Goal: Task Accomplishment & Management: Use online tool/utility

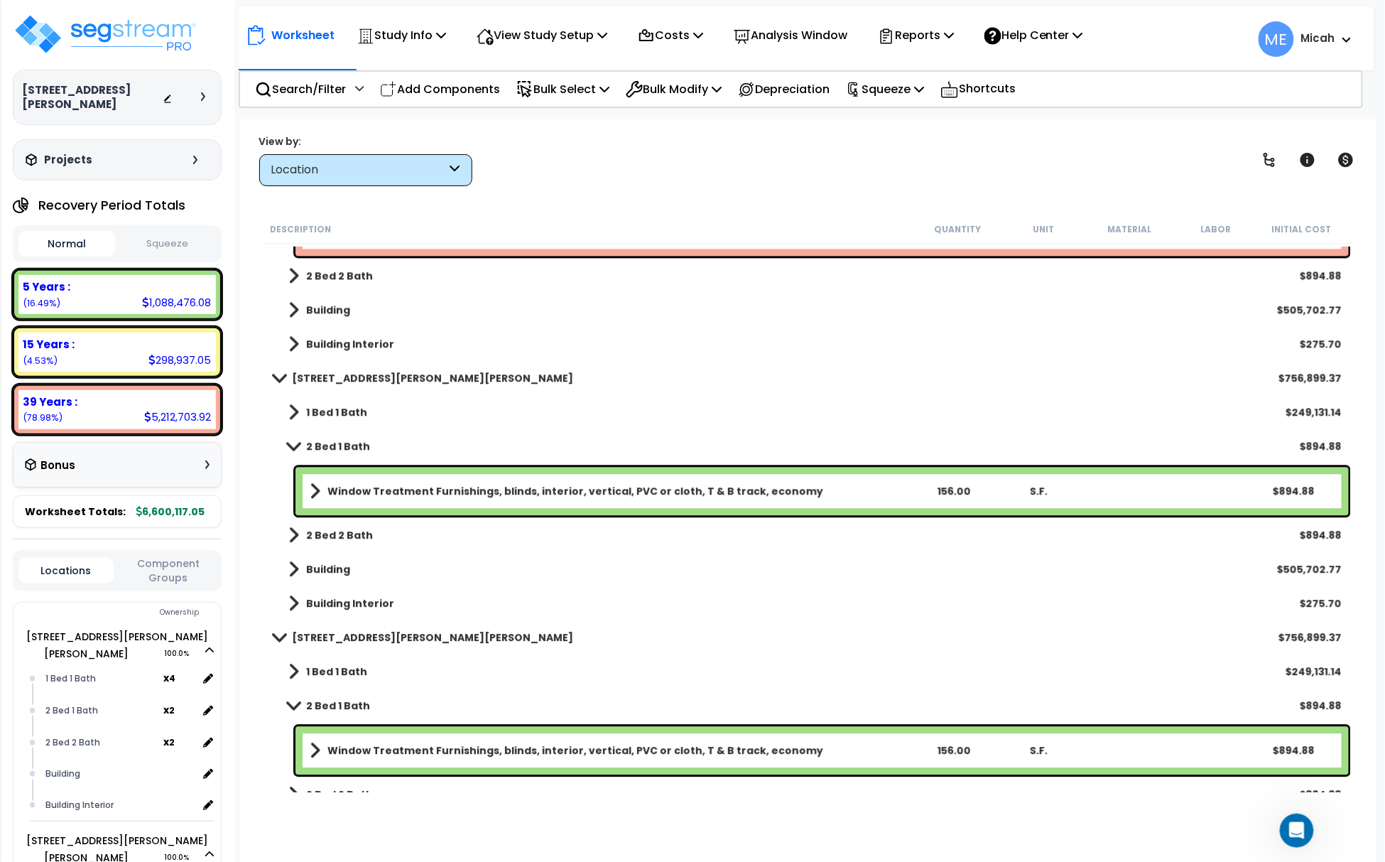
scroll to position [1495, 0]
click at [464, 80] on p "Add Components" at bounding box center [440, 89] width 120 height 19
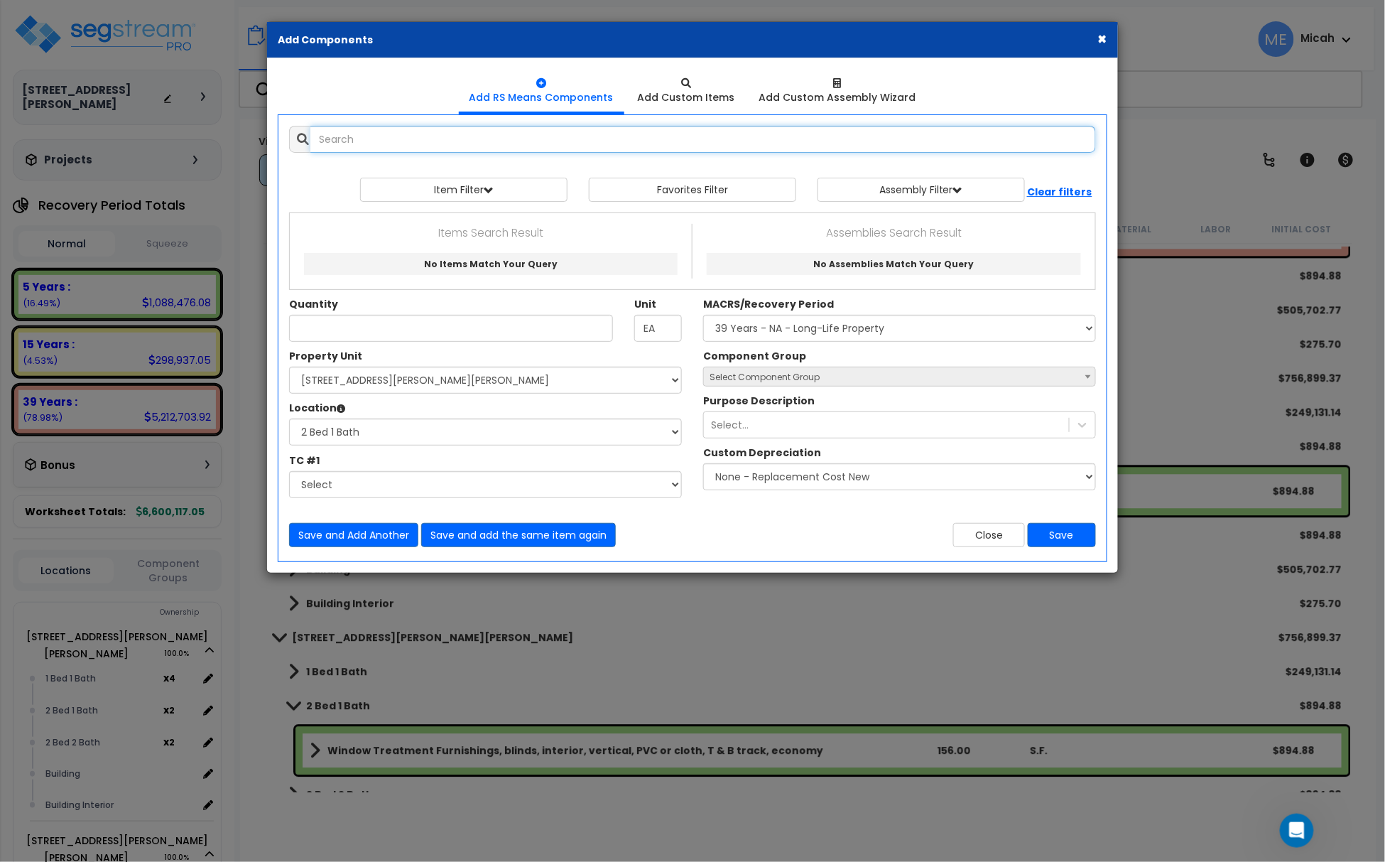
select select
click at [445, 145] on input "text" at bounding box center [703, 139] width 786 height 27
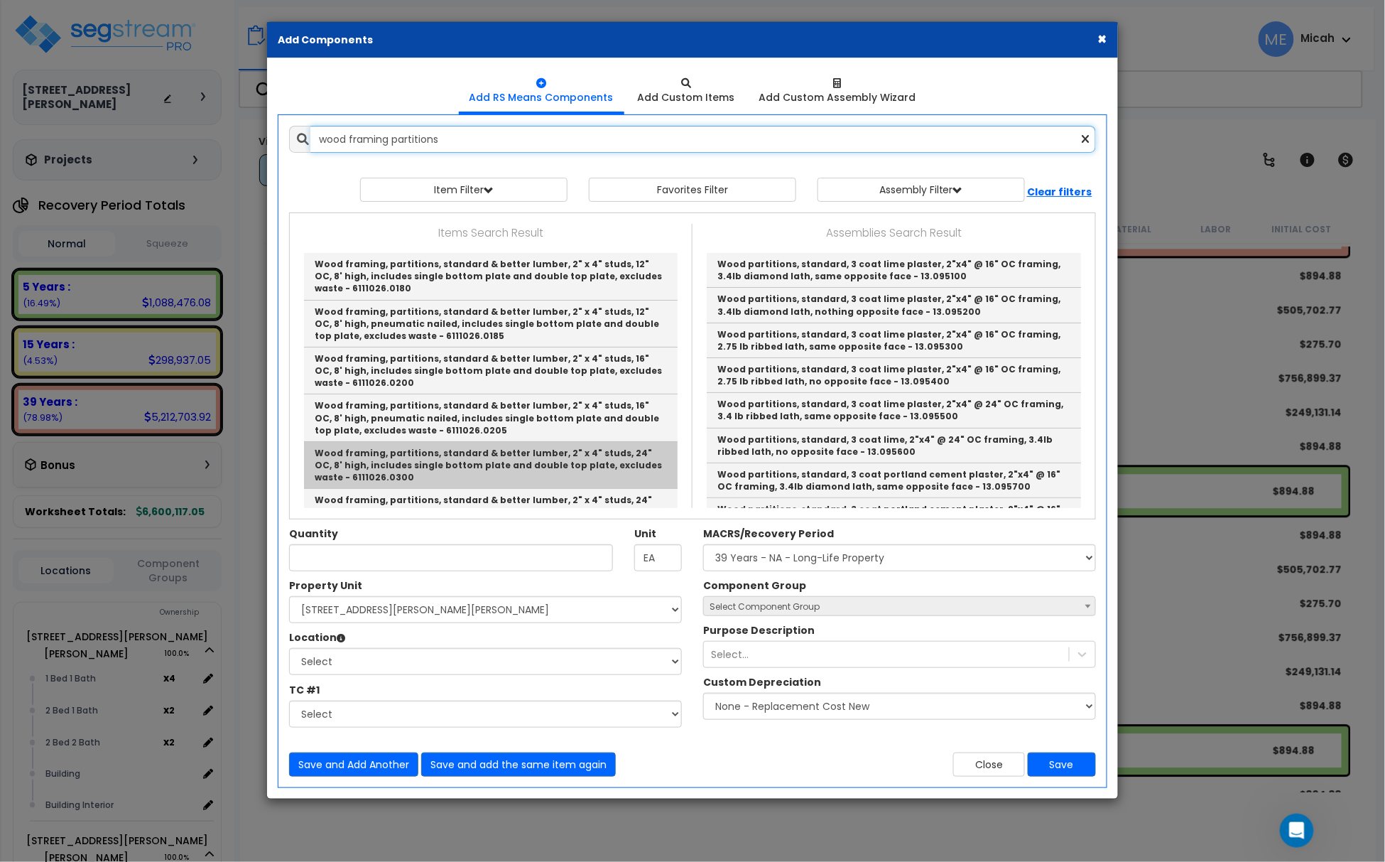
scroll to position [94, 0]
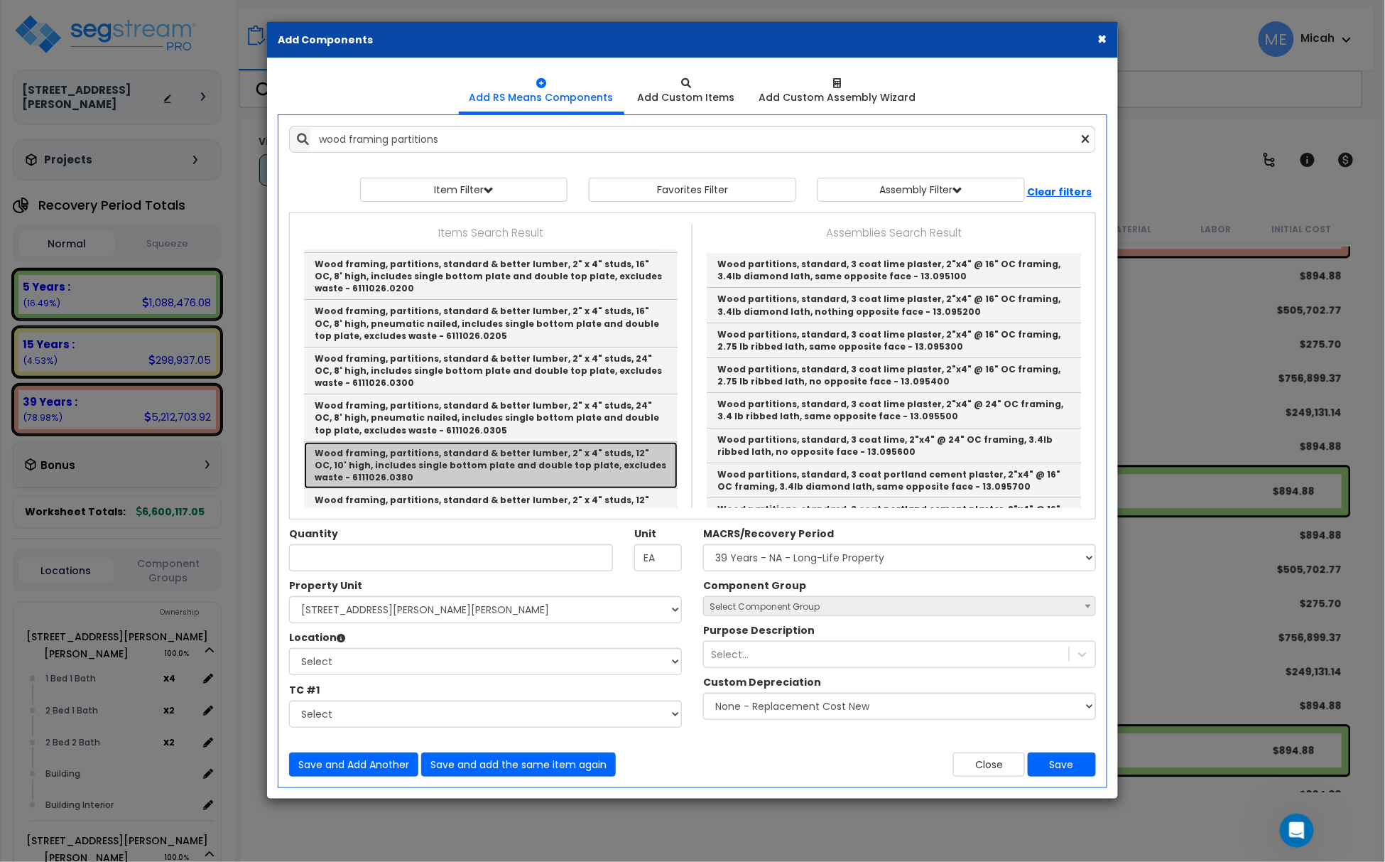
click at [594, 469] on link "Wood framing, partitions, standard & better lumber, 2" x 4" studs, 12" OC, 10' …" at bounding box center [491, 465] width 374 height 47
type input "Wood framing, partitions, standard & better lumber, 2" x 4" studs, 12" OC, 10' …"
checkbox input "false"
type input "L.F."
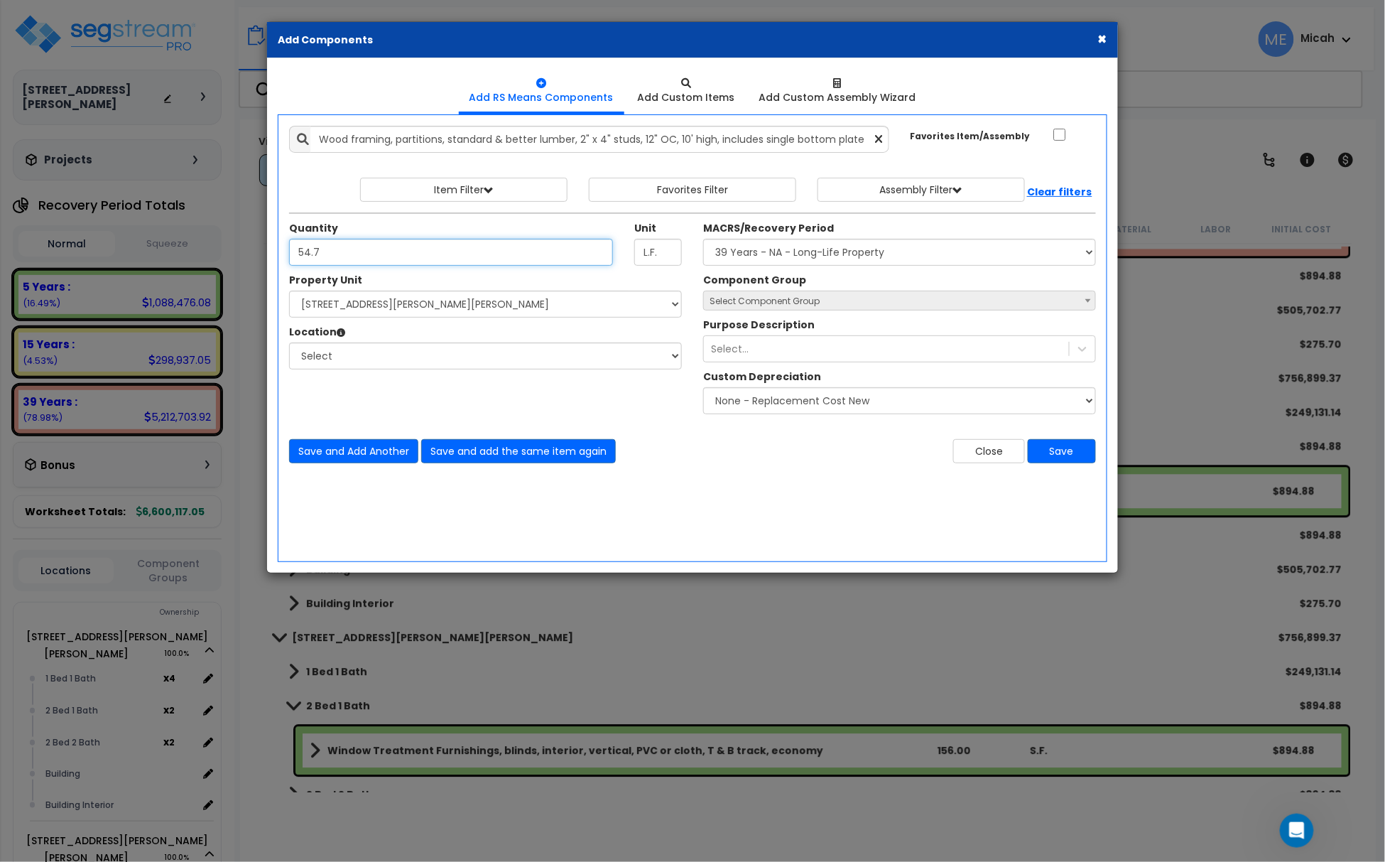
type input "54.7"
click at [460, 315] on select "Select [STREET_ADDRESS][PERSON_NAME] [STREET_ADDRESS][PERSON_NAME][PERSON_NAME]…" at bounding box center [485, 303] width 393 height 27
select select "175794"
click at [290, 292] on select "Select [STREET_ADDRESS][PERSON_NAME] [STREET_ADDRESS][PERSON_NAME][PERSON_NAME]…" at bounding box center [485, 303] width 393 height 27
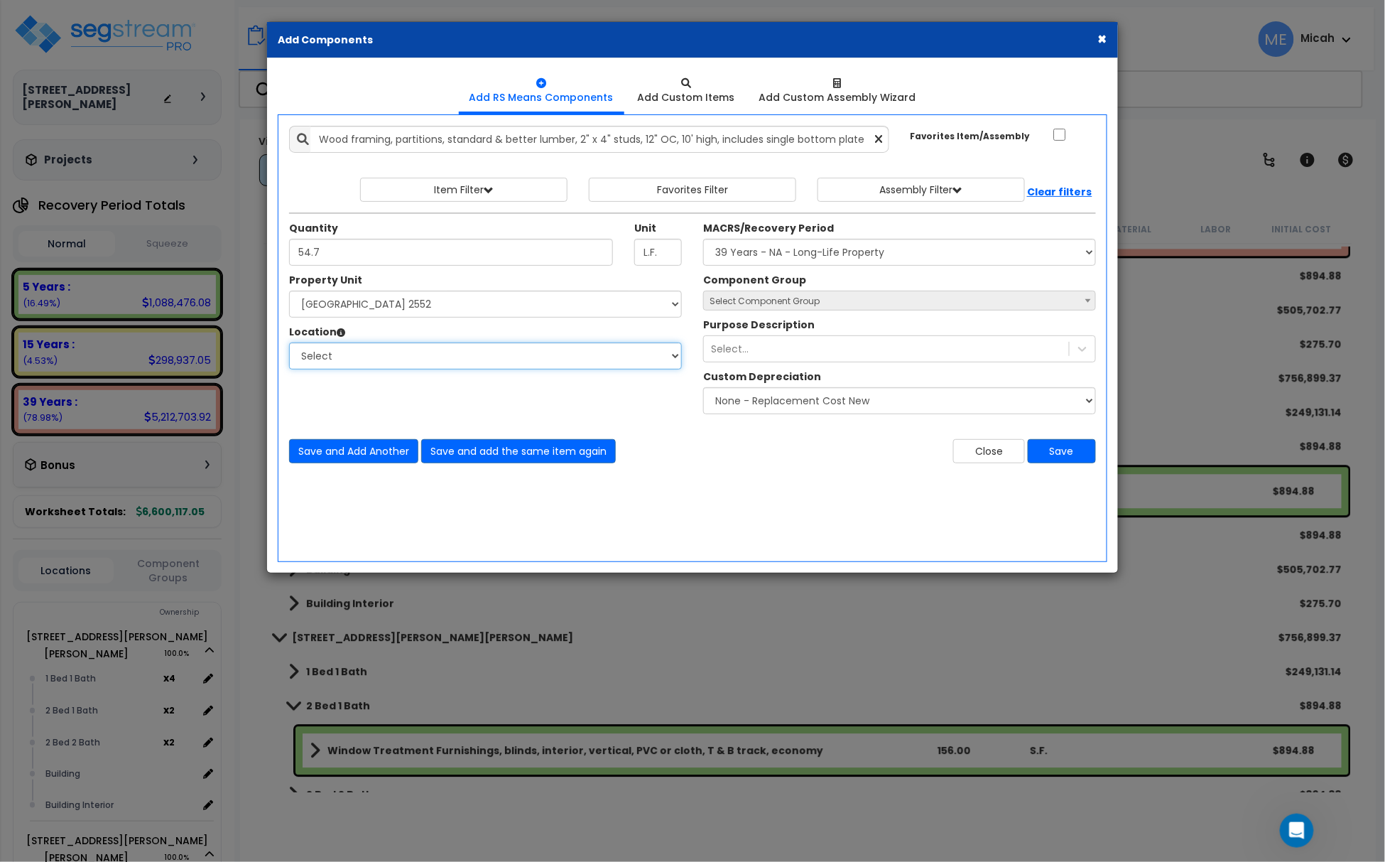
click at [463, 353] on select "Select 1 Bed 1 Bath Building Building Interior Add Additional Location" at bounding box center [485, 355] width 393 height 27
select select "8793"
click at [290, 344] on select "Select 1 Bed 1 Bath Building Building Interior Add Additional Location" at bounding box center [485, 355] width 393 height 27
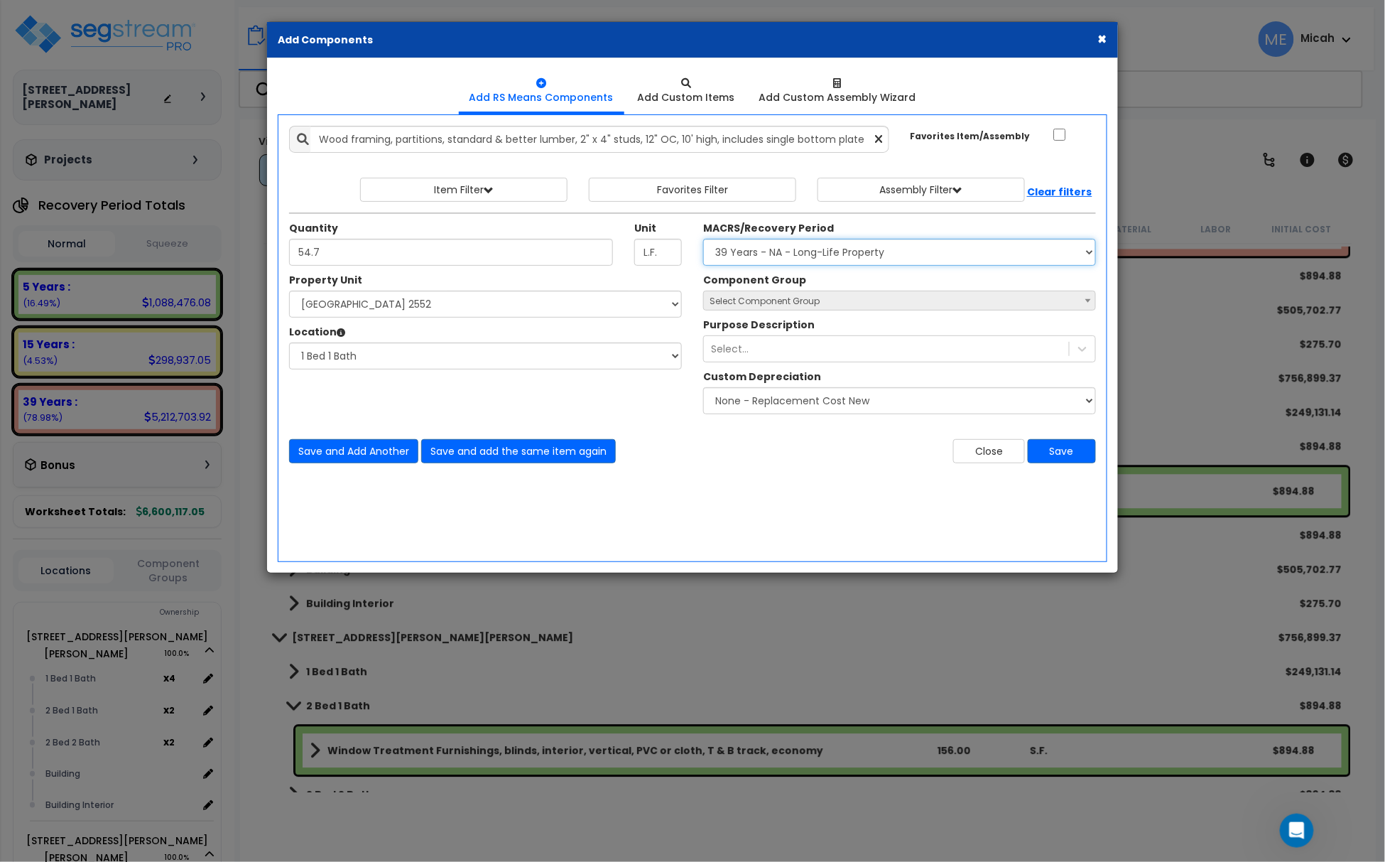
click at [813, 251] on select "Select MACRS/Recovery Period 5 Years - 57.0 - Distributive Trades & Services 5 …" at bounding box center [899, 252] width 393 height 27
select select "3669"
click at [703, 240] on select "Select MACRS/Recovery Period 5 Years - 57.0 - Distributive Trades & Services 5 …" at bounding box center [899, 252] width 393 height 27
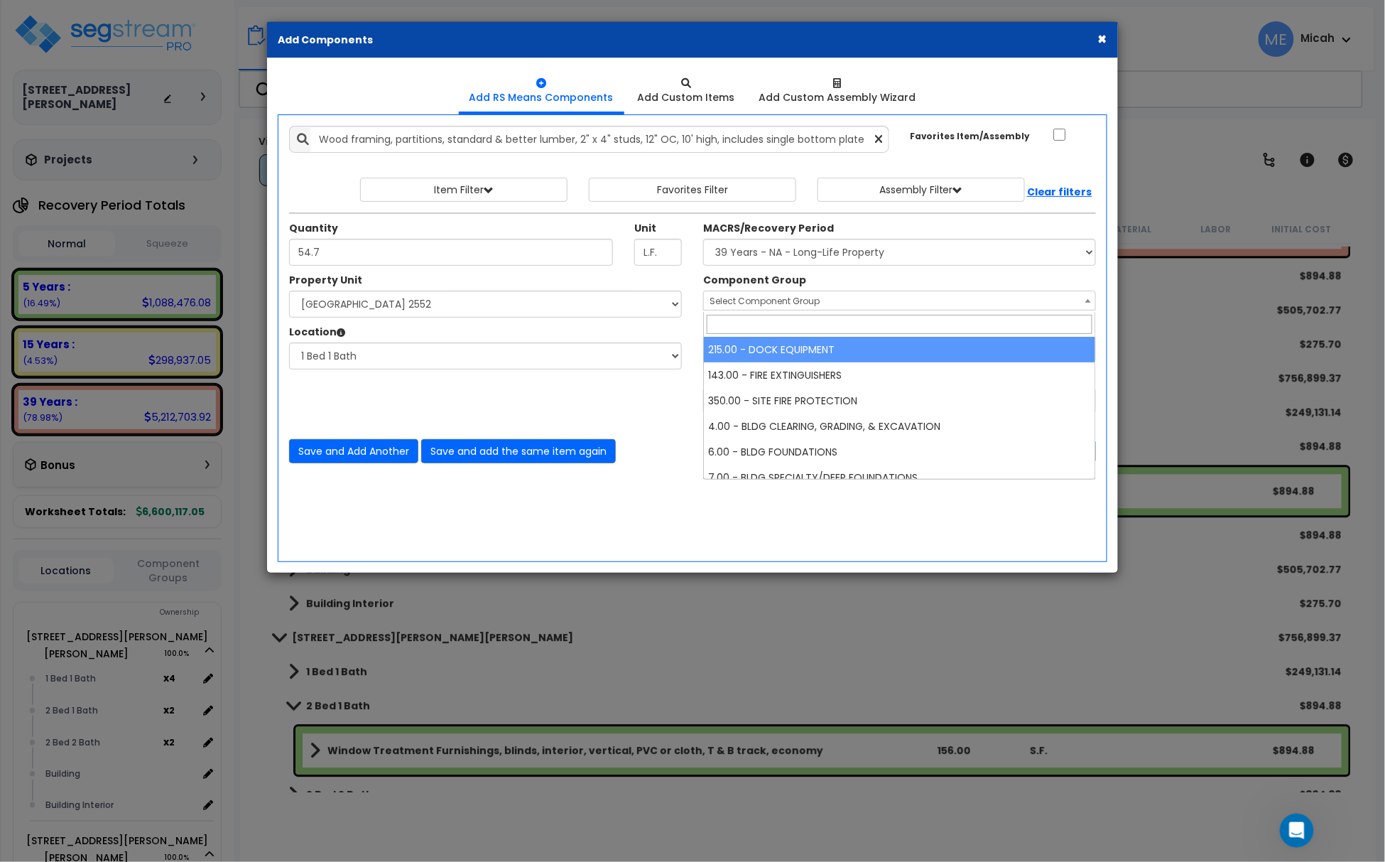
click at [773, 299] on span "Select Component Group" at bounding box center [765, 301] width 110 height 12
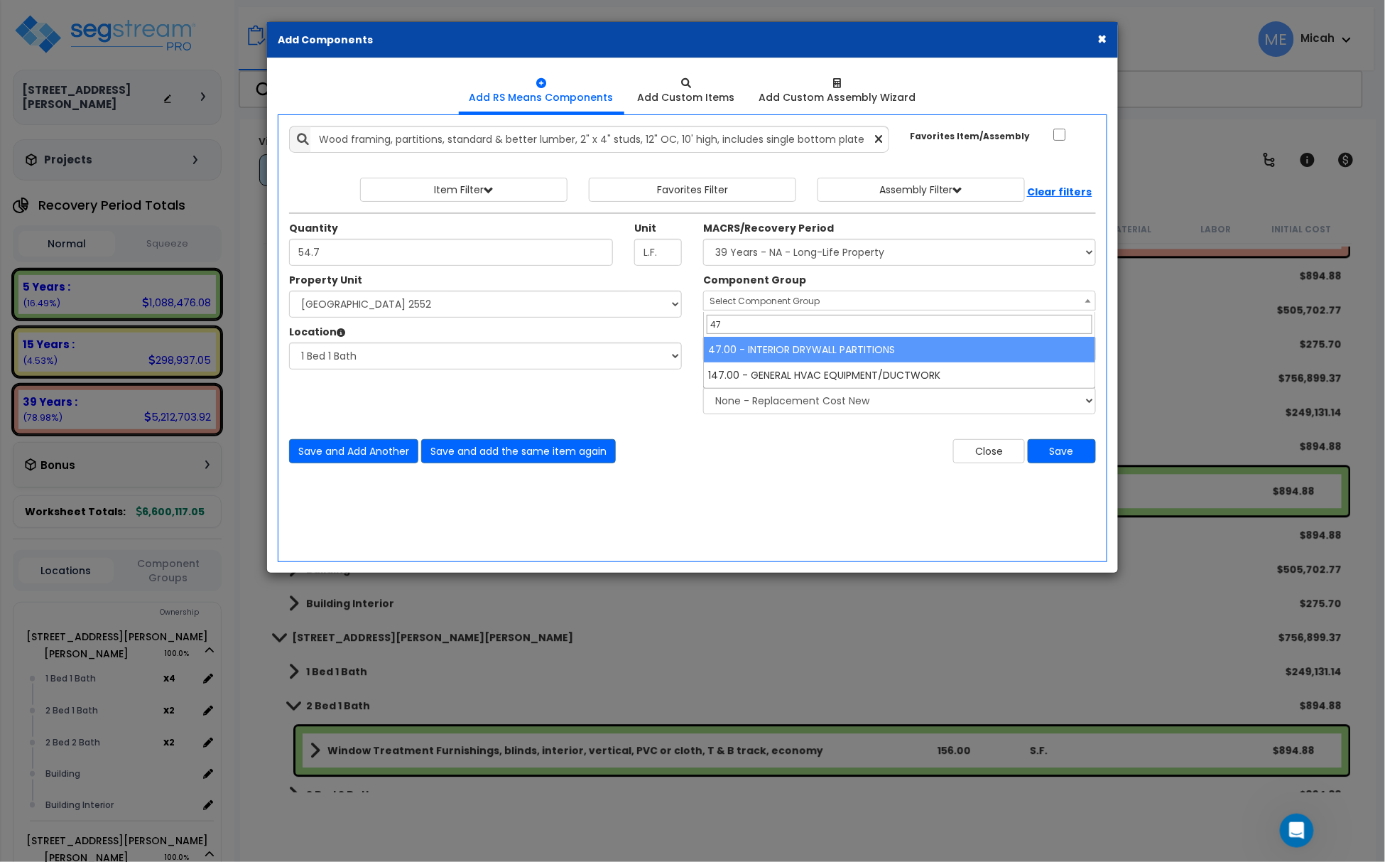
type input "47"
select select "56869"
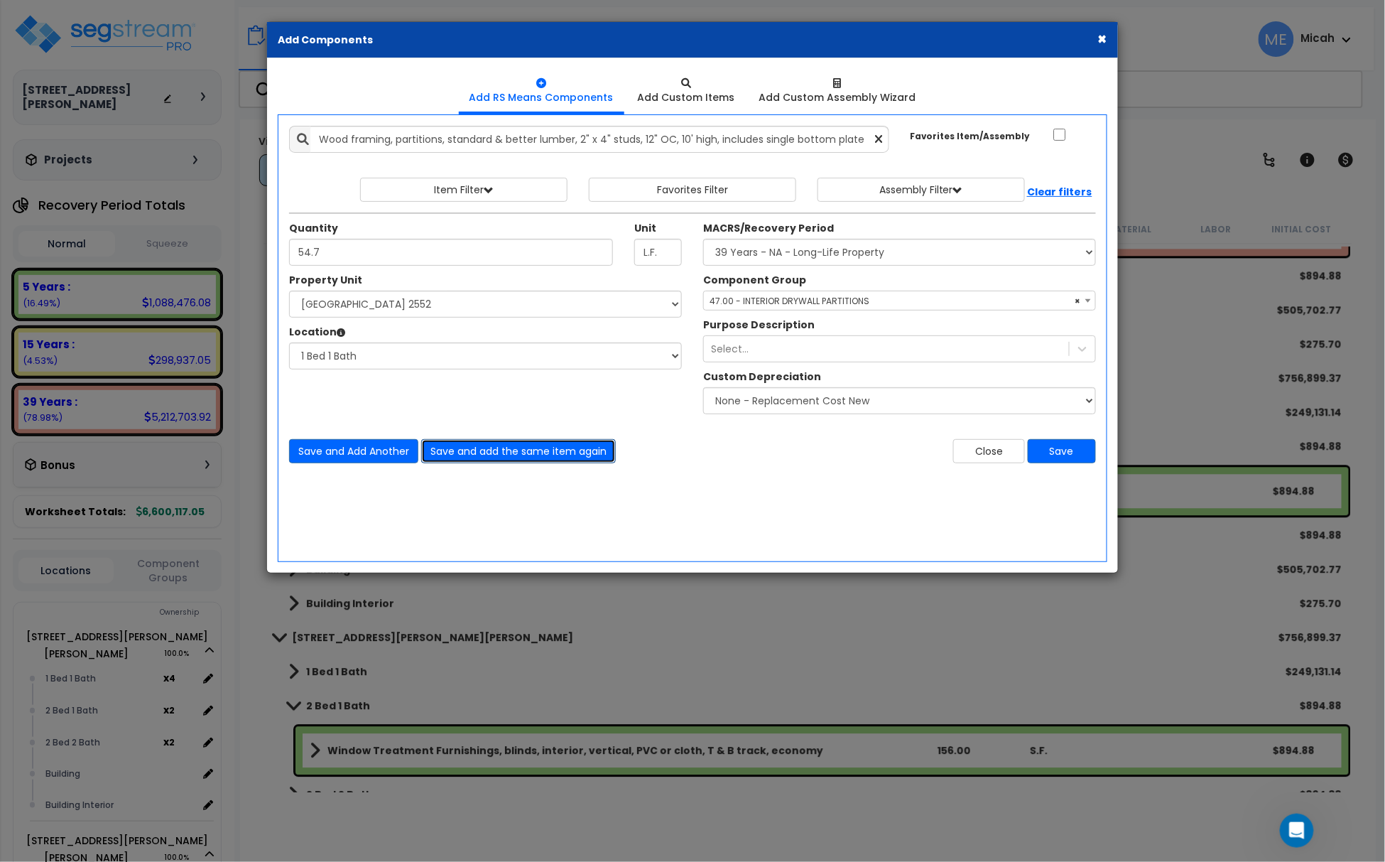
click at [506, 453] on button "Save and add the same item again" at bounding box center [518, 451] width 195 height 24
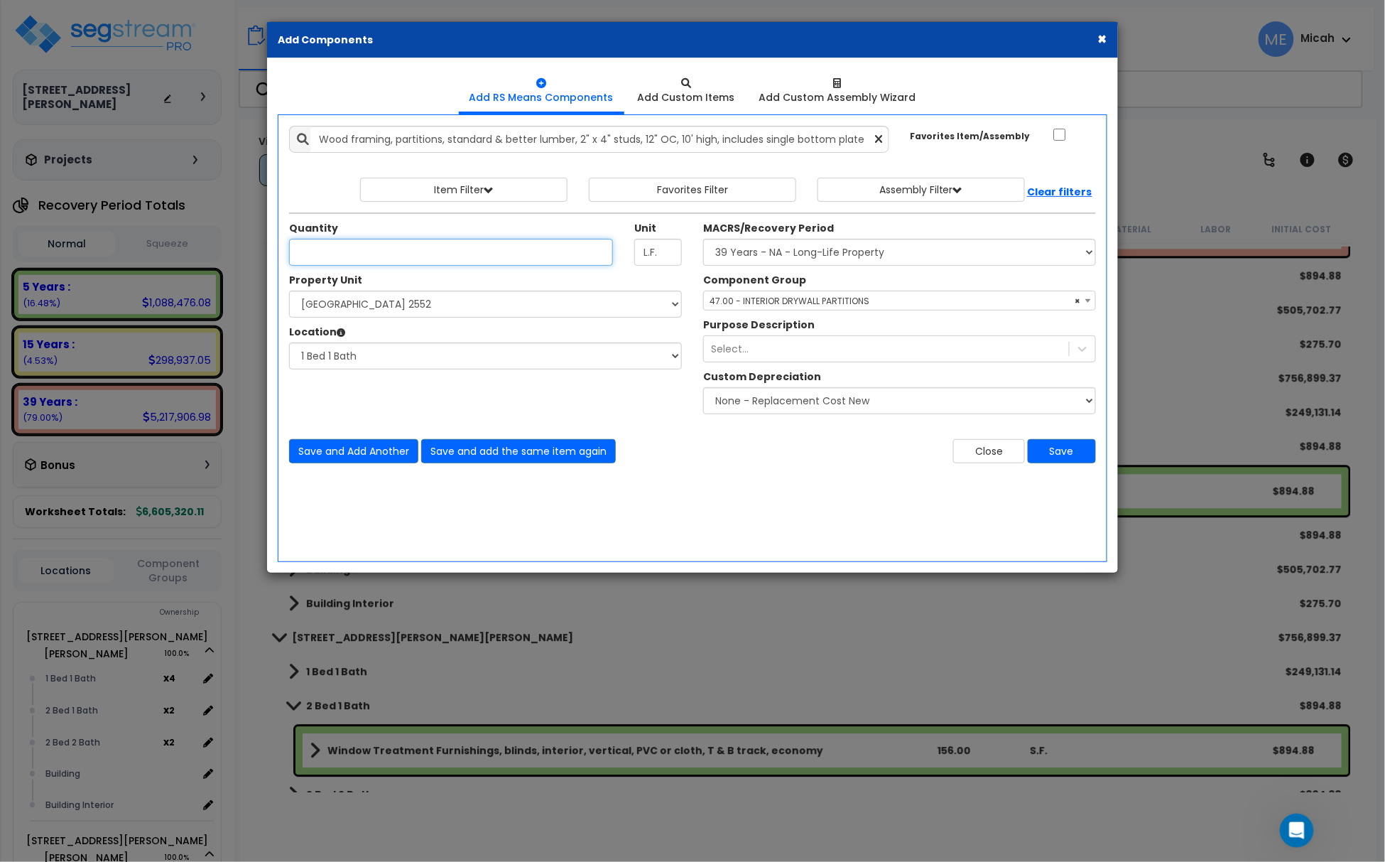
click at [476, 263] on input "Quantity" at bounding box center [451, 252] width 324 height 27
type input "100.3"
click at [369, 455] on button "Save and Add Another" at bounding box center [353, 451] width 129 height 24
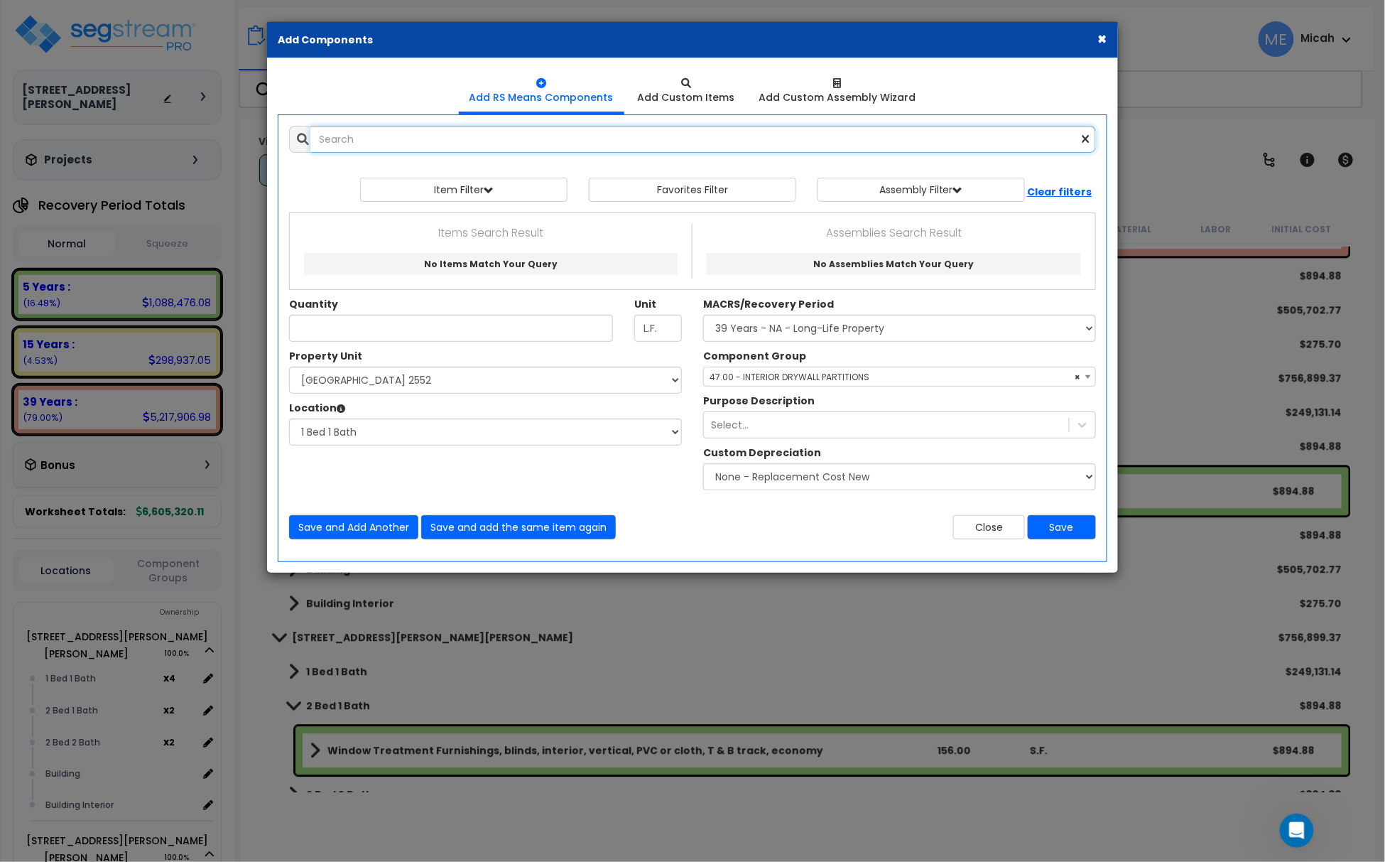
scroll to position [0, 0]
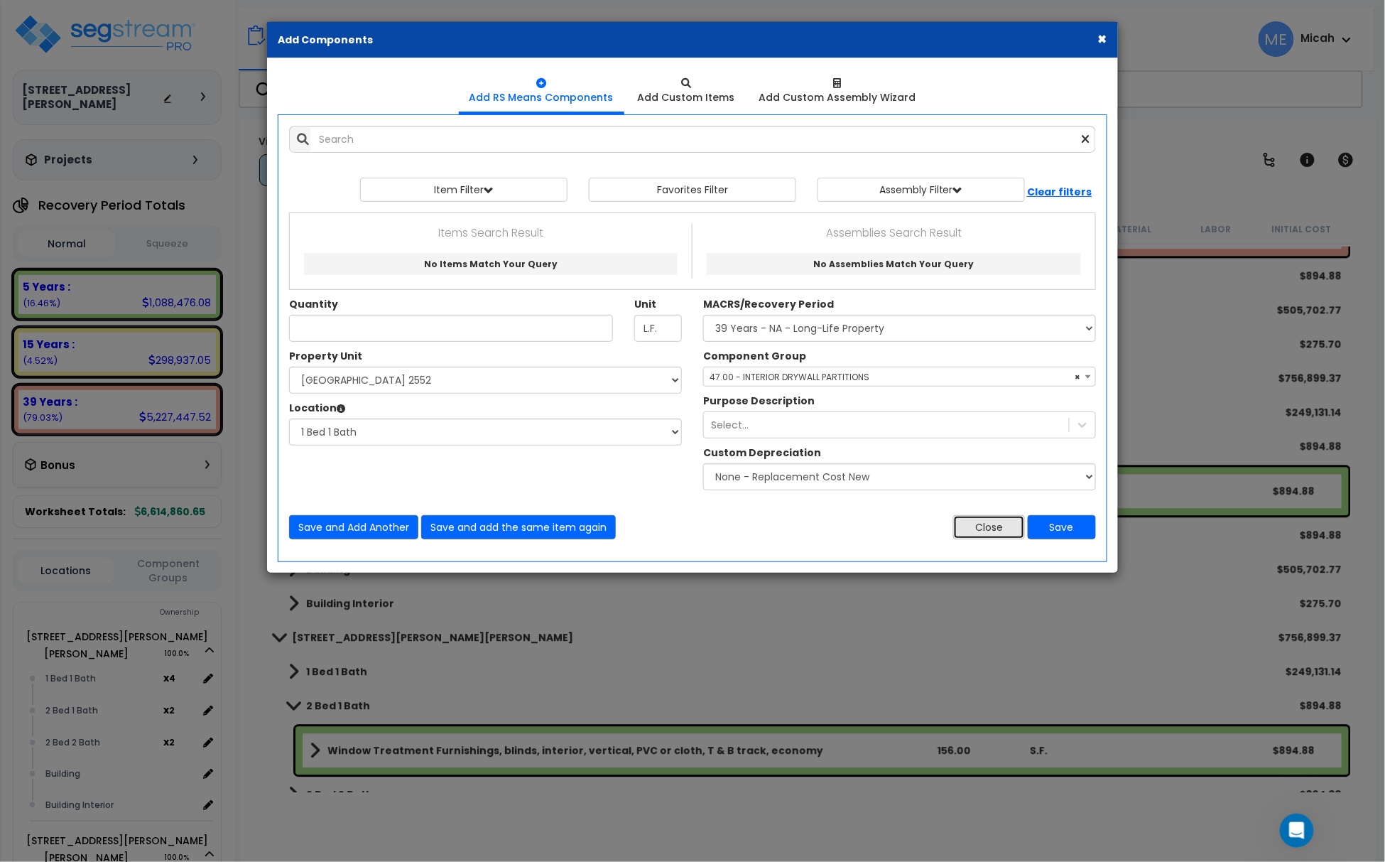
click at [962, 533] on button "Close" at bounding box center [989, 527] width 72 height 24
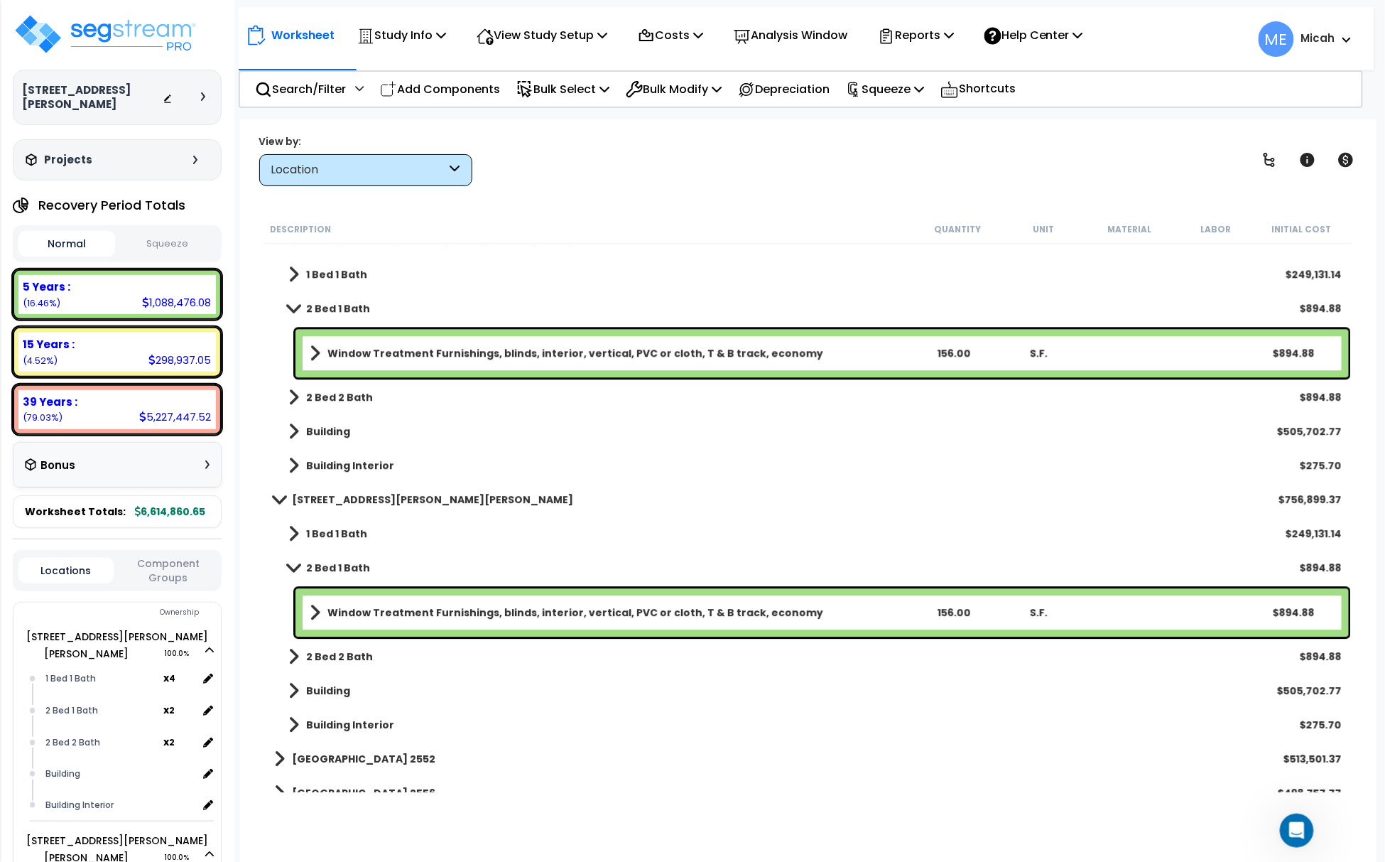
scroll to position [28511, 0]
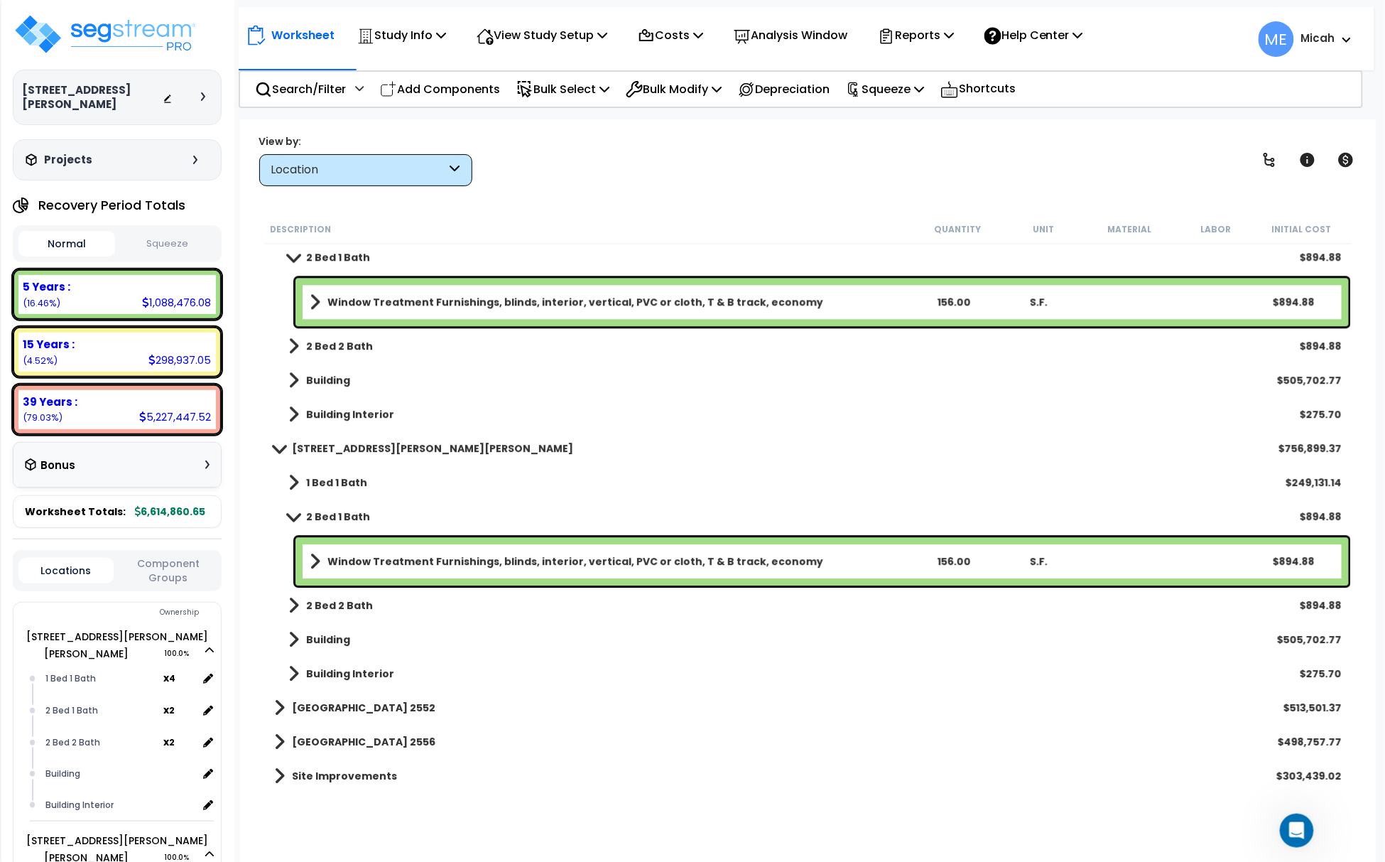
click at [276, 713] on span at bounding box center [279, 707] width 11 height 20
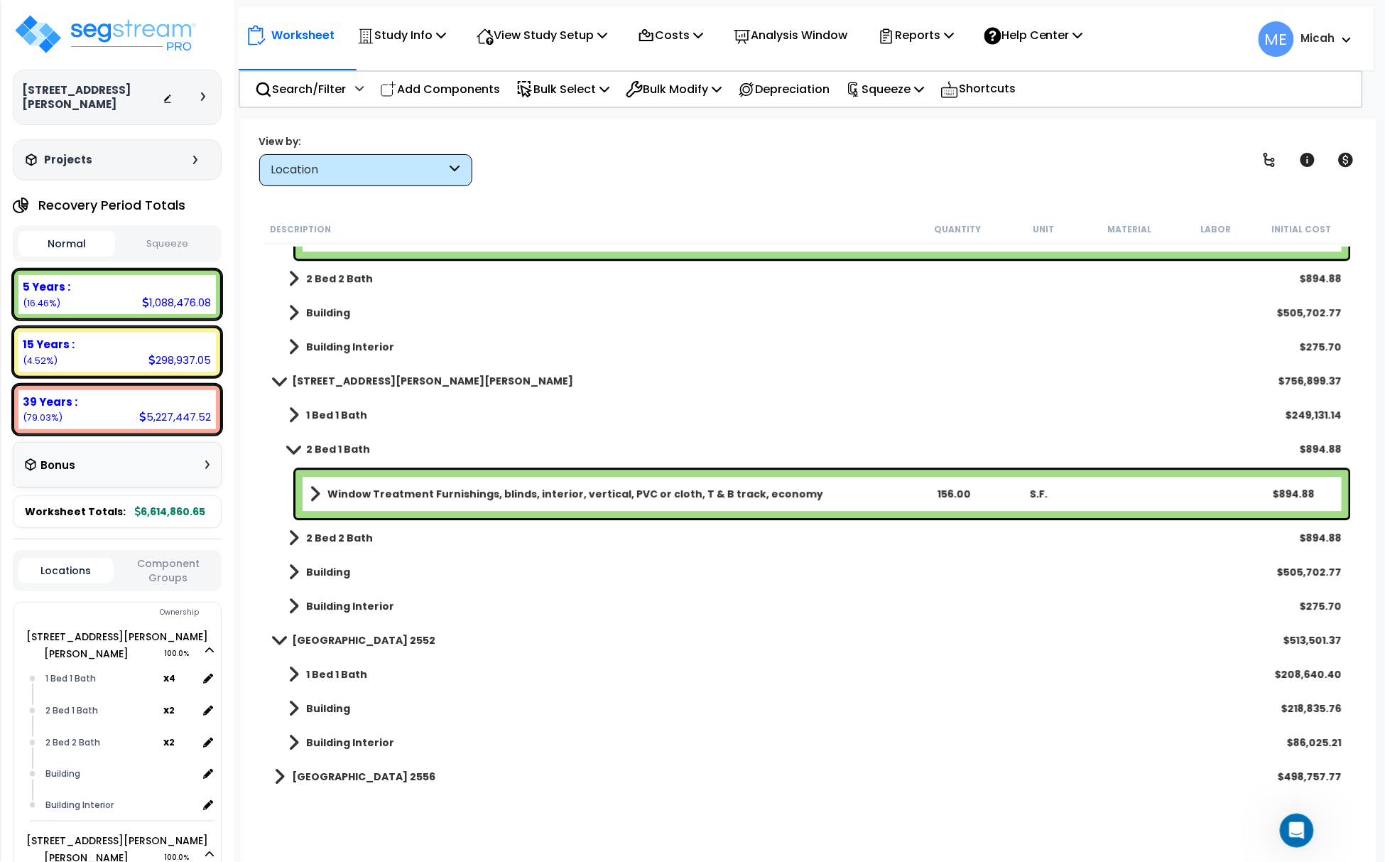
scroll to position [28613, 0]
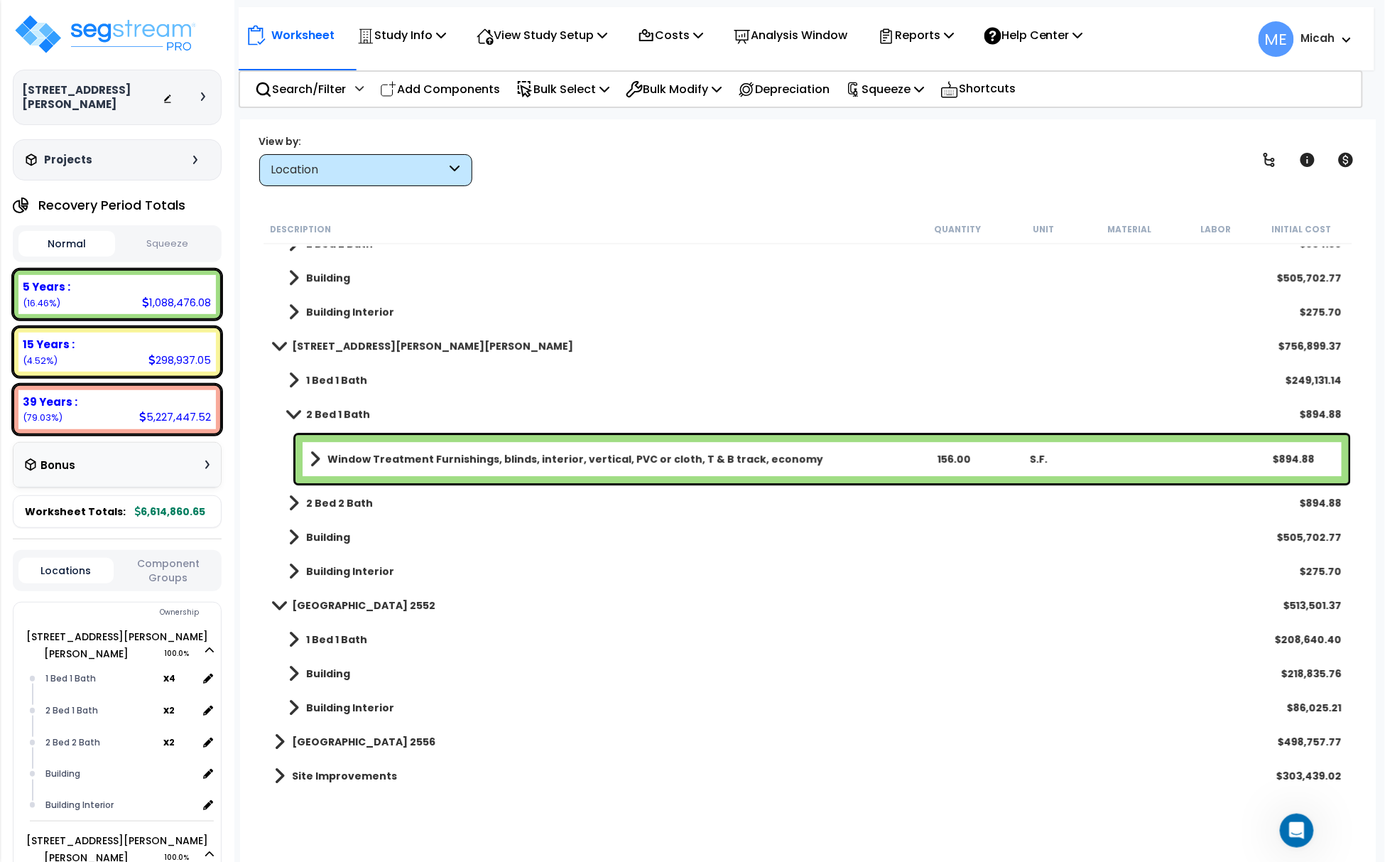
click at [293, 646] on span at bounding box center [293, 639] width 11 height 20
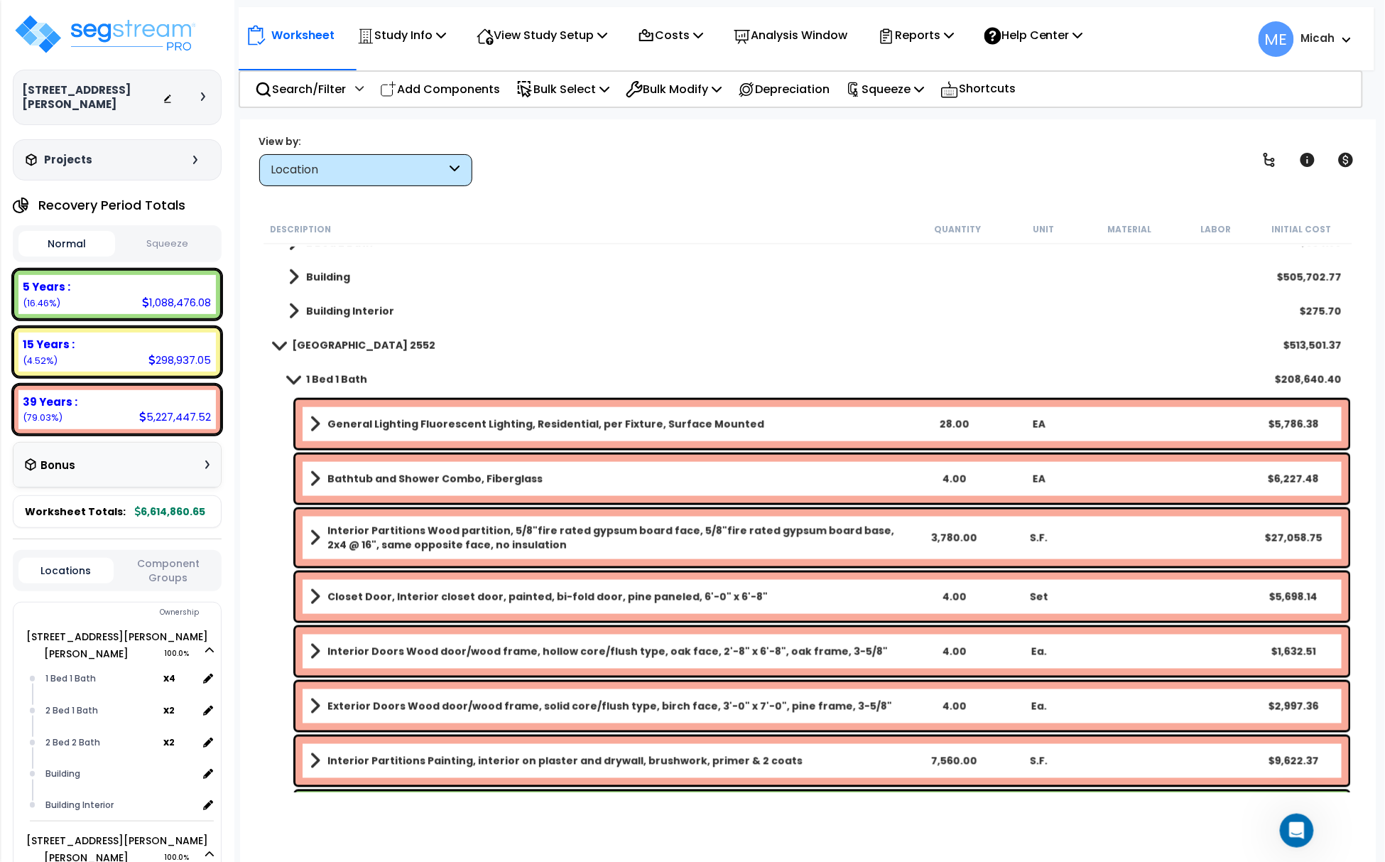
scroll to position [54751, 0]
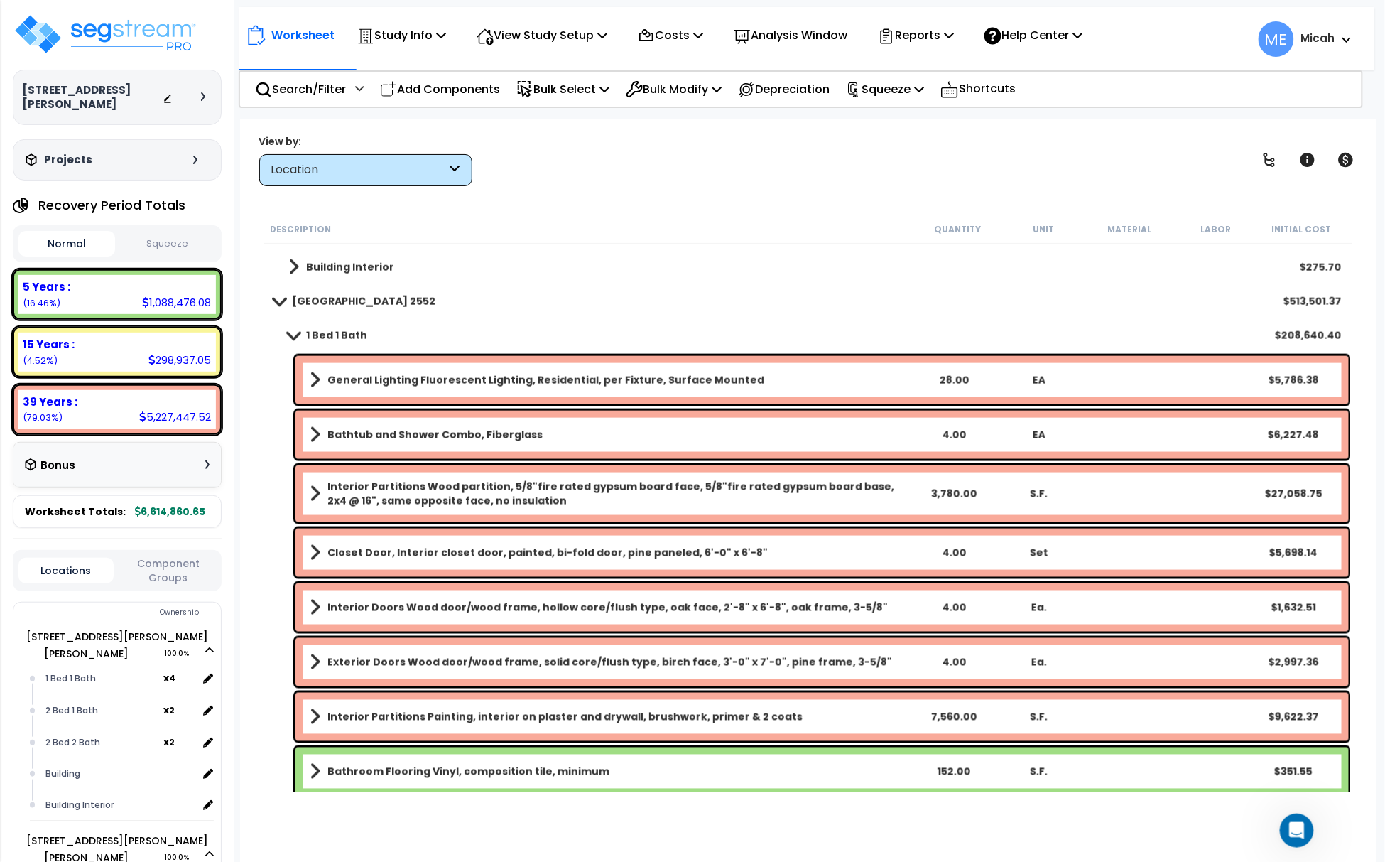
click at [473, 386] on b "General Lighting Fluorescent Lighting, Residential, per Fixture, Surface Mounted" at bounding box center [545, 380] width 437 height 14
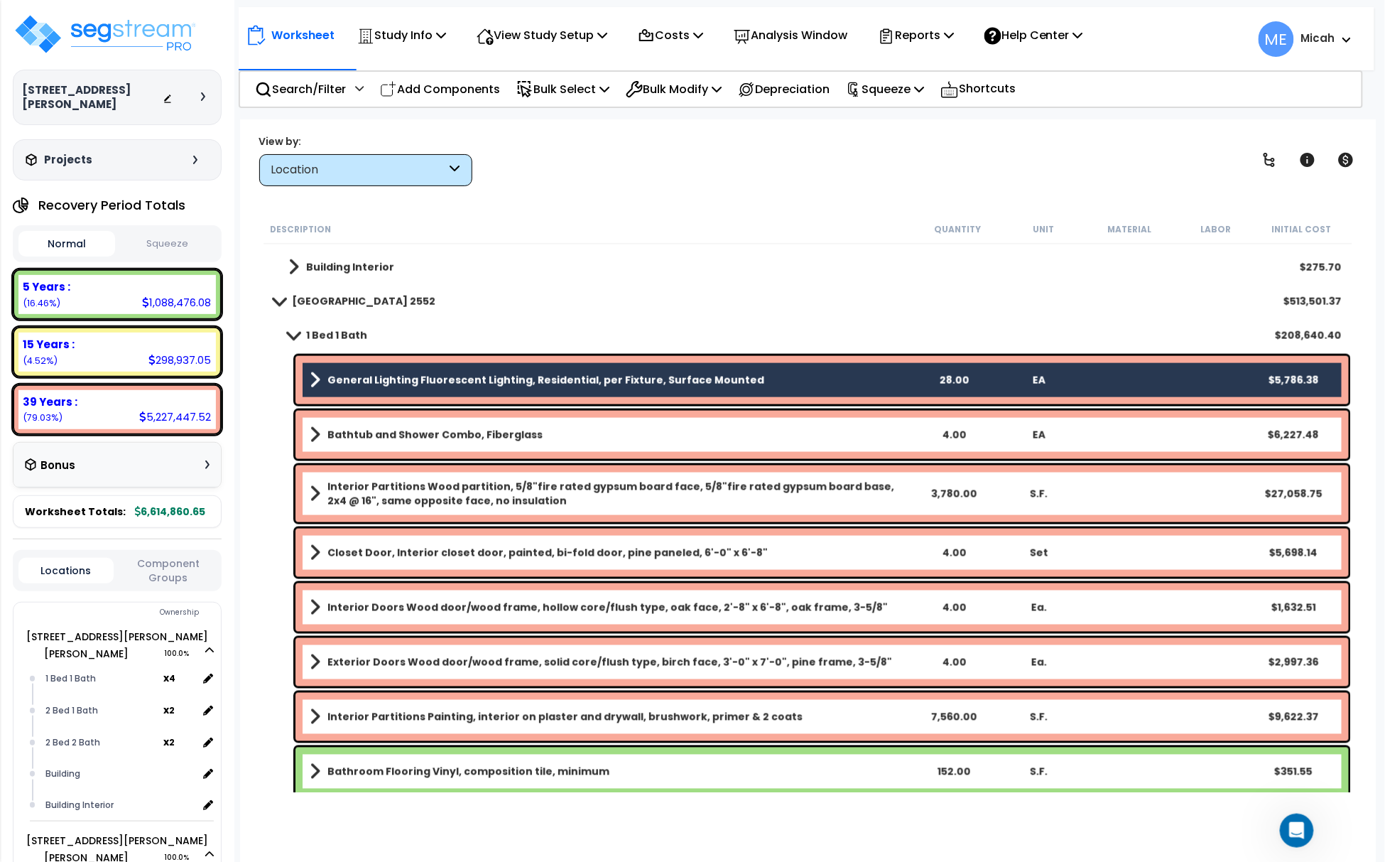
click at [470, 435] on b "Bathtub and Shower Combo, Fiberglass" at bounding box center [434, 435] width 215 height 14
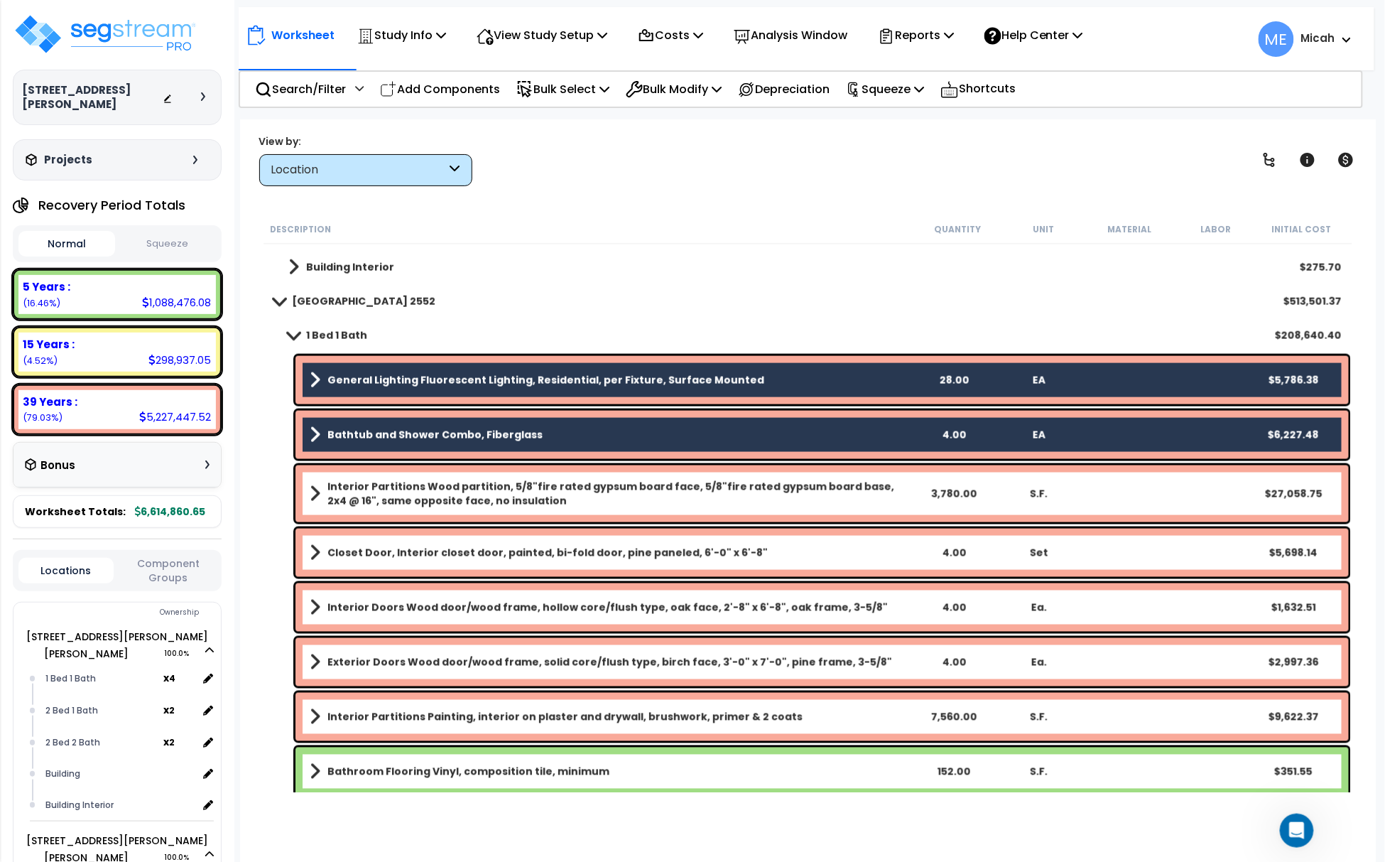
click at [452, 489] on b "Interior Partitions Wood partition, 5/8"fire rated gypsum board face, 5/8"fire …" at bounding box center [618, 493] width 583 height 28
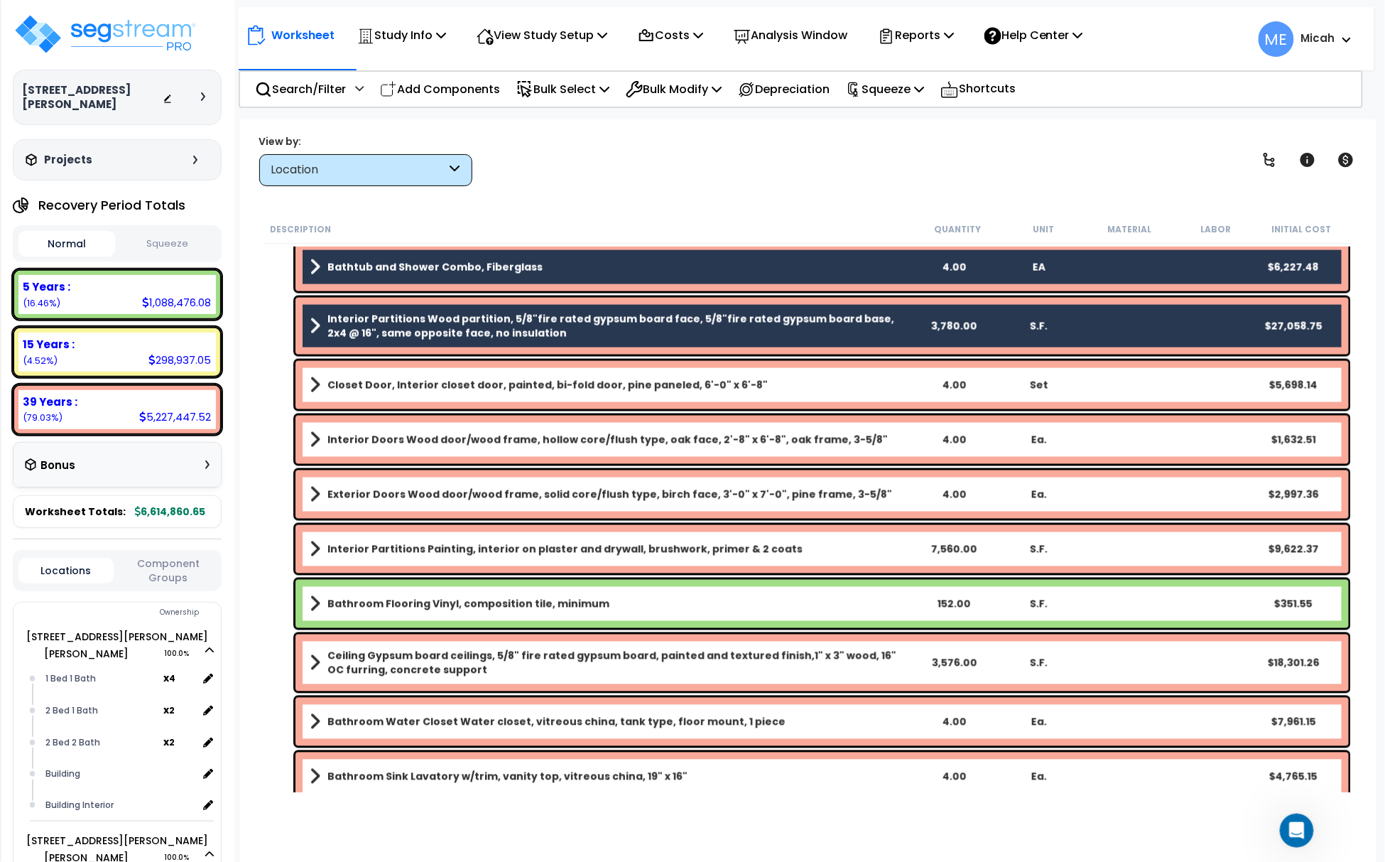
scroll to position [54941, 0]
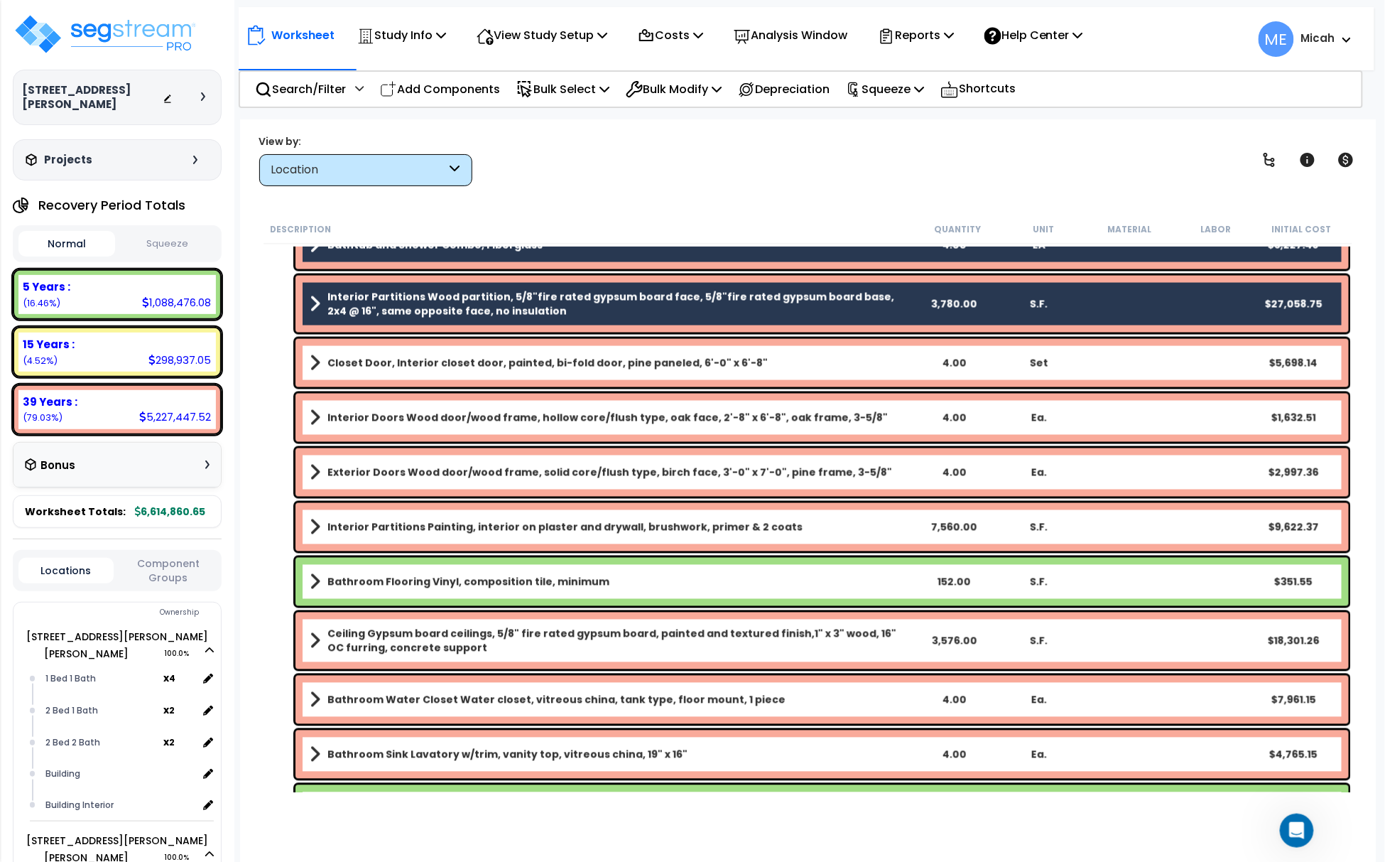
click at [391, 362] on b "Closet Door, Interior closet door, painted, bi-fold door, pine paneled, 6'-0" x…" at bounding box center [547, 363] width 440 height 14
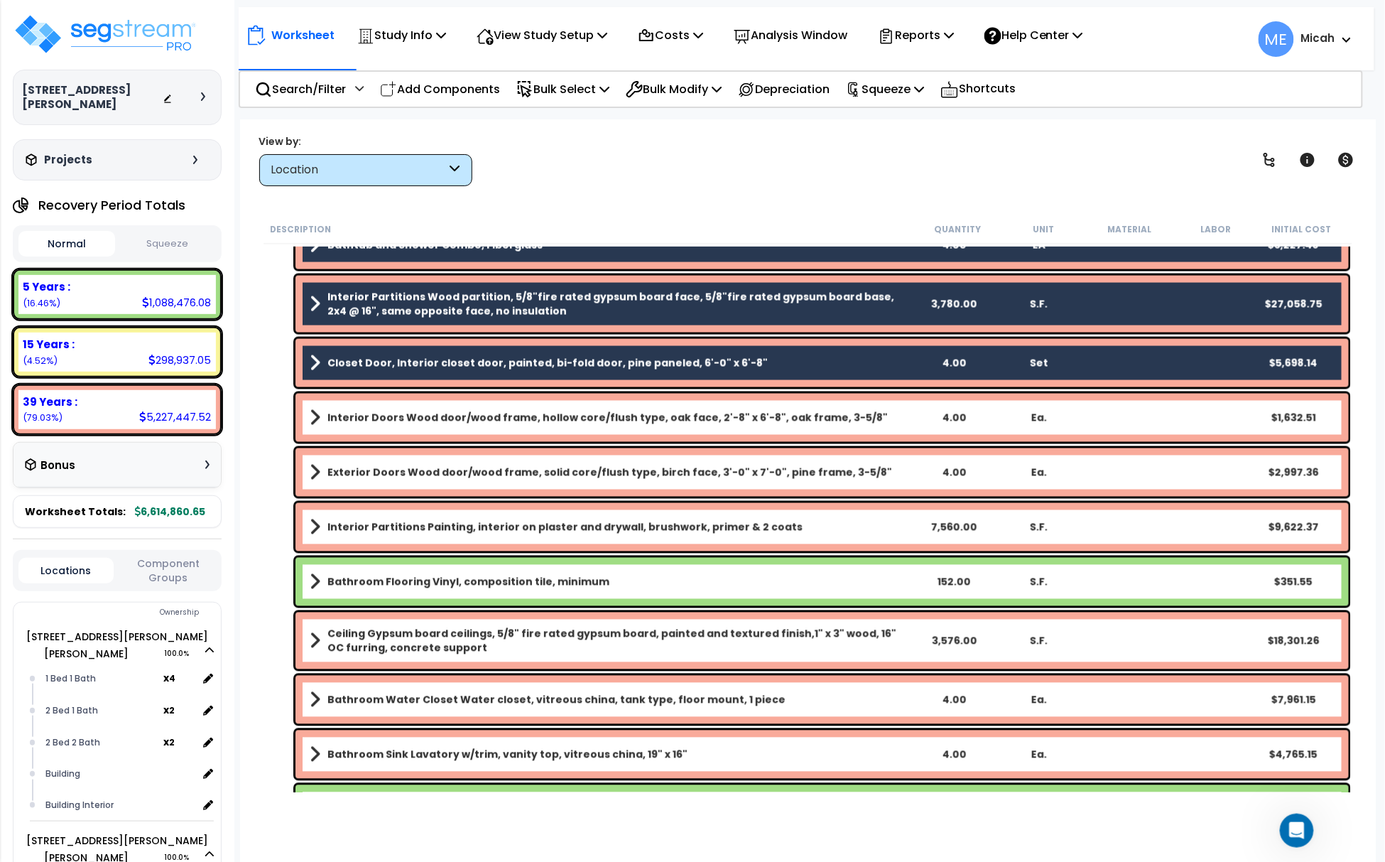
click at [401, 416] on b "Interior Doors Wood door/wood frame, hollow core/flush type, oak face, 2'-8" x …" at bounding box center [607, 418] width 560 height 14
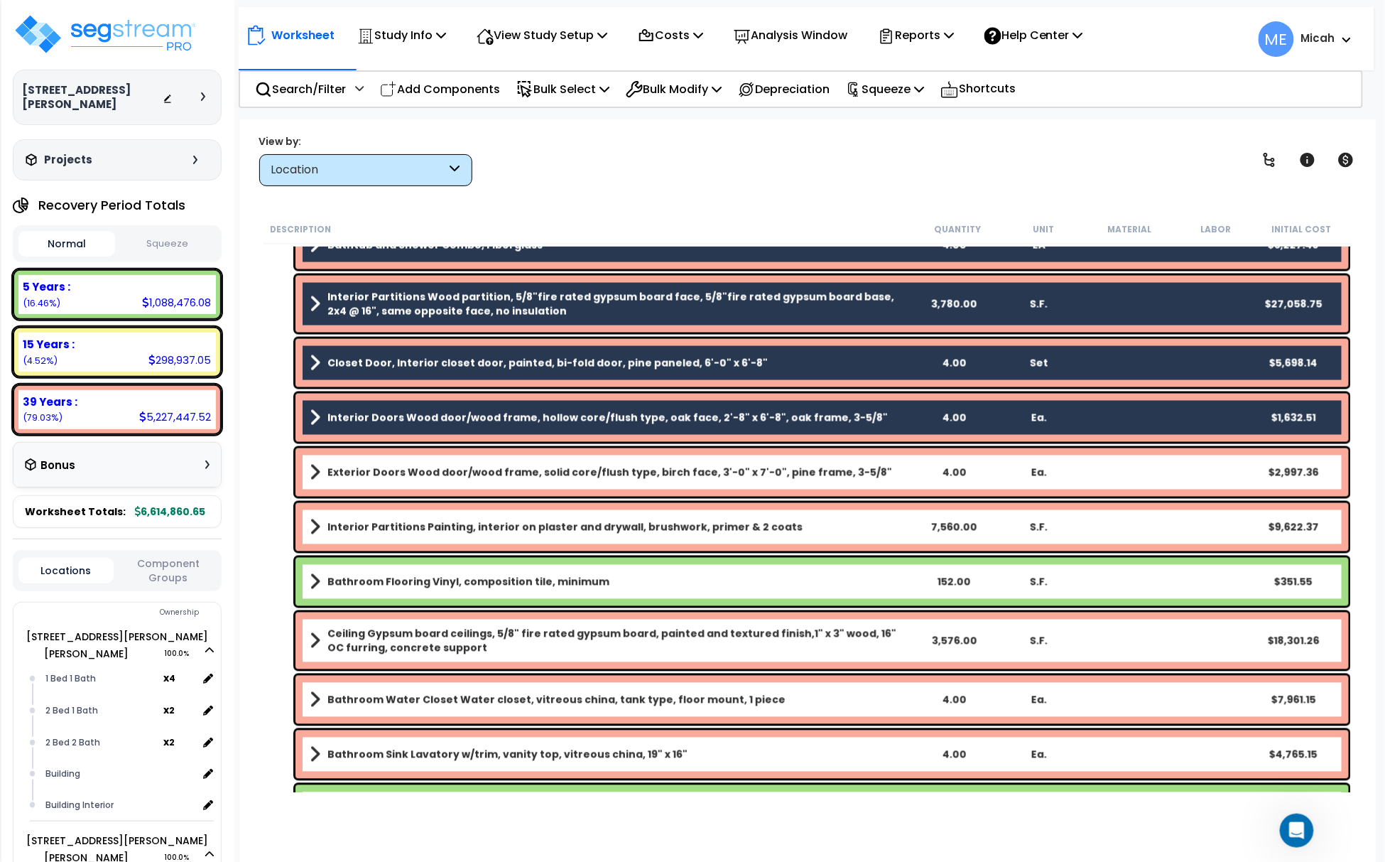
click at [401, 465] on b "Exterior Doors Wood door/wood frame, solid core/flush type, birch face, 3'-0" x…" at bounding box center [609, 472] width 565 height 14
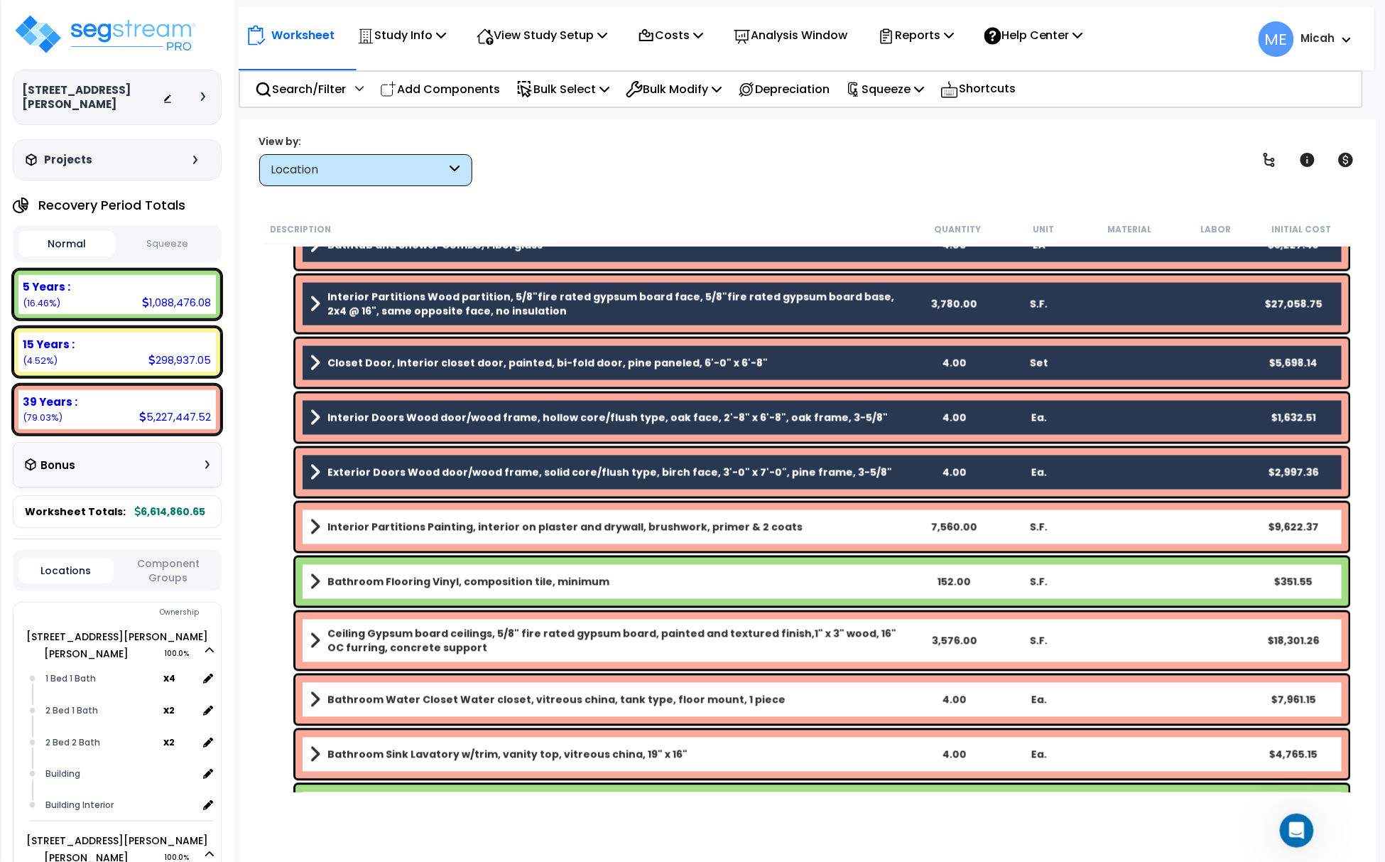
click at [399, 518] on link "Interior Partitions Painting, interior on plaster and drywall, brushwork, prime…" at bounding box center [610, 527] width 601 height 20
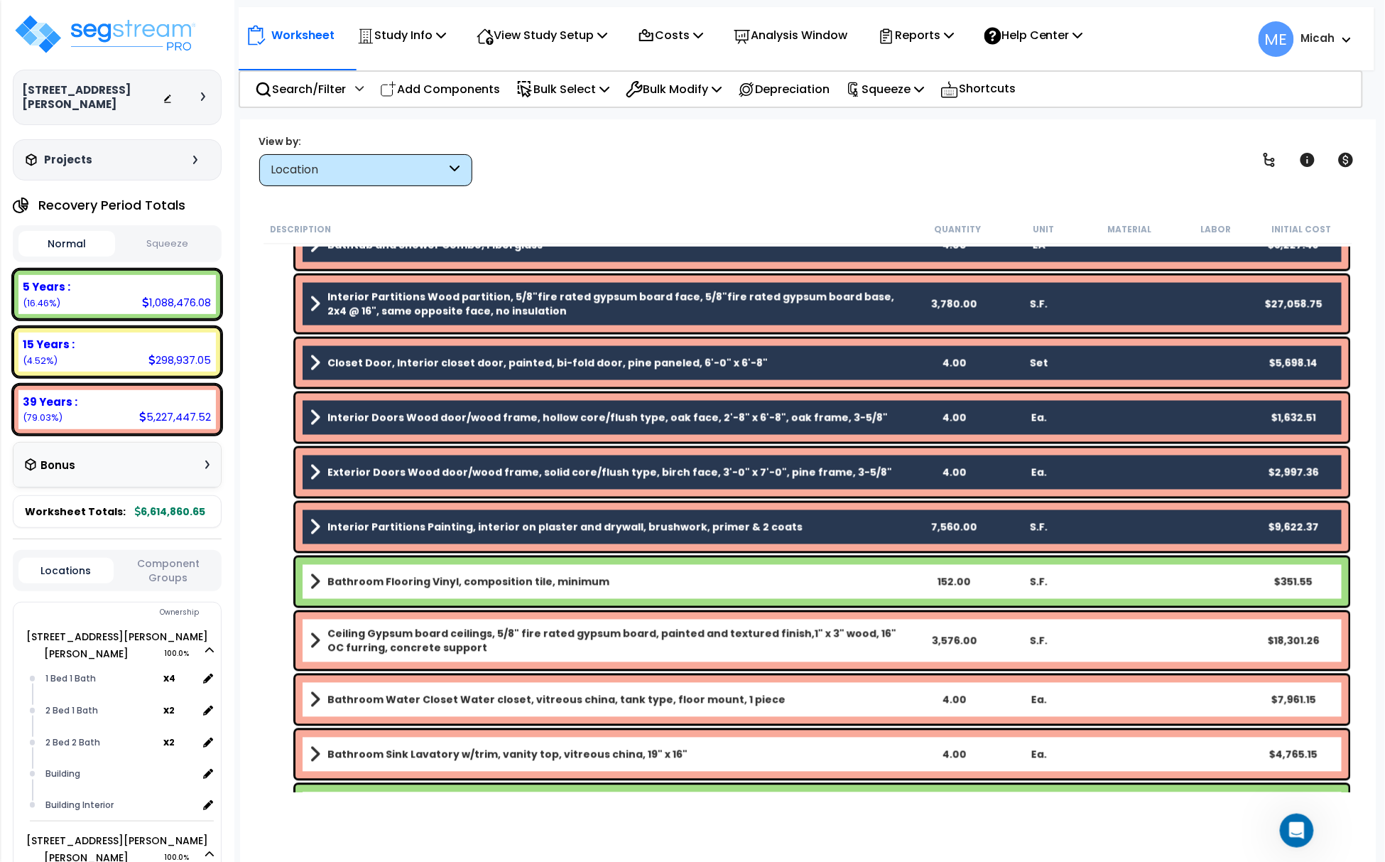
click at [403, 578] on b "Bathroom Flooring Vinyl, composition tile, minimum" at bounding box center [468, 582] width 282 height 14
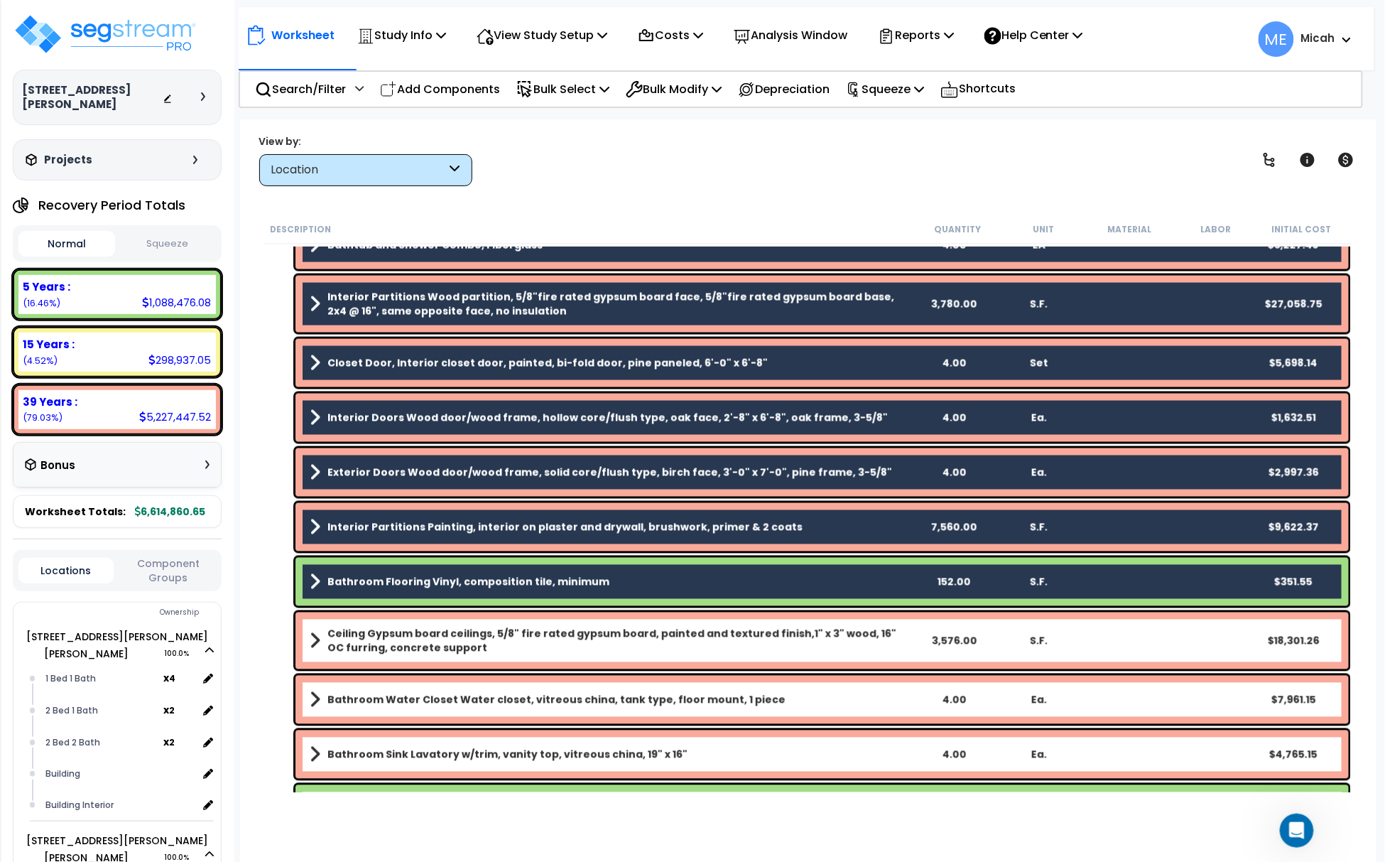
click at [404, 631] on b "Ceiling Gypsum board ceilings, 5/8" fire rated gypsum board, painted and textur…" at bounding box center [618, 640] width 583 height 28
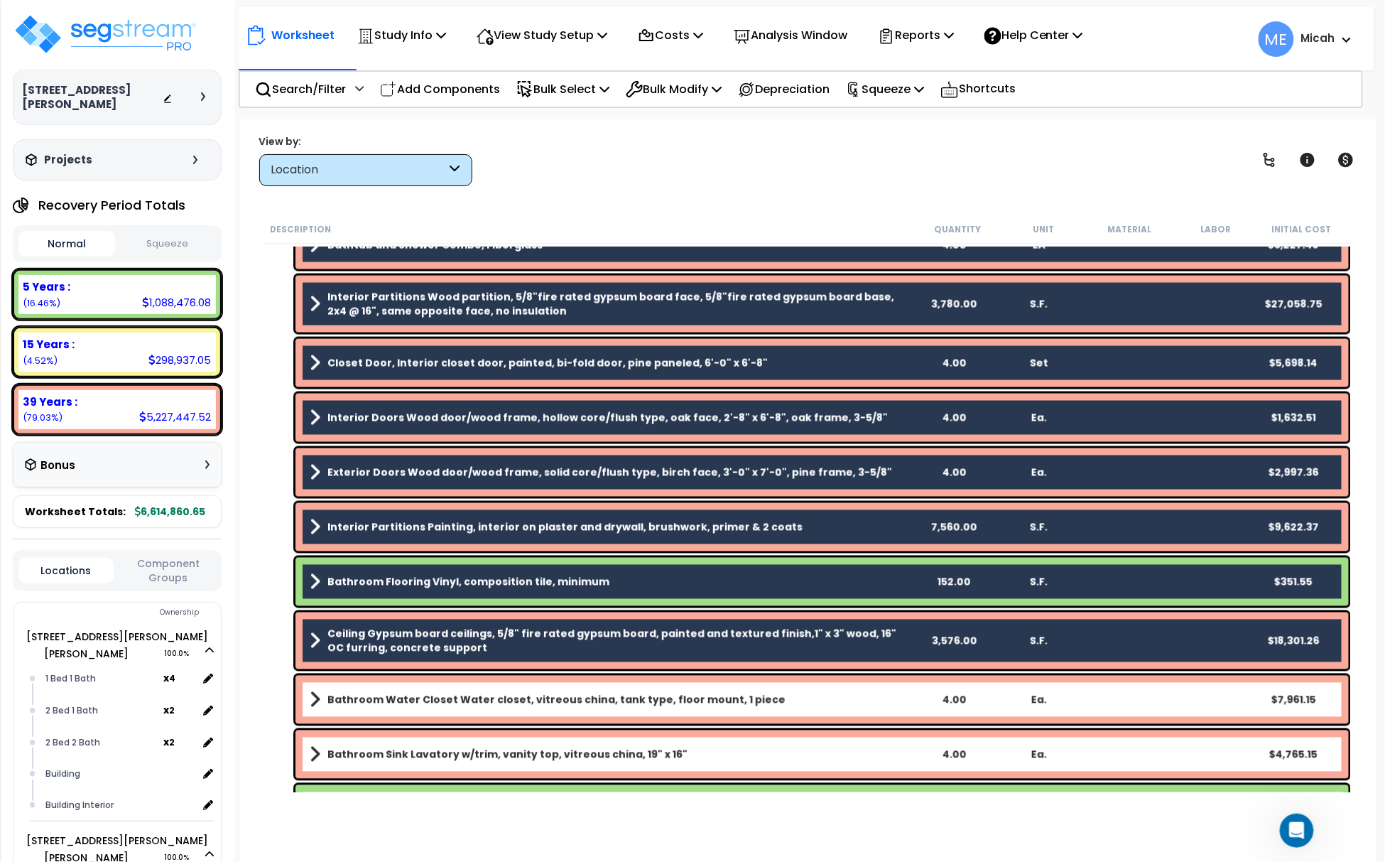
click at [402, 709] on div "Bathroom Water Closet Water closet, vitreous china, tank type, floor mount, 1 p…" at bounding box center [821, 699] width 1053 height 48
click at [404, 759] on b "Bathroom Sink Lavatory w/trim, vanity top, vitreous china, 19" x 16"" at bounding box center [507, 754] width 360 height 14
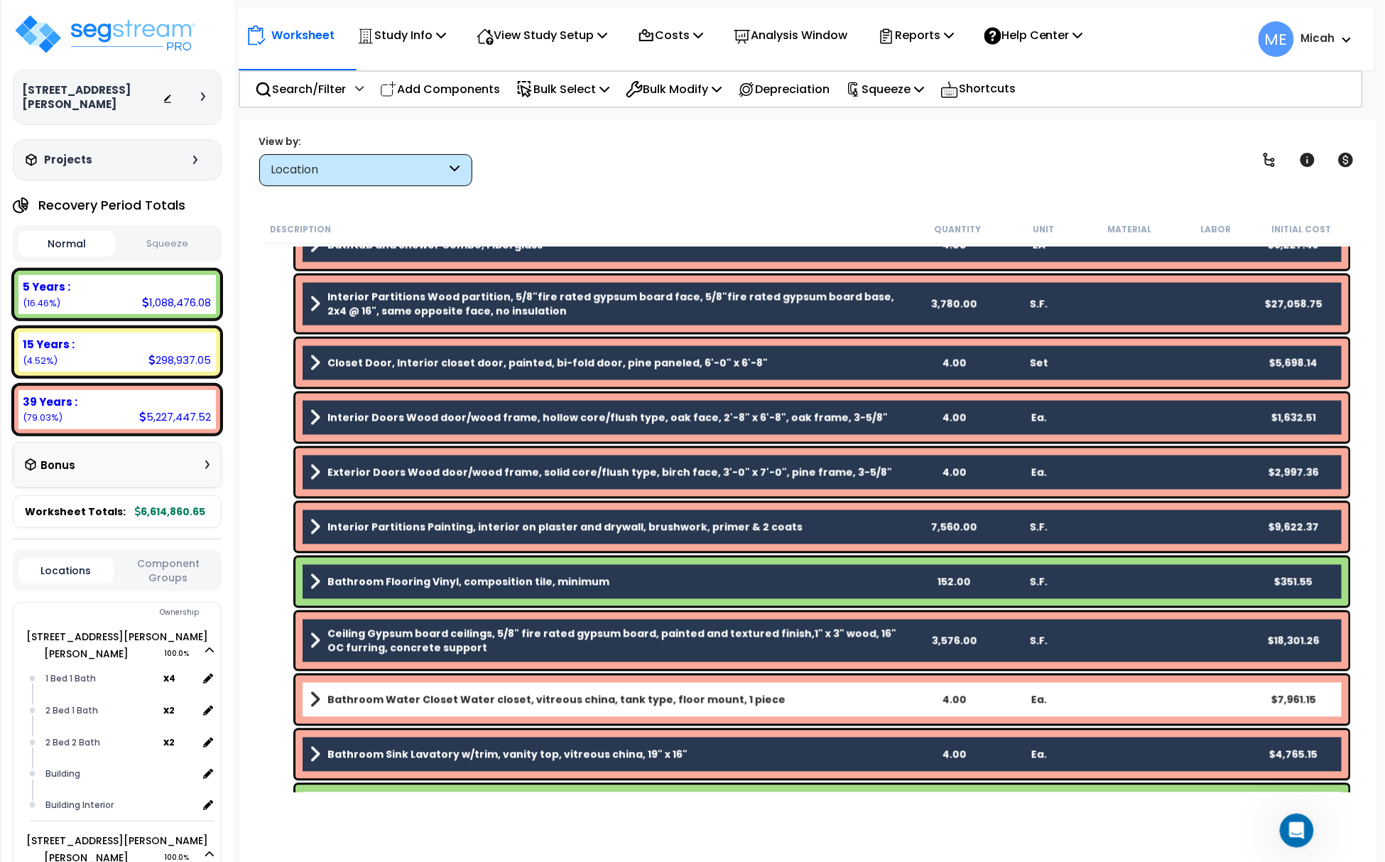
click at [429, 694] on b "Bathroom Water Closet Water closet, vitreous china, tank type, floor mount, 1 p…" at bounding box center [556, 700] width 458 height 14
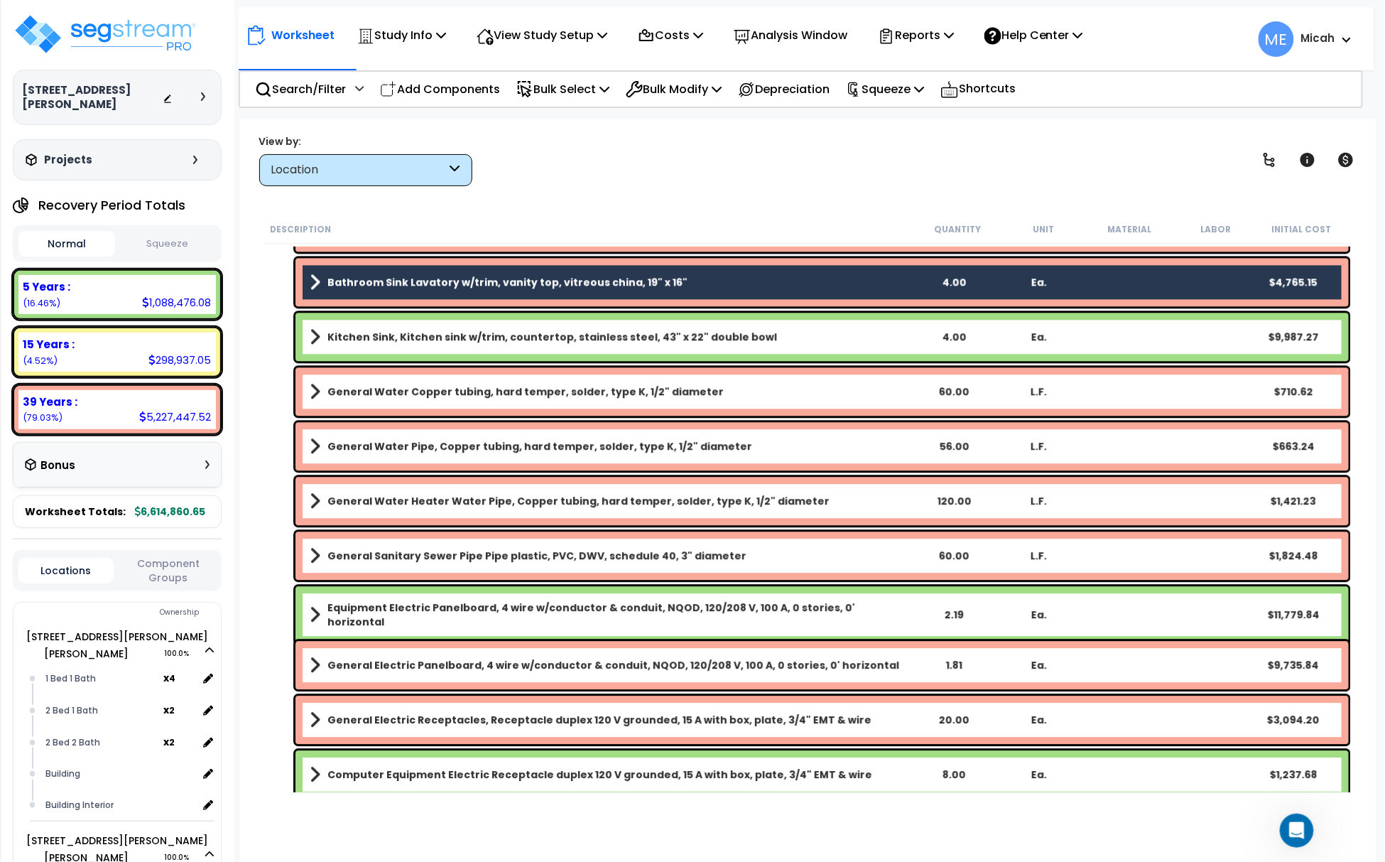
scroll to position [55414, 0]
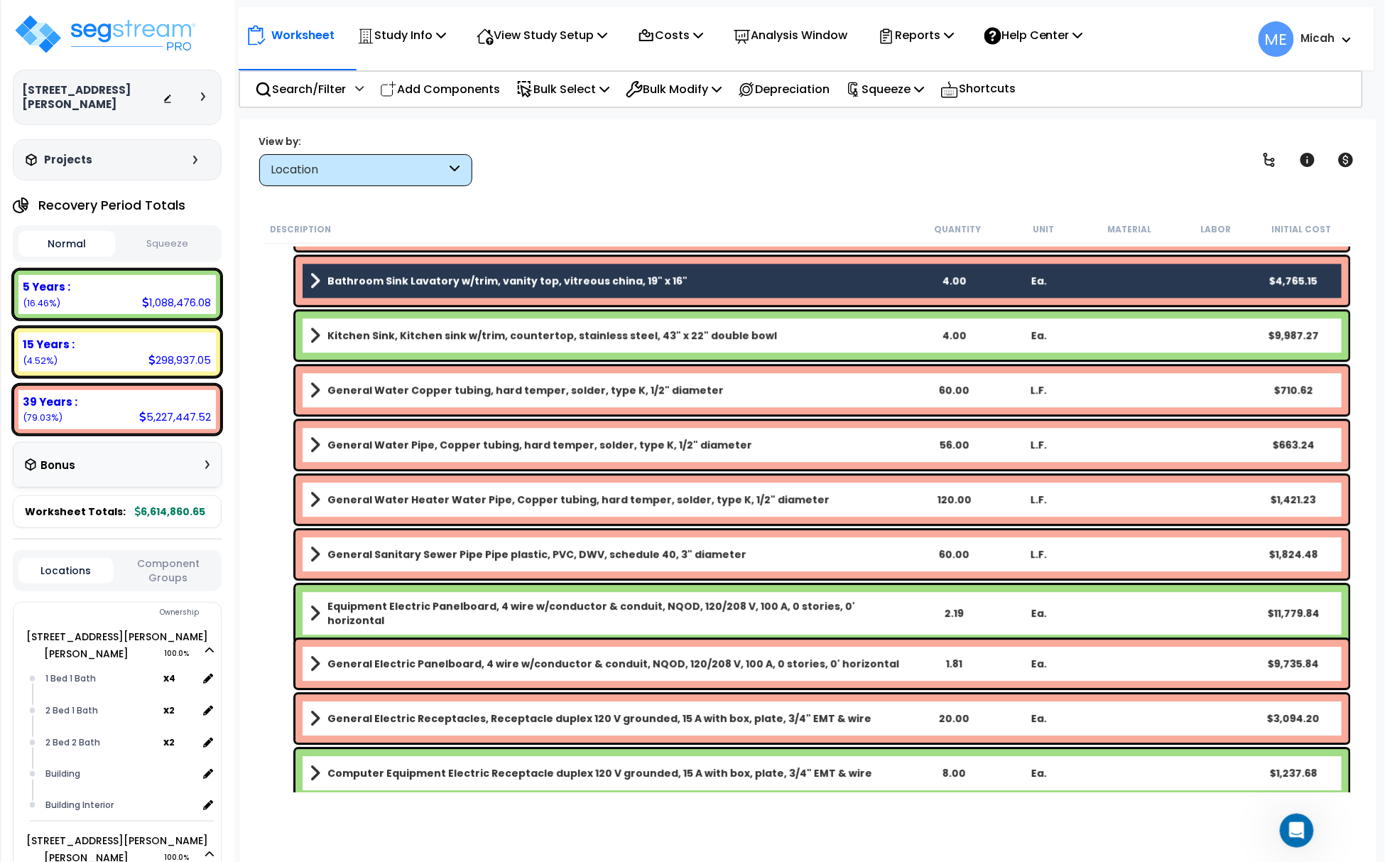
click at [381, 325] on link "Kitchen Sink, Kitchen sink w/trim, countertop, stainless steel, 43" x 22" doubl…" at bounding box center [610, 335] width 601 height 20
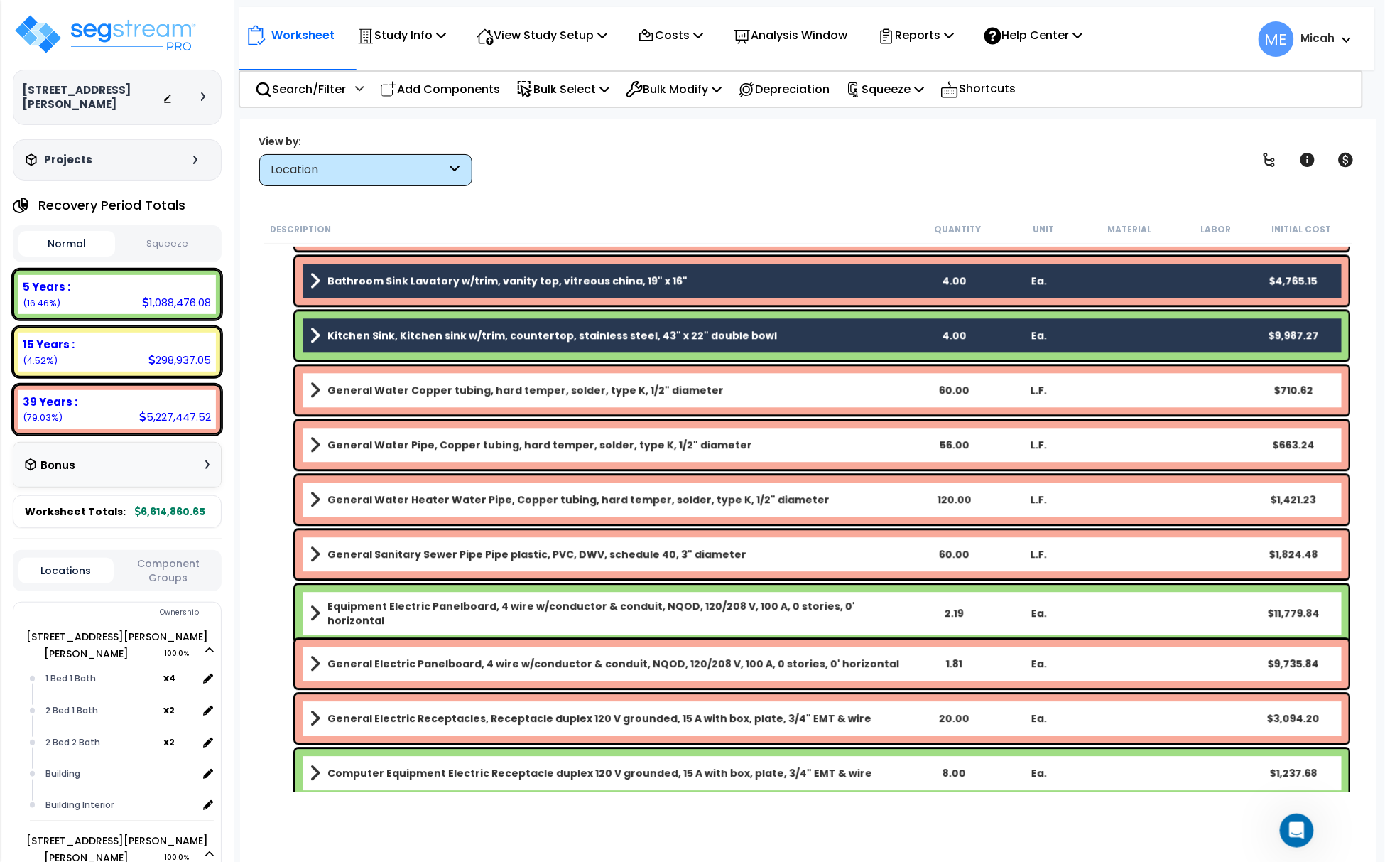
click at [402, 389] on b "General Water Copper tubing, hard temper, solder, type K, 1/2" diameter" at bounding box center [525, 390] width 396 height 14
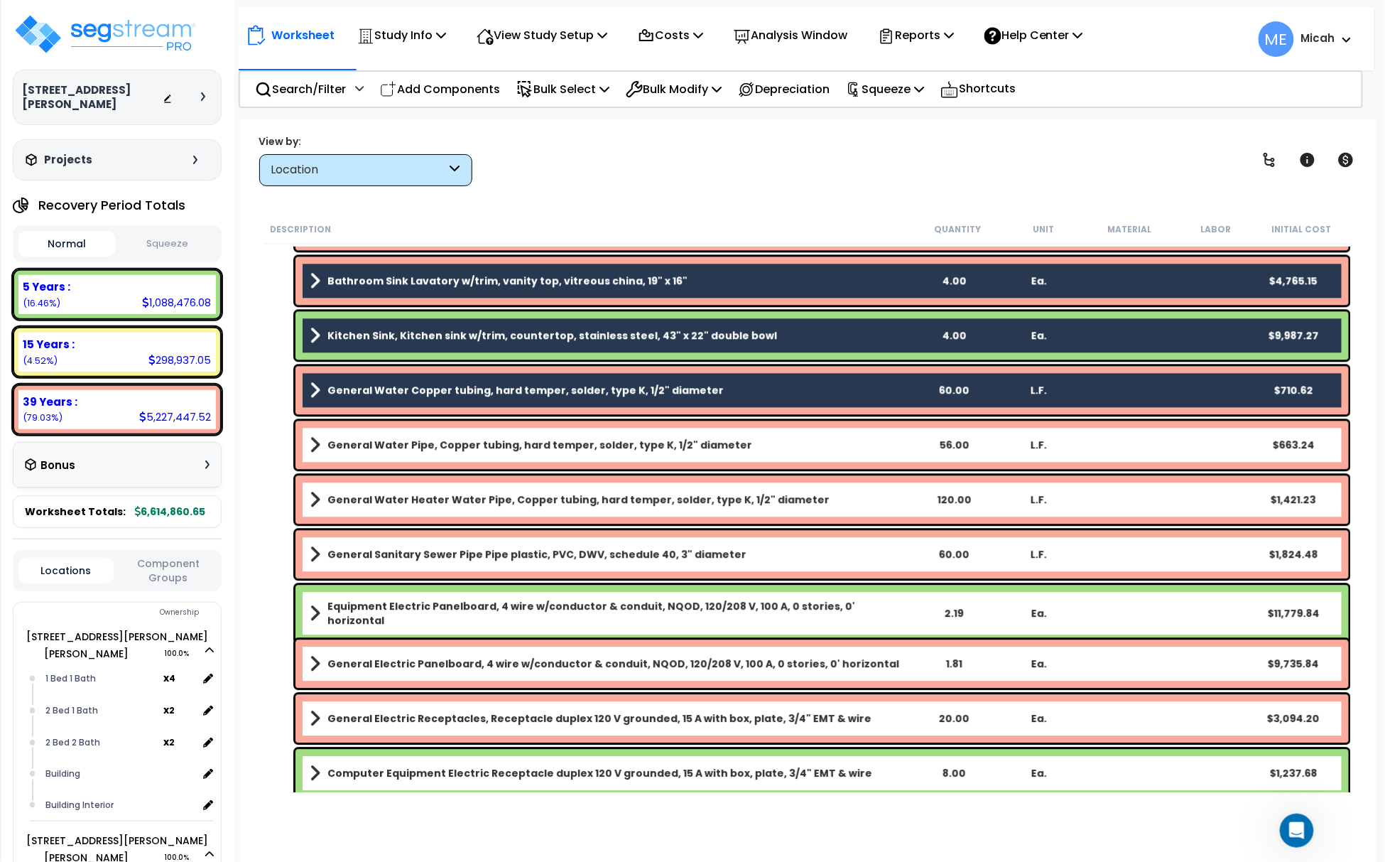
click at [409, 438] on b "General Water Pipe, Copper tubing, hard temper, solder, type K, 1/2" diameter" at bounding box center [539, 445] width 425 height 14
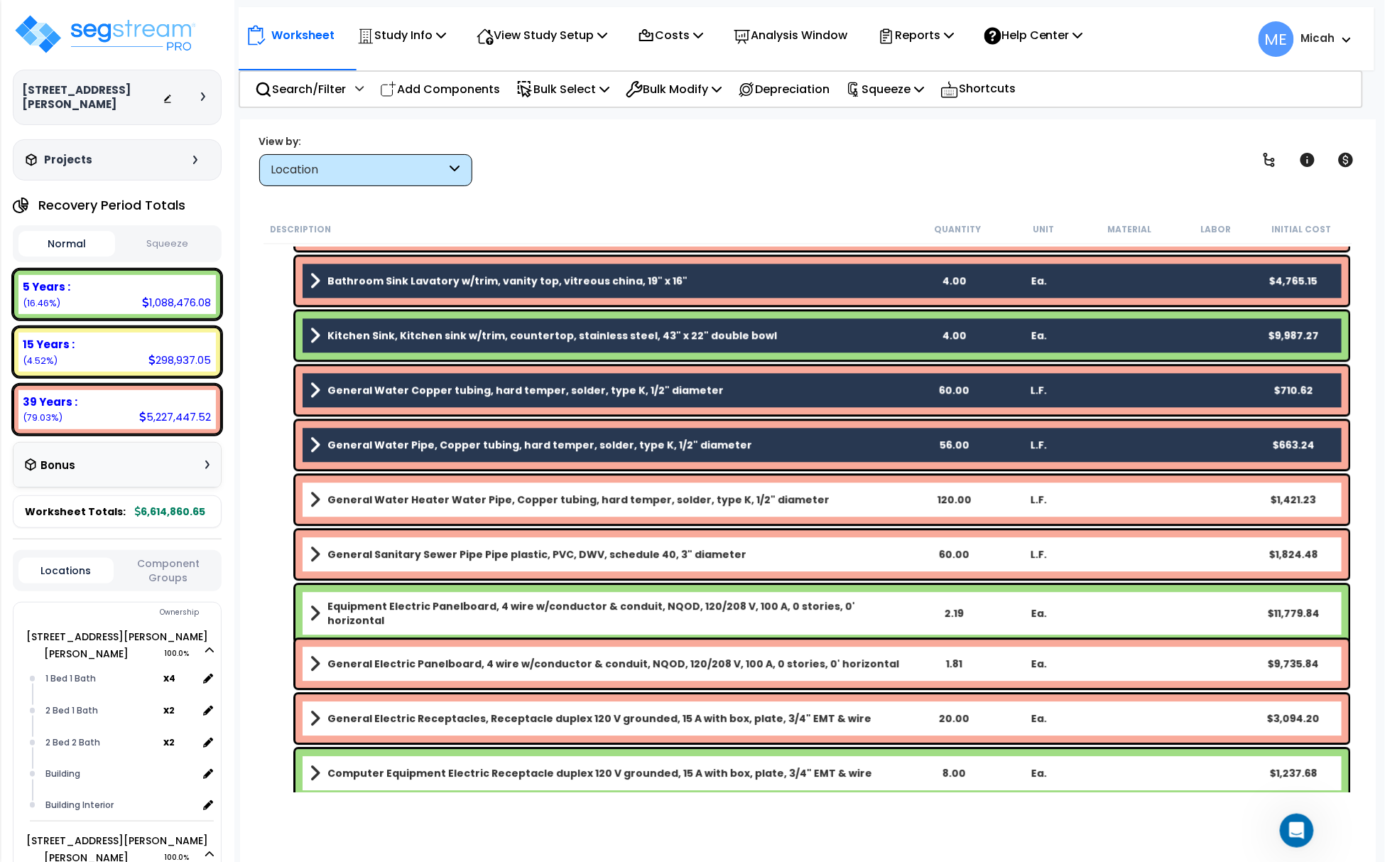
click at [412, 493] on b "General Water Heater Water Pipe, Copper tubing, hard temper, solder, type K, 1/…" at bounding box center [578, 499] width 502 height 14
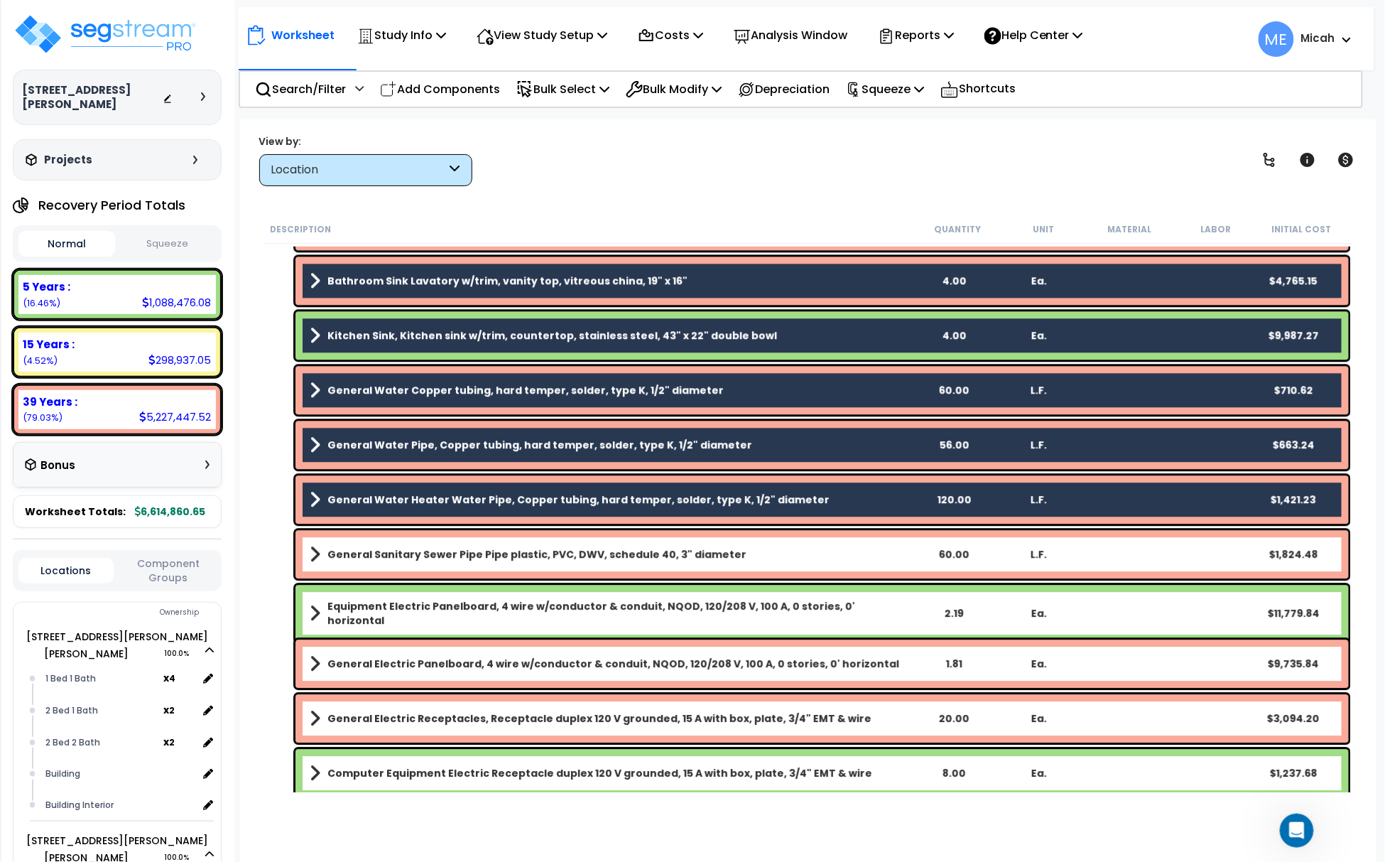
click at [413, 558] on b "General Sanitary Sewer Pipe Pipe plastic, PVC, DWV, schedule 40, 3" diameter" at bounding box center [536, 554] width 419 height 14
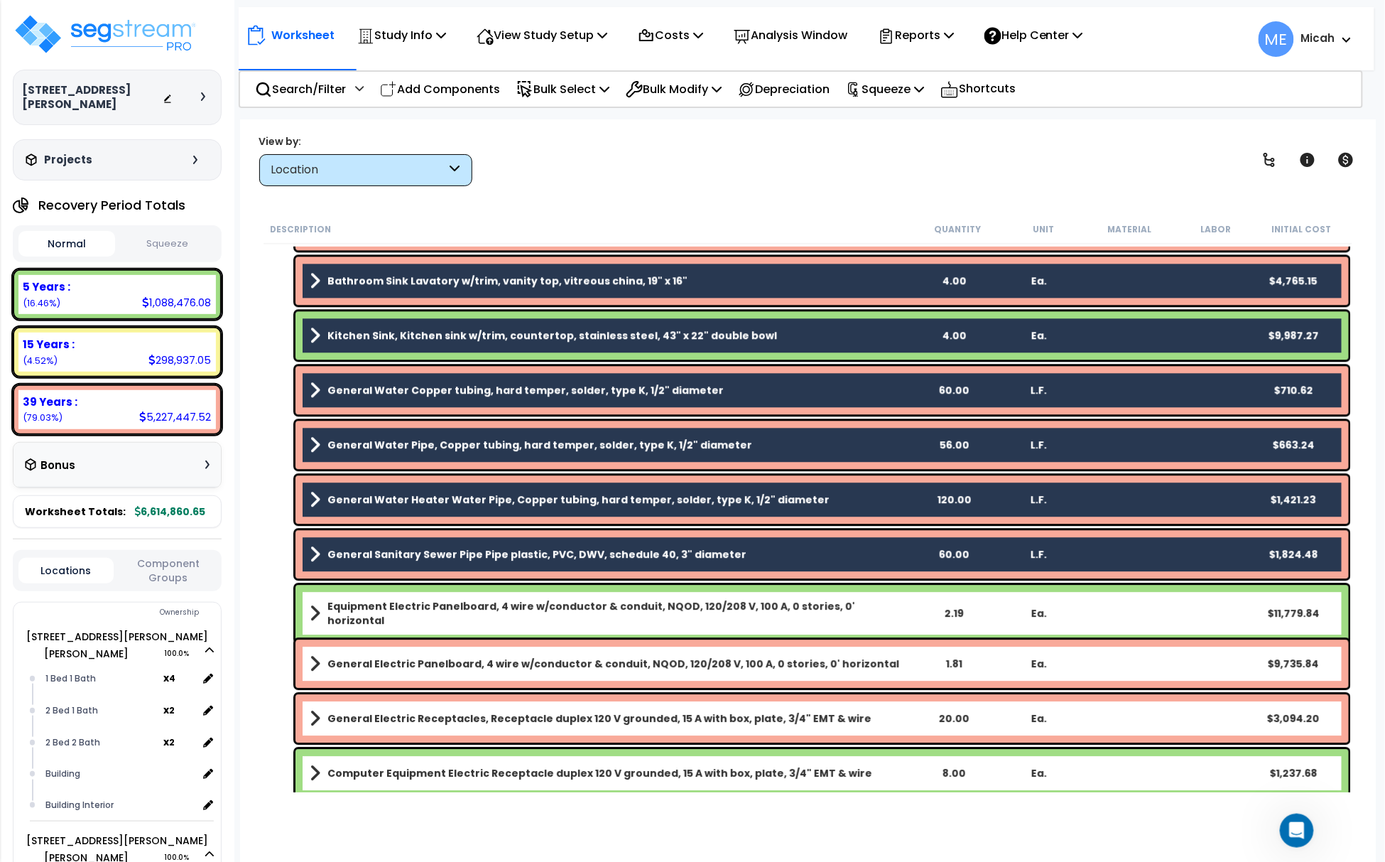
click at [429, 614] on b "Equipment Electric Panelboard, 4 wire w/conductor & conduit, NQOD, 120/208 V, 1…" at bounding box center [618, 613] width 583 height 28
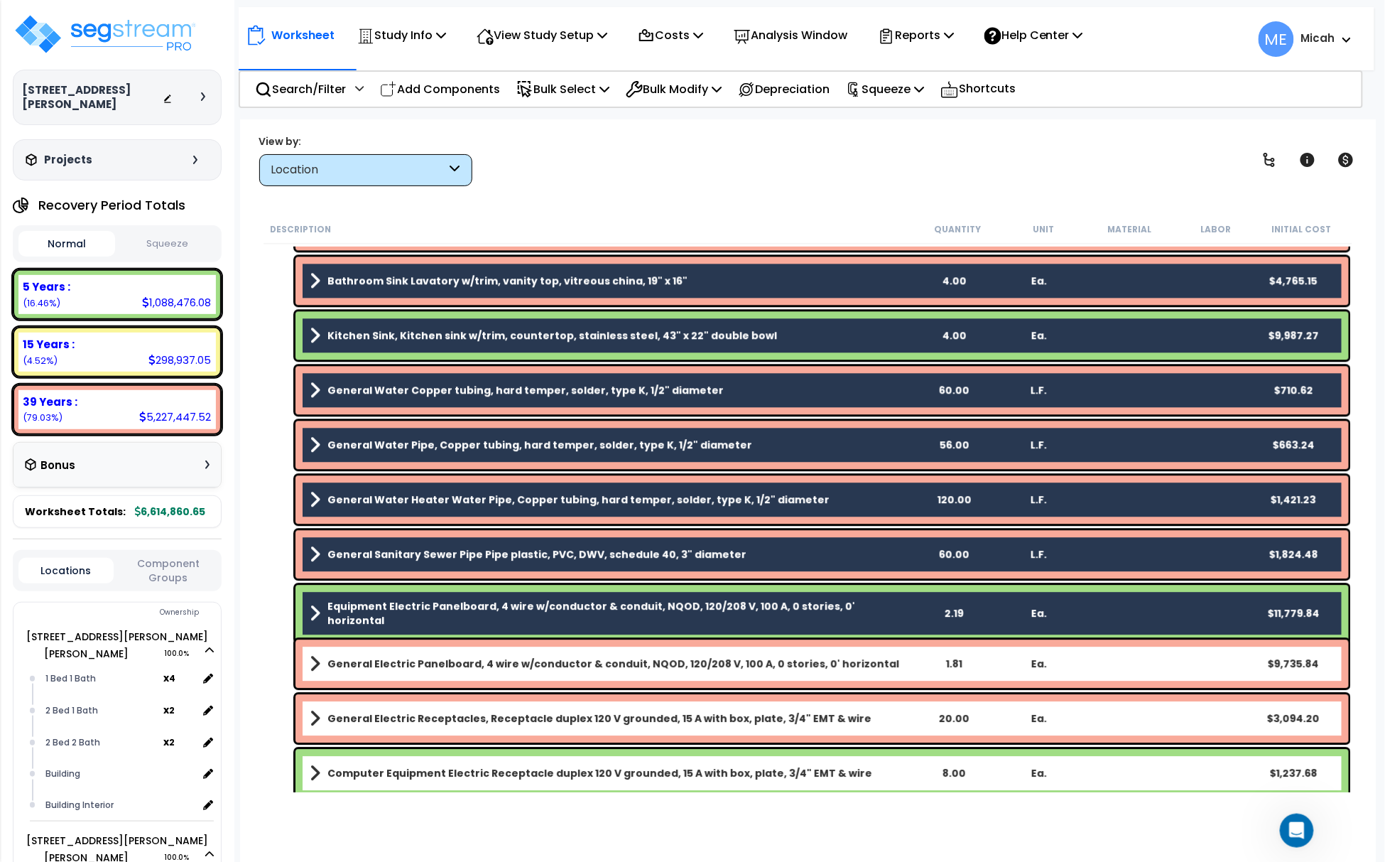
click at [435, 662] on b "General Electric Panelboard, 4 wire w/conductor & conduit, NQOD, 120/208 V, 100…" at bounding box center [613, 663] width 572 height 14
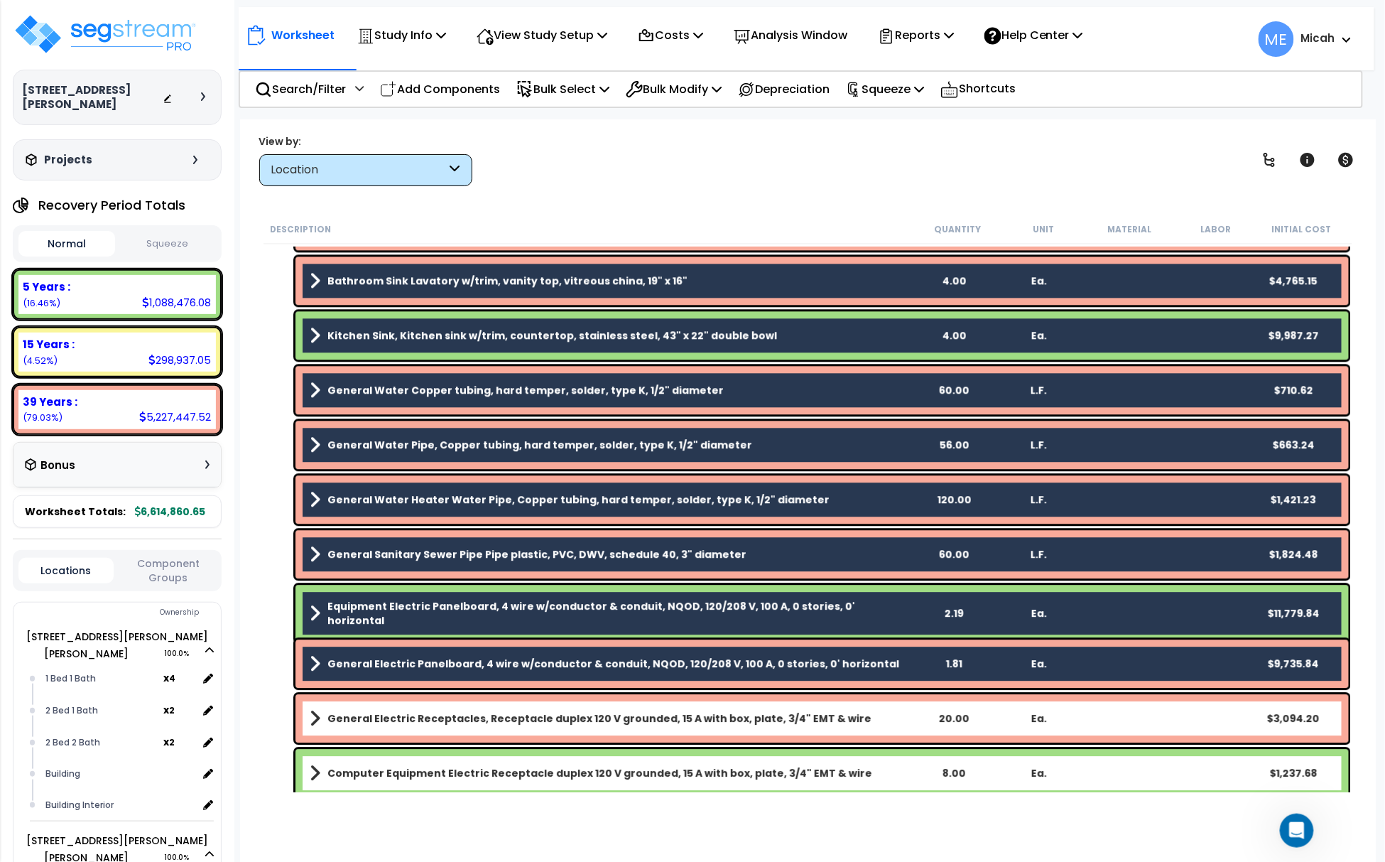
click at [419, 715] on b "General Electric Receptacles, Receptacle duplex 120 V grounded, 15 A with box, …" at bounding box center [599, 718] width 544 height 14
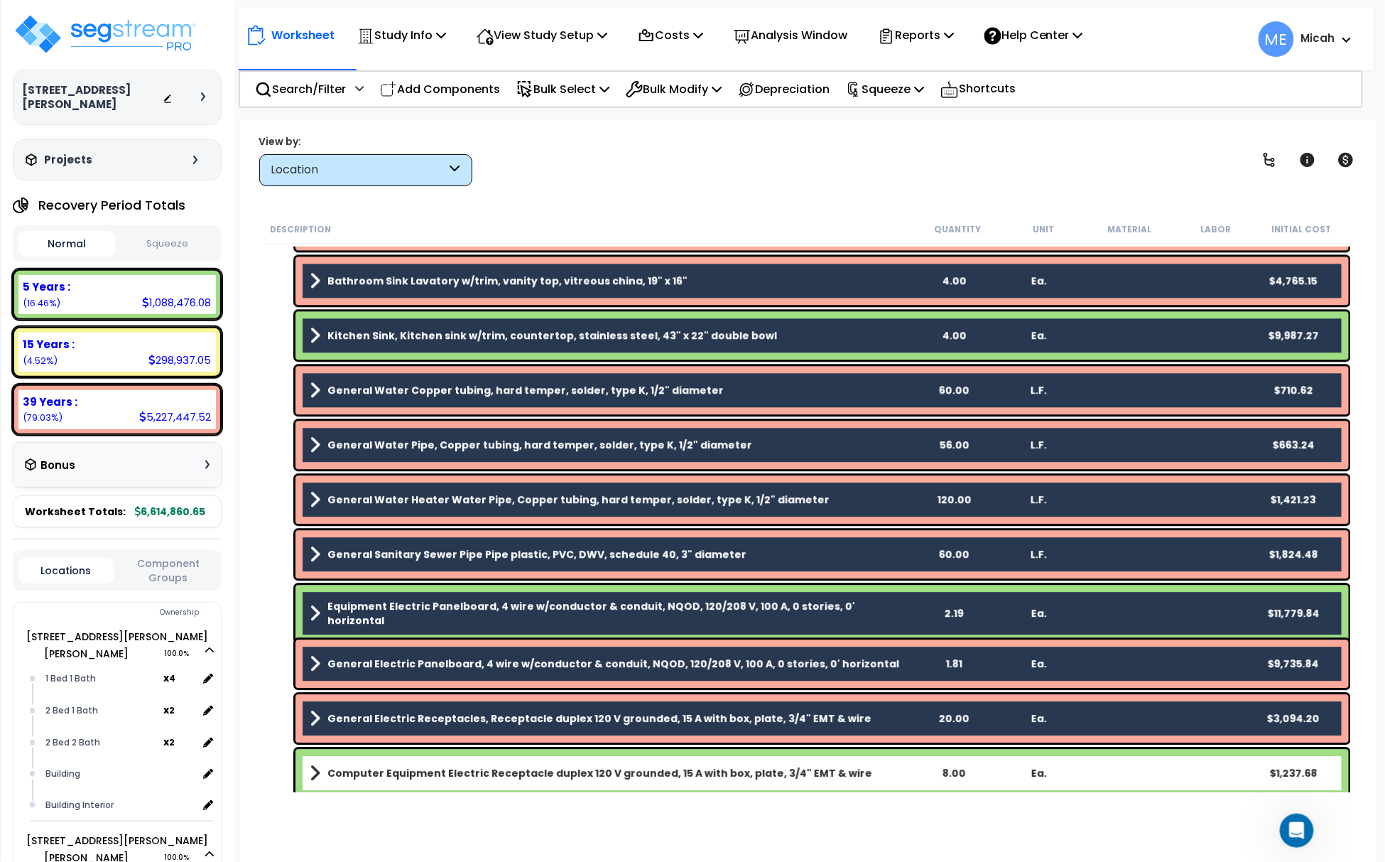
click at [413, 769] on b "Computer Equipment Electric Receptacle duplex 120 V grounded, 15 A with box, pl…" at bounding box center [599, 773] width 545 height 14
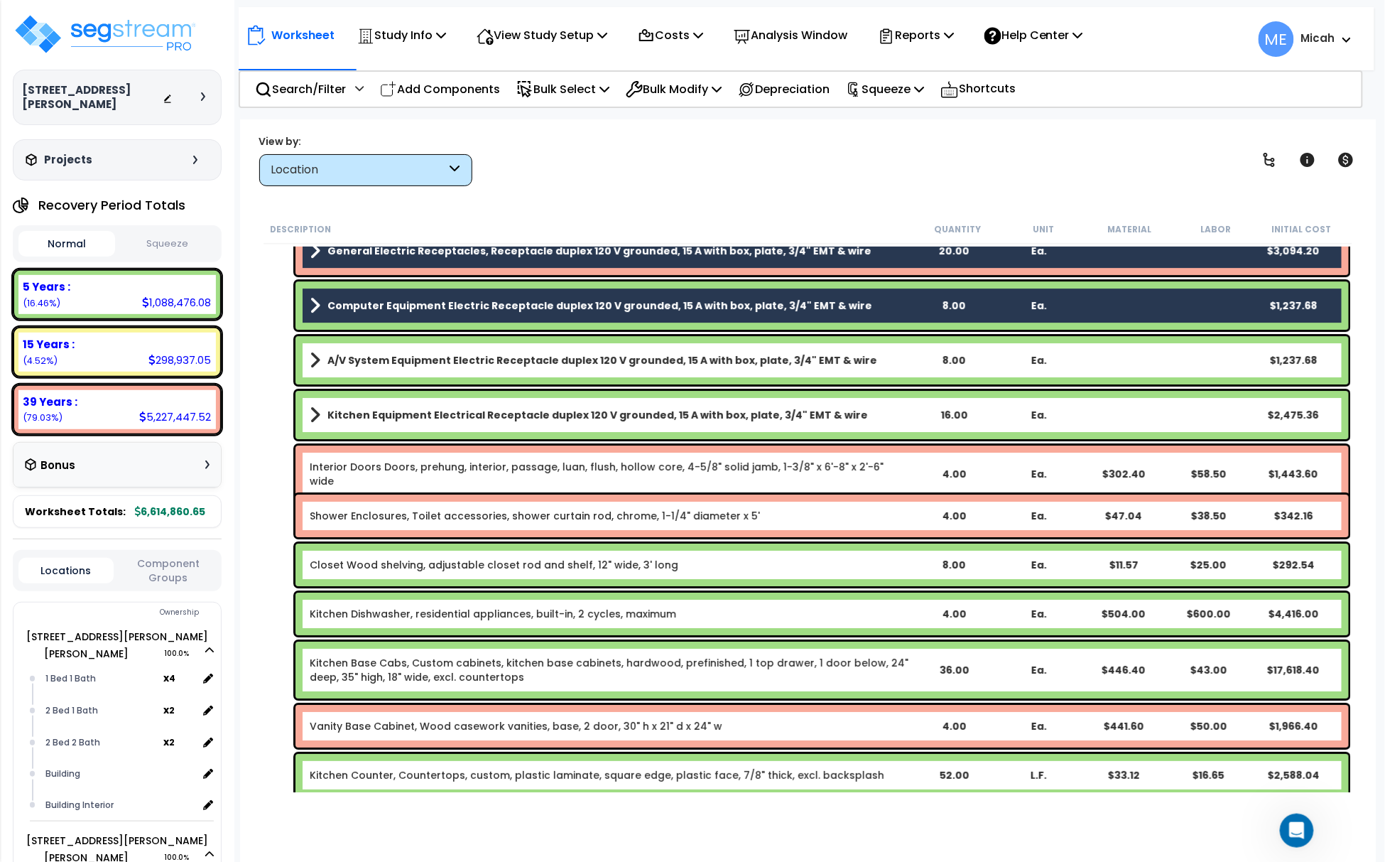
scroll to position [55887, 0]
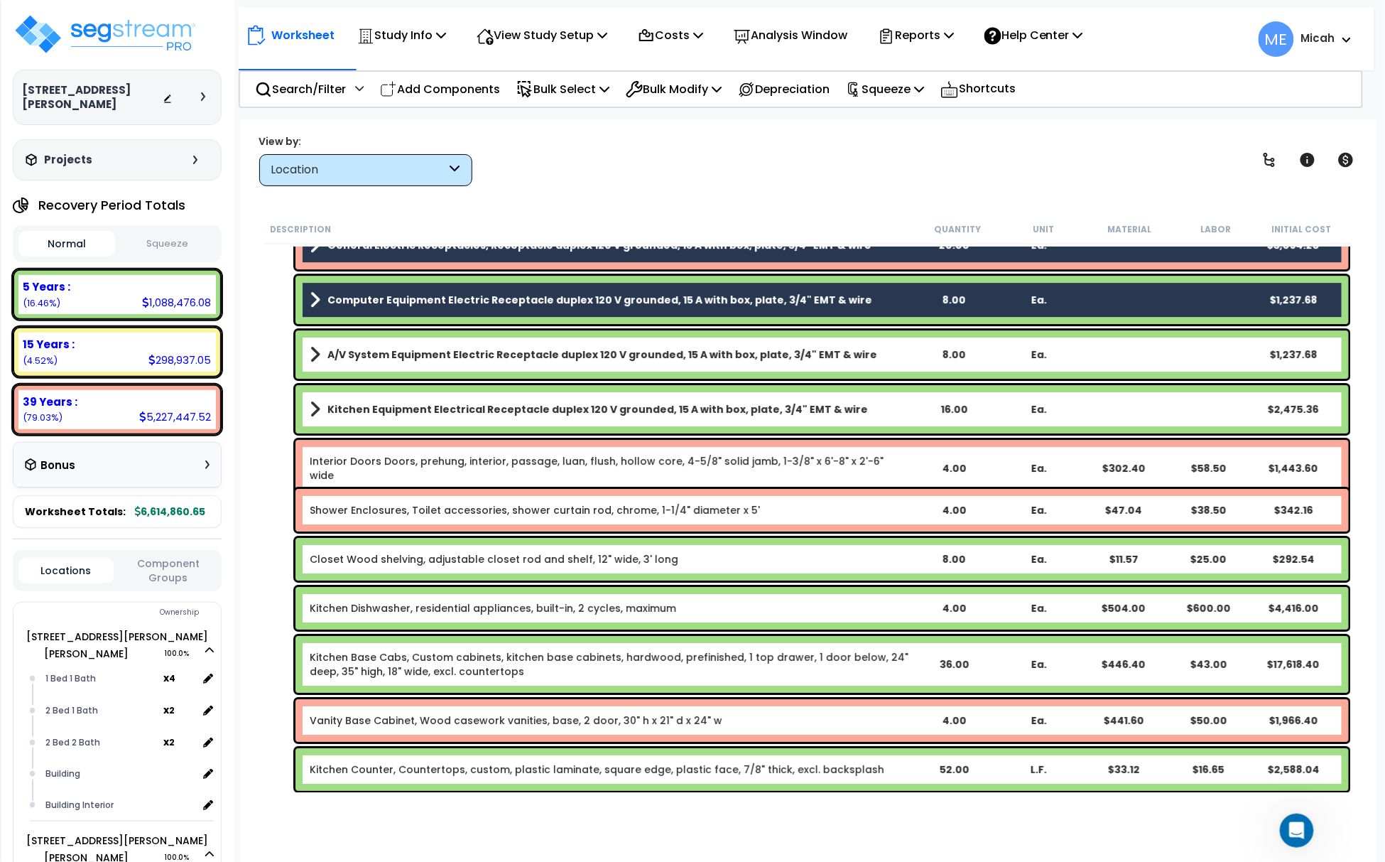
click at [379, 352] on b "A/V System Equipment Electric Receptacle duplex 120 V grounded, 15 A with box, …" at bounding box center [602, 354] width 550 height 14
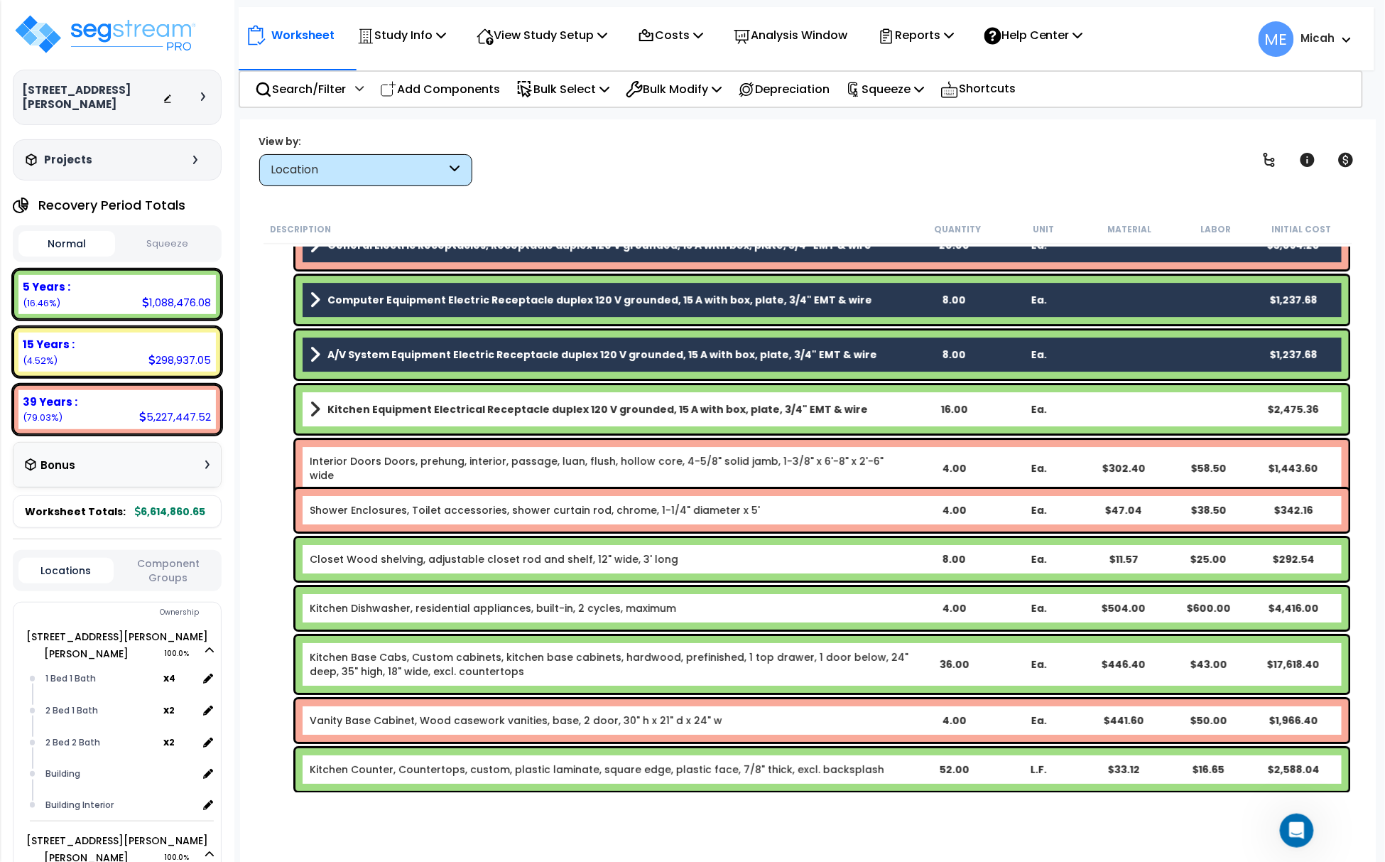
click at [402, 412] on b "Kitchen Equipment Electrical Receptacle duplex 120 V grounded, 15 A with box, p…" at bounding box center [597, 409] width 541 height 14
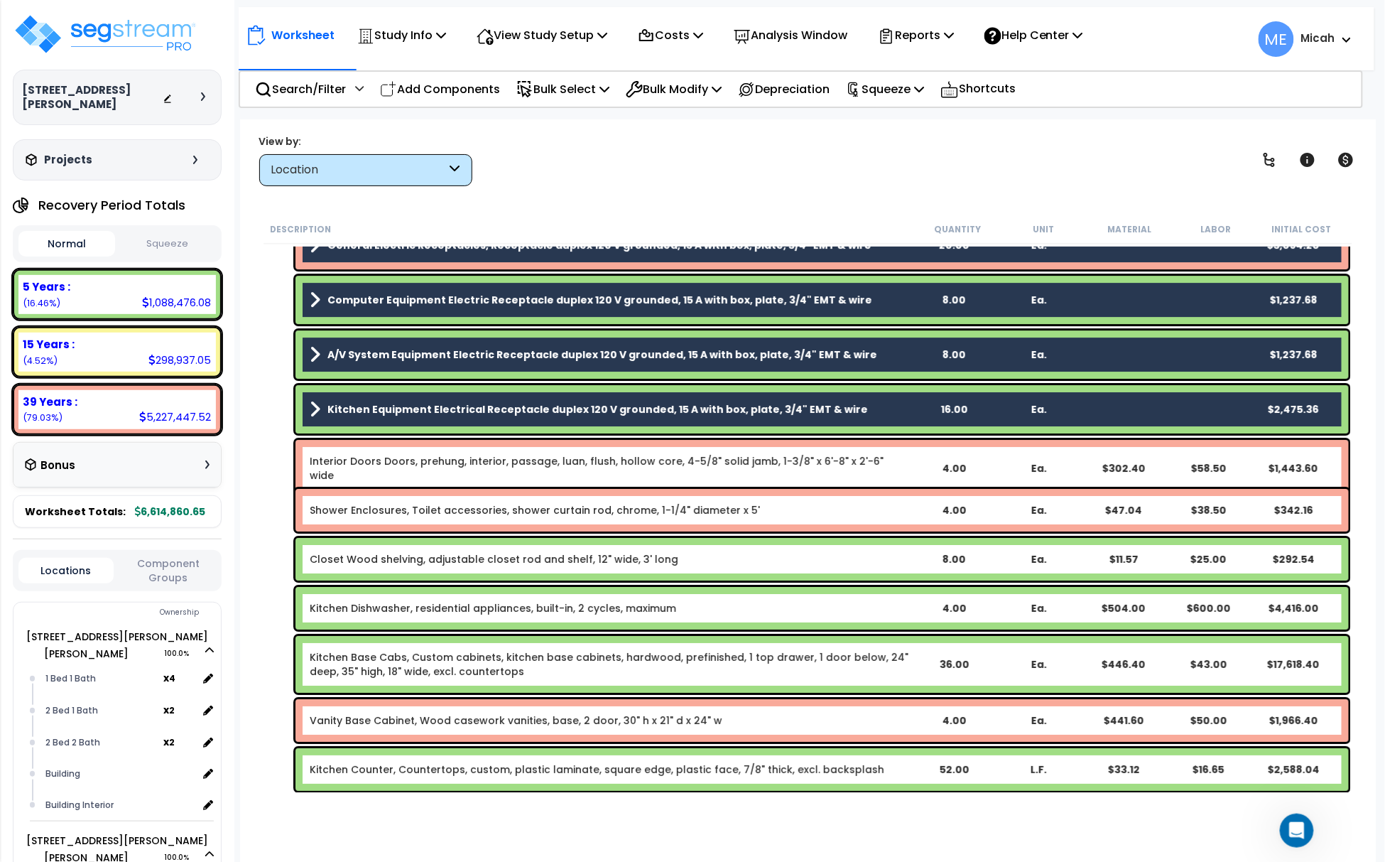
click at [403, 454] on link "Interior Doors Doors, prehung, interior, passage, luan, flush, hollow core, 4-5…" at bounding box center [610, 468] width 601 height 28
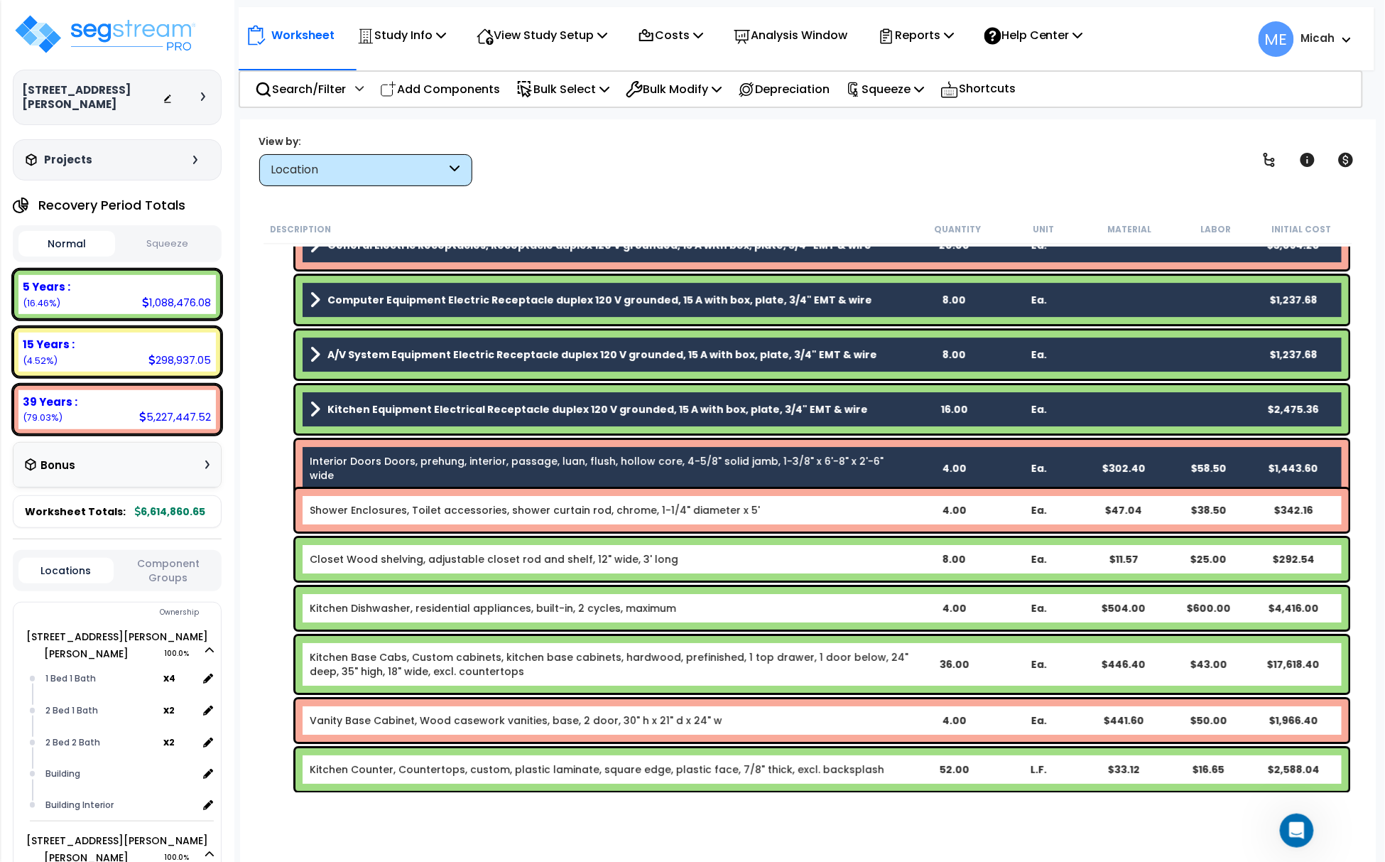
click at [412, 503] on link "Shower Enclosures, Toilet accessories, shower curtain rod, chrome, 1-1/4" diame…" at bounding box center [535, 510] width 450 height 14
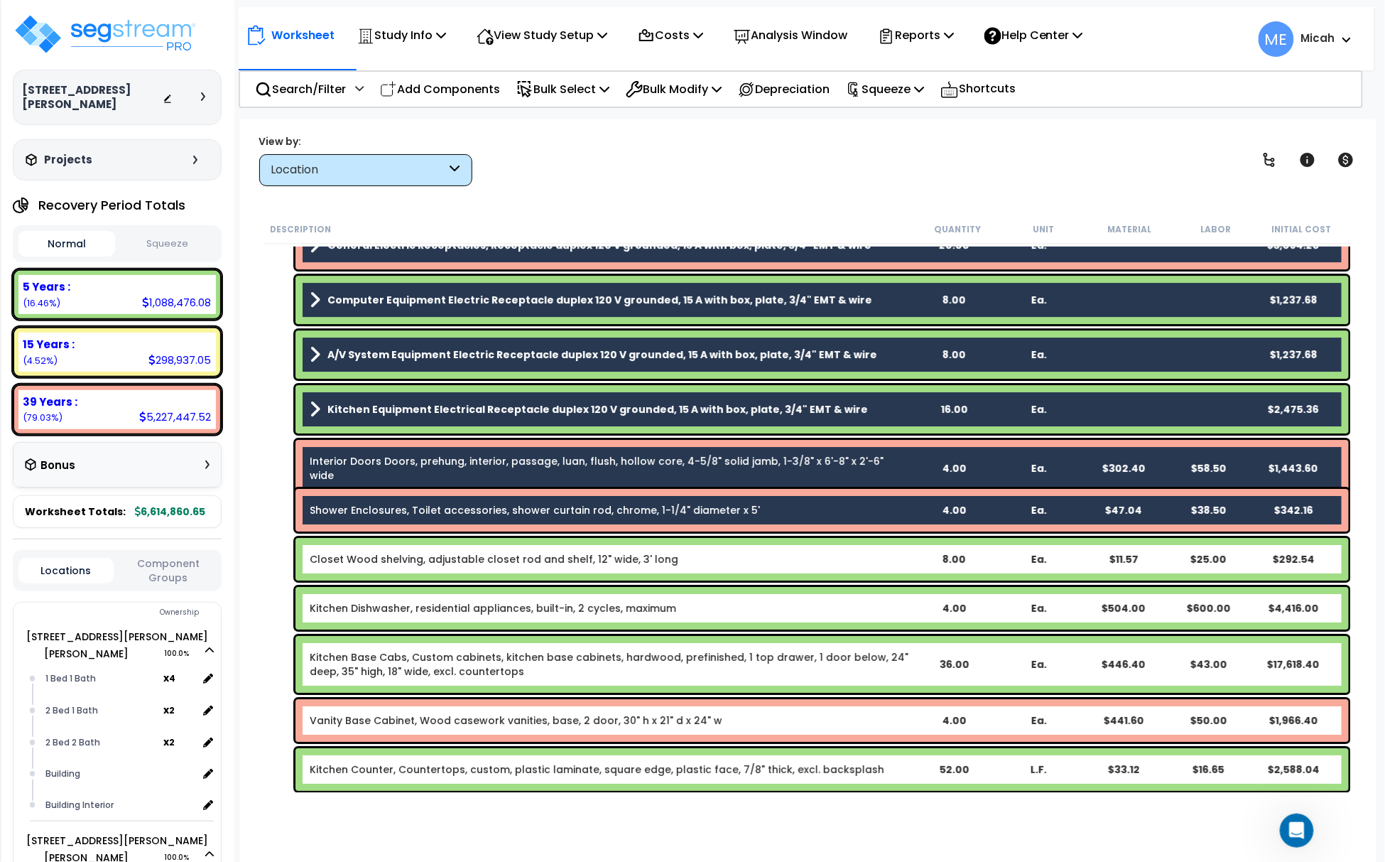
click at [416, 560] on link "Closet Wood shelving, adjustable closet rod and shelf, 12" wide, 3' long" at bounding box center [494, 559] width 369 height 14
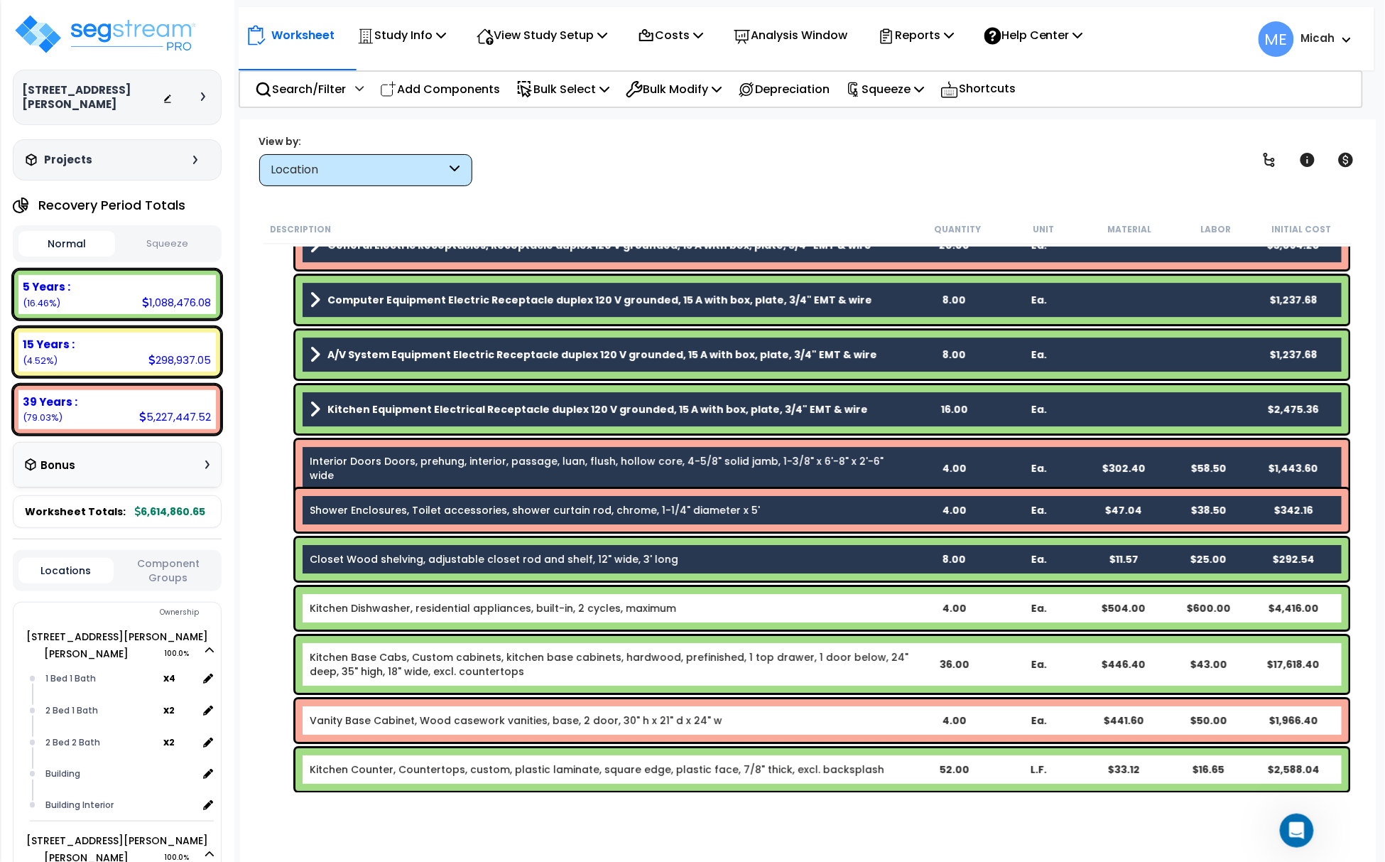
click at [415, 607] on link "Kitchen Dishwasher, residential appliances, built-in, 2 cycles, maximum" at bounding box center [493, 608] width 366 height 14
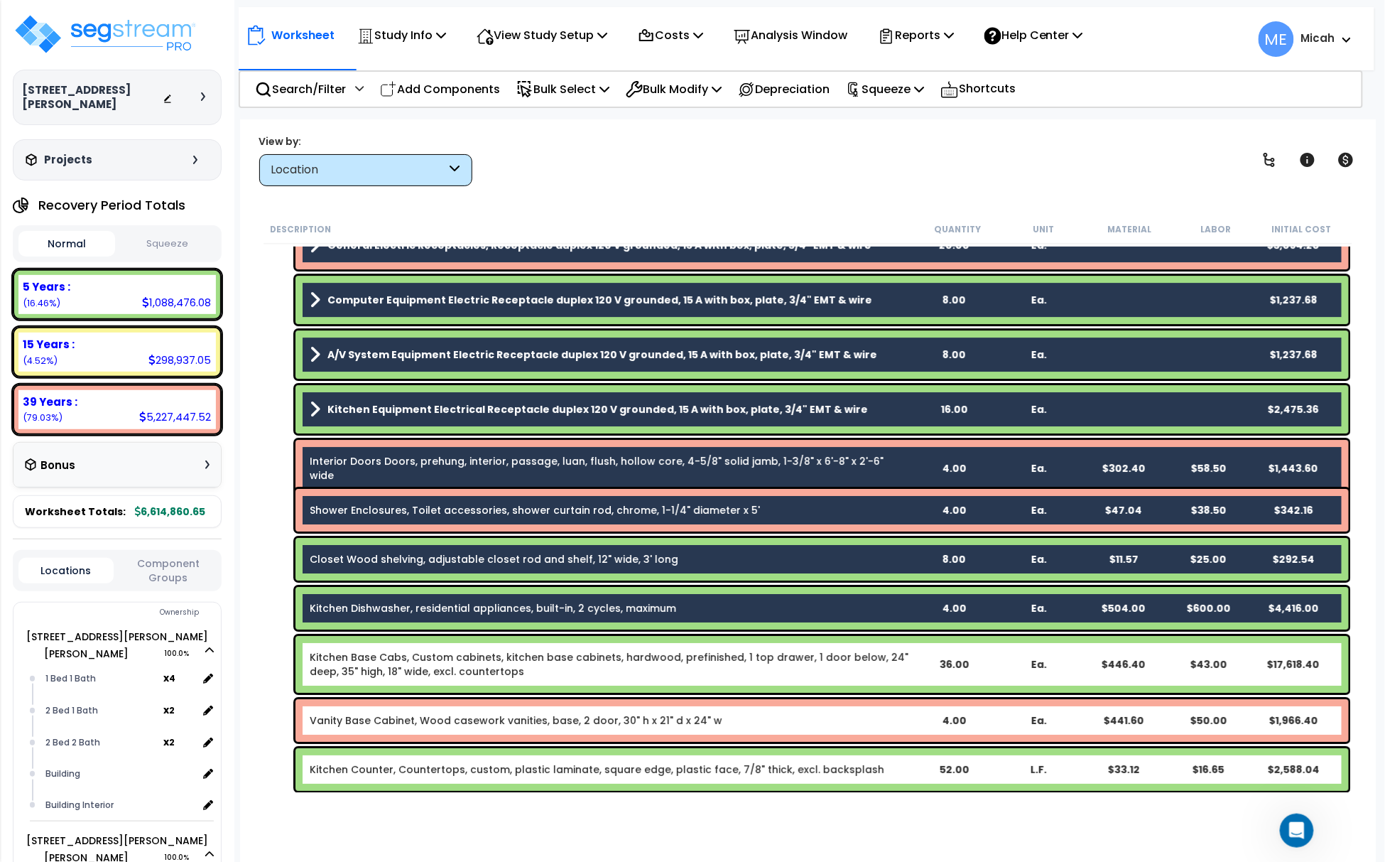
click at [404, 661] on link "Kitchen Base Cabs, Custom cabinets, kitchen base cabinets, hardwood, prefinishe…" at bounding box center [610, 664] width 601 height 28
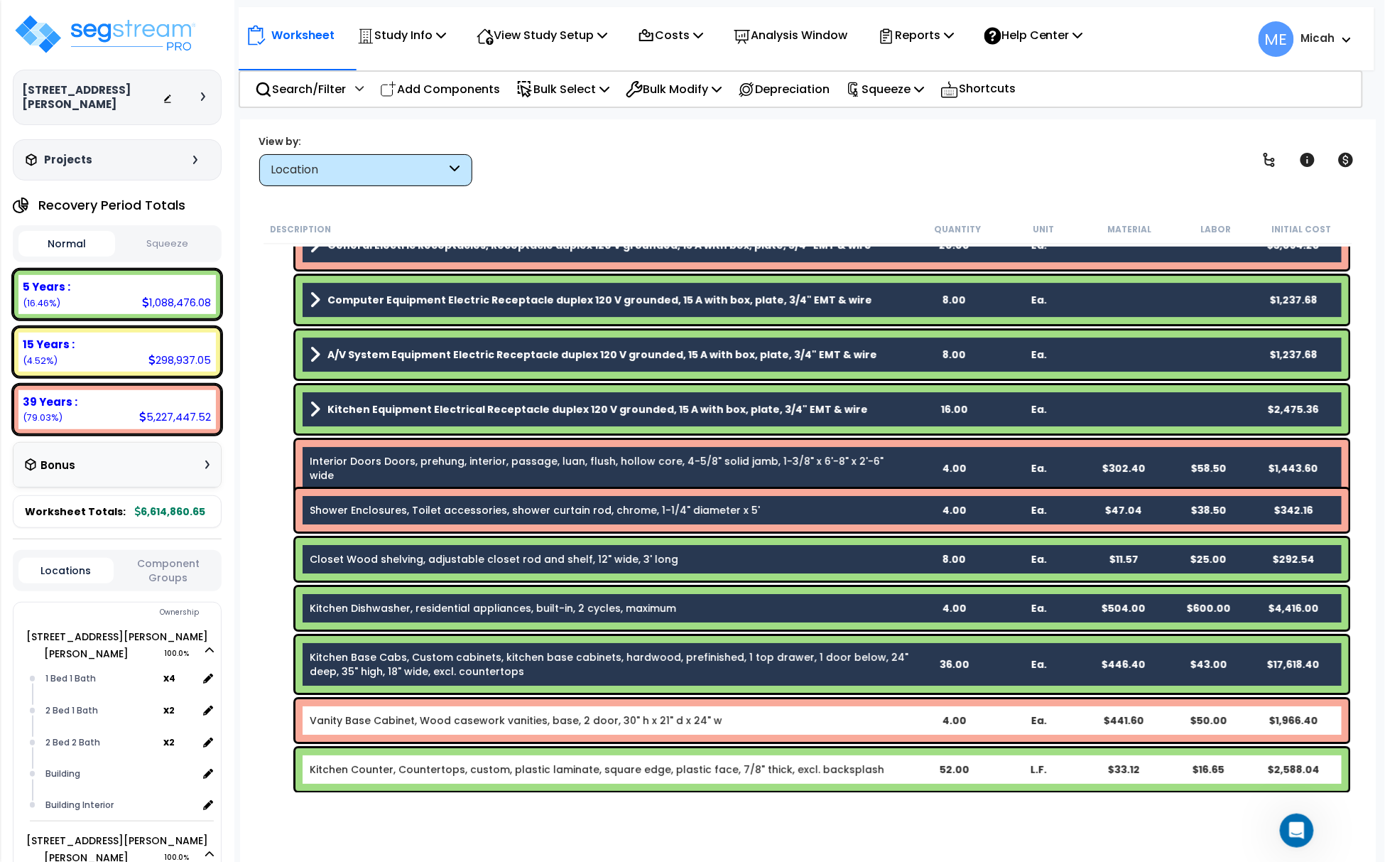
click at [398, 713] on link "Vanity Base Cabinet, Wood casework vanities, base, 2 door, 30" h x 21" d x 24" w" at bounding box center [516, 720] width 413 height 14
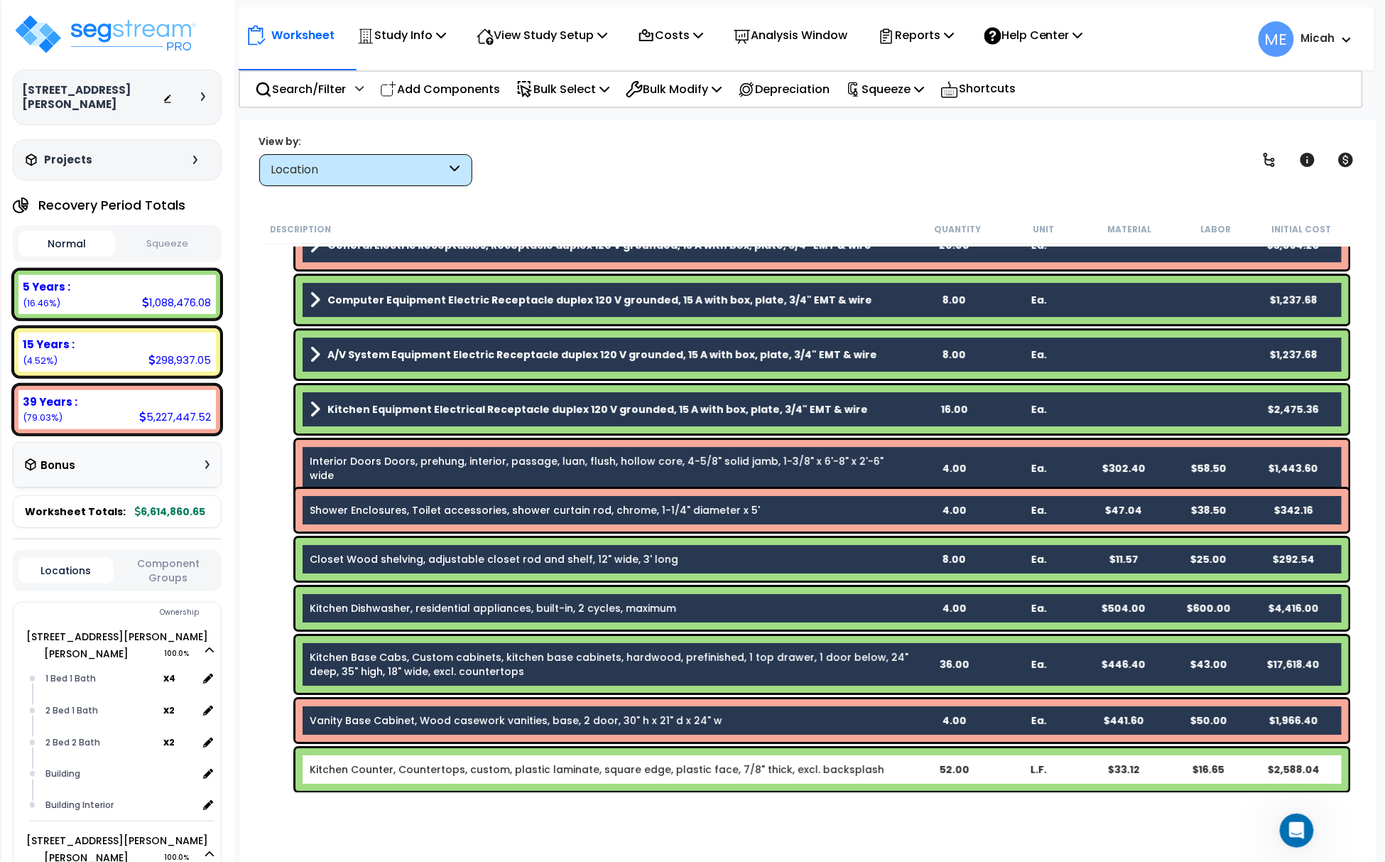
click at [401, 763] on link "Kitchen Counter, Countertops, custom, plastic laminate, square edge, plastic fa…" at bounding box center [597, 769] width 575 height 14
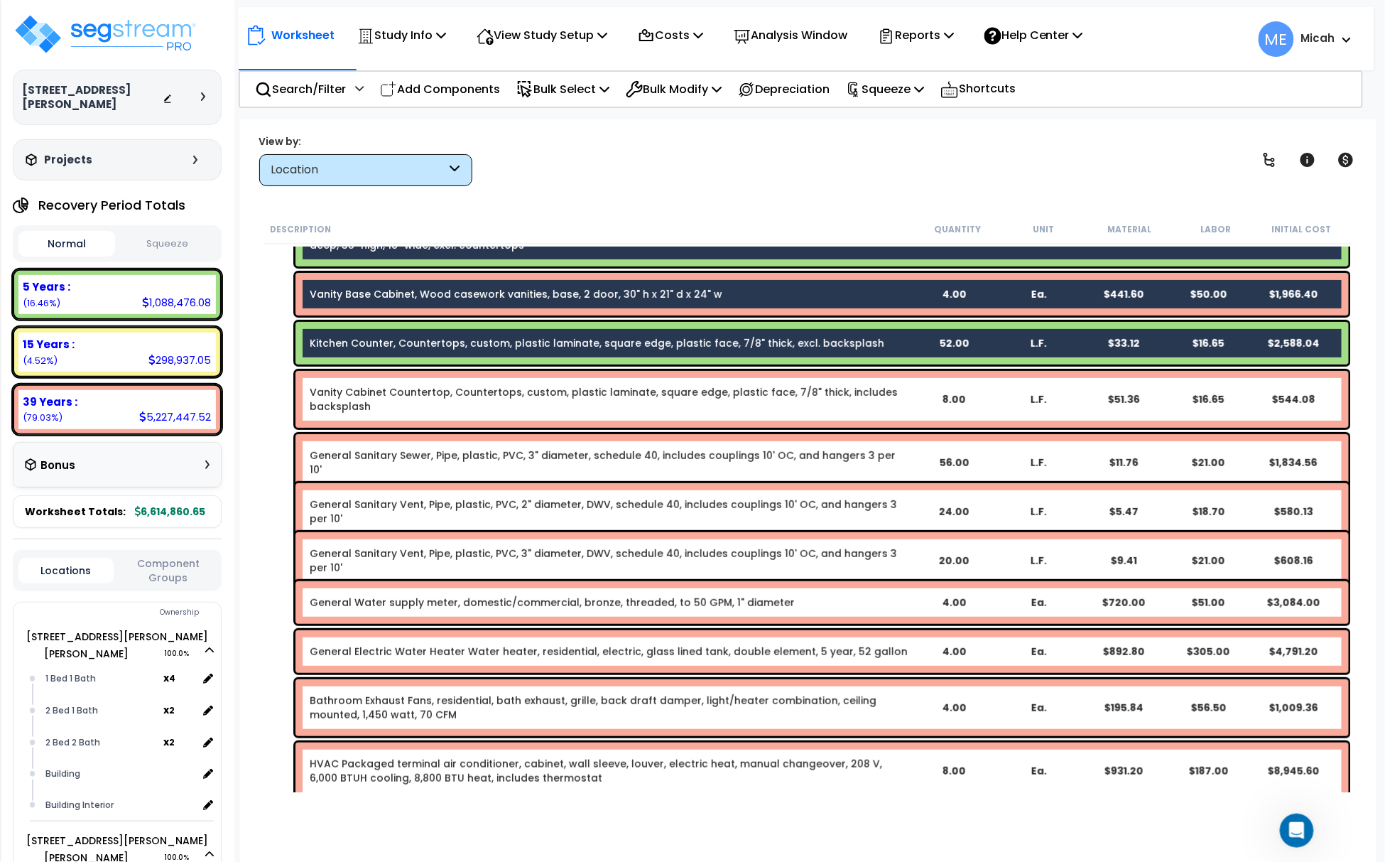
scroll to position [56361, 0]
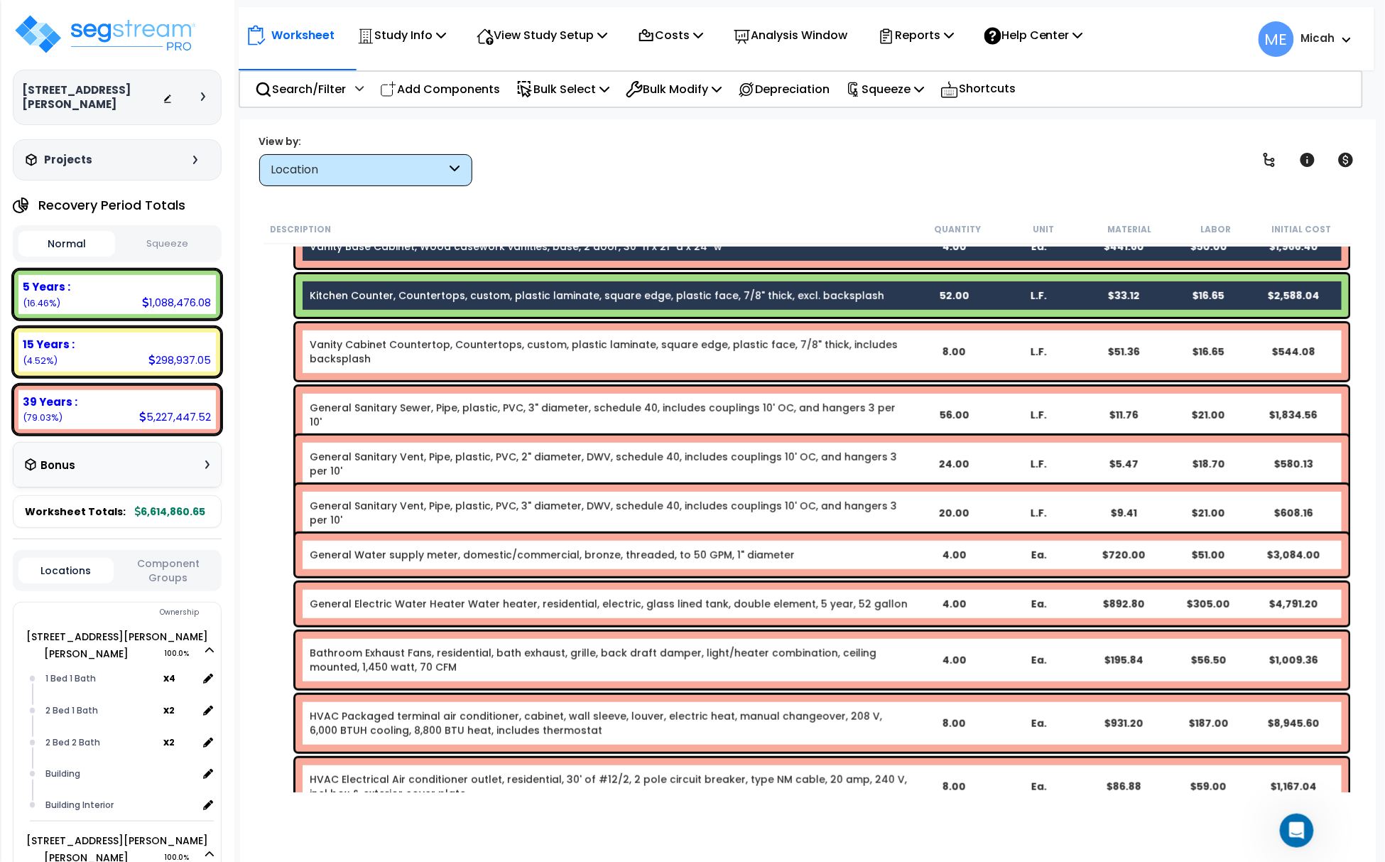
click at [429, 359] on link "Vanity Cabinet Countertop, Countertops, custom, plastic laminate, square edge, …" at bounding box center [610, 351] width 601 height 28
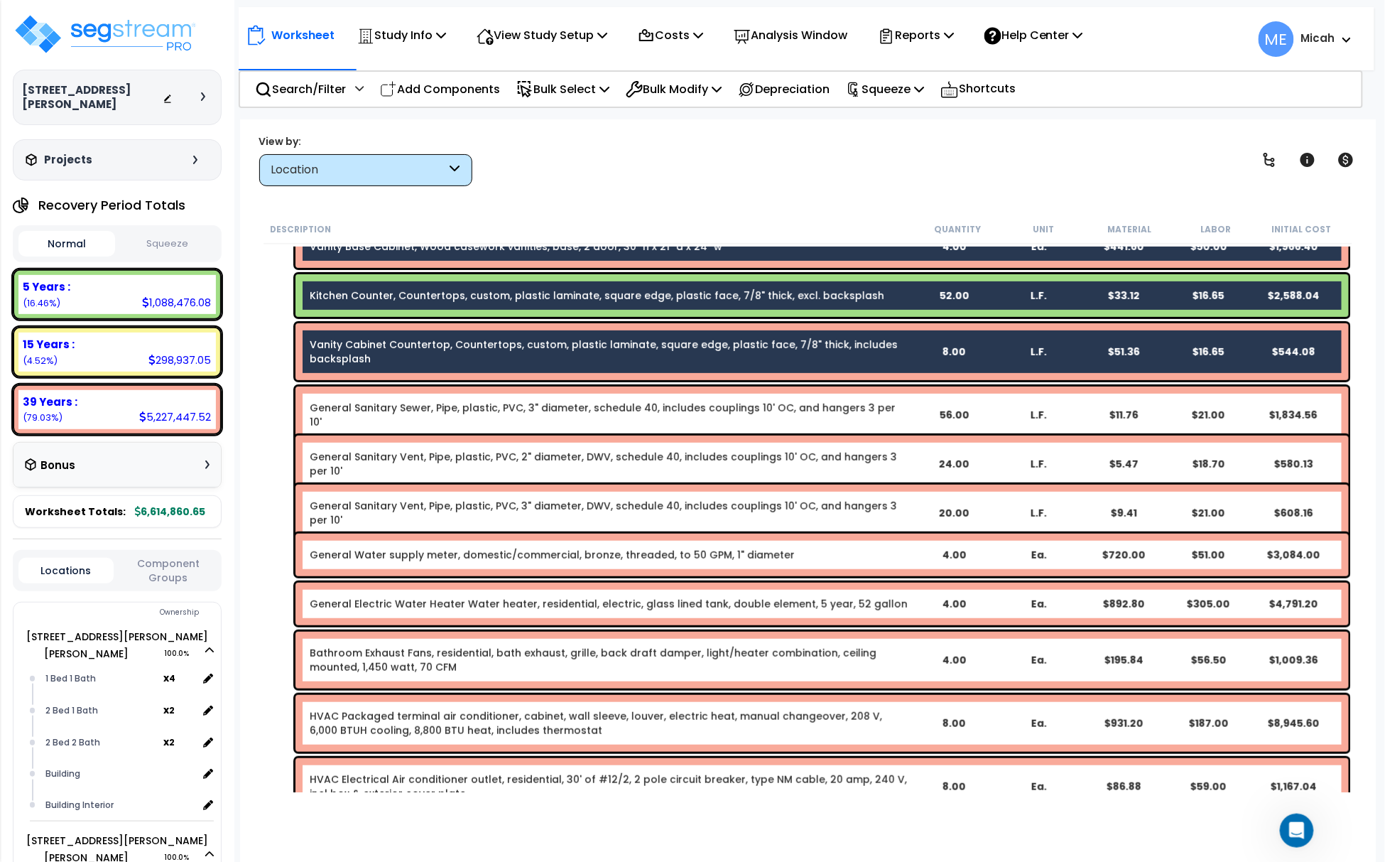
click at [438, 411] on link "General Sanitary Sewer, Pipe, plastic, PVC, 3" diameter, schedule 40, includes …" at bounding box center [610, 415] width 601 height 28
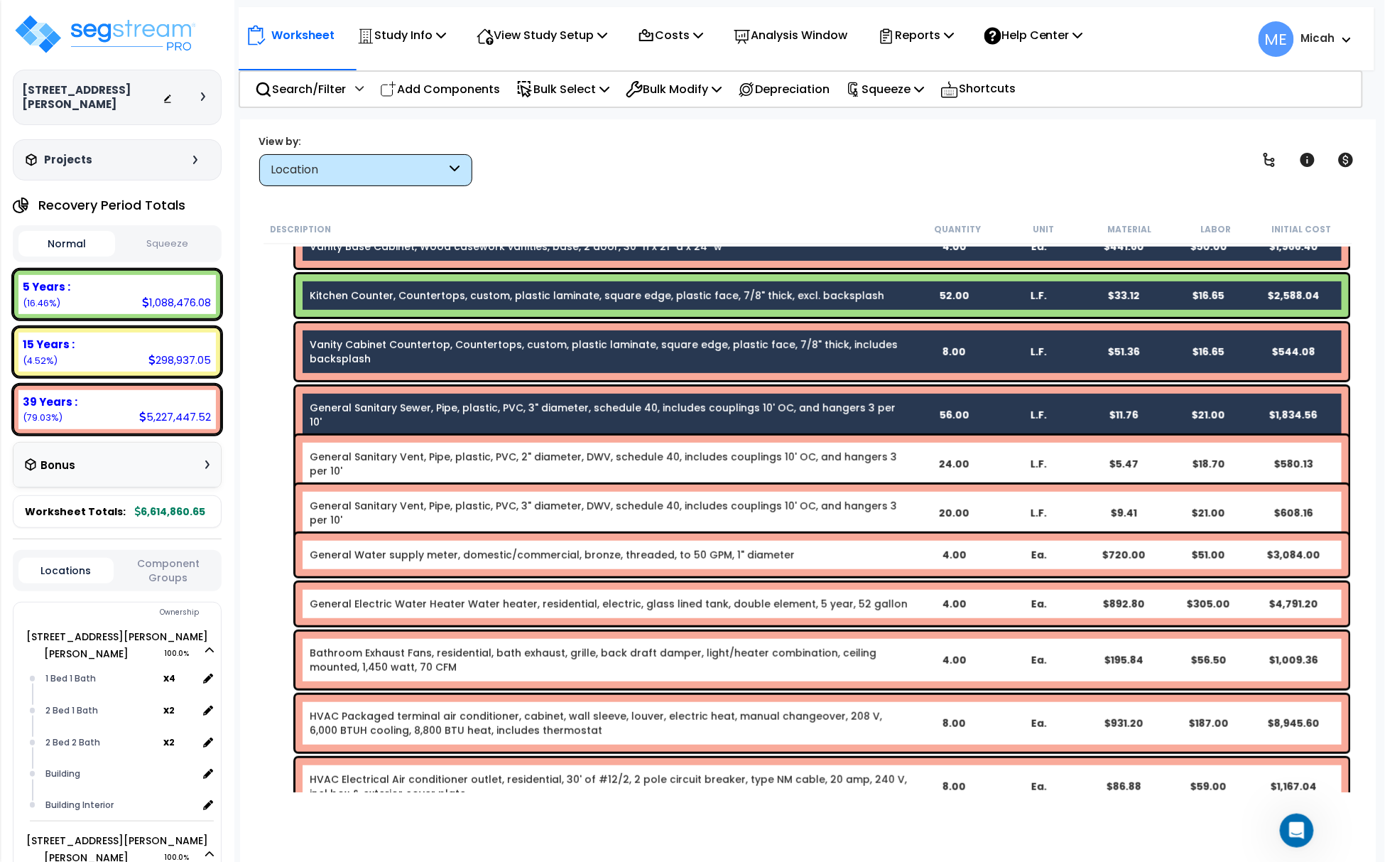
click at [441, 447] on div "General Sanitary Vent, Pipe, plastic, PVC, 2" diameter, DWV, schedule 40, inclu…" at bounding box center [821, 463] width 1053 height 57
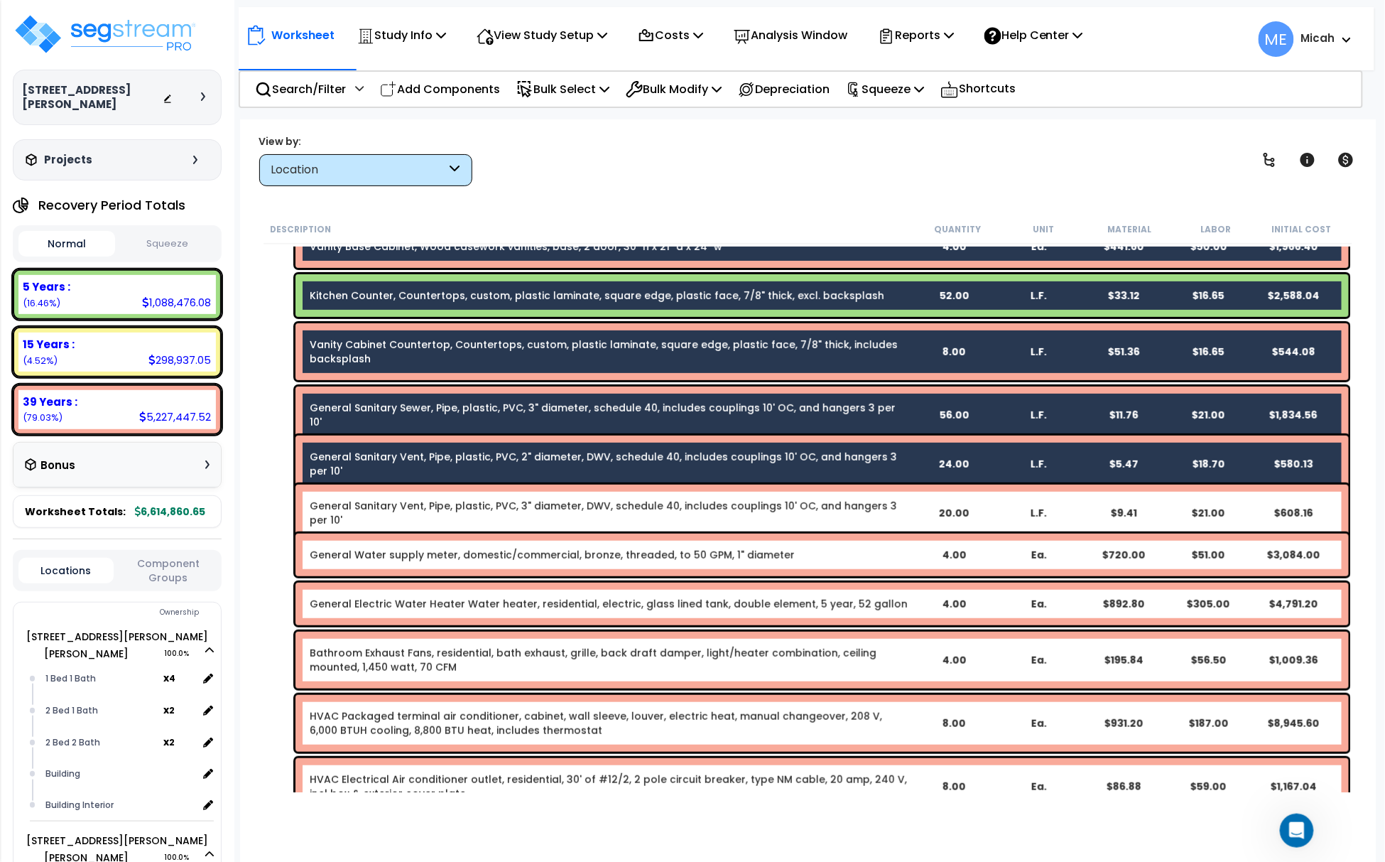
click at [446, 510] on link "General Sanitary Vent, Pipe, plastic, PVC, 3" diameter, DWV, schedule 40, inclu…" at bounding box center [610, 513] width 601 height 28
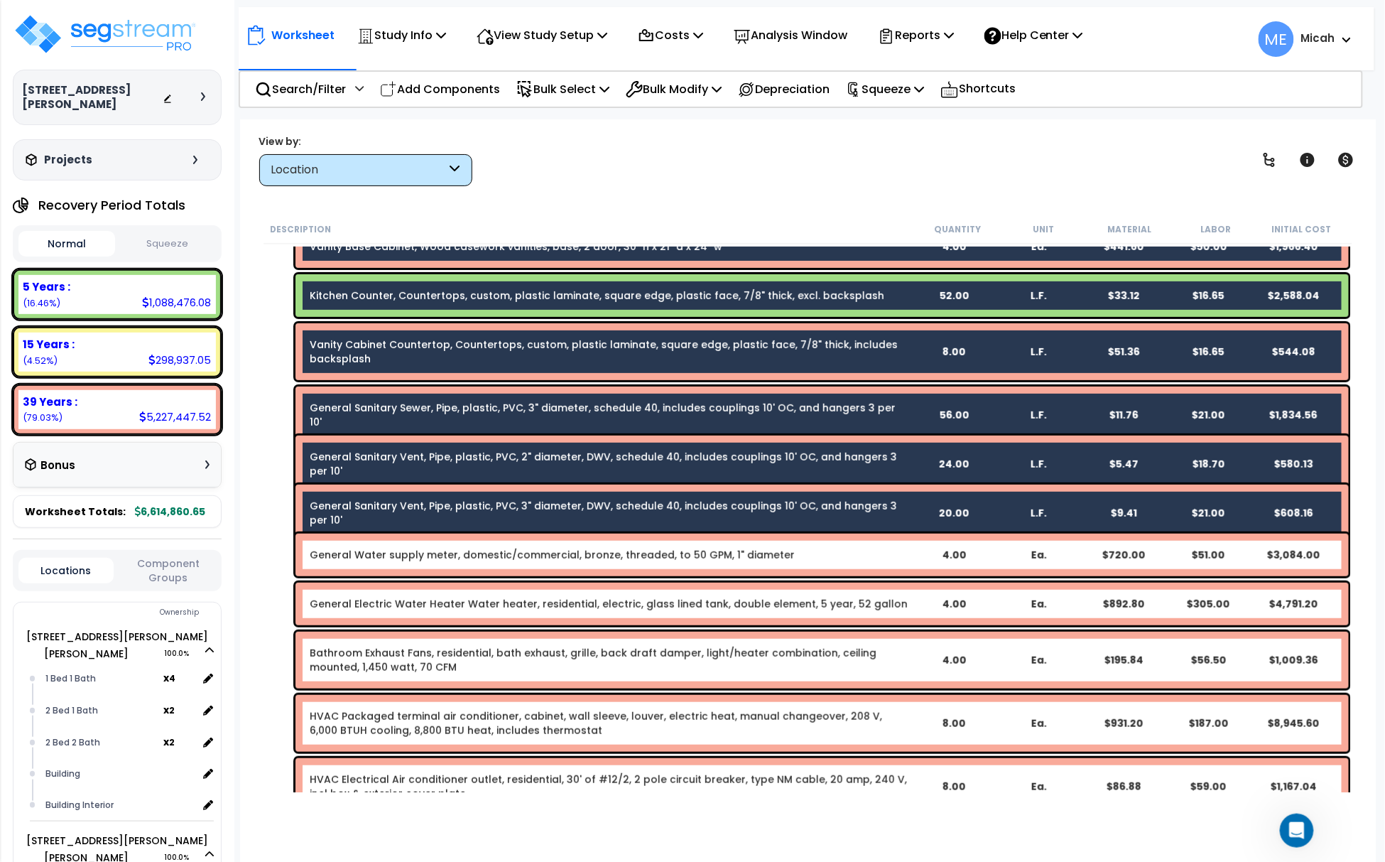
click at [441, 554] on link "General Water supply meter, domestic/commercial, bronze, threaded, to 50 GPM, 1…" at bounding box center [552, 555] width 485 height 14
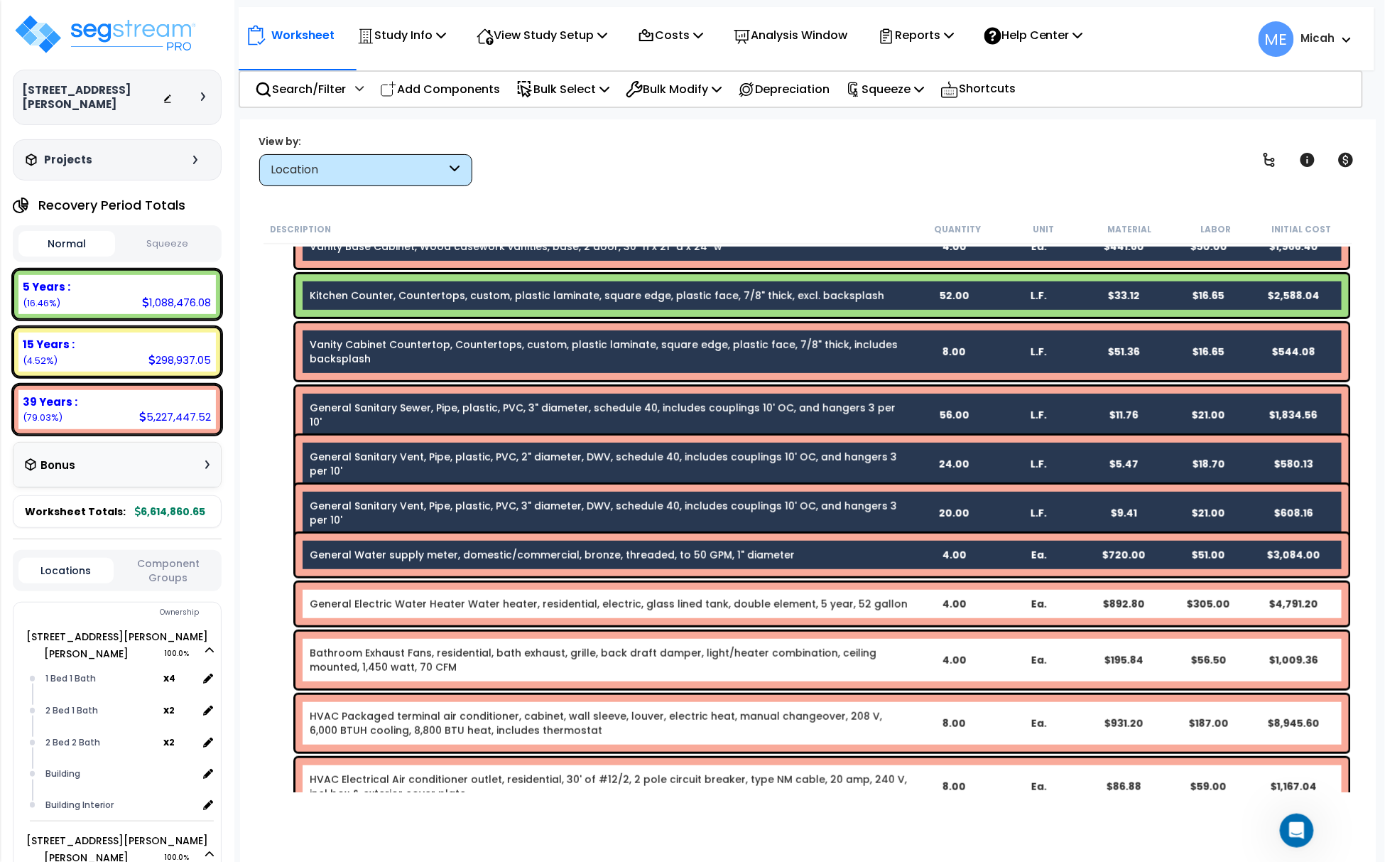
click at [439, 598] on link "General Electric Water Heater Water heater, residential, electric, glass lined …" at bounding box center [609, 604] width 598 height 14
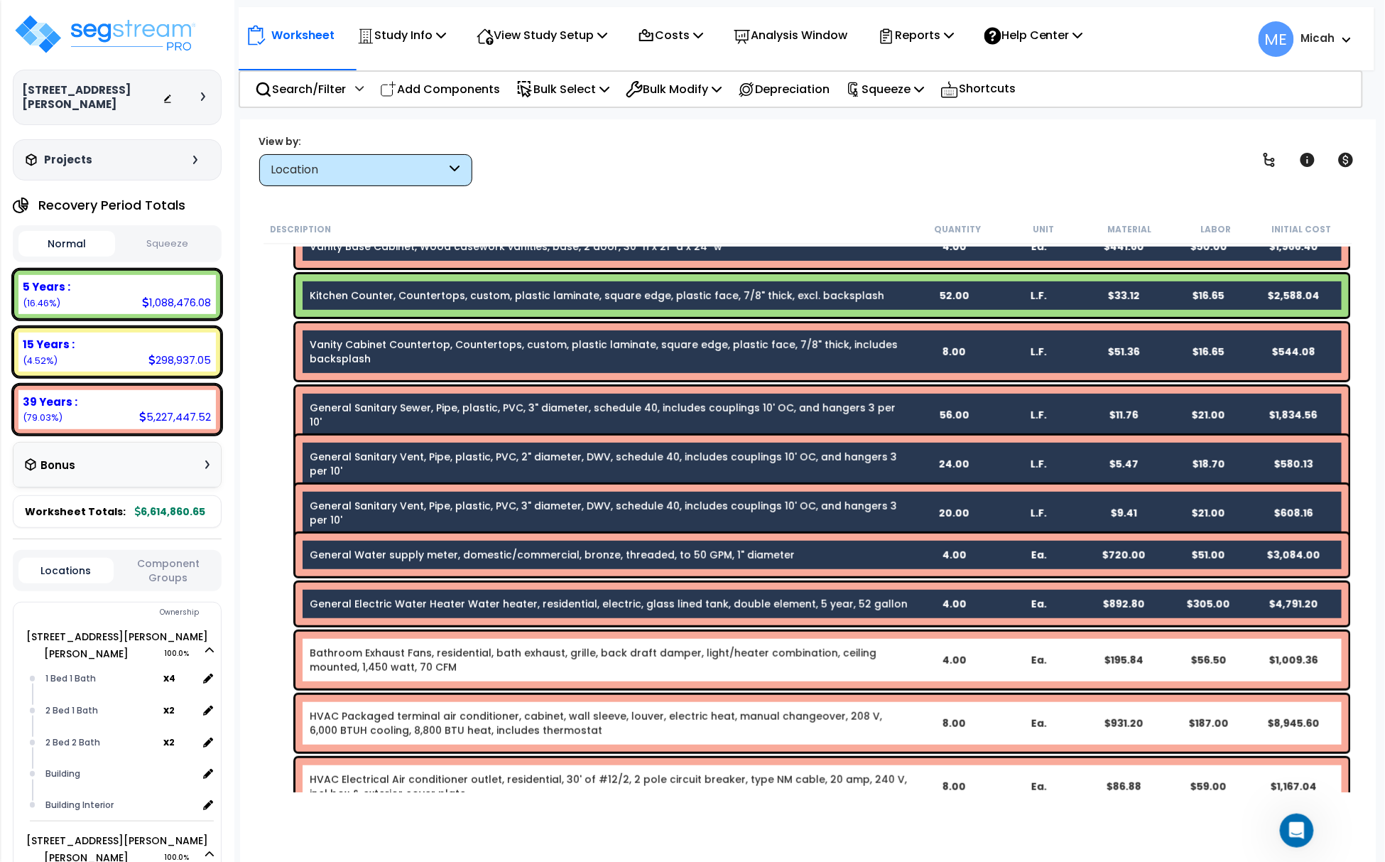
click at [459, 654] on link "Bathroom Exhaust Fans, residential, bath exhaust, grille, back draft damper, li…" at bounding box center [610, 660] width 601 height 28
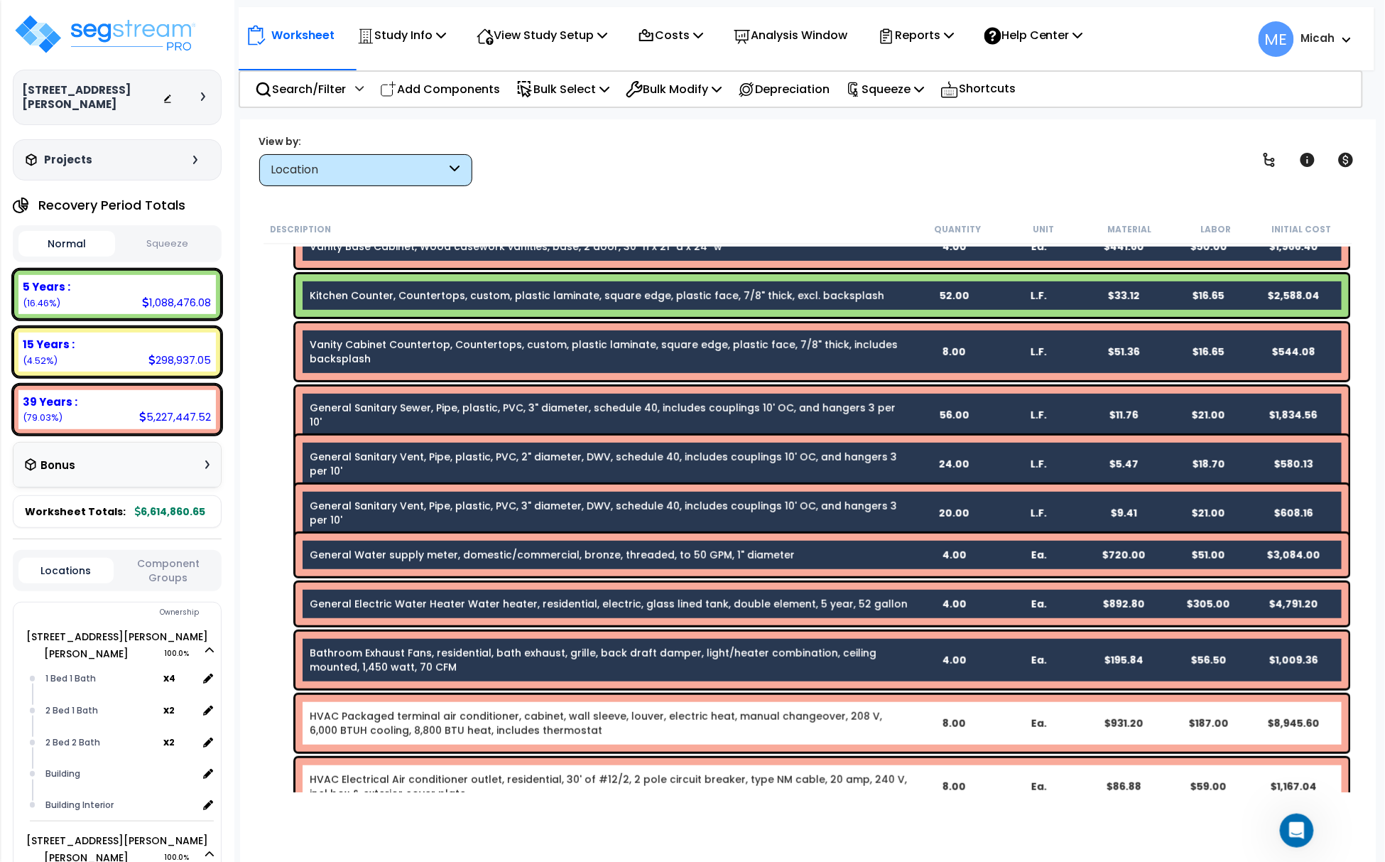
click at [452, 725] on link "HVAC Packaged terminal air conditioner, cabinet, wall sleeve, louver, electric …" at bounding box center [610, 723] width 601 height 28
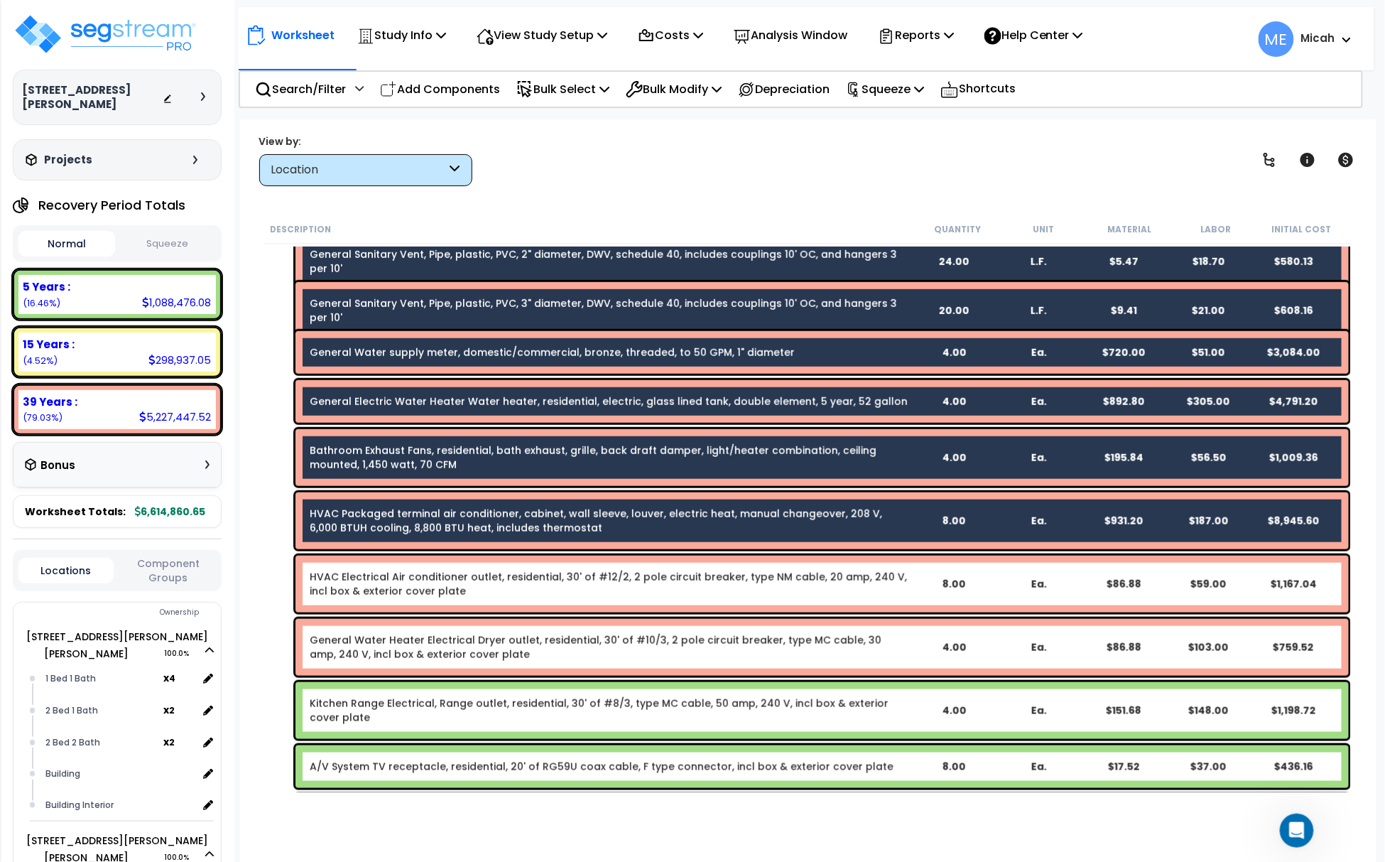
scroll to position [56740, 0]
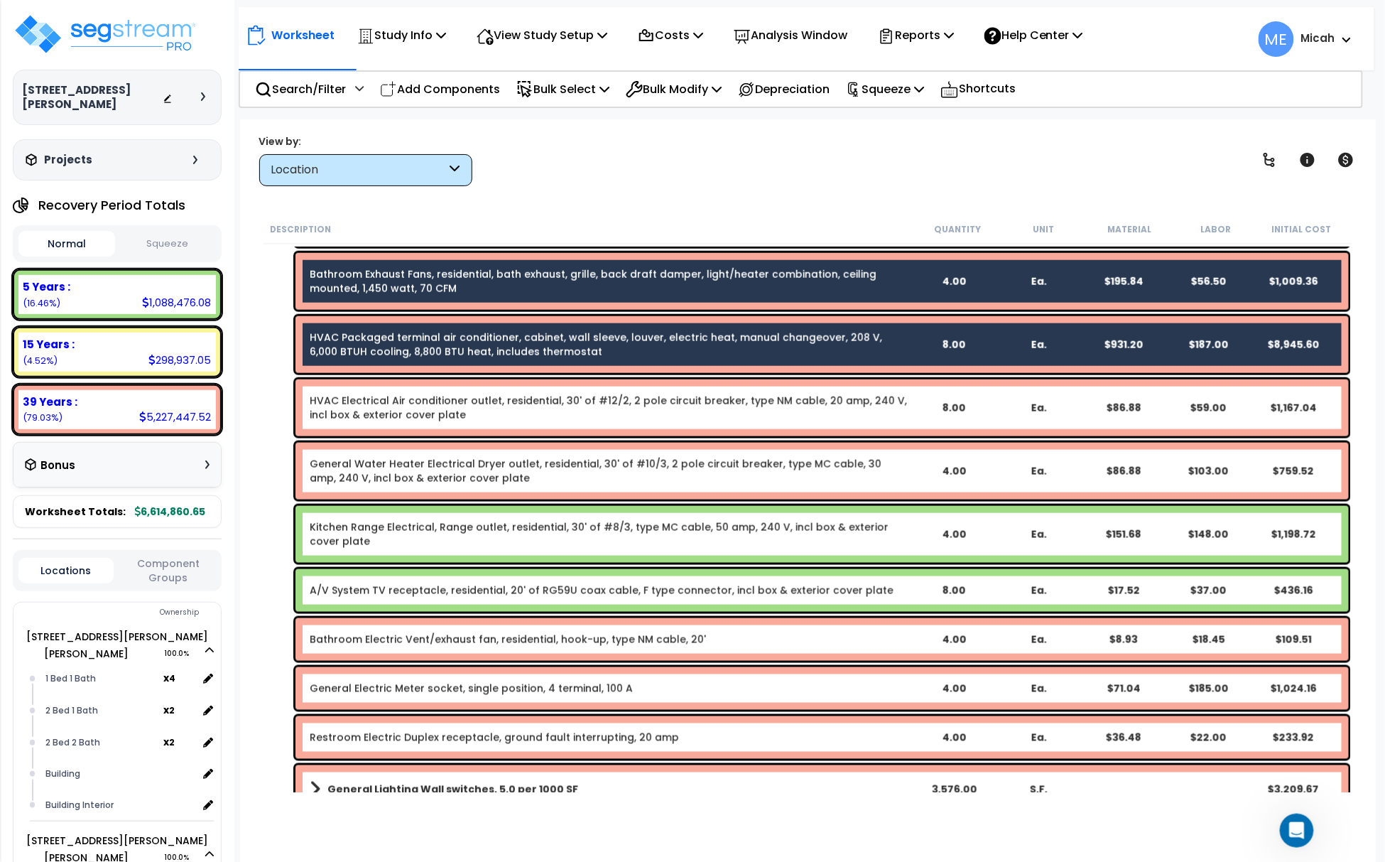
click at [480, 404] on link "HVAC Electrical Air conditioner outlet, residential, 30' of #12/2, 2 pole circu…" at bounding box center [610, 407] width 601 height 28
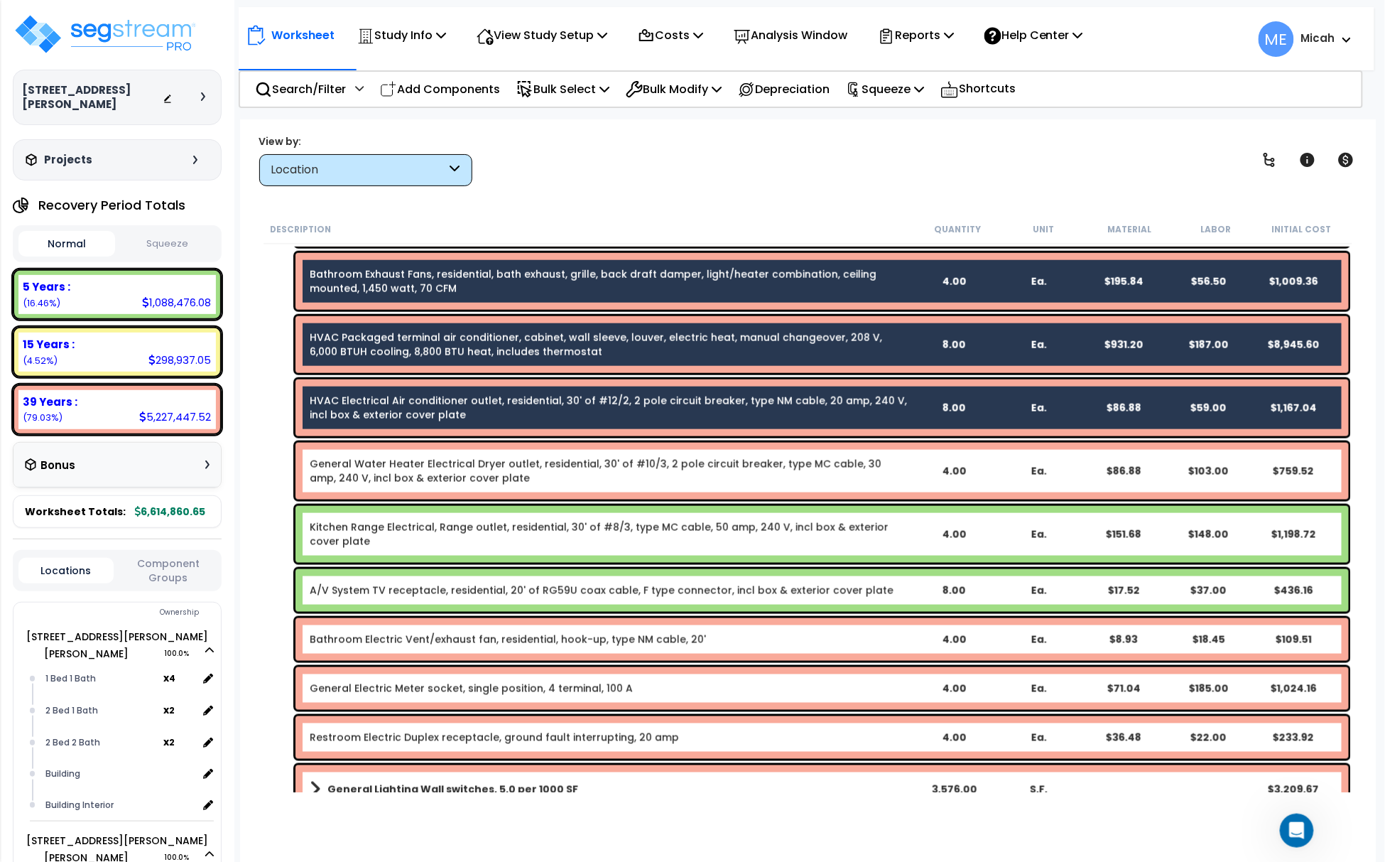
click at [470, 463] on link "General Water Heater Electrical Dryer outlet, residential, 30' of #10/3, 2 pole…" at bounding box center [610, 471] width 601 height 28
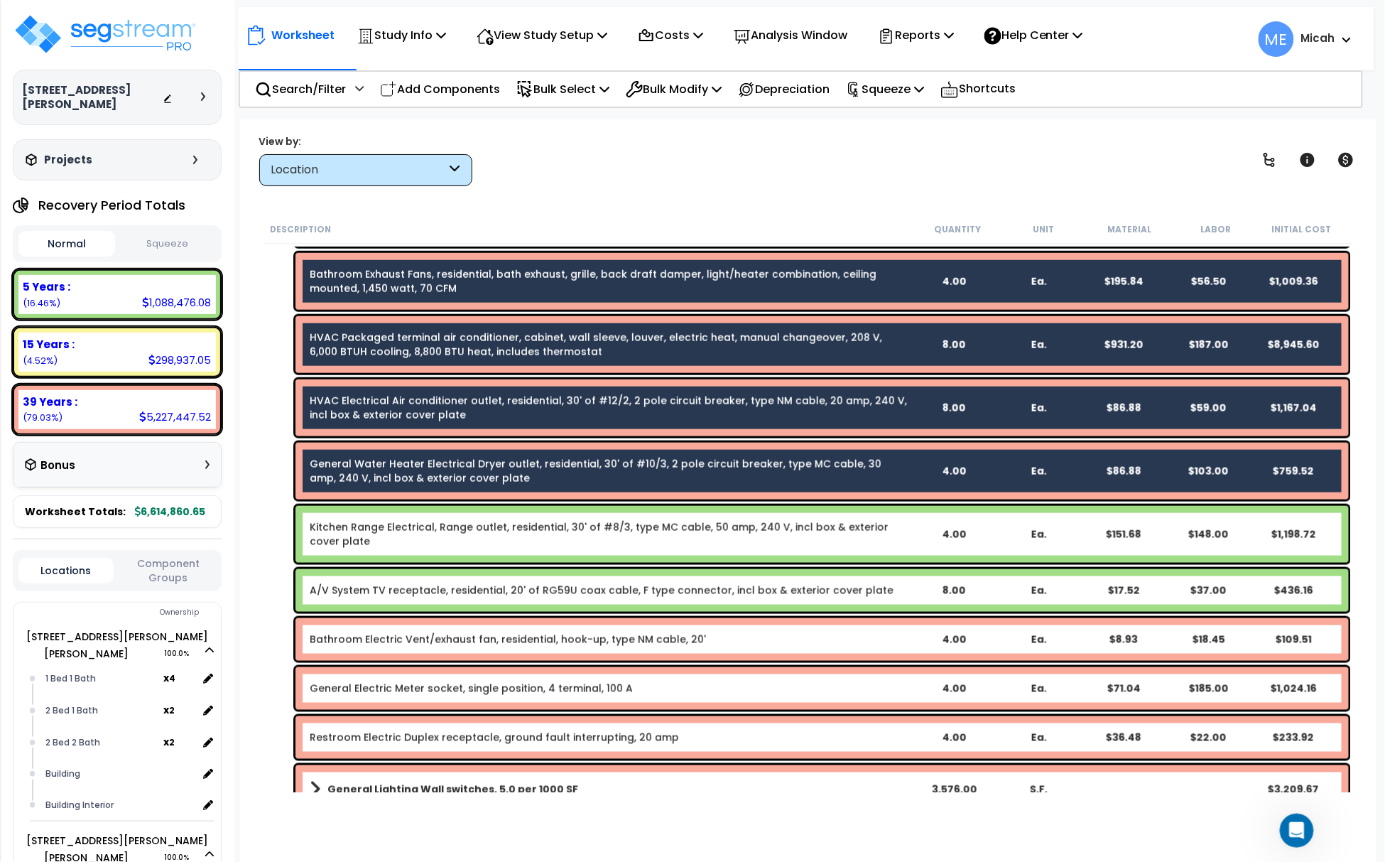
click at [479, 521] on link "Kitchen Range Electrical, Range outlet, residential, 30' of #8/3, type MC cable…" at bounding box center [610, 534] width 601 height 28
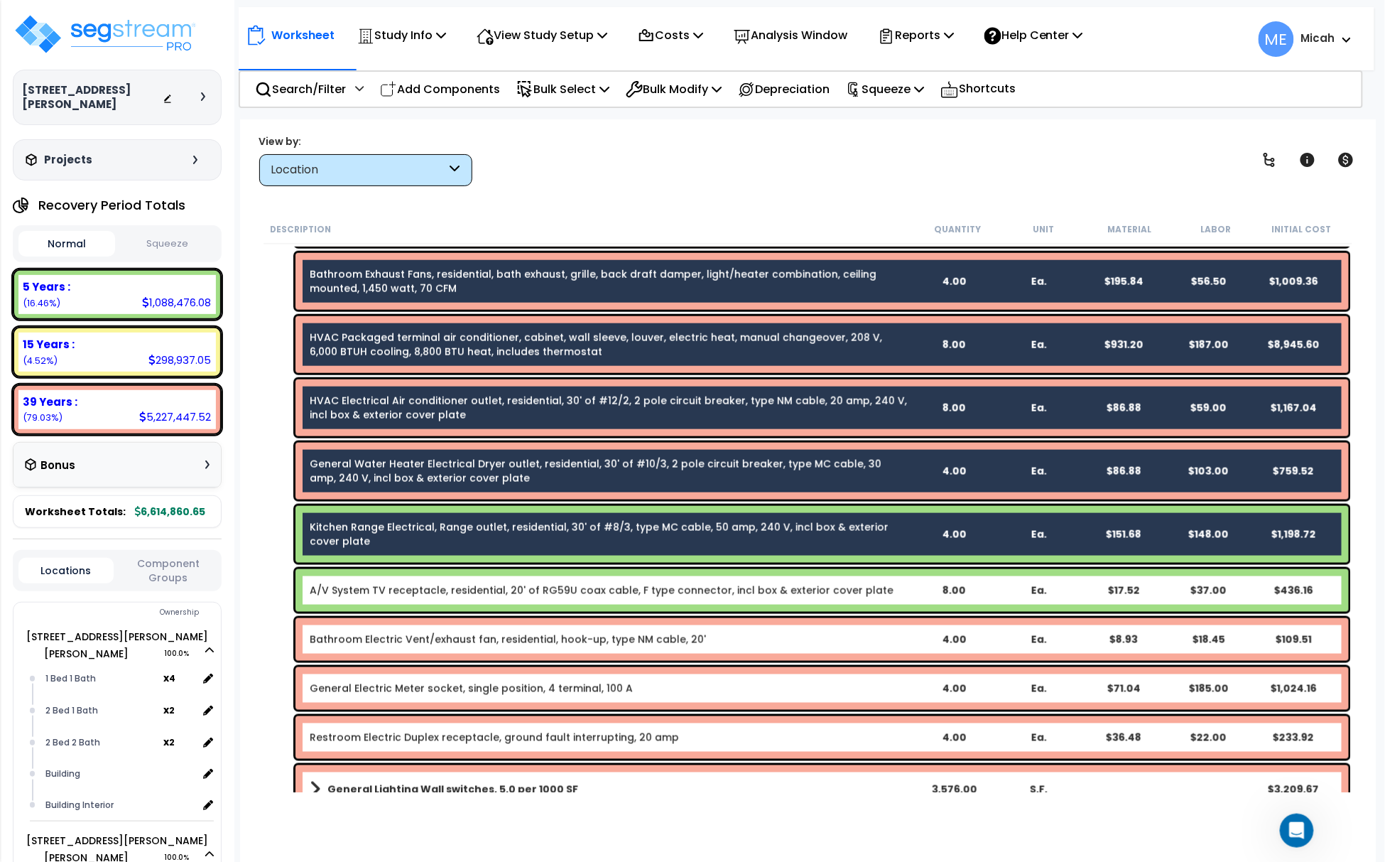
click at [481, 581] on div "A/V System TV receptacle, residential, 20' of RG59U coax cable, F type connecto…" at bounding box center [821, 590] width 1053 height 43
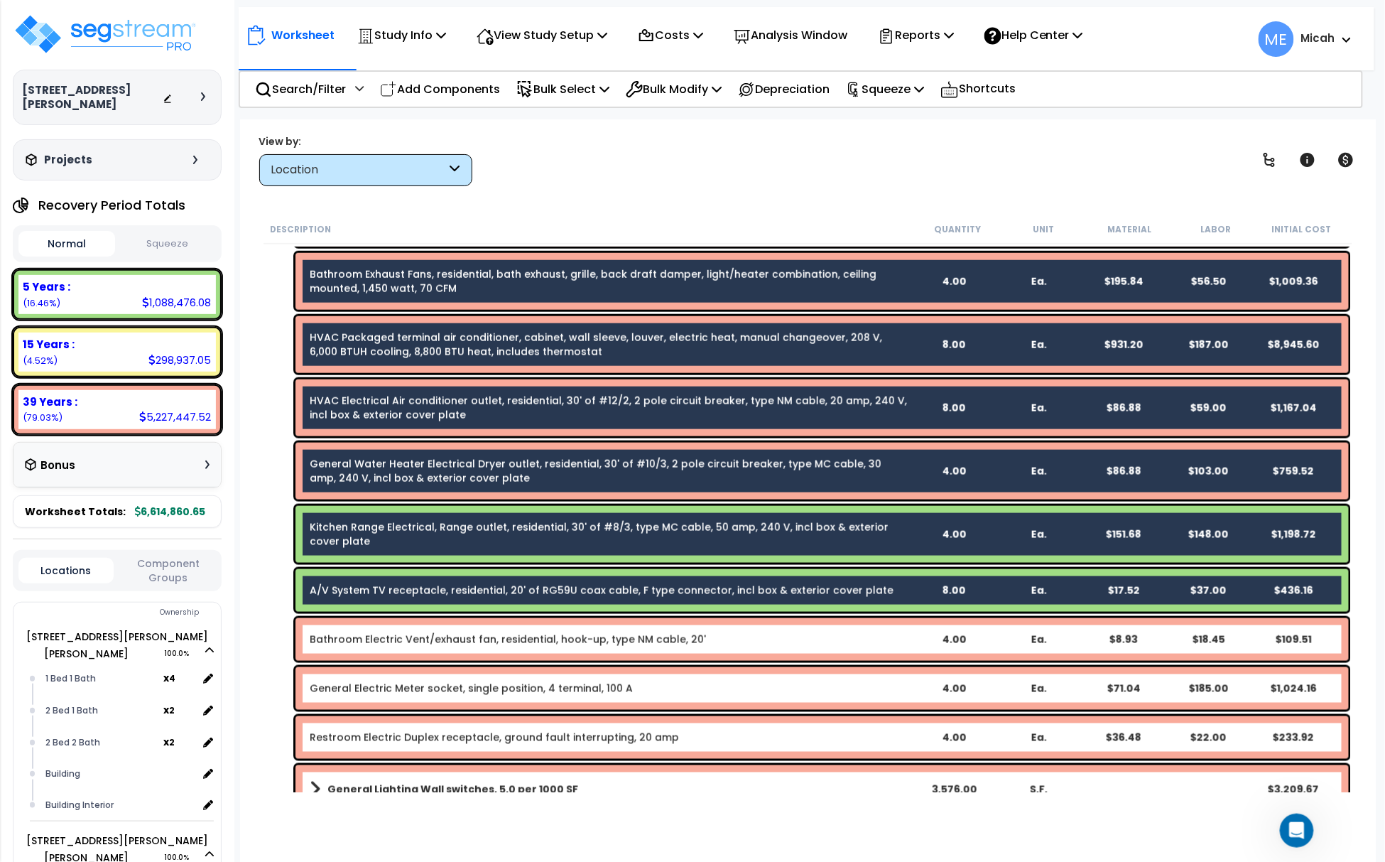
click at [484, 649] on div "Bathroom Electric Vent/exhaust fan, residential, hook-up, type NM cable, 20' 4.…" at bounding box center [821, 639] width 1053 height 43
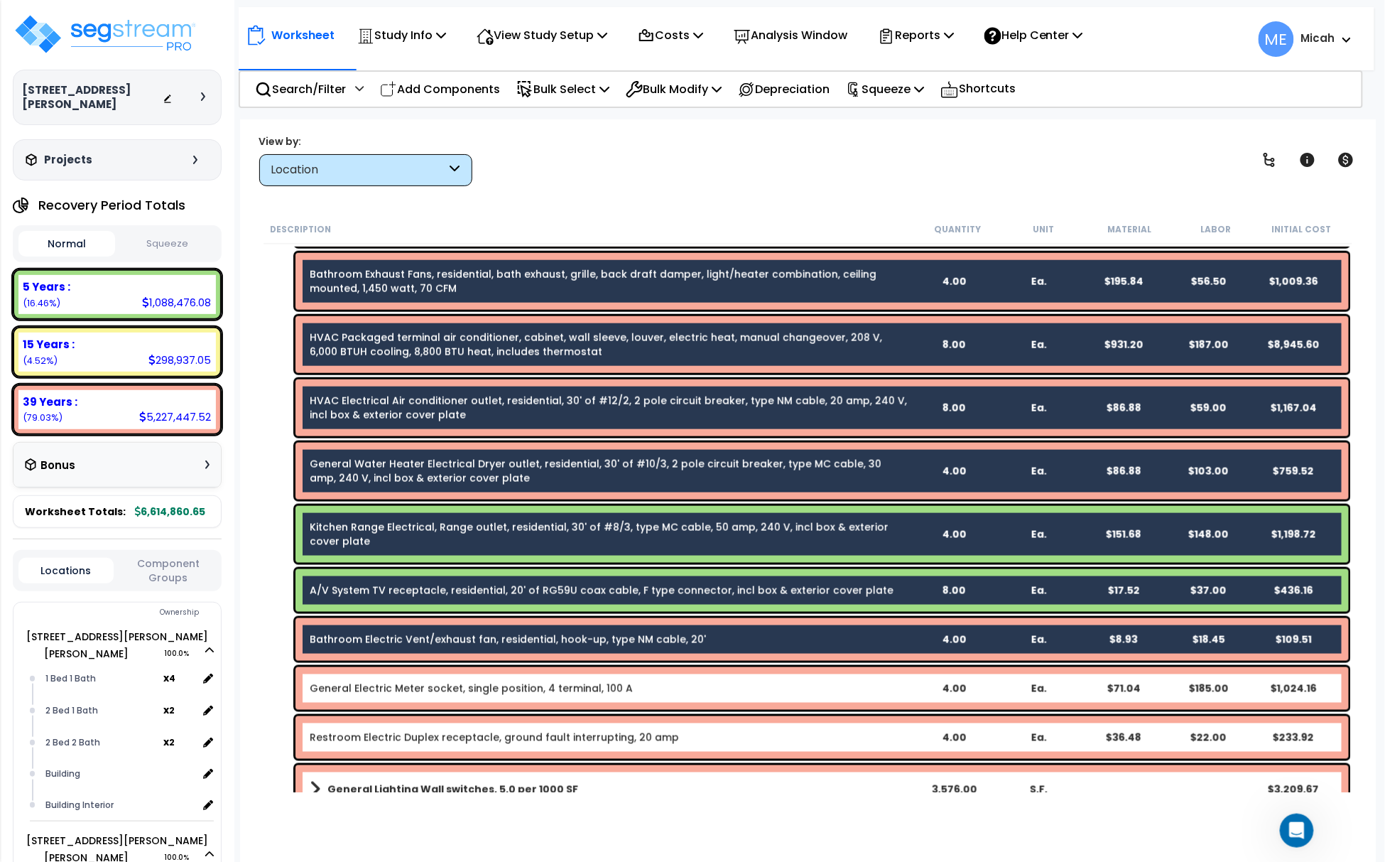
click at [490, 681] on link "General Electric Meter socket, single position, 4 terminal, 100 A" at bounding box center [471, 688] width 323 height 14
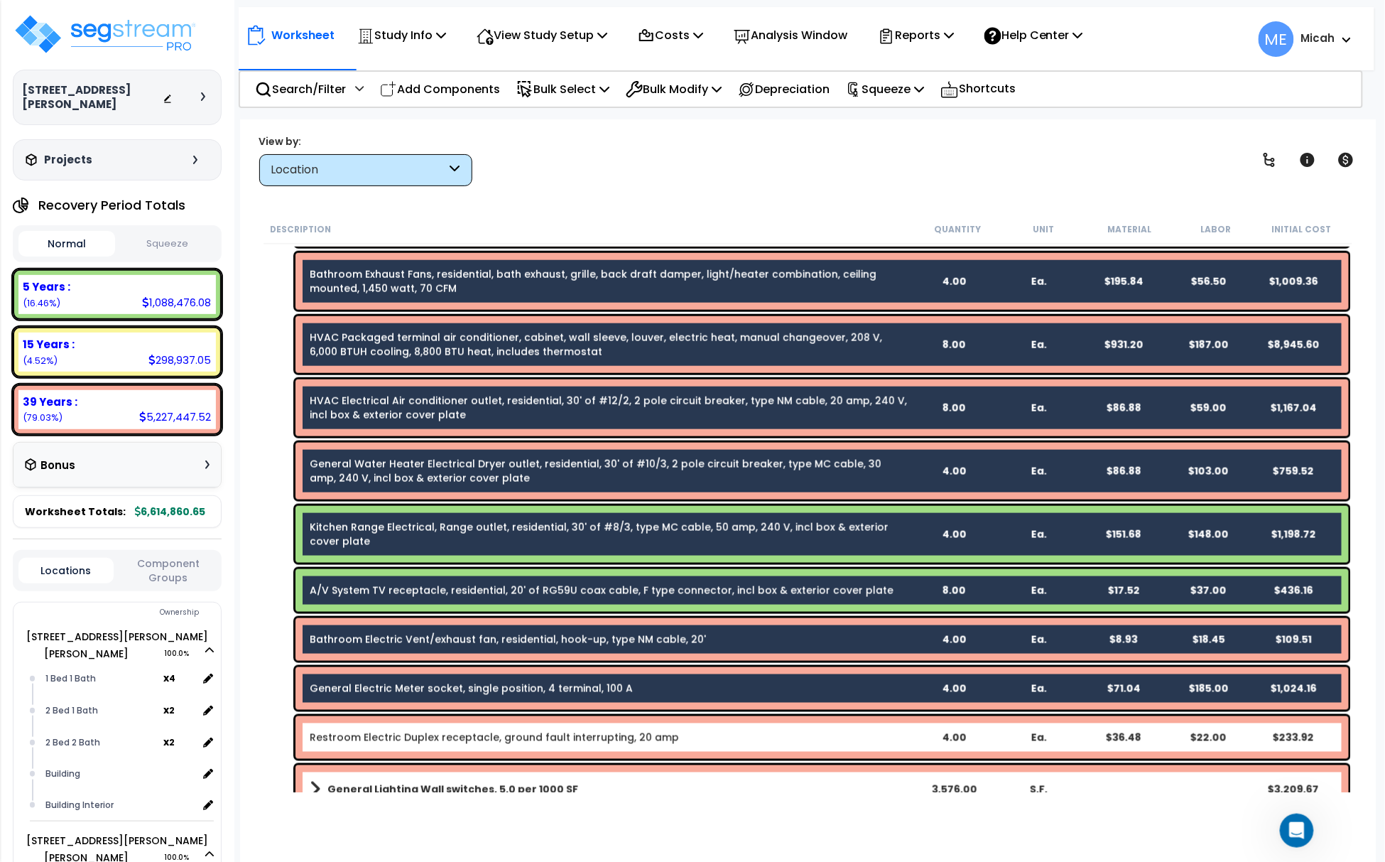
click at [484, 733] on link "Restroom Electric Duplex receptacle, ground fault interrupting, 20 amp" at bounding box center [494, 737] width 369 height 14
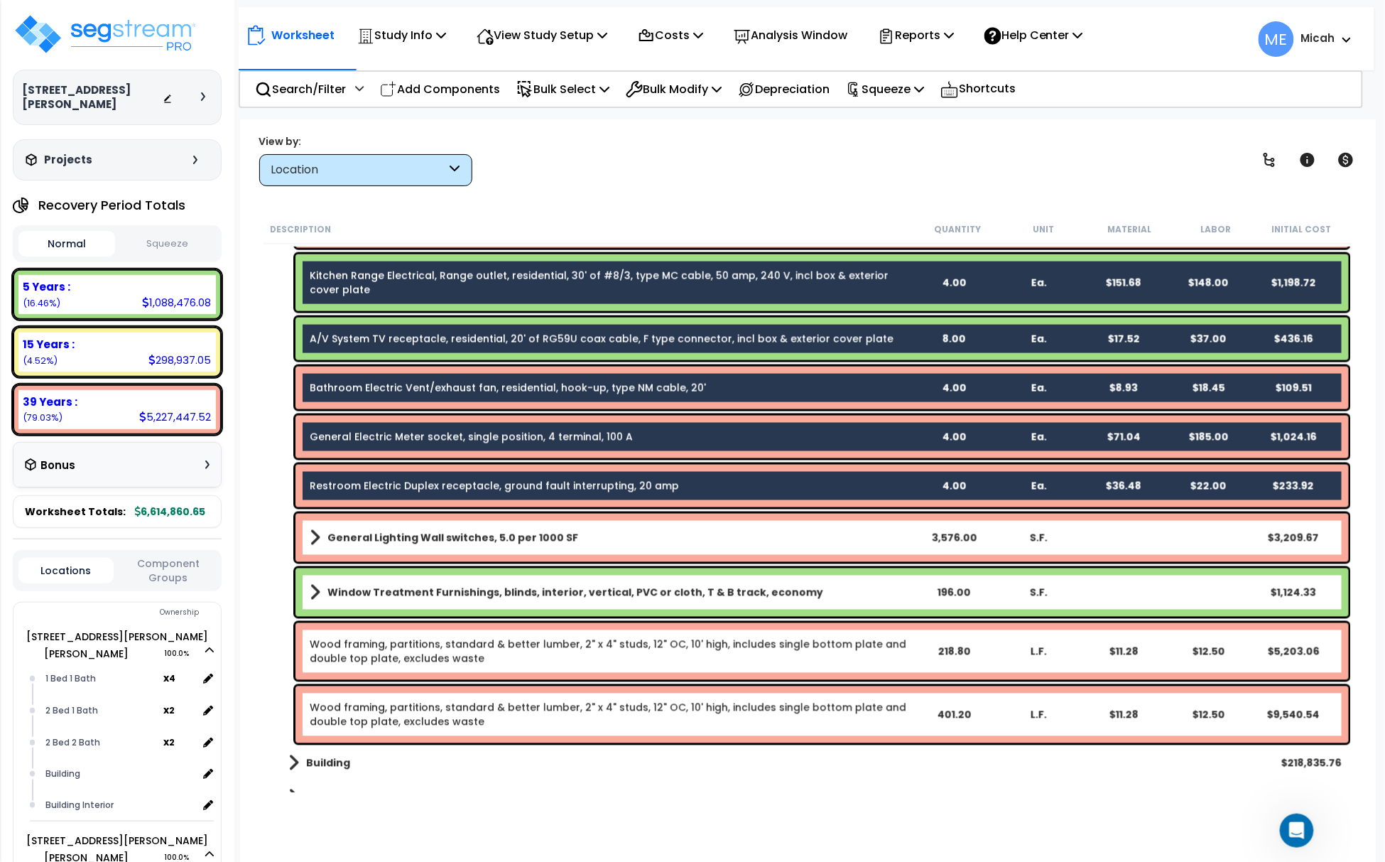
scroll to position [57024, 0]
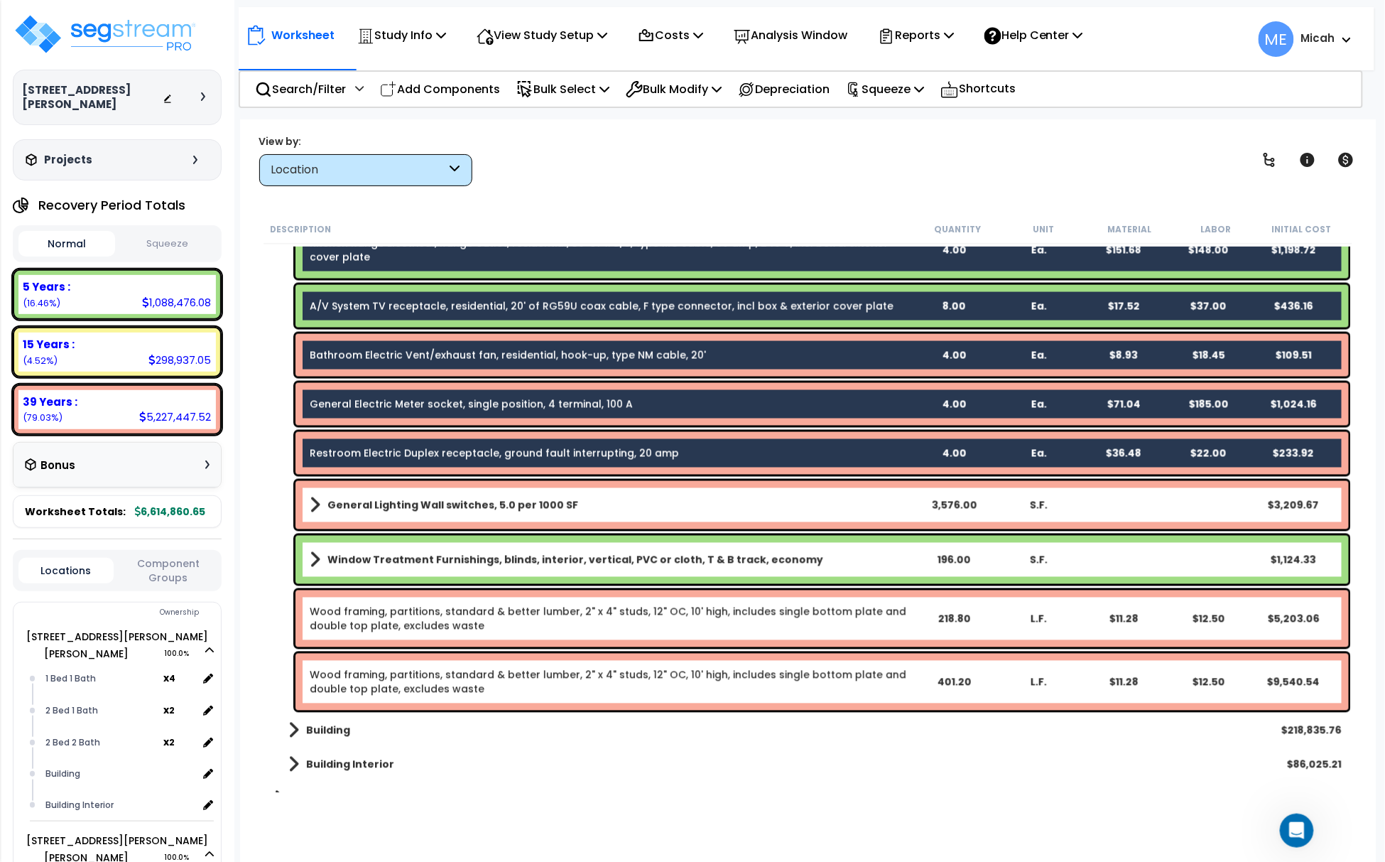
click at [517, 498] on b "General Lighting Wall switches, 5.0 per 1000 SF" at bounding box center [452, 505] width 251 height 14
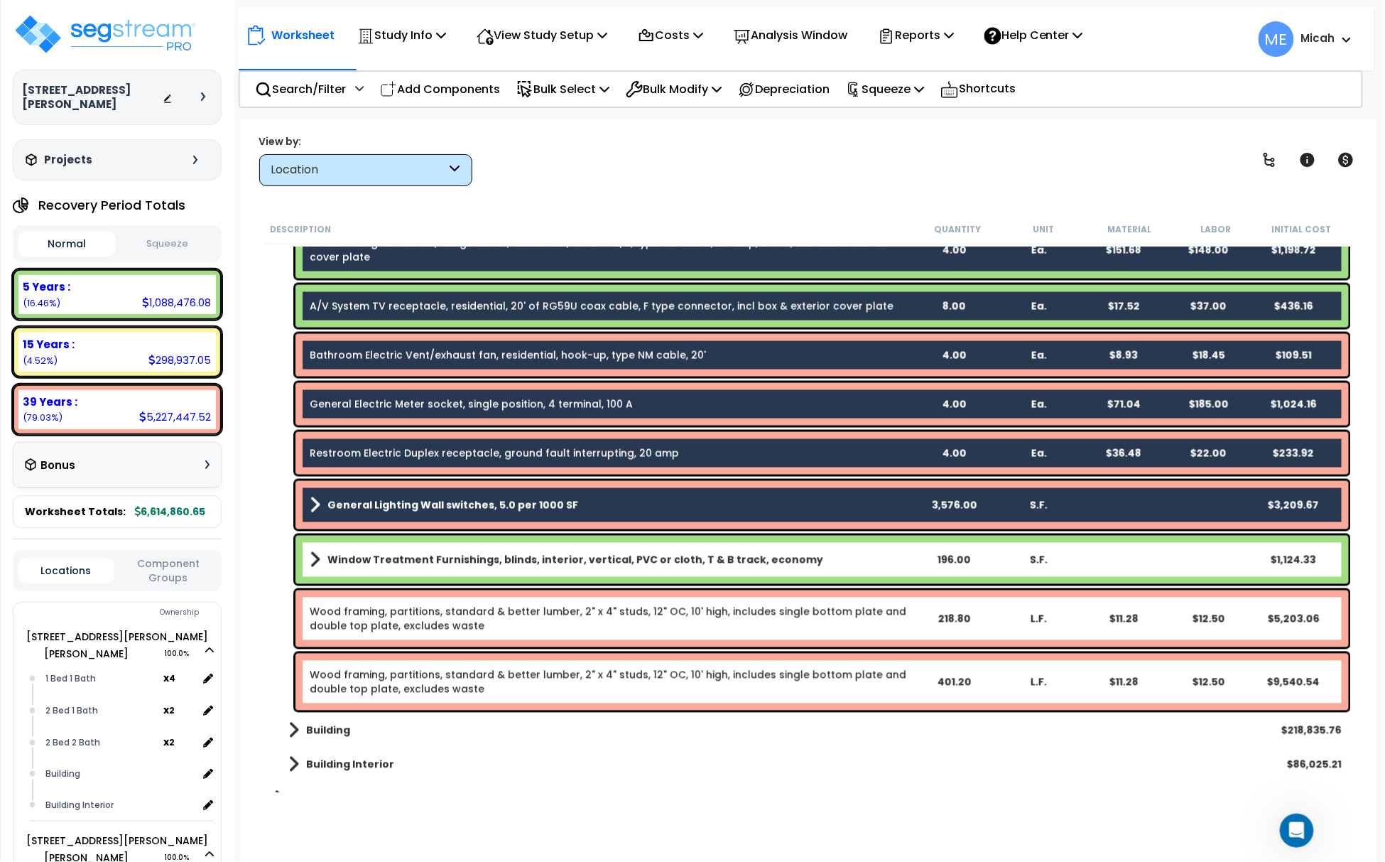
click at [501, 555] on b "Window Treatment Furnishings, blinds, interior, vertical, PVC or cloth, T & B t…" at bounding box center [575, 560] width 496 height 14
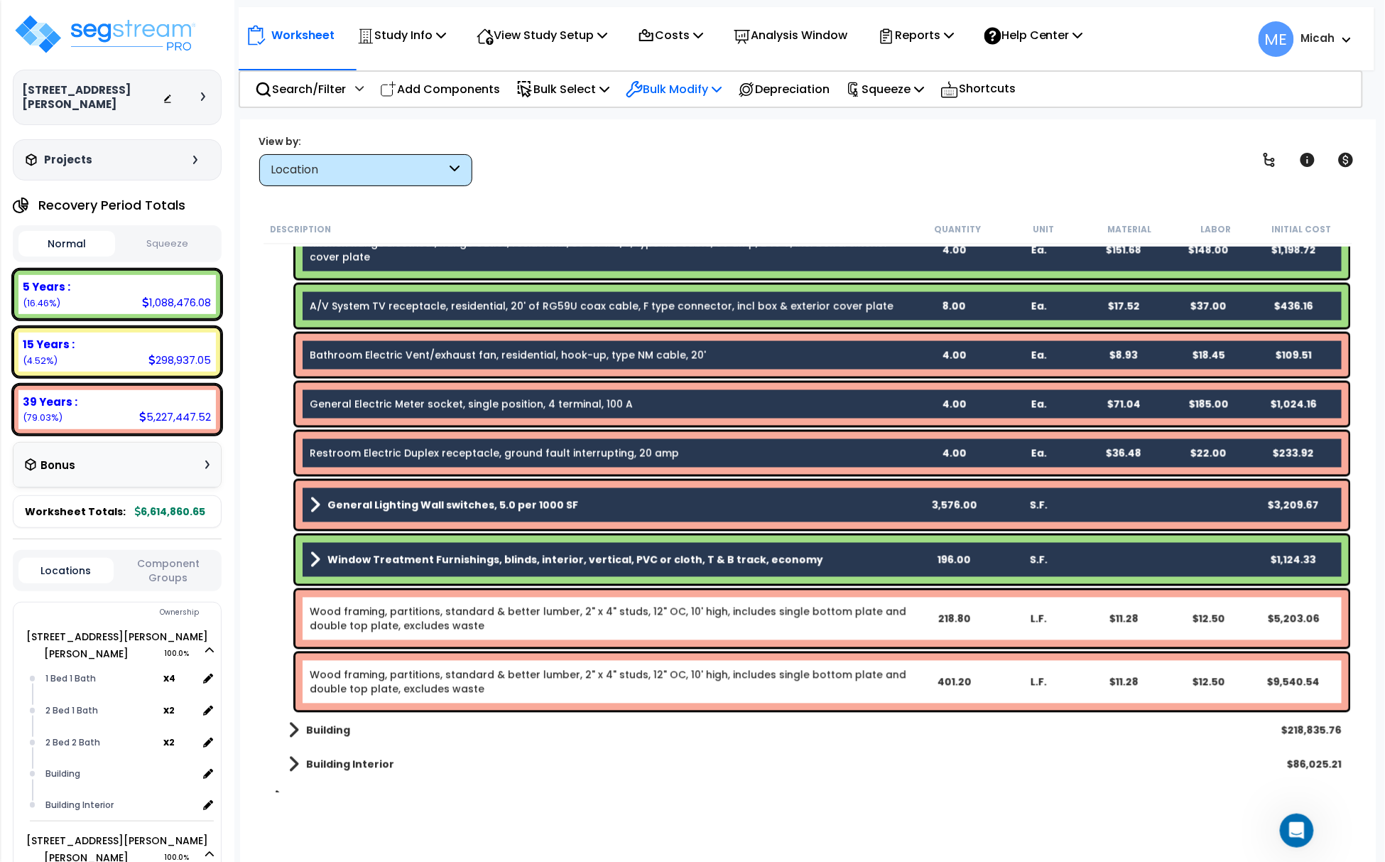
click at [717, 85] on p "Bulk Modify" at bounding box center [674, 89] width 96 height 19
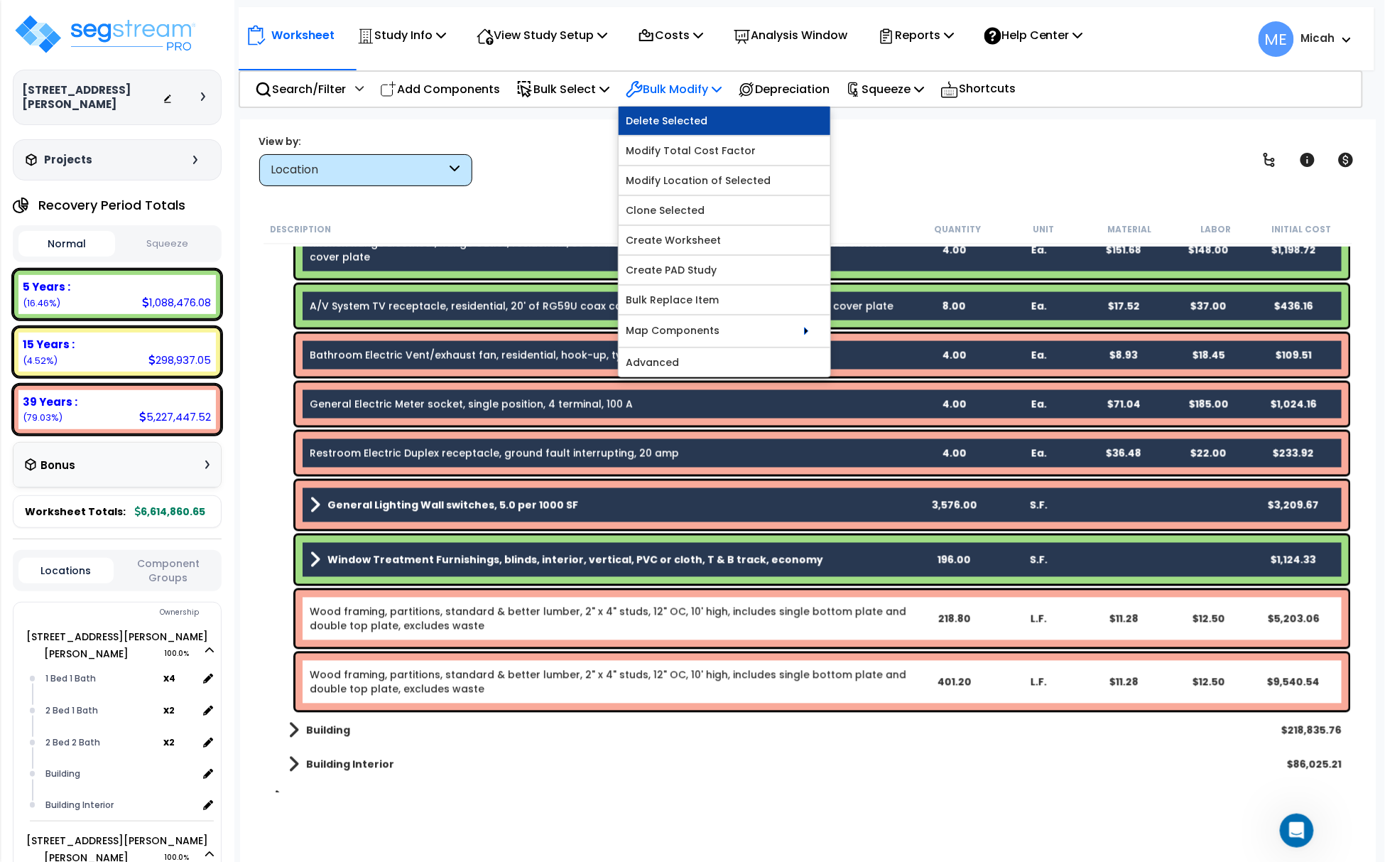
click at [720, 125] on link "Delete Selected" at bounding box center [725, 121] width 212 height 28
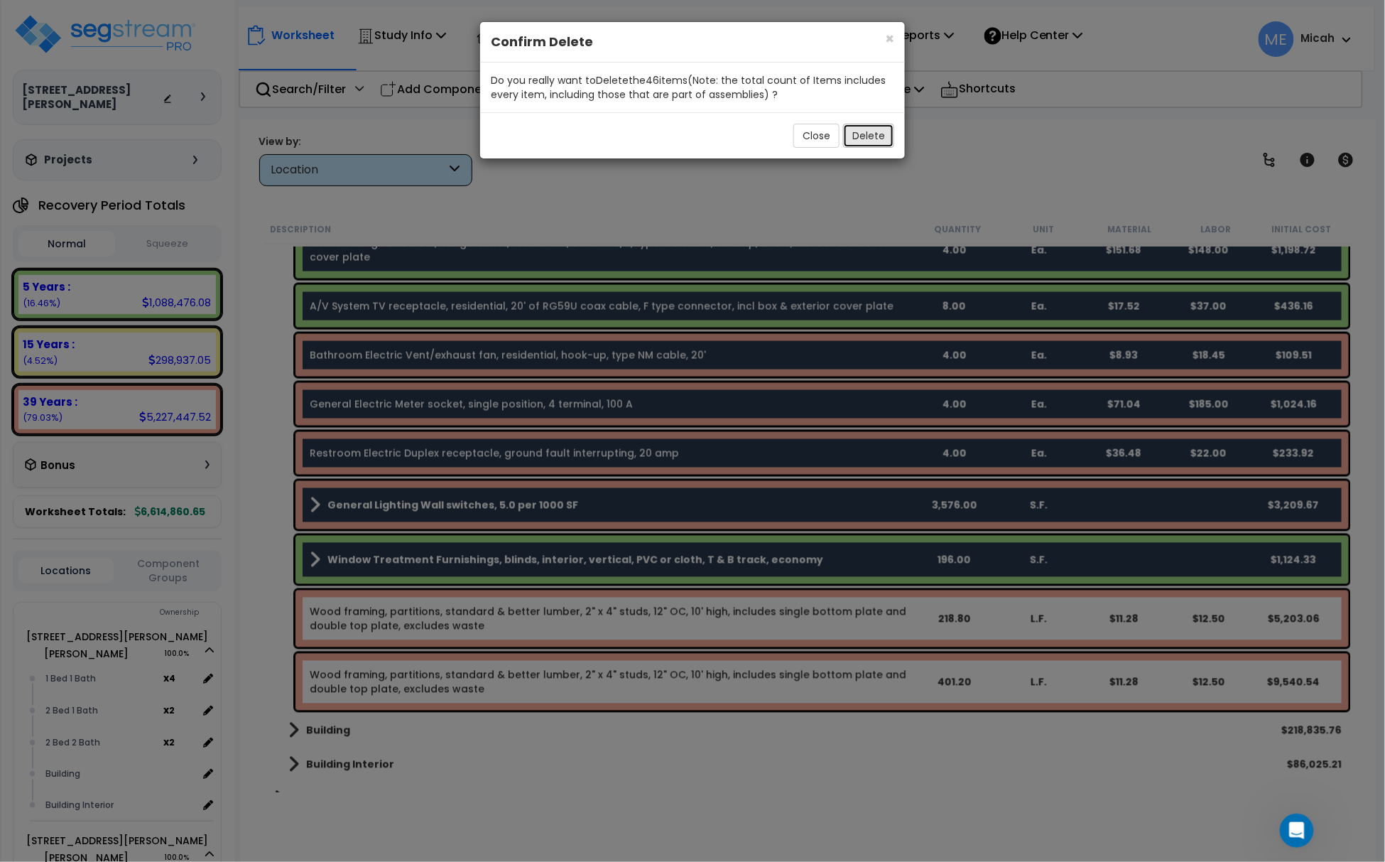
click at [869, 138] on button "Delete" at bounding box center [868, 136] width 51 height 24
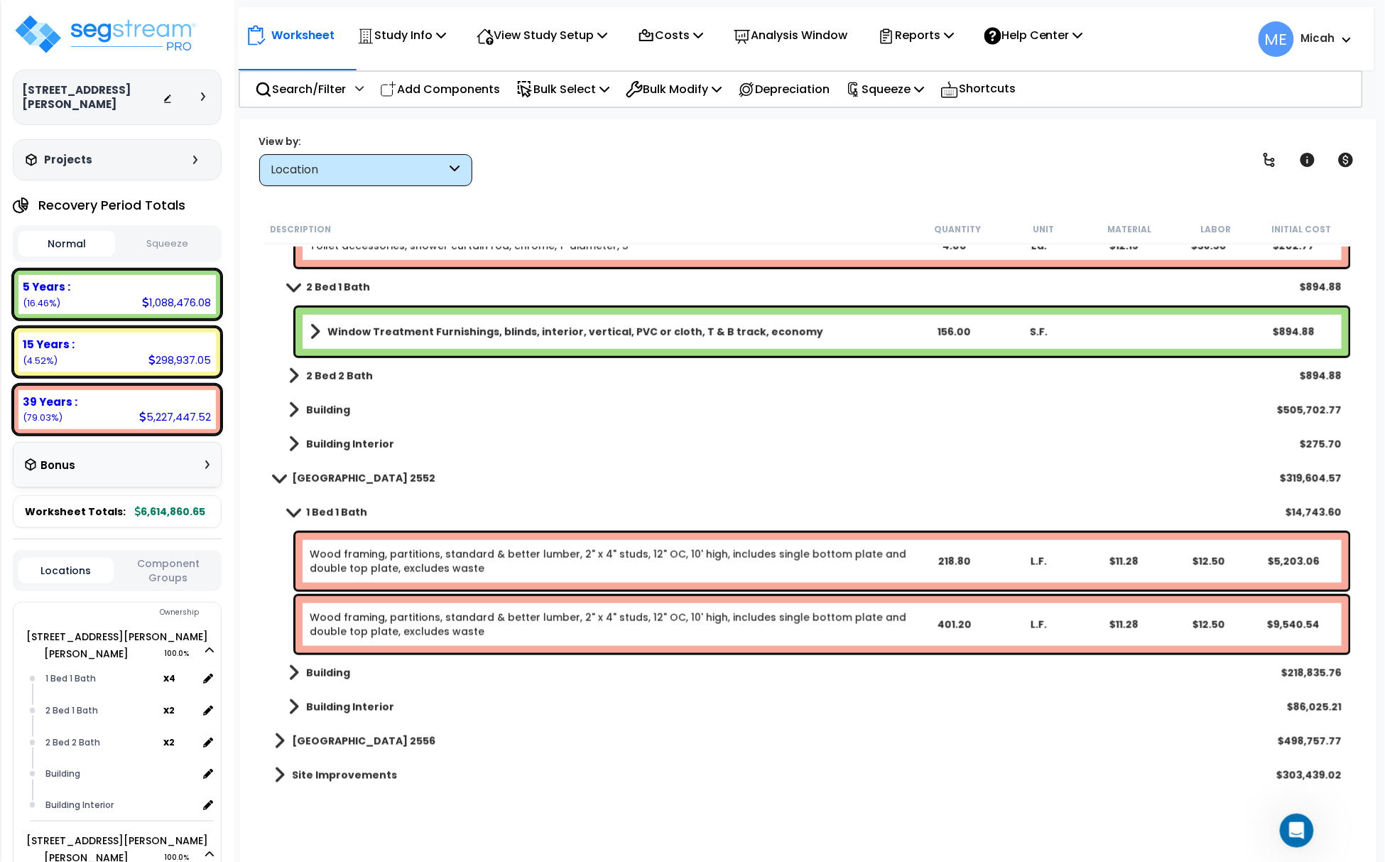
scroll to position [54573, 0]
click at [425, 567] on link "Wood framing, partitions, standard & better lumber, 2" x 4" studs, 12" OC, 10' …" at bounding box center [610, 562] width 601 height 28
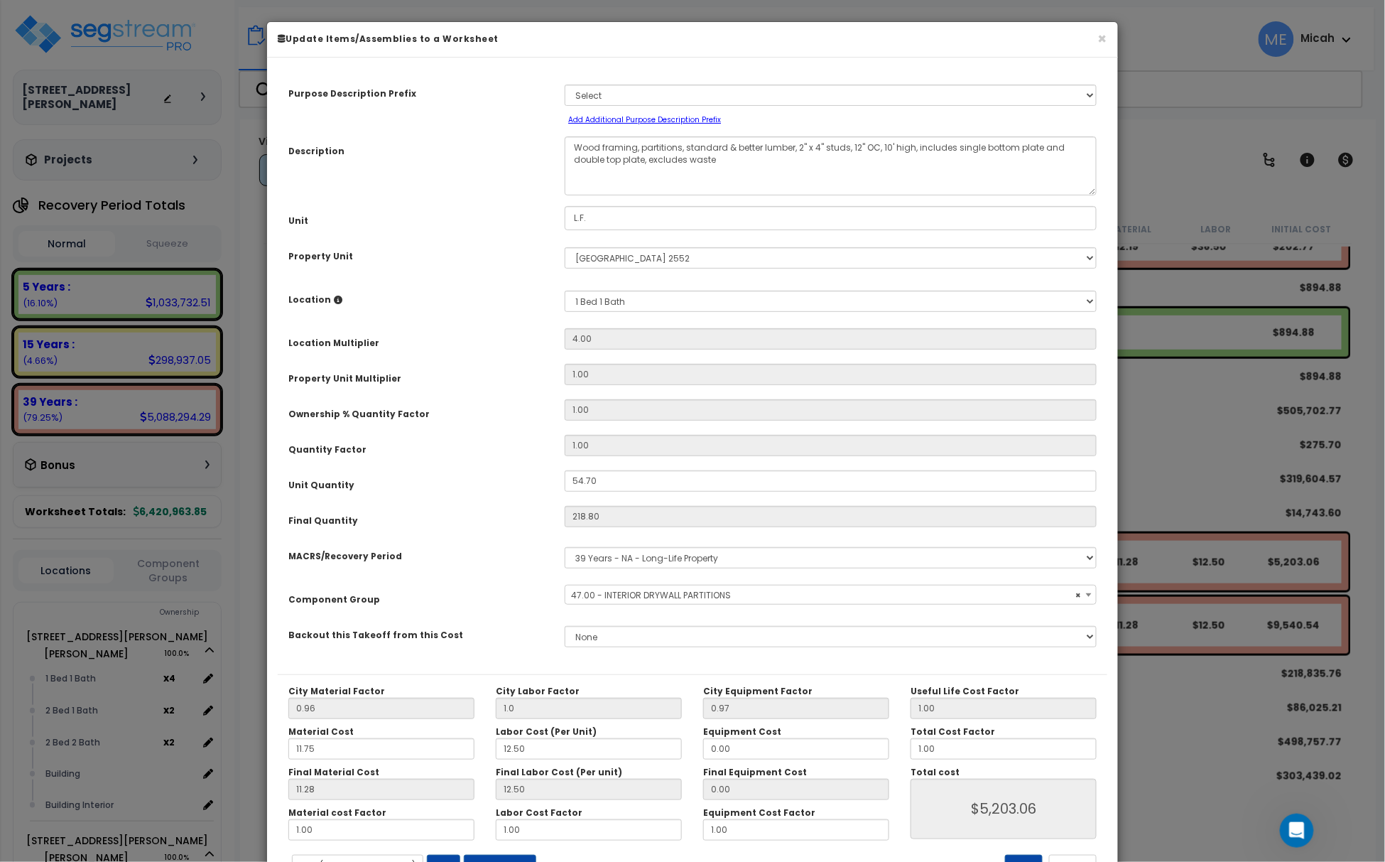
select select "56869"
click at [639, 148] on textarea "Wood framing, partitions, standard & better lumber, 2" x 4" studs, 12" OC, 10' …" at bounding box center [831, 165] width 532 height 59
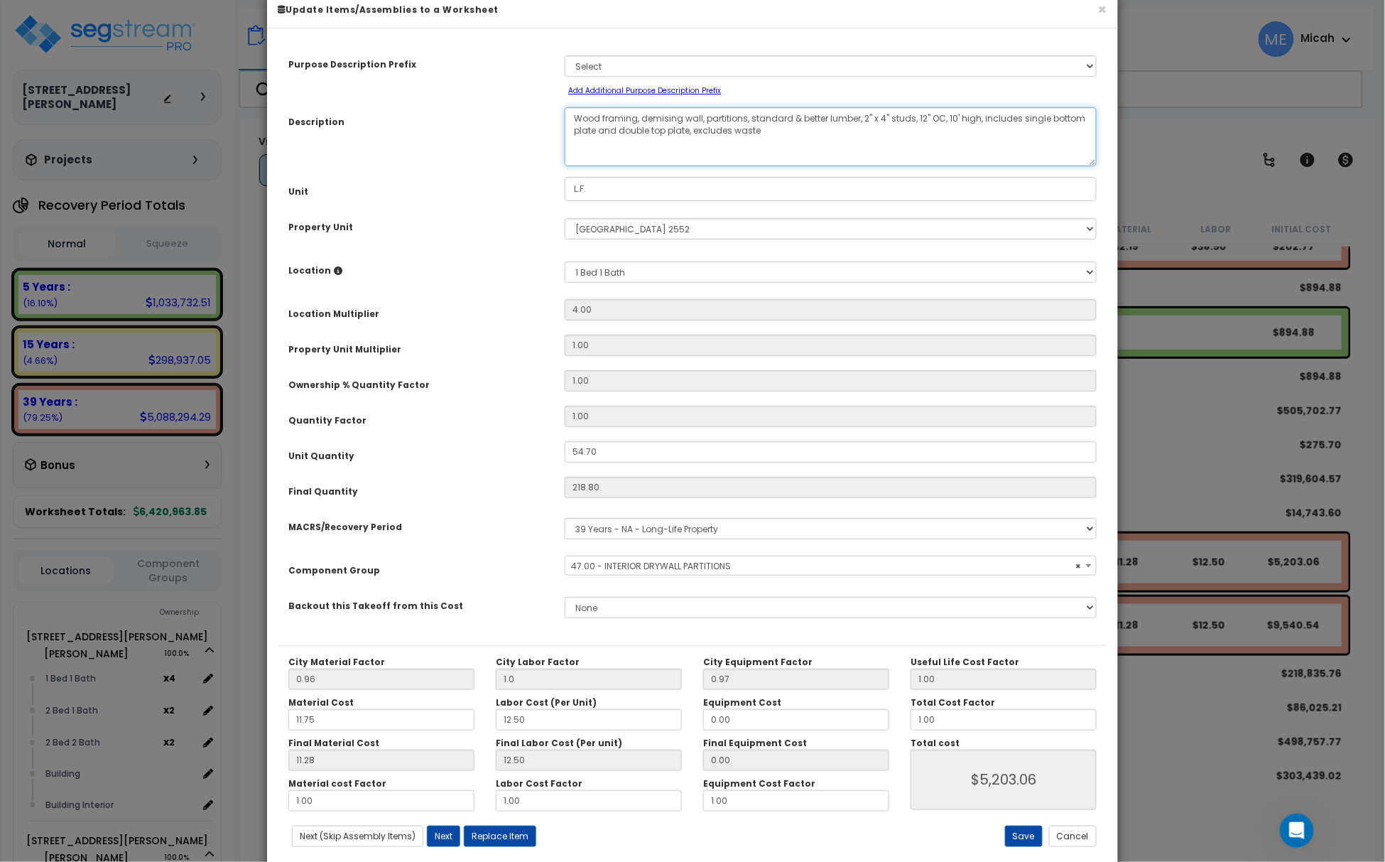
scroll to position [58, 0]
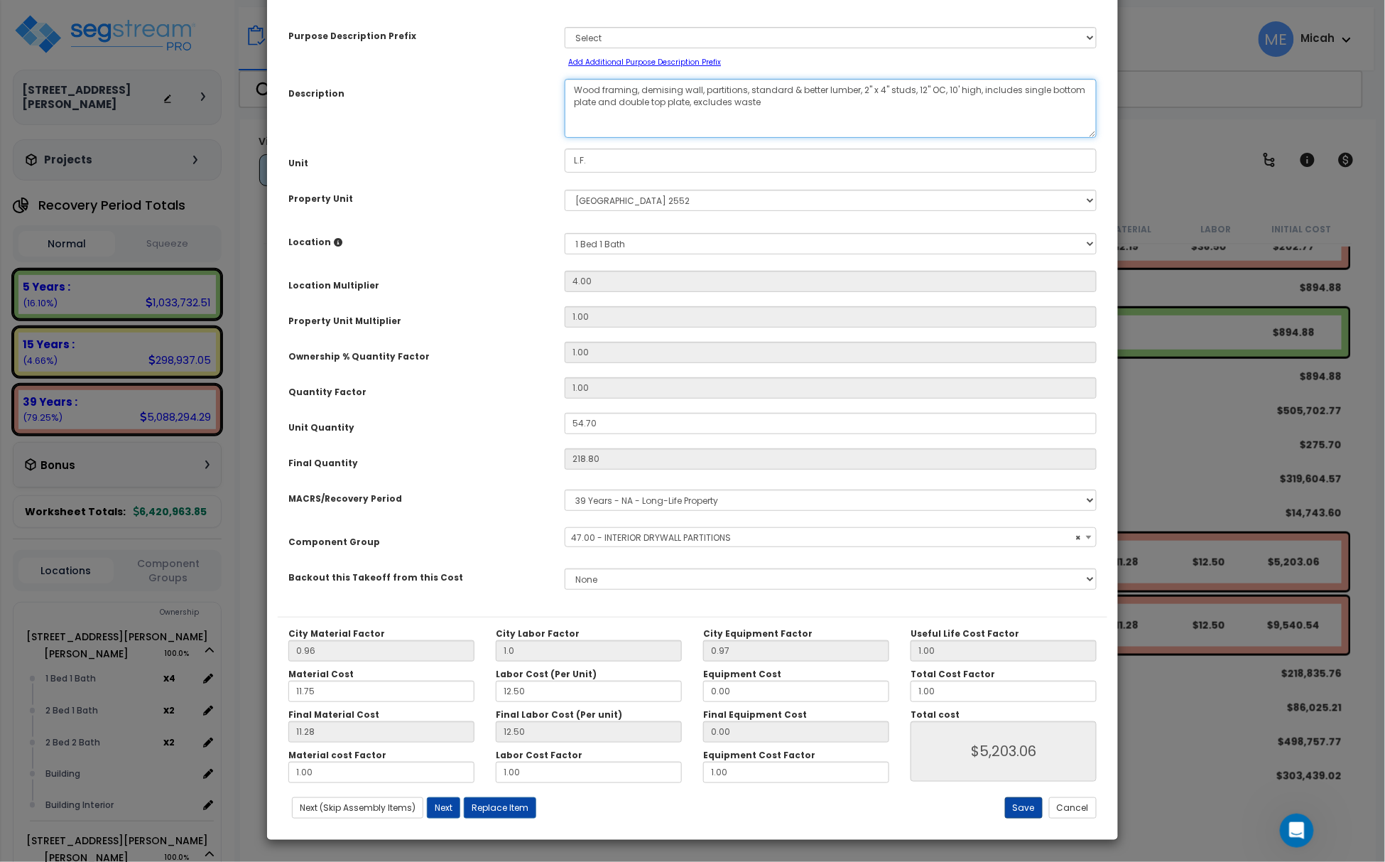
type textarea "Wood framing, demising wall, partitions, standard & better lumber, 2" x 4" stud…"
click at [1021, 803] on button "Save" at bounding box center [1024, 807] width 38 height 21
type input "1.00"
type input "5203.06"
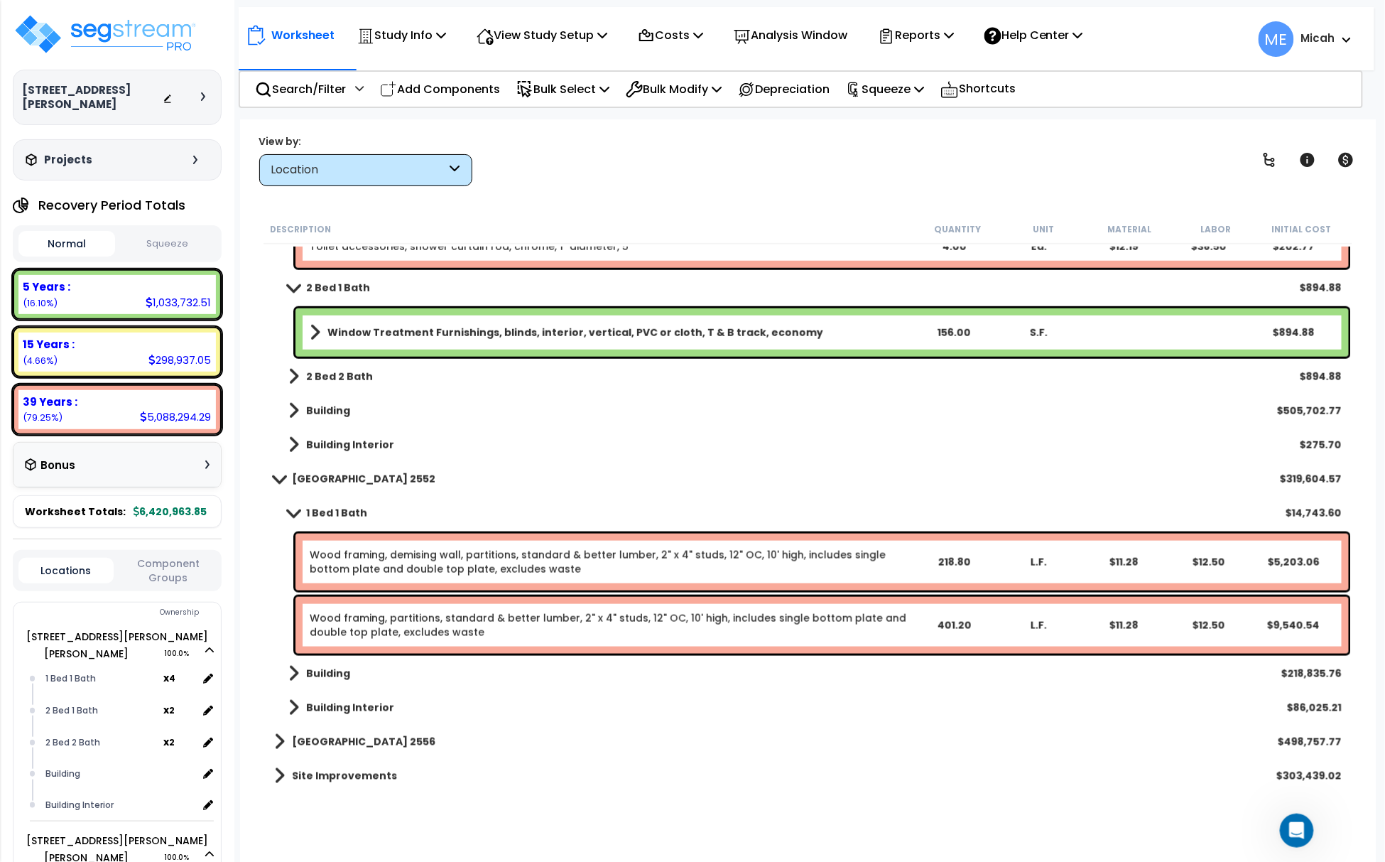
drag, startPoint x: 478, startPoint y: 91, endPoint x: 540, endPoint y: 415, distance: 329.7
click at [478, 91] on p "Add Components" at bounding box center [440, 89] width 120 height 19
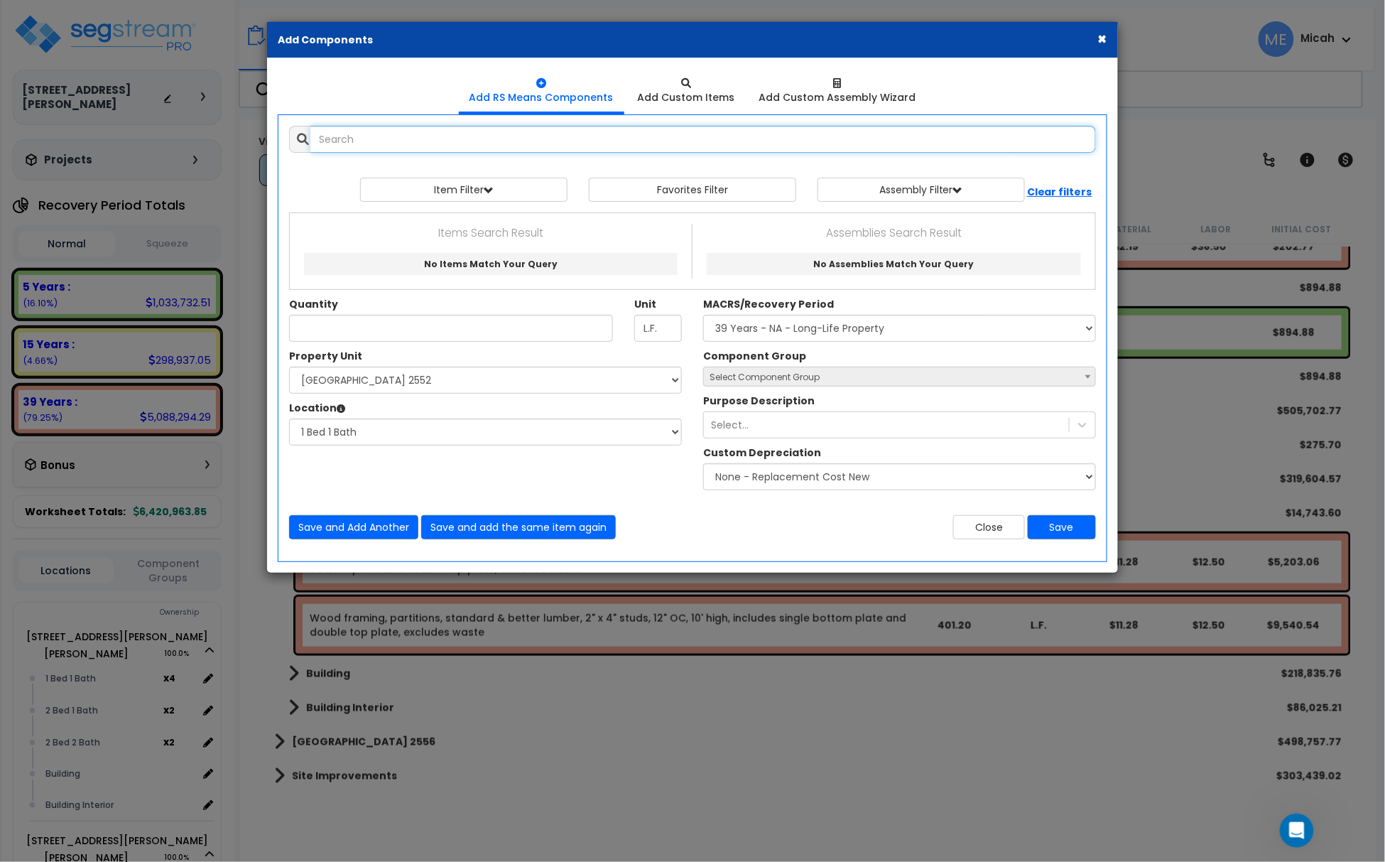
select select
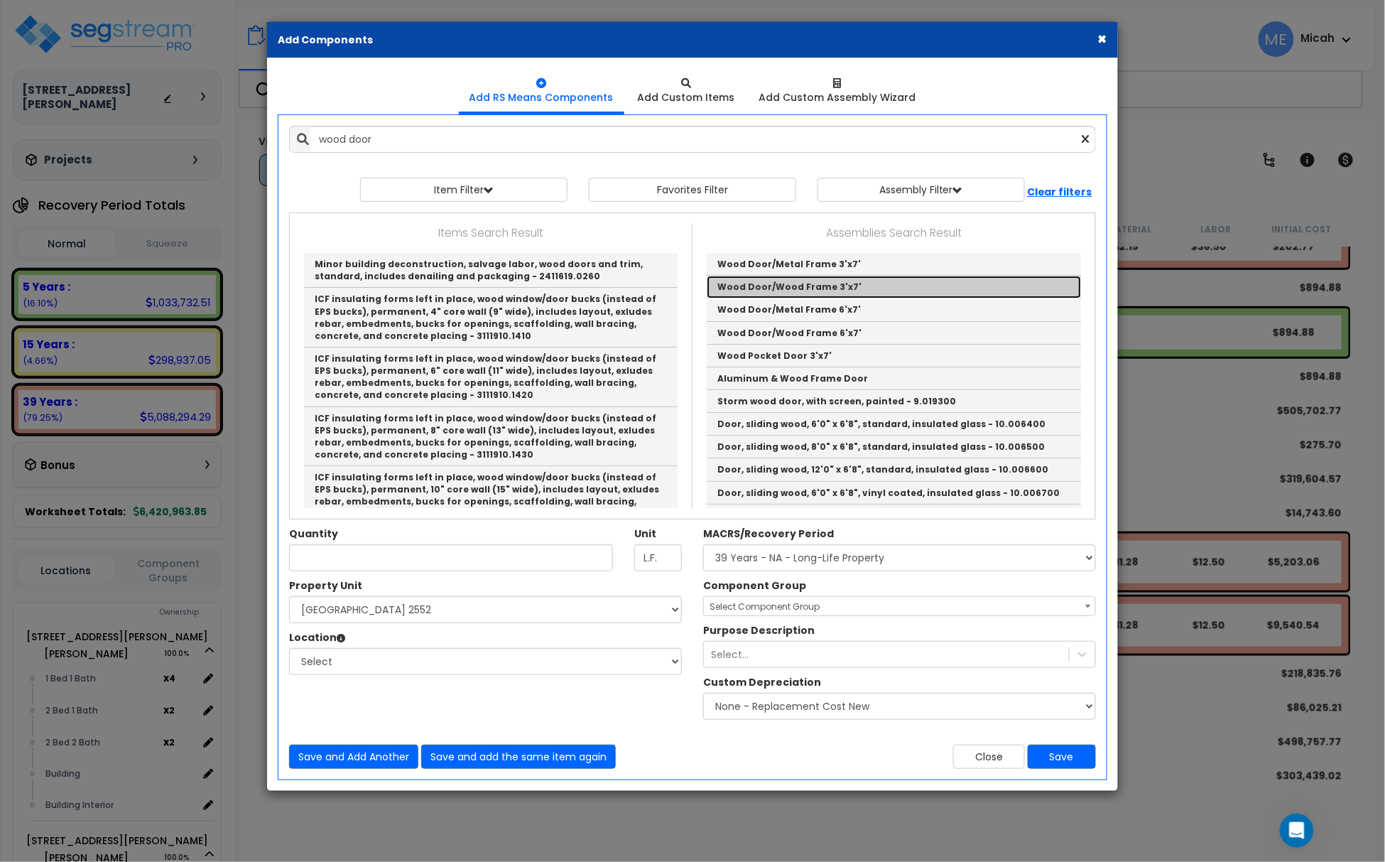
click at [822, 287] on link "Wood Door/Wood Frame 3'x7'" at bounding box center [894, 287] width 374 height 23
type input "Wood Door/Wood Frame 3'x7'"
checkbox input "true"
type input "EA"
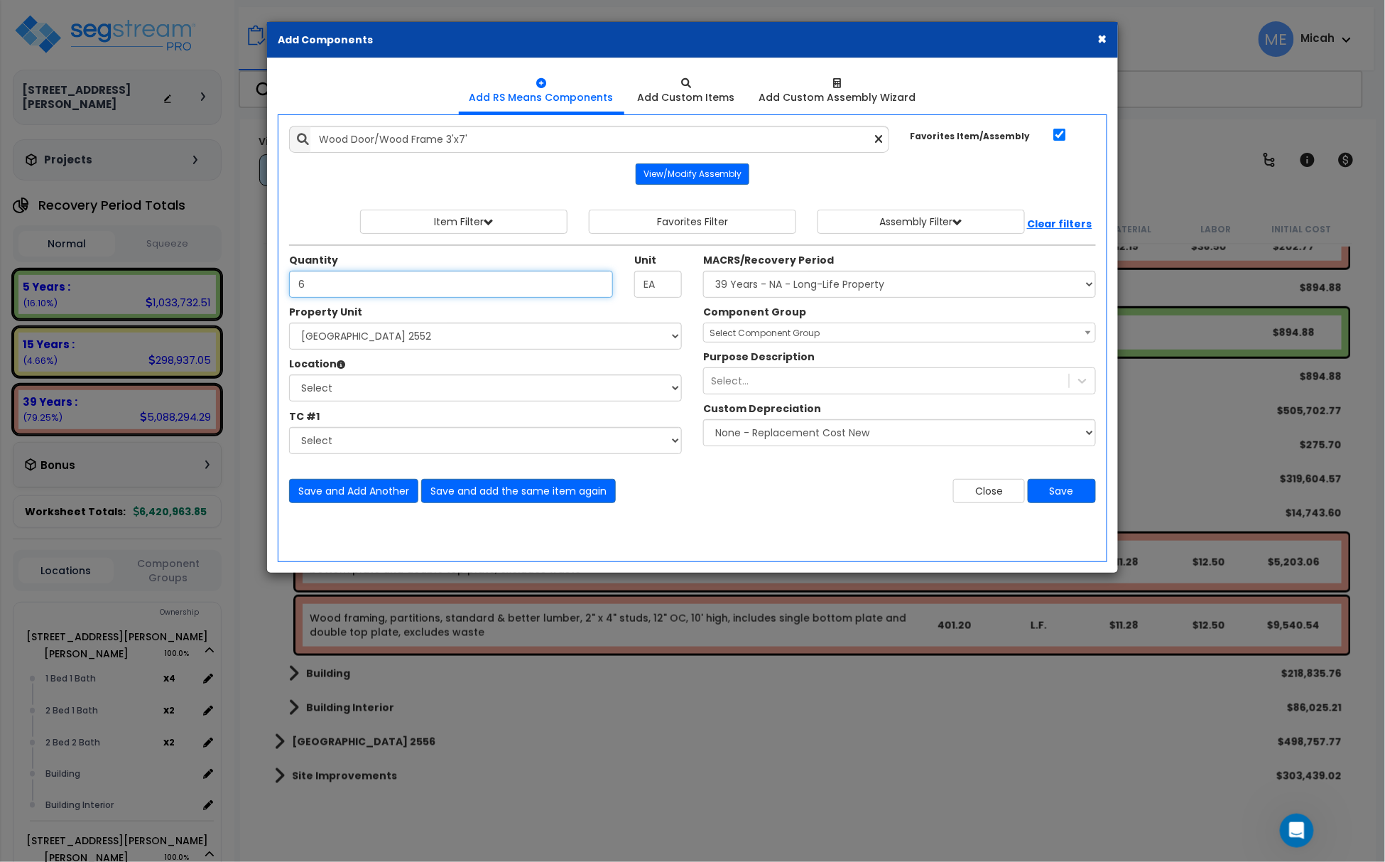
type input "6"
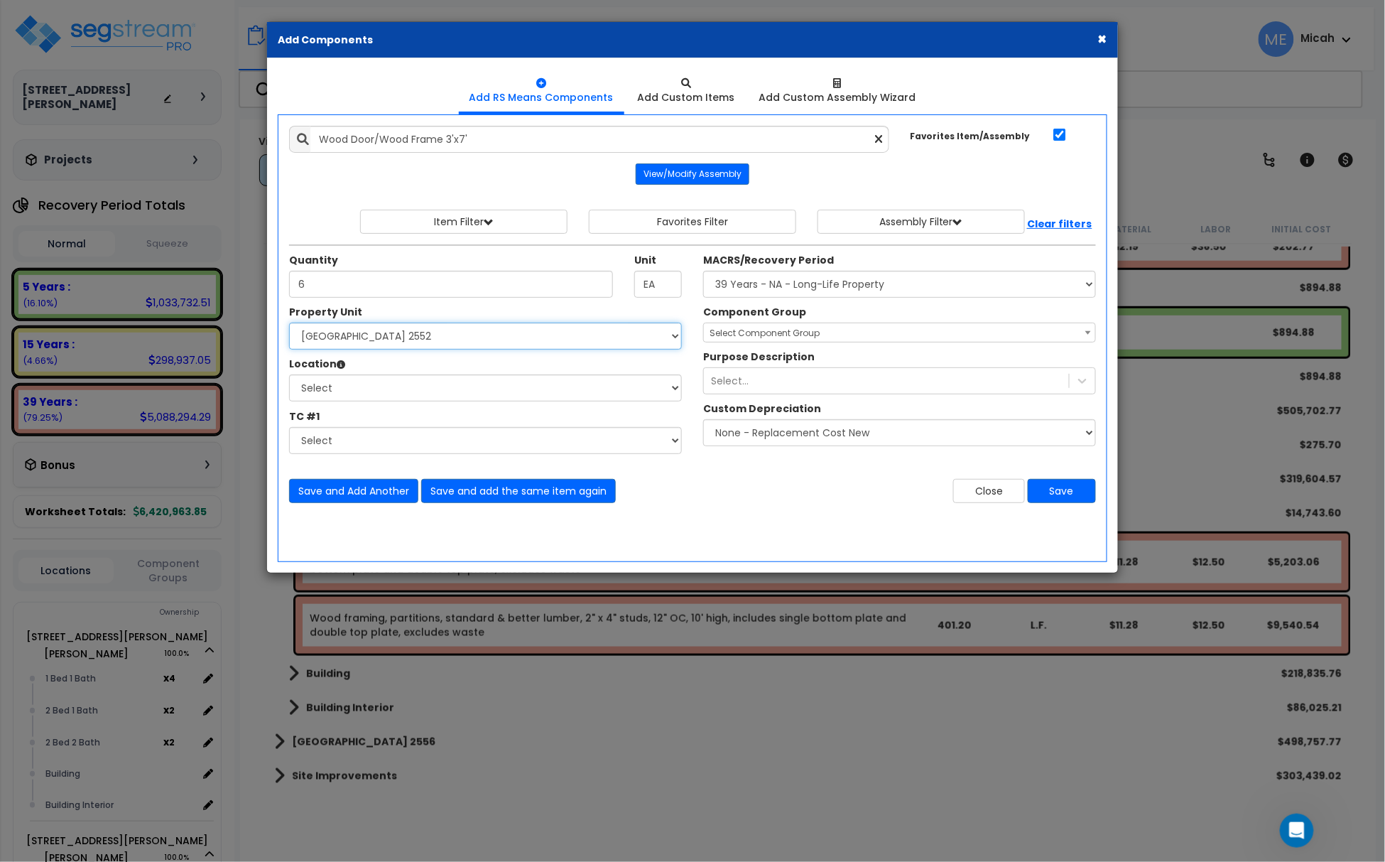
click at [450, 338] on select "Select [STREET_ADDRESS][PERSON_NAME] [STREET_ADDRESS][PERSON_NAME][PERSON_NAME]…" at bounding box center [485, 335] width 393 height 27
select select "175794"
click at [290, 325] on select "Select [STREET_ADDRESS][PERSON_NAME] [STREET_ADDRESS][PERSON_NAME][PERSON_NAME]…" at bounding box center [485, 335] width 393 height 27
click at [368, 396] on select "Select 1 Bed 1 Bath Building Building Interior Add Additional Location" at bounding box center [485, 387] width 393 height 27
select select "8793"
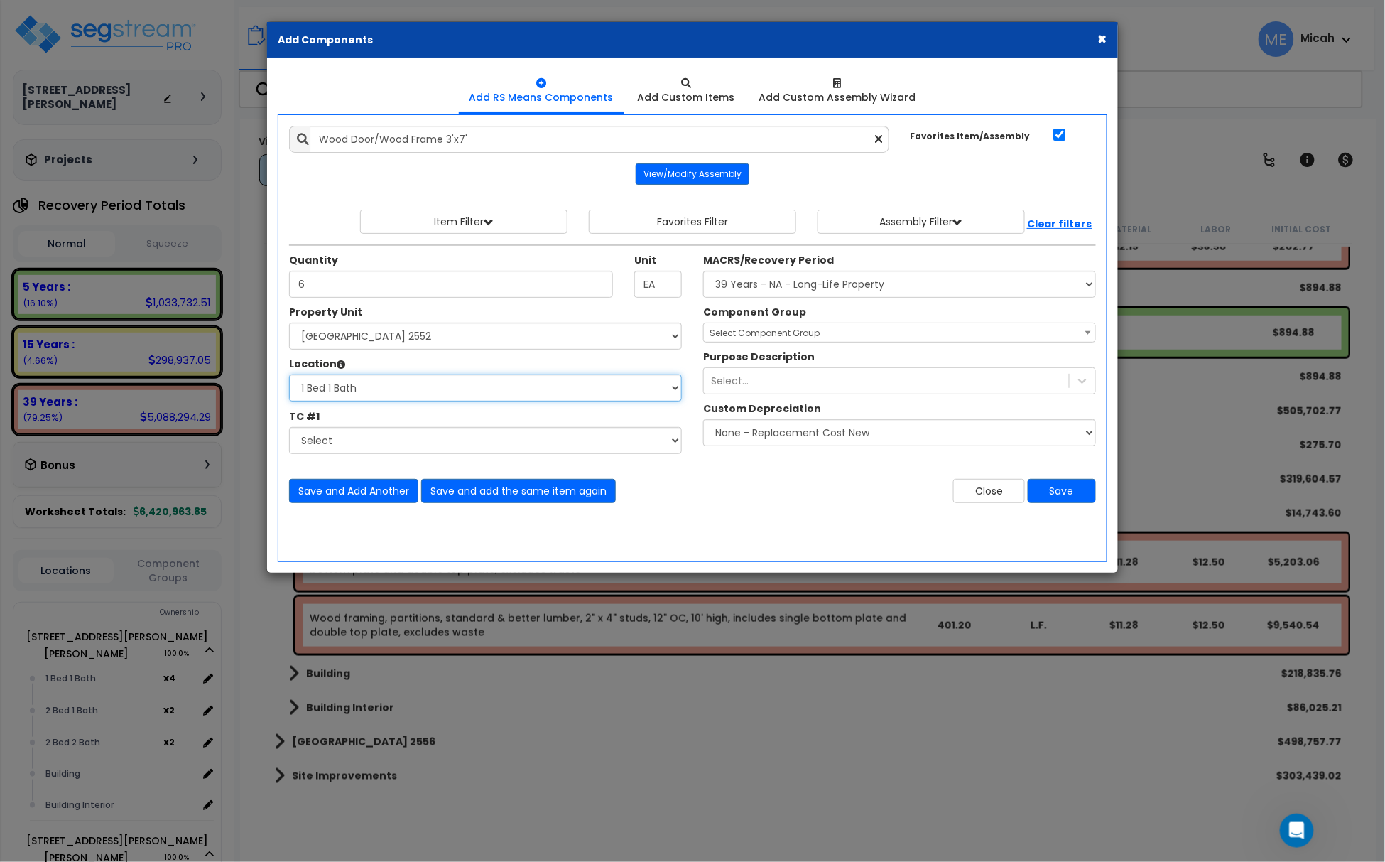
click at [290, 376] on select "Select 1 Bed 1 Bath Building Building Interior Add Additional Location" at bounding box center [485, 387] width 393 height 27
click at [797, 284] on select "Select MACRS/Recovery Period 5 Years - 57.0 - Distributive Trades & Services 5 …" at bounding box center [899, 284] width 393 height 27
select select "3669"
click at [703, 273] on select "Select MACRS/Recovery Period 5 Years - 57.0 - Distributive Trades & Services 5 …" at bounding box center [899, 284] width 393 height 27
click at [750, 330] on span "Select Component Group" at bounding box center [765, 333] width 110 height 12
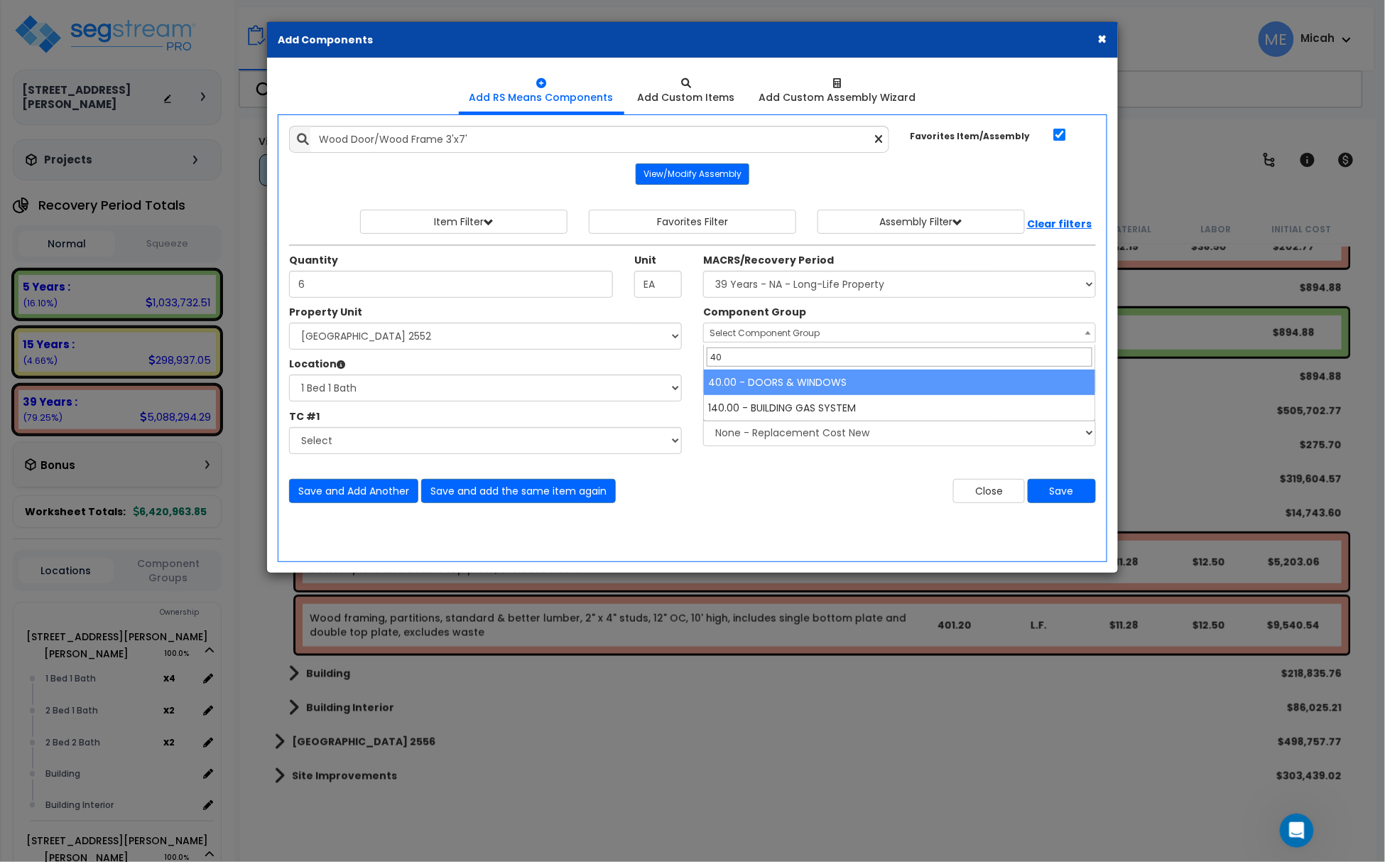
type input "40"
select select "57248"
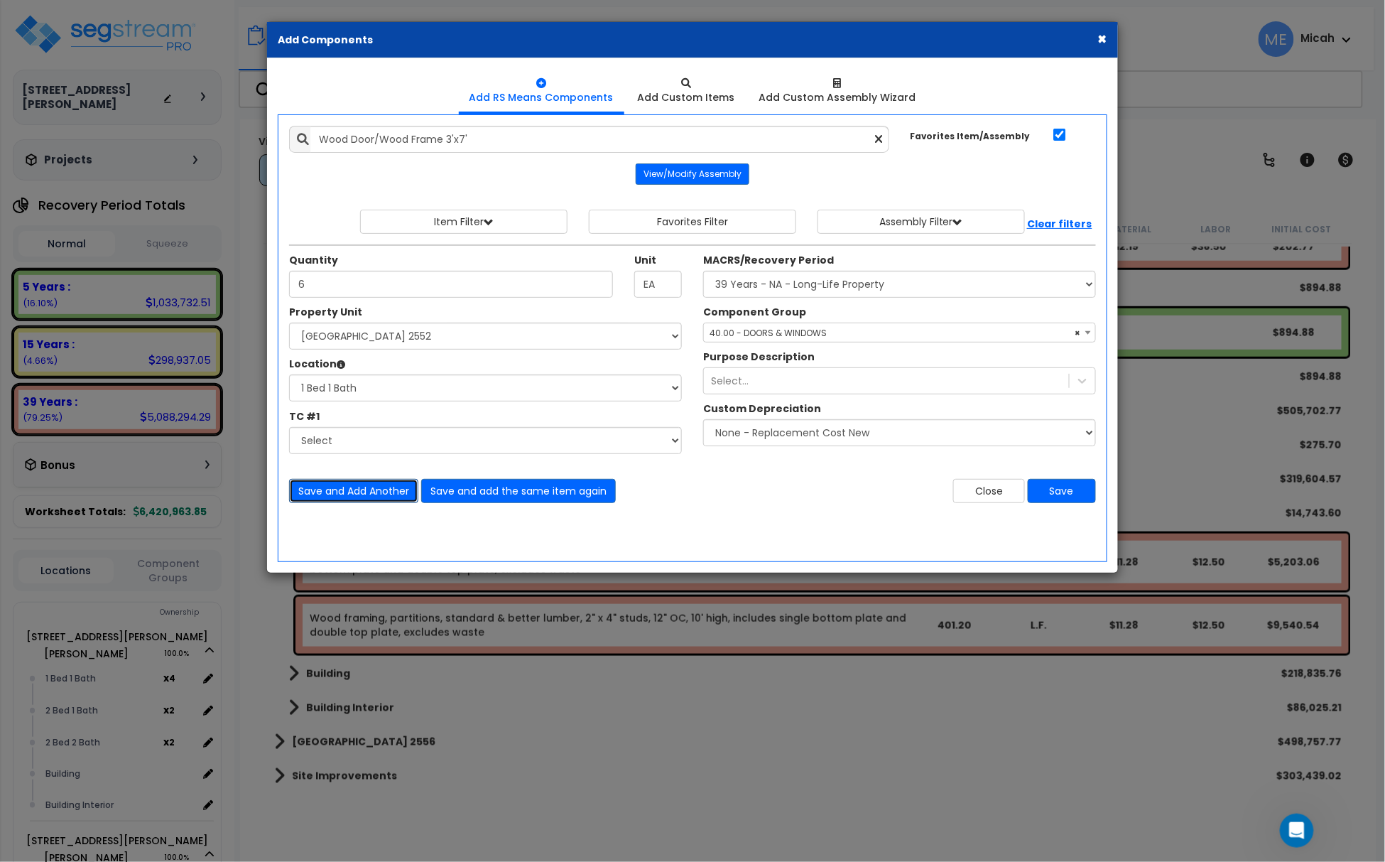
click at [370, 490] on button "Save and Add Another" at bounding box center [353, 491] width 129 height 24
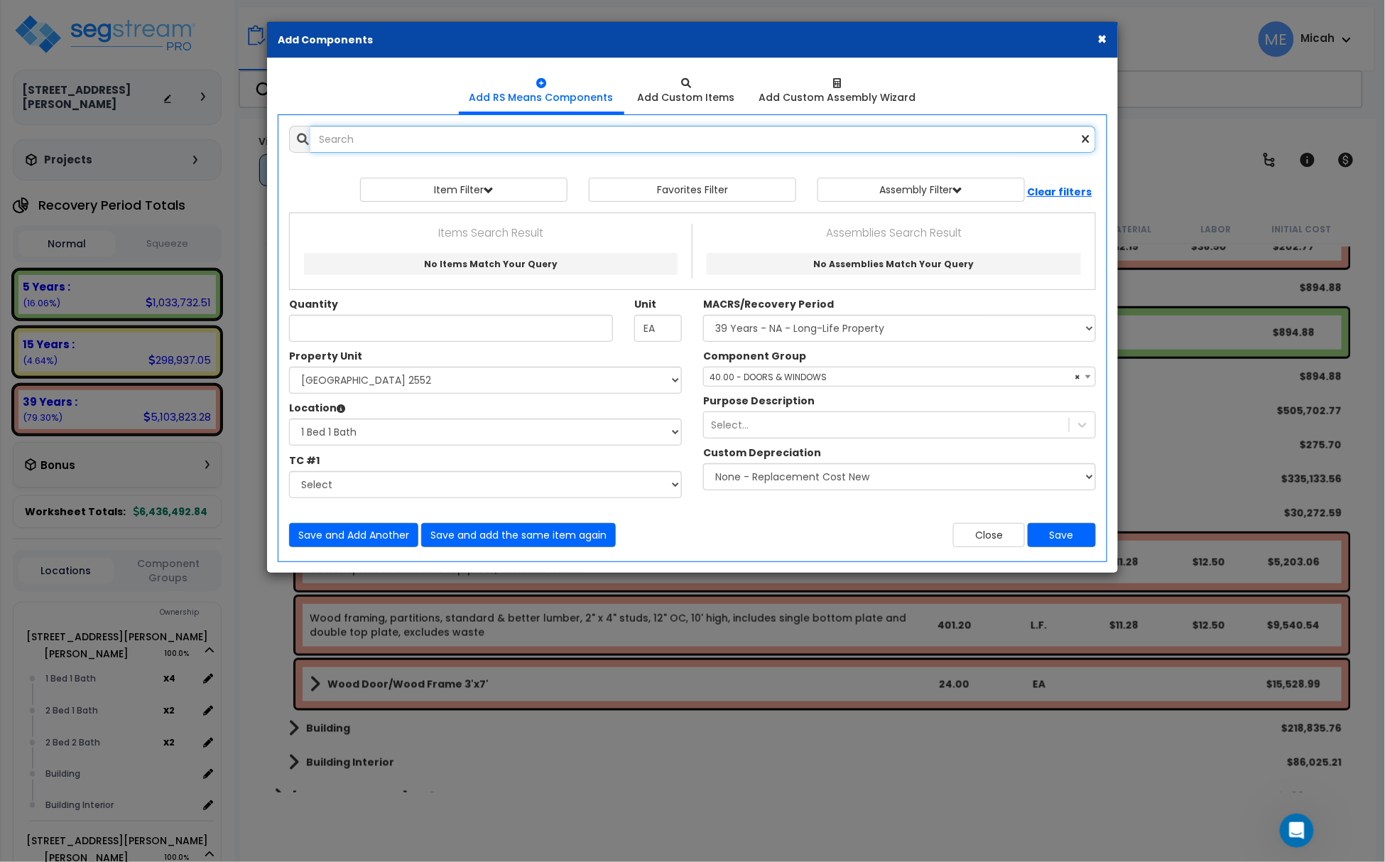
click at [385, 135] on input "text" at bounding box center [703, 139] width 786 height 27
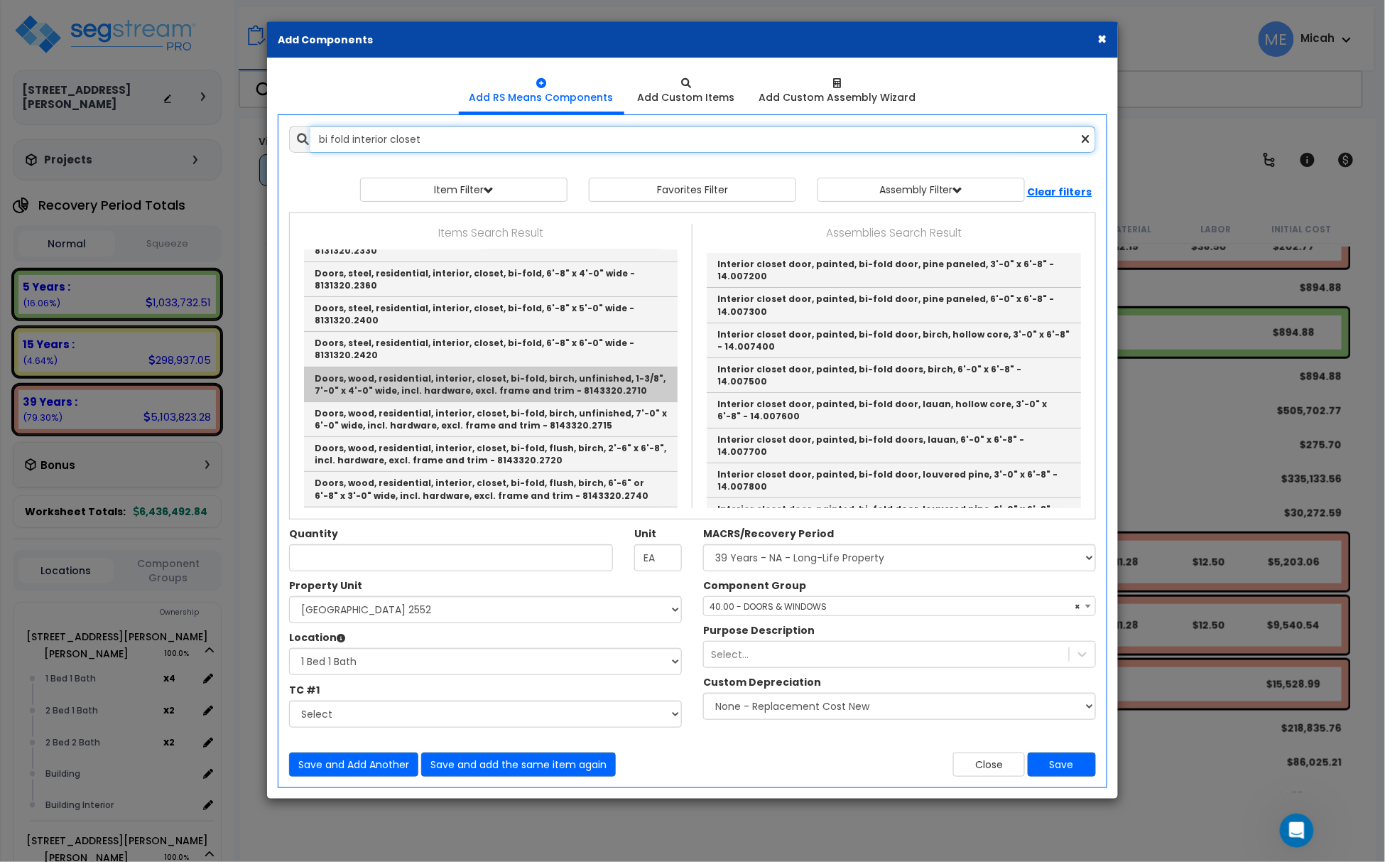
scroll to position [94, 0]
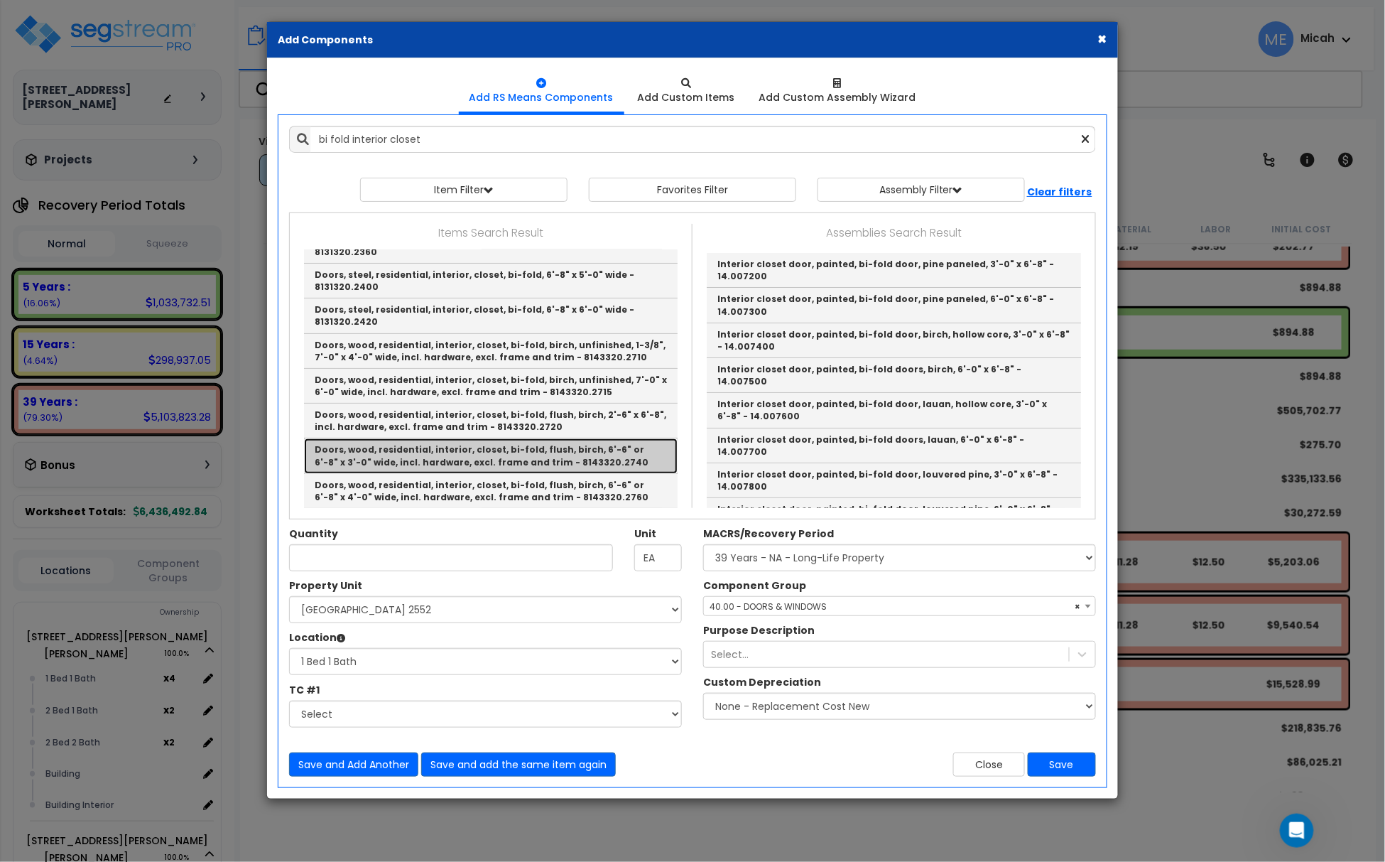
click at [577, 443] on link "Doors, wood, residential, interior, closet, bi-fold, flush, birch, 6'-6" or 6'-…" at bounding box center [491, 455] width 374 height 35
type input "Doors, wood, residential, interior, closet, bi-fold, flush, birch, 6'-6" or 6'-…"
checkbox input "false"
type input "Ea."
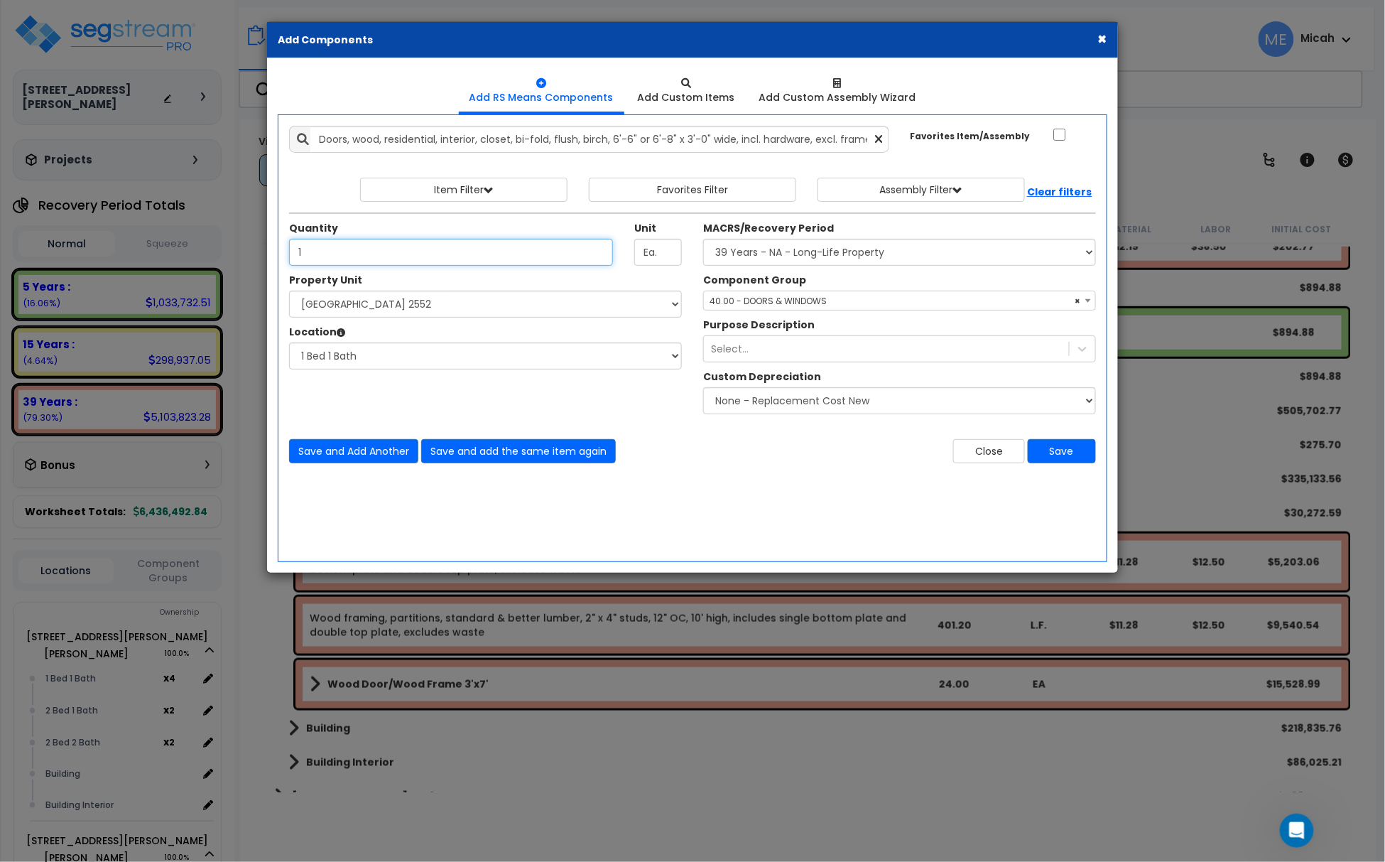
type input "1"
click at [382, 450] on button "Save and Add Another" at bounding box center [353, 451] width 129 height 24
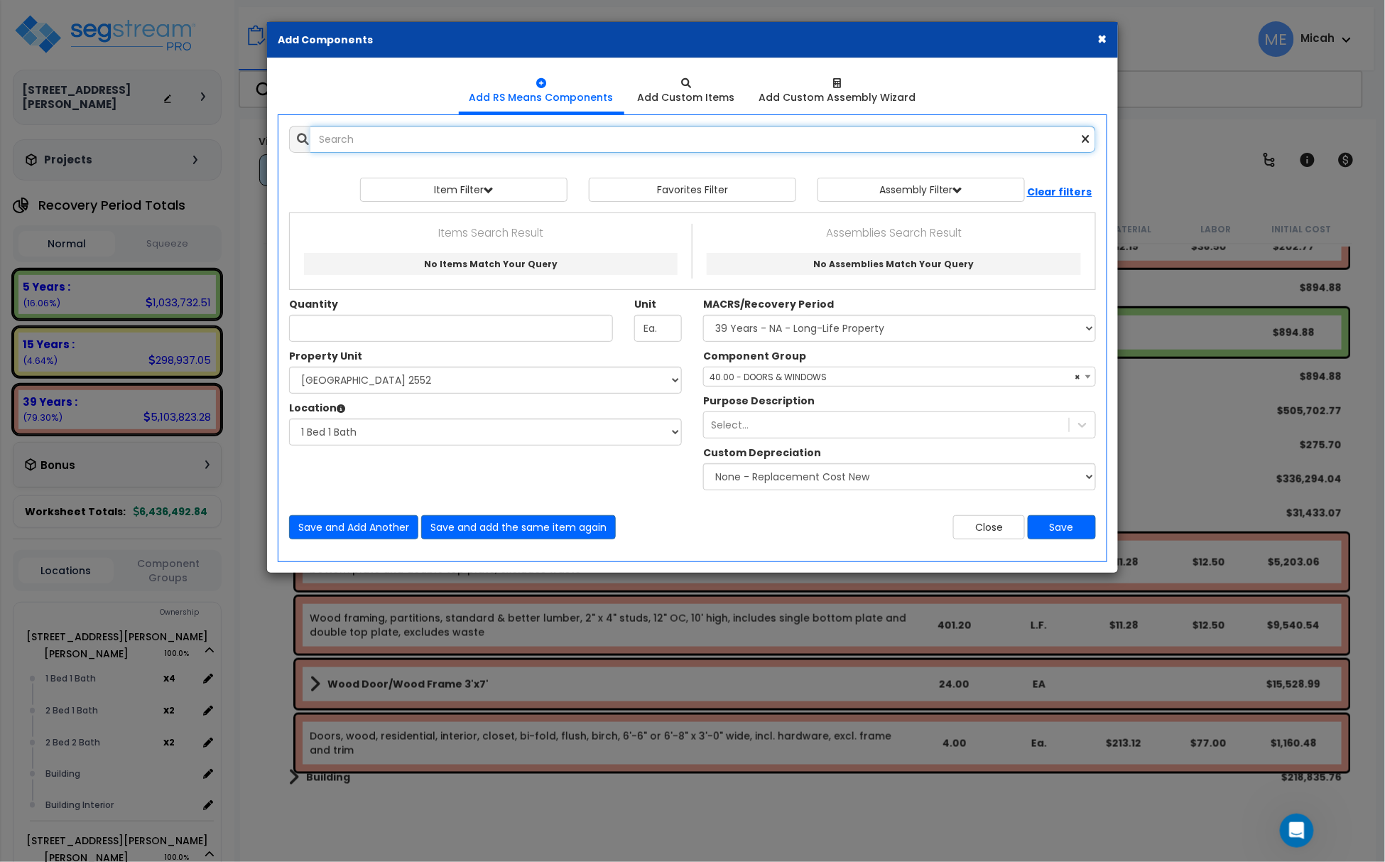
scroll to position [0, 0]
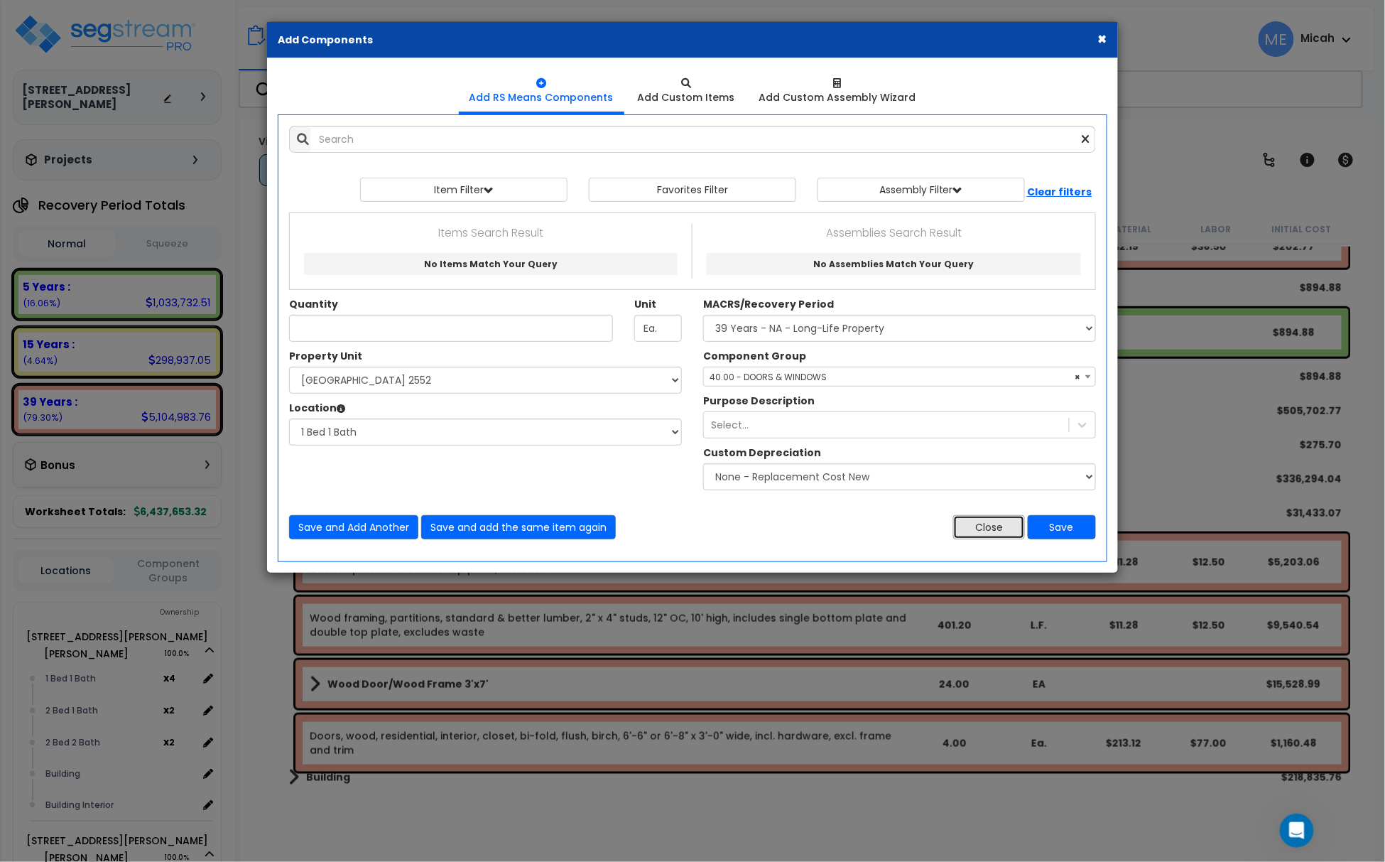
drag, startPoint x: 992, startPoint y: 527, endPoint x: 836, endPoint y: 713, distance: 243.0
click at [992, 527] on button "Close" at bounding box center [989, 527] width 72 height 24
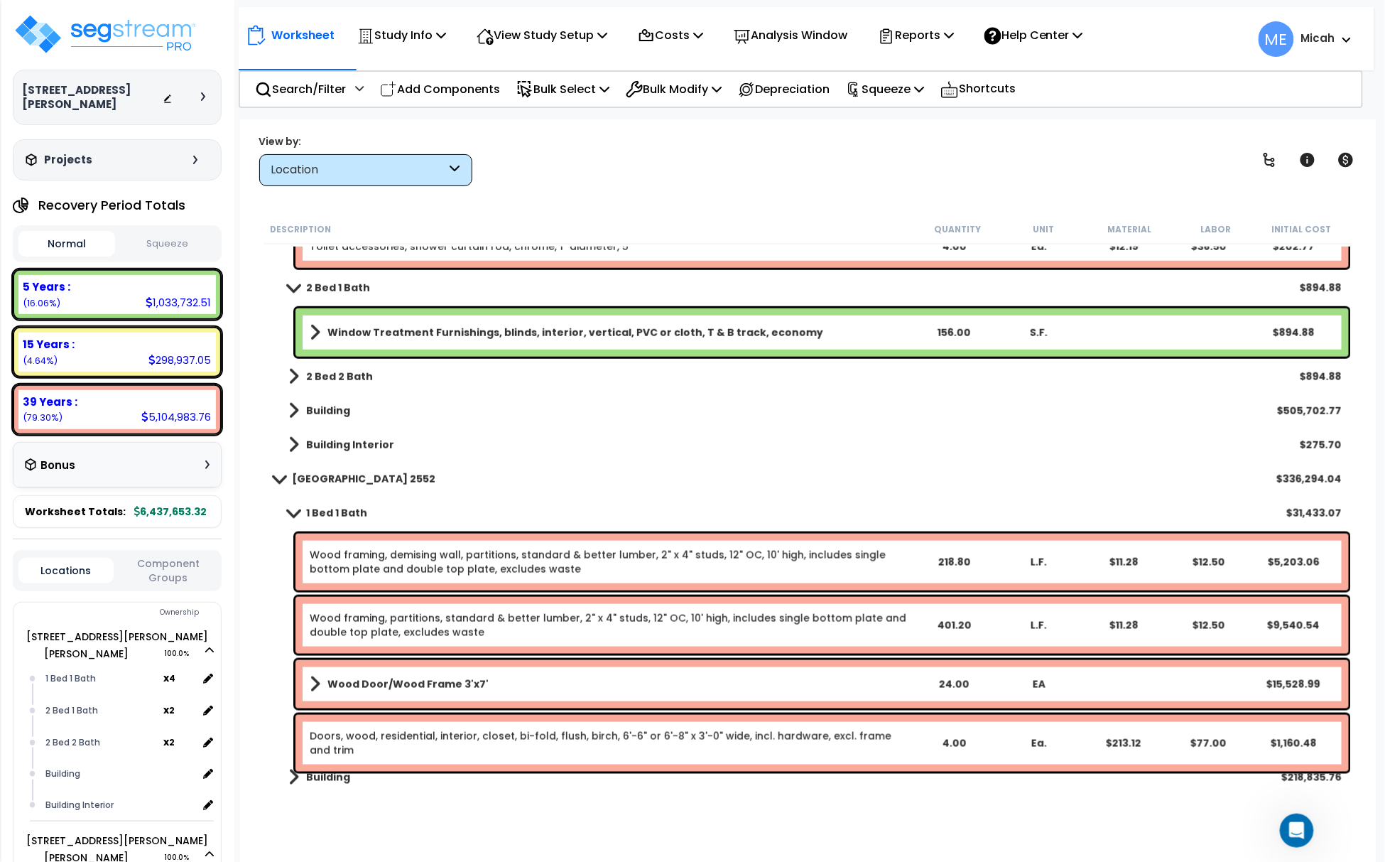
click at [424, 731] on link "Doors, wood, residential, interior, closet, bi-fold, flush, birch, 6'-6" or 6'-…" at bounding box center [610, 743] width 601 height 28
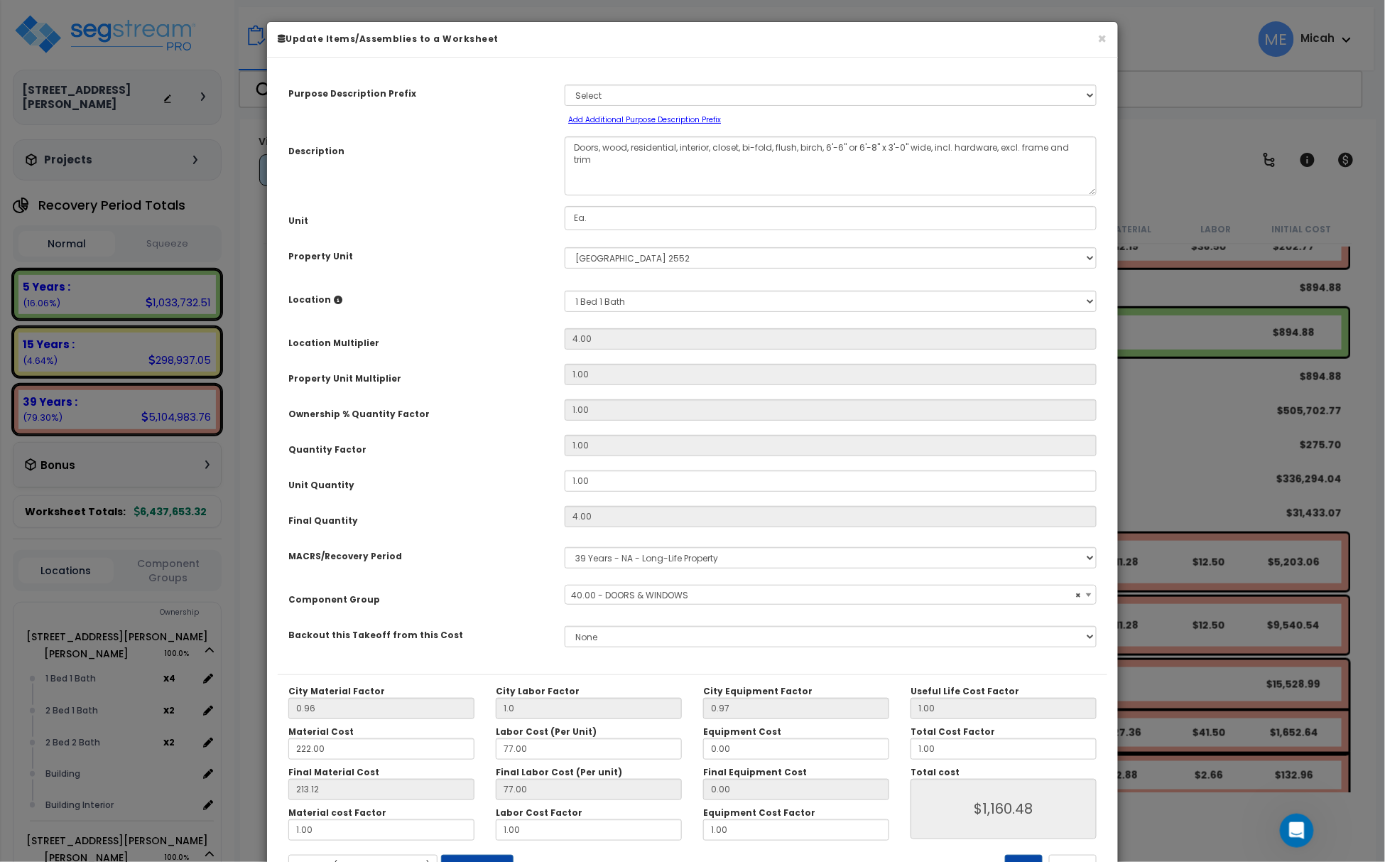
select select "57248"
drag, startPoint x: 608, startPoint y: 477, endPoint x: 533, endPoint y: 478, distance: 75.3
click at [533, 478] on div "Unit Quantity 1.00" at bounding box center [693, 482] width 830 height 25
type input "2"
type input "4"
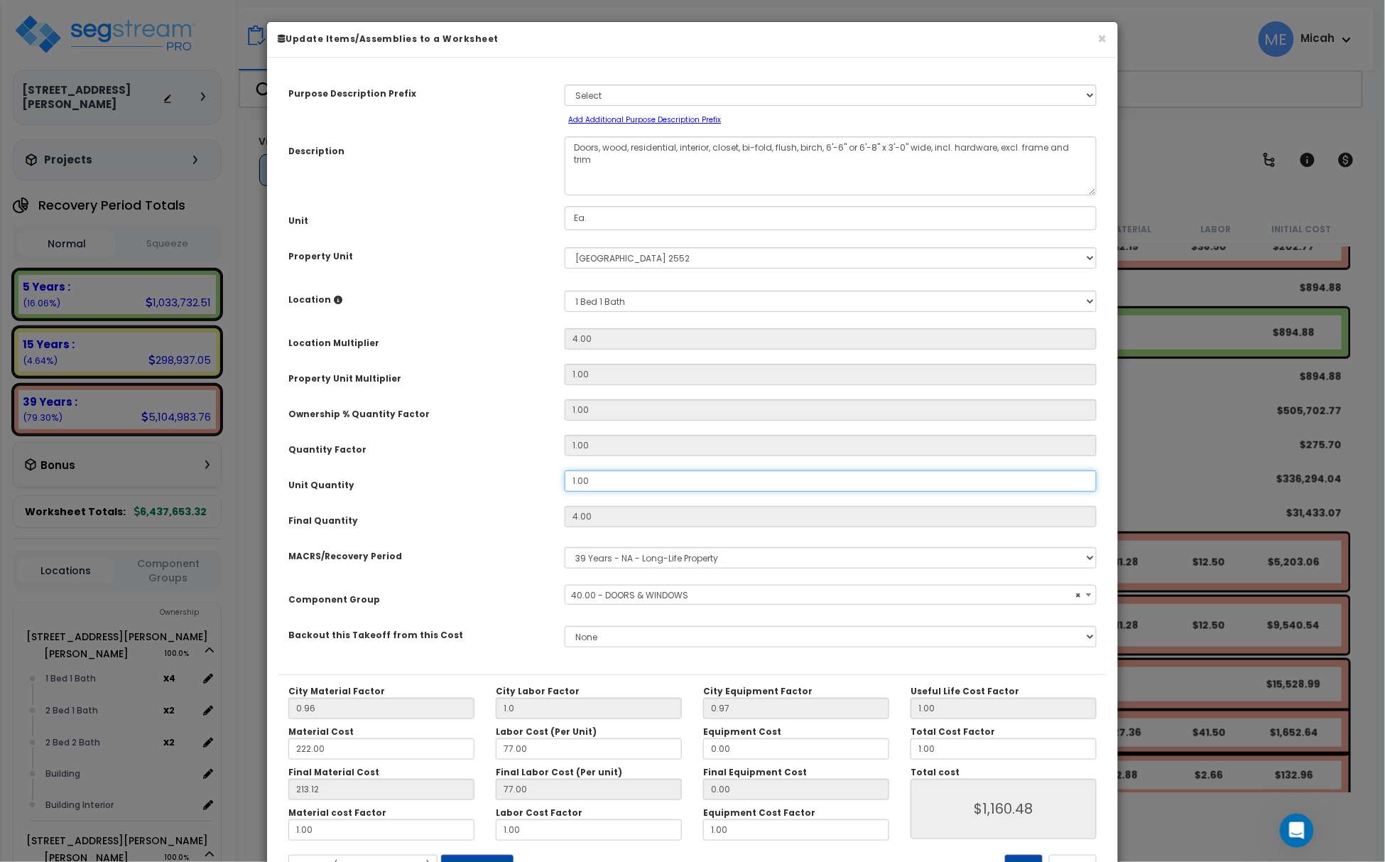
type input "$1,160.48"
type input "8"
type input "$2,320.96"
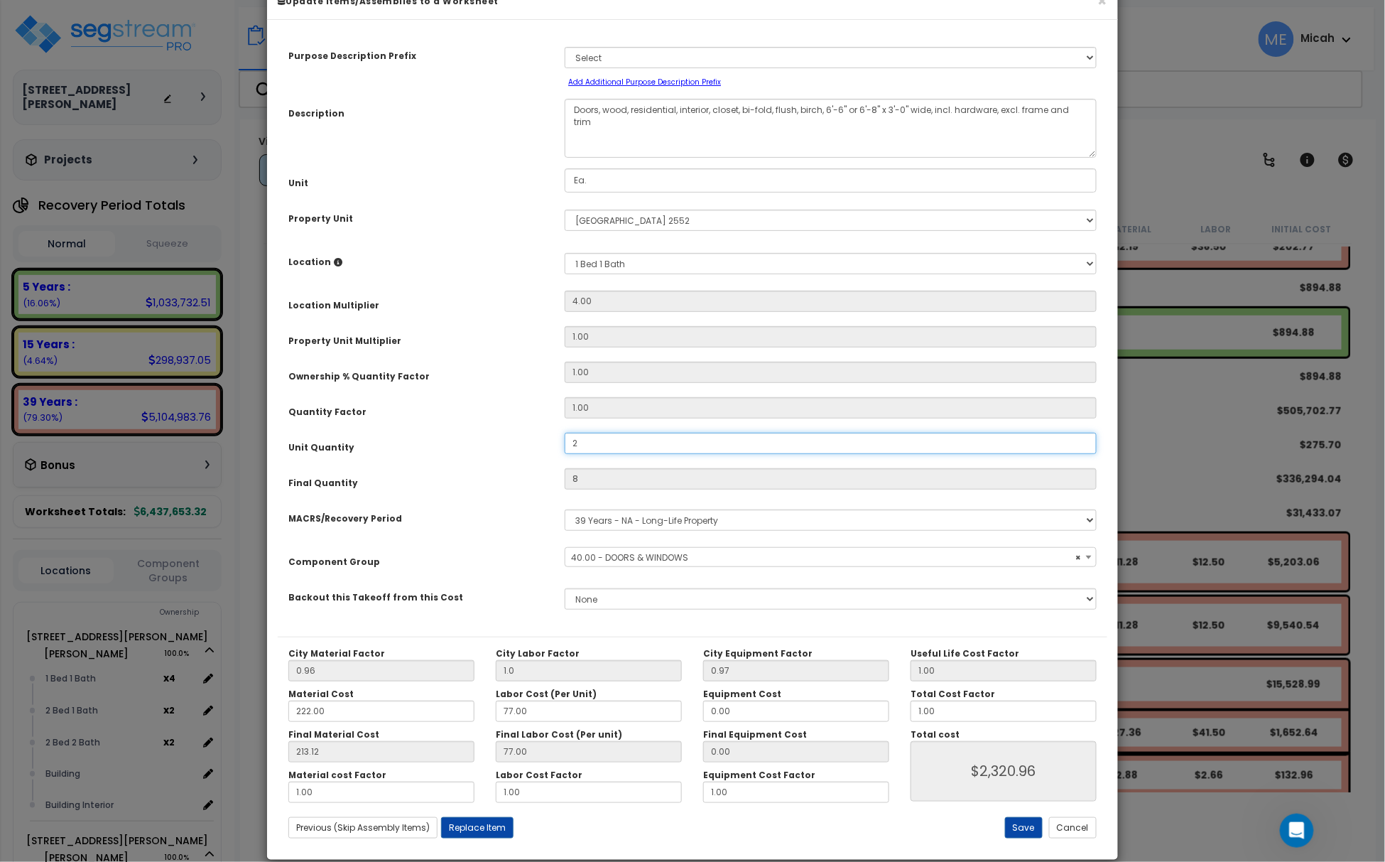
scroll to position [58, 0]
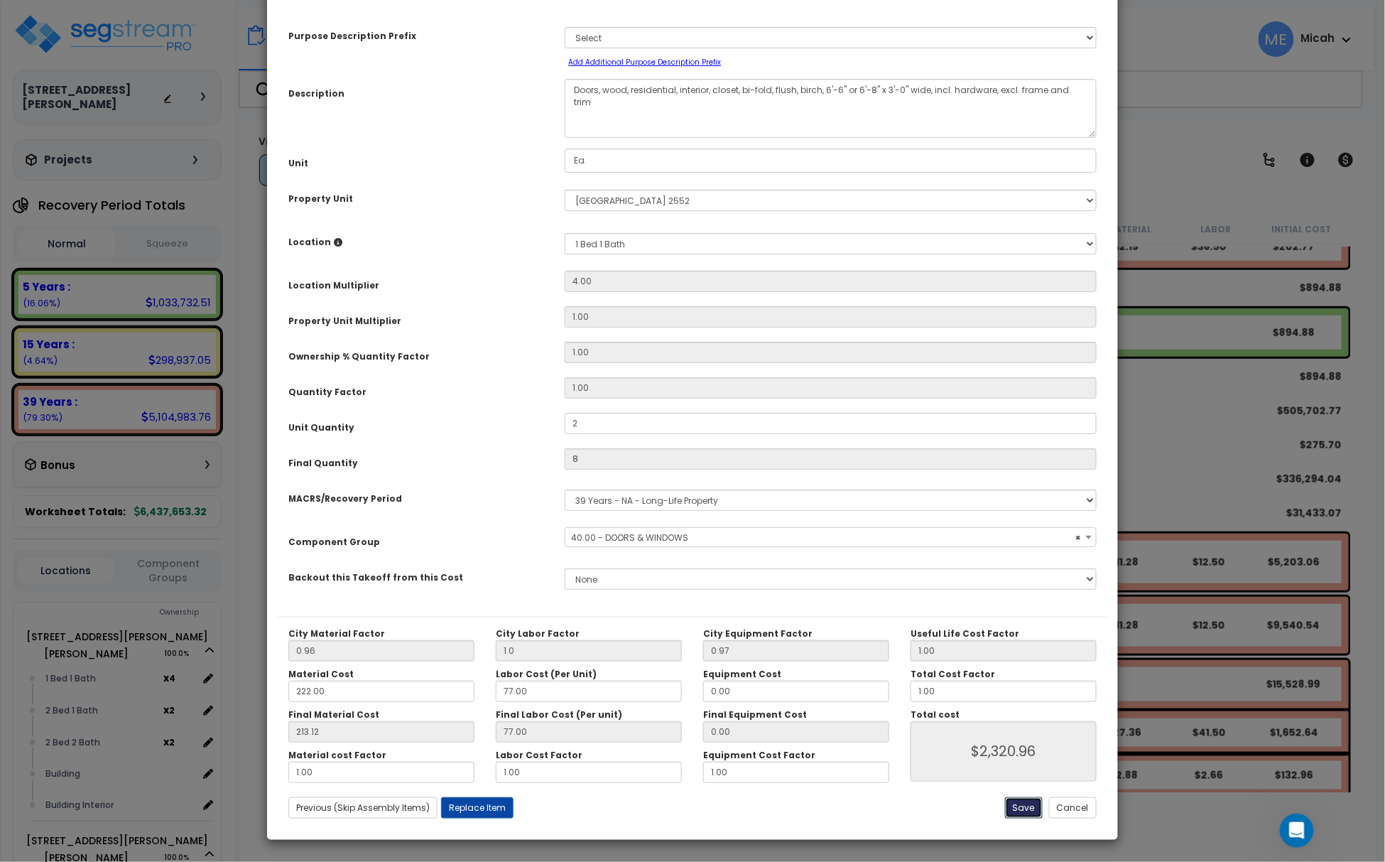
click at [1019, 808] on button "Save" at bounding box center [1024, 807] width 38 height 21
type input "2.00"
type input "8.00"
type input "1.00"
type input "2320.96"
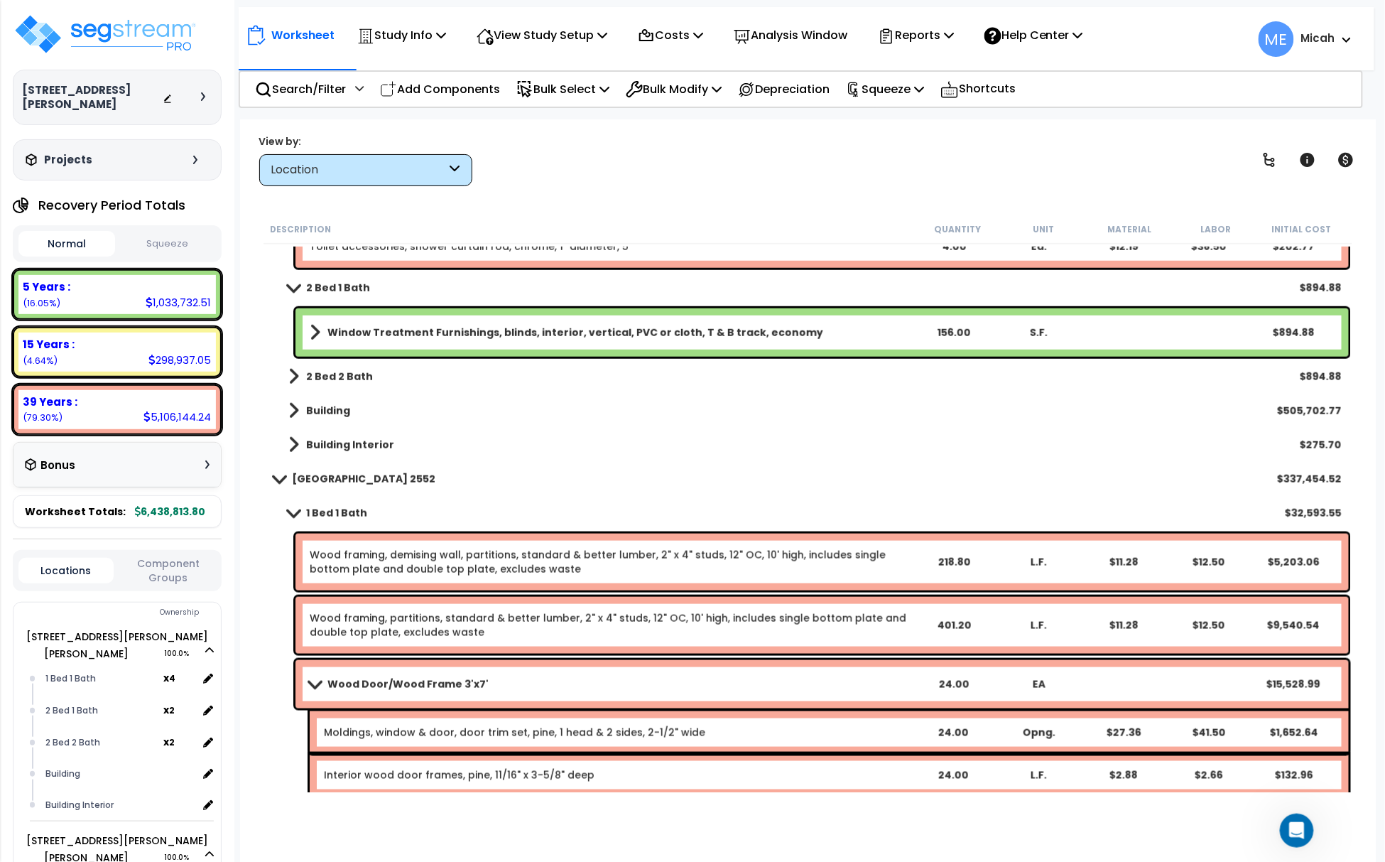
drag, startPoint x: 423, startPoint y: 97, endPoint x: 462, endPoint y: 224, distance: 132.8
click at [423, 97] on p "Add Components" at bounding box center [440, 89] width 120 height 19
select select
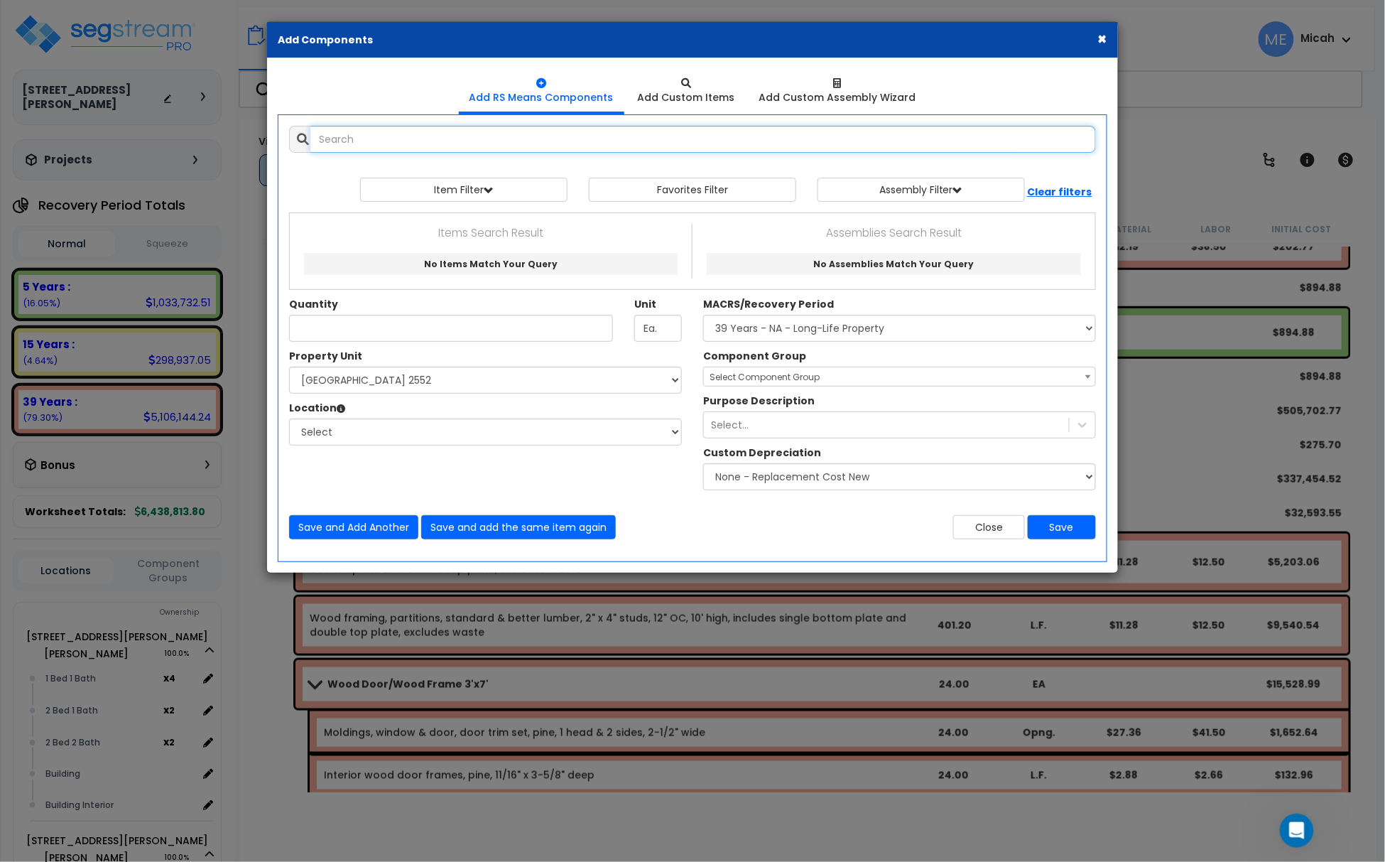
select select
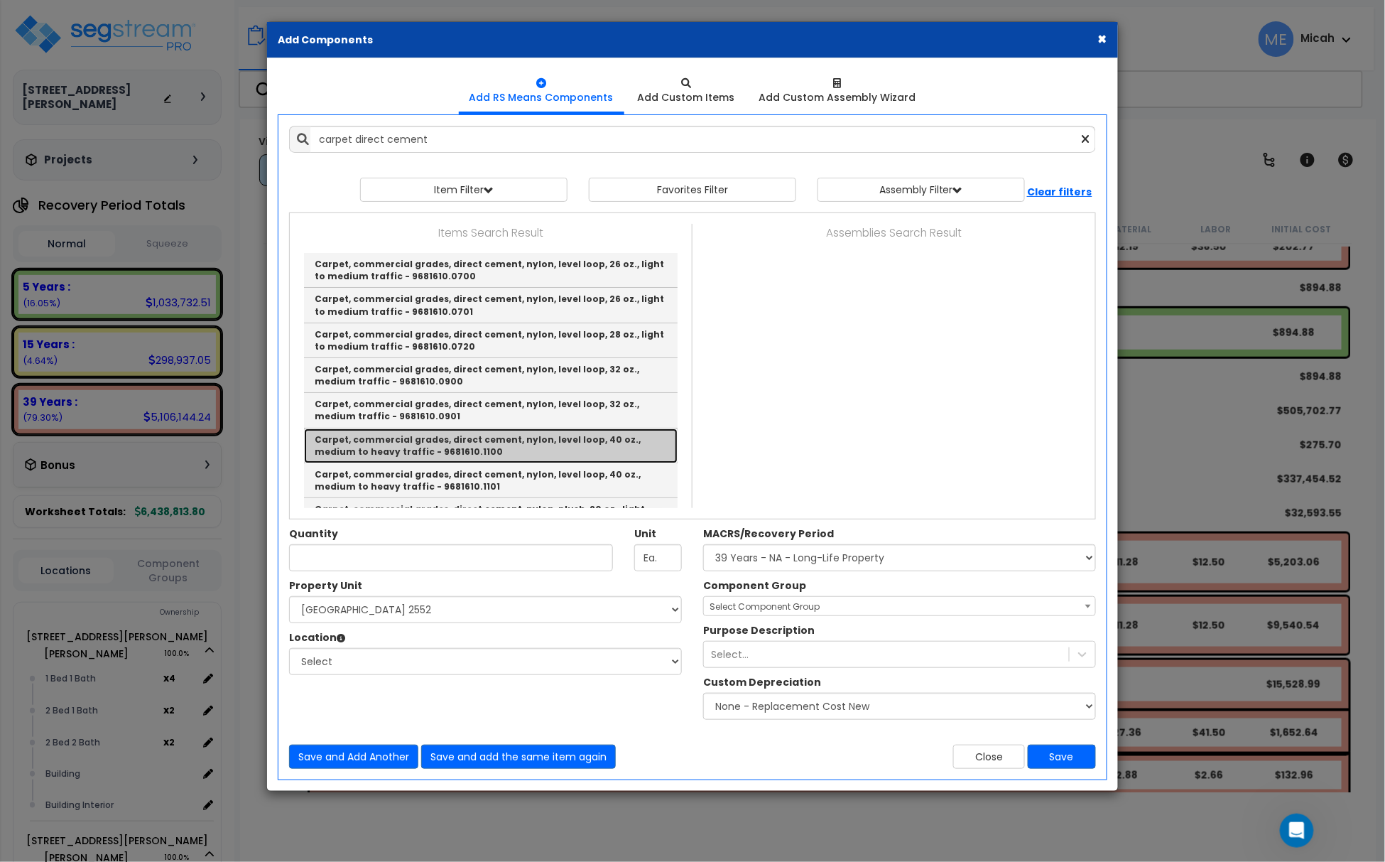
click at [586, 463] on link "Carpet, commercial grades, direct cement, nylon, level loop, 40 oz., medium to …" at bounding box center [491, 445] width 374 height 35
type input "Carpet, commercial grades, direct cement, nylon, level loop, 40 oz., medium to …"
type input "S.Y."
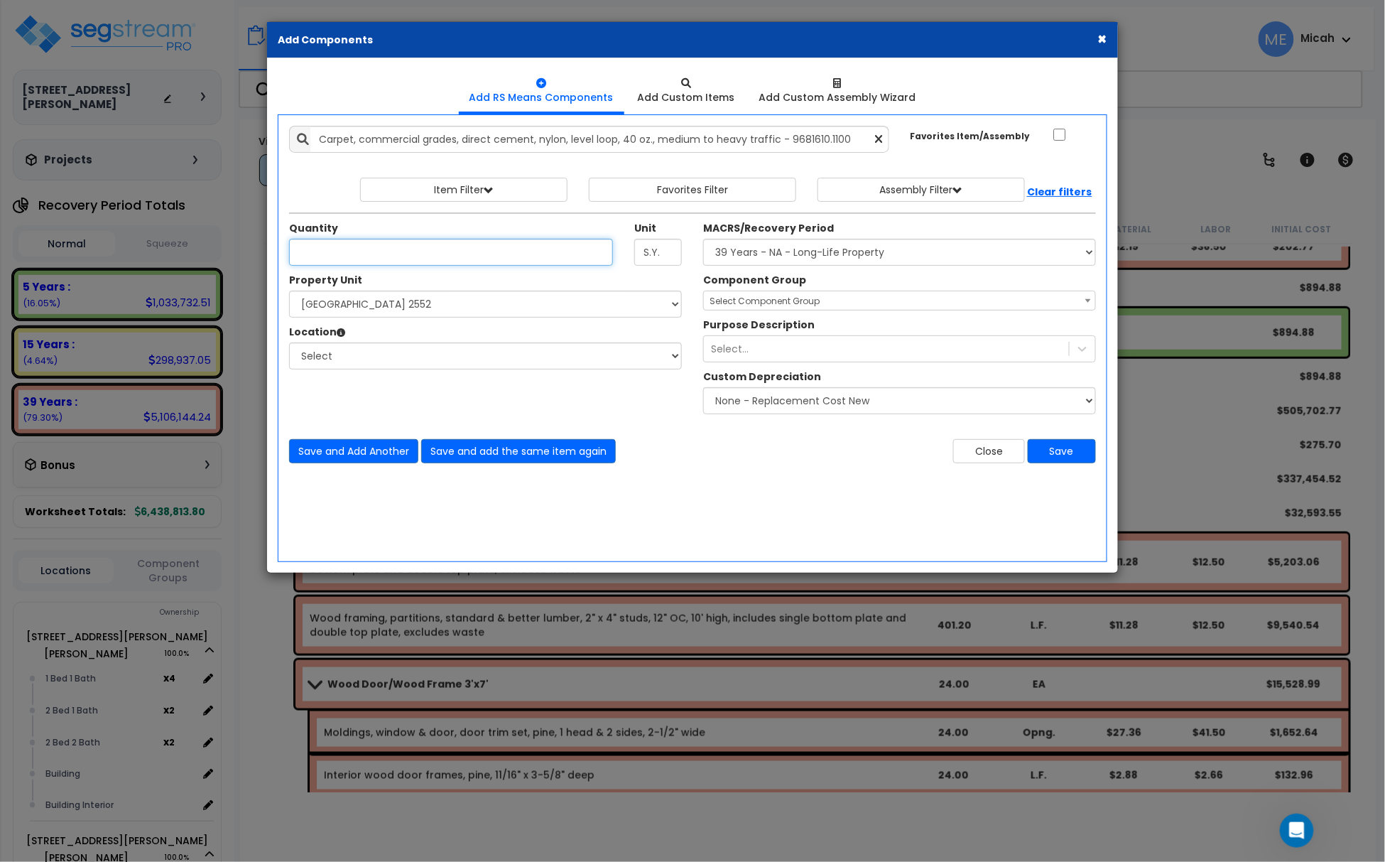
click at [365, 259] on input "Unit Quantity" at bounding box center [451, 252] width 324 height 27
type input "34.6"
click at [347, 308] on select "Select [STREET_ADDRESS][PERSON_NAME] [STREET_ADDRESS][PERSON_NAME][PERSON_NAME]…" at bounding box center [485, 303] width 393 height 27
select select "175794"
click at [290, 292] on select "Select [STREET_ADDRESS][PERSON_NAME] [STREET_ADDRESS][PERSON_NAME][PERSON_NAME]…" at bounding box center [485, 303] width 393 height 27
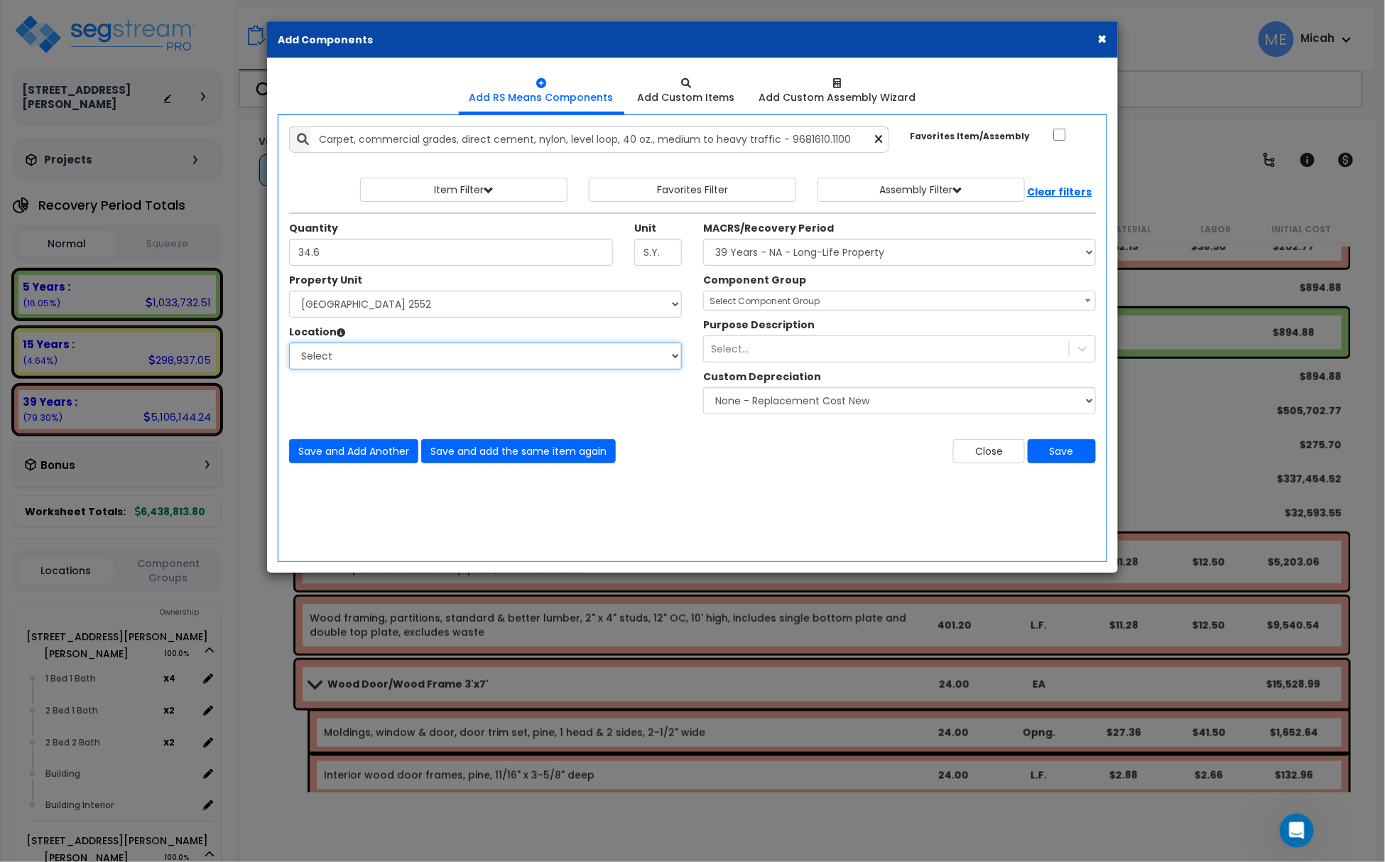
click at [375, 358] on select "Select 1 Bed 1 Bath Building Building Interior Add Additional Location" at bounding box center [485, 355] width 393 height 27
select select "8793"
click at [290, 344] on select "Select 1 Bed 1 Bath Building Building Interior Add Additional Location" at bounding box center [485, 355] width 393 height 27
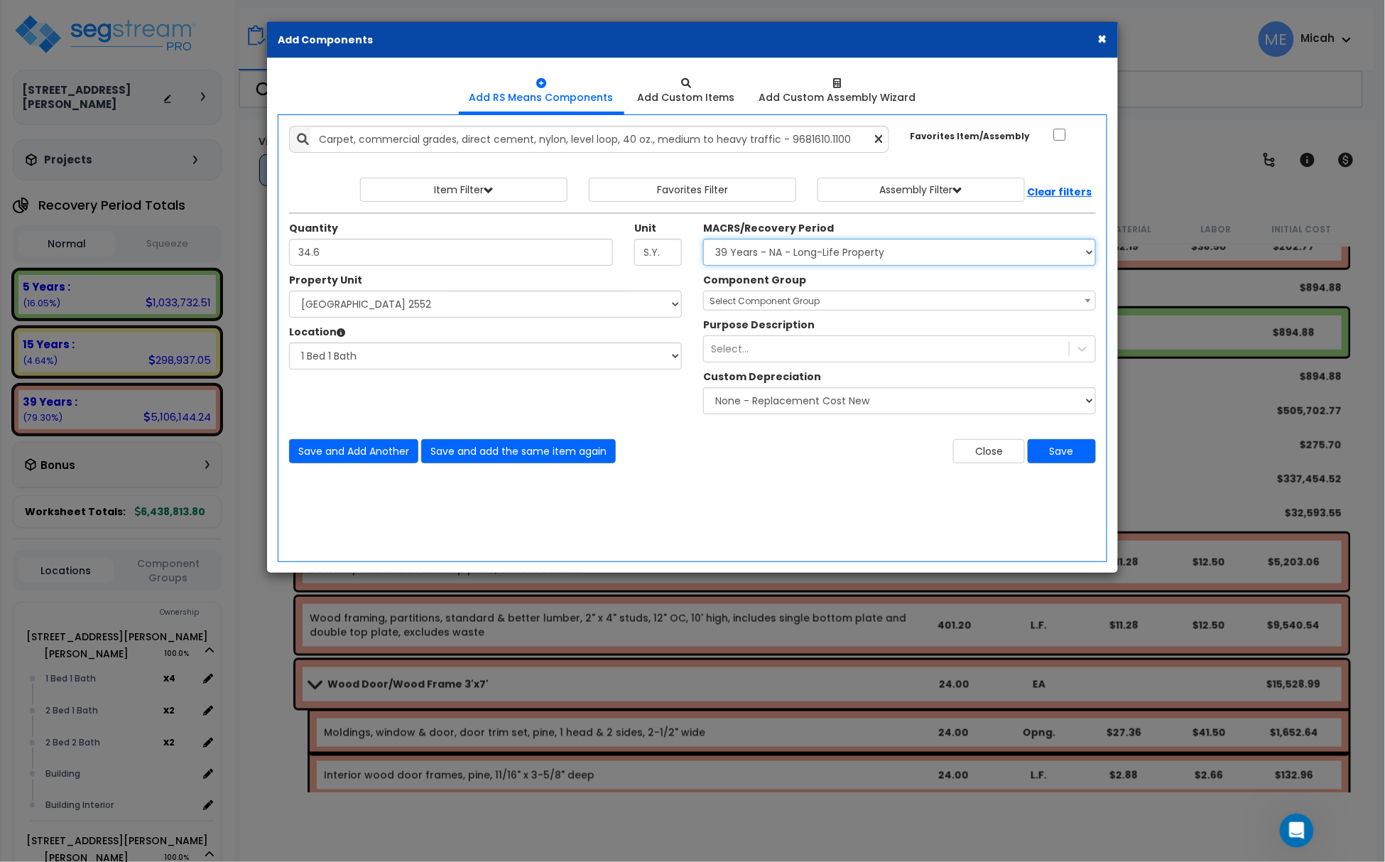
click at [767, 248] on select "Select MACRS/Recovery Period 5 Years - 57.0 - Distributive Trades & Services 5 …" at bounding box center [899, 252] width 393 height 27
select select "3667"
click at [703, 240] on select "Select MACRS/Recovery Period 5 Years - 57.0 - Distributive Trades & Services 5 …" at bounding box center [899, 252] width 393 height 27
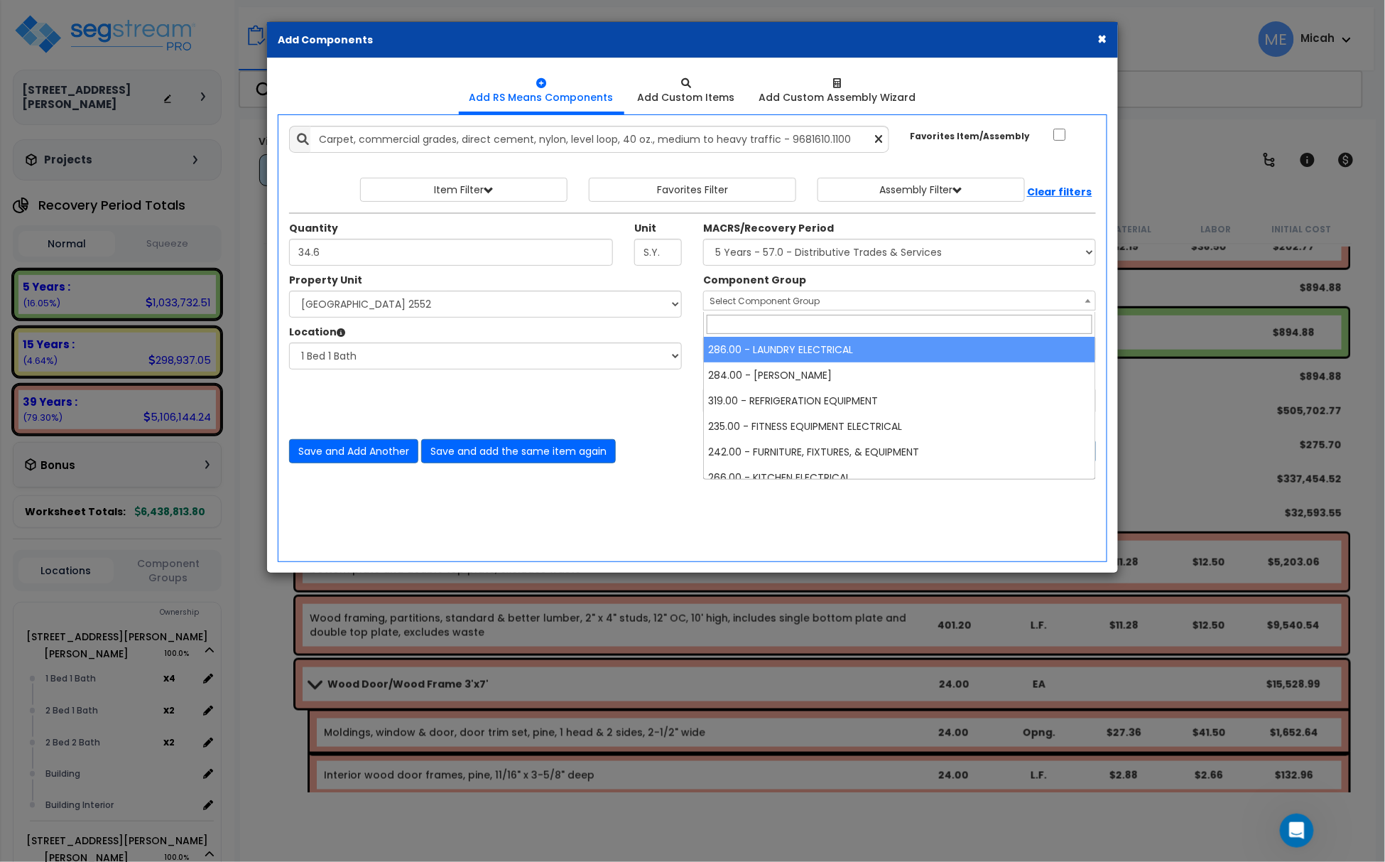
click at [757, 303] on span "Select Component Group" at bounding box center [765, 301] width 110 height 12
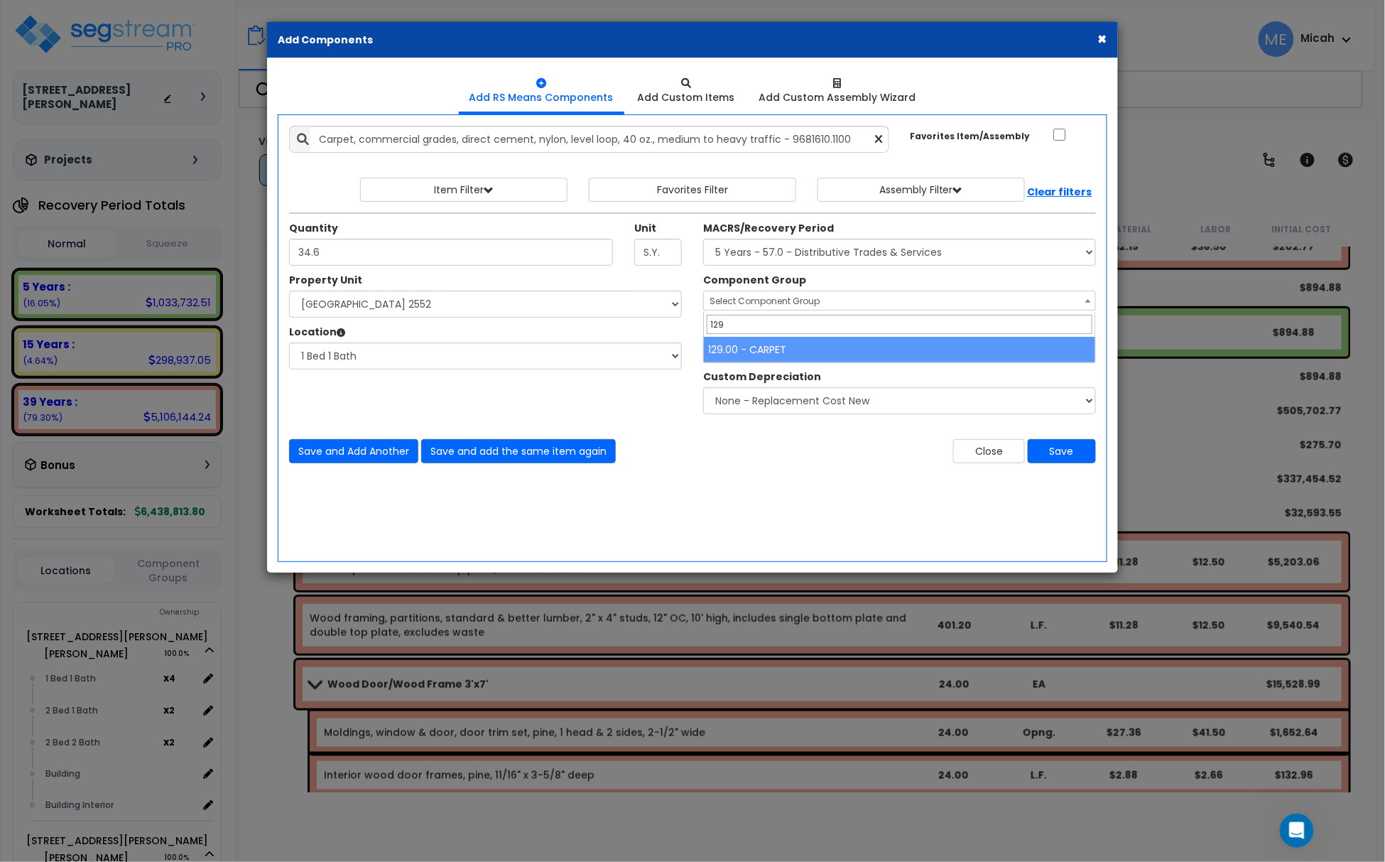
type input "129"
select select "56944"
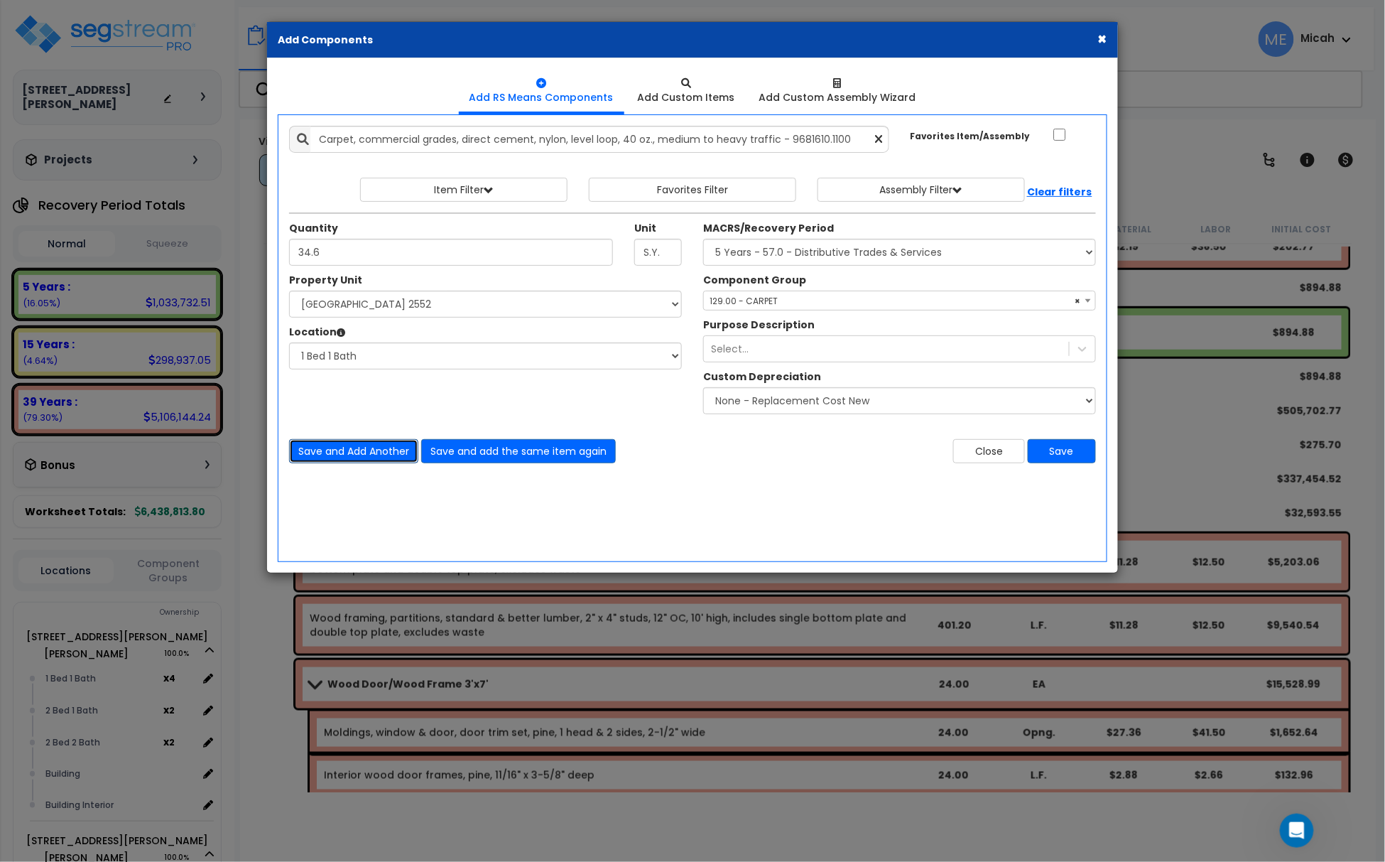
click at [387, 452] on button "Save and Add Another" at bounding box center [353, 451] width 129 height 24
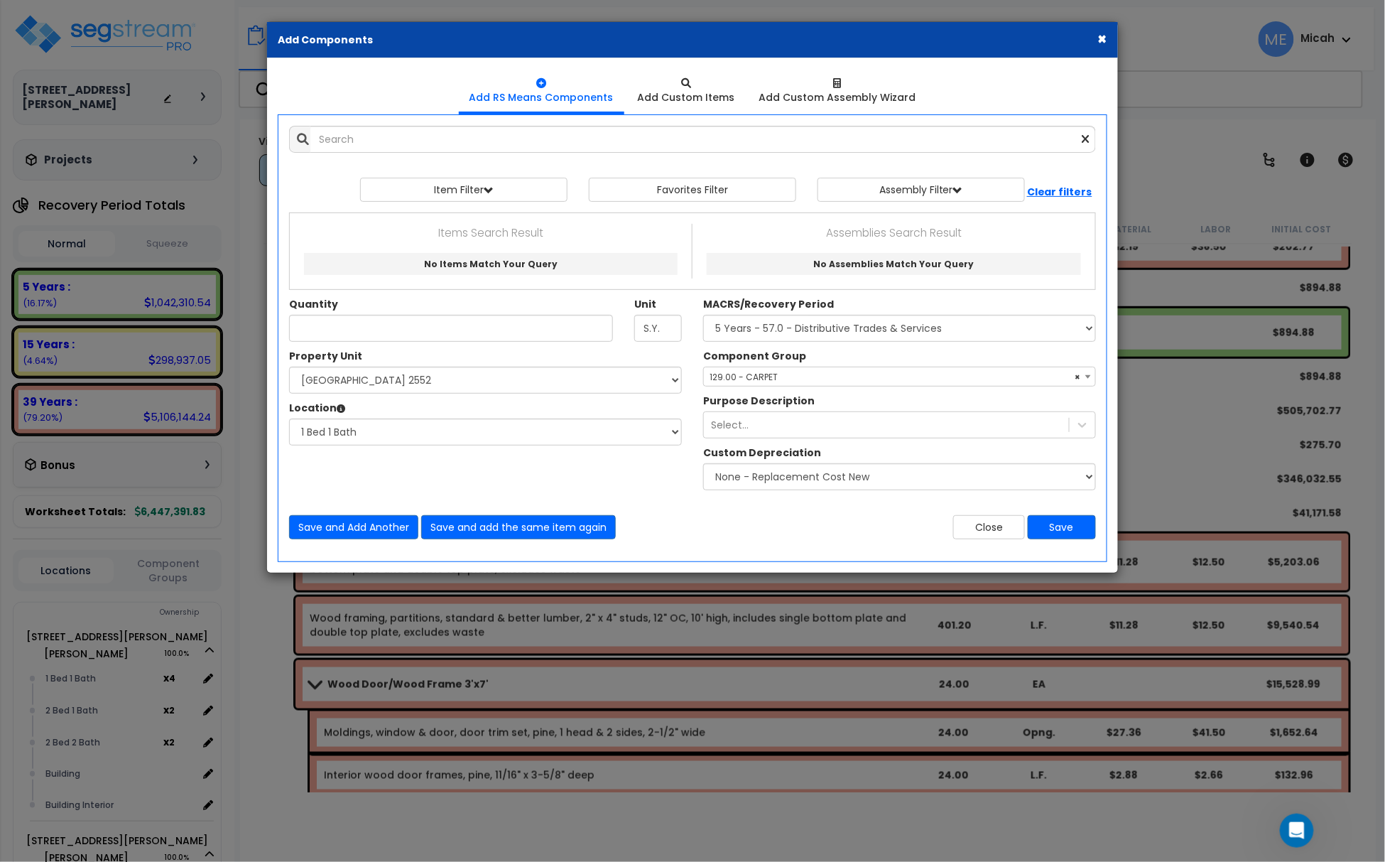
scroll to position [1532, 0]
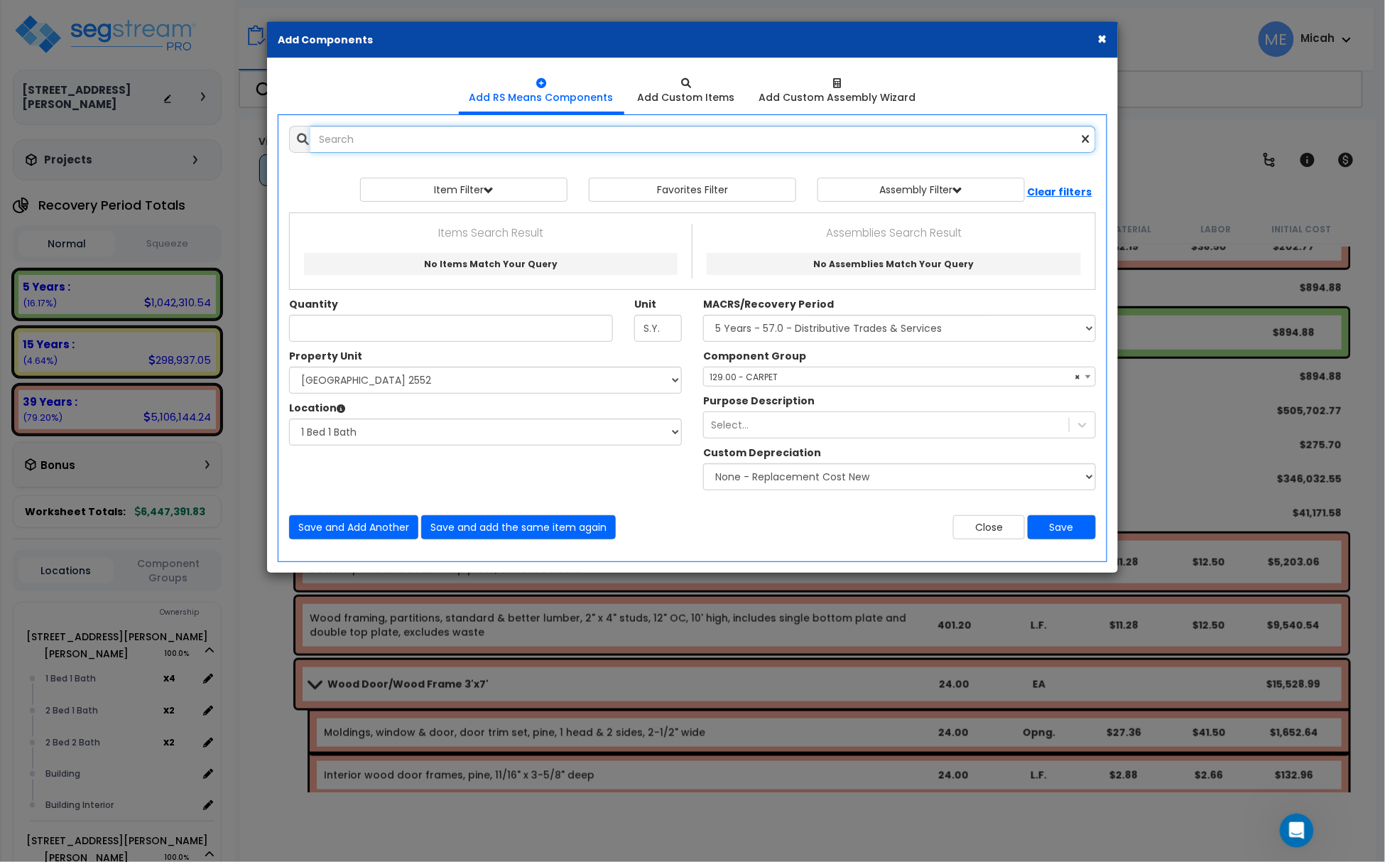
click at [407, 143] on input "text" at bounding box center [703, 139] width 786 height 27
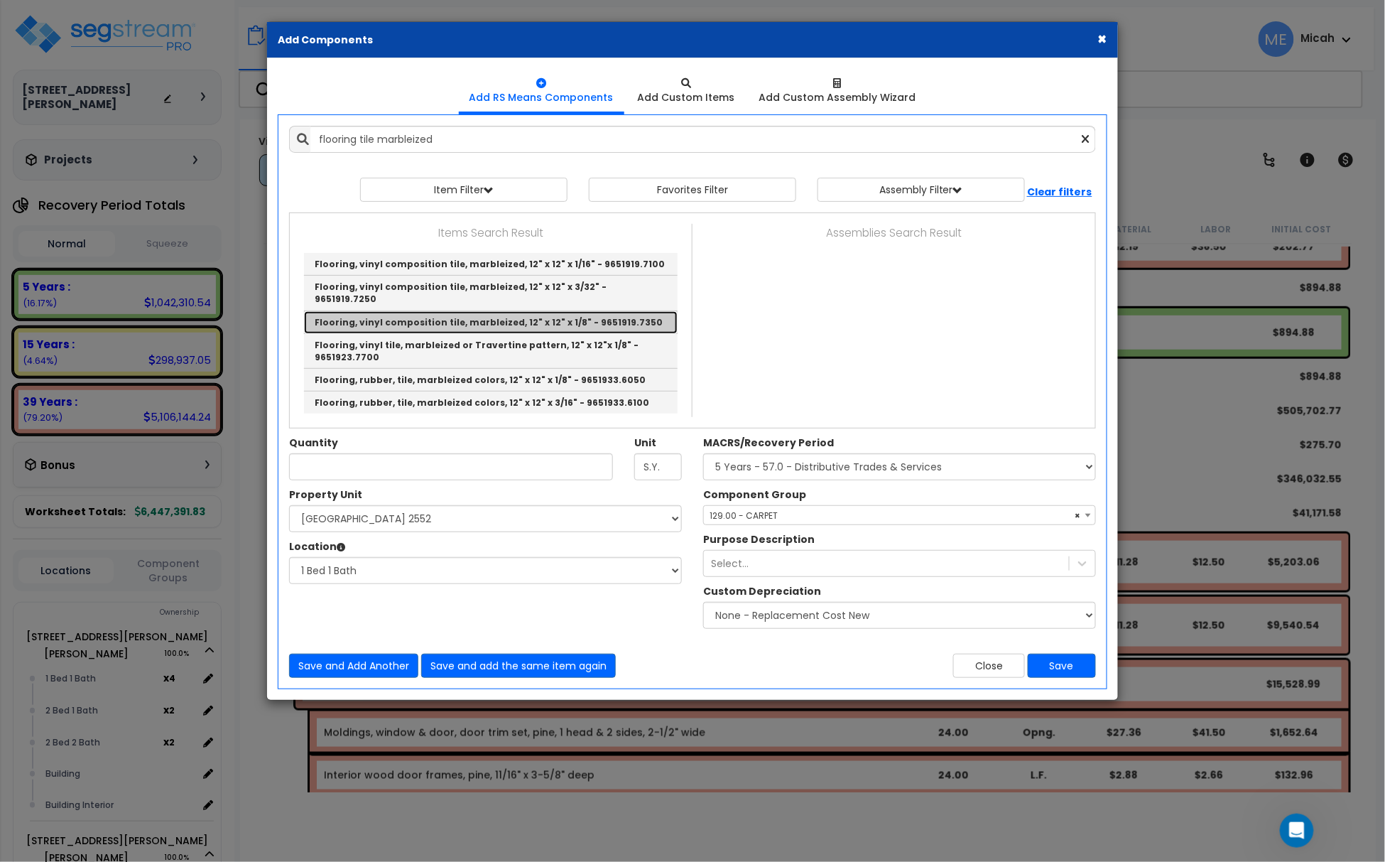
click at [635, 311] on link "Flooring, vinyl composition tile, marbleized, 12" x 12" x 1/8" - 9651919.7350" at bounding box center [491, 322] width 374 height 23
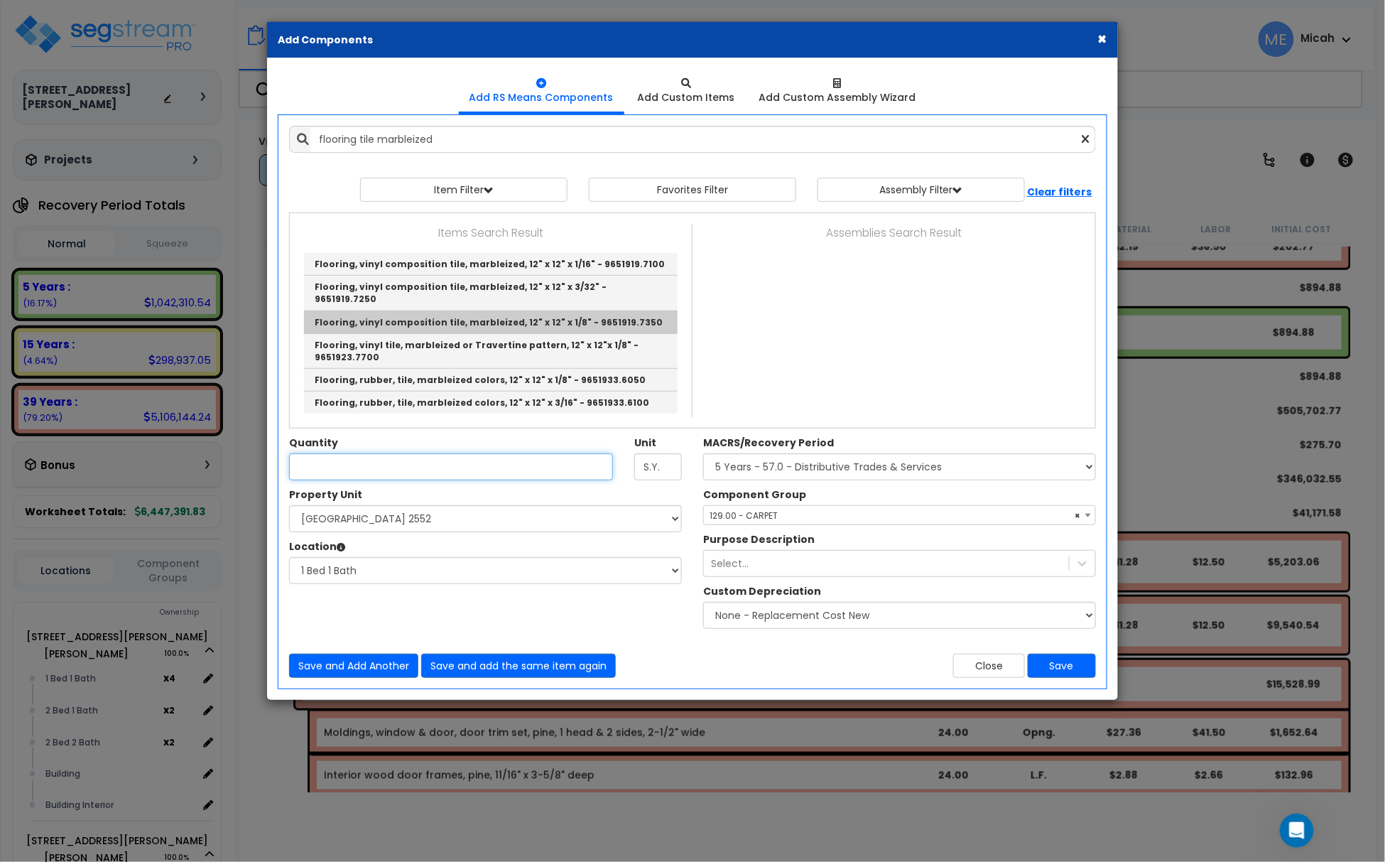
type input "Flooring, vinyl composition tile, marbleized, 12" x 12" x 1/8" - 9651919.7350"
type input "S.F."
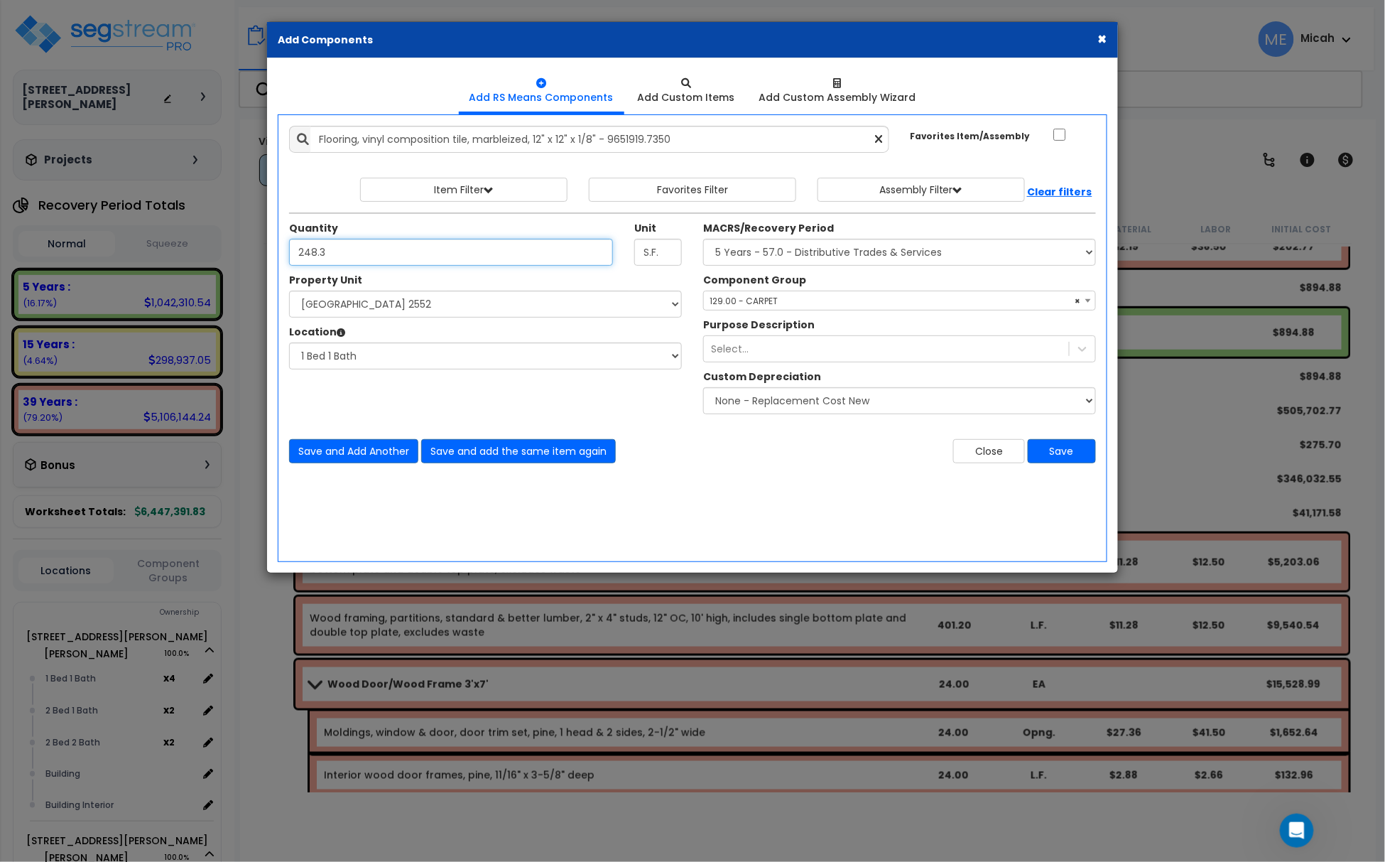
type input "248.3"
click at [759, 299] on span "× 129.00 - CARPET" at bounding box center [899, 301] width 391 height 20
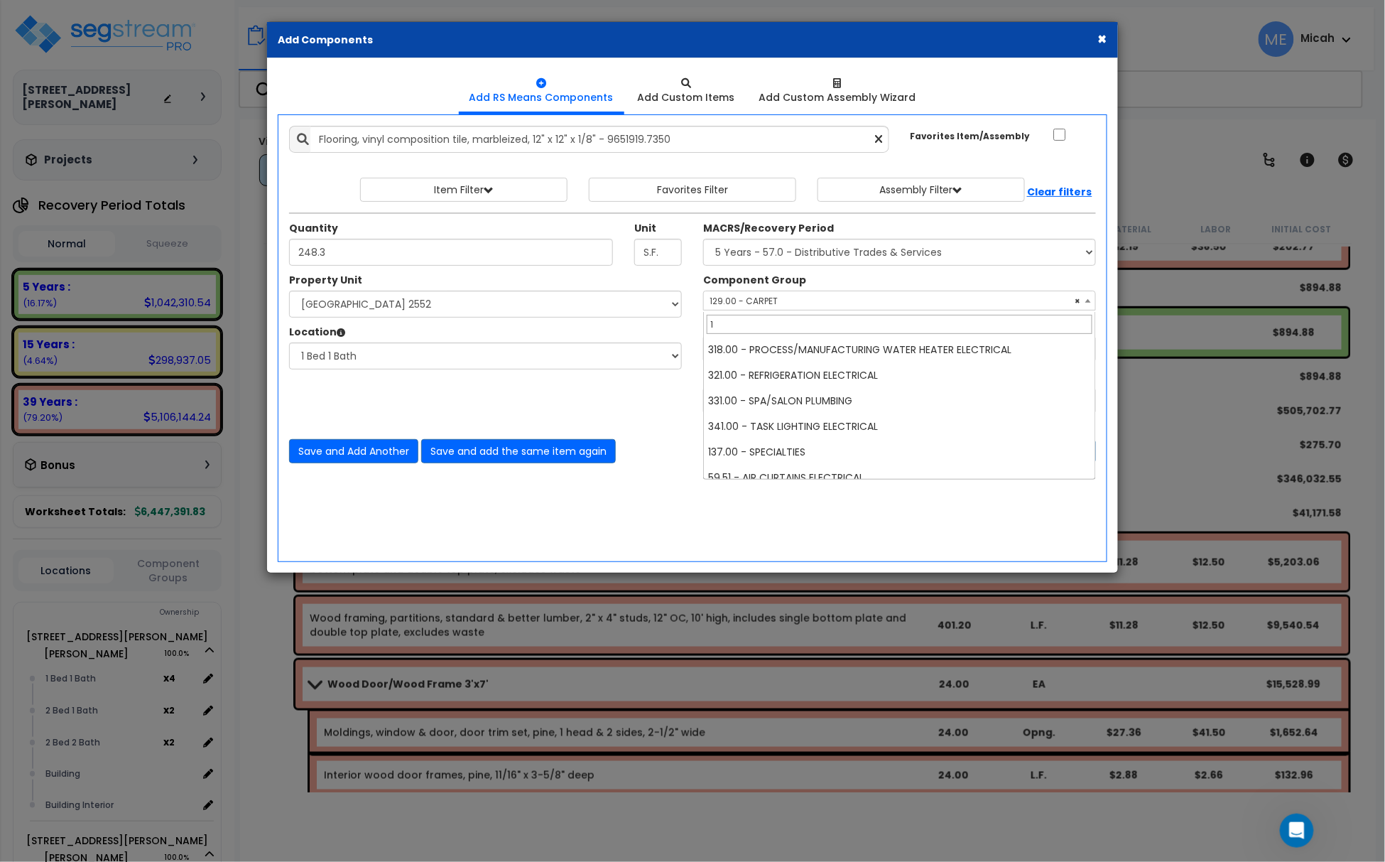
scroll to position [0, 0]
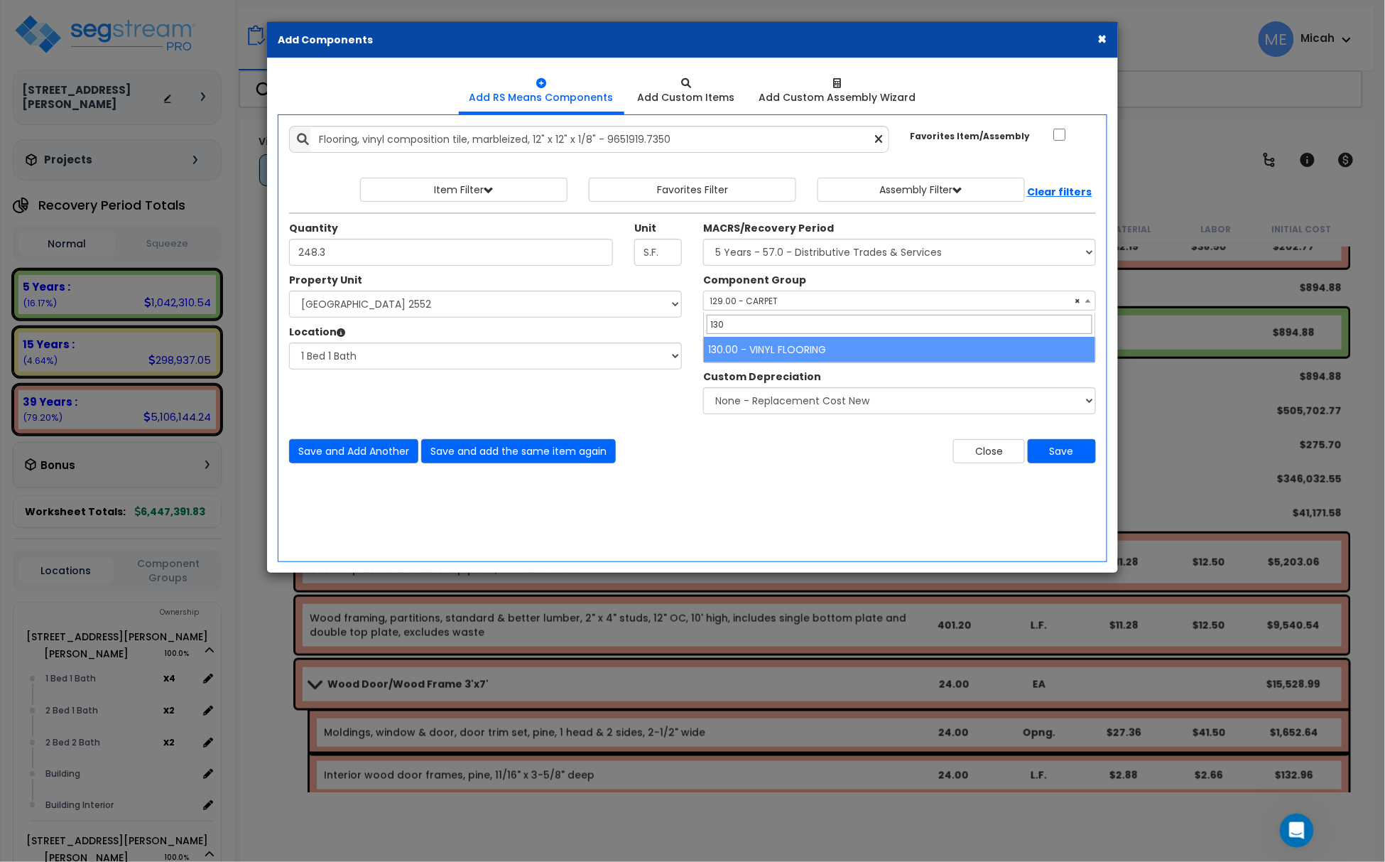
type input "130"
select select "56945"
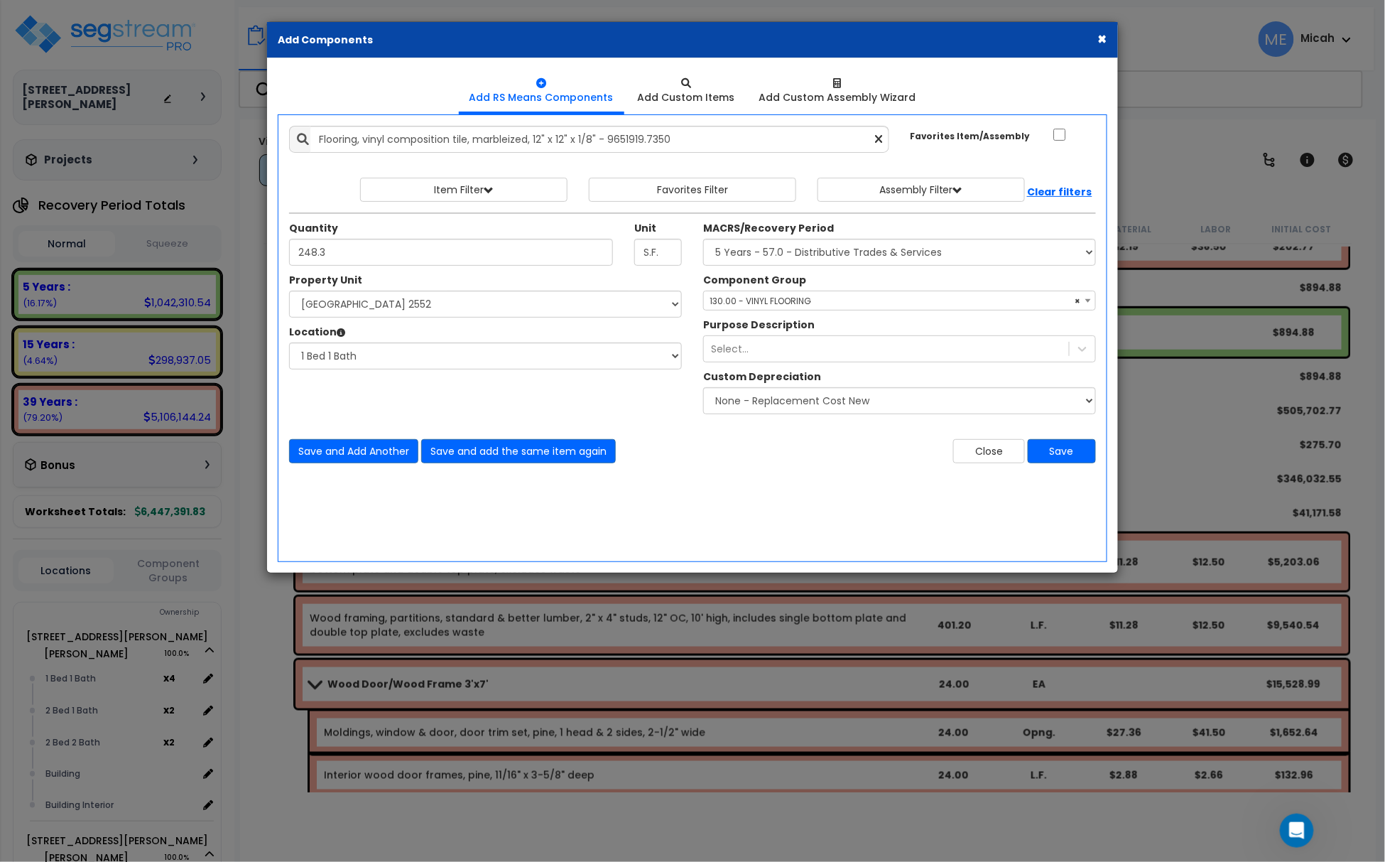
click at [398, 466] on div "Add Items Add Assemblies Both 10232911 Select" at bounding box center [692, 294] width 828 height 359
click at [392, 460] on button "Save and Add Another" at bounding box center [353, 451] width 129 height 24
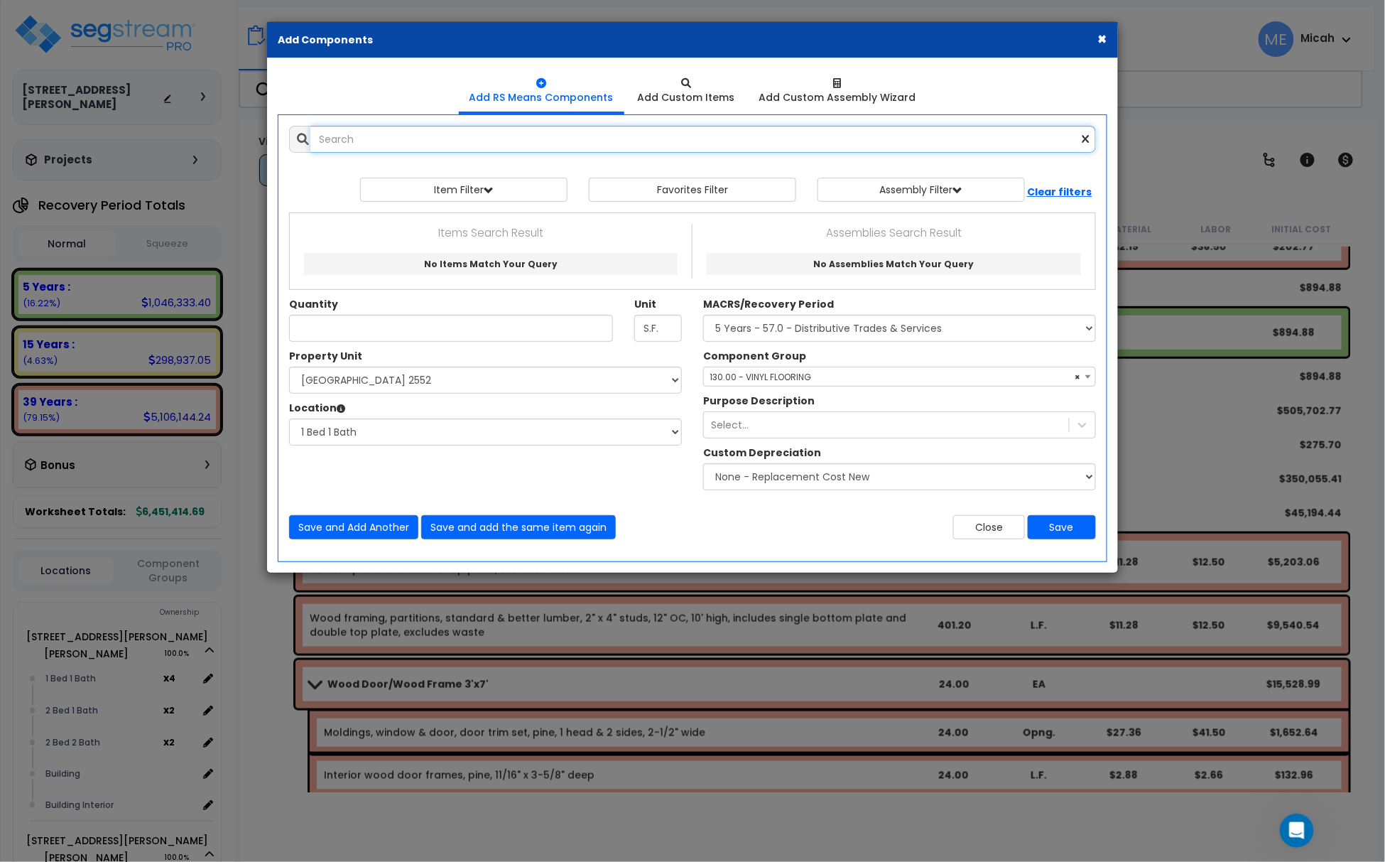
click at [372, 148] on input "text" at bounding box center [703, 139] width 786 height 27
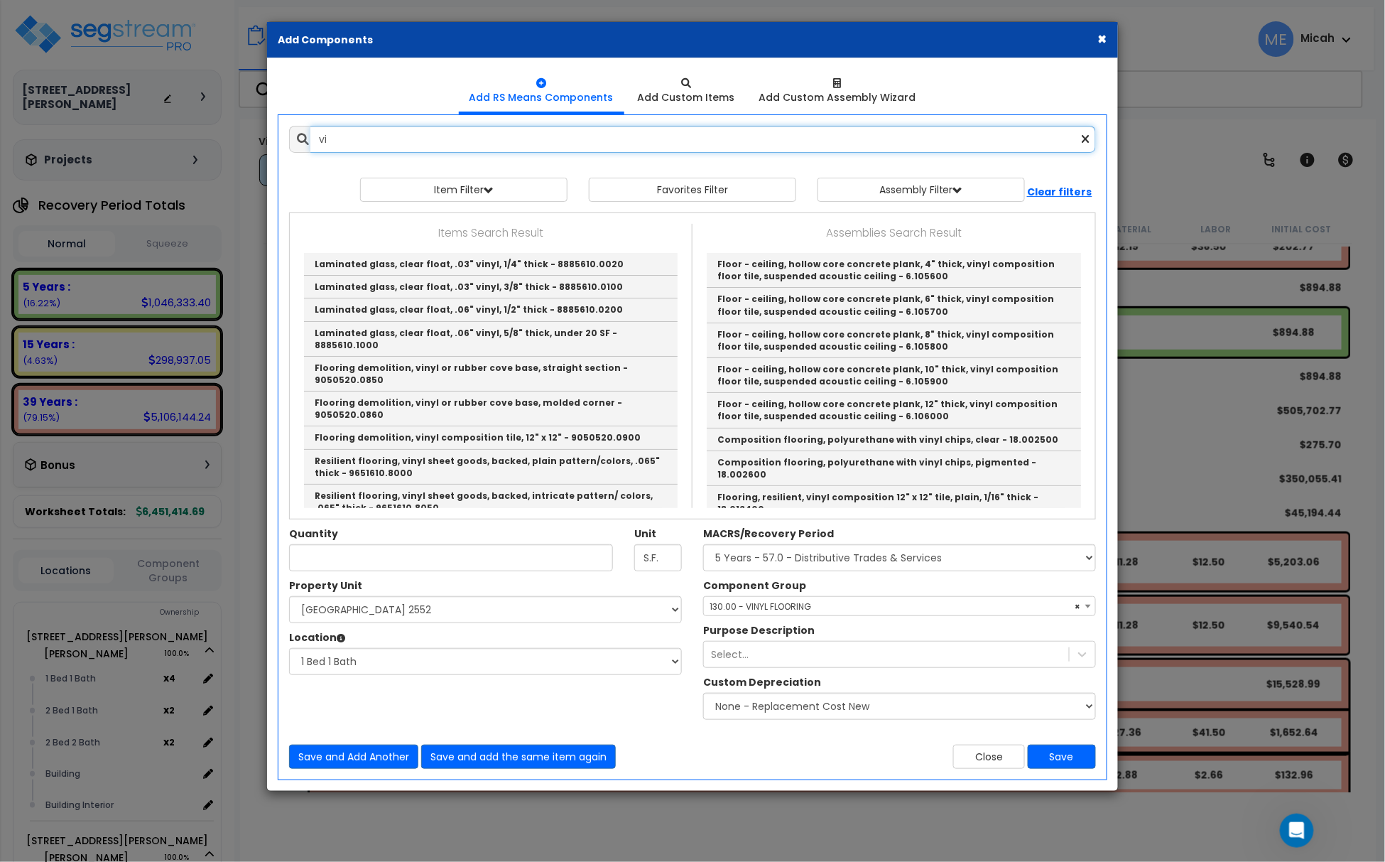
type input "v"
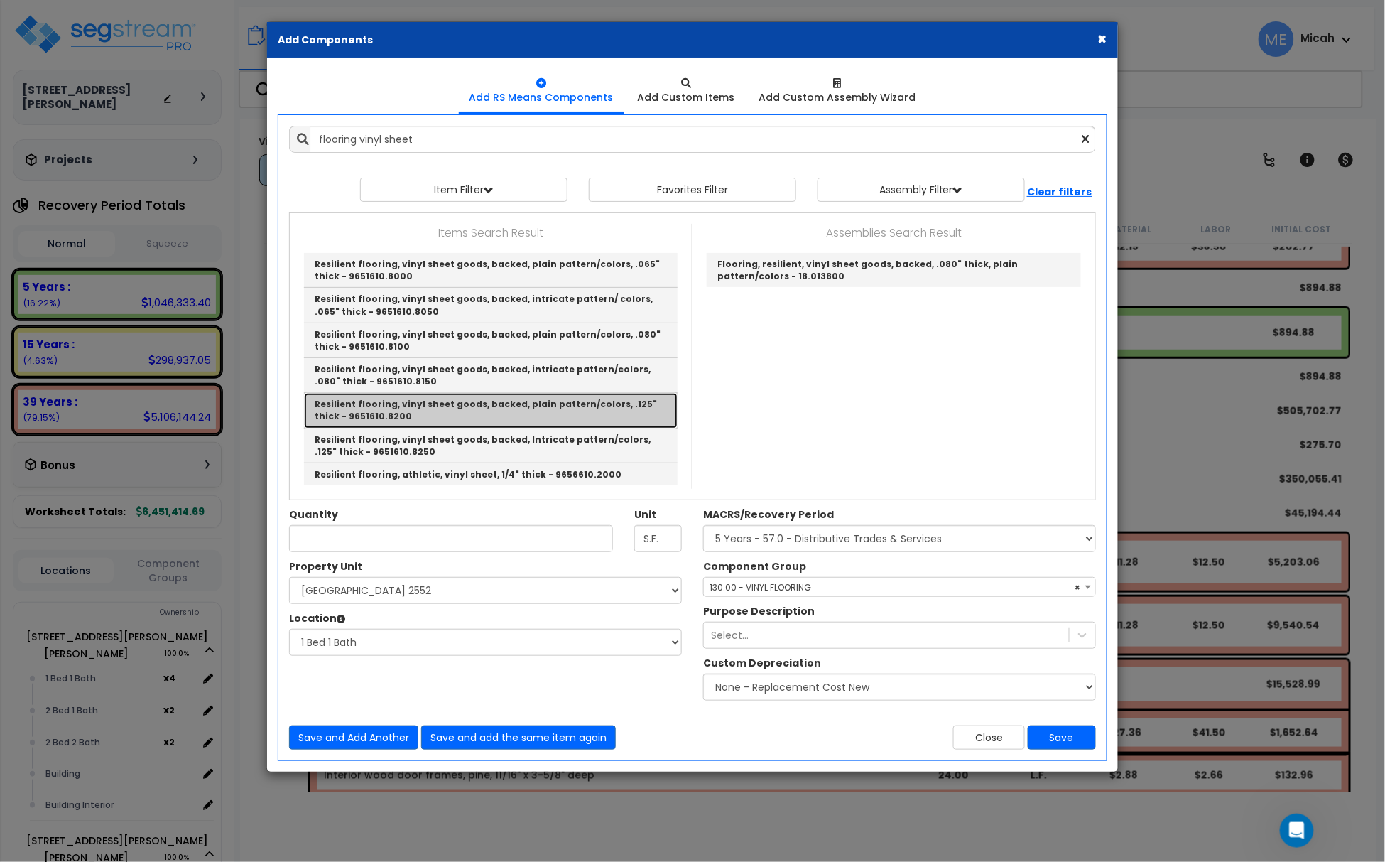
click at [595, 410] on link "Resilient flooring, vinyl sheet goods, backed, plain pattern/colors, .125" thic…" at bounding box center [491, 410] width 374 height 35
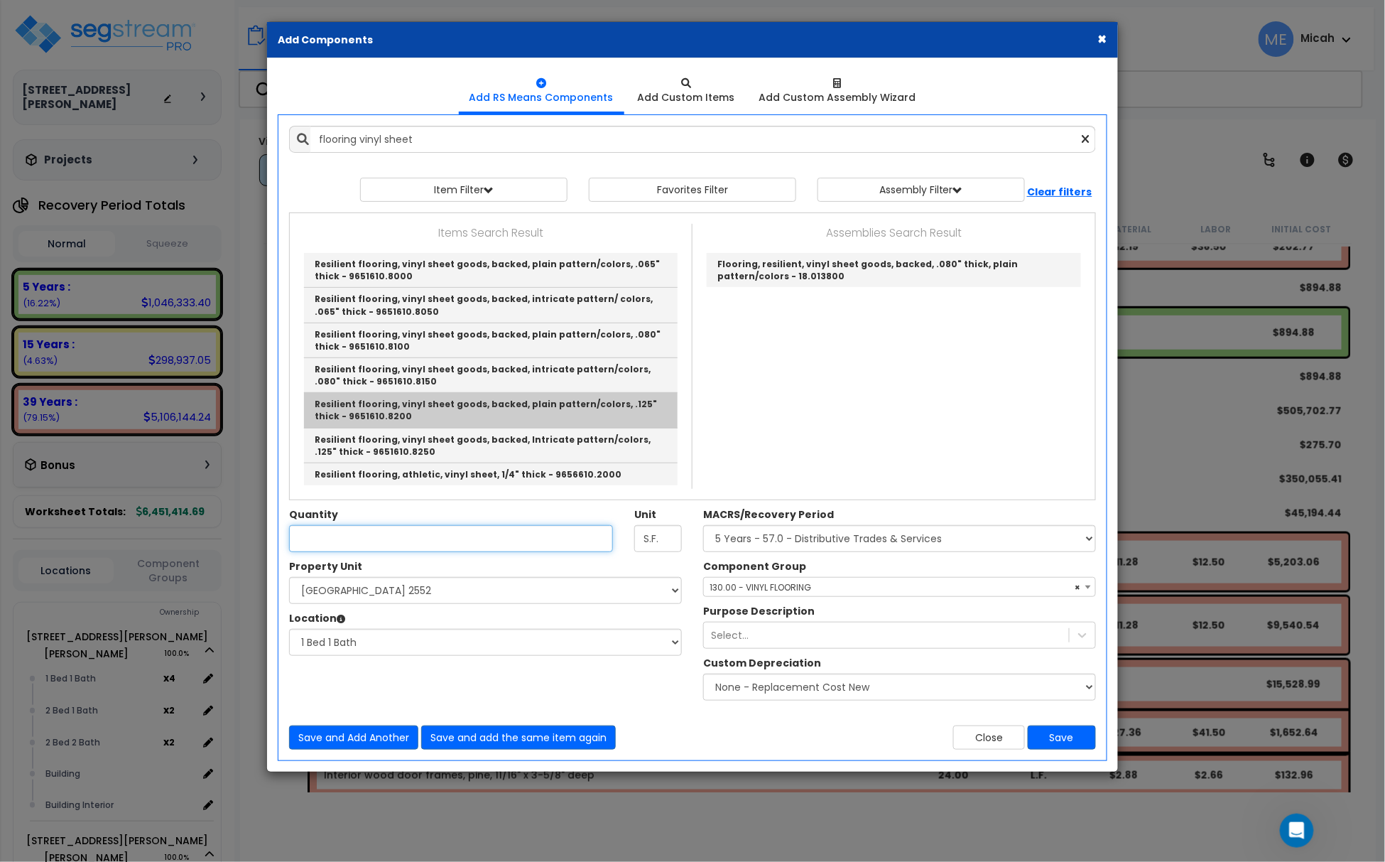
type input "Resilient flooring, vinyl sheet goods, backed, plain pattern/colors, .125" thic…"
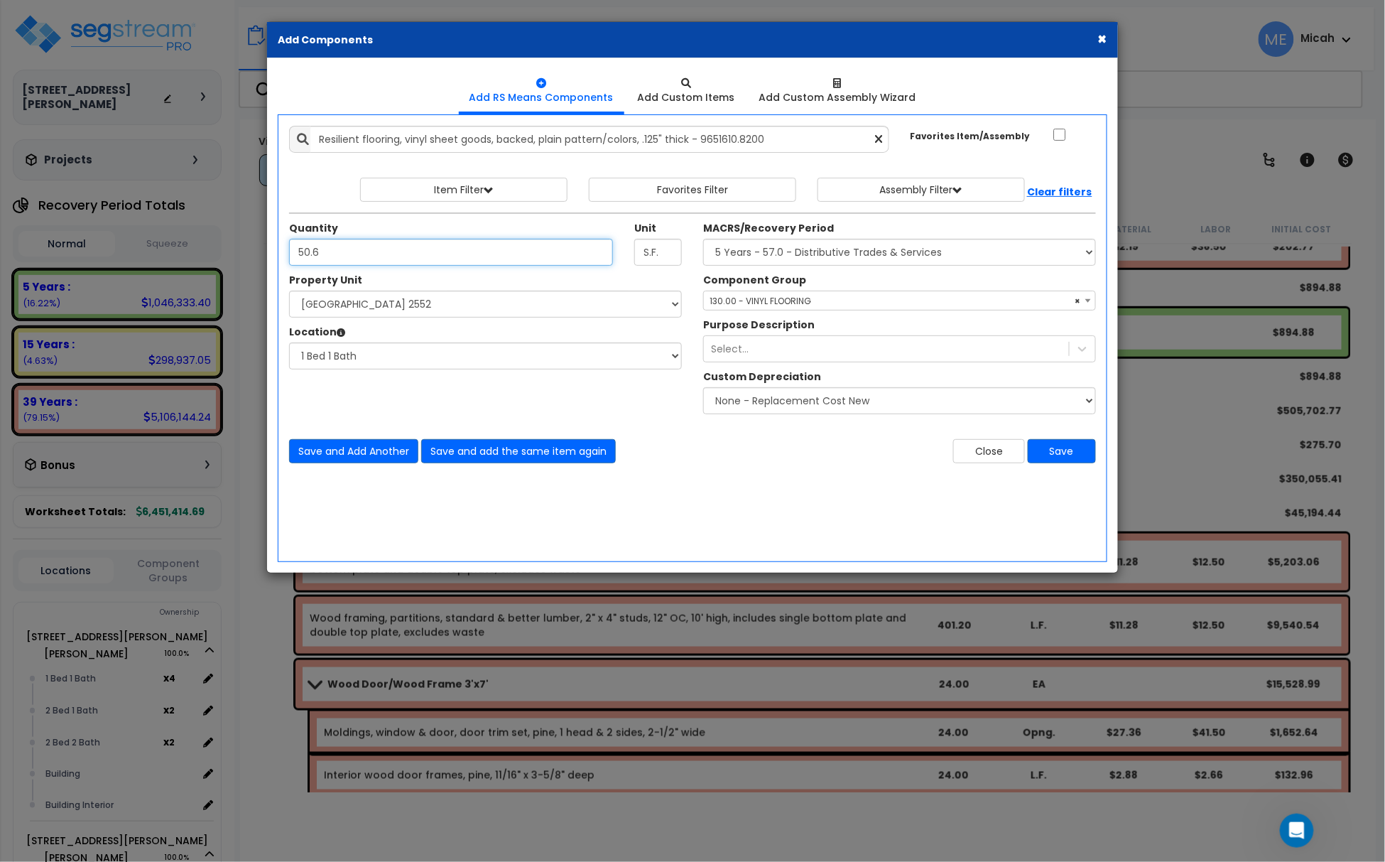
type input "50.6"
click at [371, 455] on button "Save and Add Another" at bounding box center [353, 451] width 129 height 24
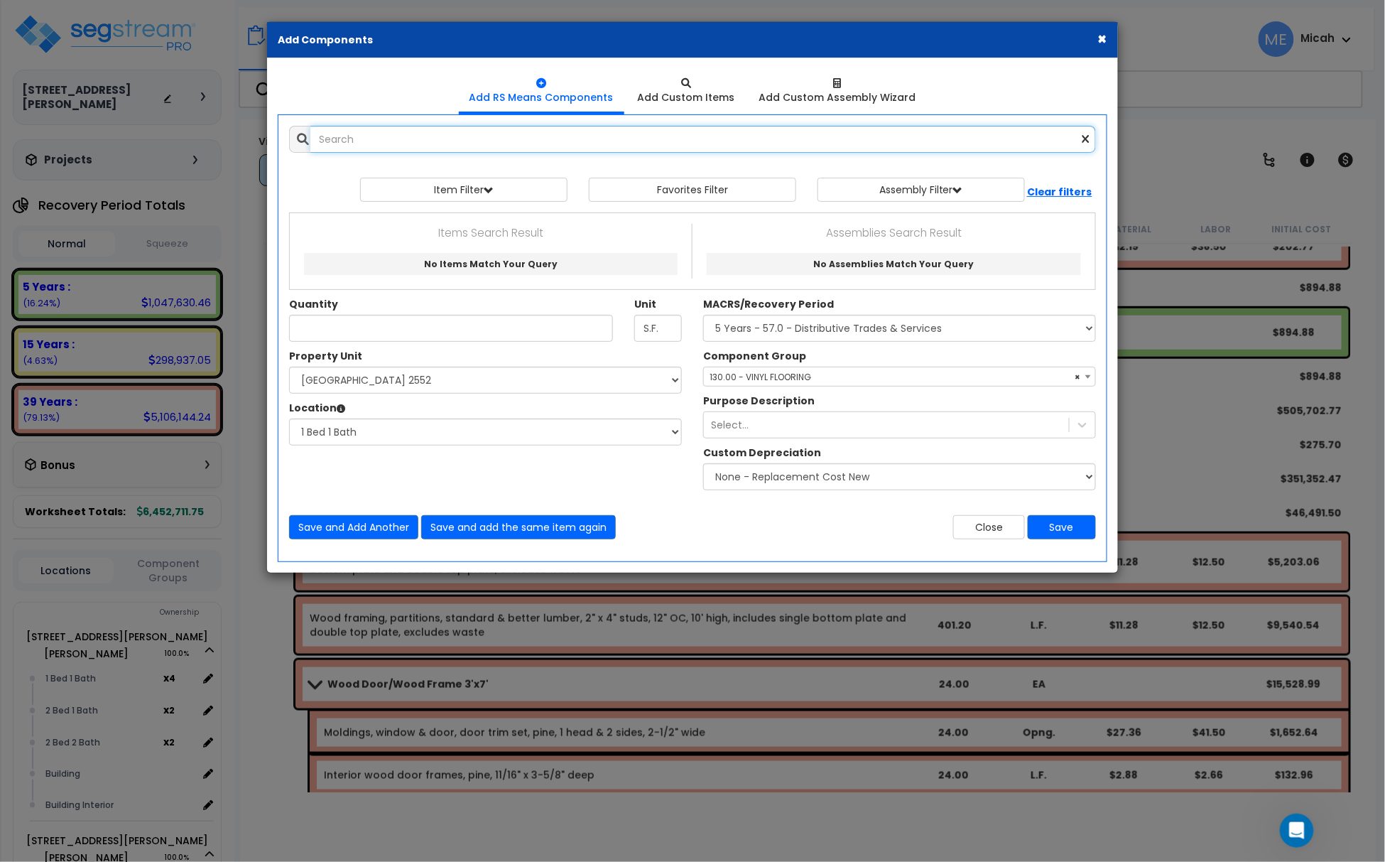
click at [410, 145] on input "text" at bounding box center [703, 139] width 786 height 27
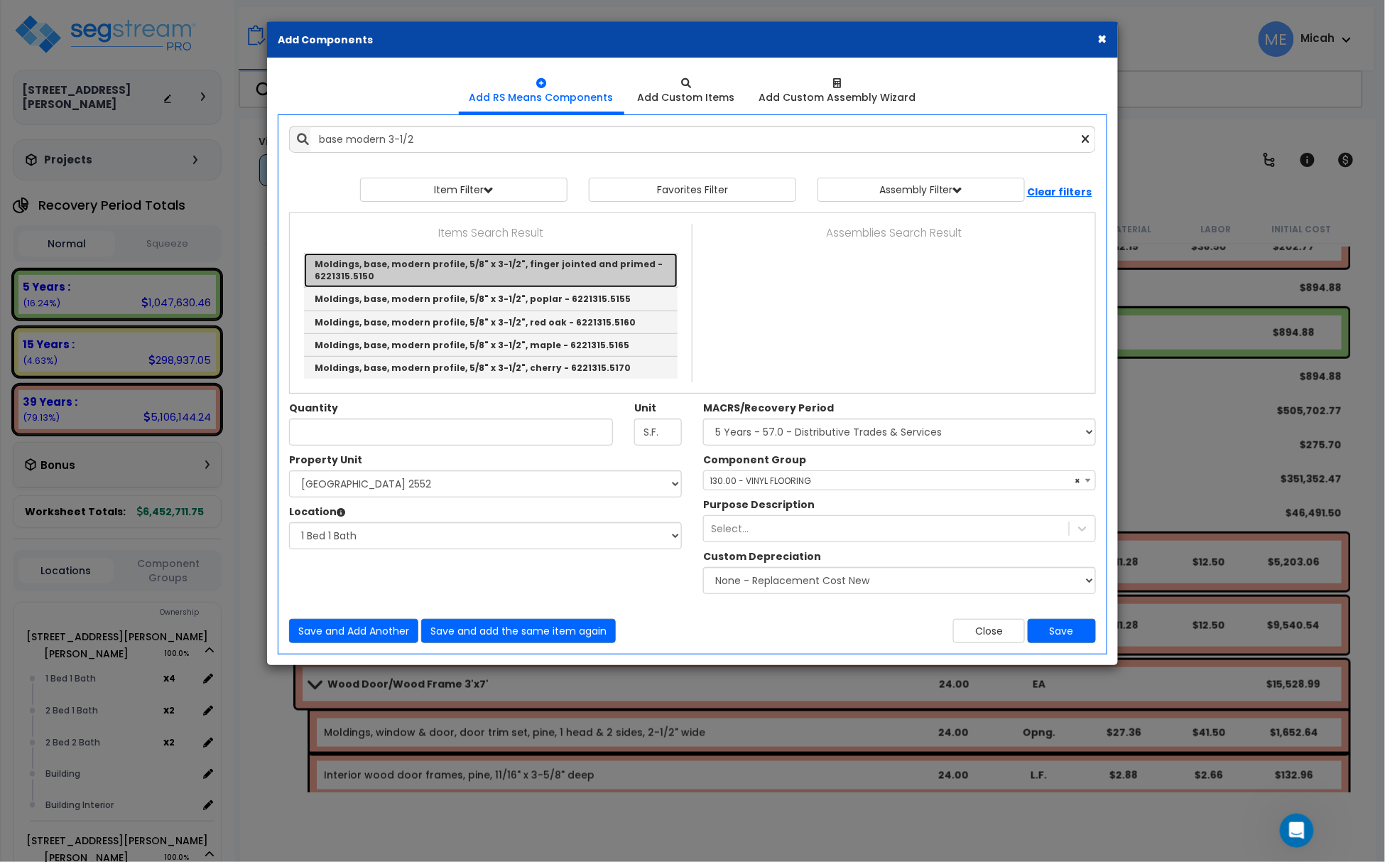
click at [614, 273] on link "Moldings, base, modern profile, 5/8" x 3-1/2", finger jointed and primed - 6221…" at bounding box center [491, 270] width 374 height 35
type input "Moldings, base, modern profile, 5/8" x 3-1/2", finger jointed and primed - 6221…"
type input "L.F."
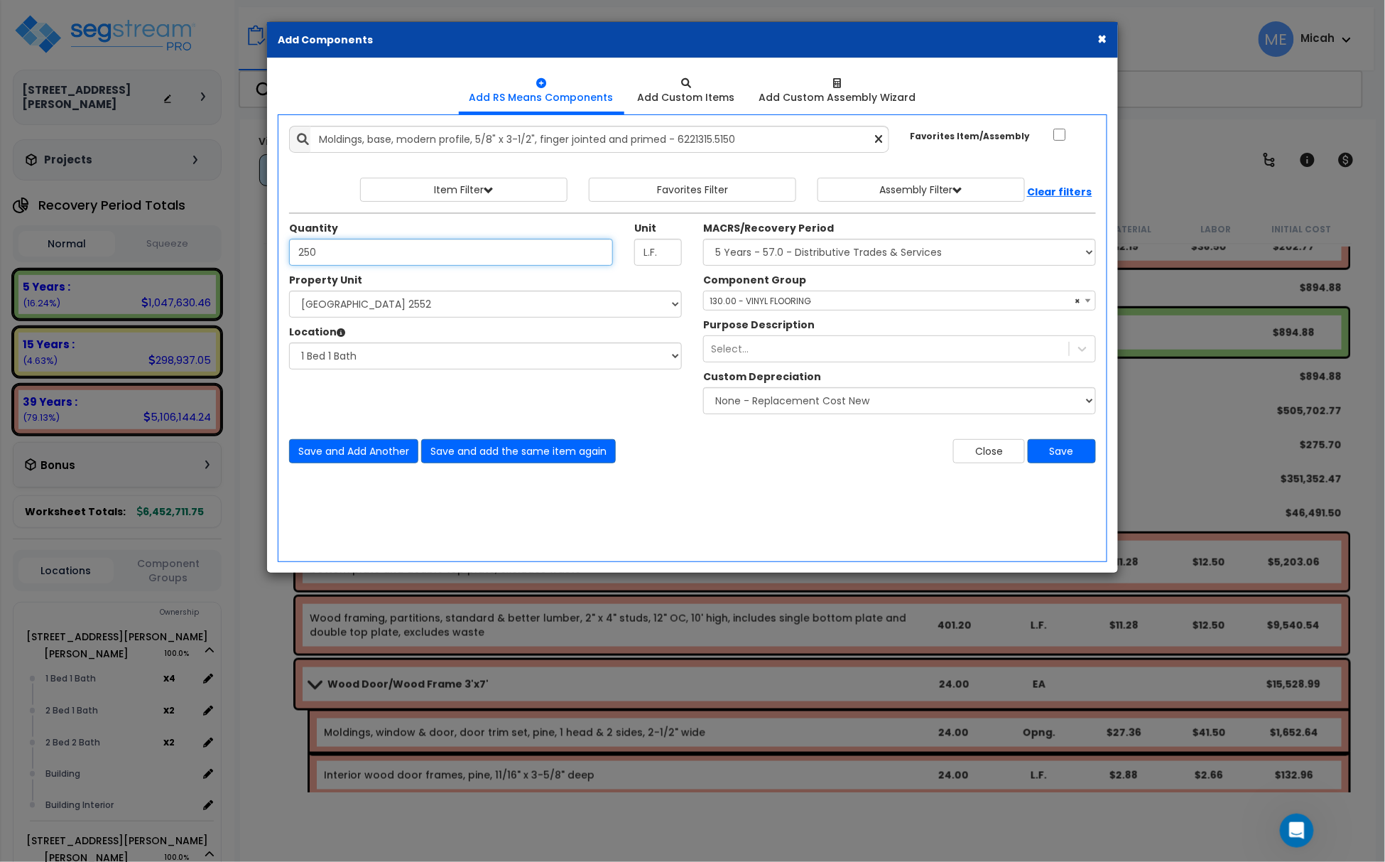
type input "250"
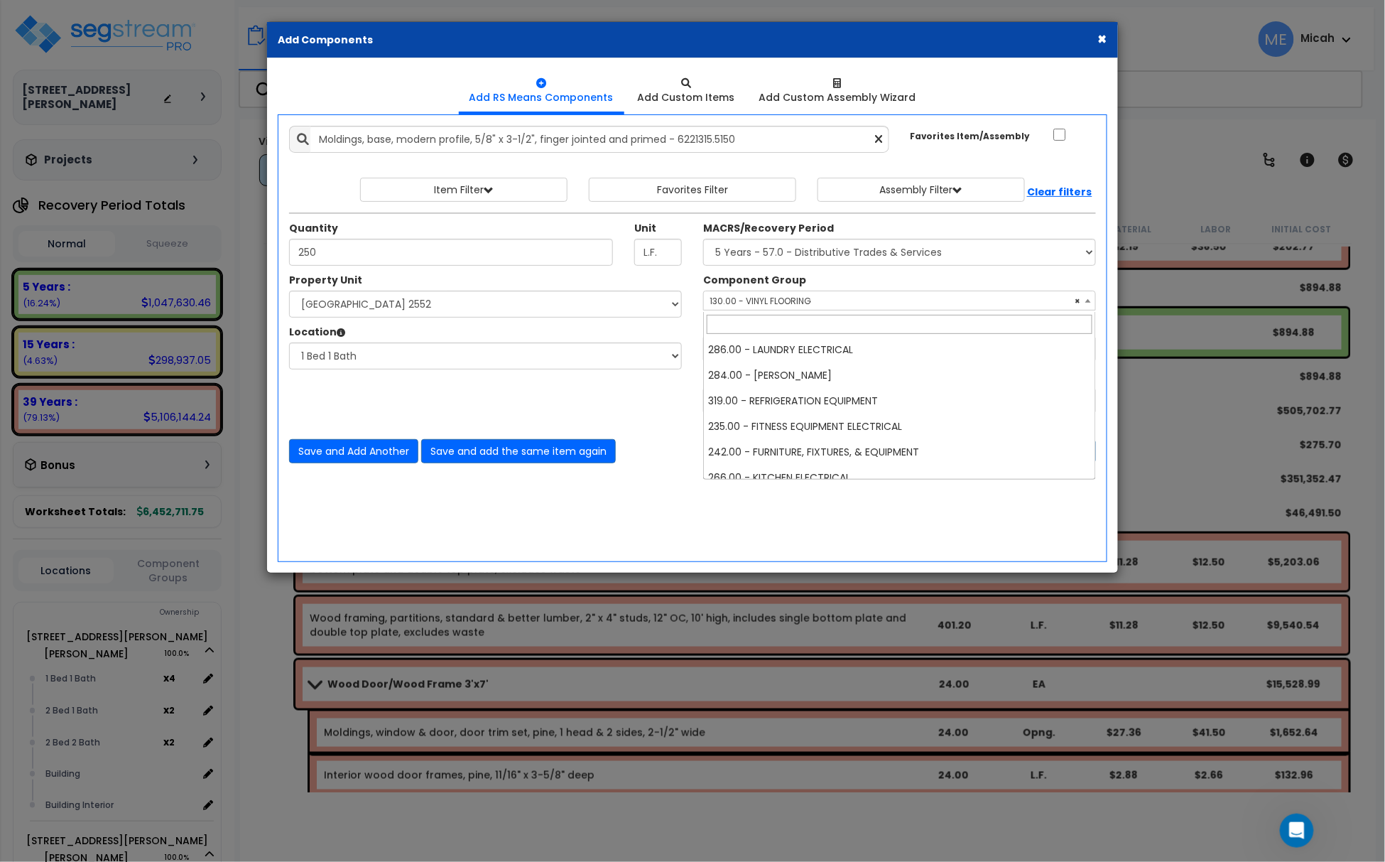
click at [842, 301] on span "× 130.00 - VINYL FLOORING" at bounding box center [899, 301] width 391 height 20
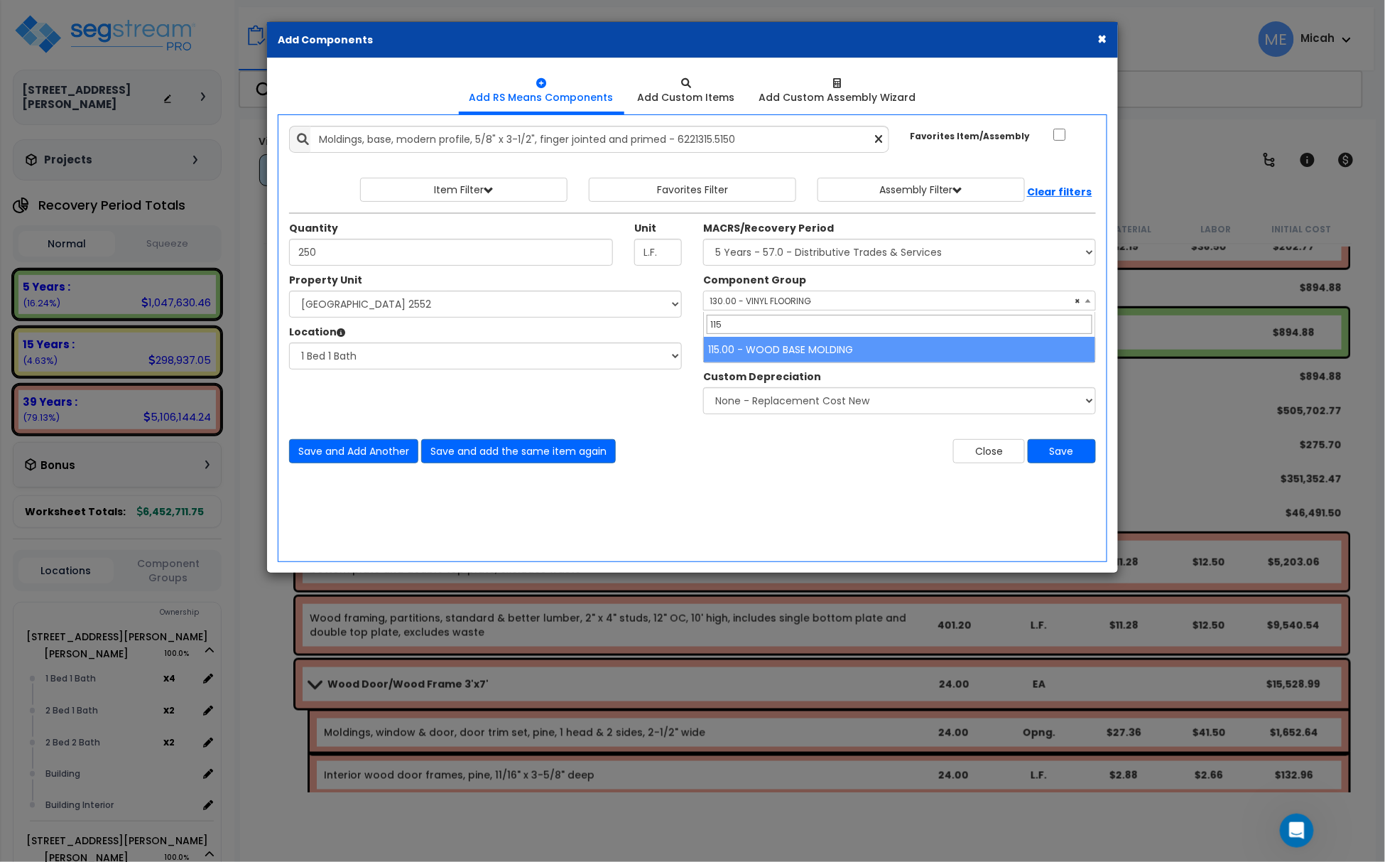
type input "115"
select select "56930"
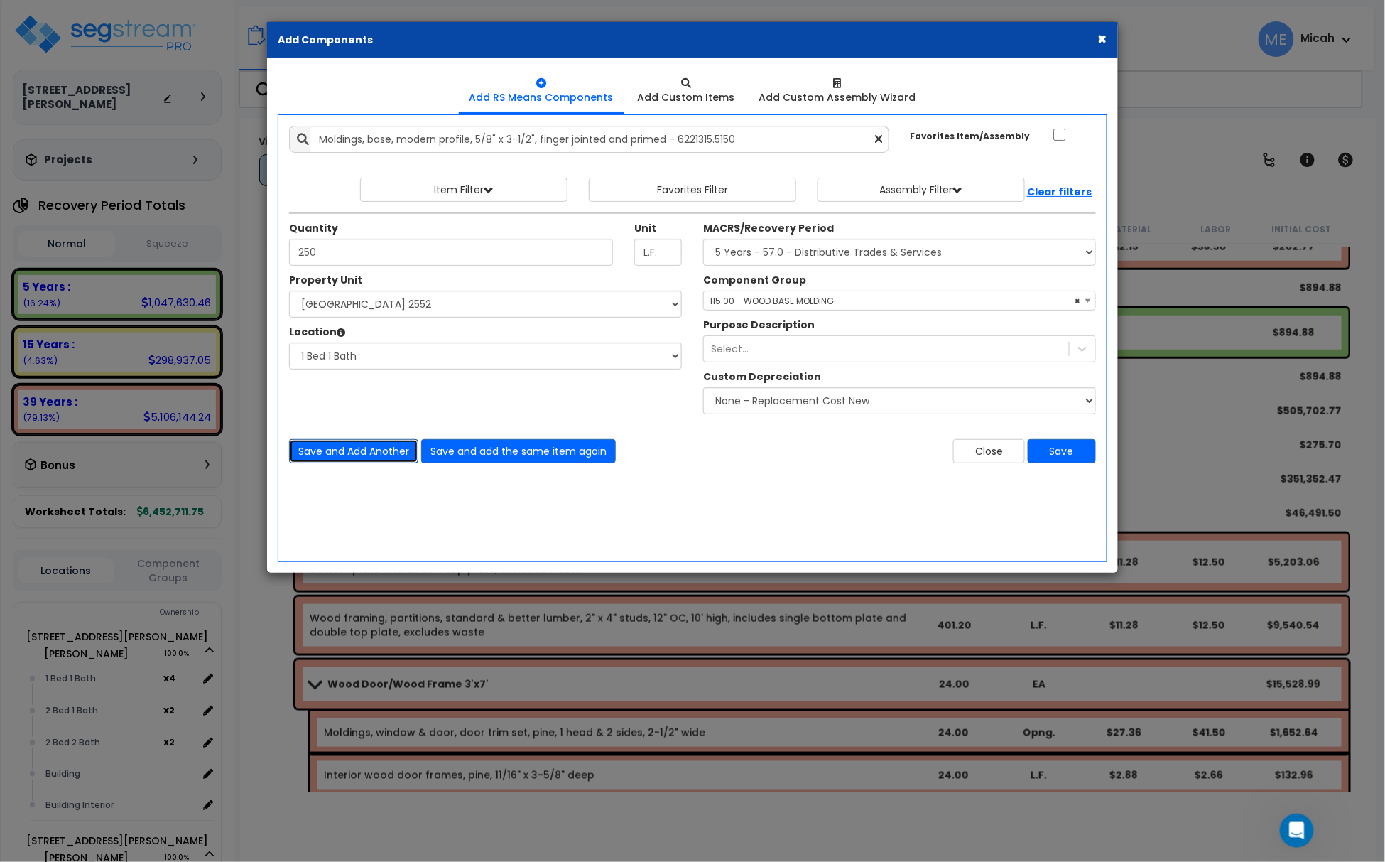
click at [356, 452] on button "Save and Add Another" at bounding box center [353, 451] width 129 height 24
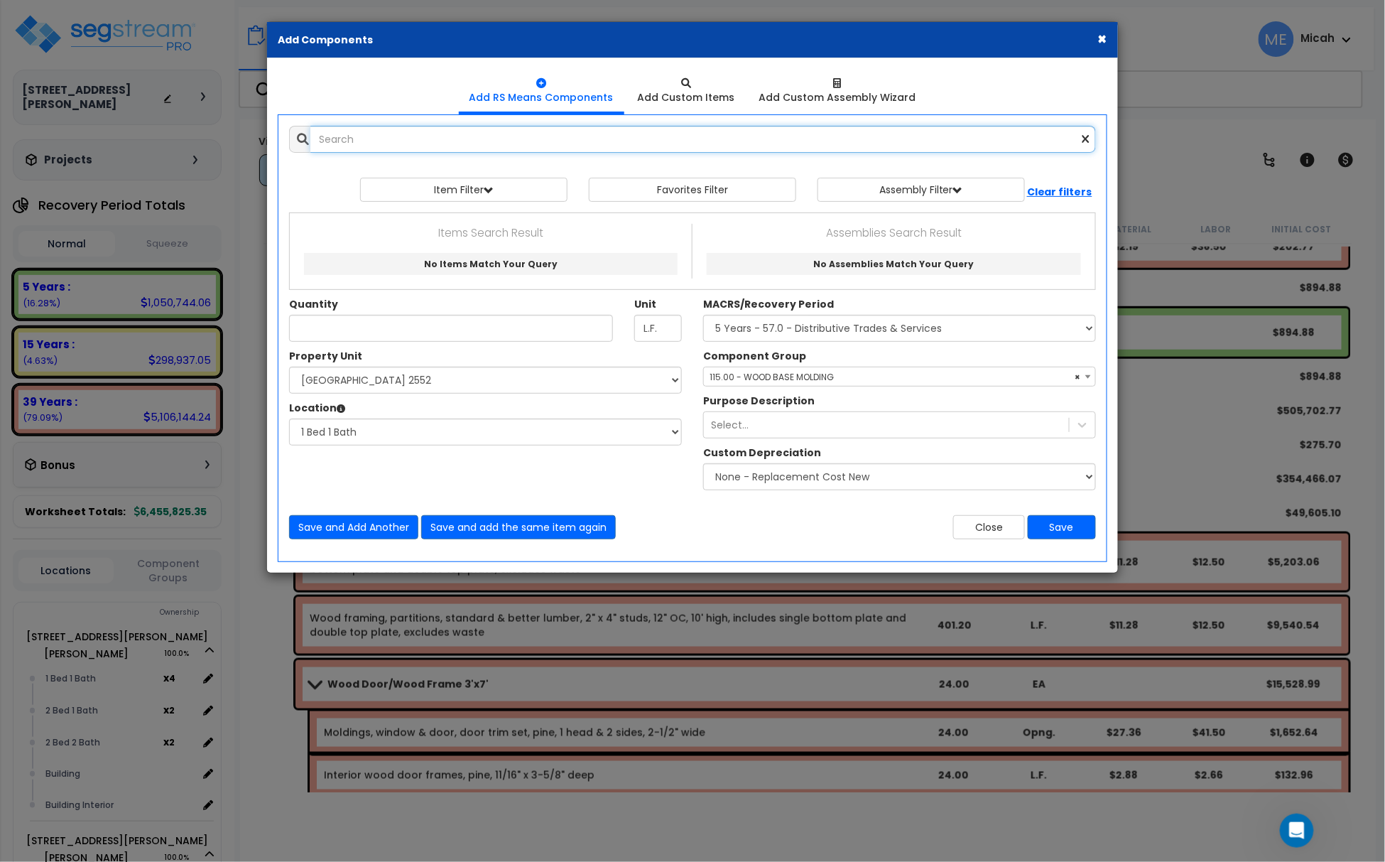
click at [356, 143] on input "text" at bounding box center [703, 139] width 786 height 27
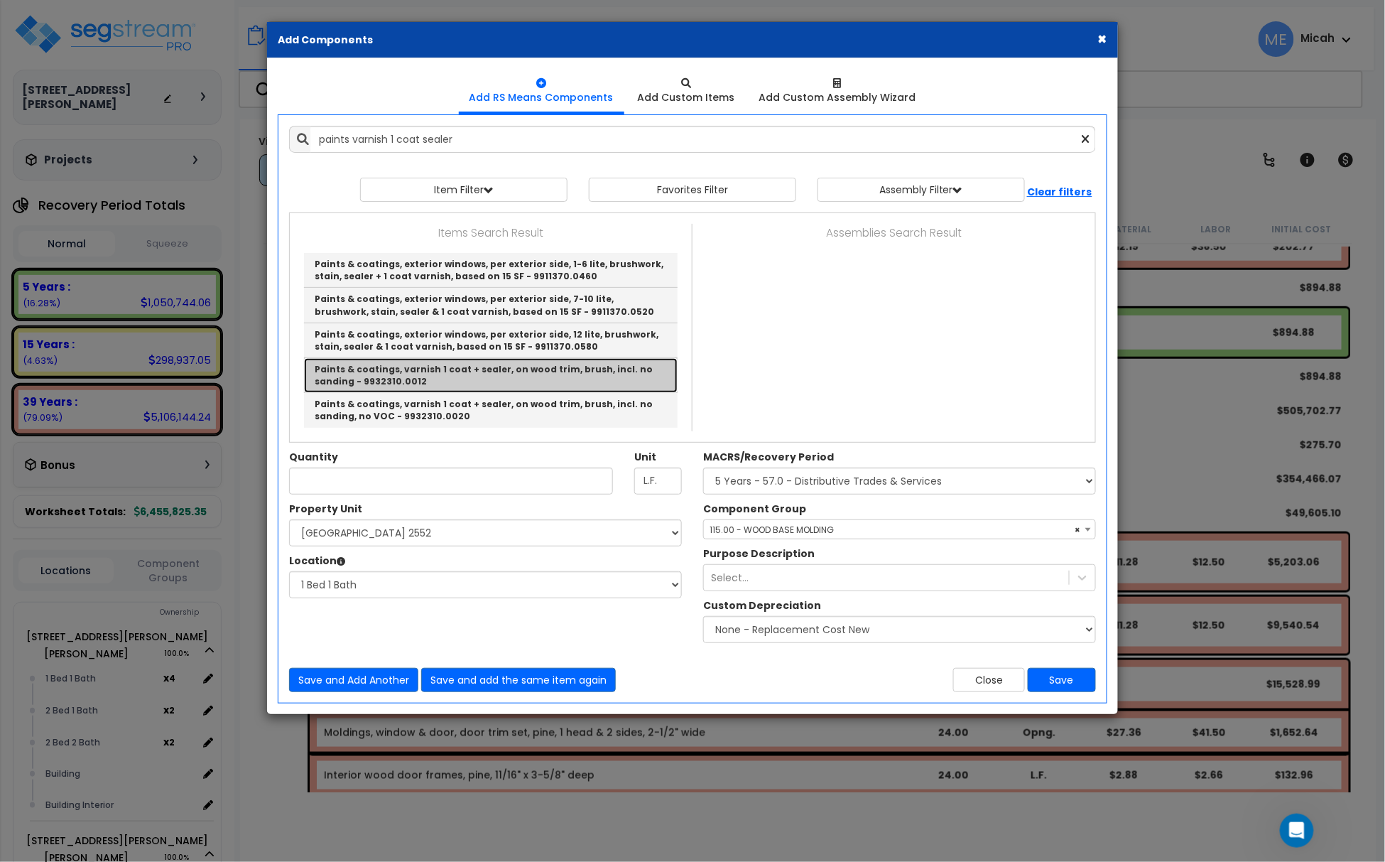
click at [628, 376] on link "Paints & coatings, varnish 1 coat + sealer, on wood trim, brush, incl. no sandi…" at bounding box center [491, 375] width 374 height 35
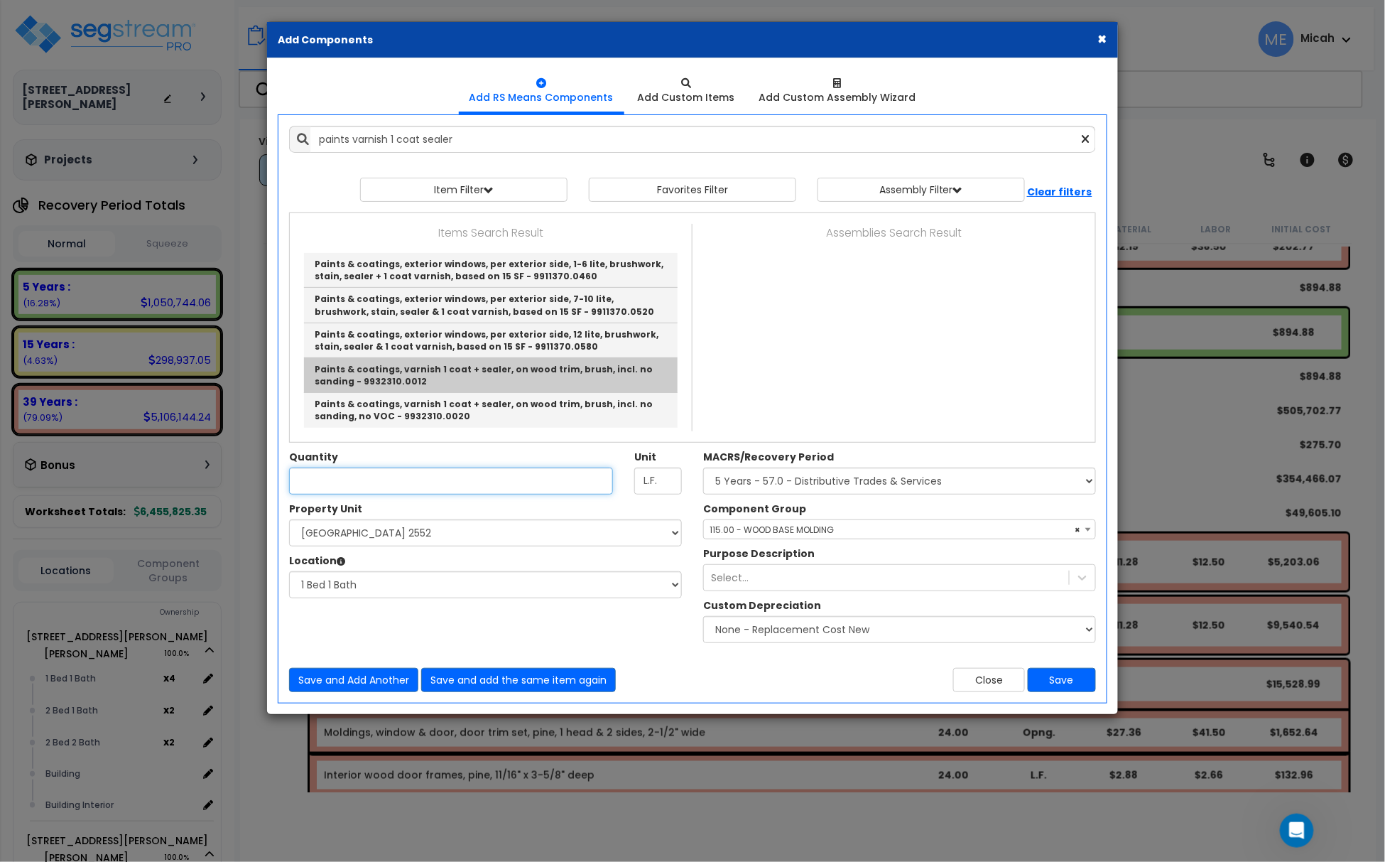
type input "Paints & coatings, varnish 1 coat + sealer, on wood trim, brush, incl. no sandi…"
type input "S.F."
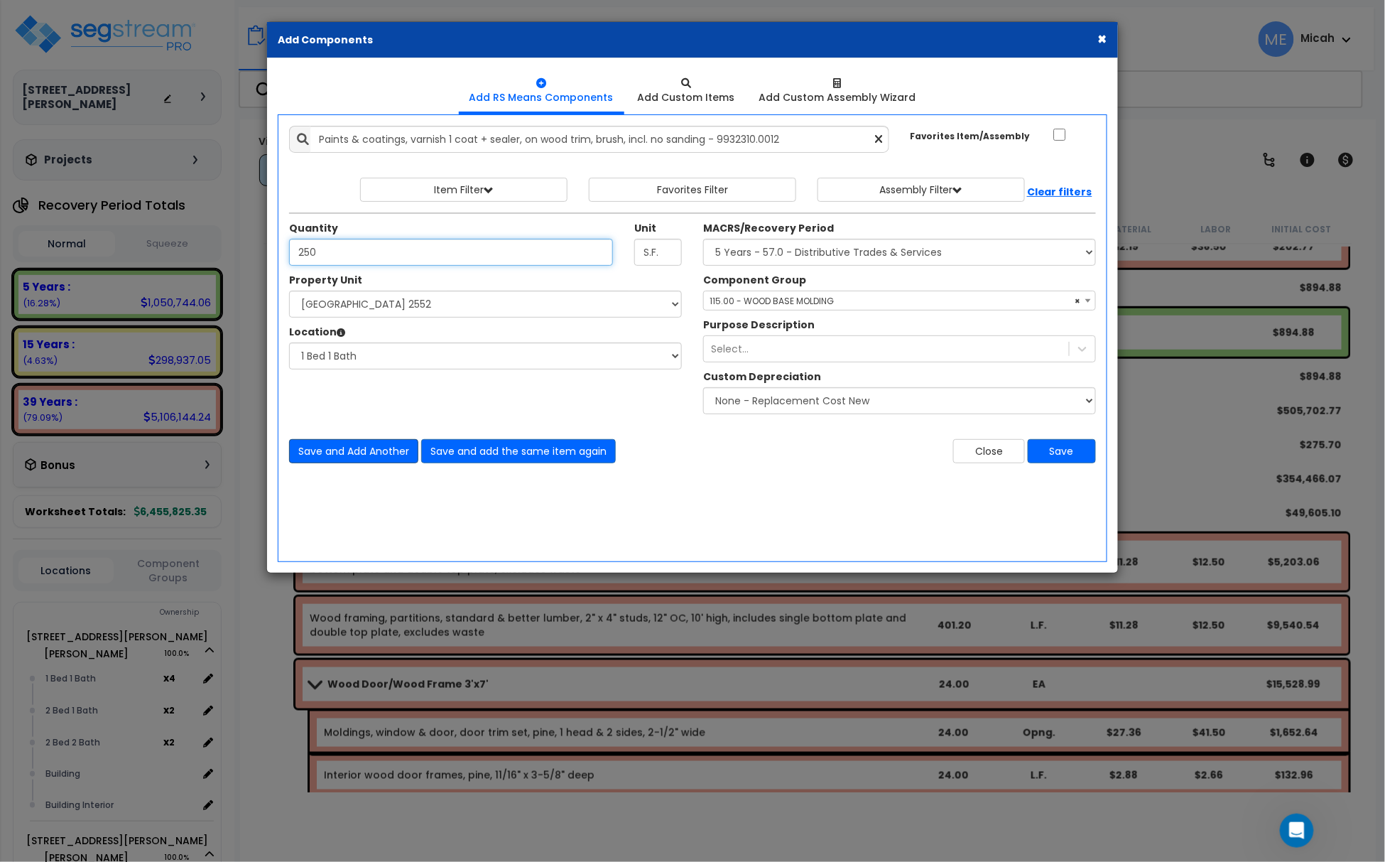
type input "250"
click at [325, 459] on button "Save and Add Another" at bounding box center [353, 451] width 129 height 24
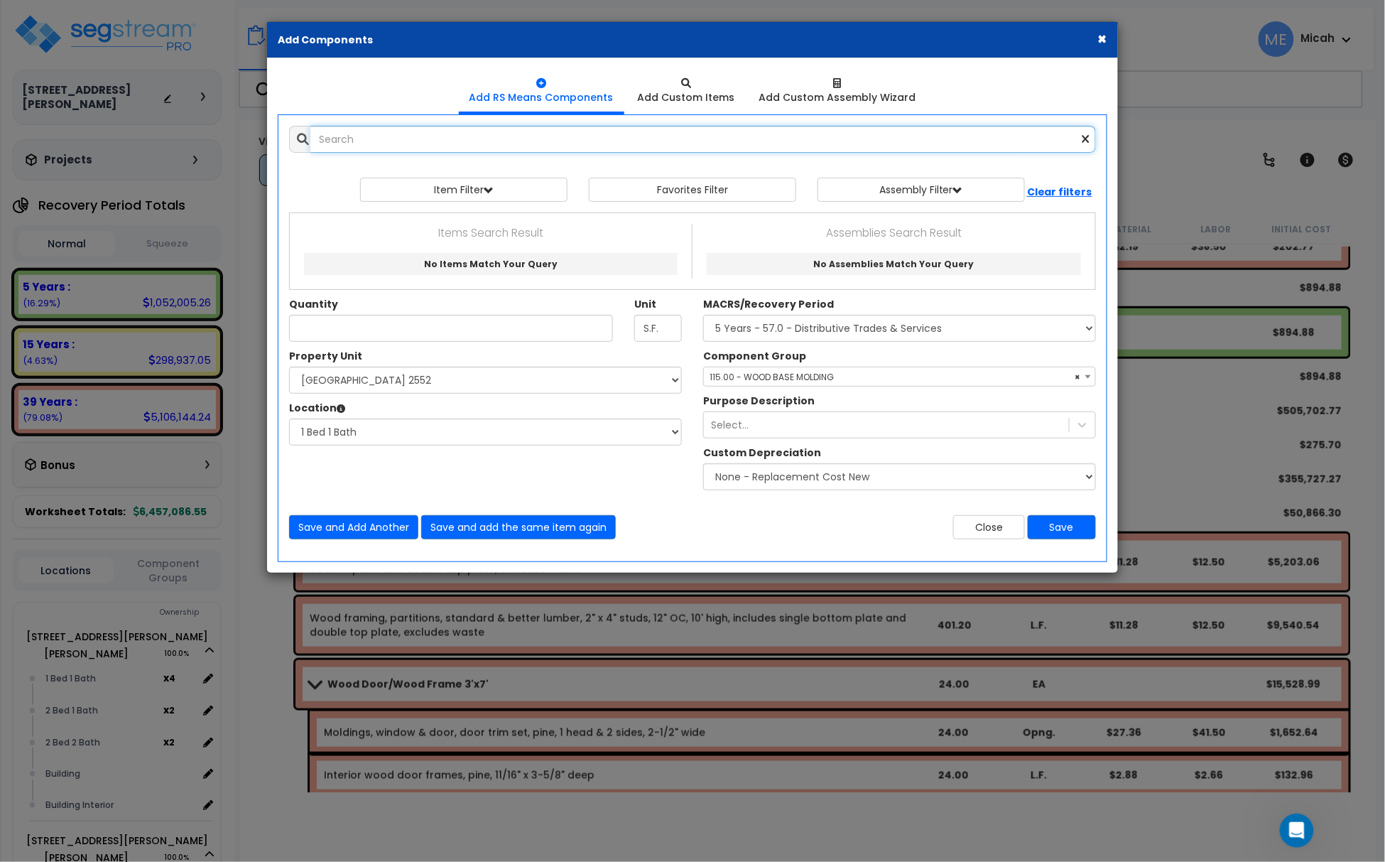
click at [395, 137] on input "text" at bounding box center [703, 139] width 786 height 27
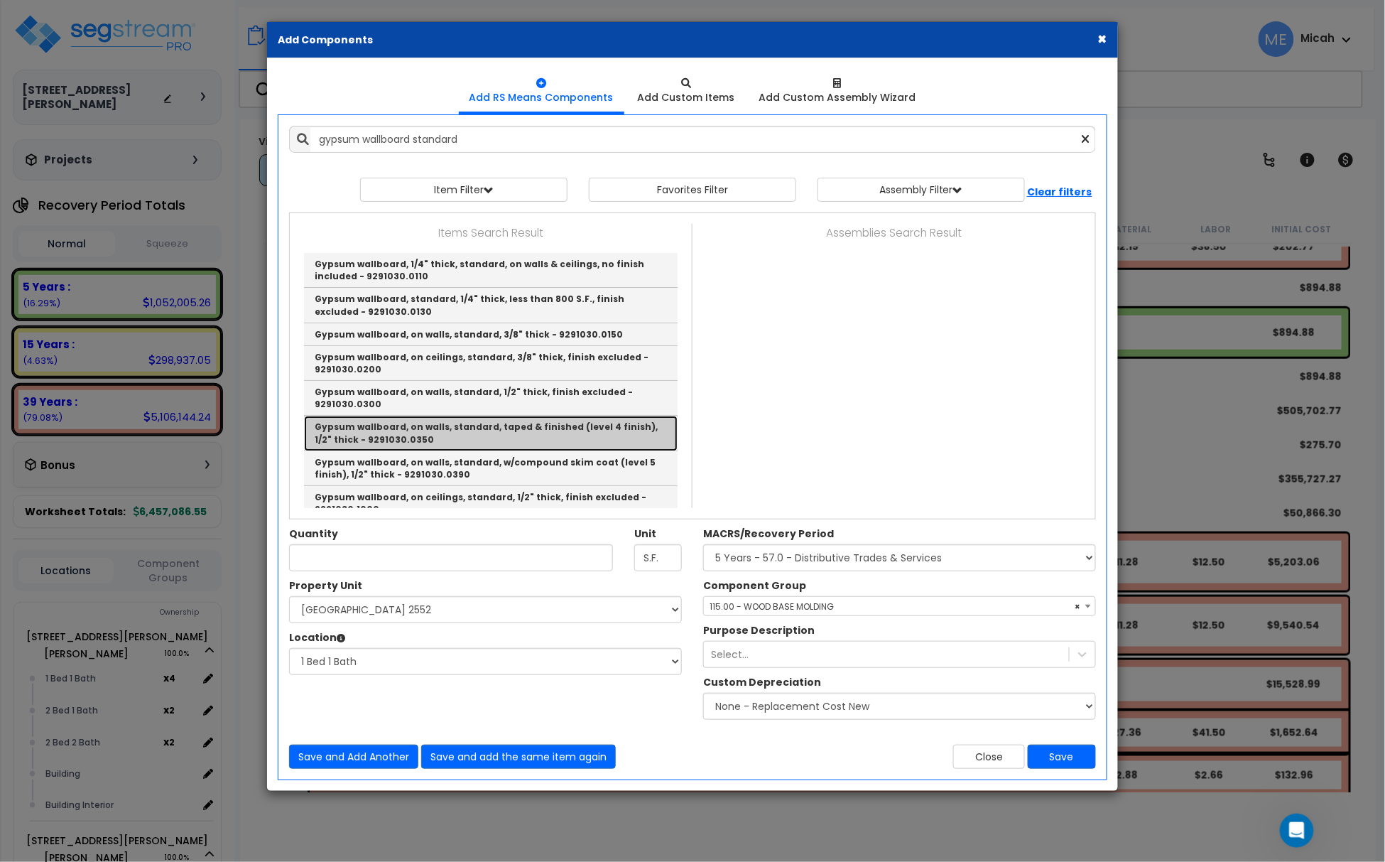
click at [588, 435] on link "Gypsum wallboard, on walls, standard, taped & finished (level 4 finish), 1/2" t…" at bounding box center [491, 433] width 374 height 35
type input "Gypsum wallboard, on walls, standard, taped & finished (level 4 finish), 1/2" t…"
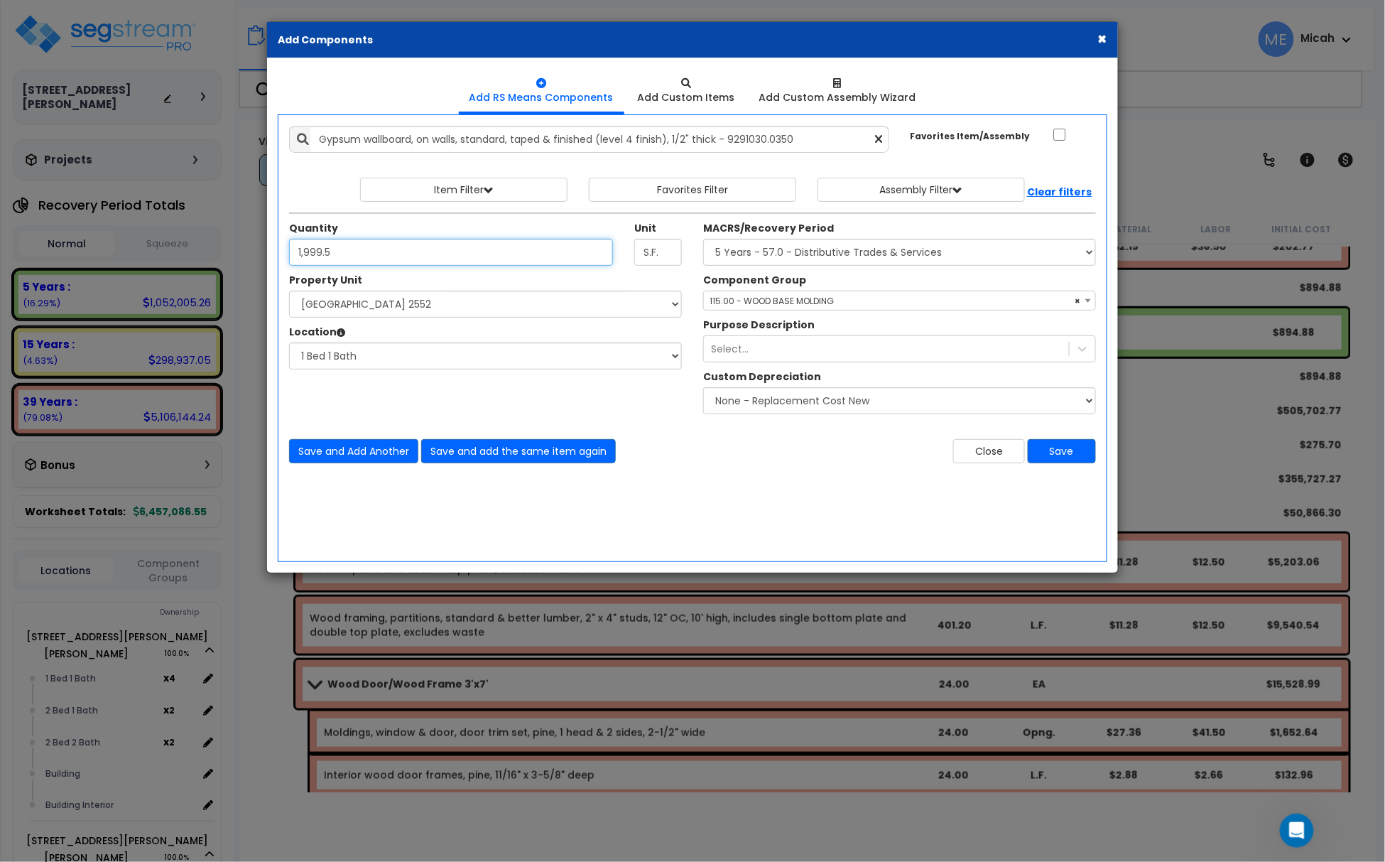
type input "1,999.5"
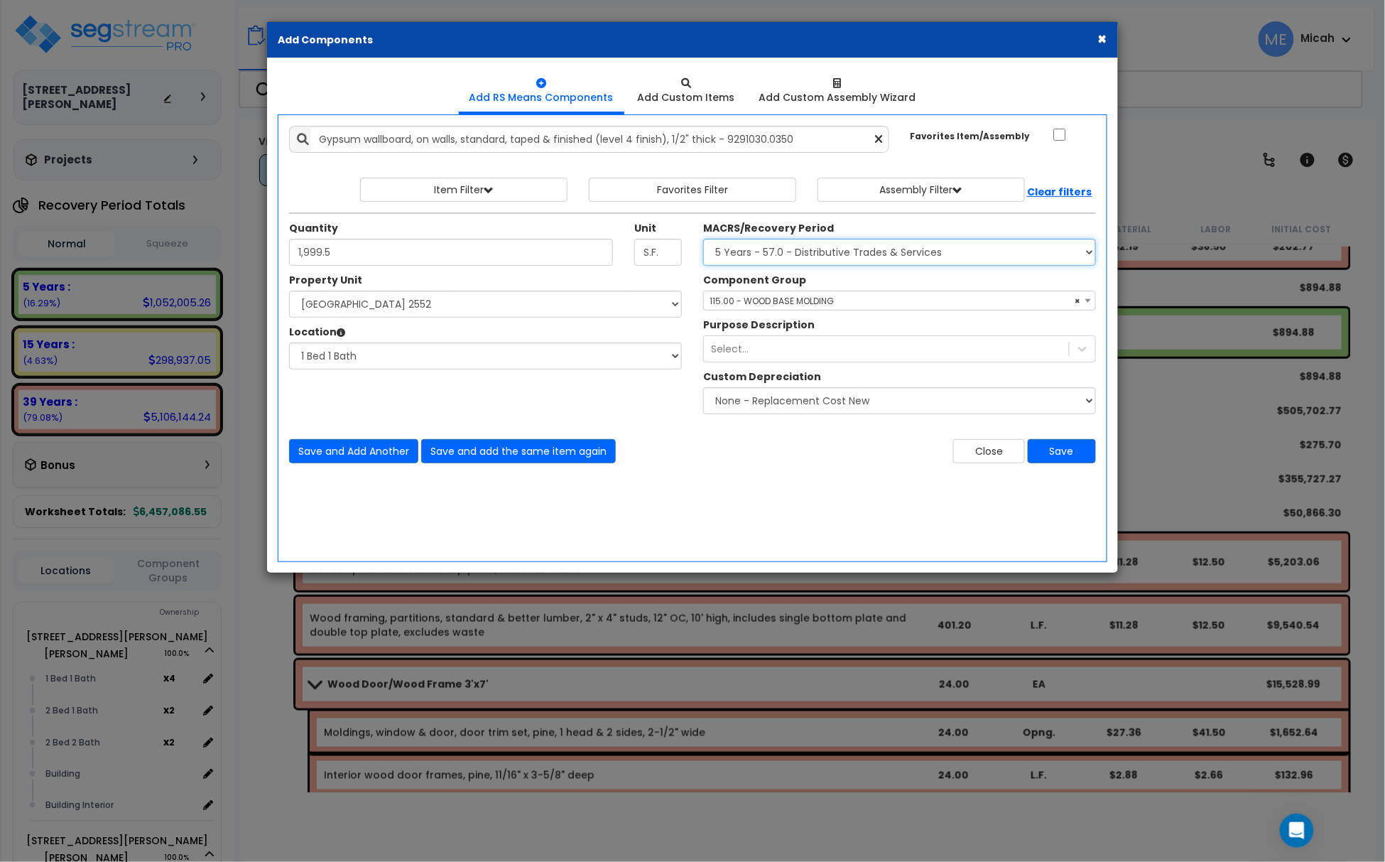
drag, startPoint x: 786, startPoint y: 244, endPoint x: 788, endPoint y: 262, distance: 18.0
click at [786, 244] on select "Select MACRS/Recovery Period 5 Years - 57.0 - Distributive Trades & Services 5 …" at bounding box center [899, 252] width 393 height 27
select select "3669"
click at [703, 240] on select "Select MACRS/Recovery Period 5 Years - 57.0 - Distributive Trades & Services 5 …" at bounding box center [899, 252] width 393 height 27
click at [773, 302] on span "Select Component Group" at bounding box center [765, 301] width 110 height 12
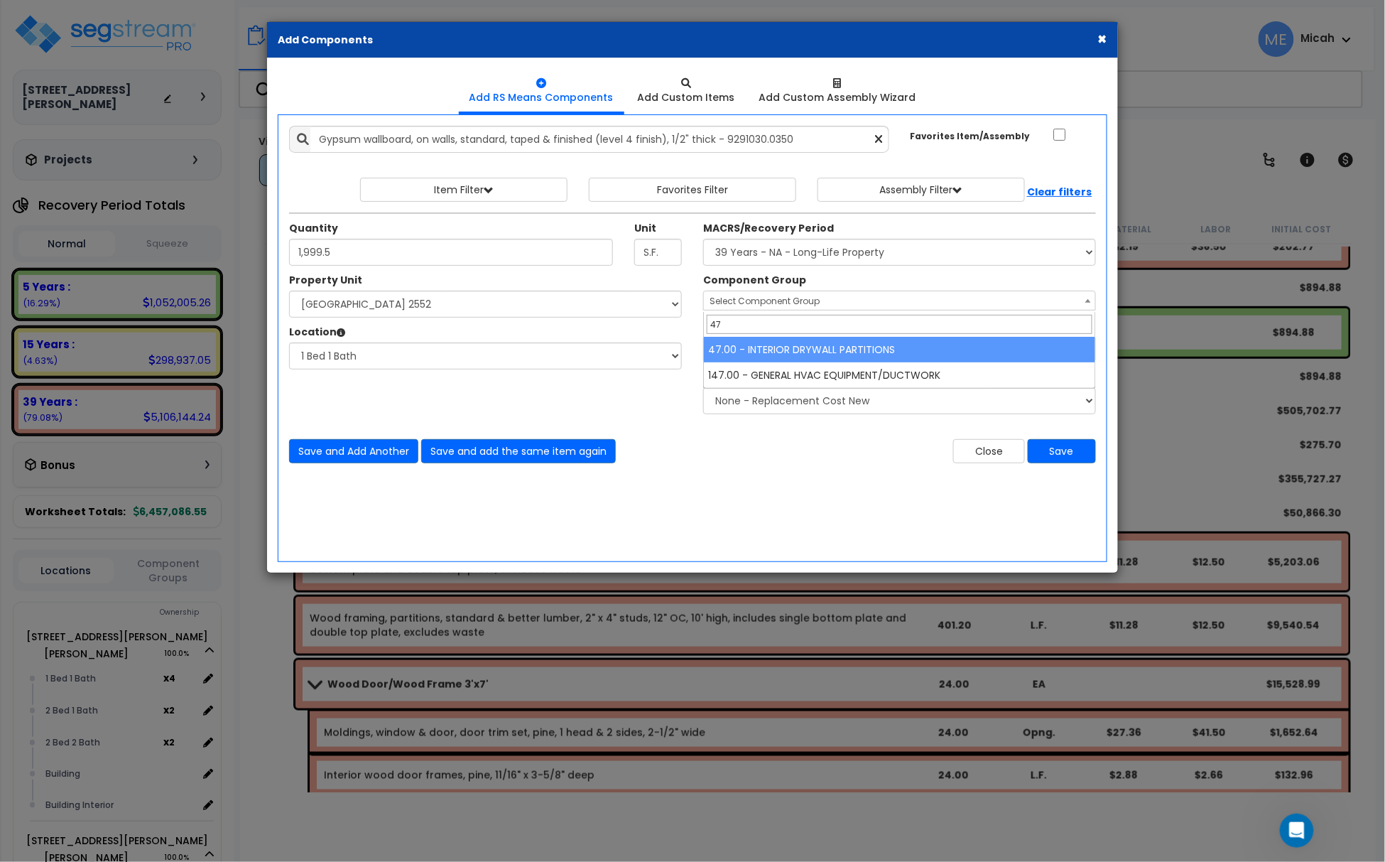
type input "47"
select select "56869"
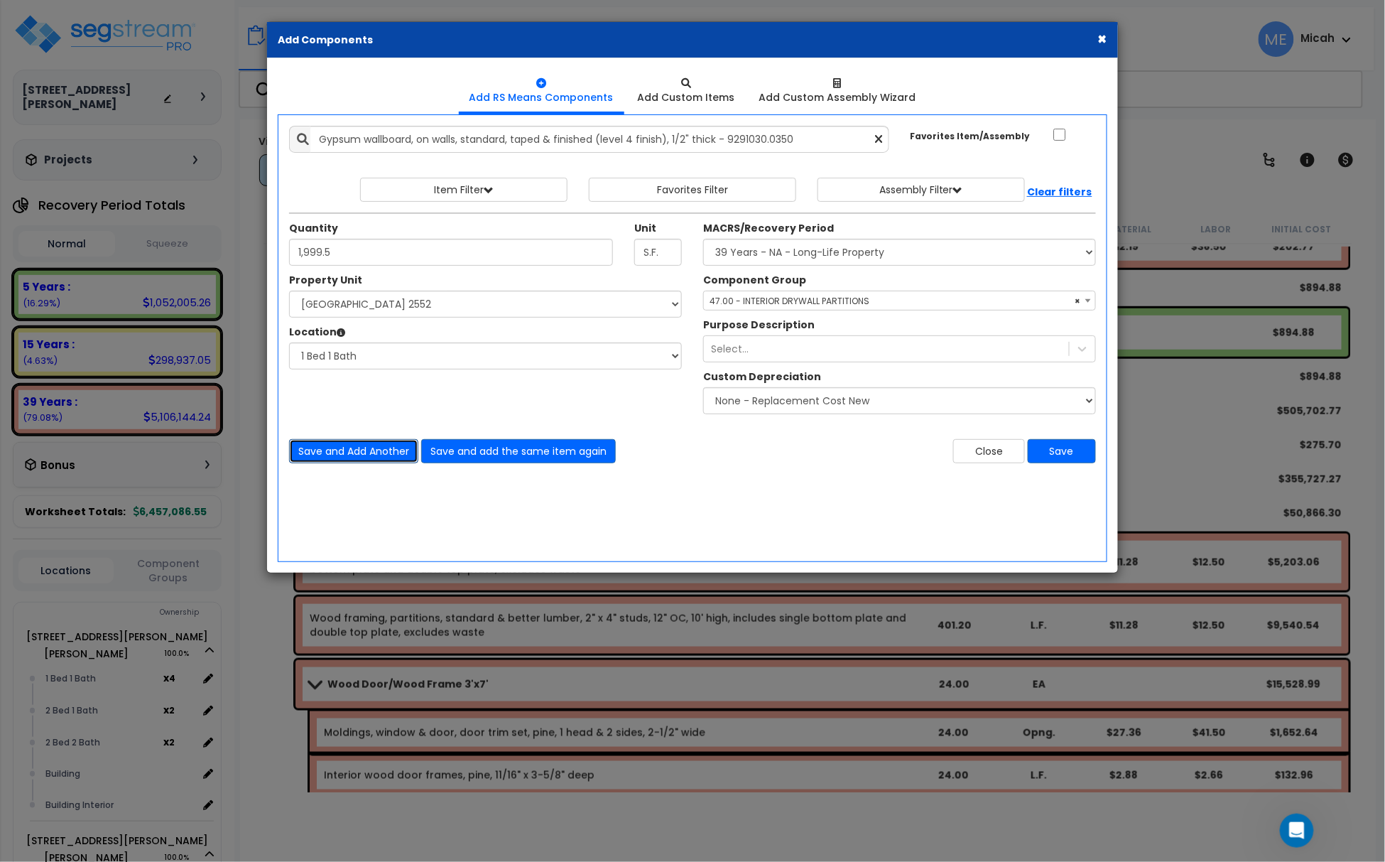
click at [364, 453] on button "Save and Add Another" at bounding box center [353, 451] width 129 height 24
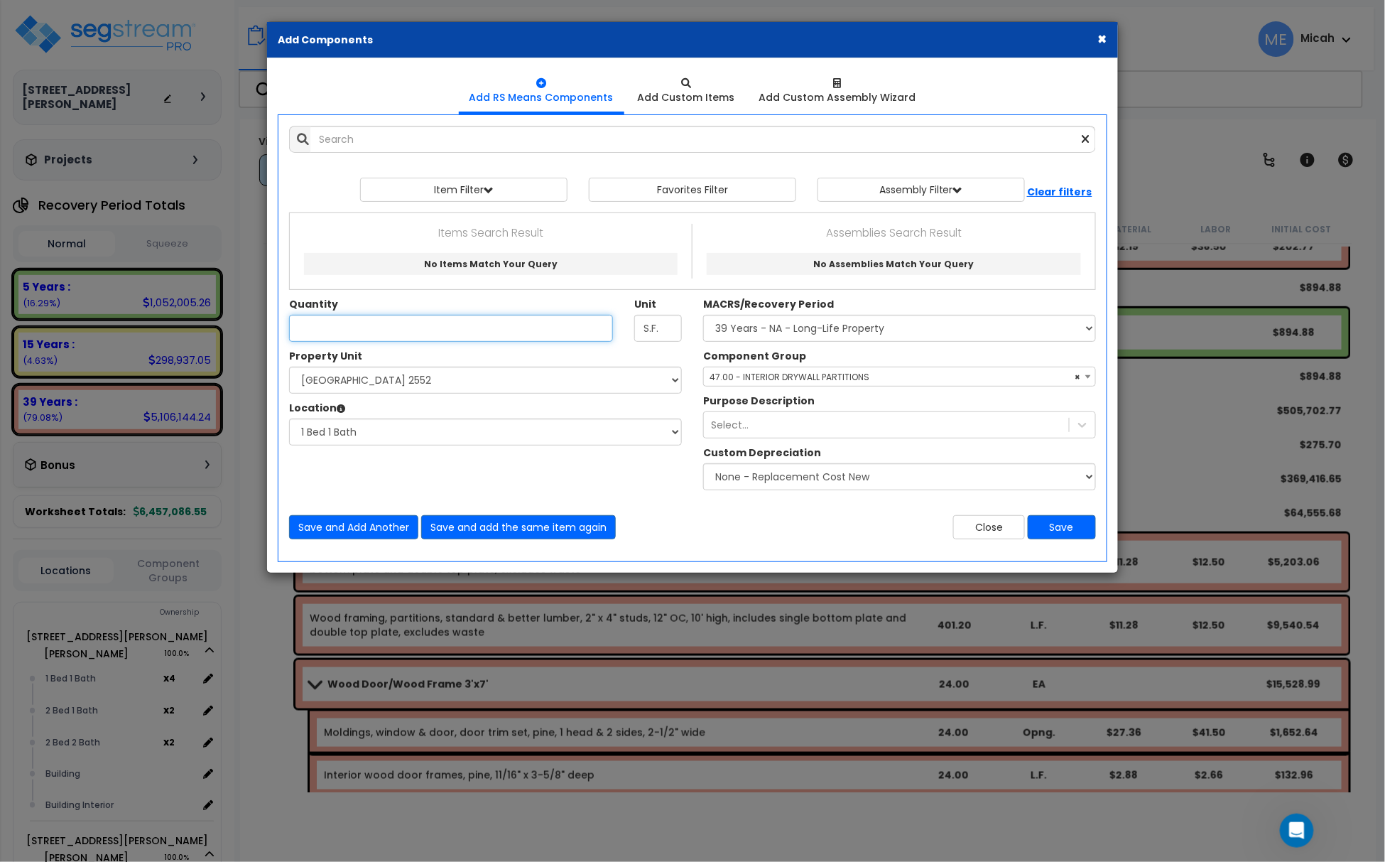
click at [371, 331] on input "Unit Quantity" at bounding box center [451, 328] width 324 height 27
type input "550"
click at [386, 534] on button "Save and Add Another" at bounding box center [353, 527] width 129 height 24
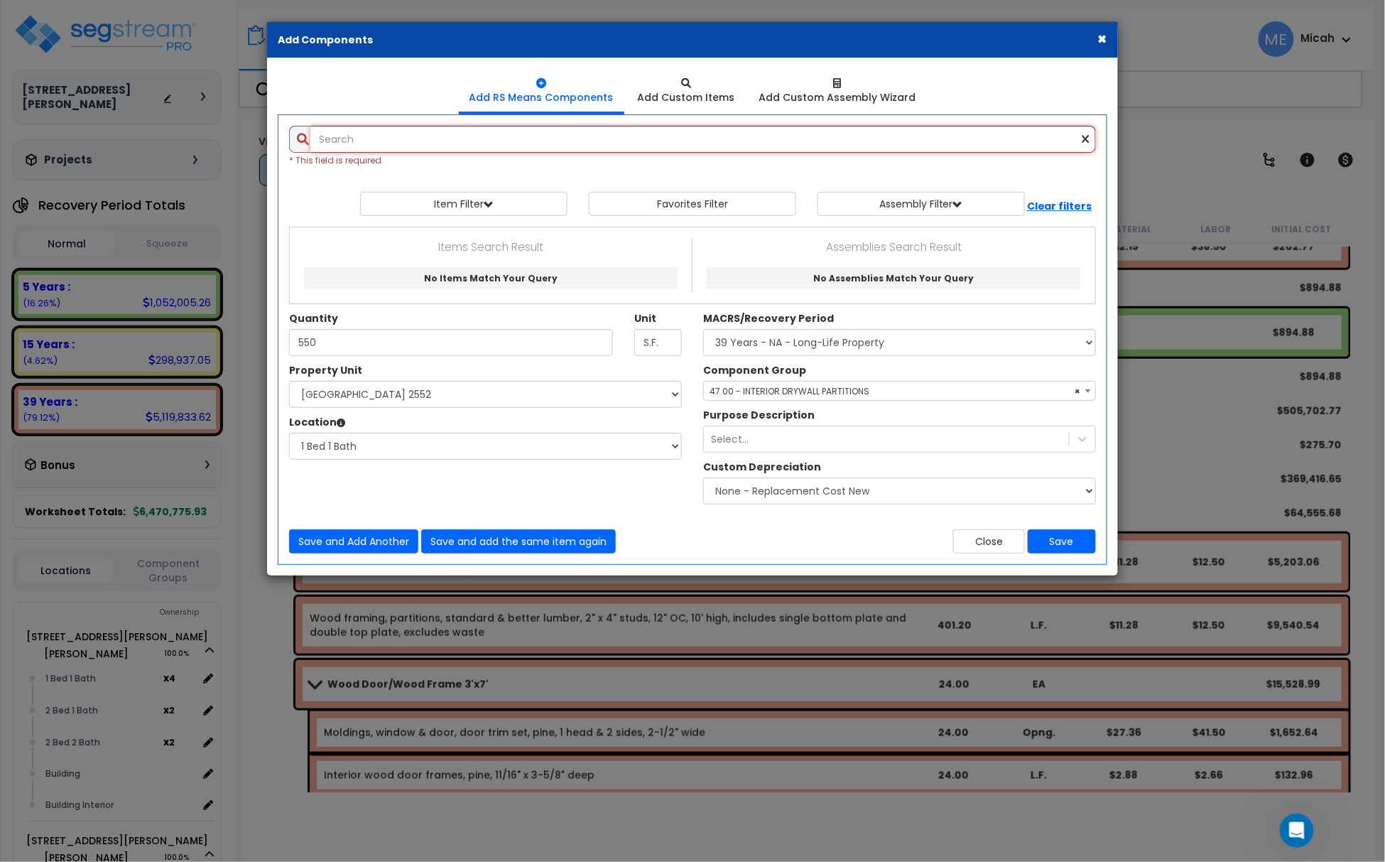
click at [369, 143] on input "text" at bounding box center [703, 139] width 786 height 27
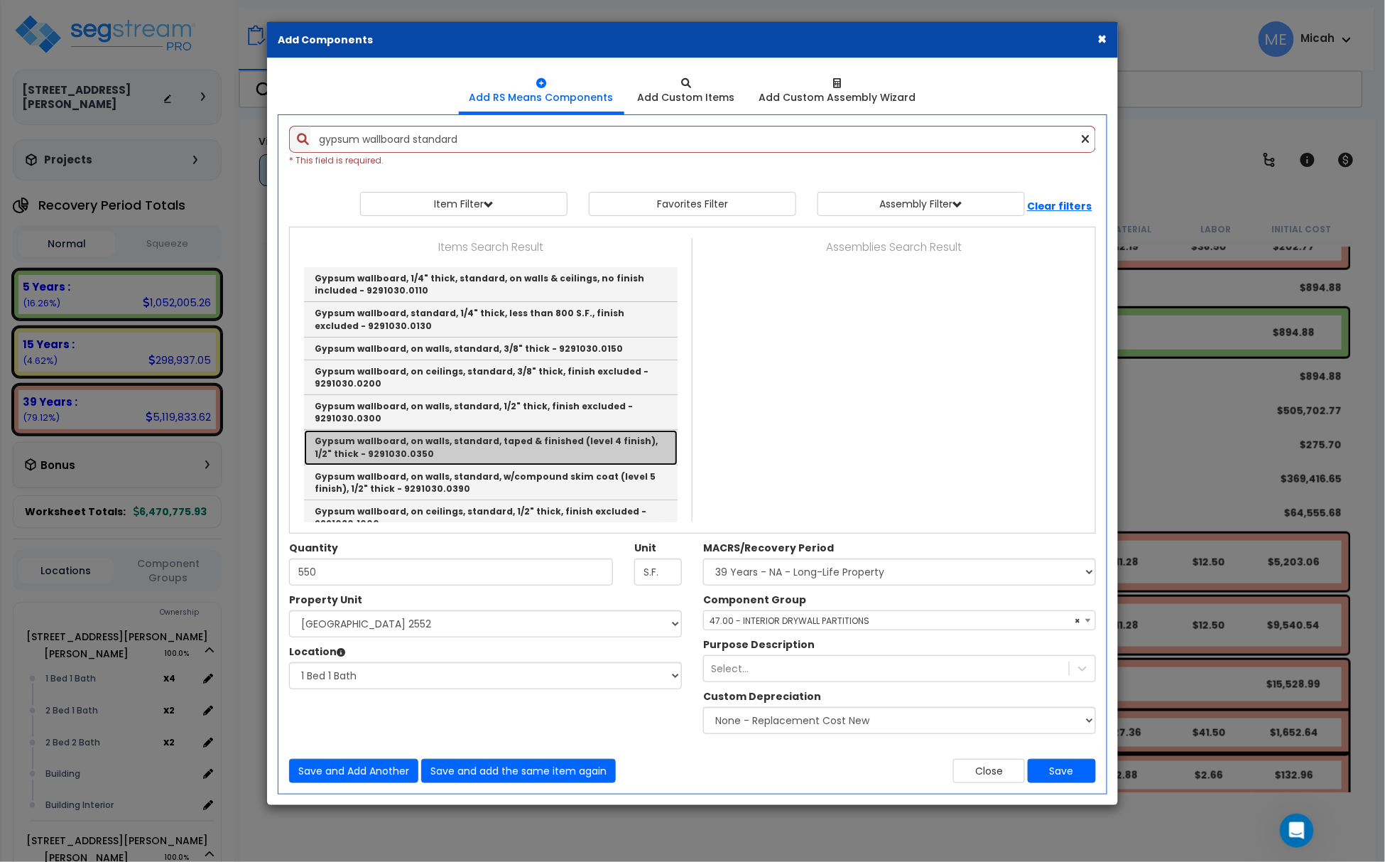
click at [626, 445] on link "Gypsum wallboard, on walls, standard, taped & finished (level 4 finish), 1/2" t…" at bounding box center [491, 447] width 374 height 35
type input "Gypsum wallboard, on walls, standard, taped & finished (level 4 finish), 1/2" t…"
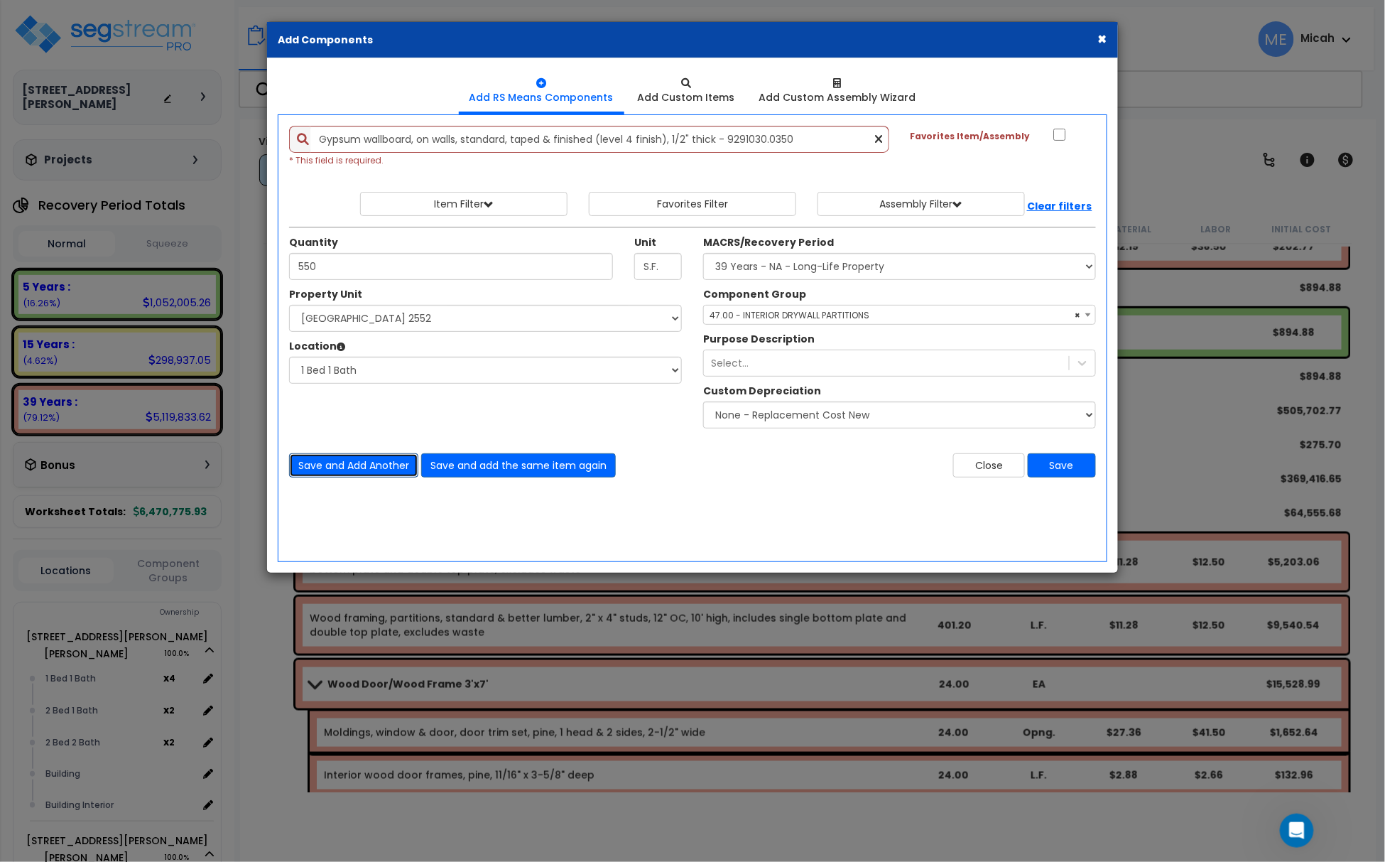
click at [378, 470] on button "Save and Add Another" at bounding box center [353, 465] width 129 height 24
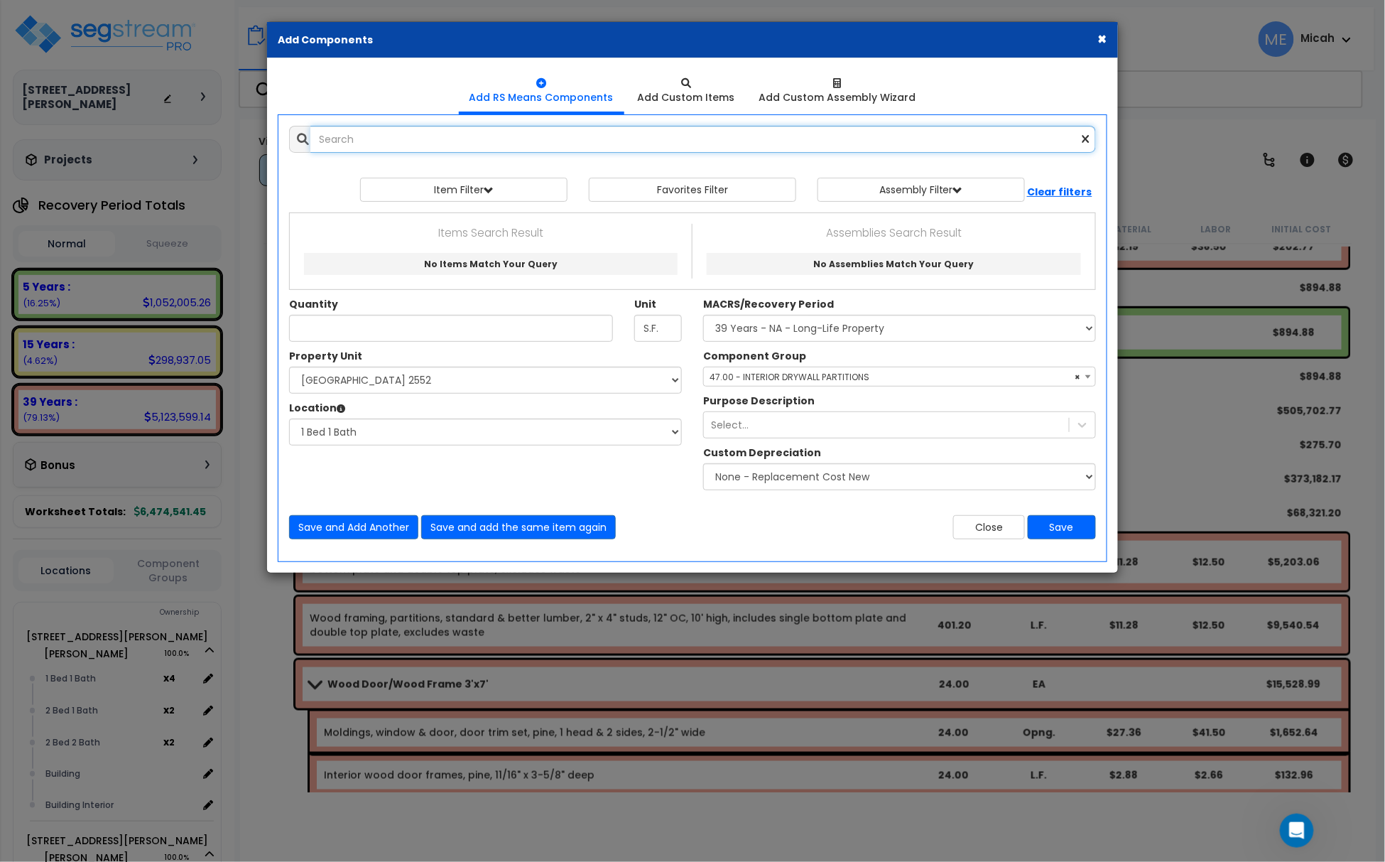
click at [358, 140] on input "text" at bounding box center [703, 139] width 786 height 27
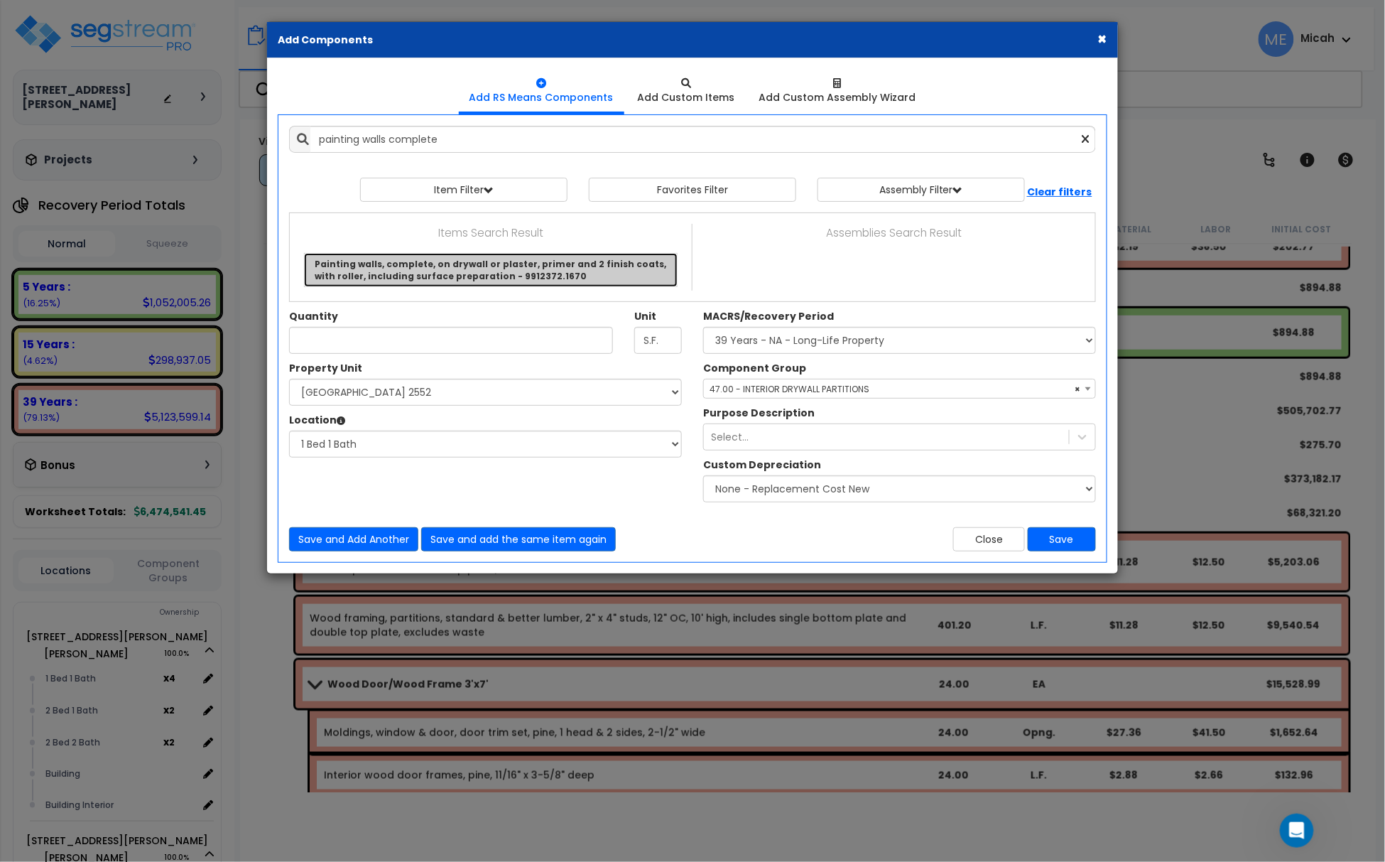
click at [513, 271] on link "Painting walls, complete, on drywall or plaster, primer and 2 finish coats, wit…" at bounding box center [491, 270] width 374 height 34
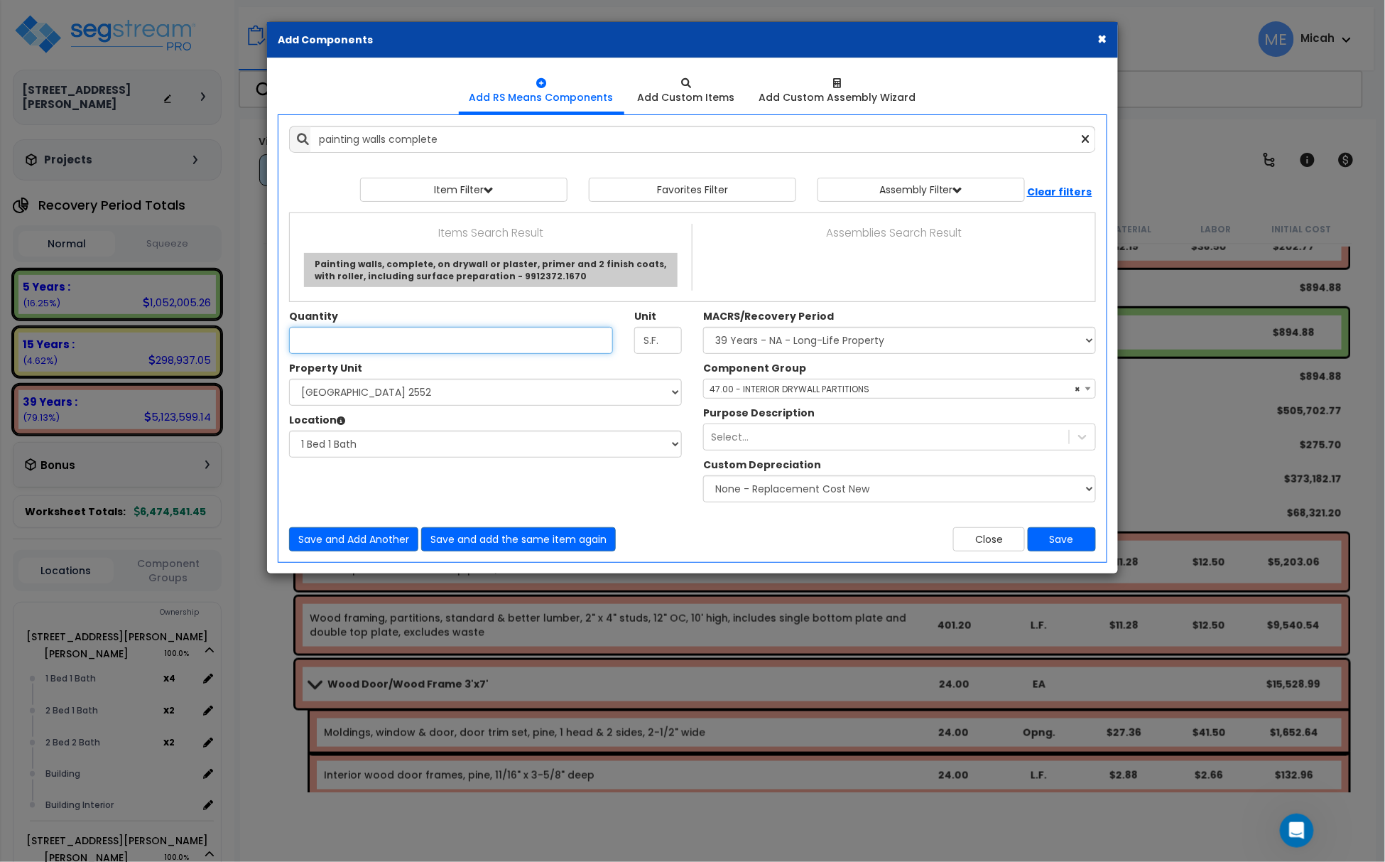
type input "Painting walls, complete, on drywall or plaster, primer and 2 finish coats, wit…"
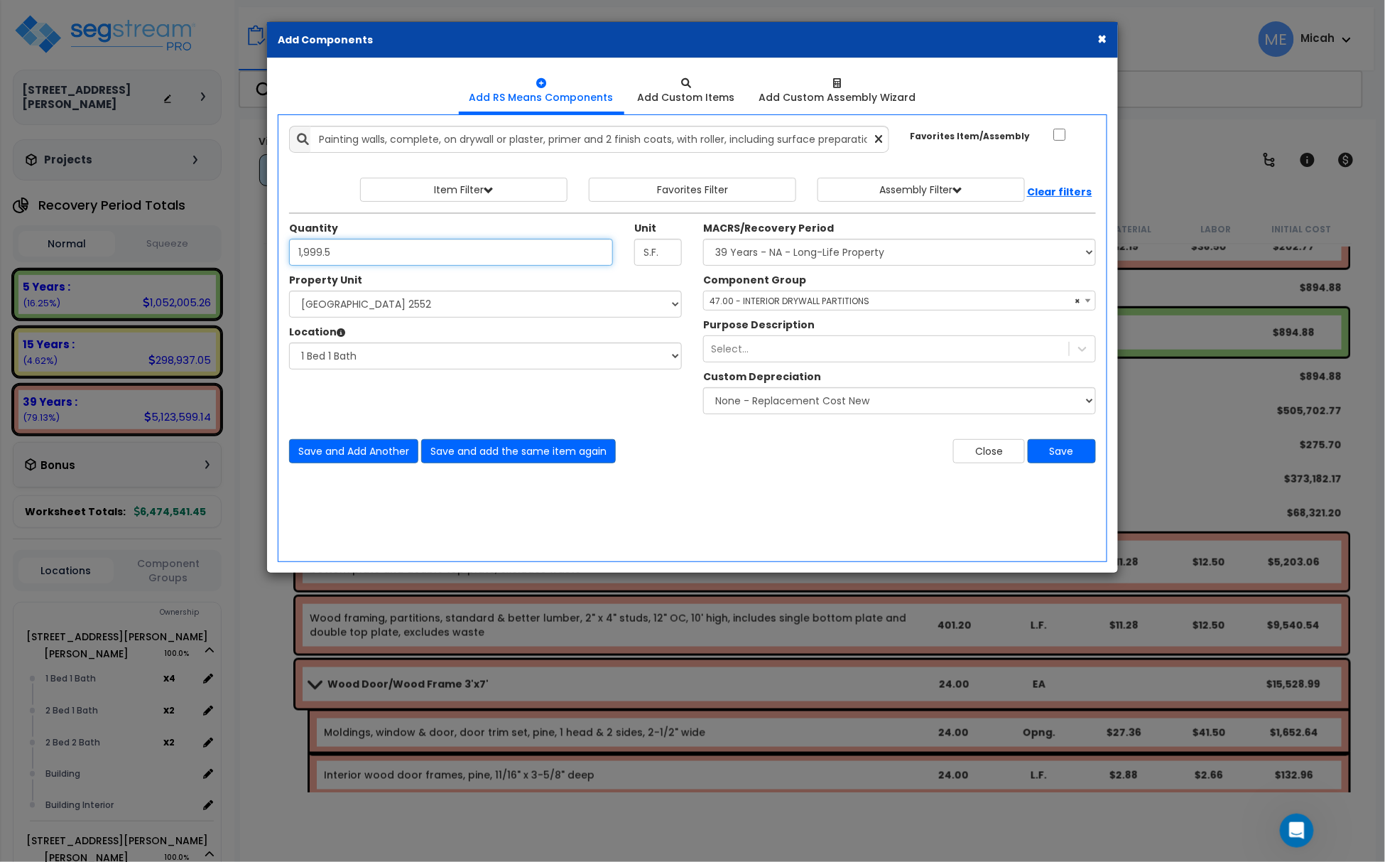
type input "1,999.5"
click at [928, 300] on span "× 47.00 - INTERIOR DRYWALL PARTITIONS" at bounding box center [899, 301] width 391 height 20
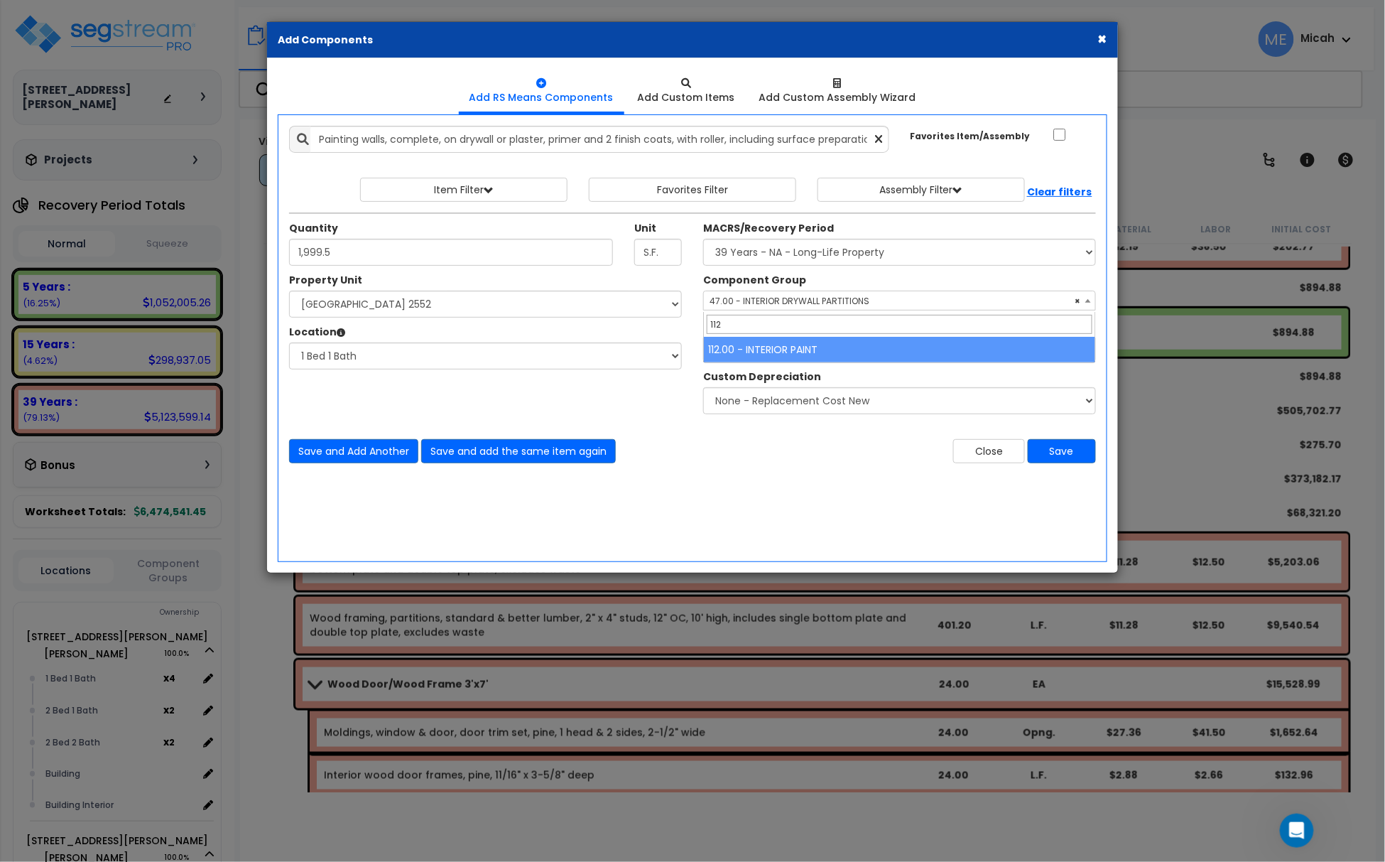
type input "112"
select select "56927"
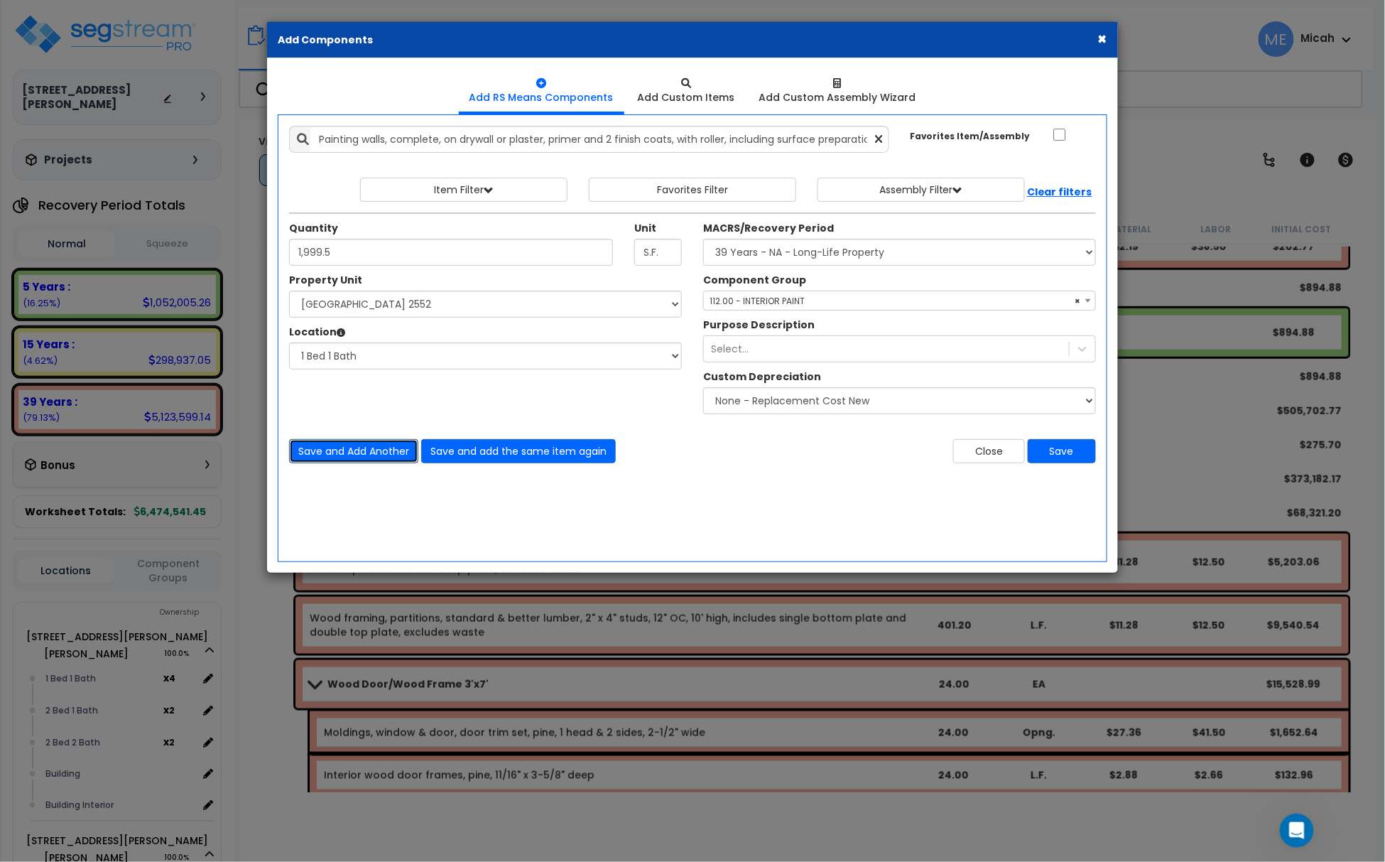
click at [349, 450] on button "Save and Add Another" at bounding box center [353, 451] width 129 height 24
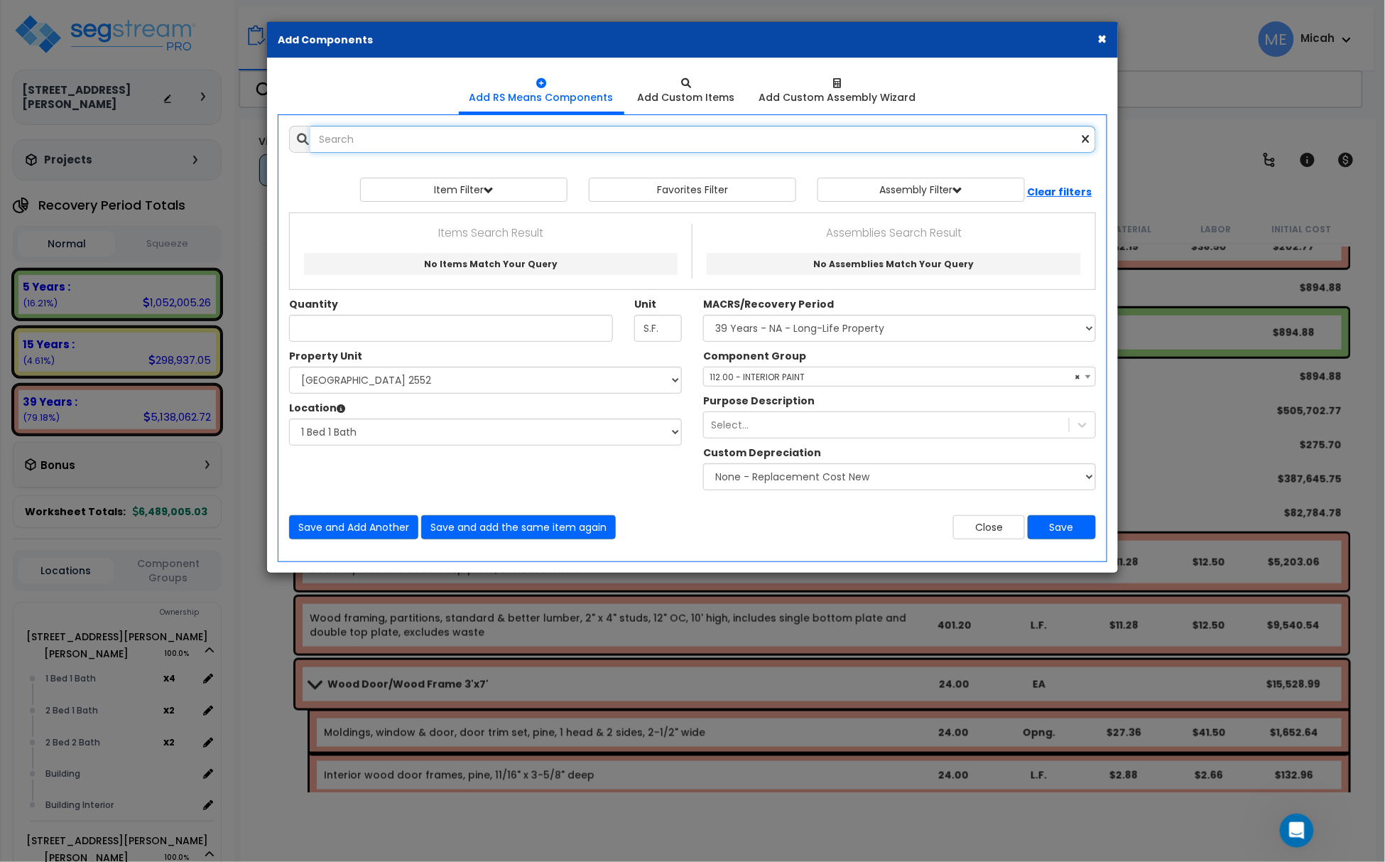
click at [372, 148] on input "text" at bounding box center [703, 139] width 786 height 27
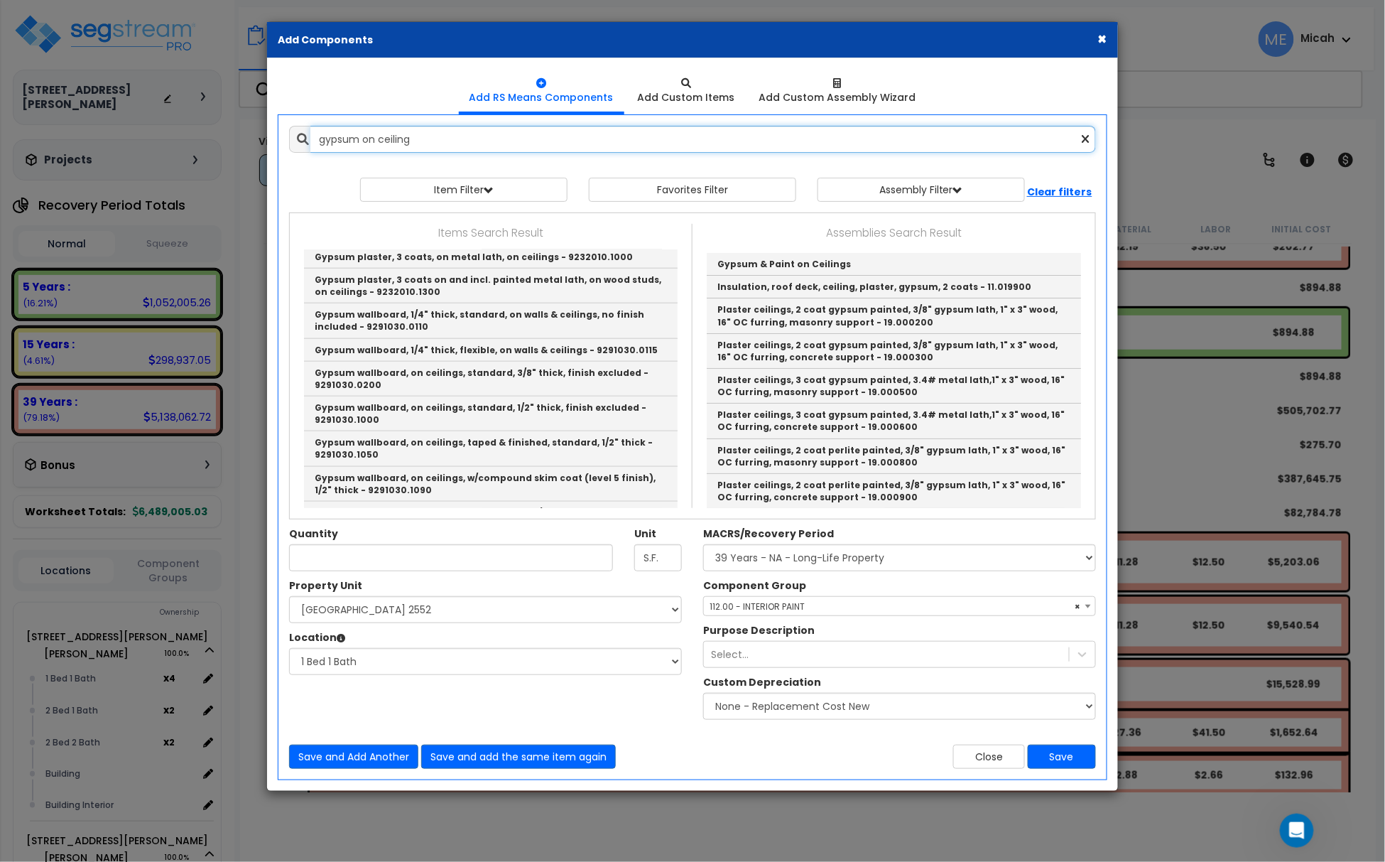
scroll to position [568, 0]
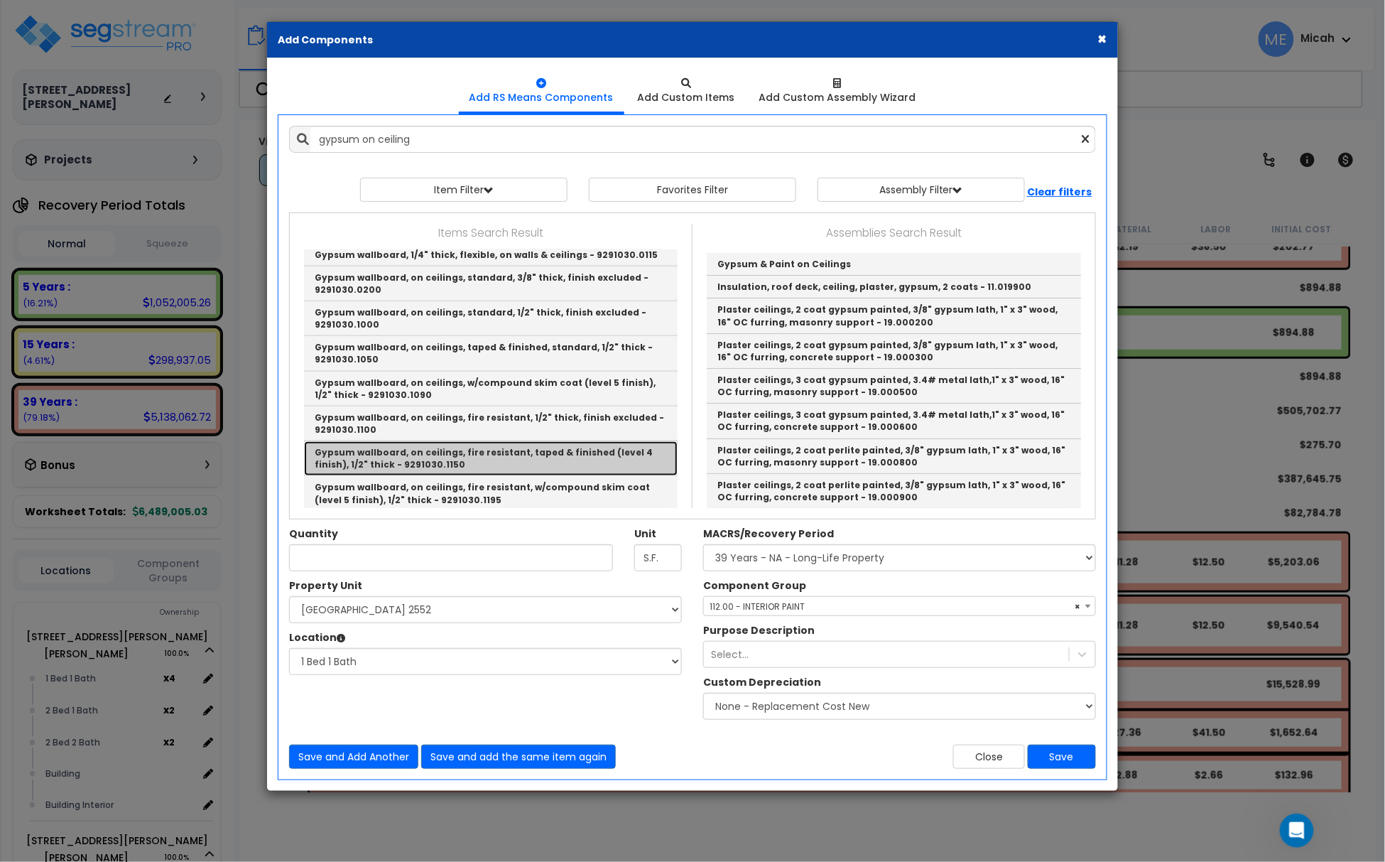
click at [577, 446] on link "Gypsum wallboard, on ceilings, fire resistant, taped & finished (level 4 finish…" at bounding box center [491, 458] width 374 height 35
type input "Gypsum wallboard, on ceilings, fire resistant, taped & finished (level 4 finish…"
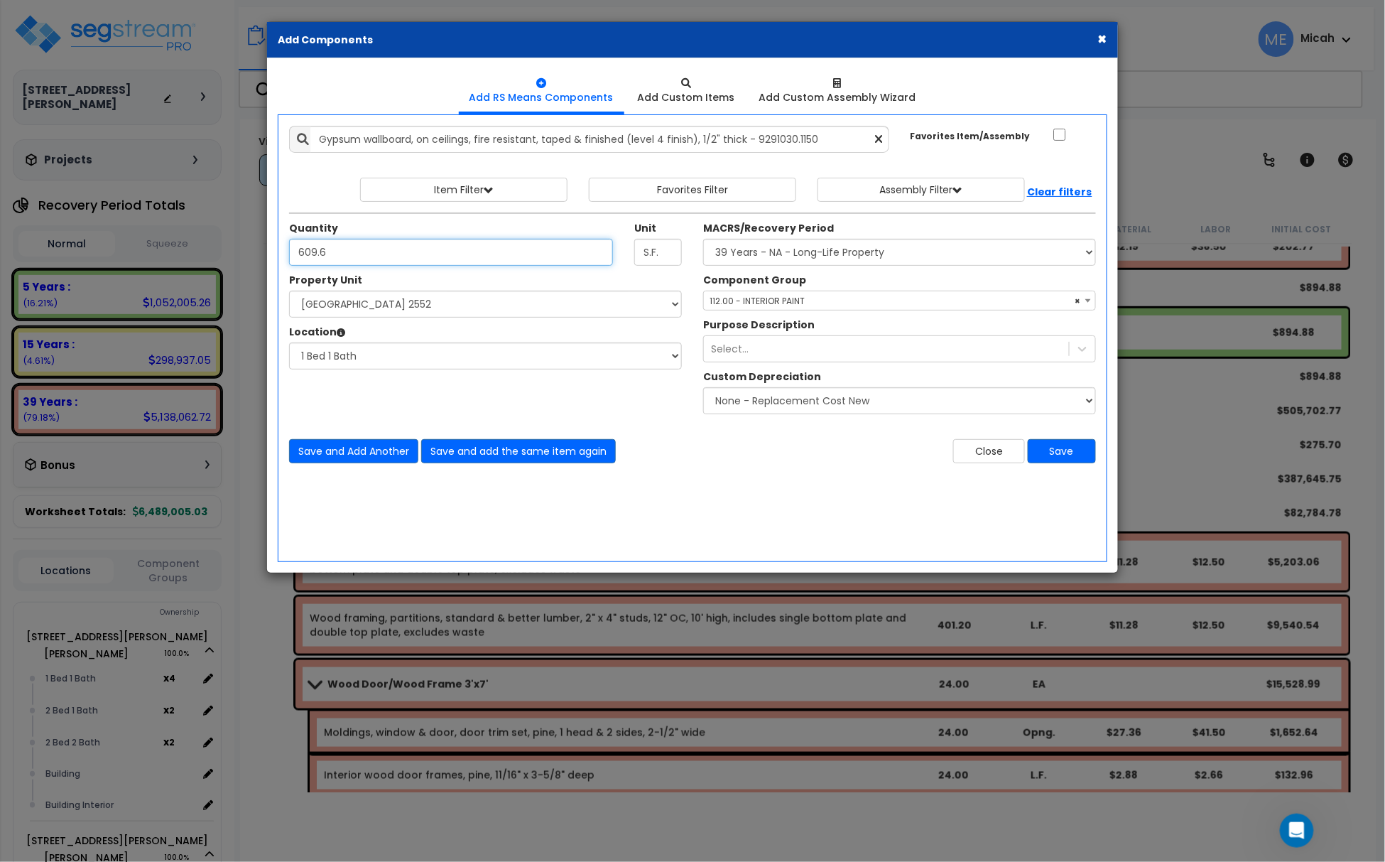
type input "609.6"
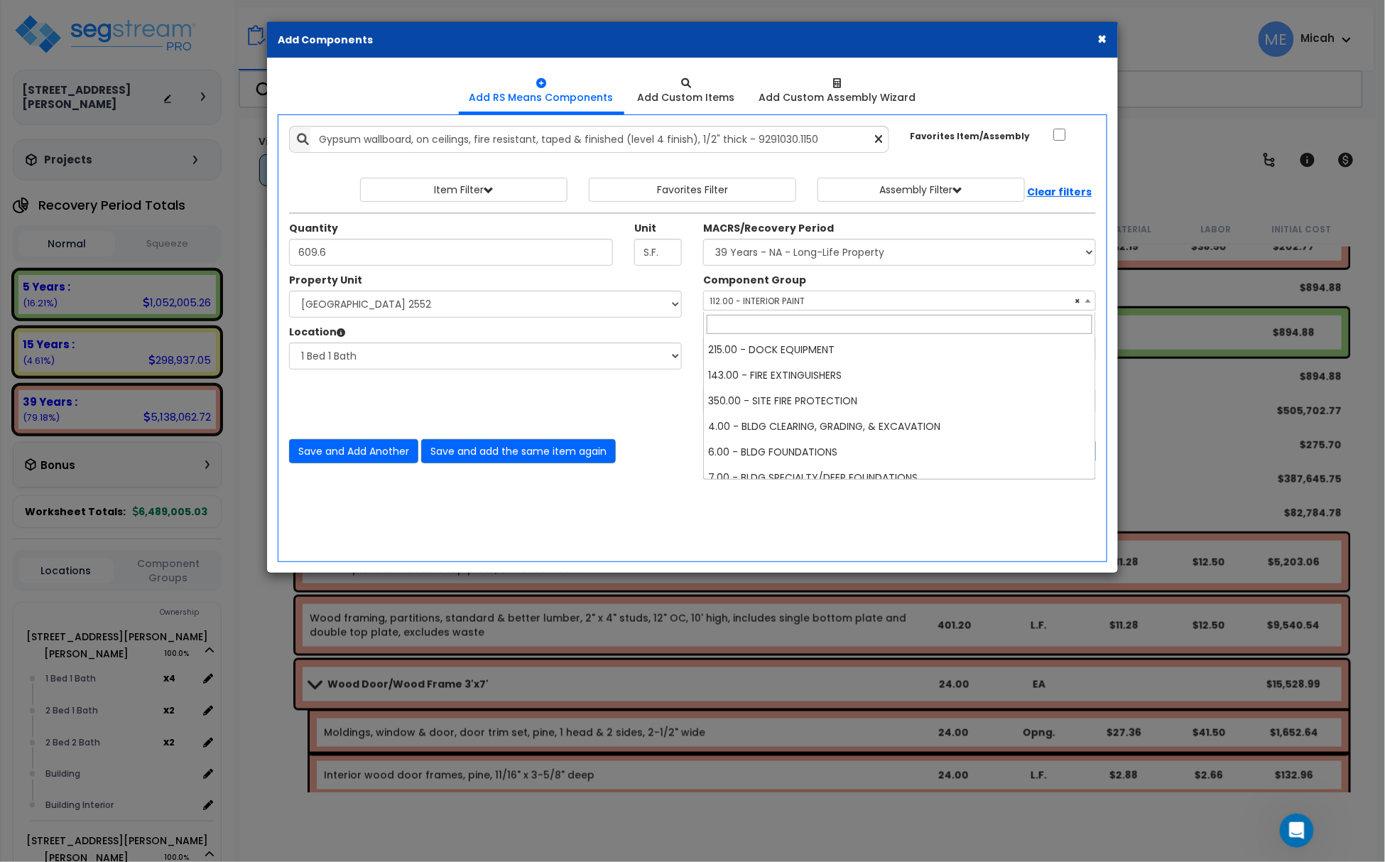
click at [779, 305] on span "× 112.00 - INTERIOR PAINT" at bounding box center [899, 301] width 391 height 20
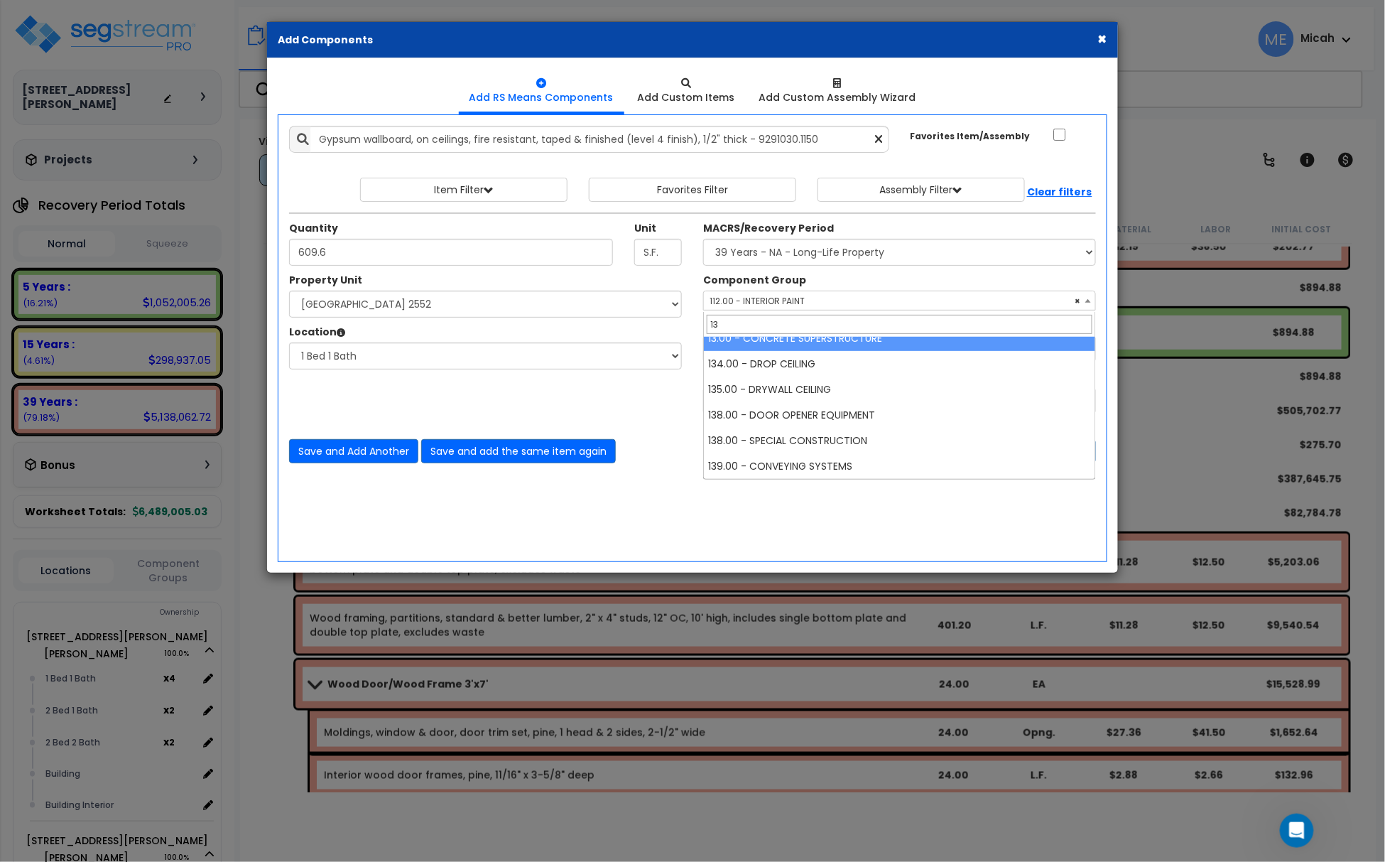
scroll to position [0, 0]
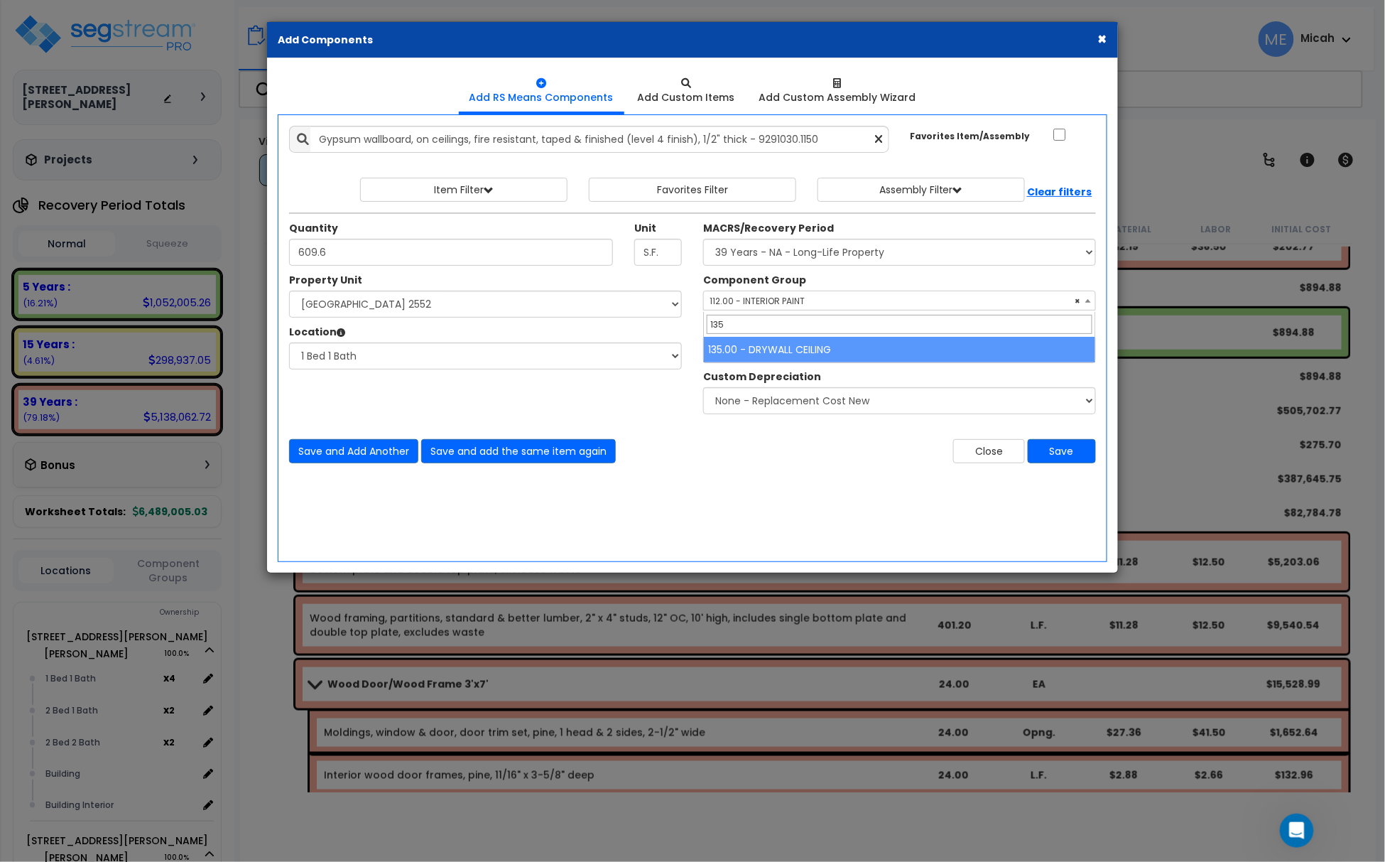
type input "135"
select select "56950"
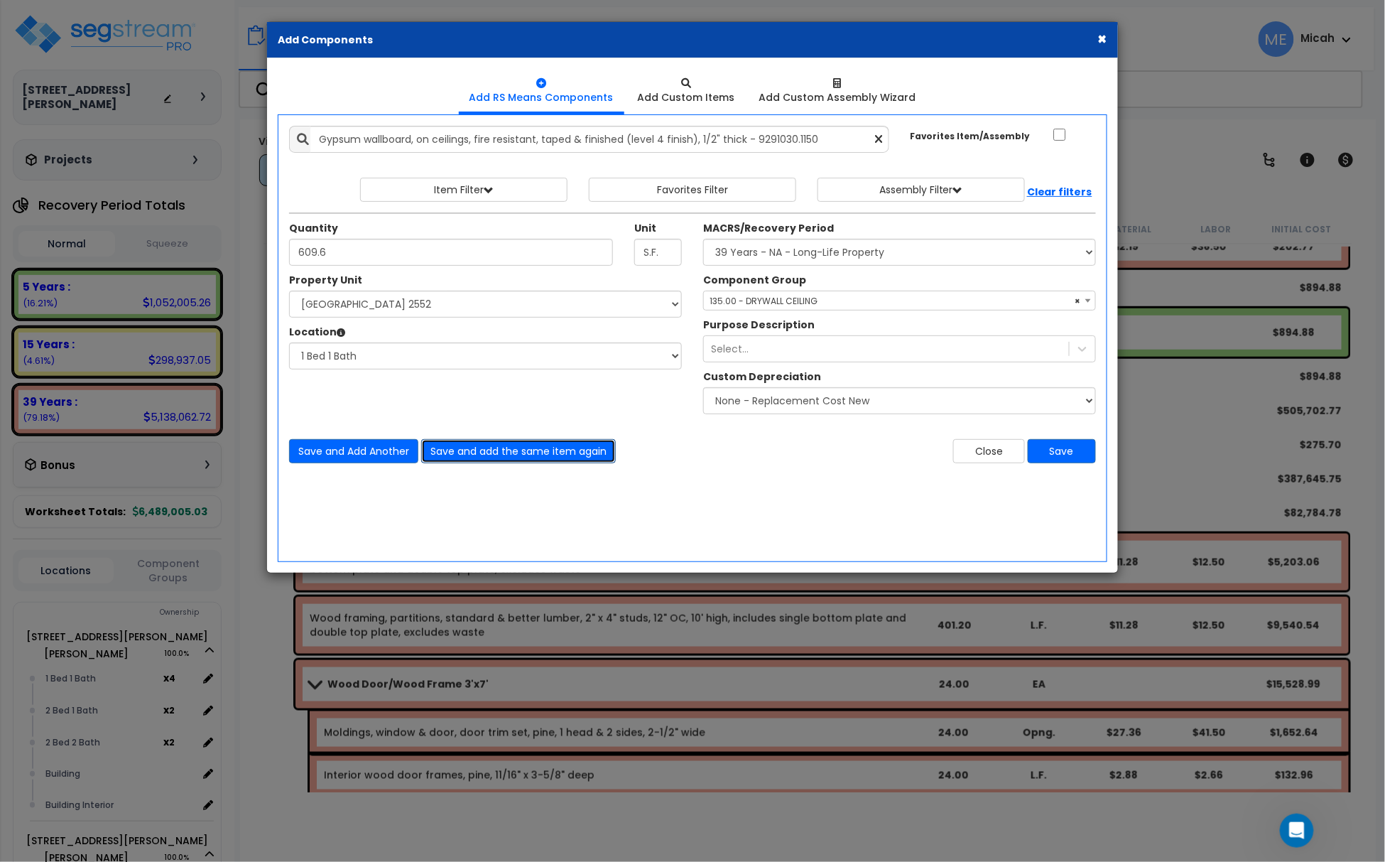
click at [566, 453] on button "Save and add the same item again" at bounding box center [518, 451] width 195 height 24
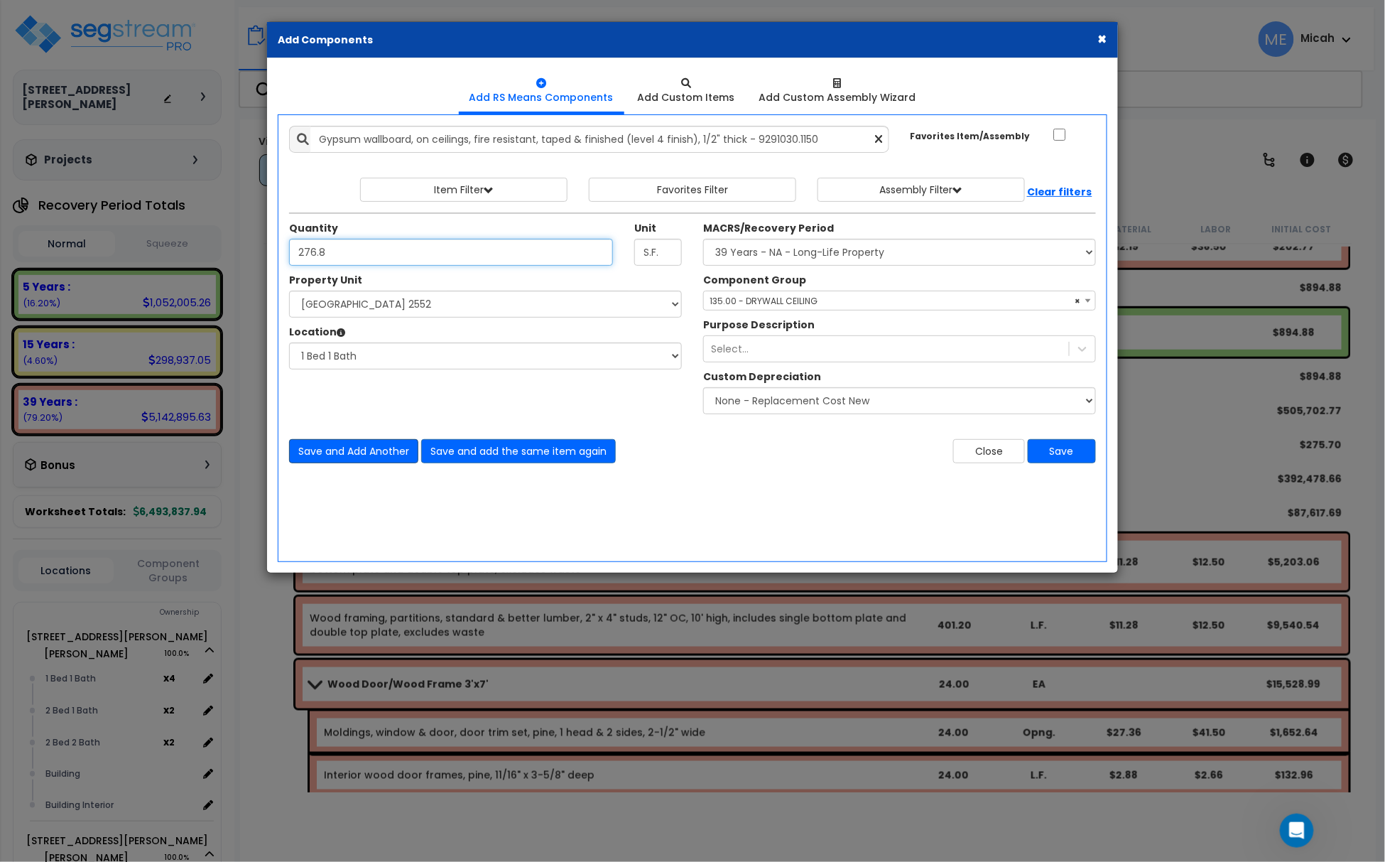
type input "276.8"
click at [347, 455] on button "Save and Add Another" at bounding box center [353, 451] width 129 height 24
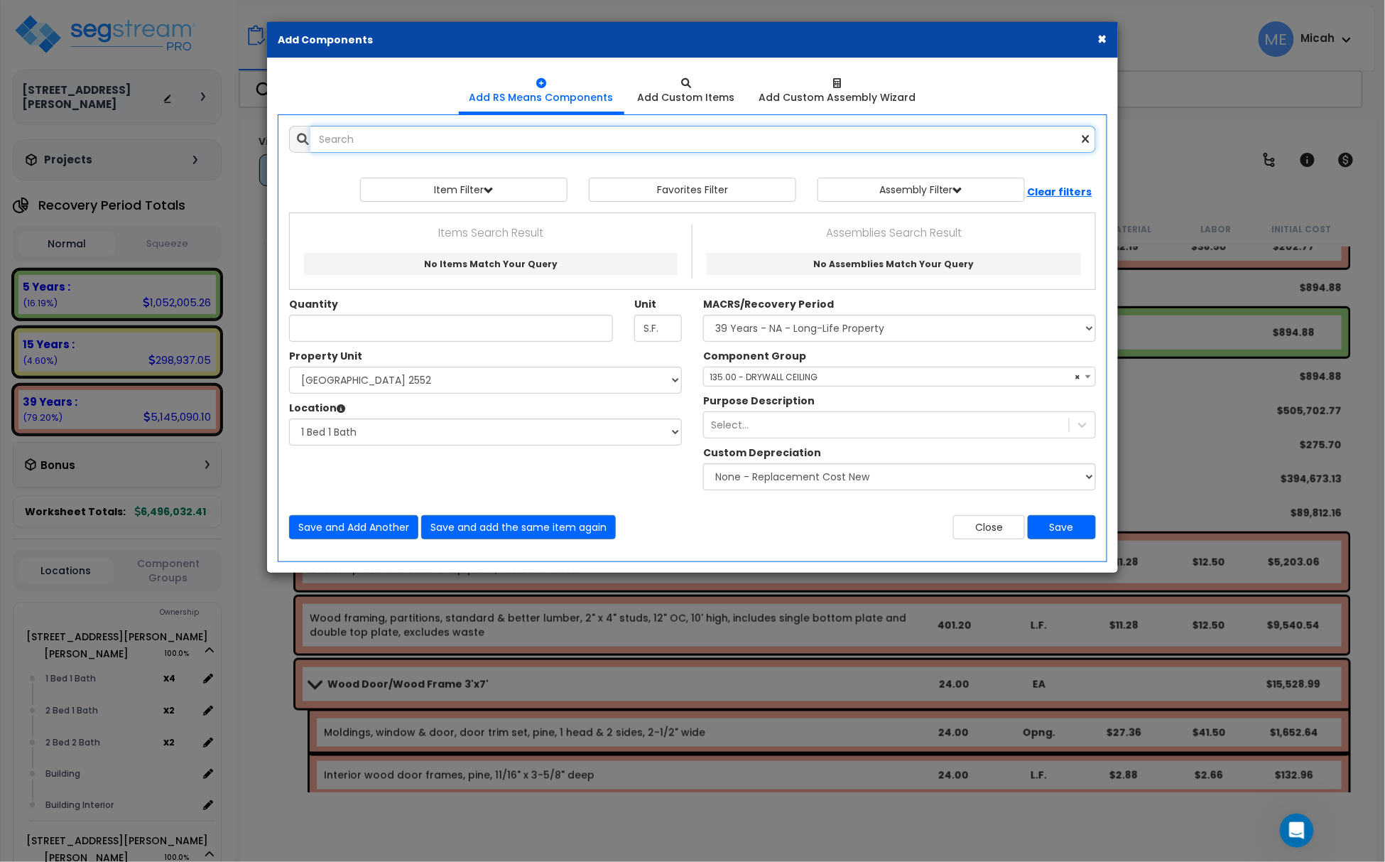
click at [330, 143] on input "text" at bounding box center [703, 139] width 786 height 27
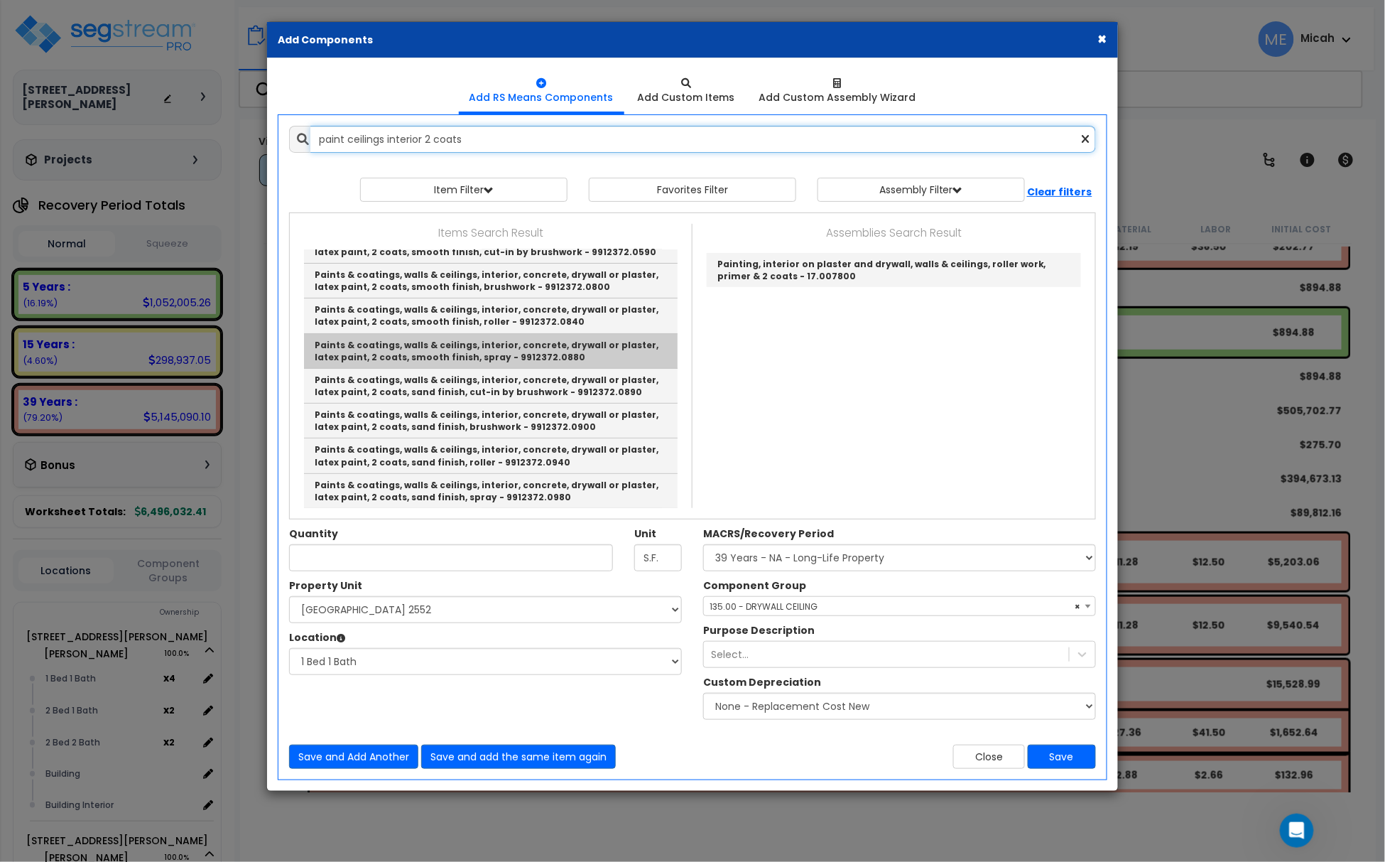
scroll to position [189, 0]
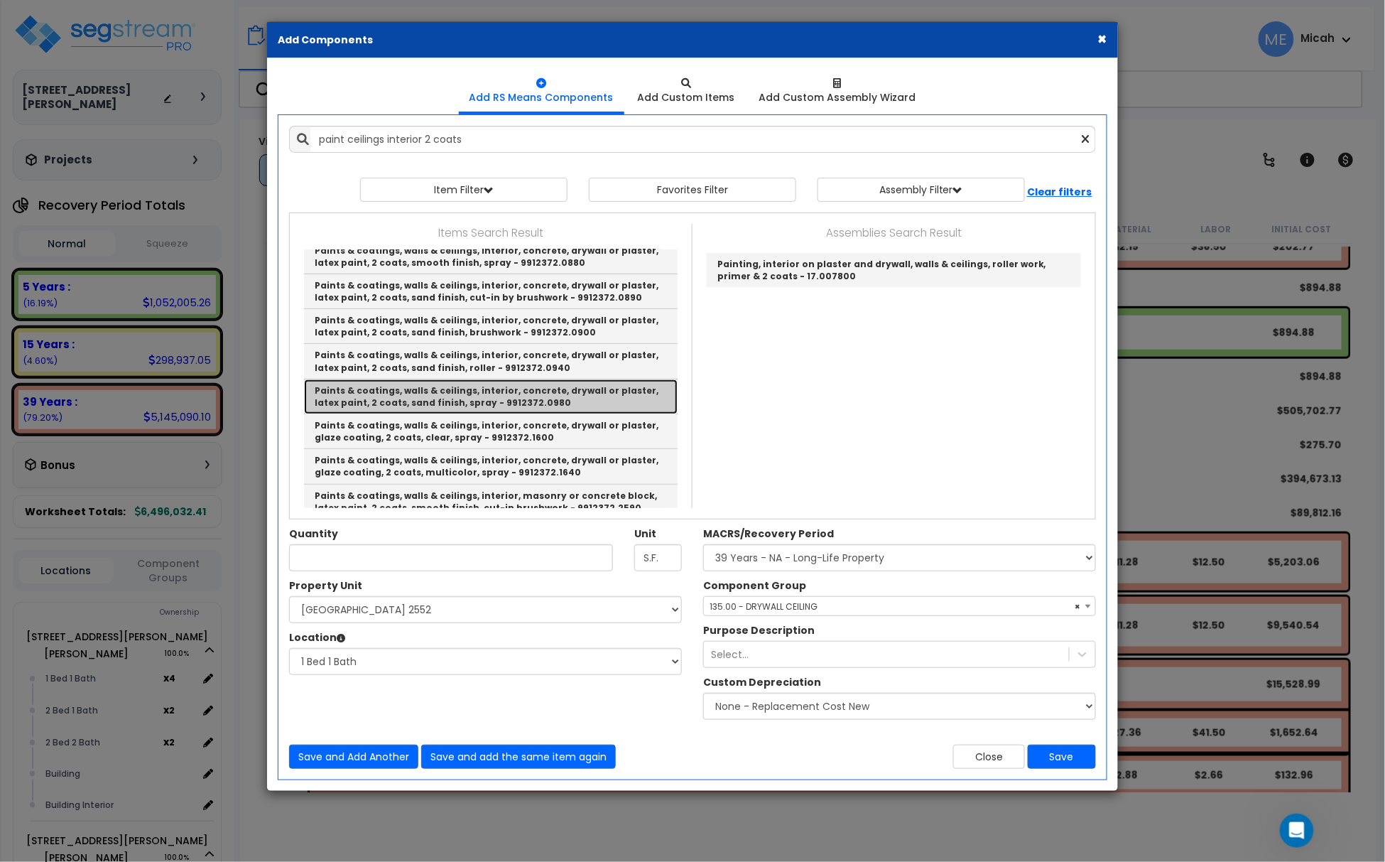
click at [563, 396] on link "Paints & coatings, walls & ceilings, interior, concrete, drywall or plaster, la…" at bounding box center [491, 396] width 374 height 35
type input "Paints & coatings, walls & ceilings, interior, concrete, drywall or plaster, la…"
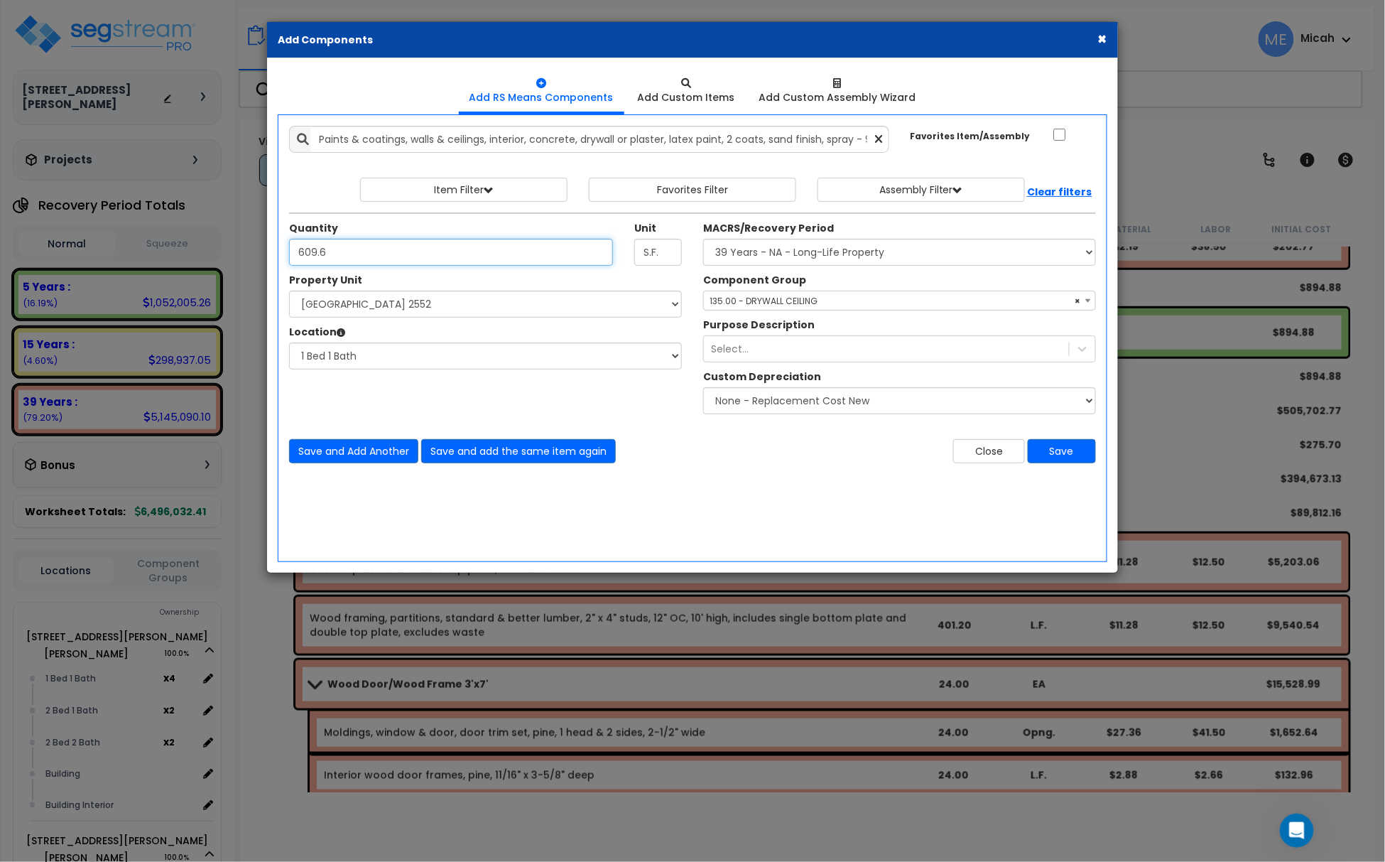
type input "609.6"
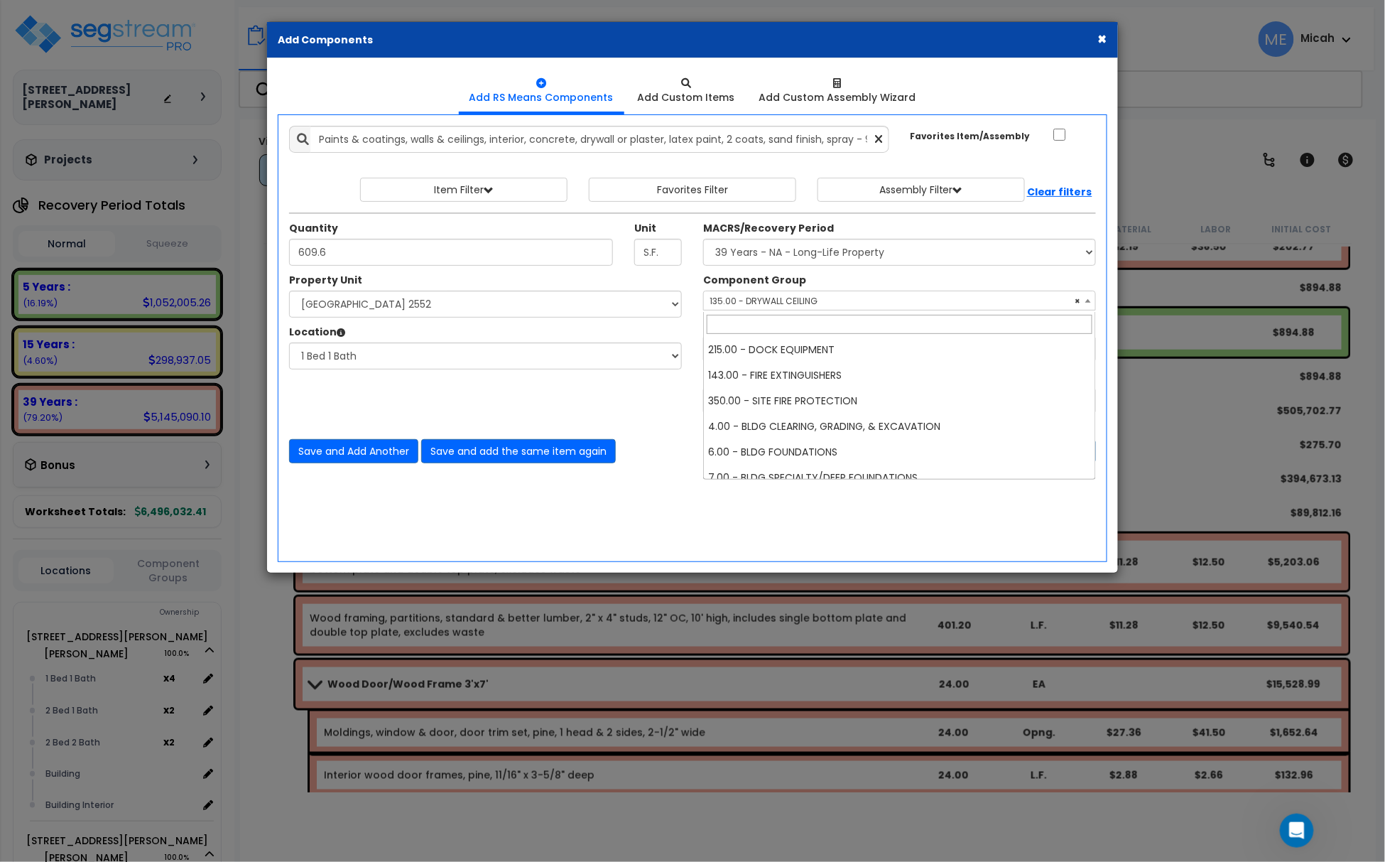
click at [805, 302] on span "× 135.00 - DRYWALL CEILING" at bounding box center [899, 301] width 391 height 20
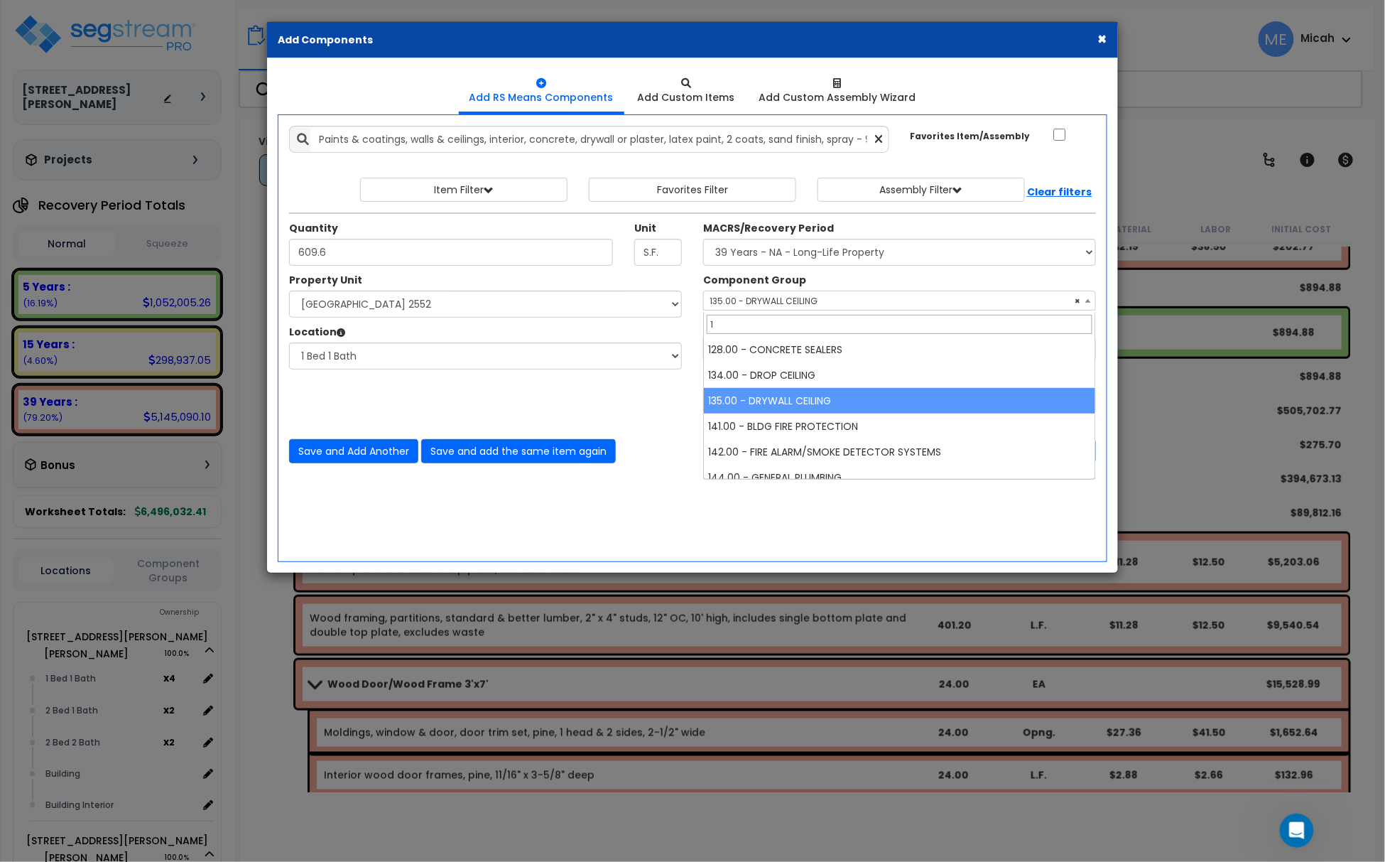
scroll to position [0, 0]
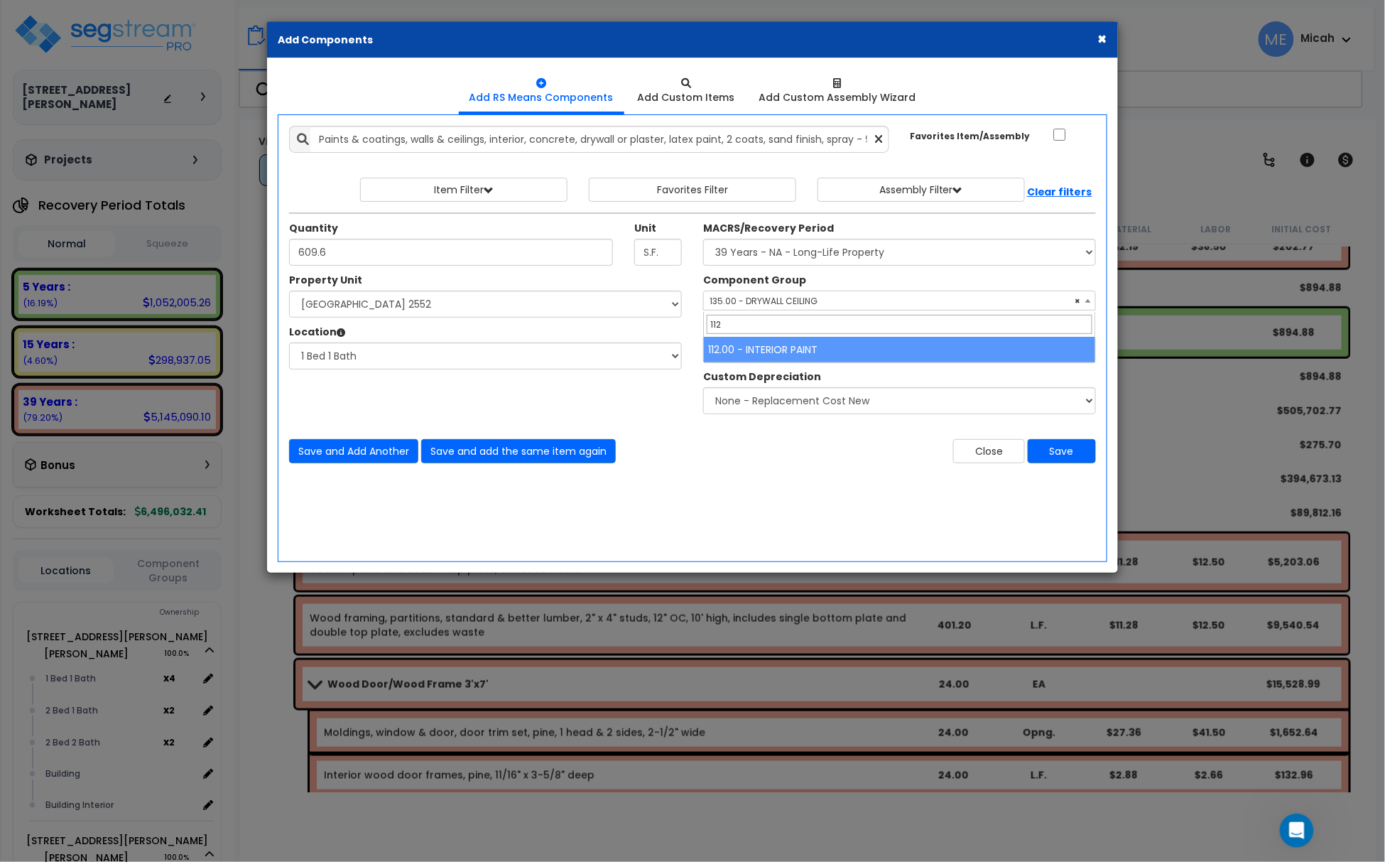
type input "112"
select select "56927"
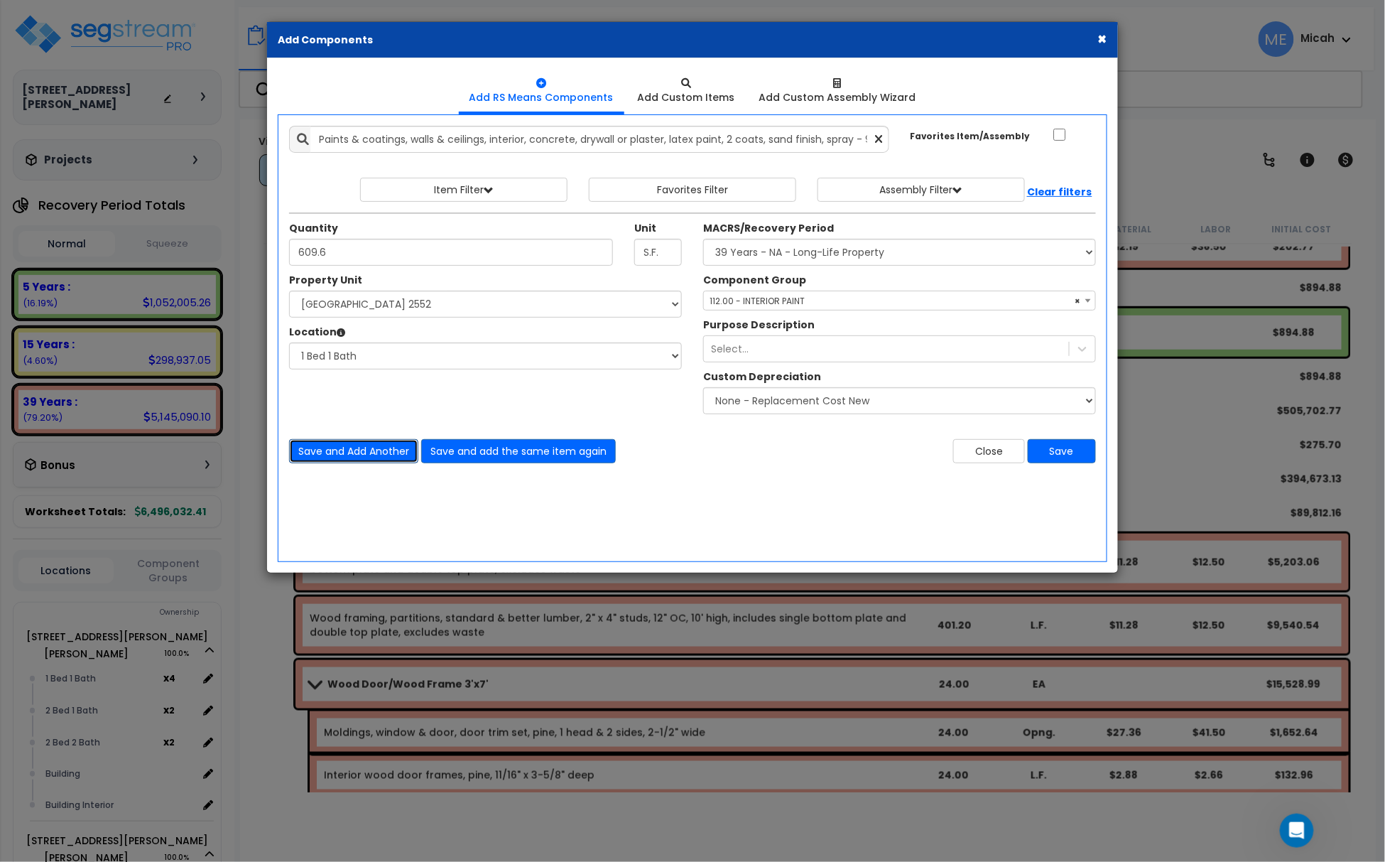
click at [370, 452] on button "Save and Add Another" at bounding box center [353, 451] width 129 height 24
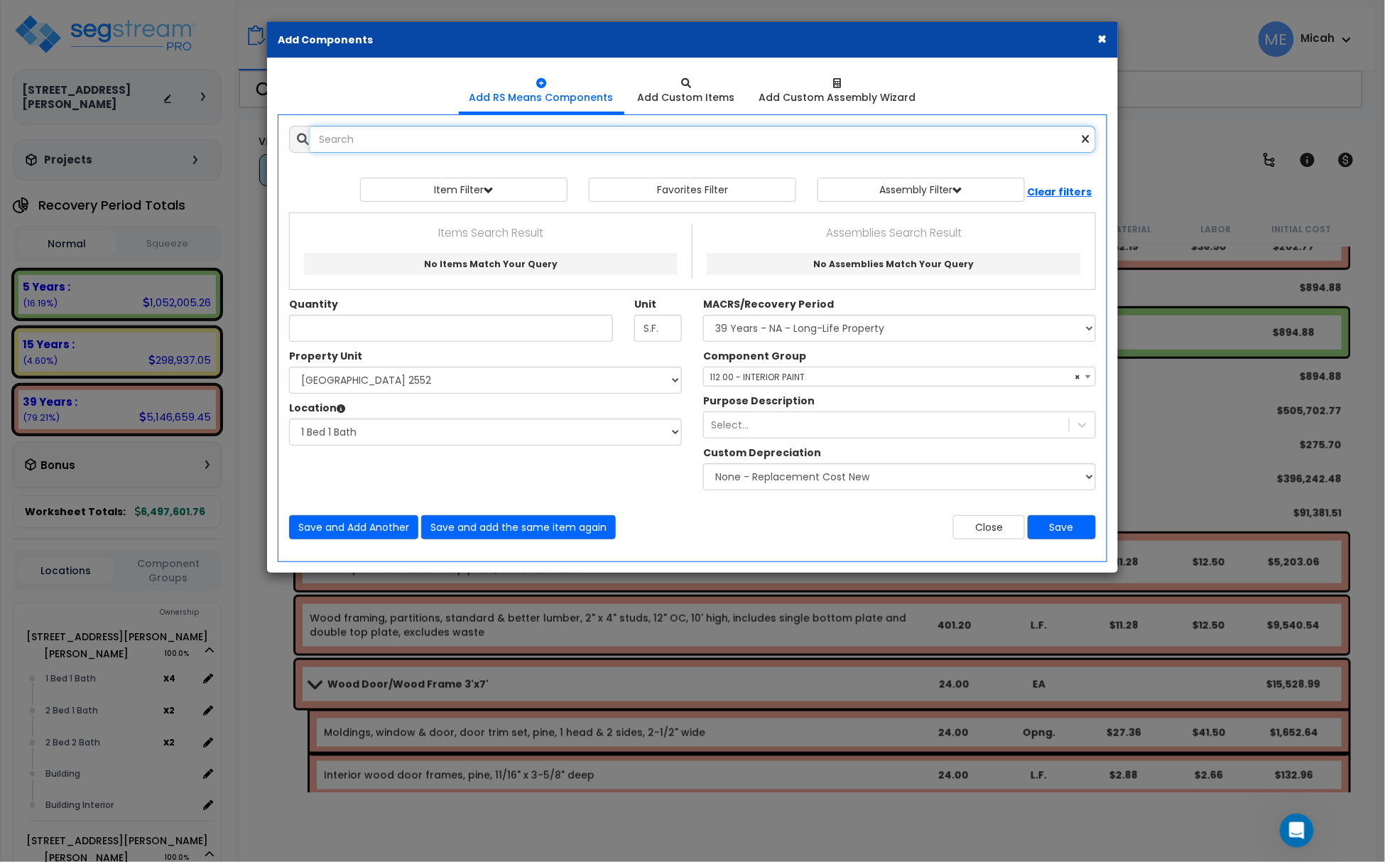
click at [379, 139] on input "text" at bounding box center [703, 139] width 786 height 27
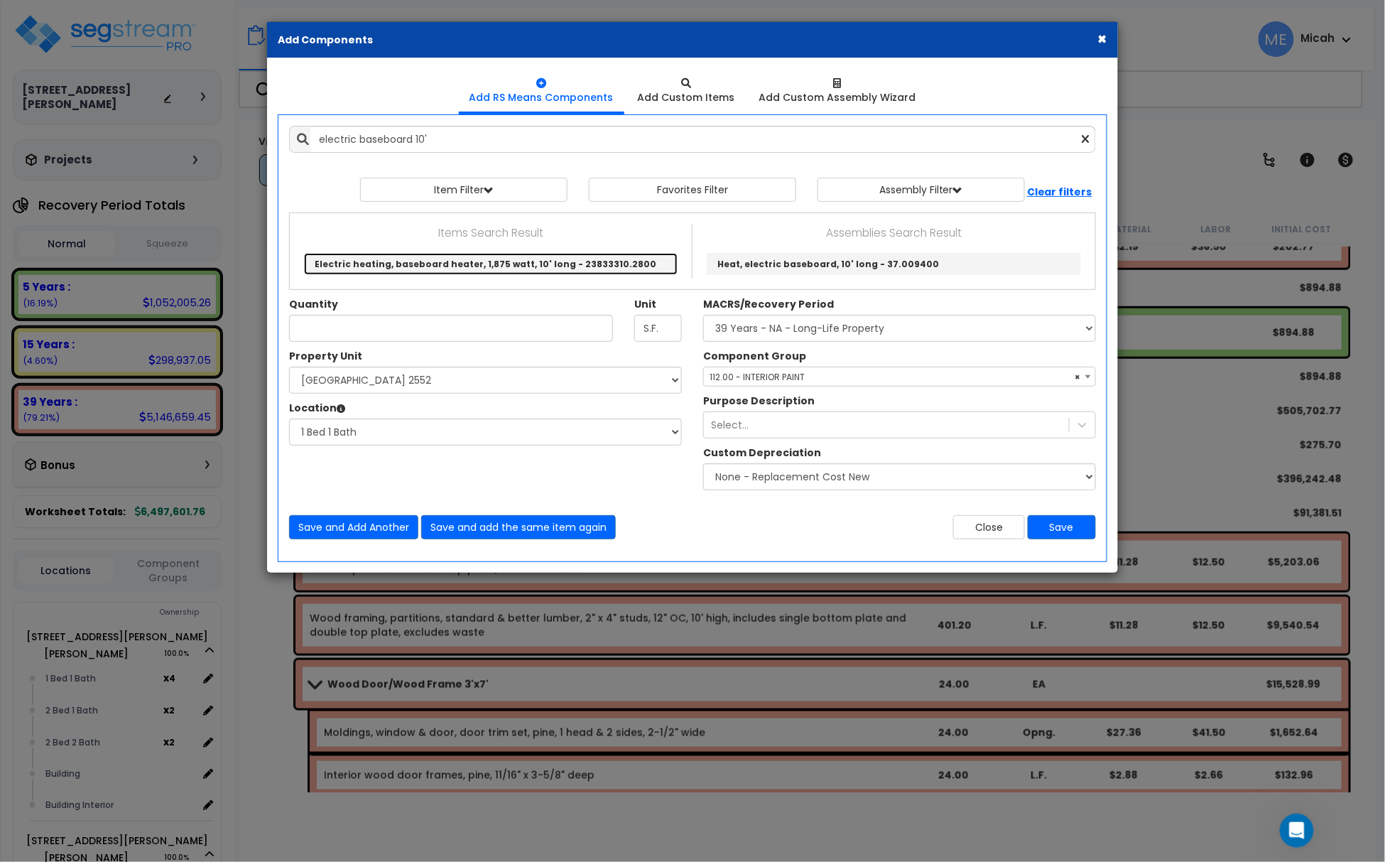
click at [487, 259] on link "Electric heating, baseboard heater, 1,875 watt, 10' long - 23833310.2800" at bounding box center [491, 264] width 374 height 22
type input "Electric heating, baseboard heater, 1,875 watt, 10' long - 23833310.2800"
type input "Ea."
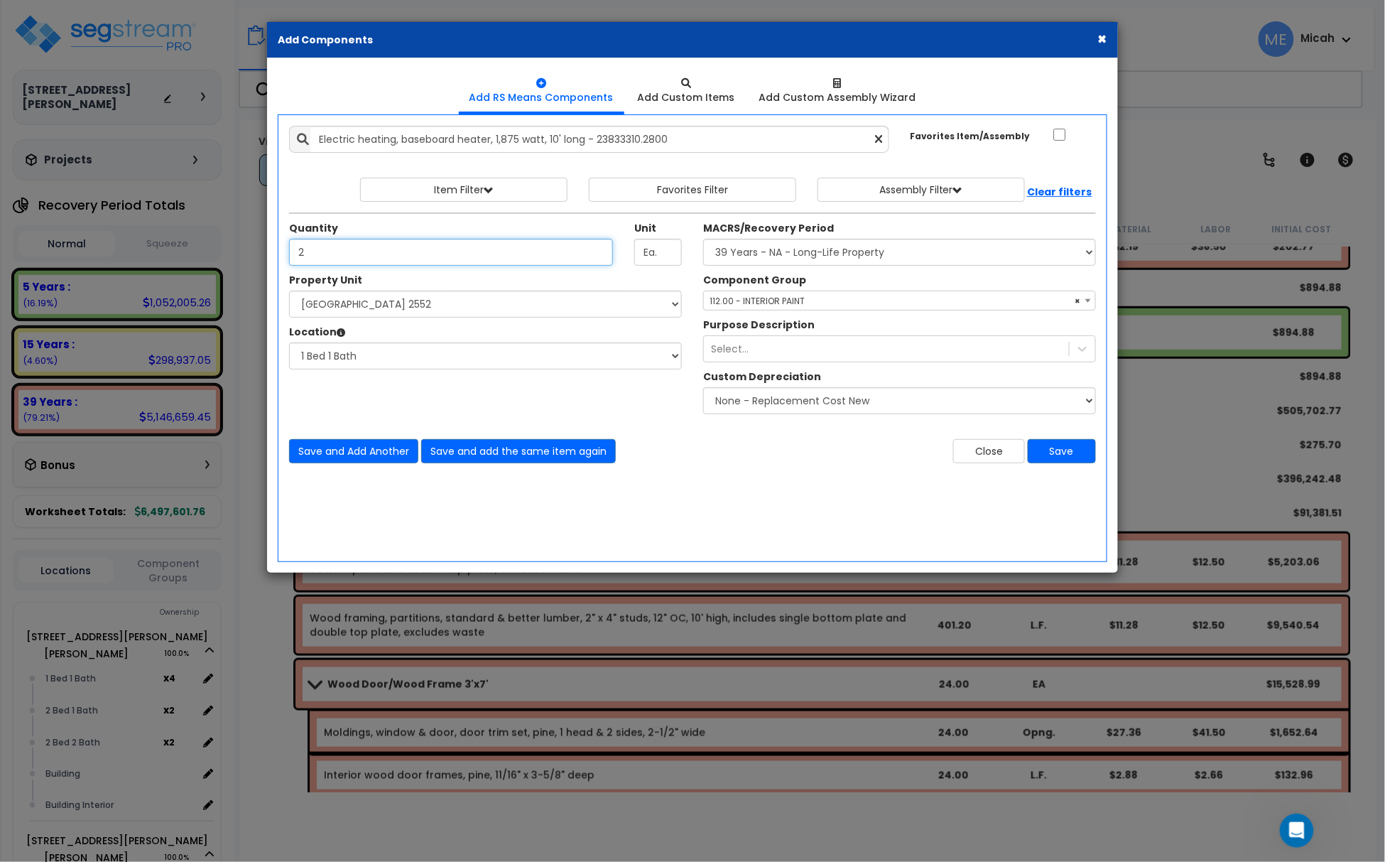
type input "2"
click at [810, 304] on span "× 112.00 - INTERIOR PAINT" at bounding box center [899, 301] width 391 height 20
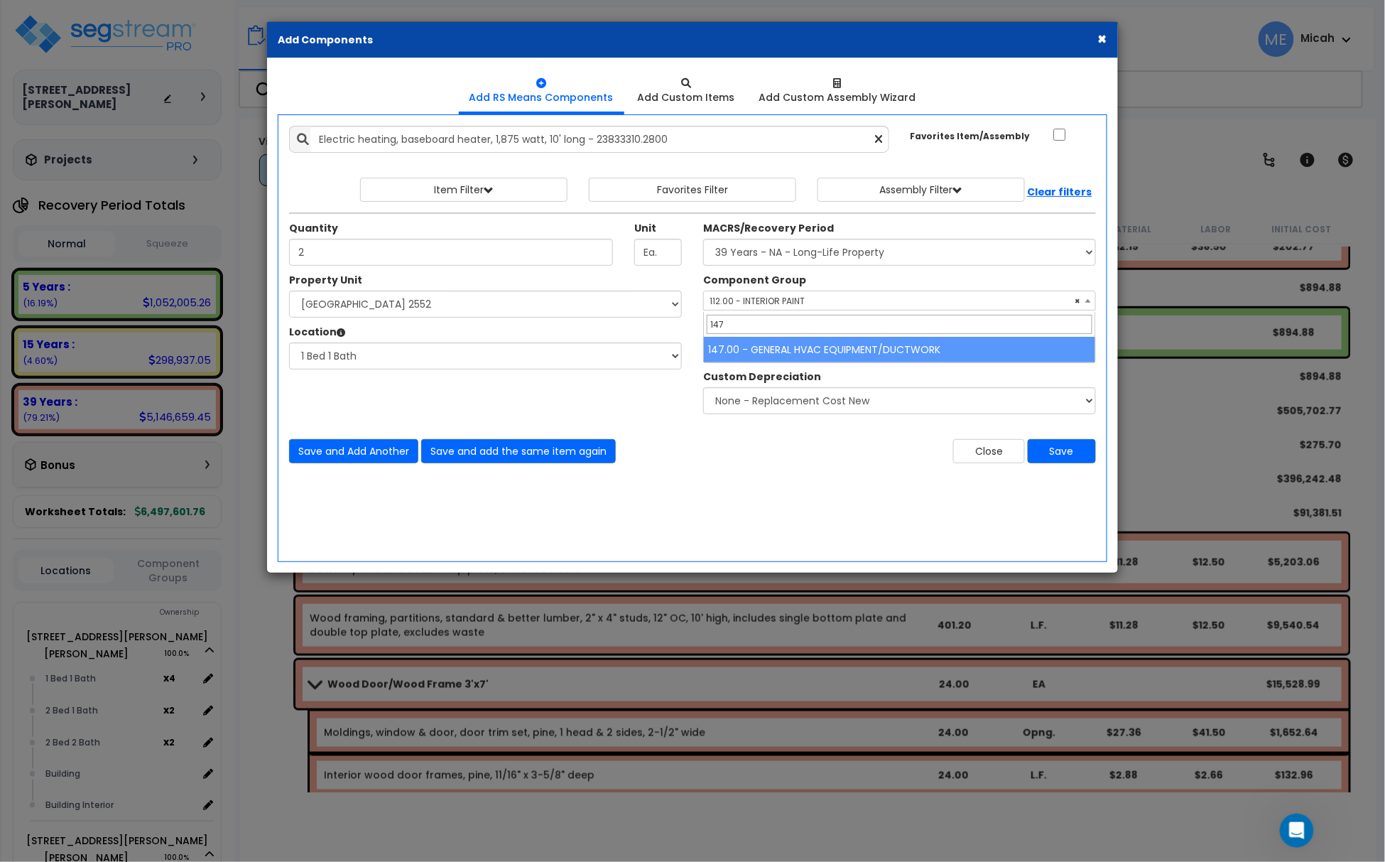
type input "147"
select select "56957"
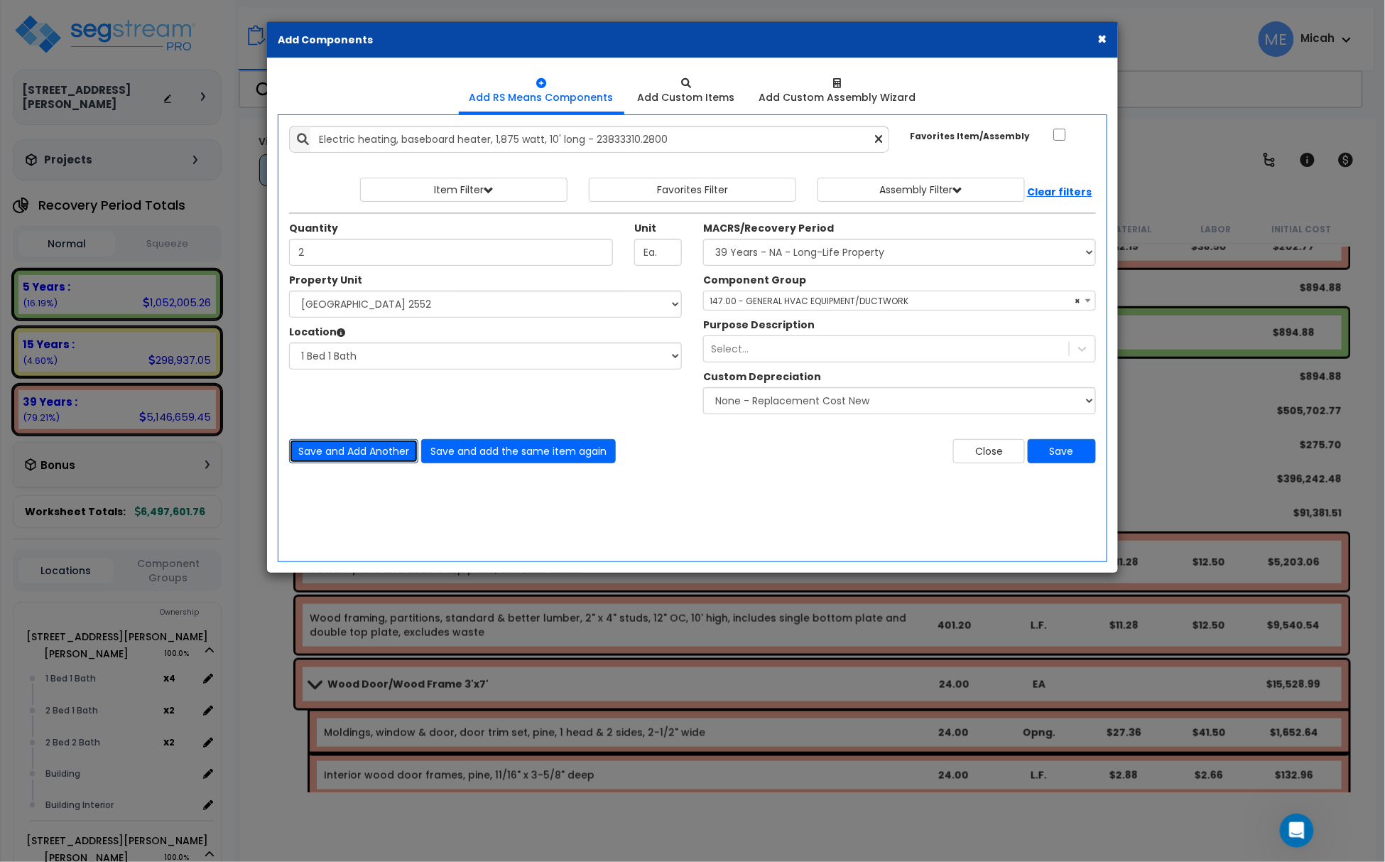
click at [344, 455] on button "Save and Add Another" at bounding box center [353, 451] width 129 height 24
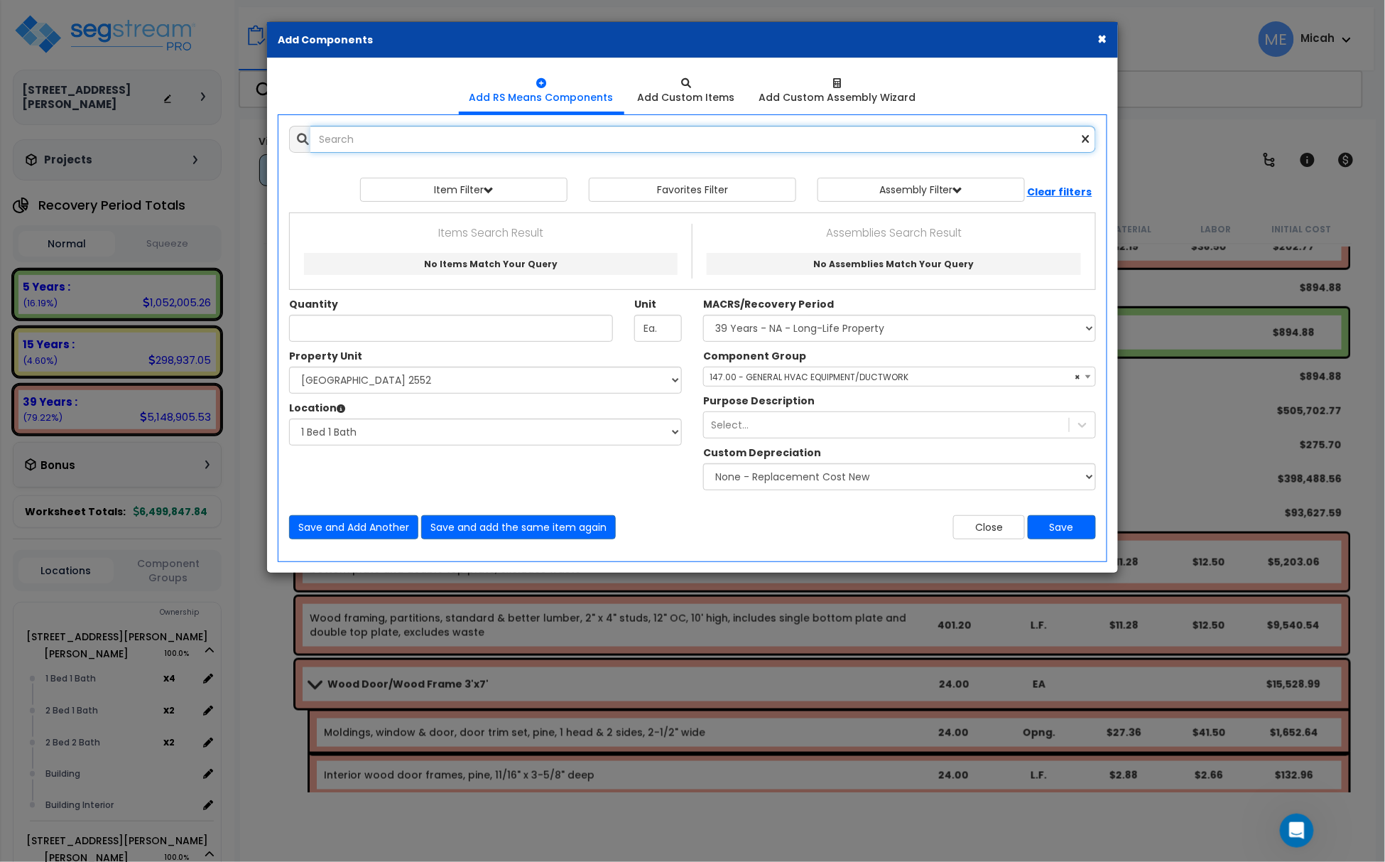
click at [396, 140] on input "text" at bounding box center [703, 139] width 786 height 27
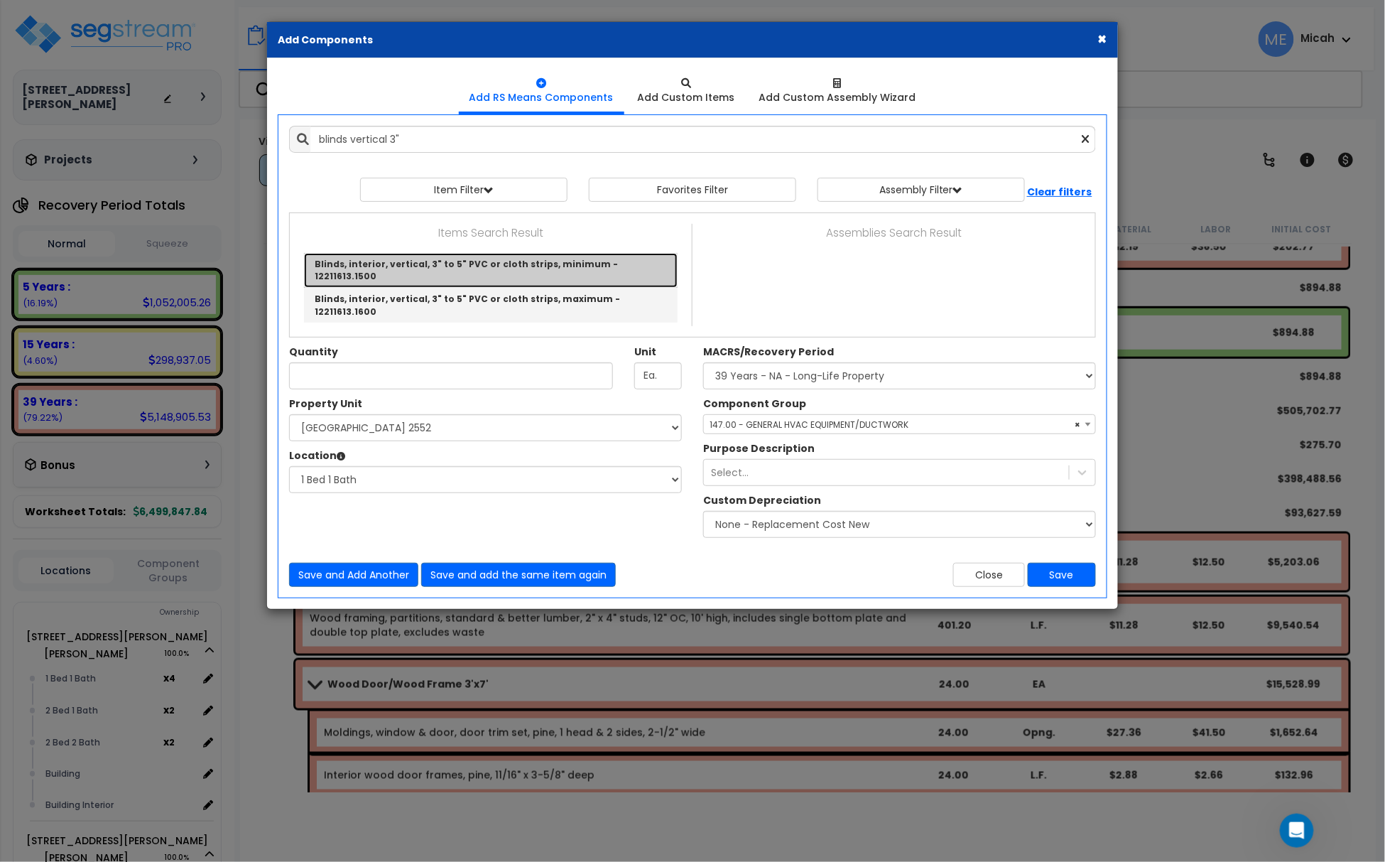
click at [494, 266] on link "Blinds, interior, vertical, 3" to 5" PVC or cloth strips, minimum - 12211613.15…" at bounding box center [491, 270] width 374 height 35
type input "Blinds, interior, vertical, 3" to 5" PVC or cloth strips, minimum - 12211613.15…"
type input "S.F."
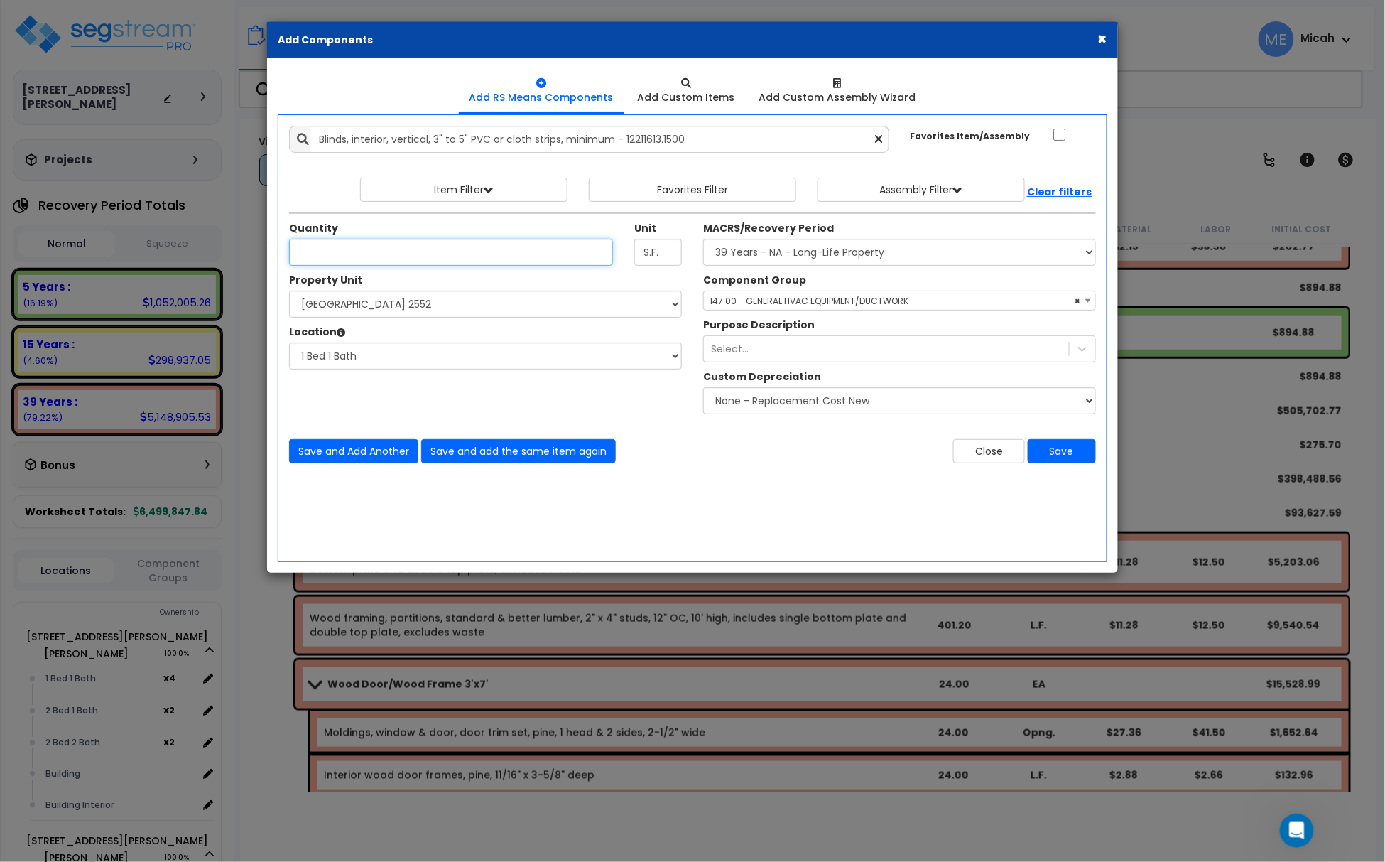
click at [307, 259] on input "Unit Quantity" at bounding box center [451, 252] width 324 height 27
type input "49"
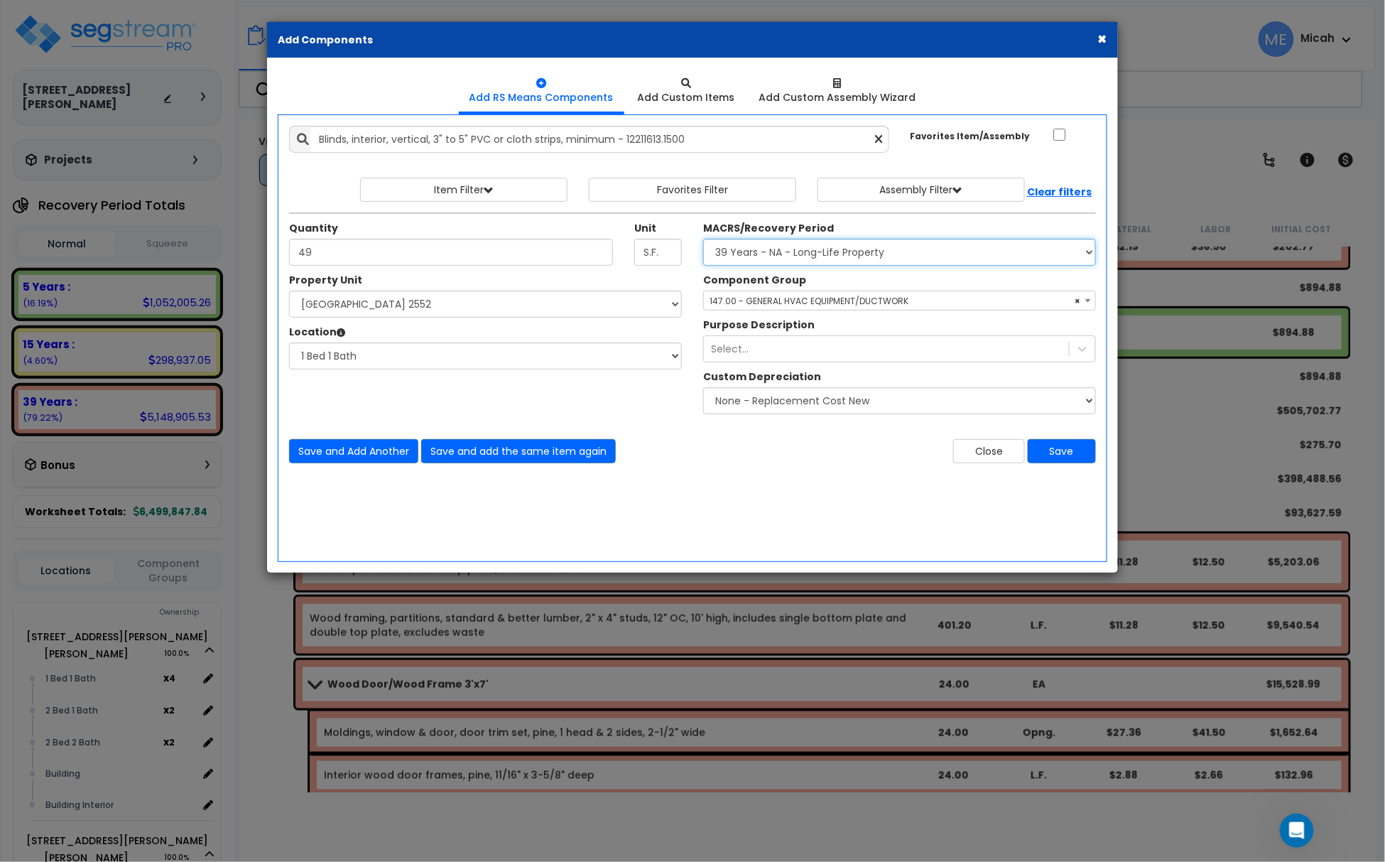
click at [771, 251] on select "Select MACRS/Recovery Period 5 Years - 57.0 - Distributive Trades & Services 5 …" at bounding box center [899, 252] width 393 height 27
click at [703, 240] on select "Select MACRS/Recovery Period 5 Years - 57.0 - Distributive Trades & Services 5 …" at bounding box center [899, 252] width 393 height 27
click at [777, 242] on select "Select MACRS/Recovery Period 5 Years - 57.0 - Distributive Trades & Services 5 …" at bounding box center [899, 252] width 393 height 27
select select "3667"
click at [703, 240] on select "Select MACRS/Recovery Period 5 Years - 57.0 - Distributive Trades & Services 5 …" at bounding box center [899, 252] width 393 height 27
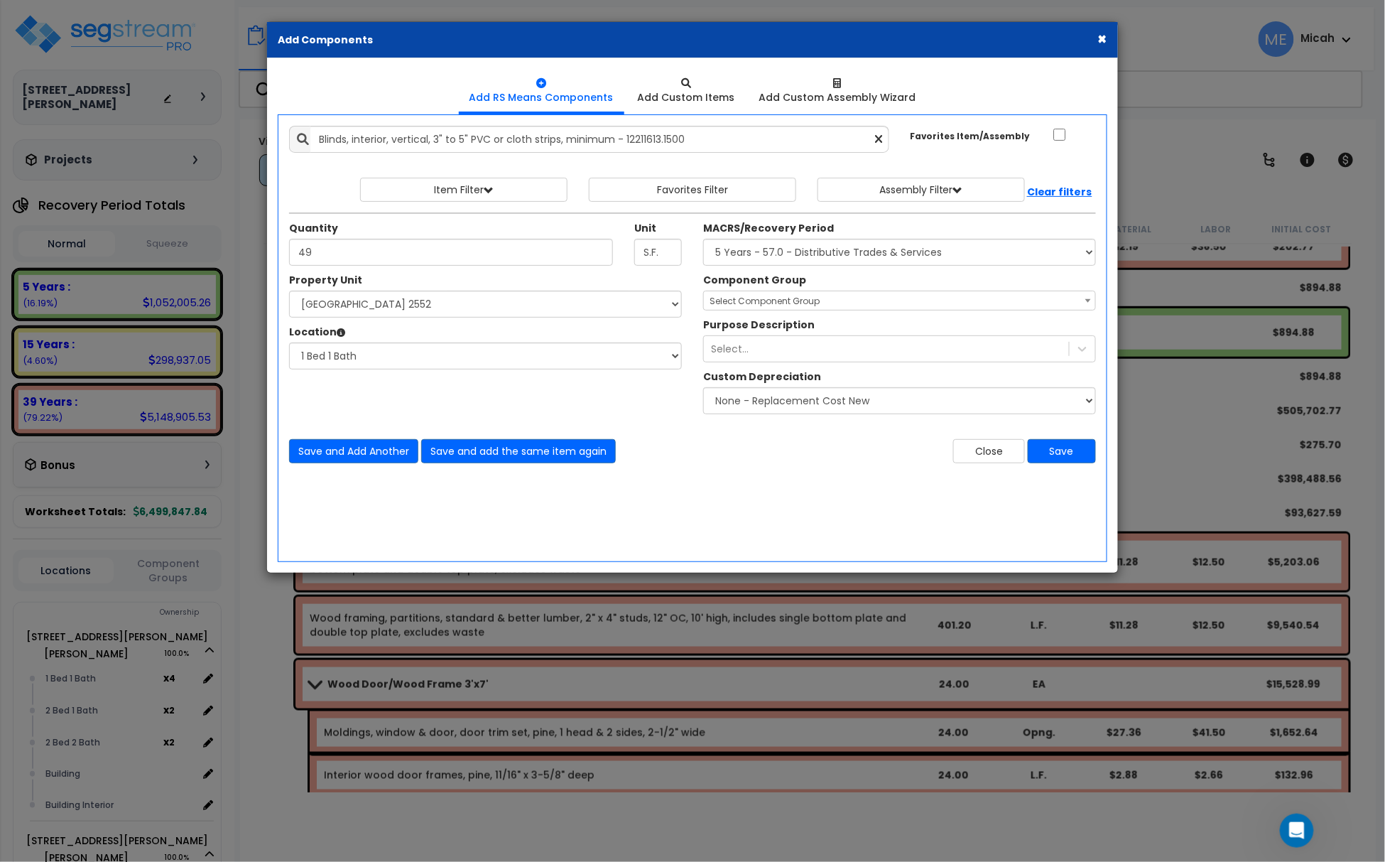
click at [780, 310] on span "Select Component Group" at bounding box center [899, 301] width 391 height 20
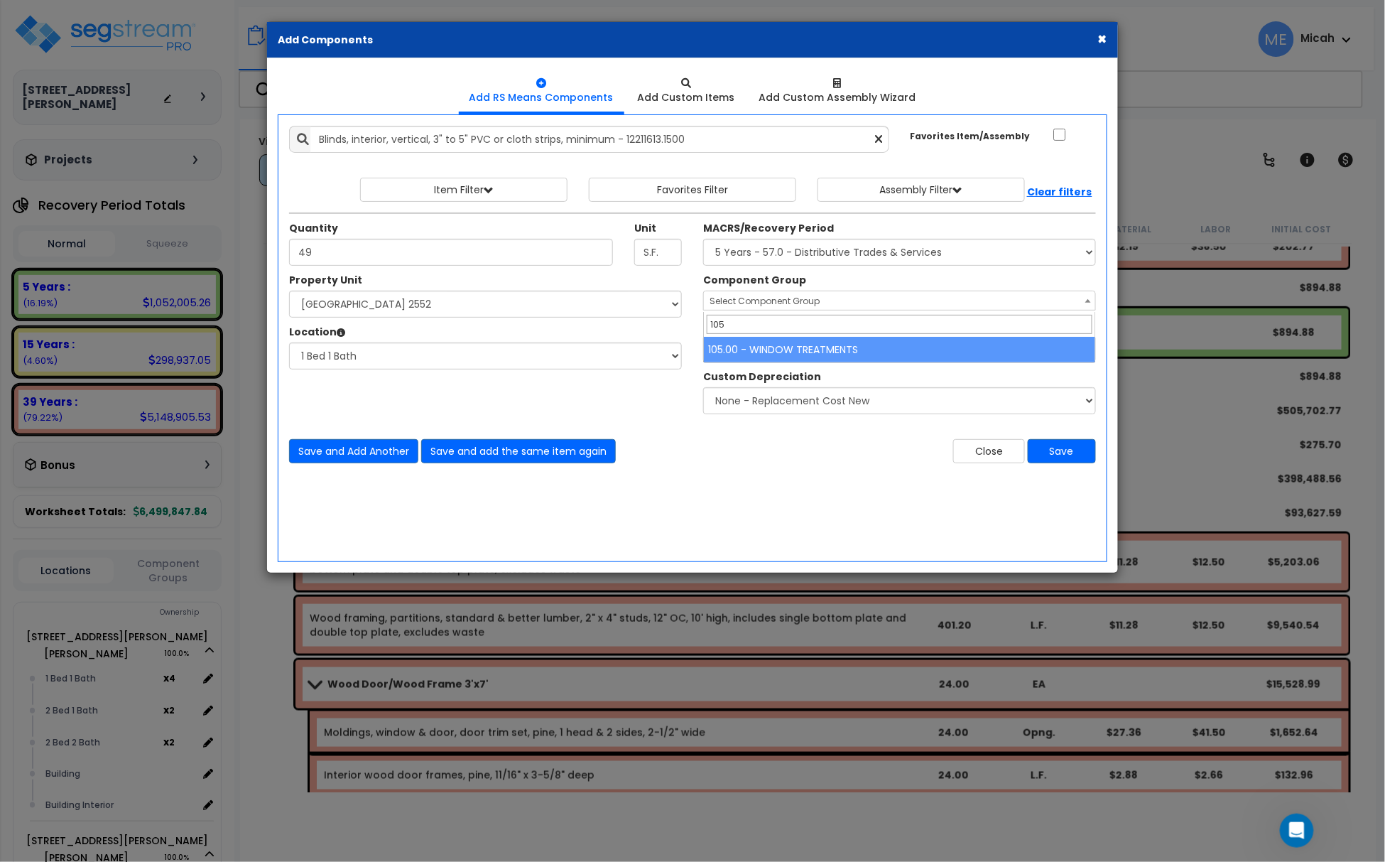
type input "105"
select select "56920"
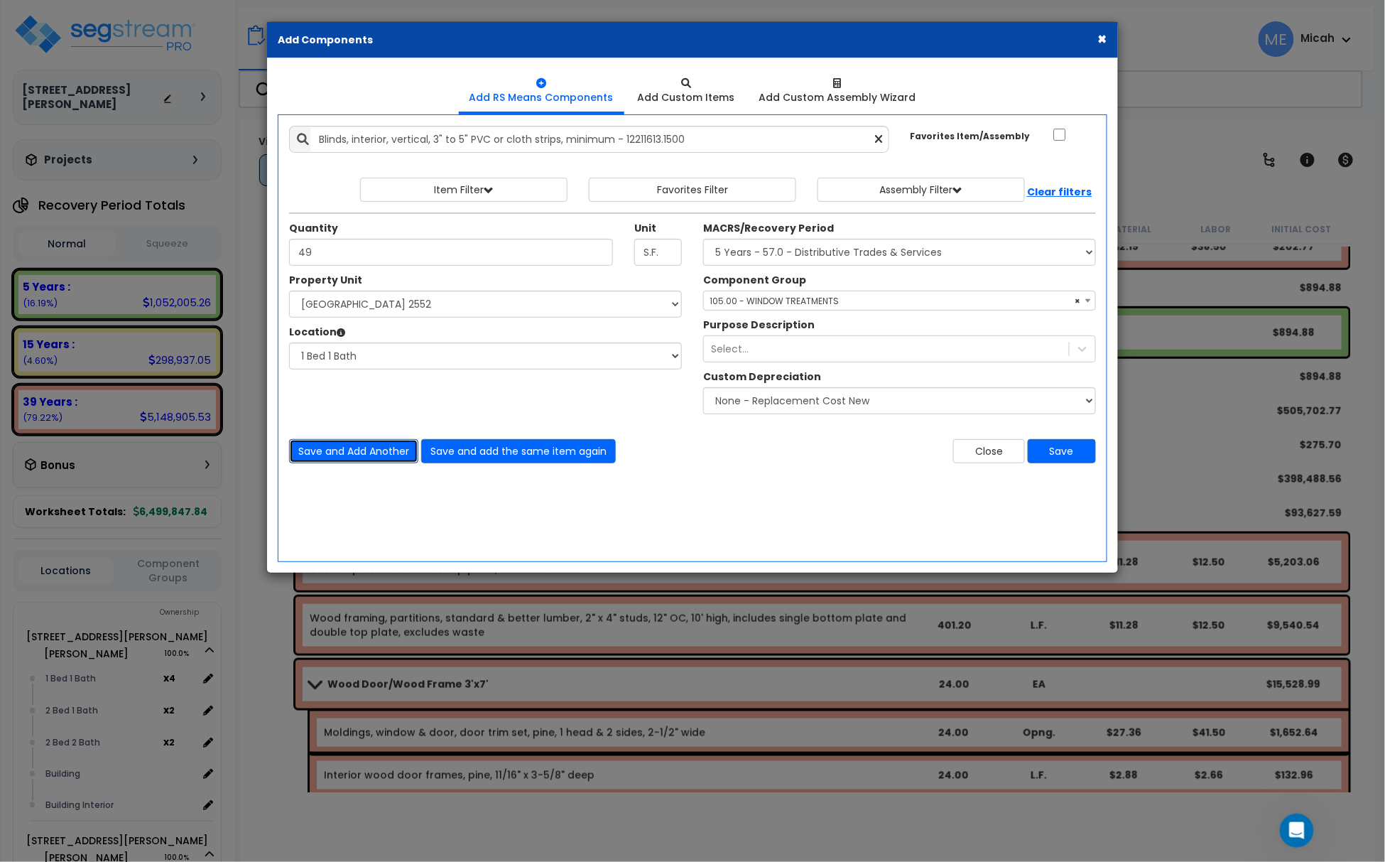
click at [390, 450] on button "Save and Add Another" at bounding box center [353, 451] width 129 height 24
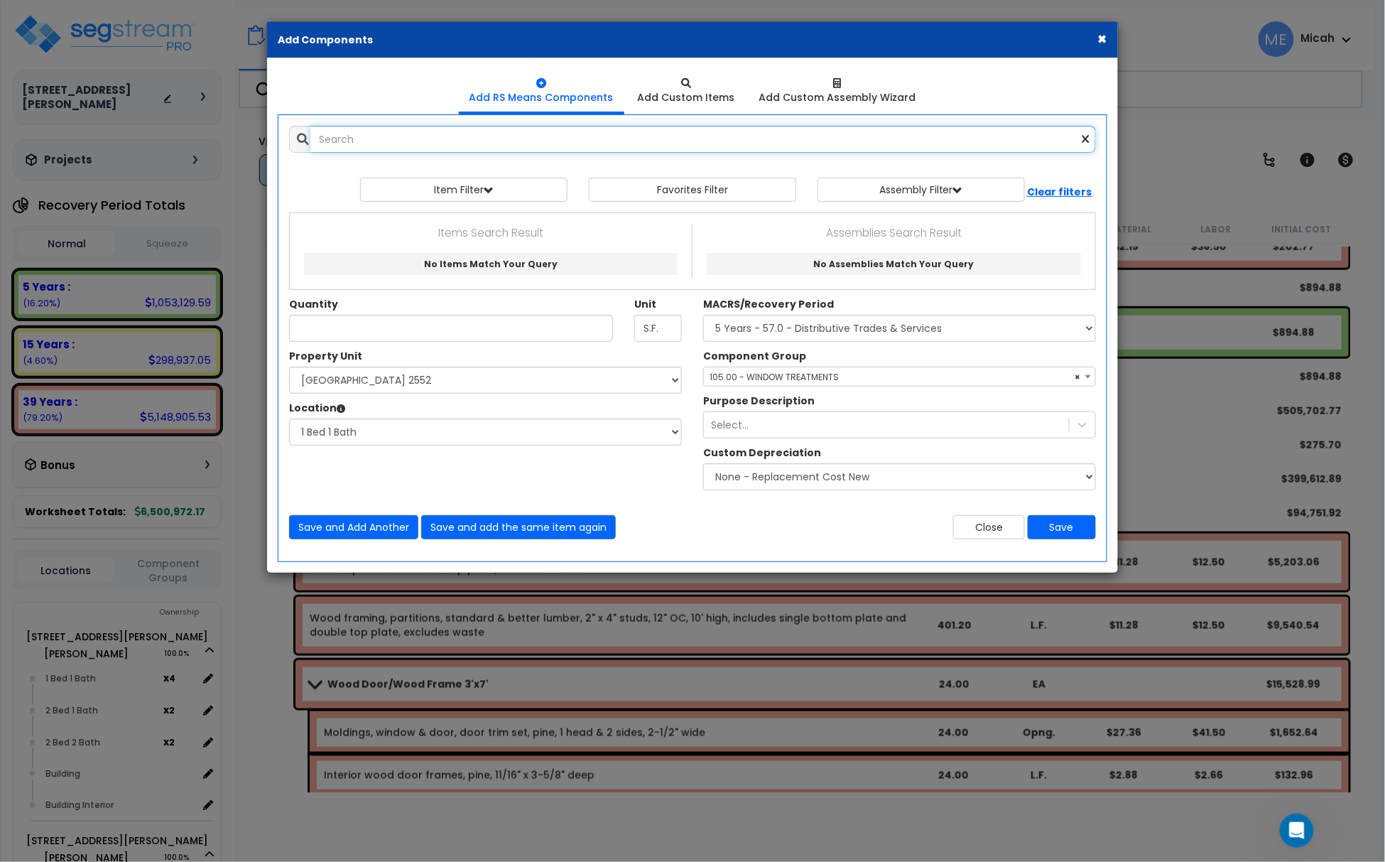
click at [328, 138] on input "text" at bounding box center [703, 139] width 786 height 27
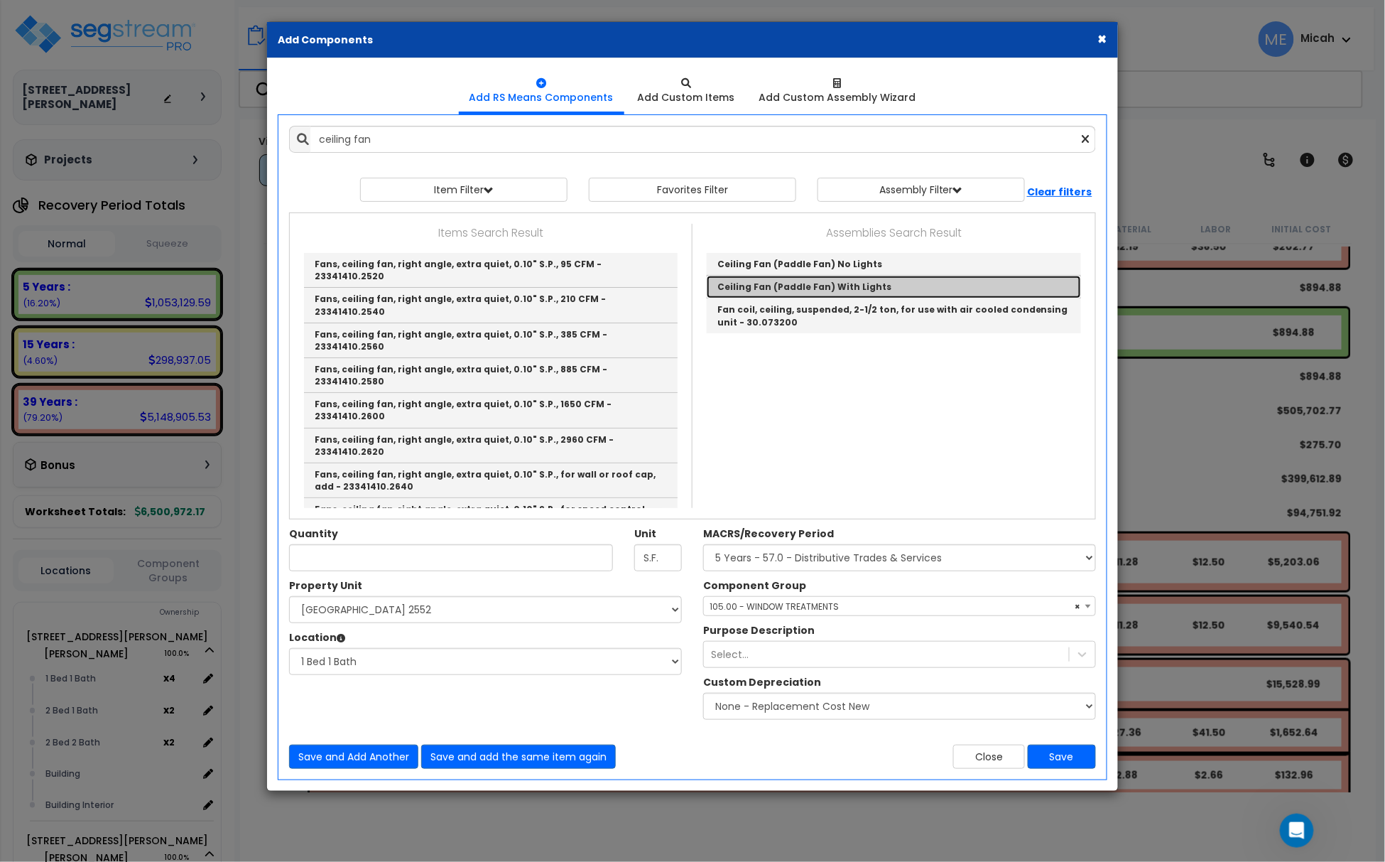
click at [820, 287] on link "Ceiling Fan (Paddle Fan) With Lights" at bounding box center [894, 287] width 374 height 23
type input "Ceiling Fan (Paddle Fan) With Lights"
checkbox input "true"
type input "EA"
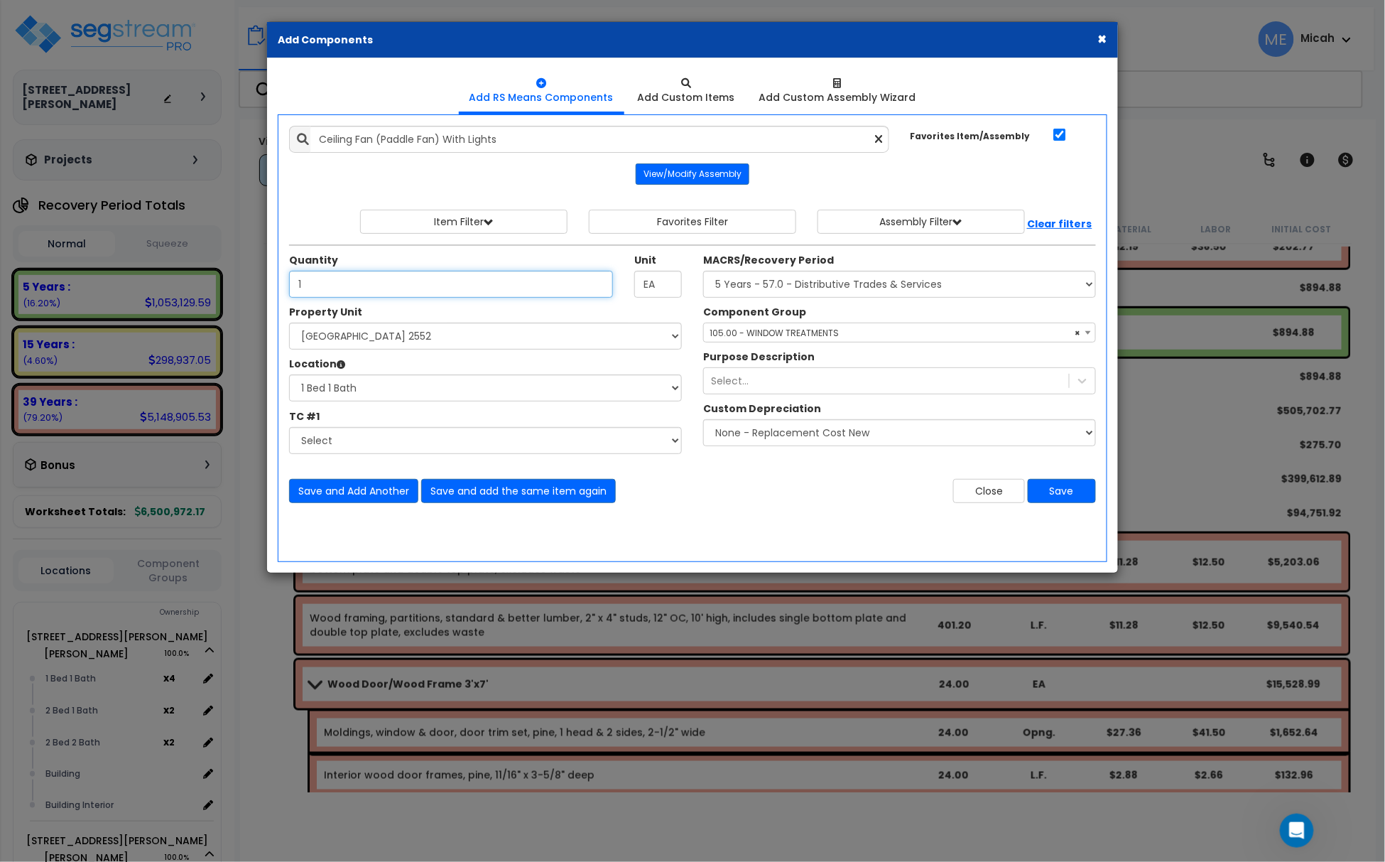
type input "1"
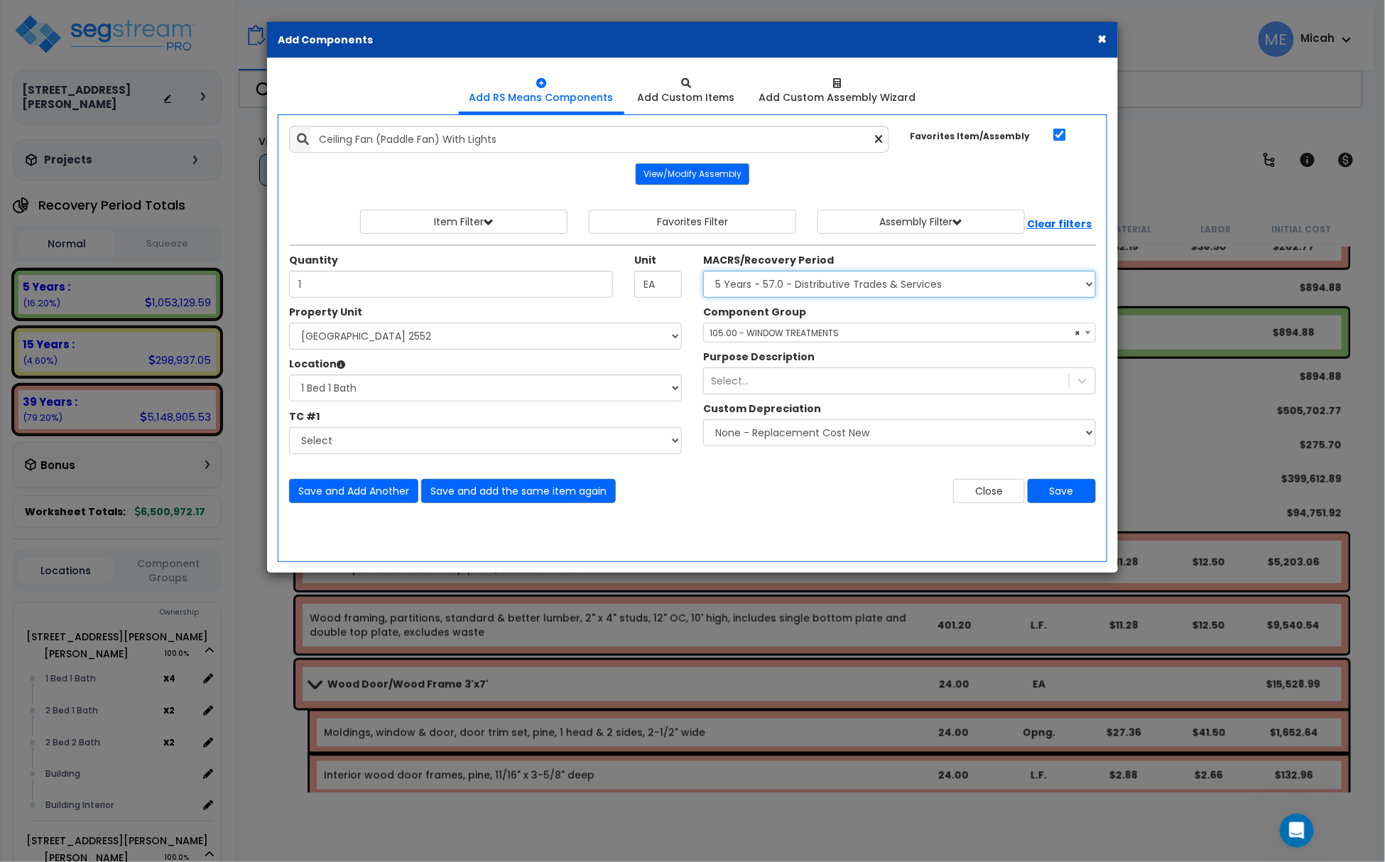
click at [790, 288] on select "Select MACRS/Recovery Period 5 Years - 57.0 - Distributive Trades & Services 5 …" at bounding box center [899, 284] width 393 height 27
select select "3669"
click at [703, 273] on select "Select MACRS/Recovery Period 5 Years - 57.0 - Distributive Trades & Services 5 …" at bounding box center [899, 284] width 393 height 27
click at [756, 332] on span "Select Component Group" at bounding box center [765, 333] width 110 height 12
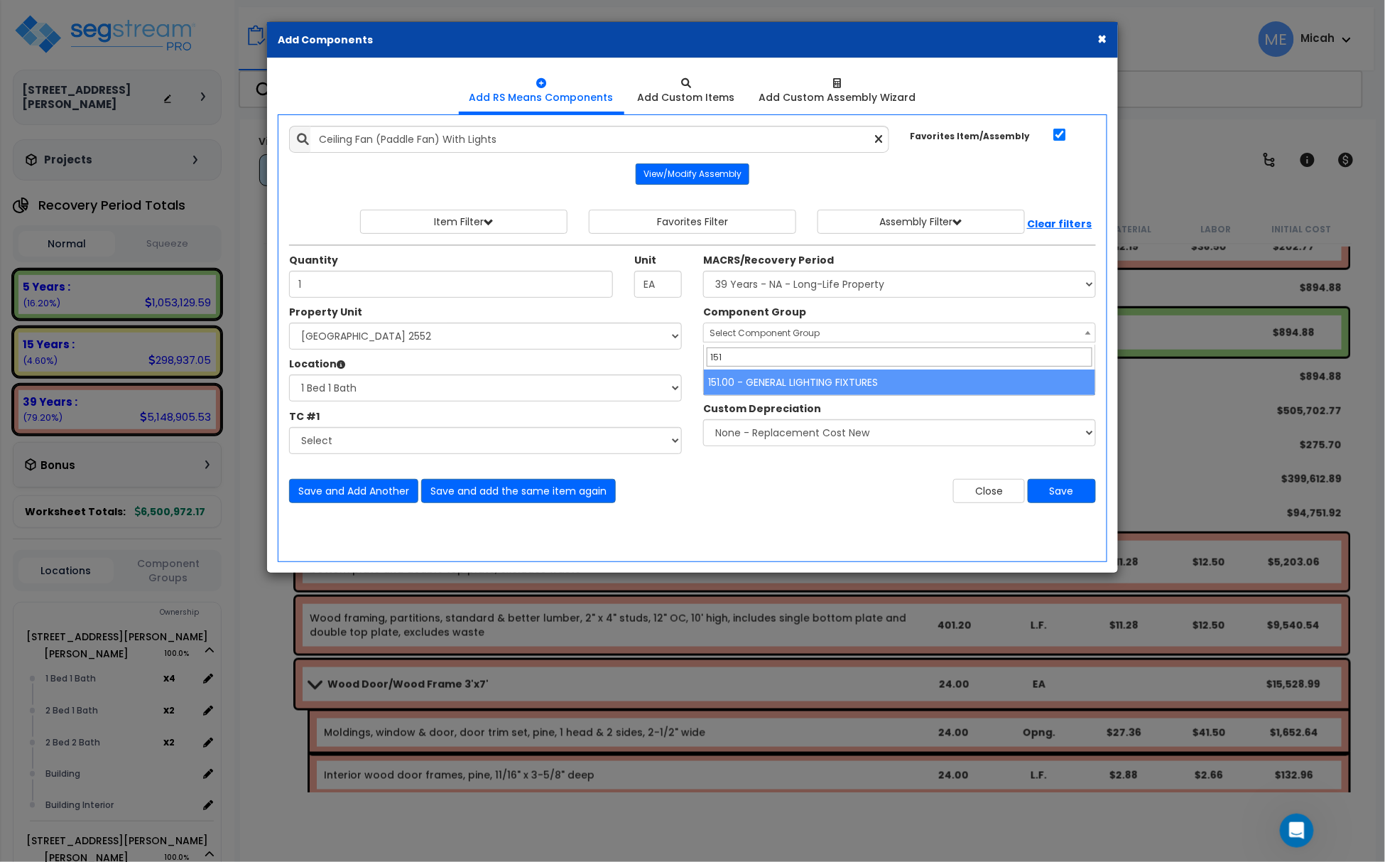
type input "151"
select select "56961"
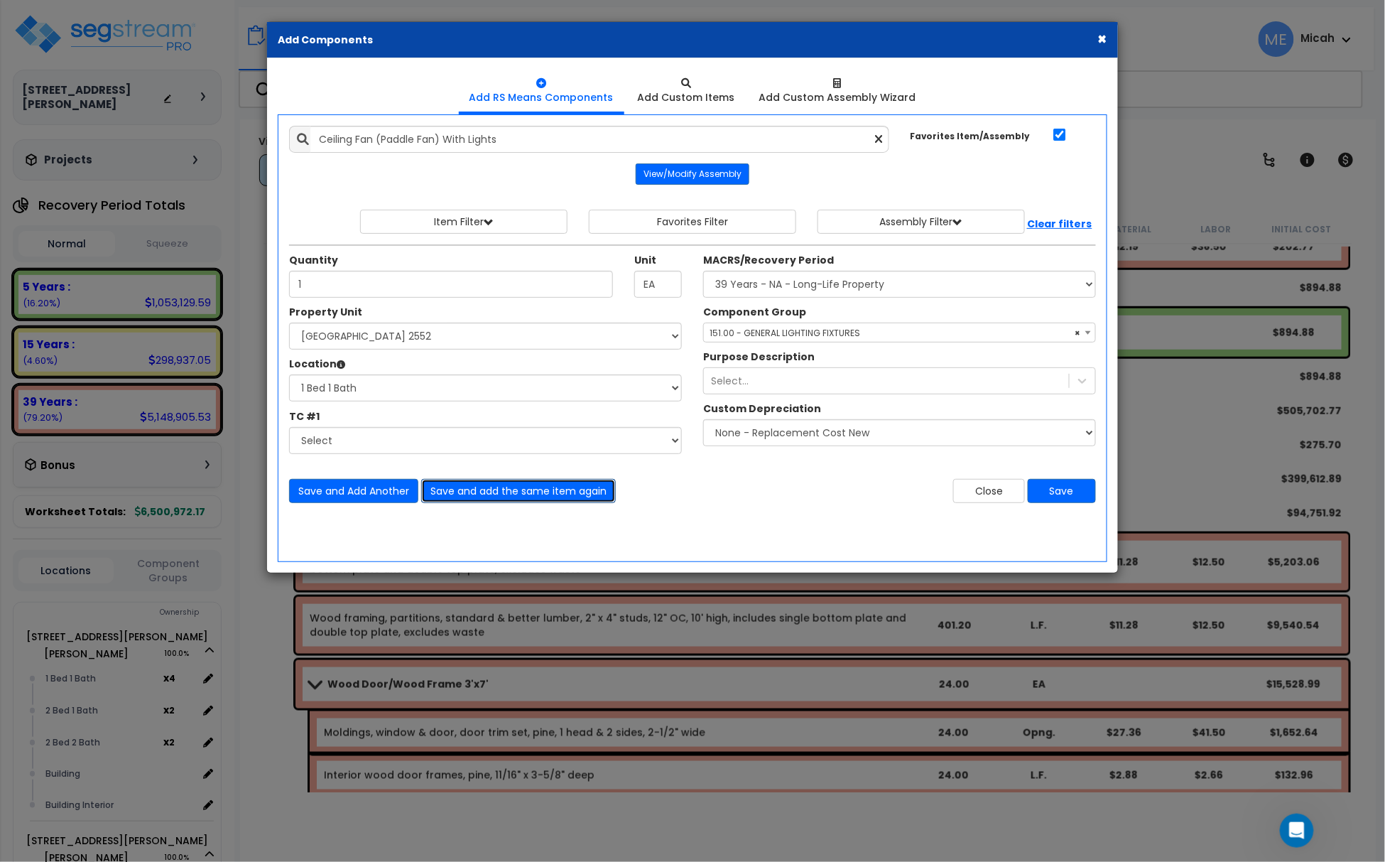
click at [496, 491] on button "Save and add the same item again" at bounding box center [518, 491] width 195 height 24
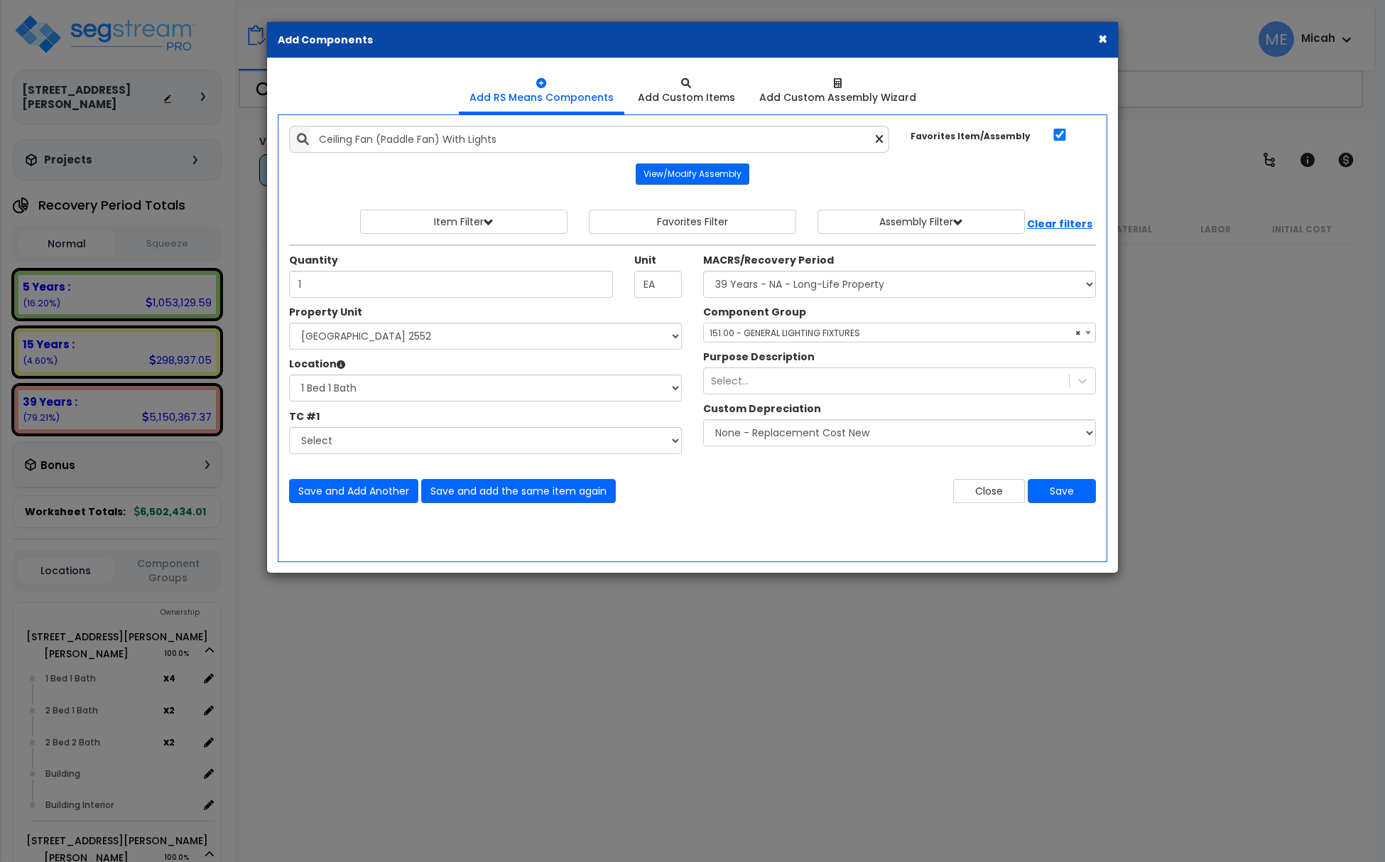
select select "3669"
select select "175794"
select select "8793"
select select "56961"
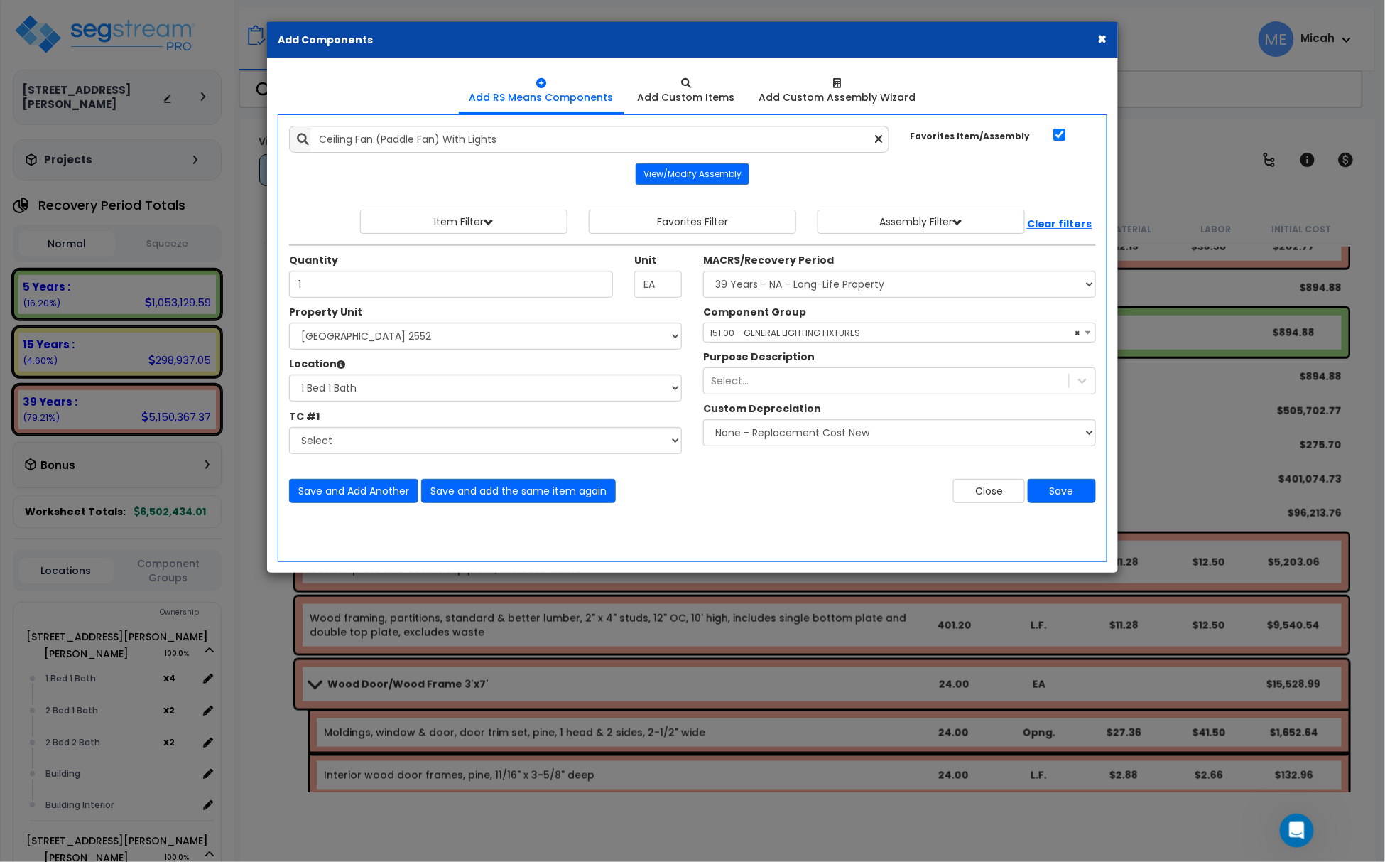
scroll to position [1495, 0]
type input "1"
click at [379, 487] on button "Save and Add Another" at bounding box center [353, 491] width 129 height 24
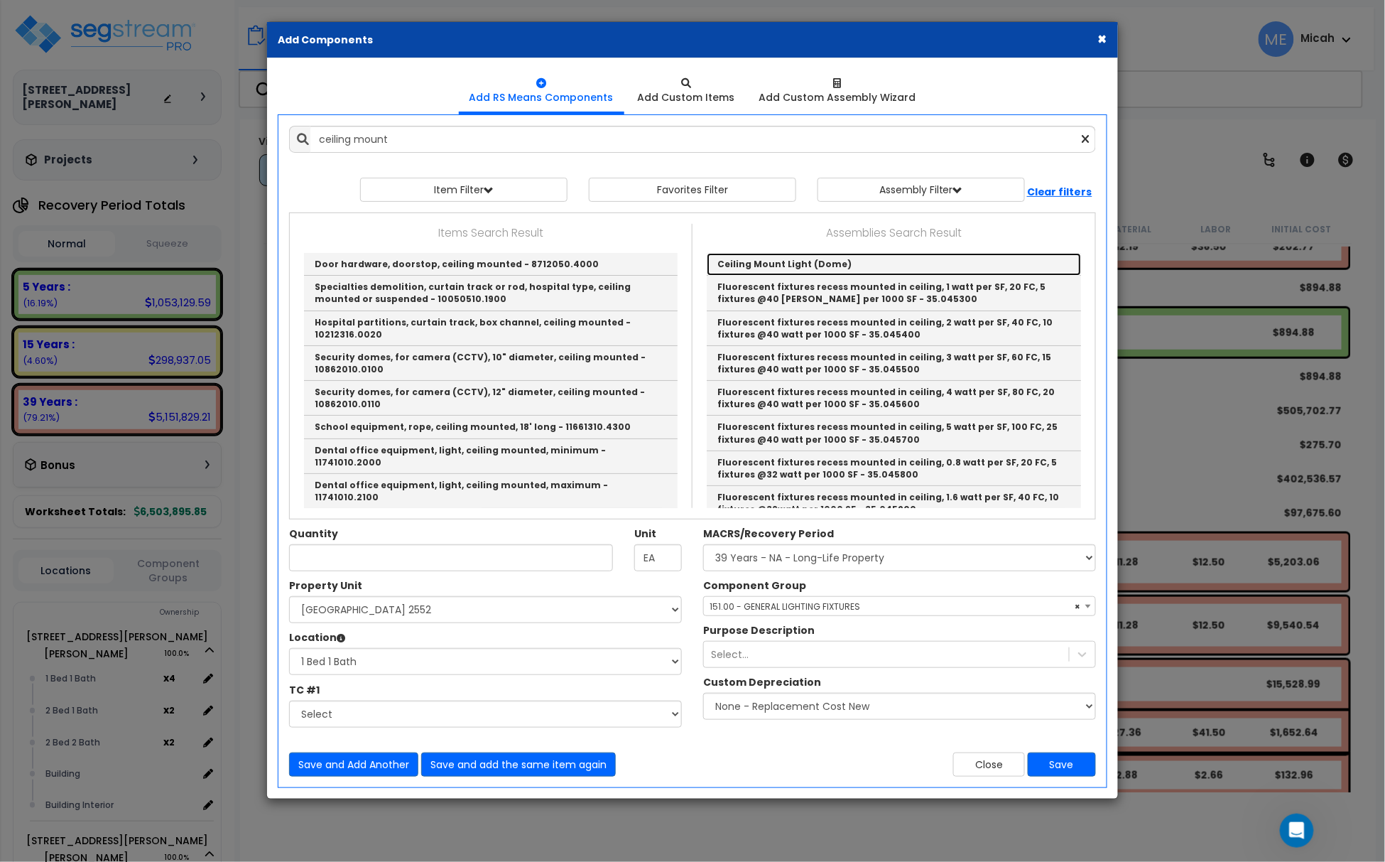
click at [740, 264] on link "Ceiling Mount Light (Dome)" at bounding box center [894, 264] width 374 height 23
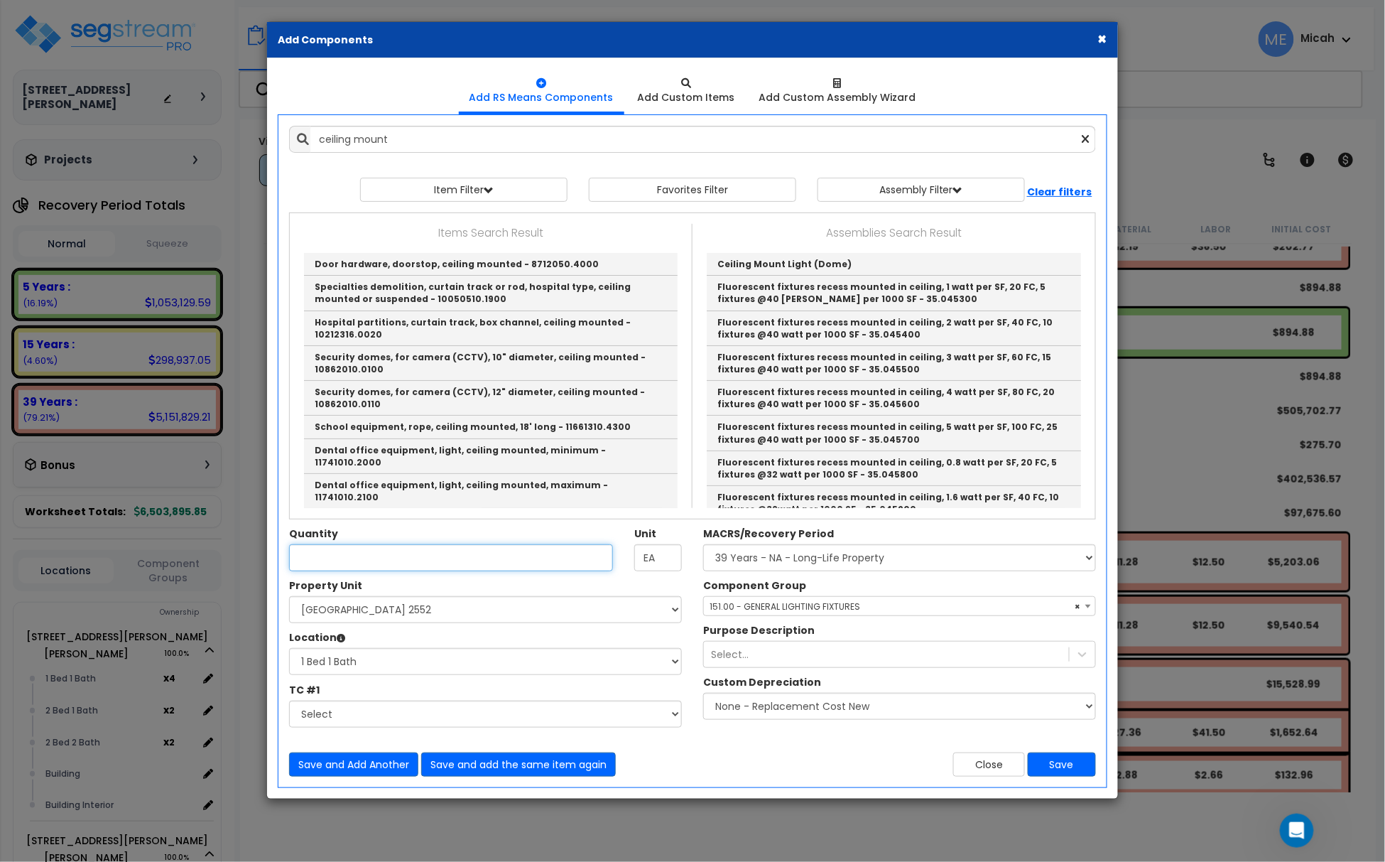
type input "Ceiling Mount Light (Dome)"
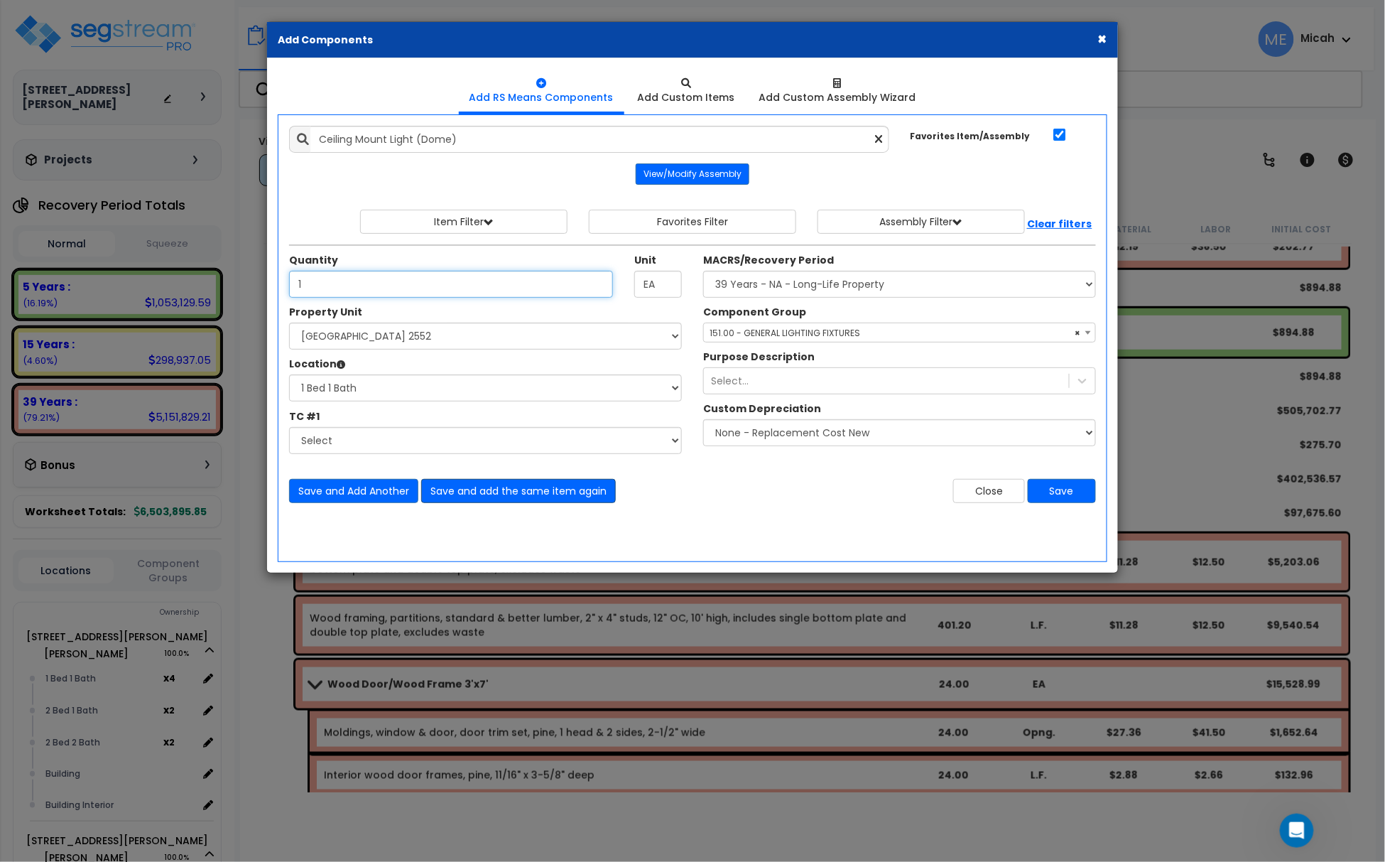
type input "1"
click at [517, 493] on button "Save and add the same item again" at bounding box center [518, 491] width 195 height 24
type input "1"
click at [523, 495] on button "Save and add the same item again" at bounding box center [518, 491] width 195 height 24
click at [876, 139] on icon at bounding box center [879, 140] width 7 height 12
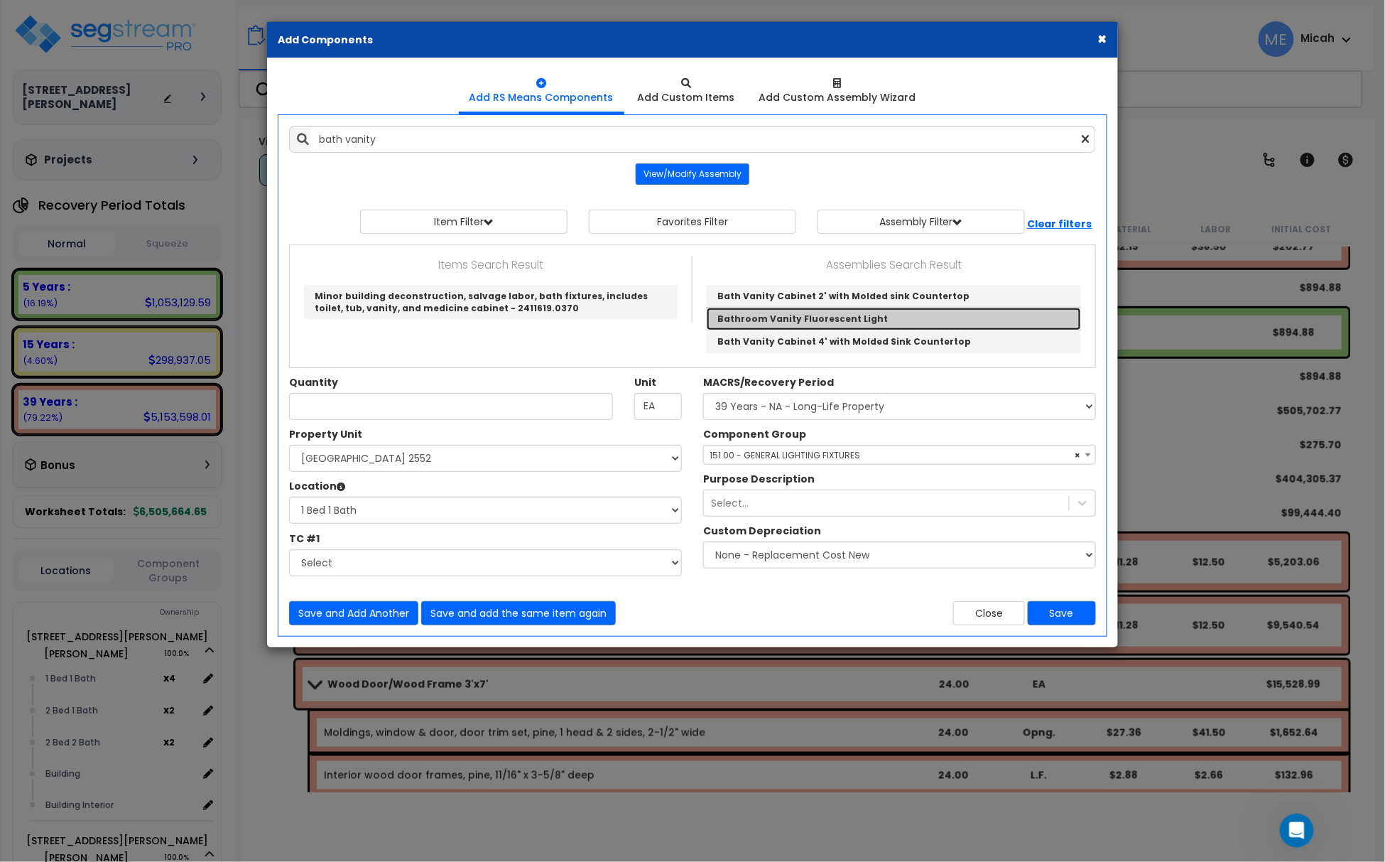
click at [815, 322] on link "Bathroom Vanity Fluorescent Light" at bounding box center [894, 319] width 374 height 23
type input "Bathroom Vanity Fluorescent Light"
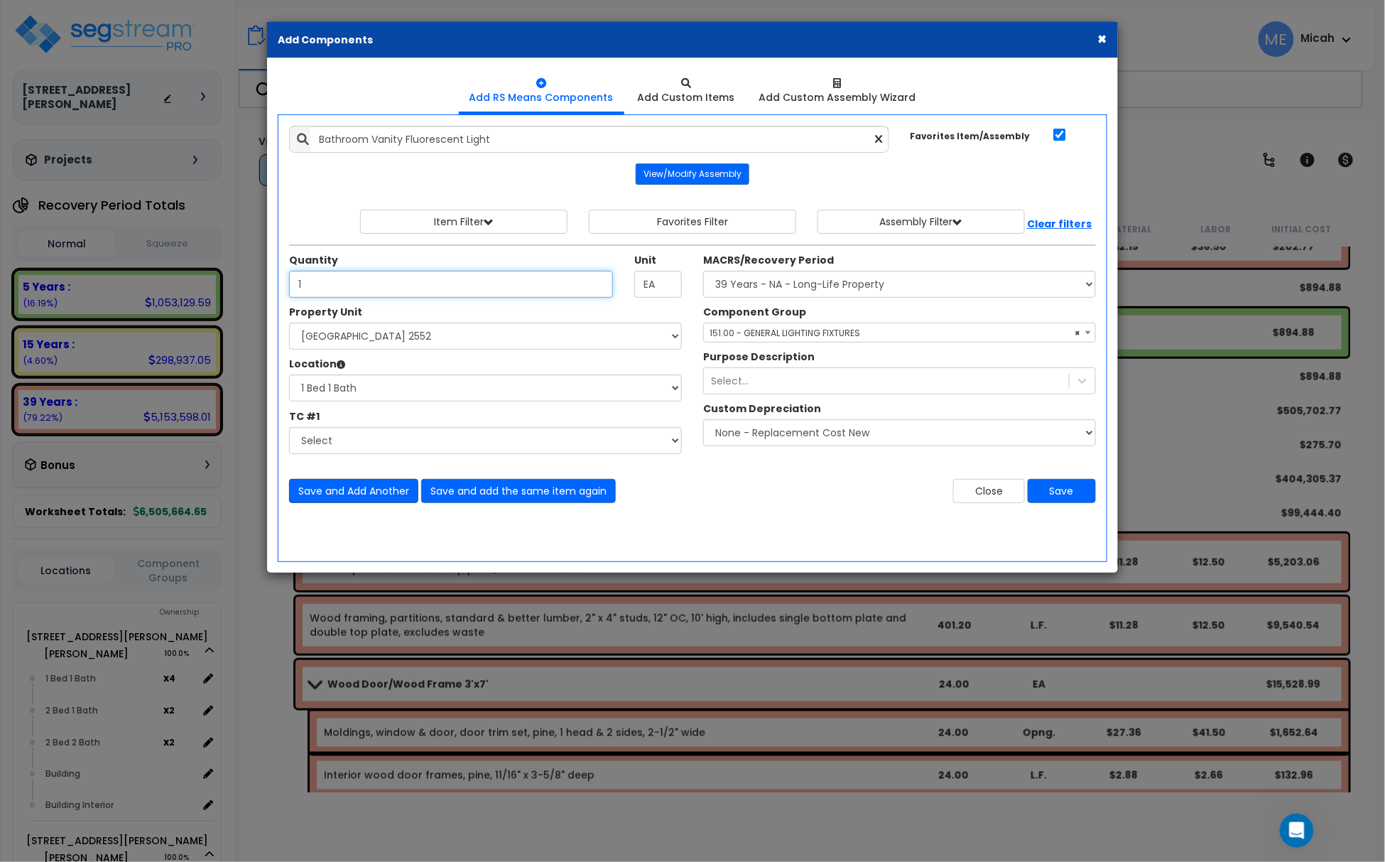
type input "1"
click at [347, 493] on button "Save and Add Another" at bounding box center [353, 491] width 129 height 24
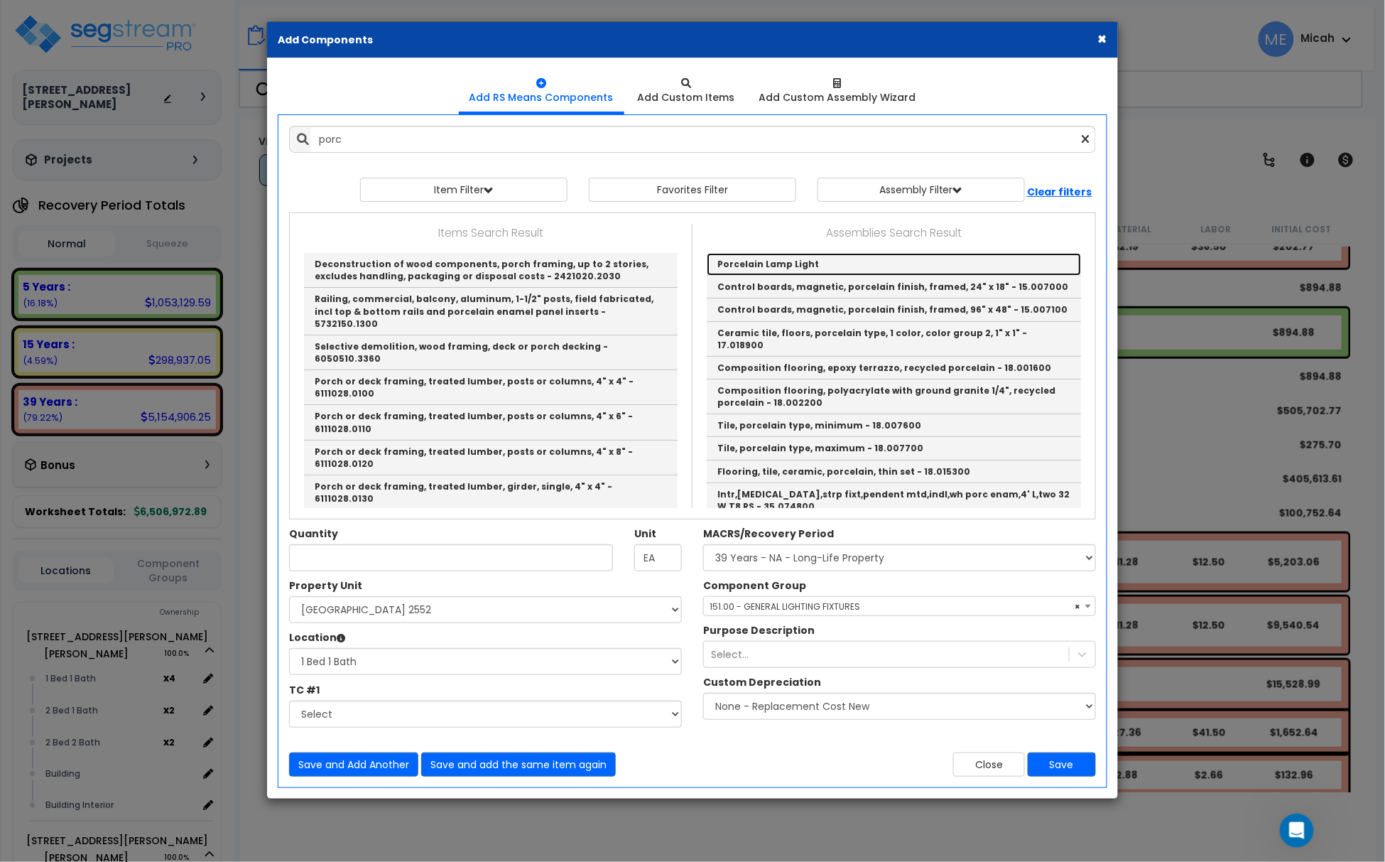
click at [768, 259] on link "Porcelain Lamp Light" at bounding box center [894, 264] width 374 height 23
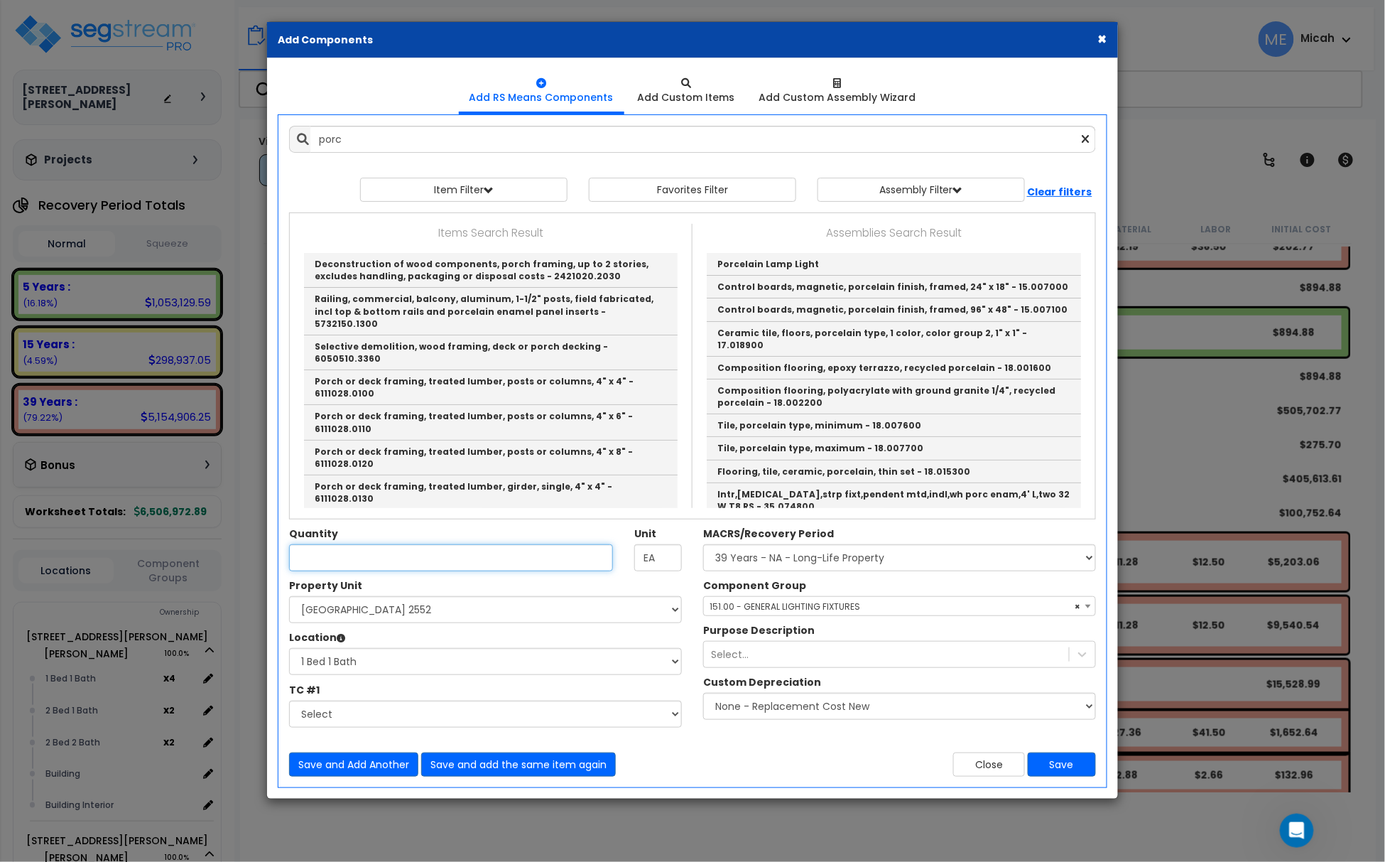
type input "Porcelain Lamp Light"
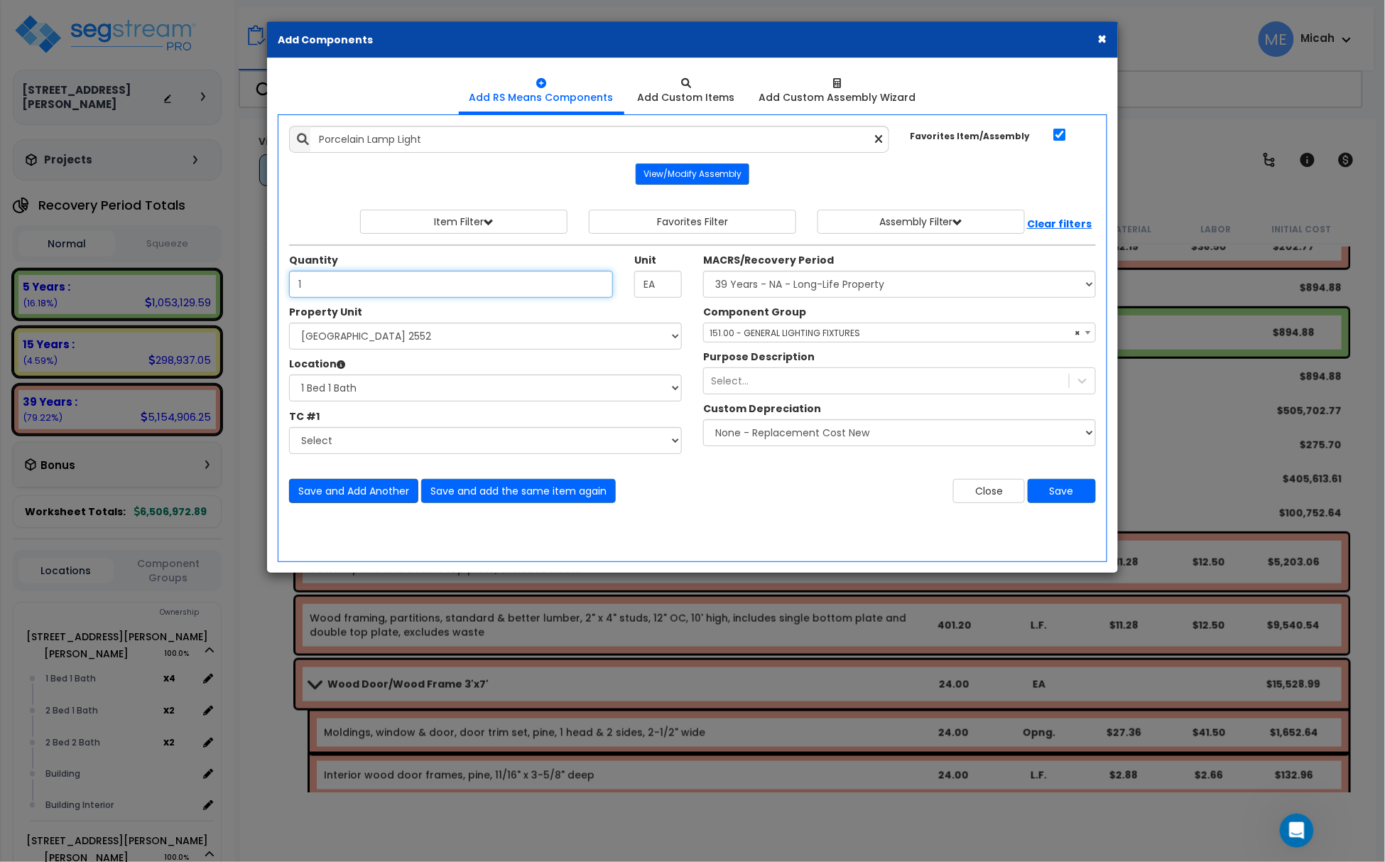
type input "1"
click at [381, 486] on button "Save and Add Another" at bounding box center [353, 491] width 129 height 24
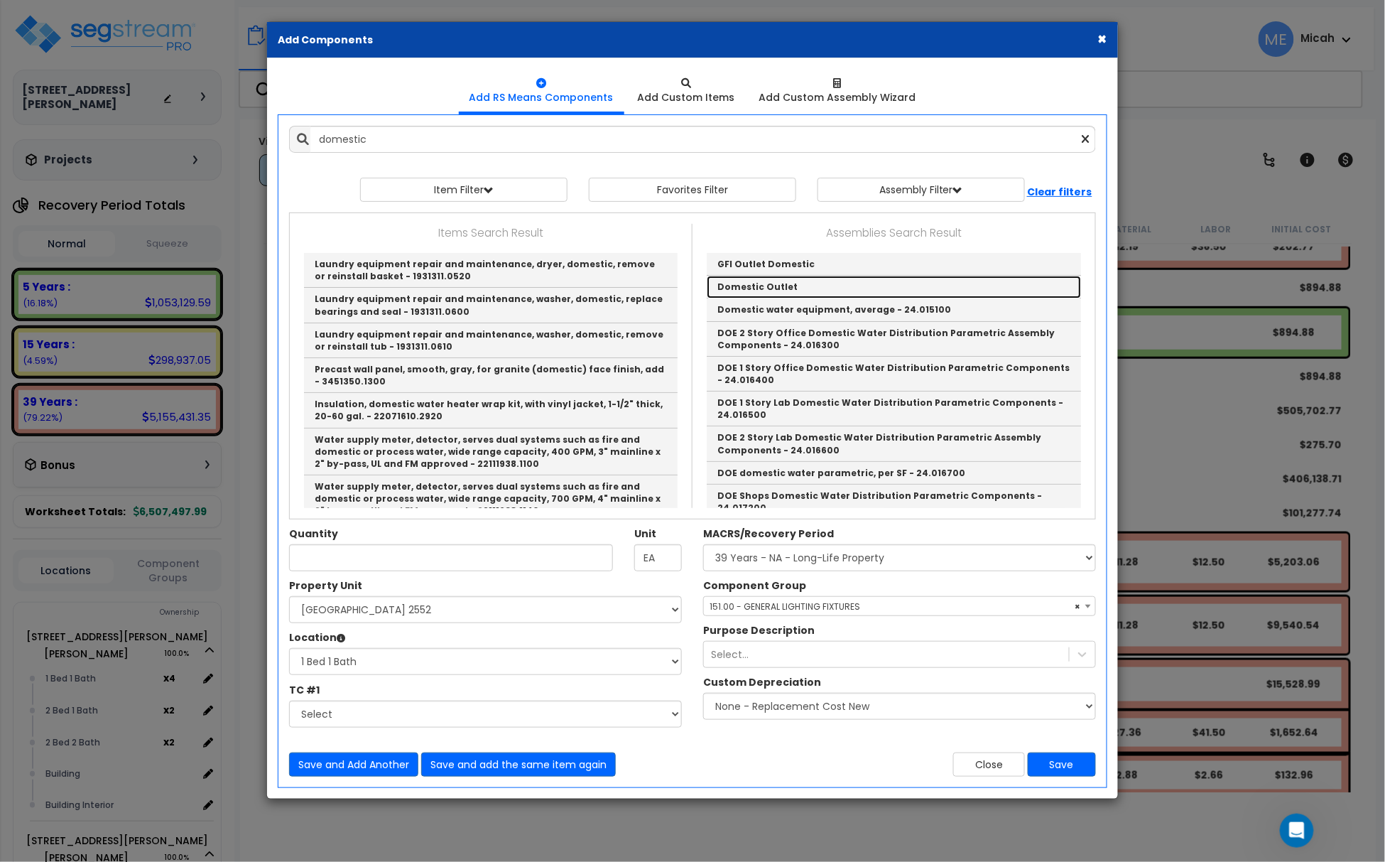
click at [736, 290] on link "Domestic Outlet" at bounding box center [894, 287] width 374 height 23
type input "Domestic Outlet"
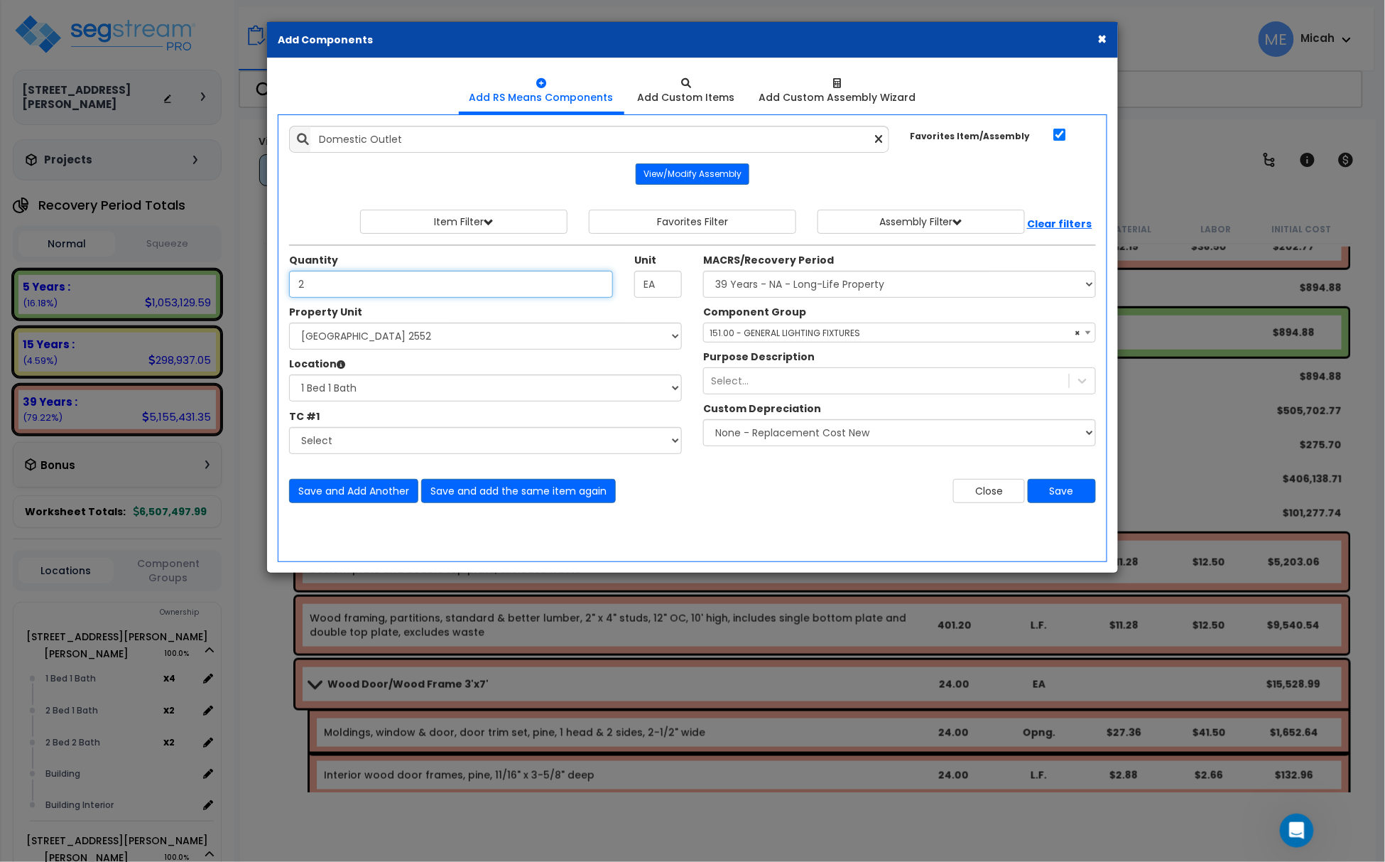
type input "2"
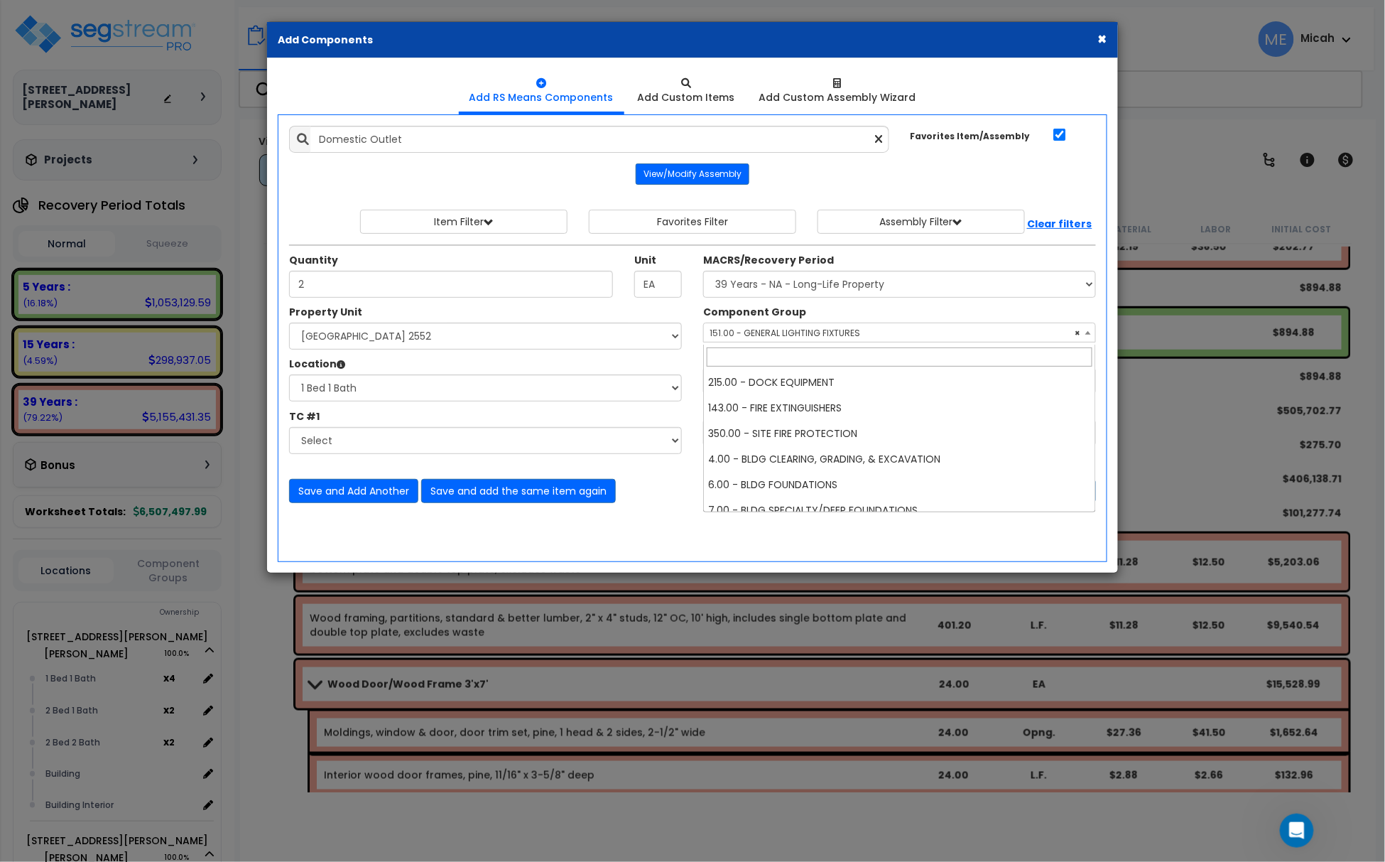
click at [831, 337] on span "× 151.00 - GENERAL LIGHTING FIXTURES" at bounding box center [899, 333] width 391 height 20
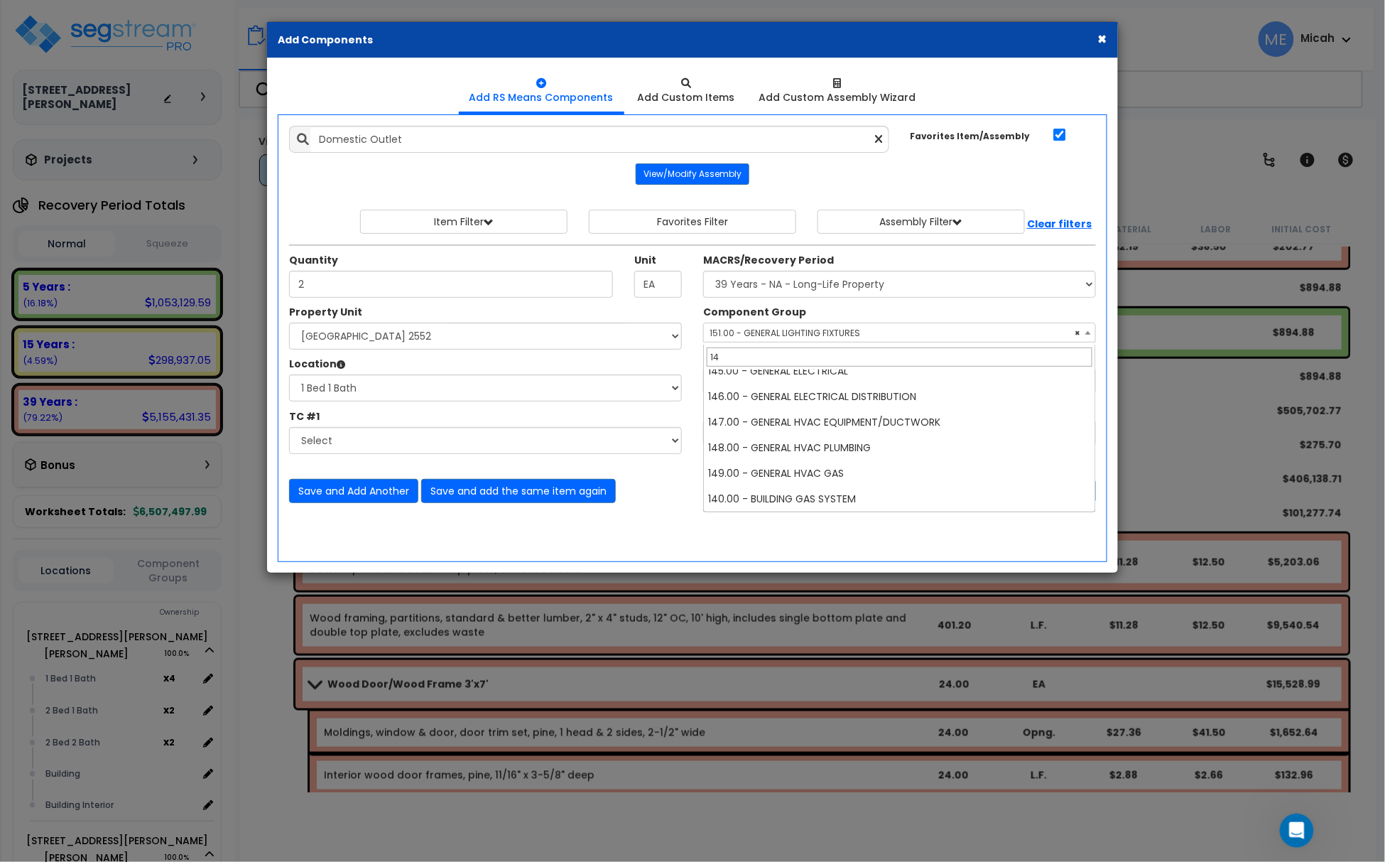
scroll to position [0, 0]
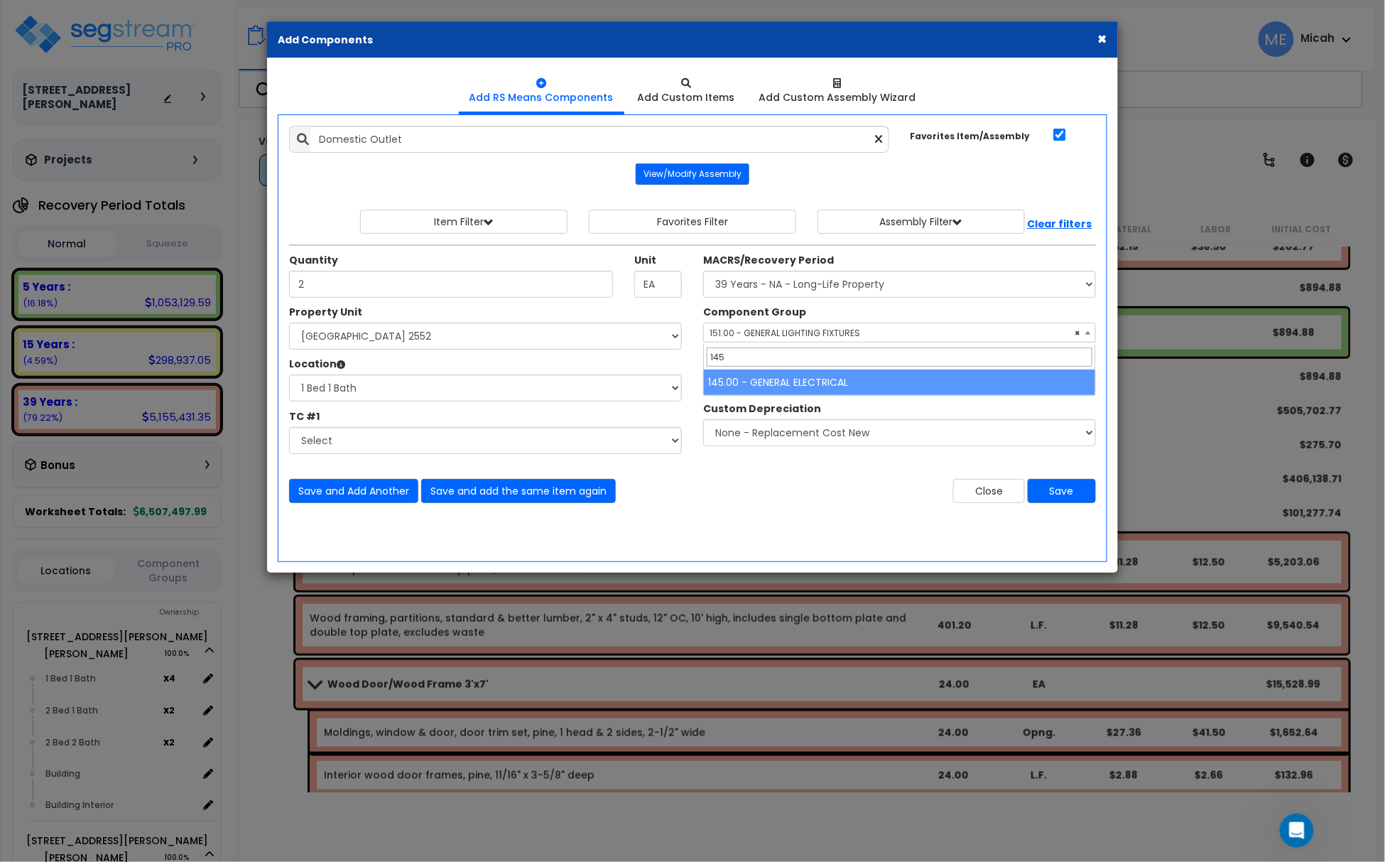
type input "145"
select select "56955"
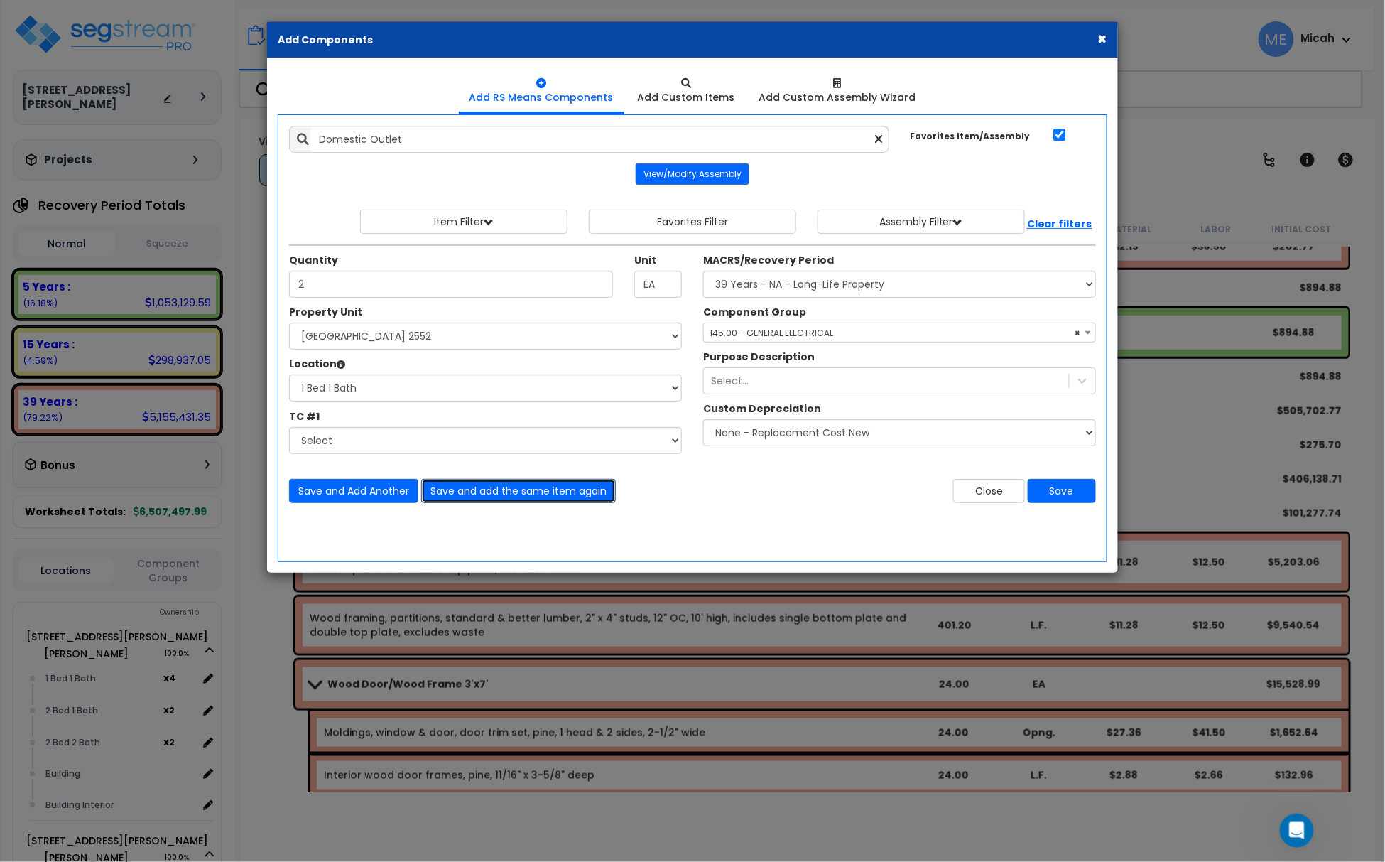
click at [543, 496] on button "Save and add the same item again" at bounding box center [518, 491] width 195 height 24
type input "3"
click at [543, 496] on button "Save and add the same item again" at bounding box center [518, 491] width 195 height 24
type input "2"
click at [518, 503] on button "Save and add the same item again" at bounding box center [518, 491] width 195 height 24
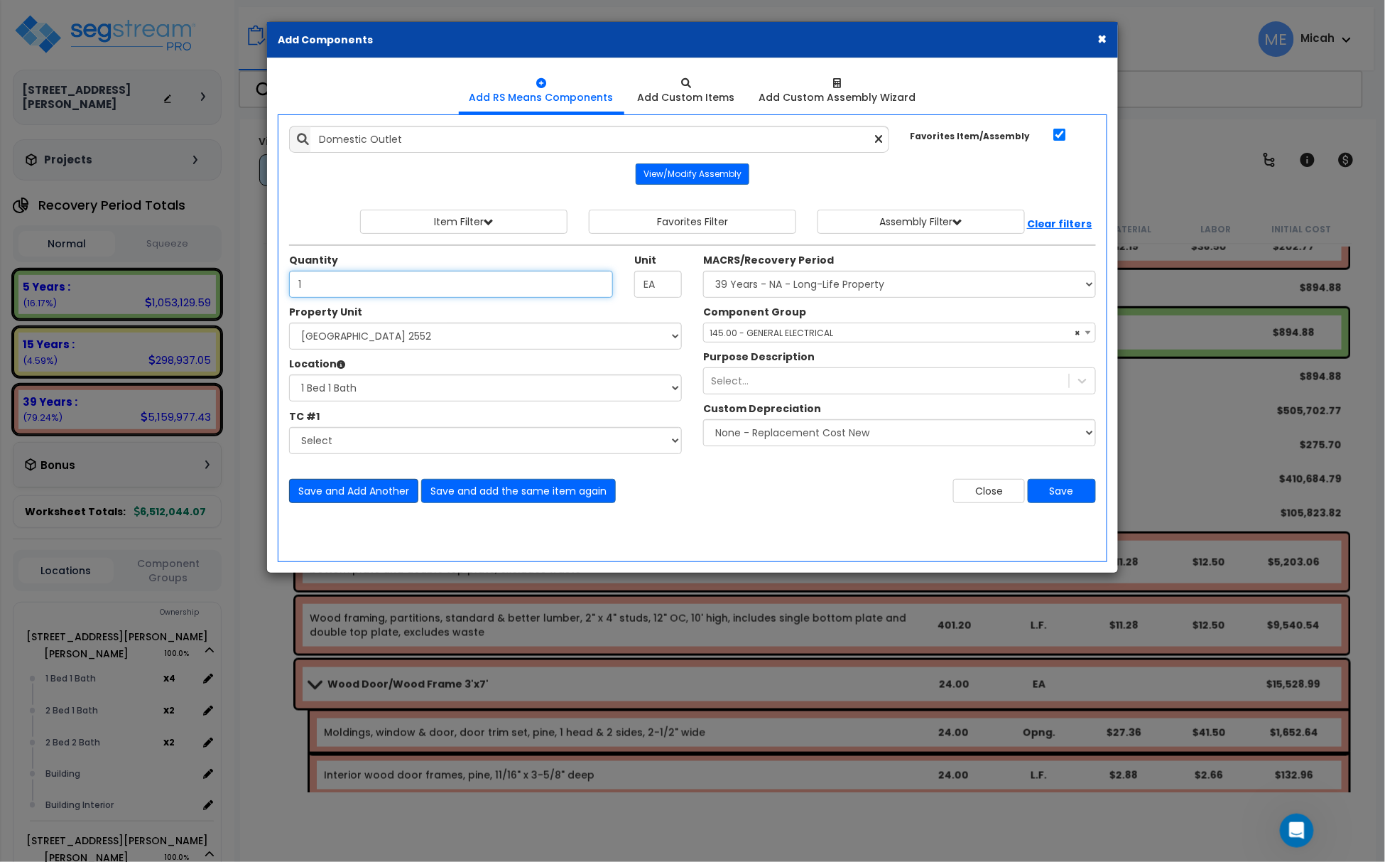
type input "1"
click at [390, 490] on button "Save and Add Another" at bounding box center [353, 491] width 129 height 24
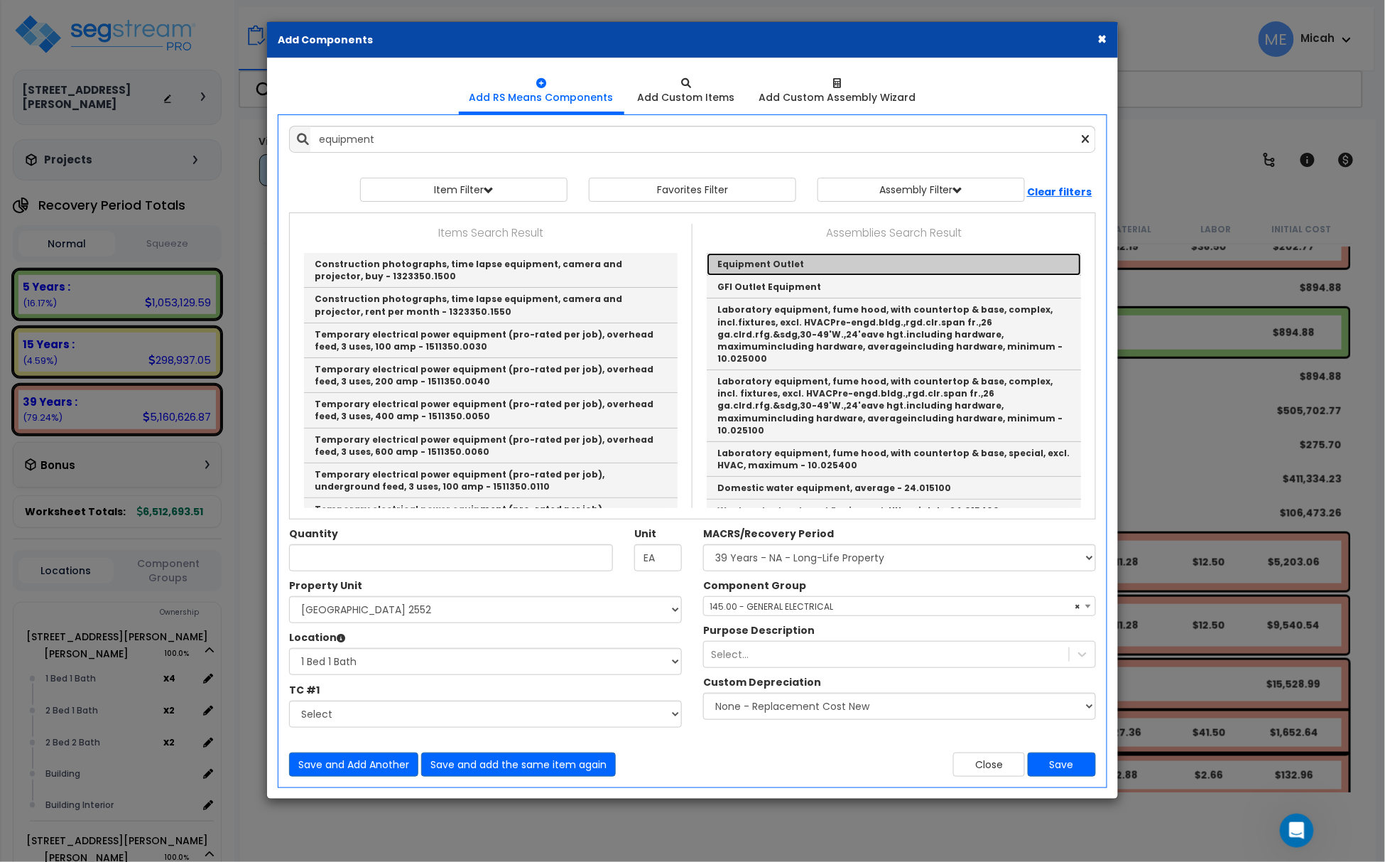
click at [753, 259] on link "Equipment Outlet" at bounding box center [894, 264] width 374 height 23
type input "Equipment Outlet"
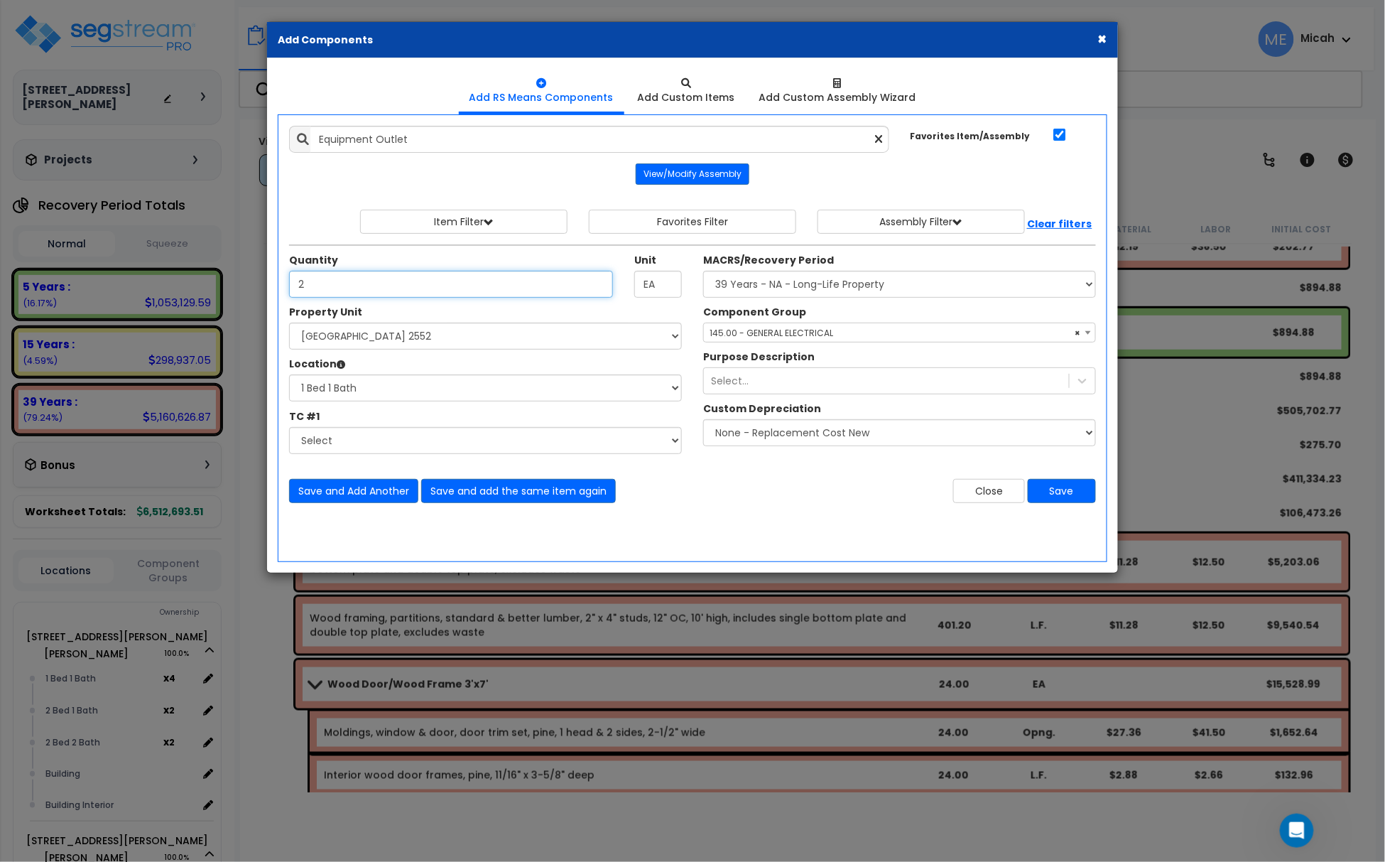
type input "2"
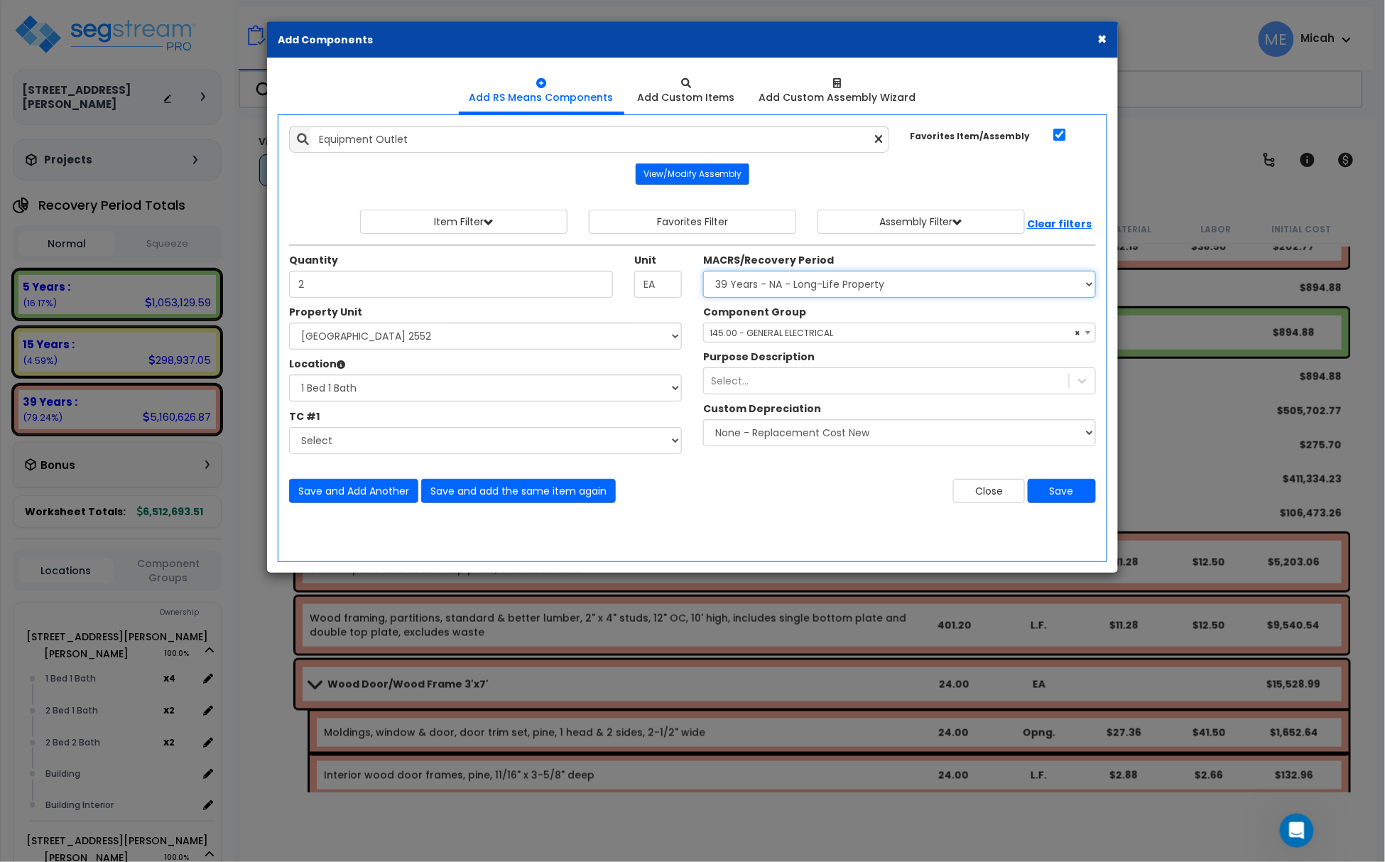
click at [787, 295] on select "Select MACRS/Recovery Period 5 Years - 57.0 - Distributive Trades & Services 5 …" at bounding box center [899, 284] width 393 height 27
select select "3667"
click at [703, 273] on select "Select MACRS/Recovery Period 5 Years - 57.0 - Distributive Trades & Services 5 …" at bounding box center [899, 284] width 393 height 27
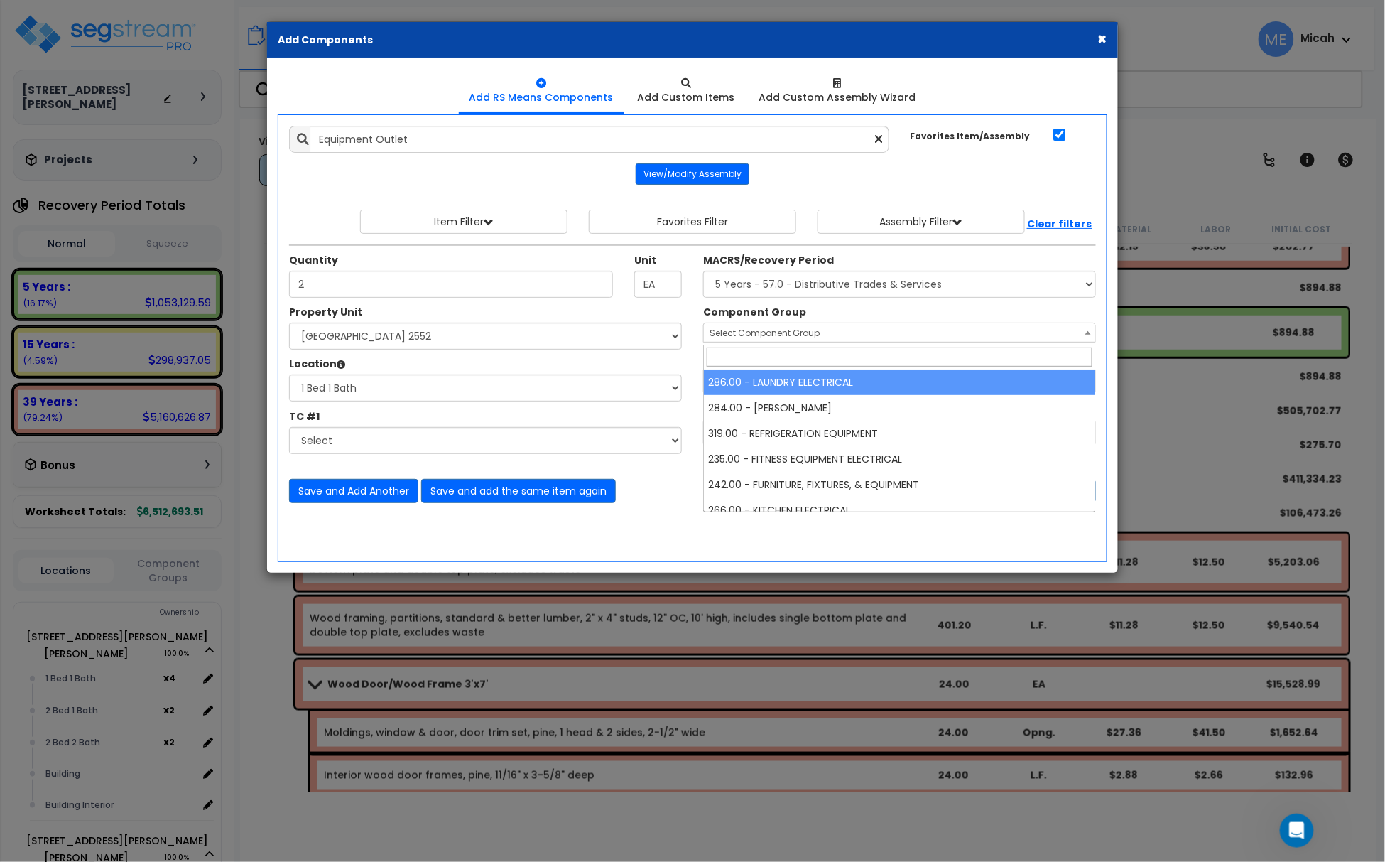
click at [771, 333] on span "Select Component Group" at bounding box center [765, 333] width 110 height 12
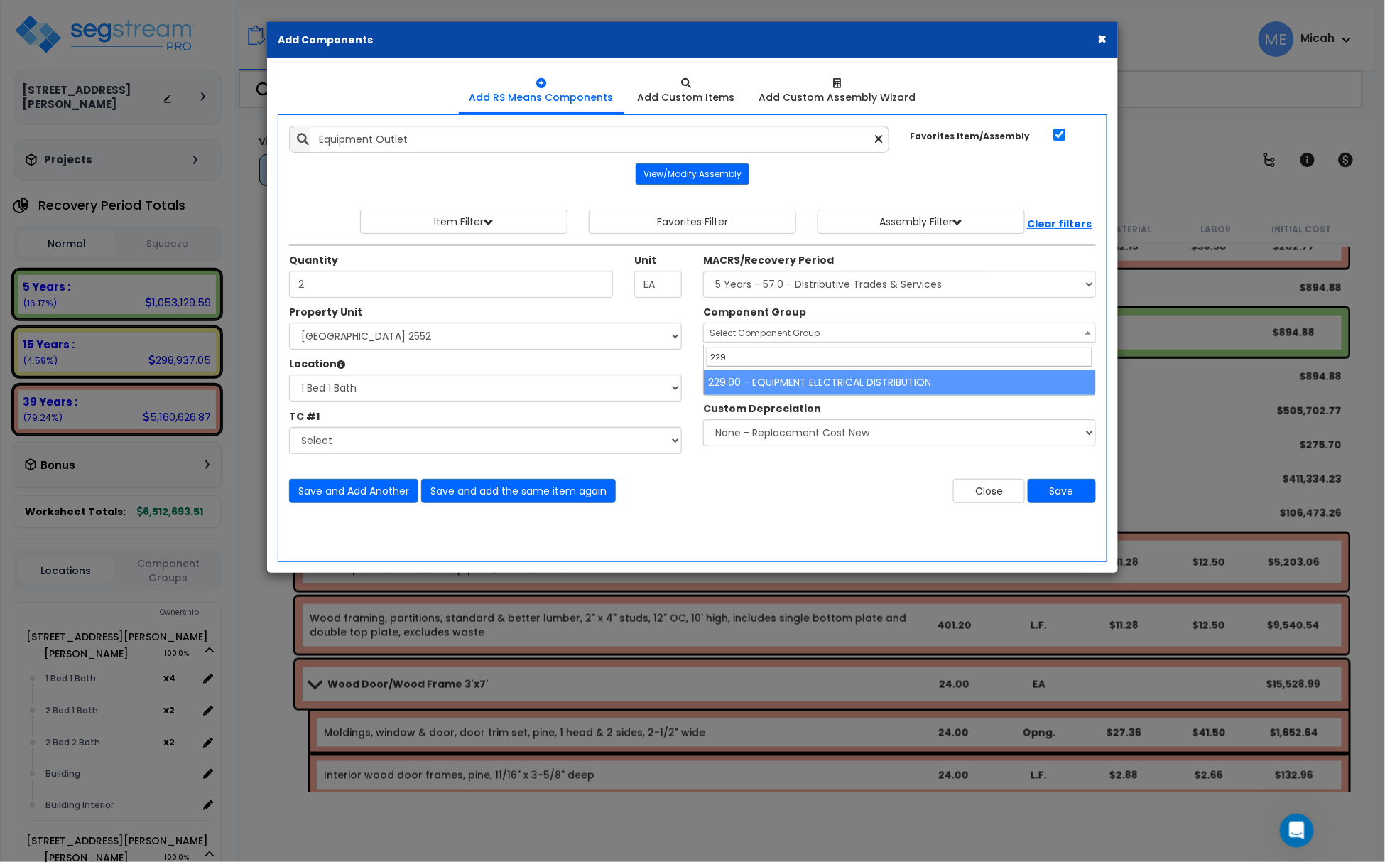
type input "229"
select select "57033"
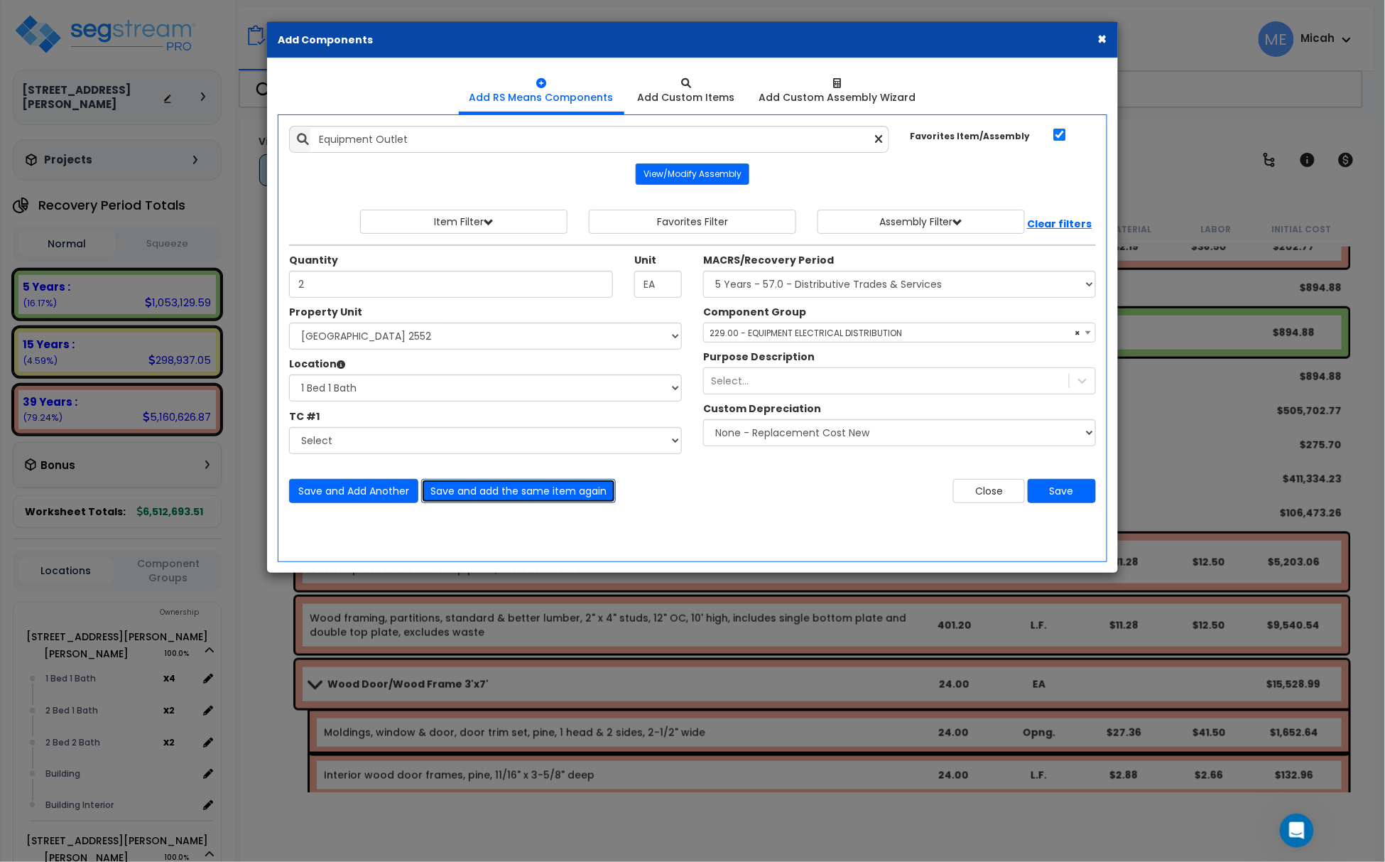
click at [510, 490] on button "Save and add the same item again" at bounding box center [518, 491] width 195 height 24
type input "5"
click at [499, 490] on button "Save and add the same item again" at bounding box center [518, 491] width 195 height 24
type input "3"
click at [499, 490] on button "Save and add the same item again" at bounding box center [518, 491] width 195 height 24
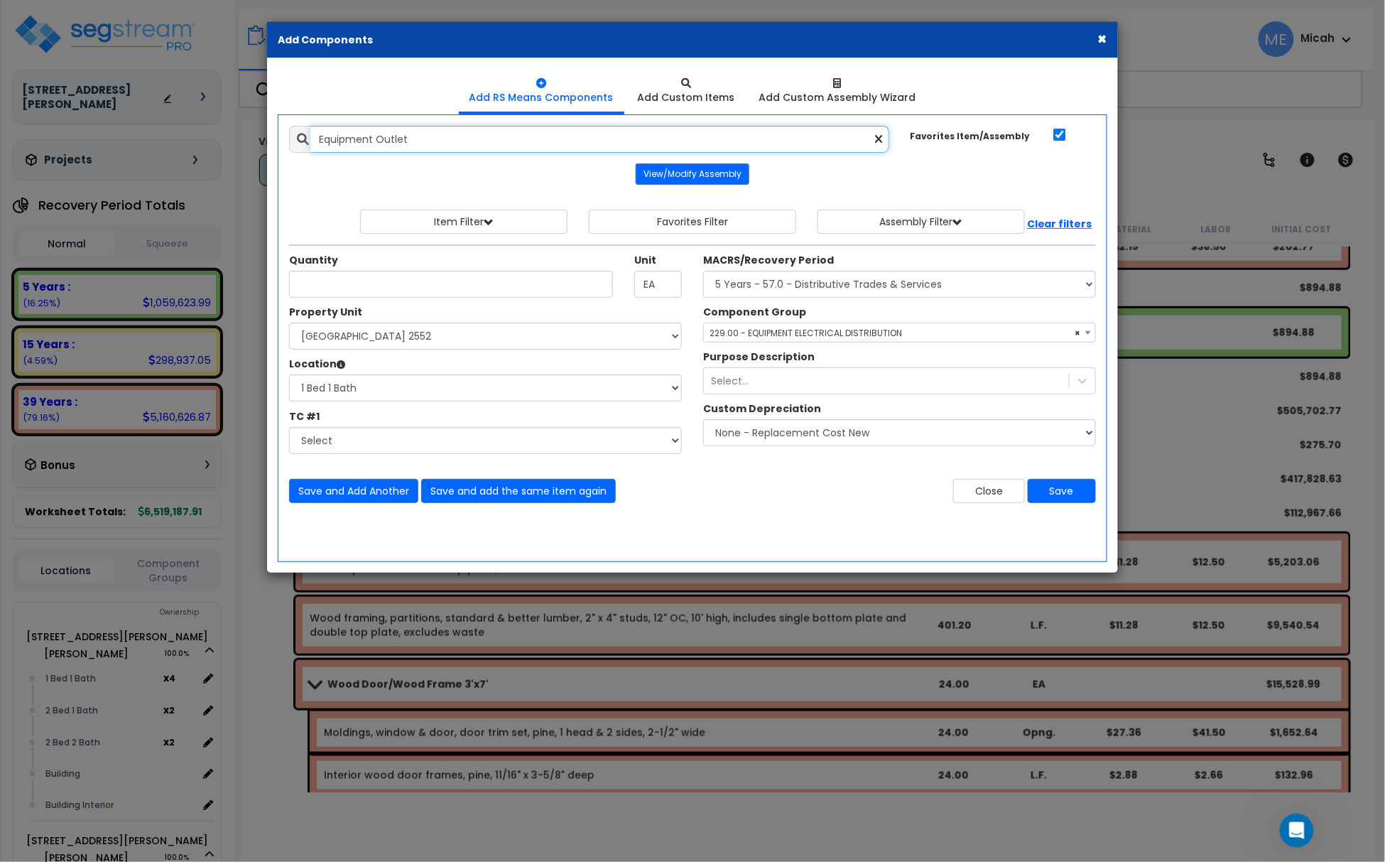
click at [882, 142] on input "Equipment Outlet" at bounding box center [599, 139] width 579 height 27
click at [879, 138] on icon at bounding box center [879, 140] width 7 height 12
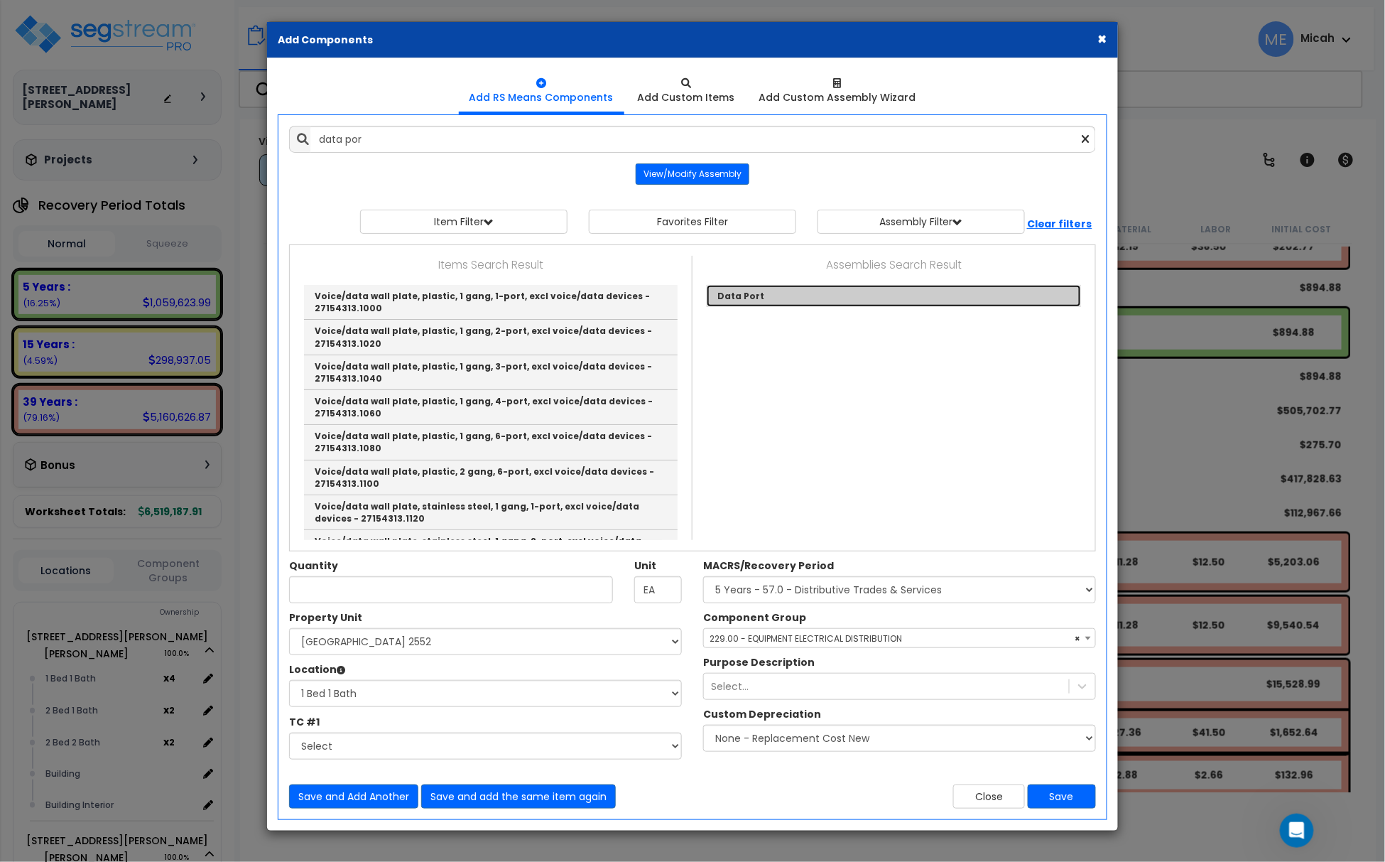
click at [744, 293] on link "Data Port" at bounding box center [894, 296] width 374 height 22
type input "Data Port"
type input "EA."
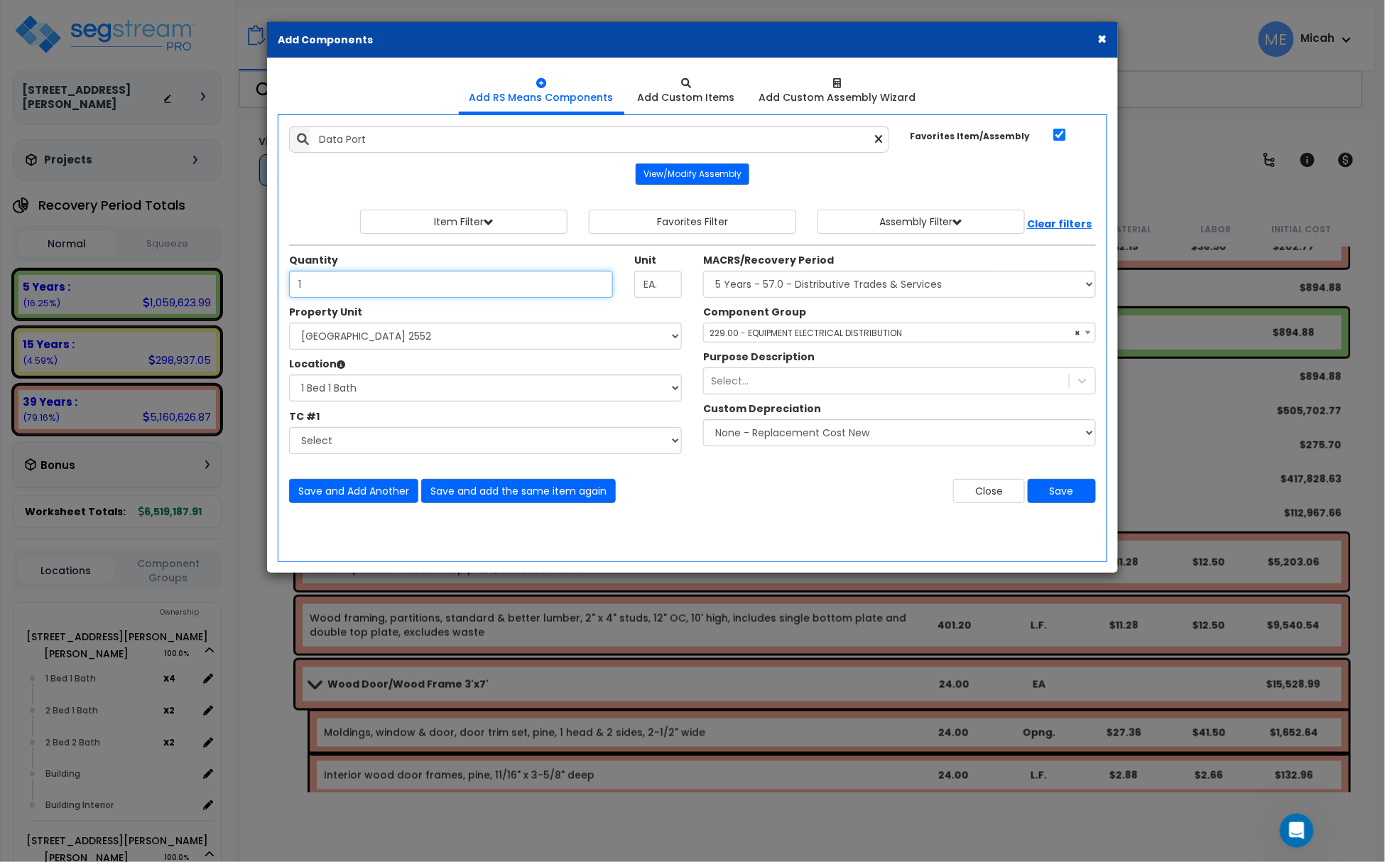
type input "1"
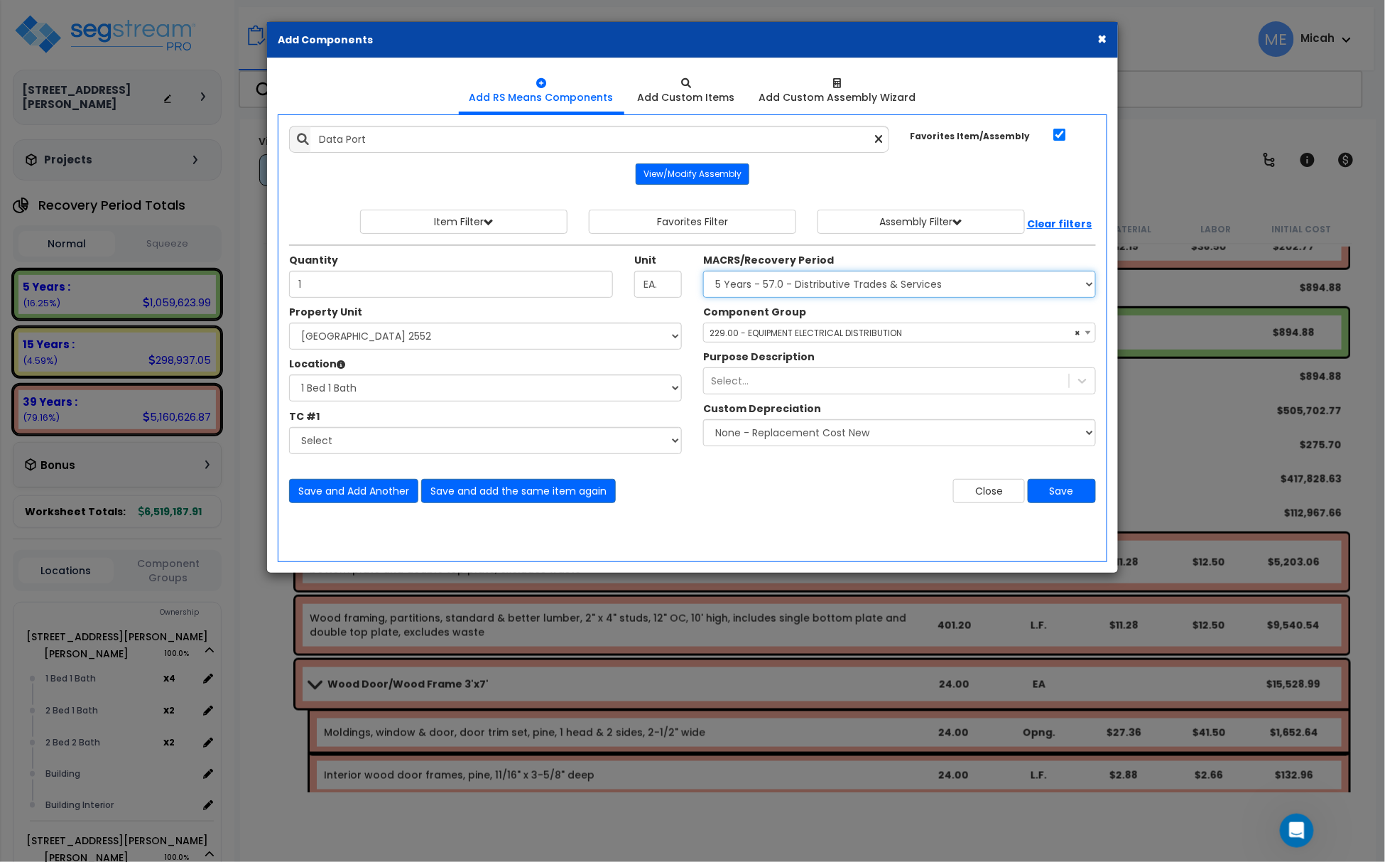
click at [739, 290] on select "Select MACRS/Recovery Period 5 Years - 57.0 - Distributive Trades & Services 5 …" at bounding box center [899, 284] width 393 height 27
select select "3668"
click at [703, 273] on select "Select MACRS/Recovery Period 5 Years - 57.0 - Distributive Trades & Services 5 …" at bounding box center [899, 284] width 393 height 27
click at [762, 338] on span "Select Component Group" at bounding box center [765, 333] width 110 height 12
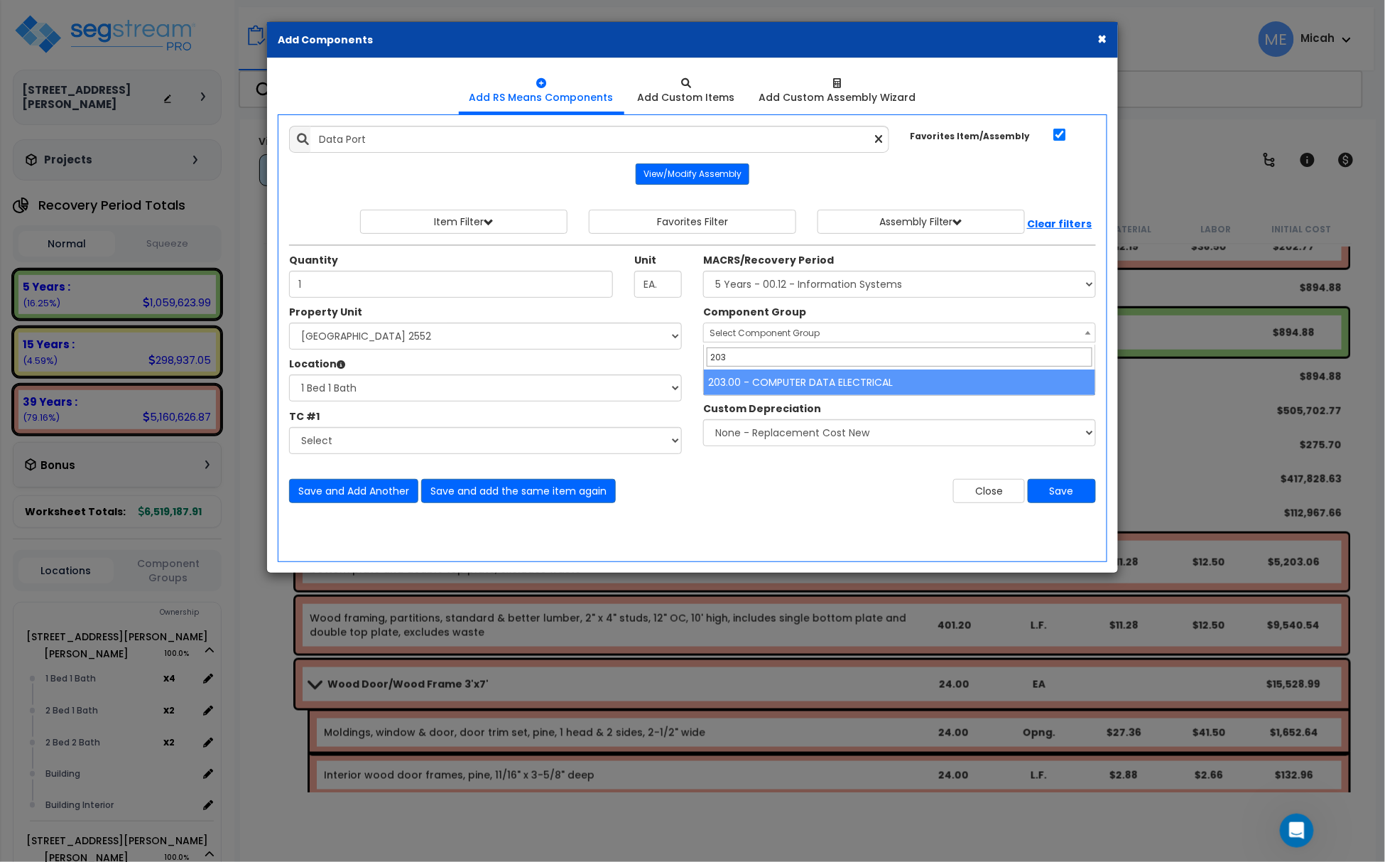
type input "203"
select select "57011"
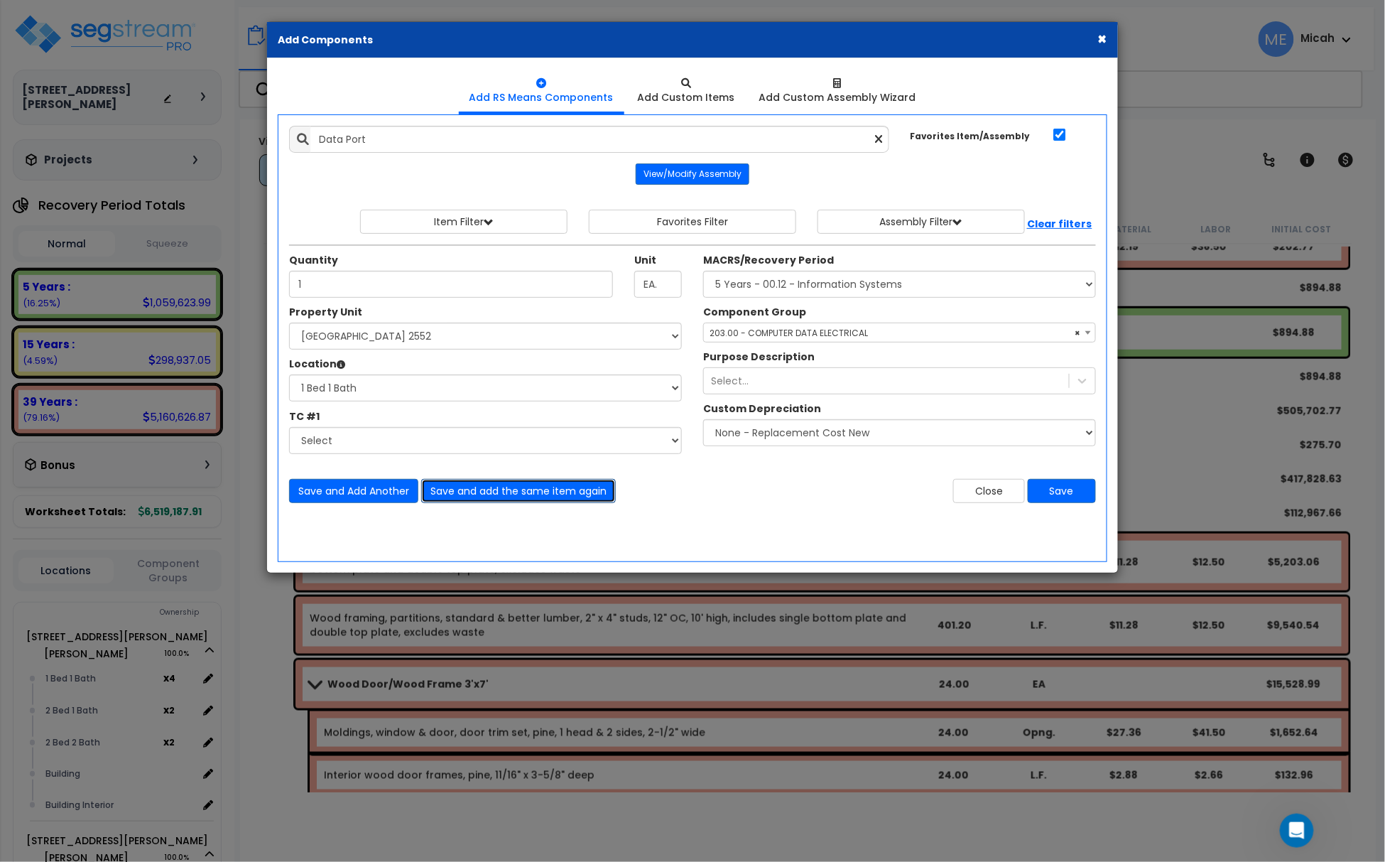
click at [483, 495] on button "Save and add the same item again" at bounding box center [518, 491] width 195 height 24
type input "1"
click at [372, 486] on button "Save and Add Another" at bounding box center [353, 491] width 129 height 24
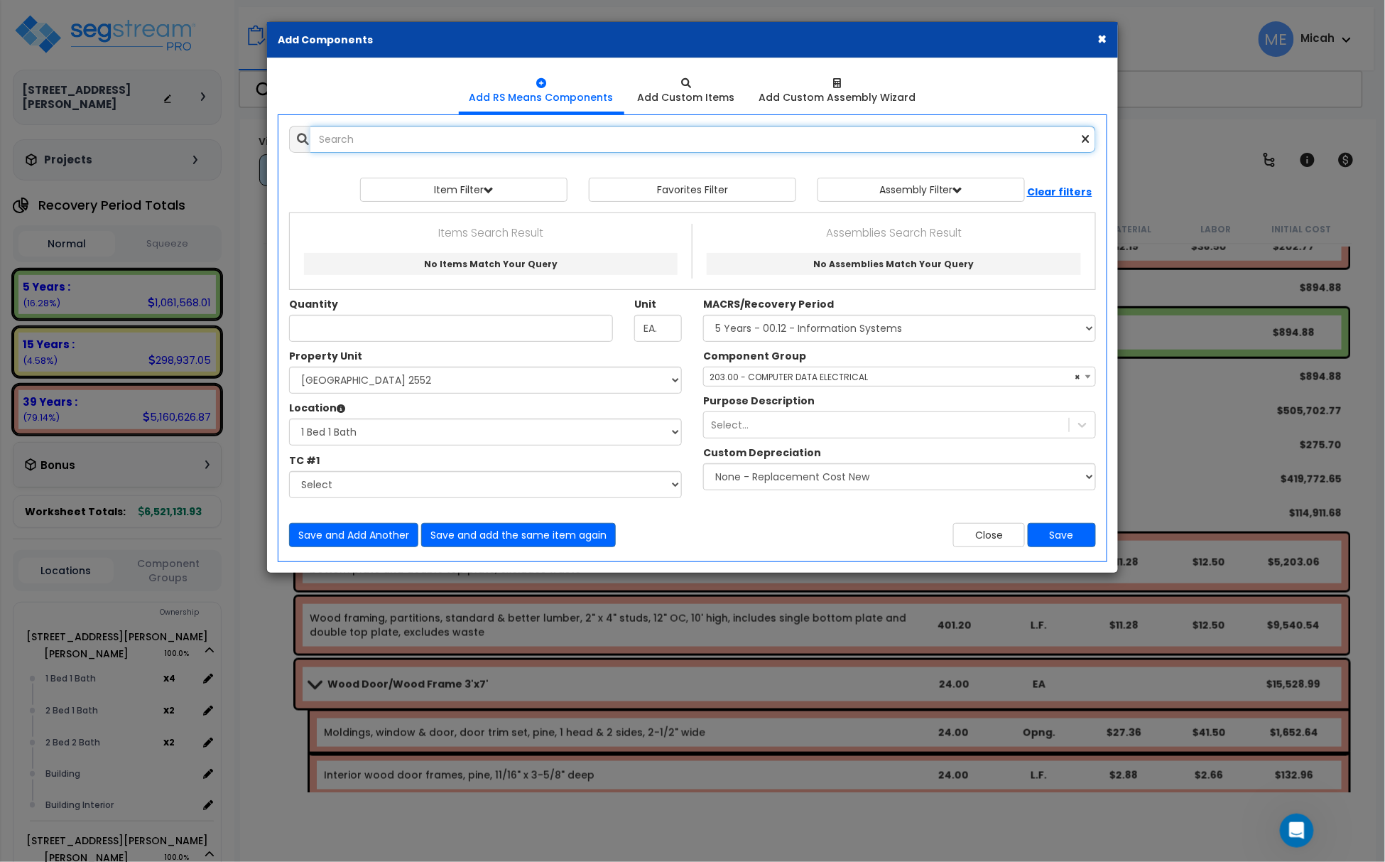
click at [341, 146] on input "text" at bounding box center [703, 139] width 786 height 27
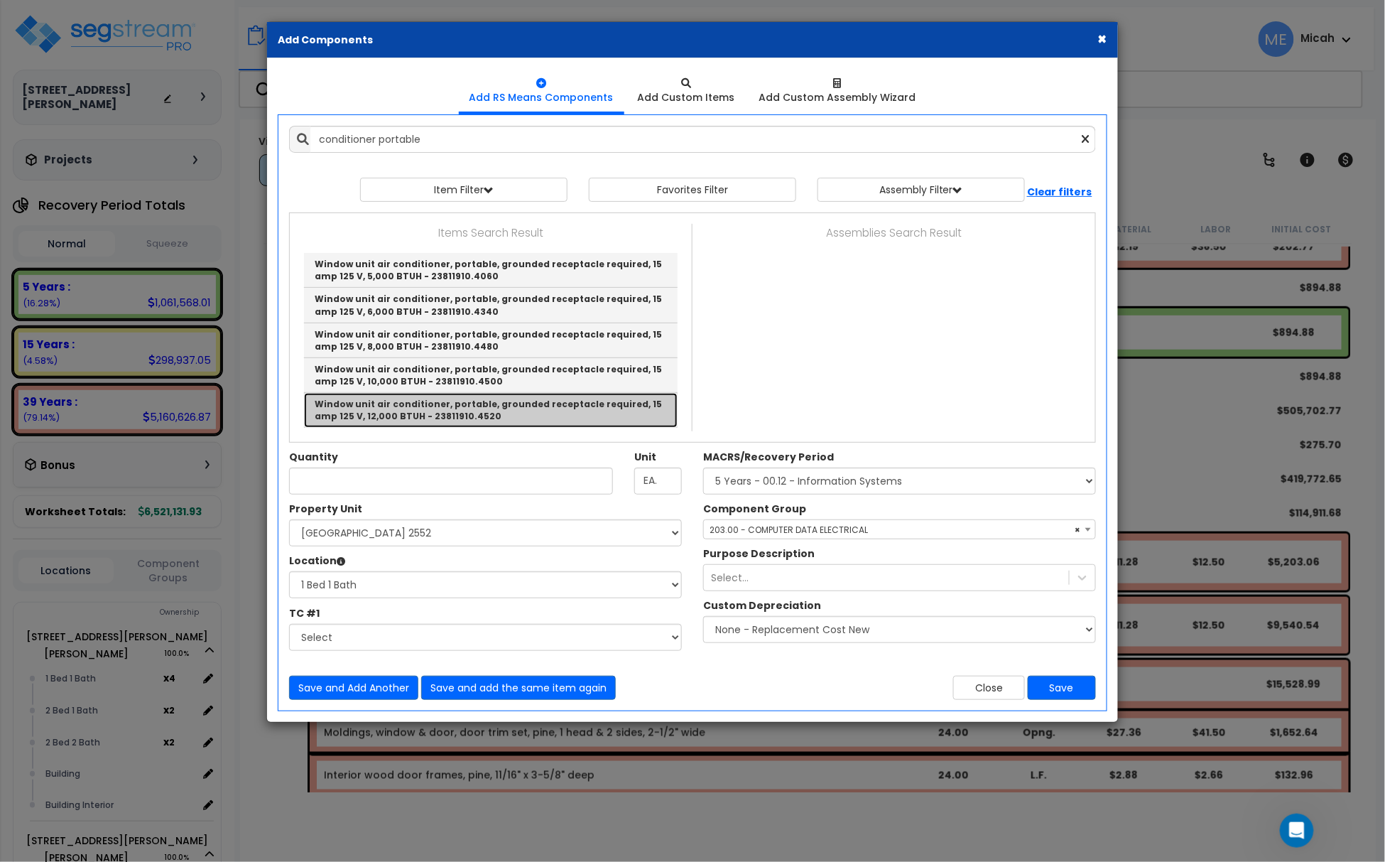
click at [600, 415] on link "Window unit air conditioner, portable, grounded receptacle required, 15 amp 125…" at bounding box center [491, 410] width 374 height 34
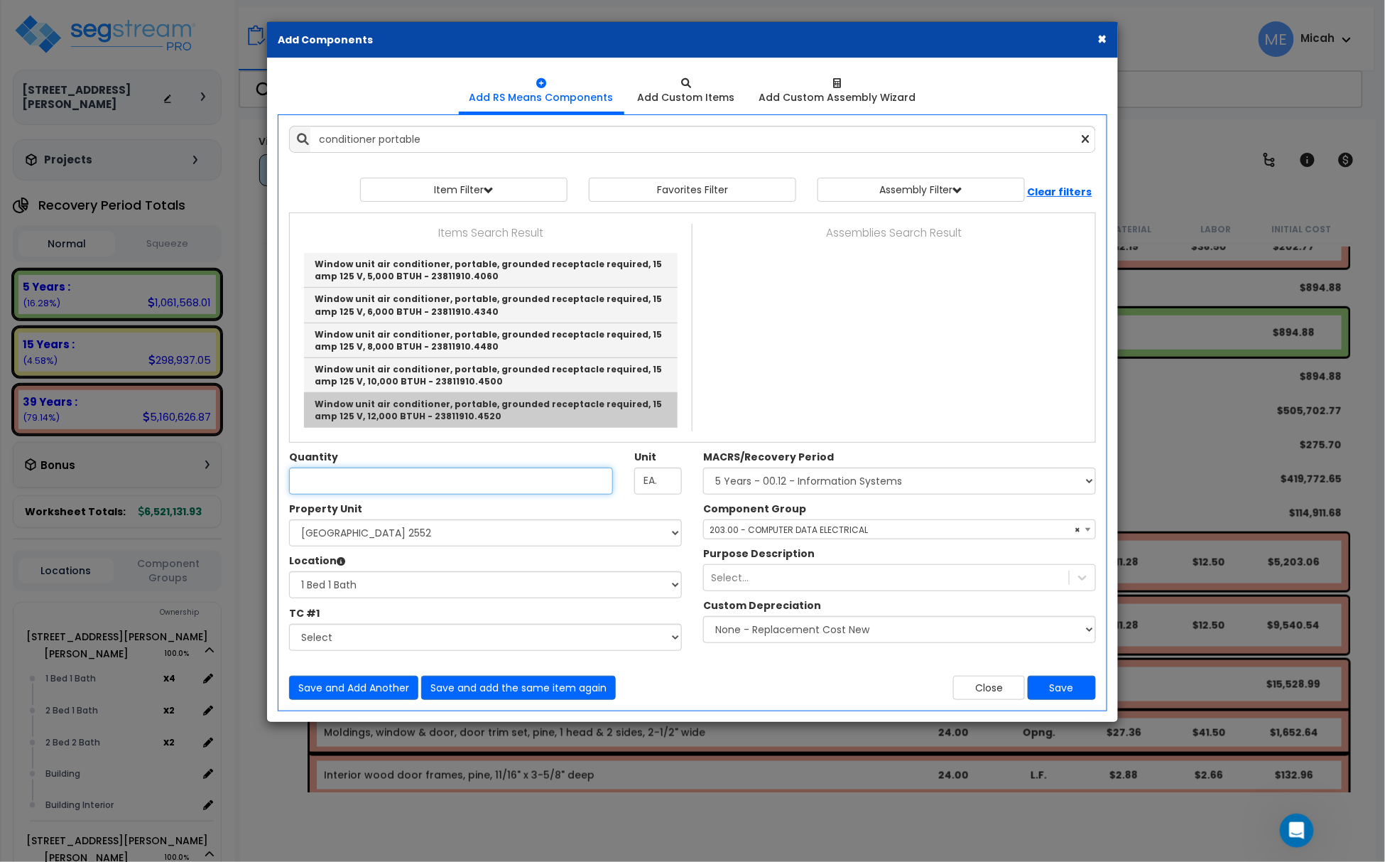
type input "Window unit air conditioner, portable, grounded receptacle required, 15 amp 125…"
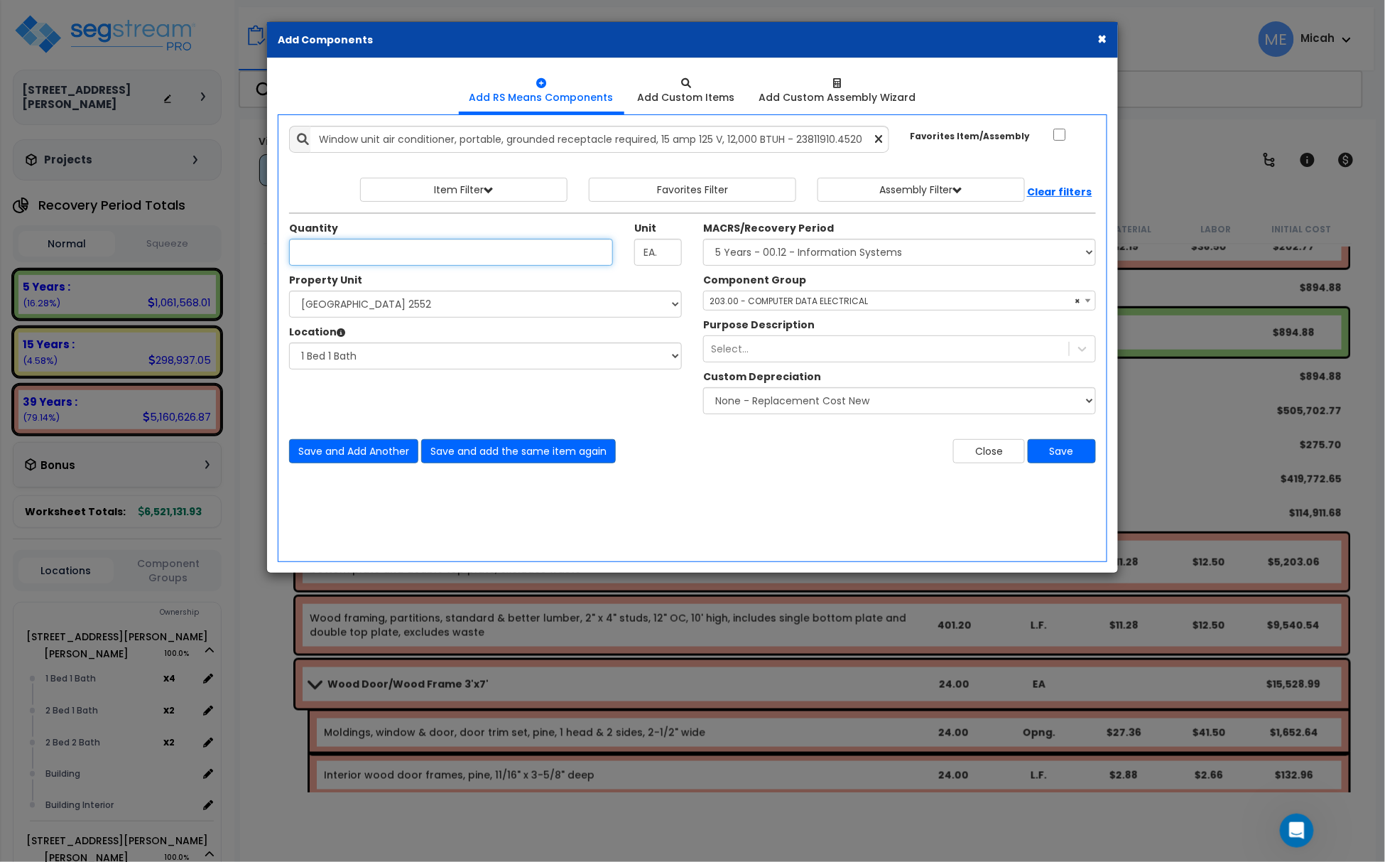
checkbox input "false"
type input "Ea."
type input "1"
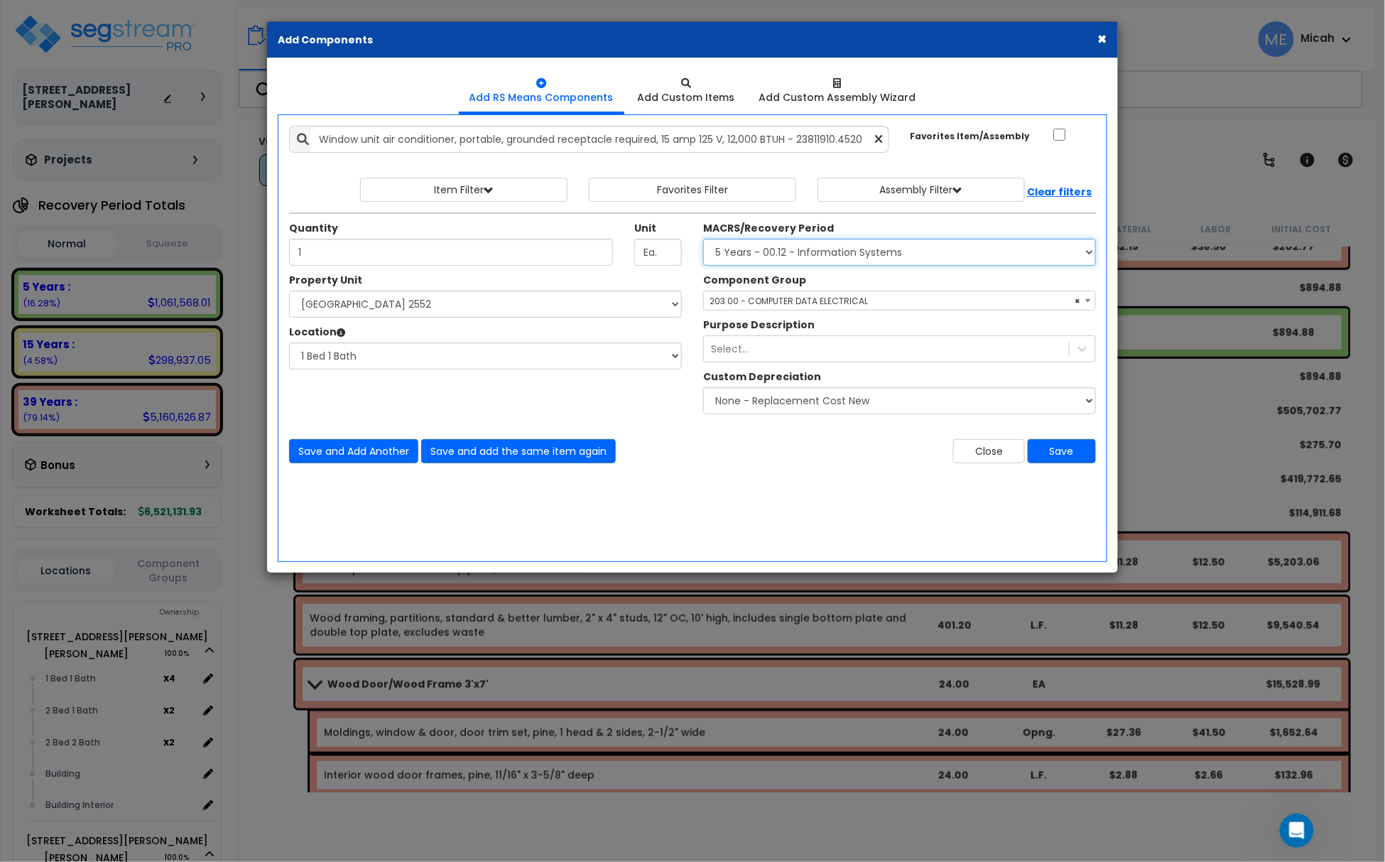
click at [722, 254] on select "Select MACRS/Recovery Period 5 Years - 57.0 - Distributive Trades & Services 5 …" at bounding box center [899, 252] width 393 height 27
select select "3669"
click at [703, 240] on select "Select MACRS/Recovery Period 5 Years - 57.0 - Distributive Trades & Services 5 …" at bounding box center [899, 252] width 393 height 27
click at [756, 307] on span "Select Component Group" at bounding box center [765, 301] width 110 height 12
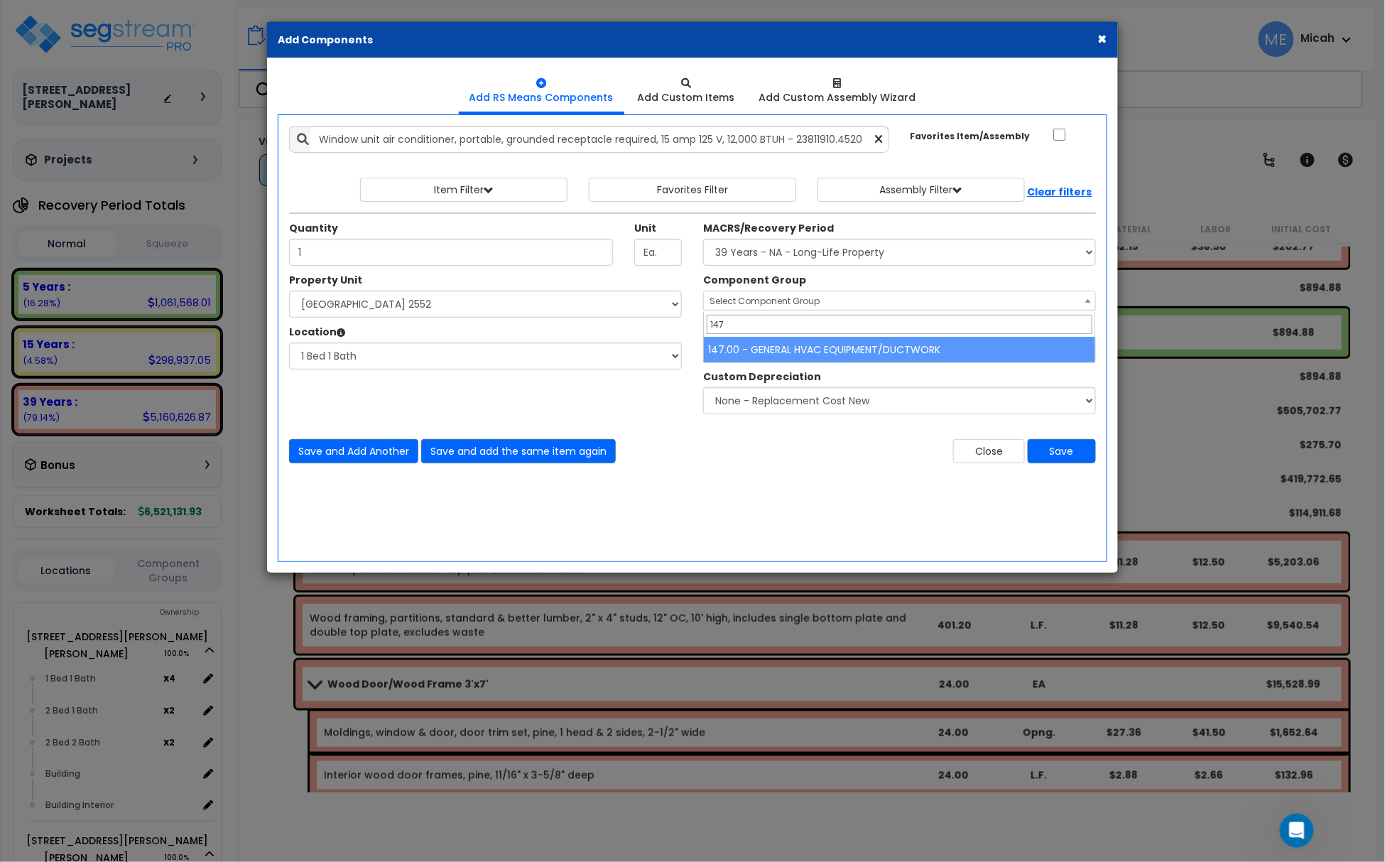
type input "147"
select select "56957"
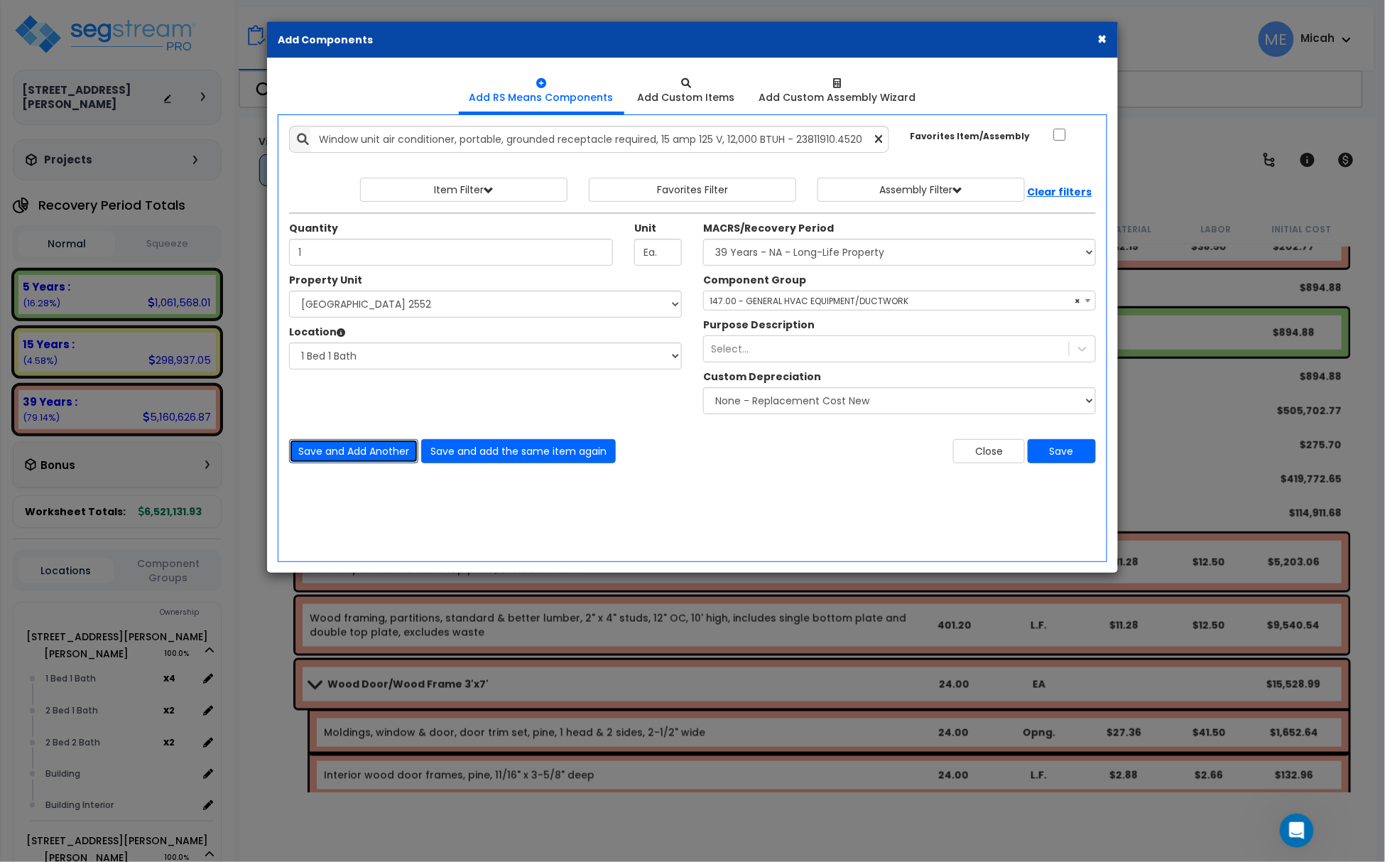
click at [364, 452] on button "Save and Add Another" at bounding box center [353, 451] width 129 height 24
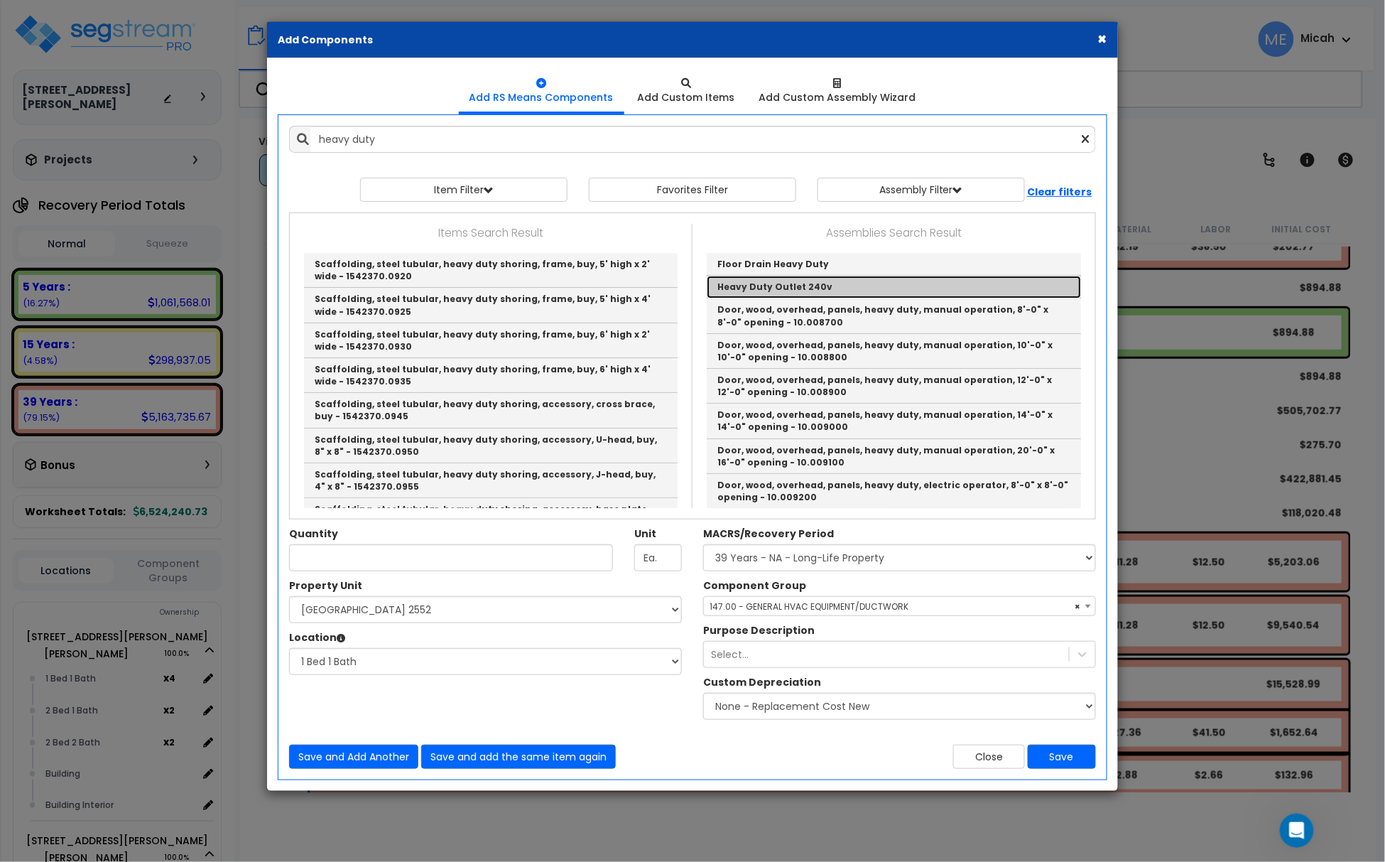
click at [744, 286] on link "Heavy Duty Outlet 240v" at bounding box center [894, 287] width 374 height 23
type input "Heavy Duty Outlet 240v"
checkbox input "true"
type input "EA"
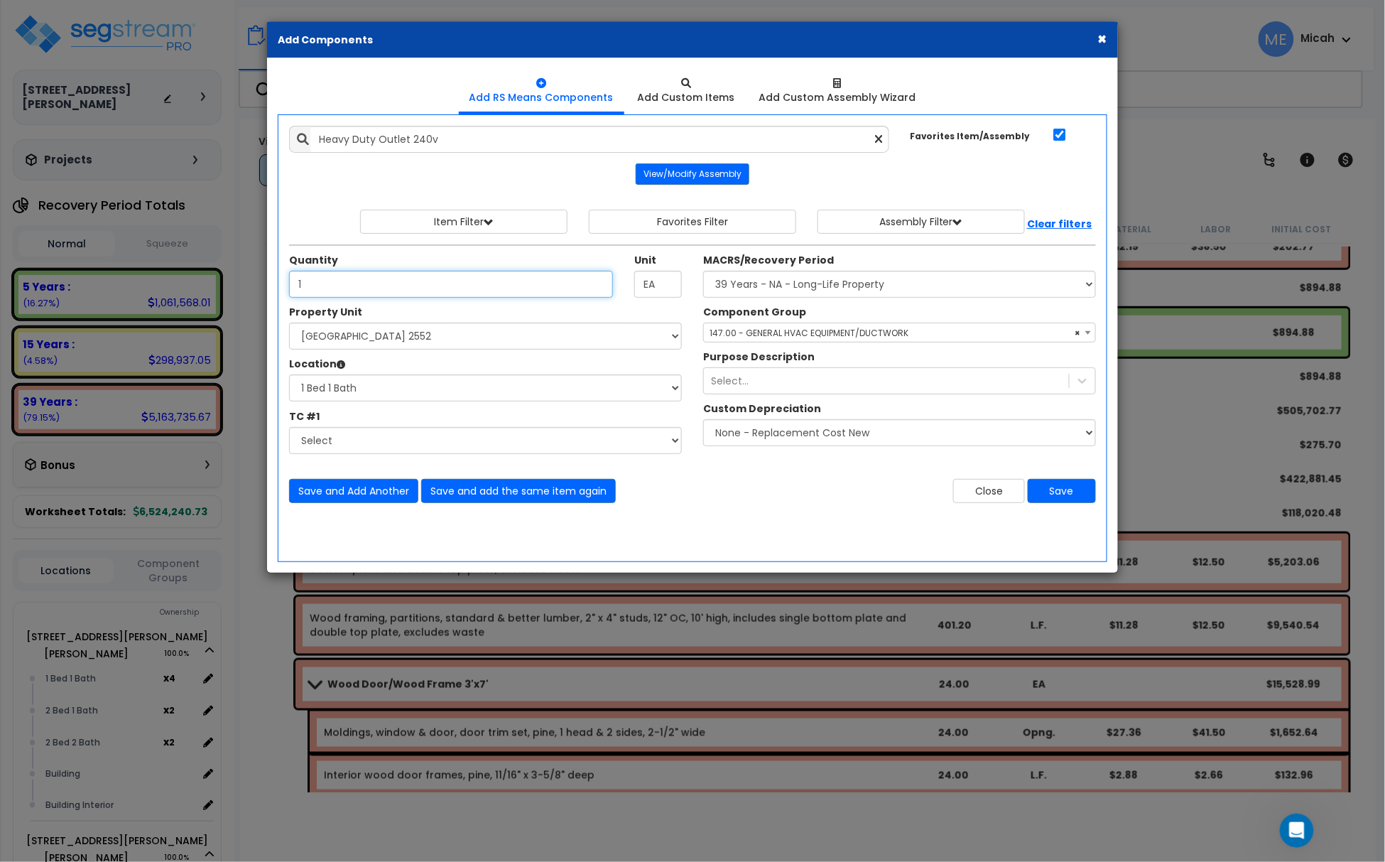
type input "1"
click at [825, 327] on span "× 147.00 - GENERAL HVAC EQUIPMENT/DUCTWORK" at bounding box center [899, 333] width 391 height 20
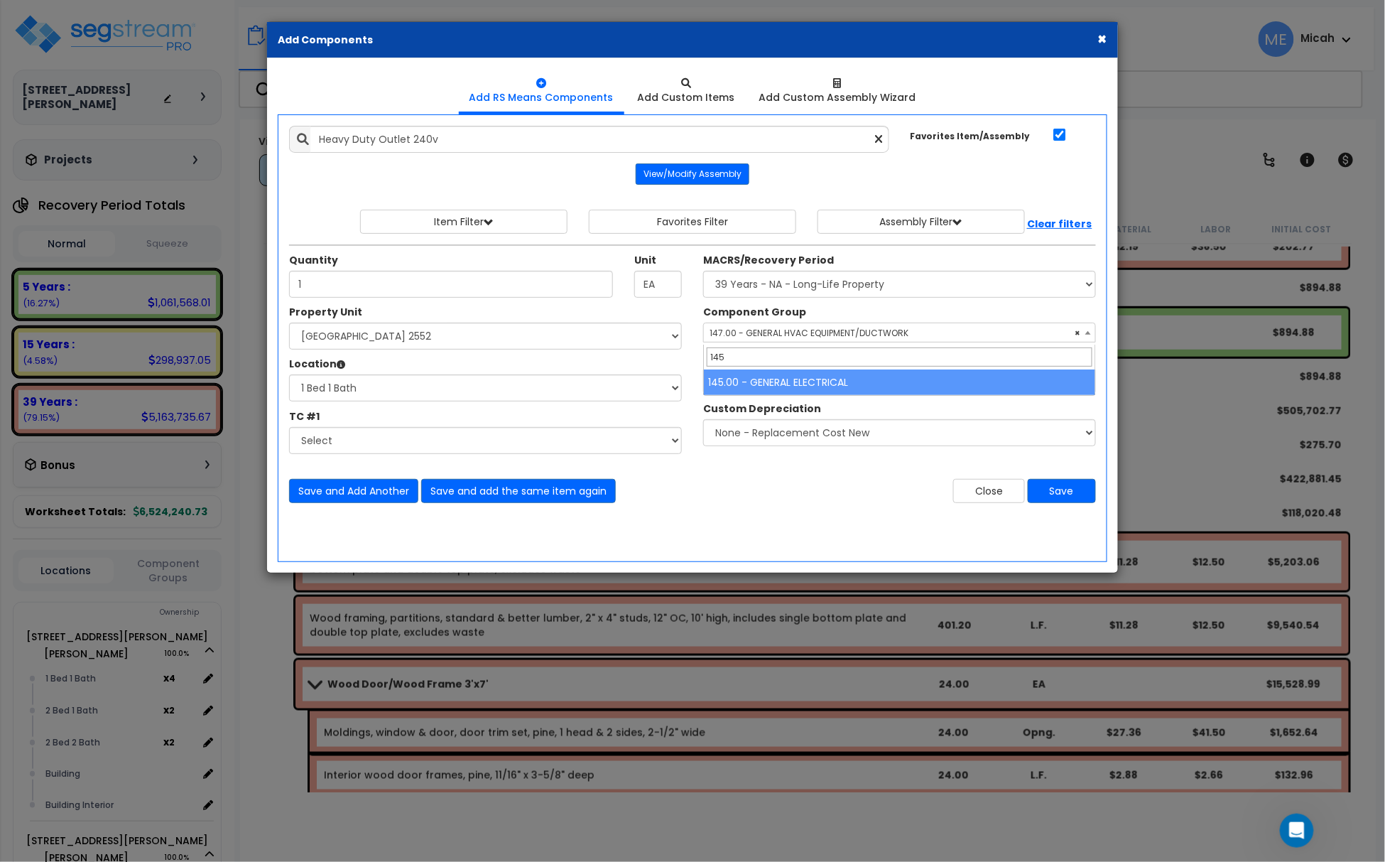
type input "145"
select select "56955"
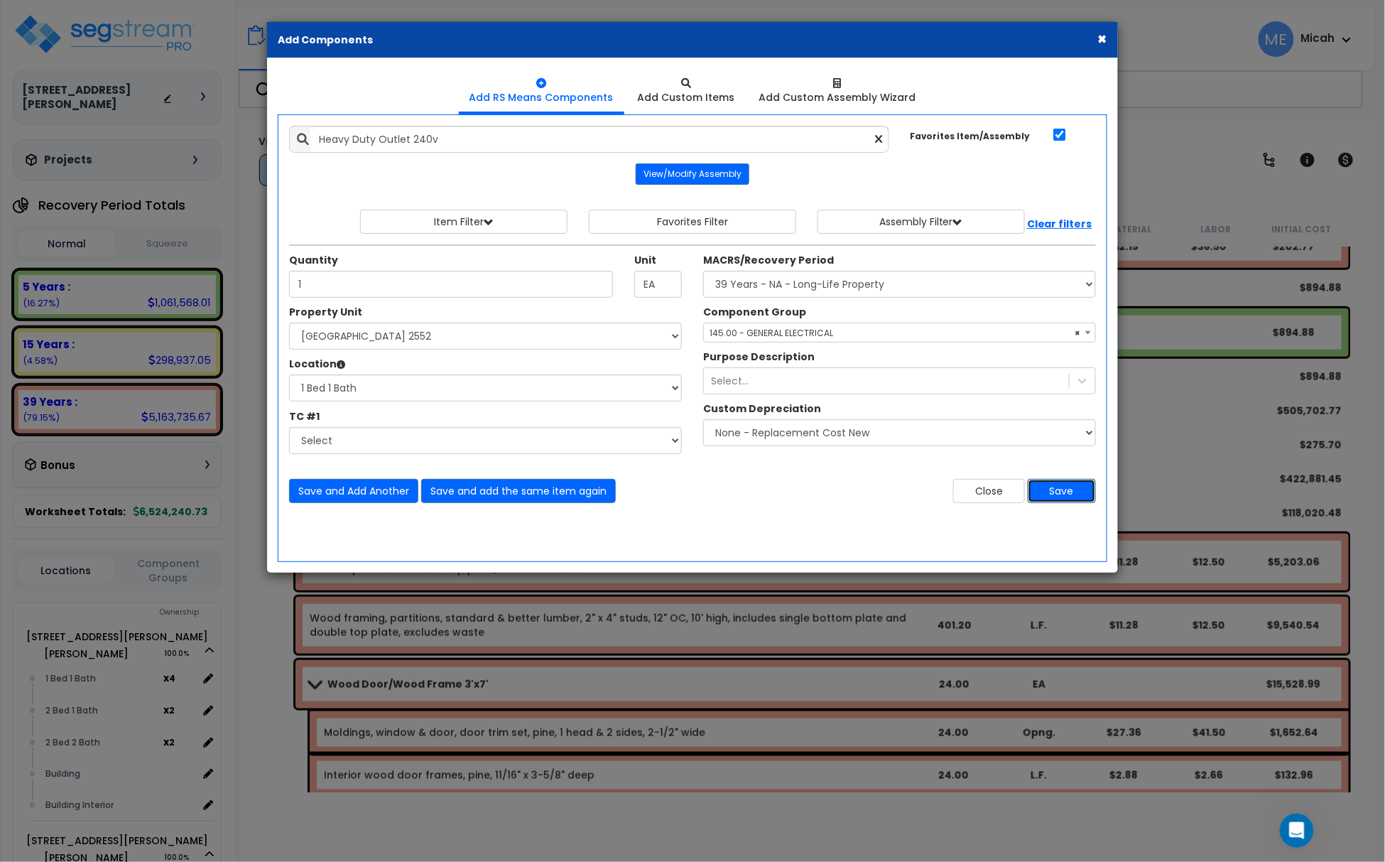
click at [1061, 493] on button "Save" at bounding box center [1062, 491] width 68 height 24
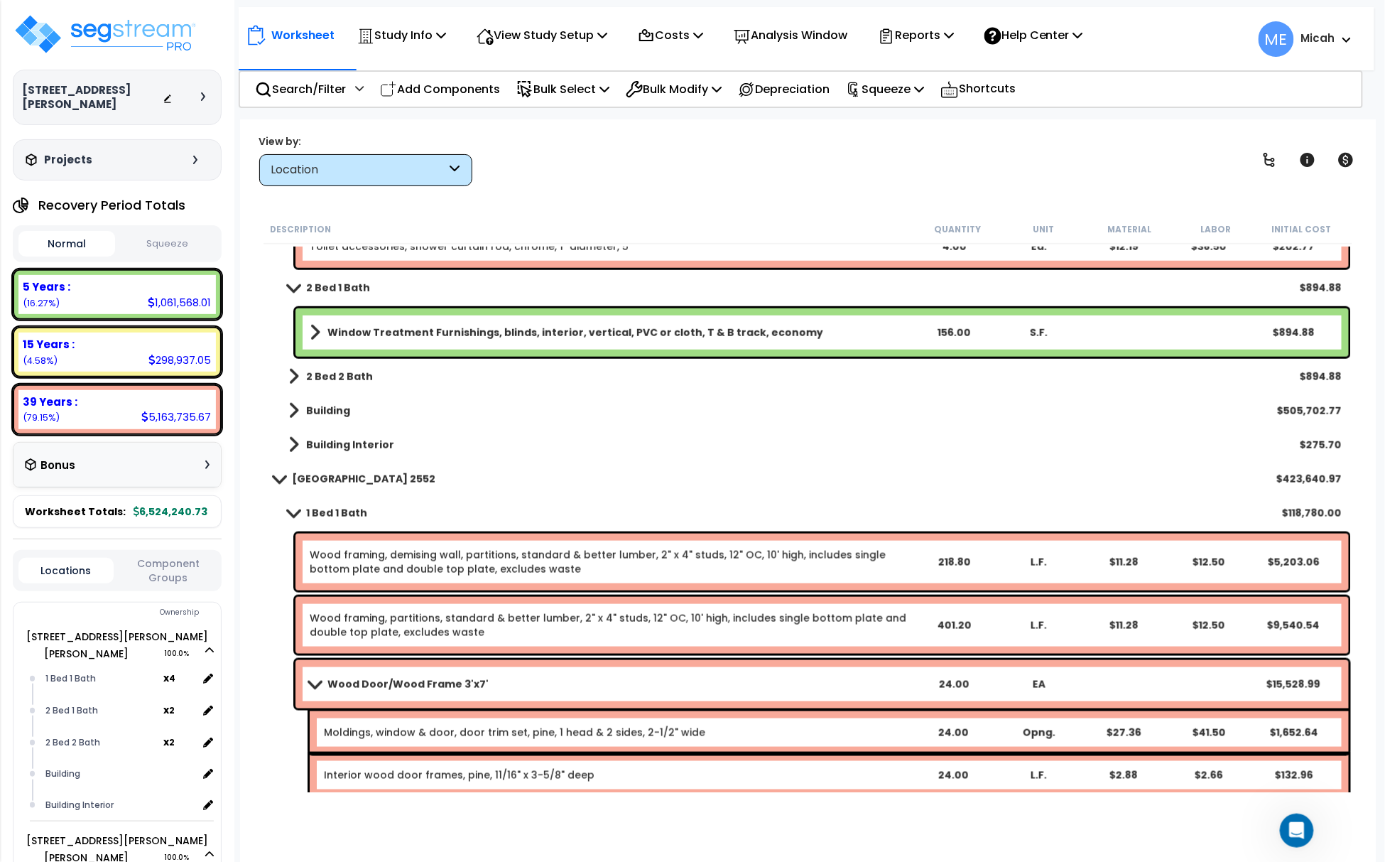
click at [313, 683] on span at bounding box center [315, 683] width 20 height 11
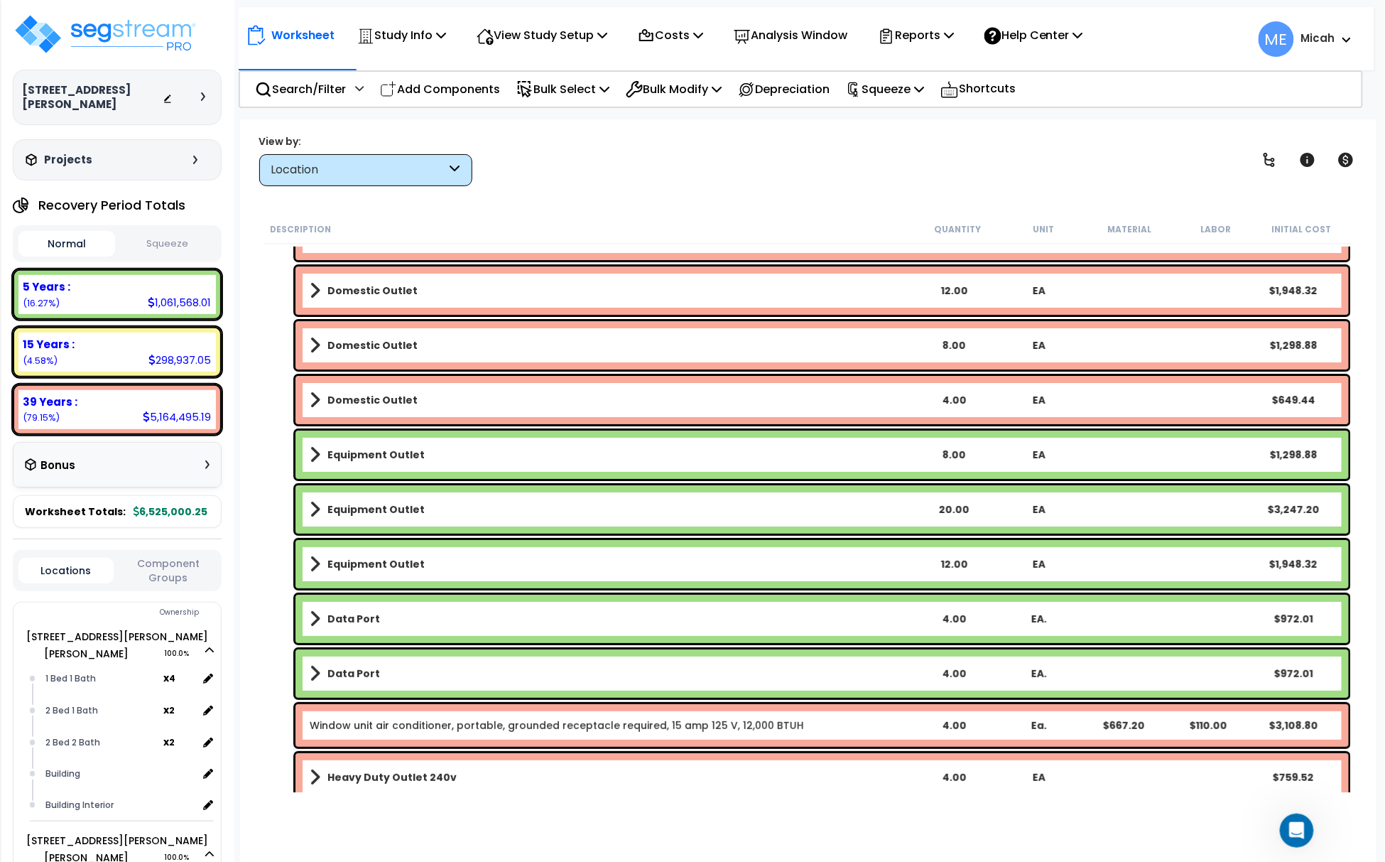
scroll to position [56238, 0]
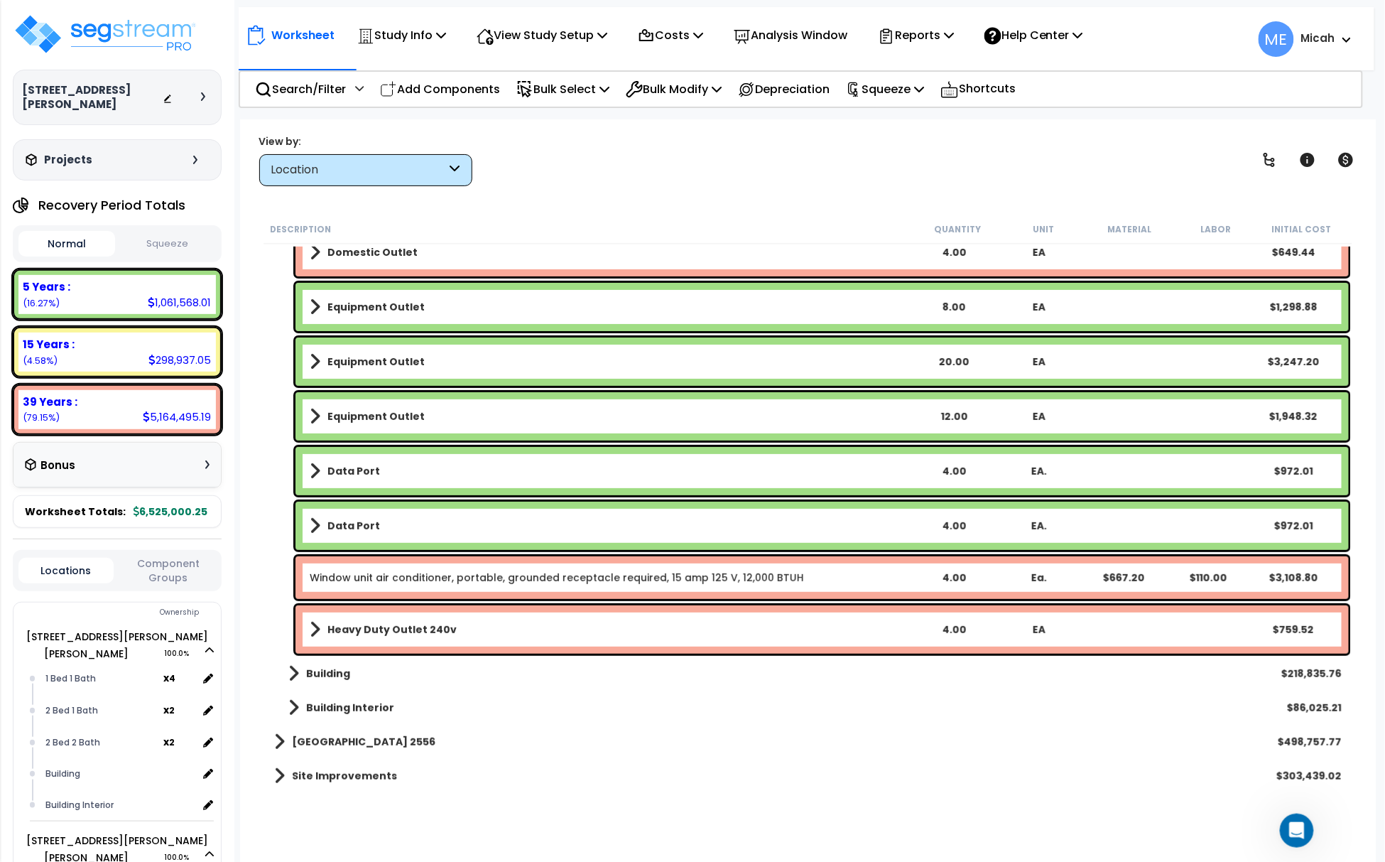
click at [406, 632] on b "Heavy Duty Outlet 240v" at bounding box center [391, 629] width 129 height 14
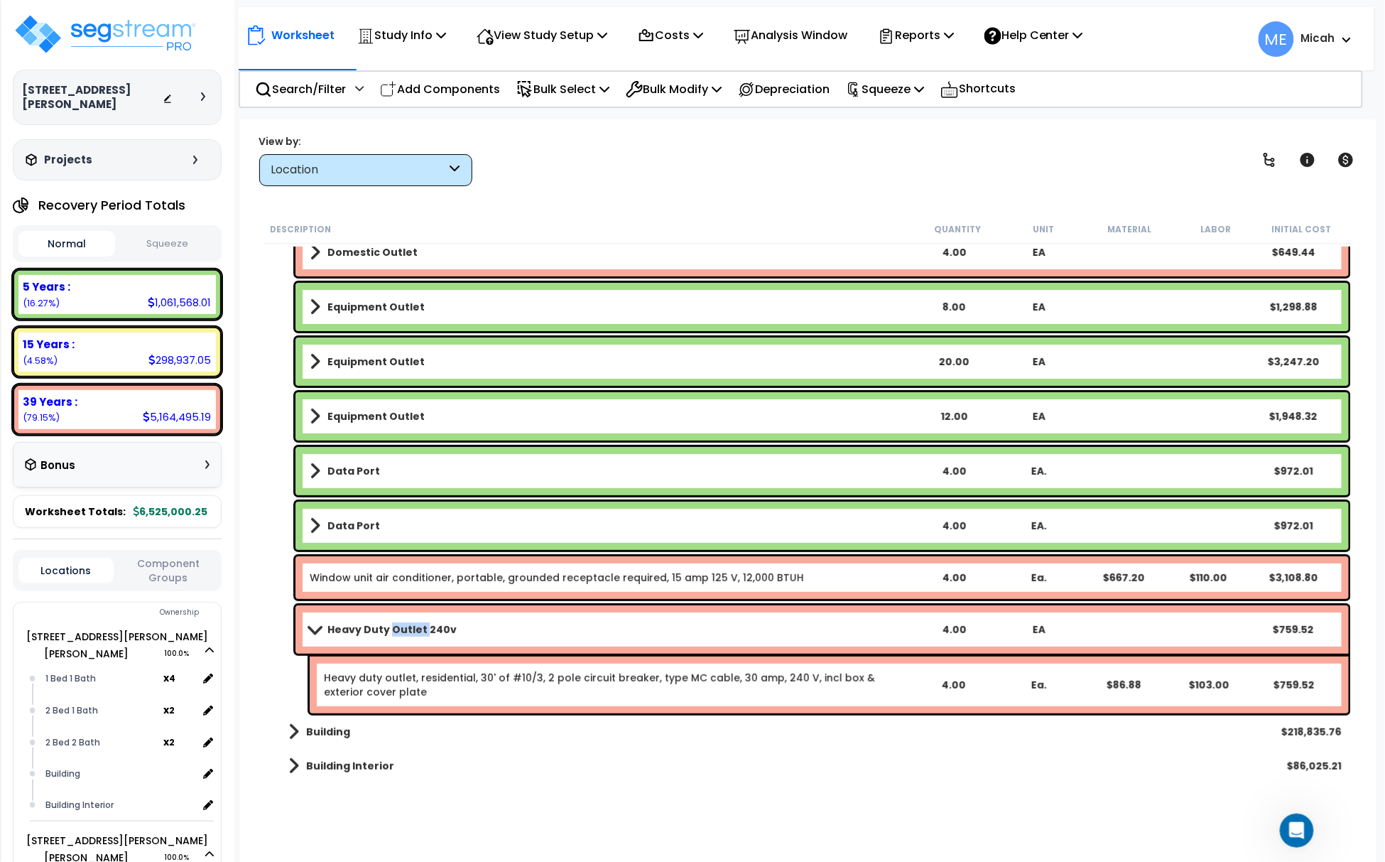
click at [406, 632] on b "Heavy Duty Outlet 240v" at bounding box center [391, 629] width 129 height 14
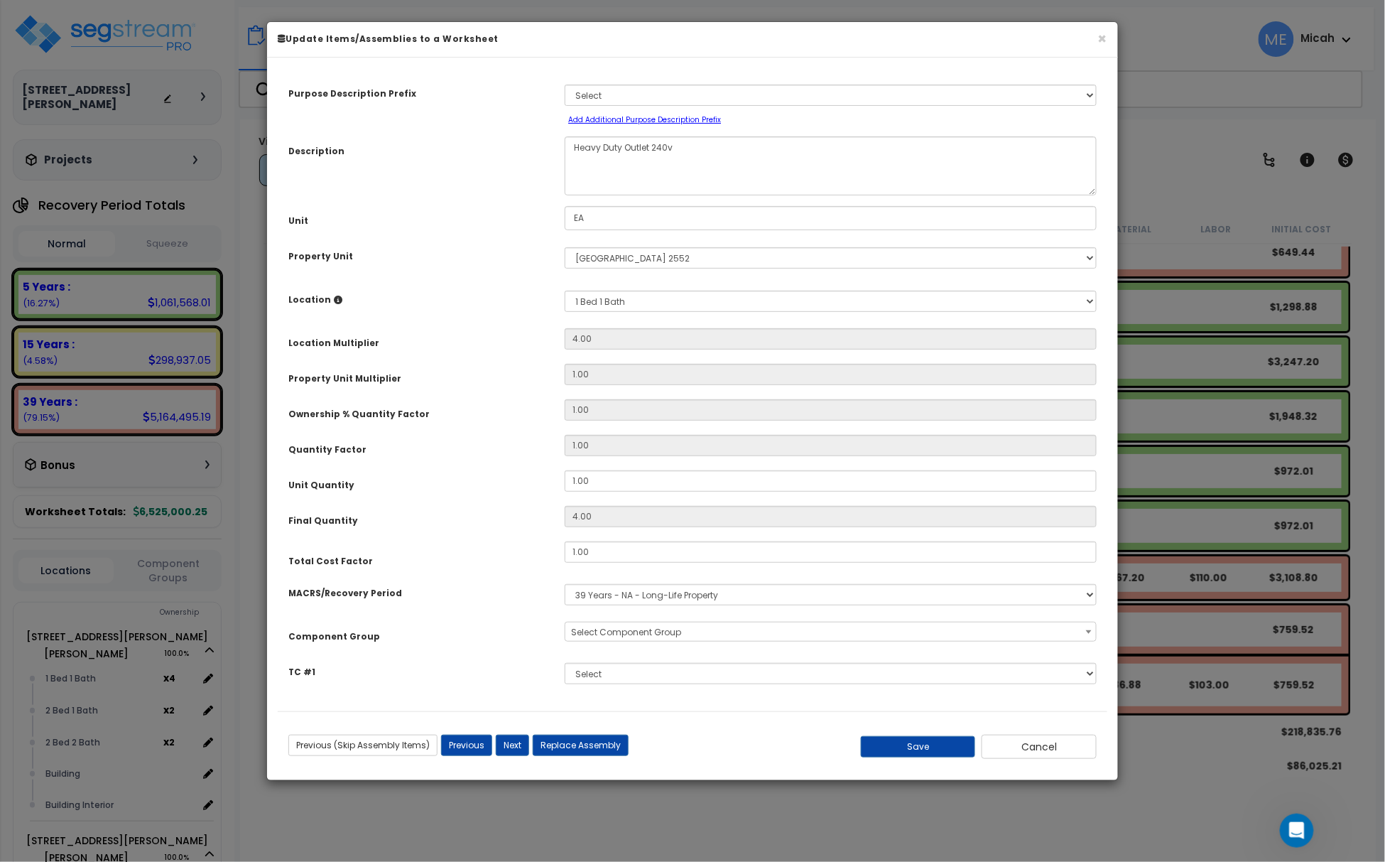
scroll to position [0, 0]
select select "56955"
click at [1011, 753] on button "Cancel" at bounding box center [1039, 746] width 115 height 24
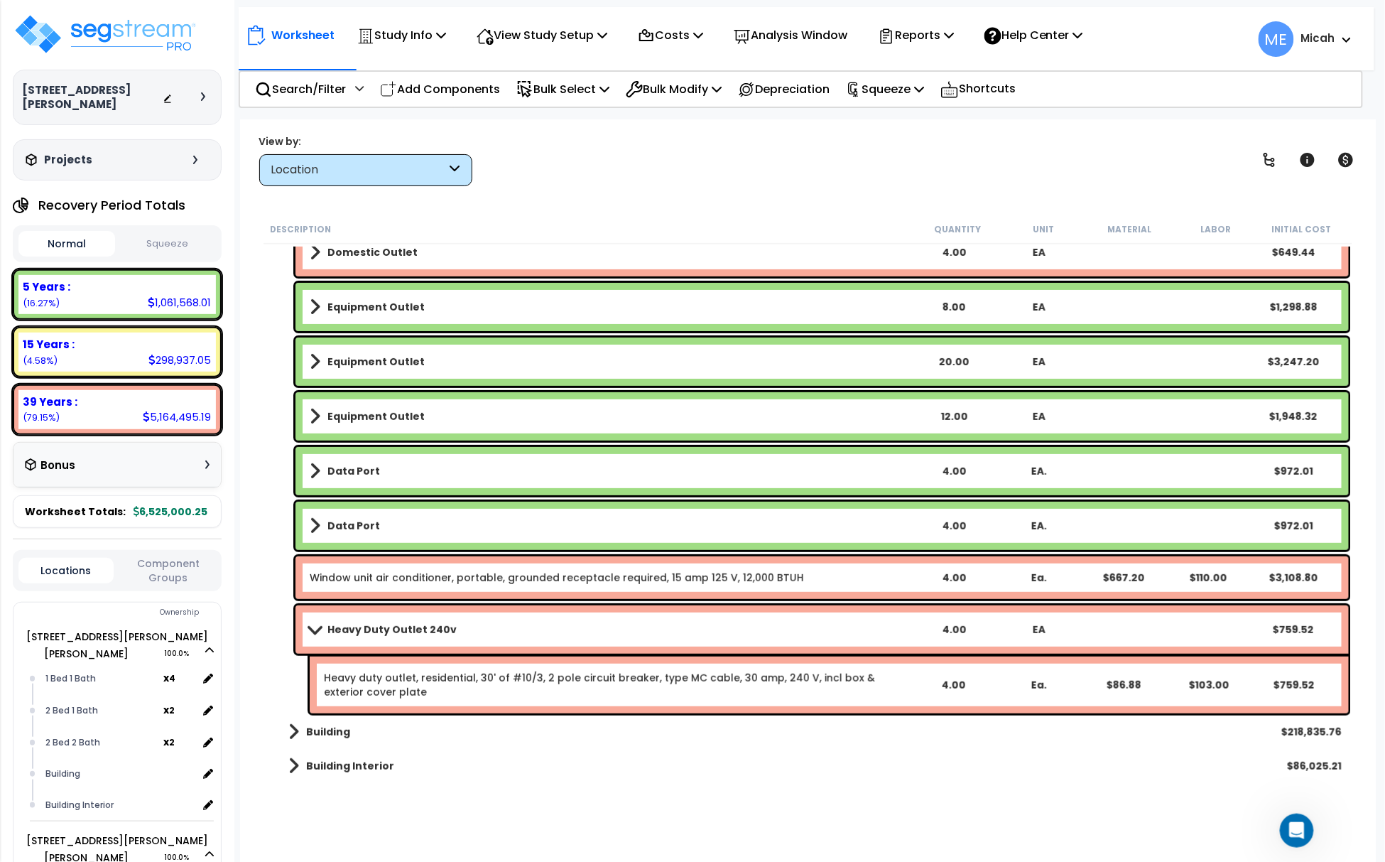
click at [404, 674] on link "Heavy duty outlet, residential, 30' of #10/3, 2 pole circuit breaker, type MC c…" at bounding box center [616, 684] width 585 height 28
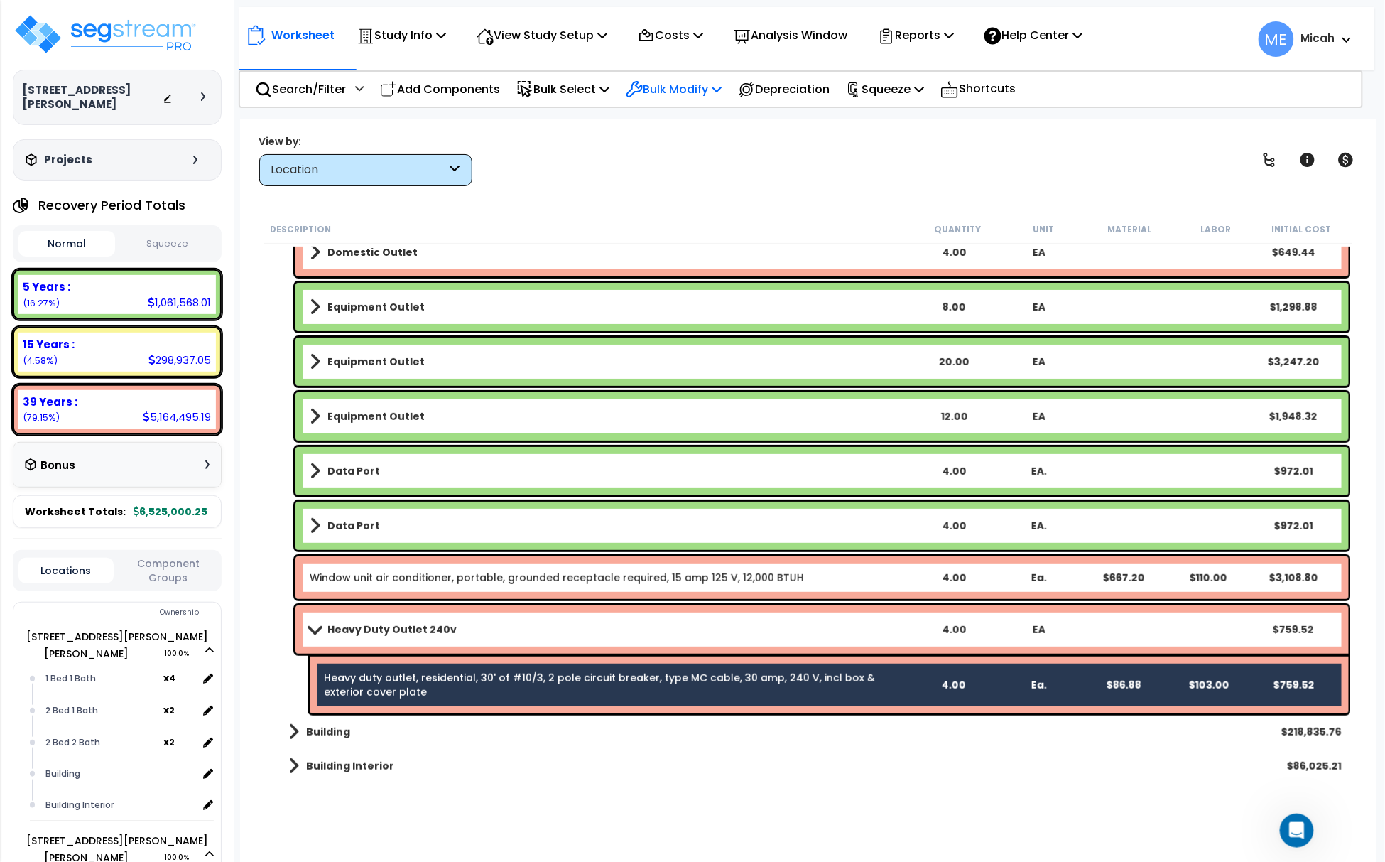
click at [722, 87] on icon at bounding box center [717, 88] width 10 height 11
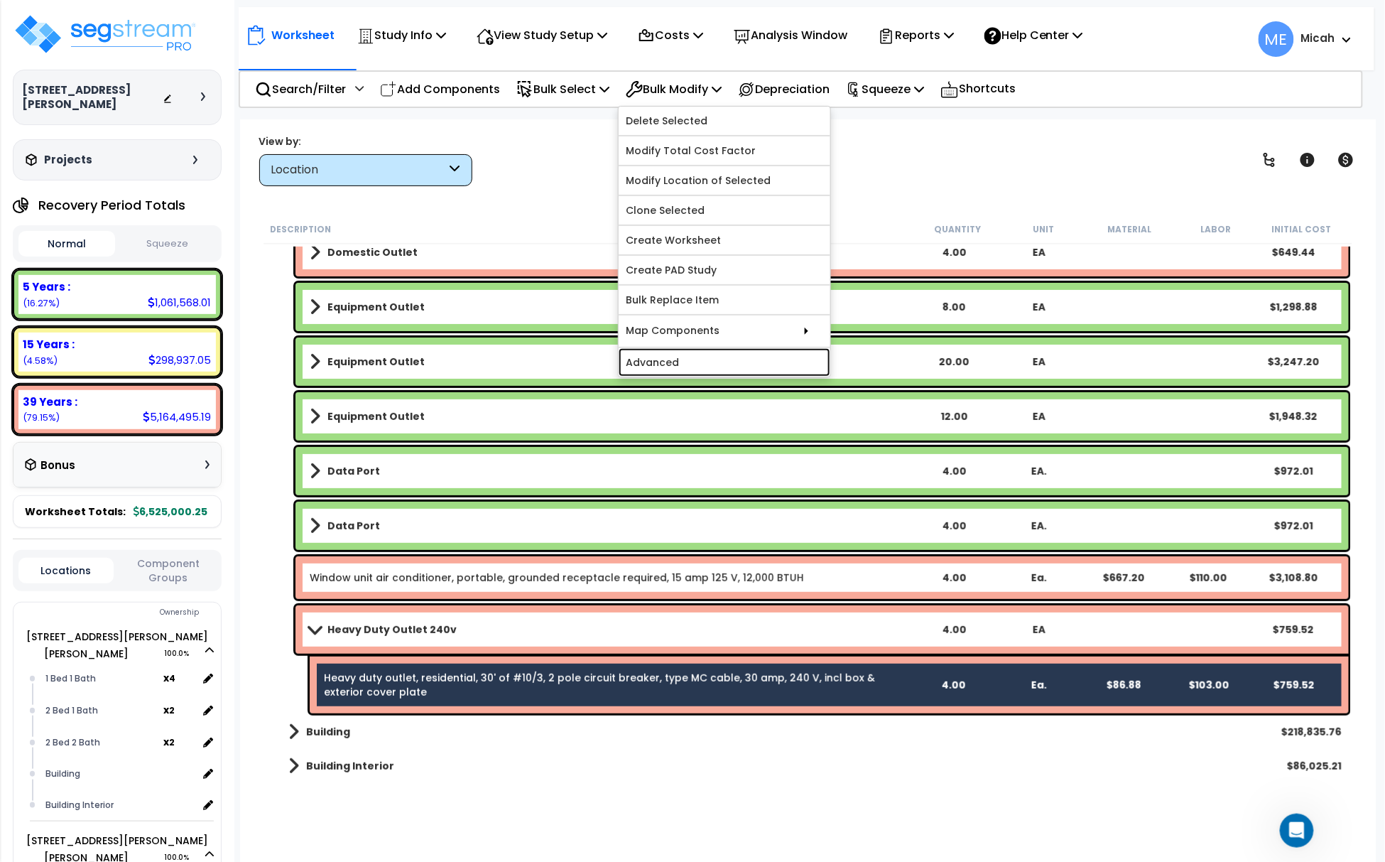
click at [728, 362] on link "Advanced" at bounding box center [725, 362] width 212 height 28
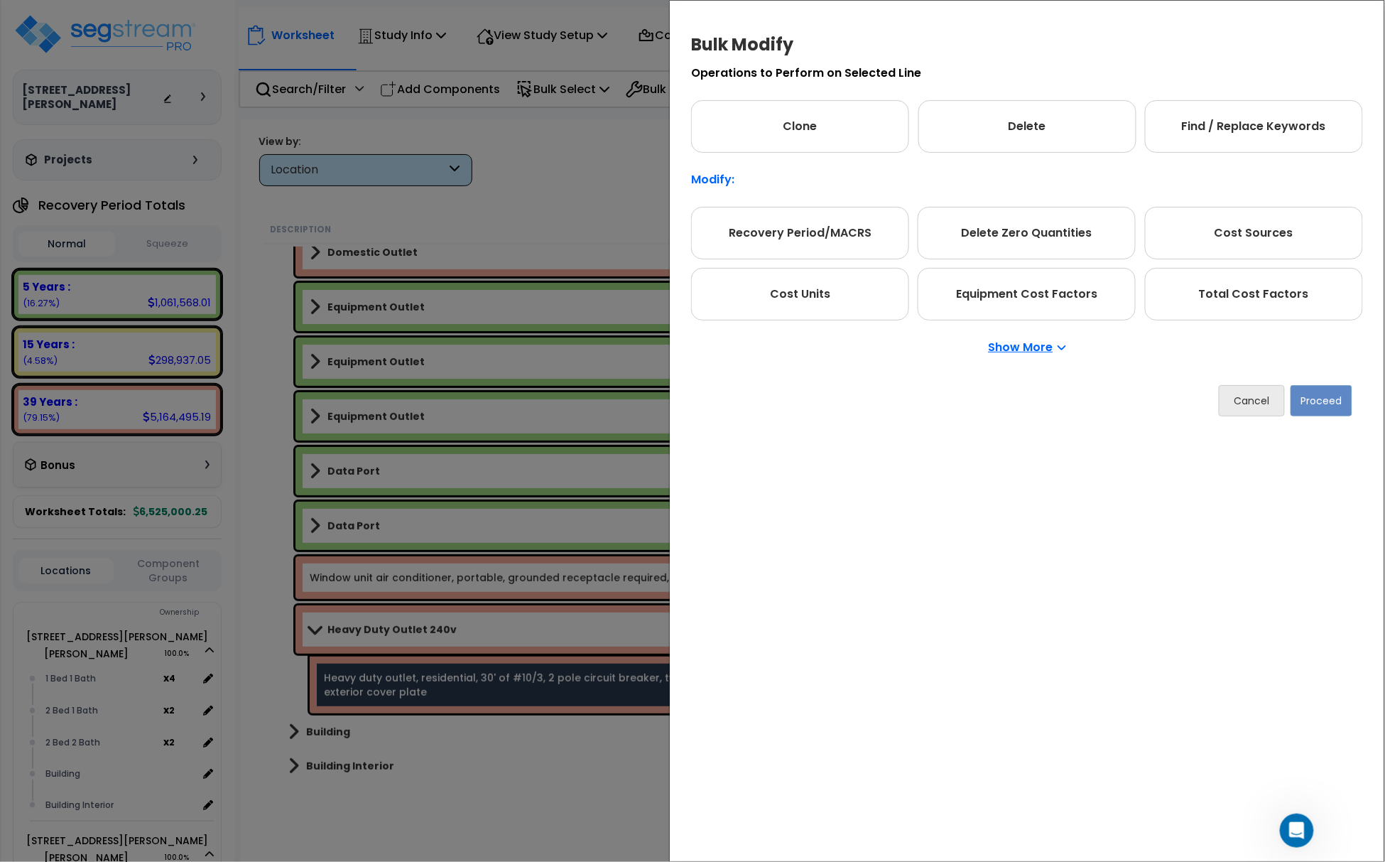
click at [1023, 344] on p "Show More" at bounding box center [1027, 347] width 77 height 11
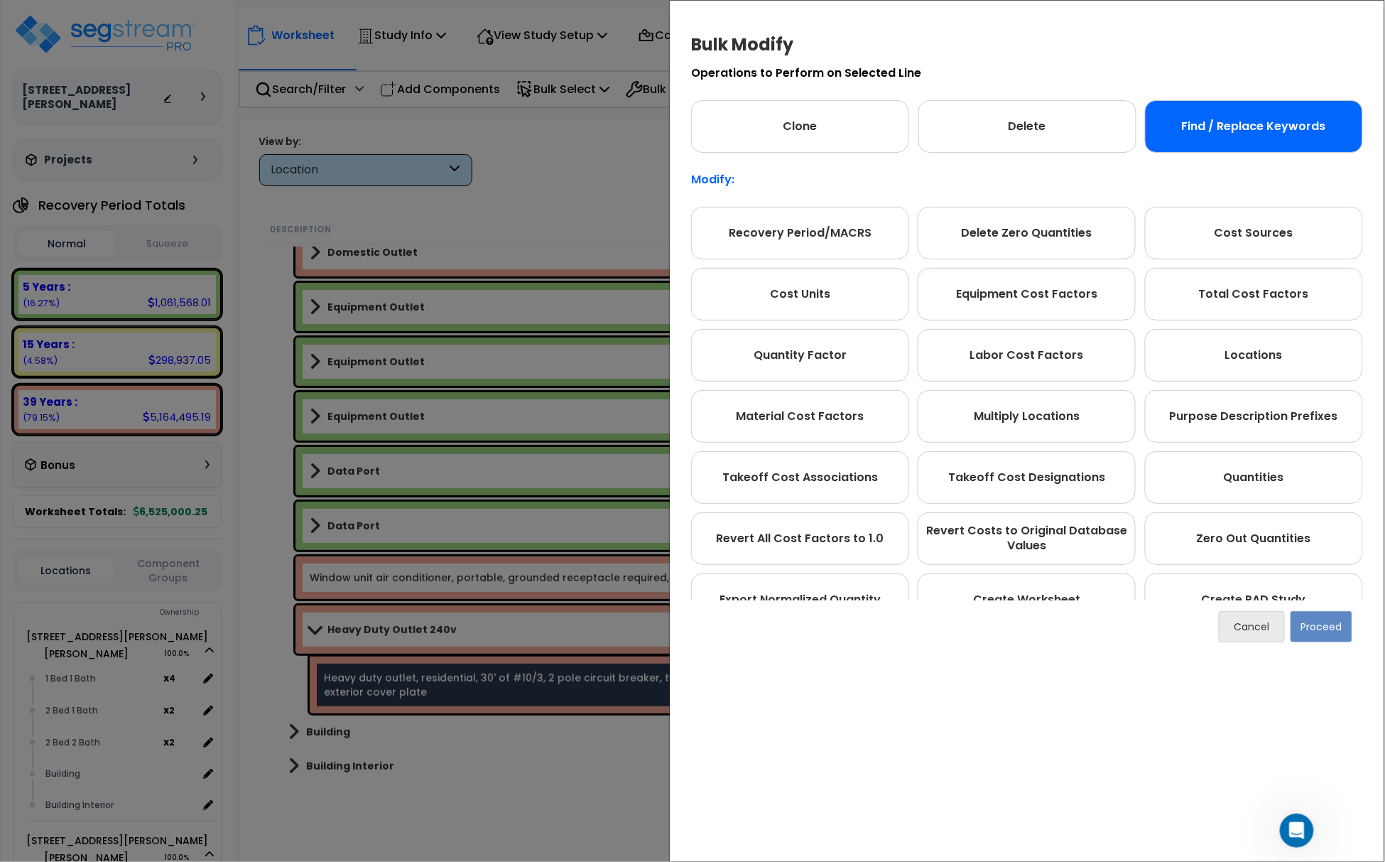
click at [1267, 126] on div "Find / Replace Keywords" at bounding box center [1254, 126] width 218 height 53
click at [1318, 623] on button "Proceed" at bounding box center [1322, 626] width 62 height 31
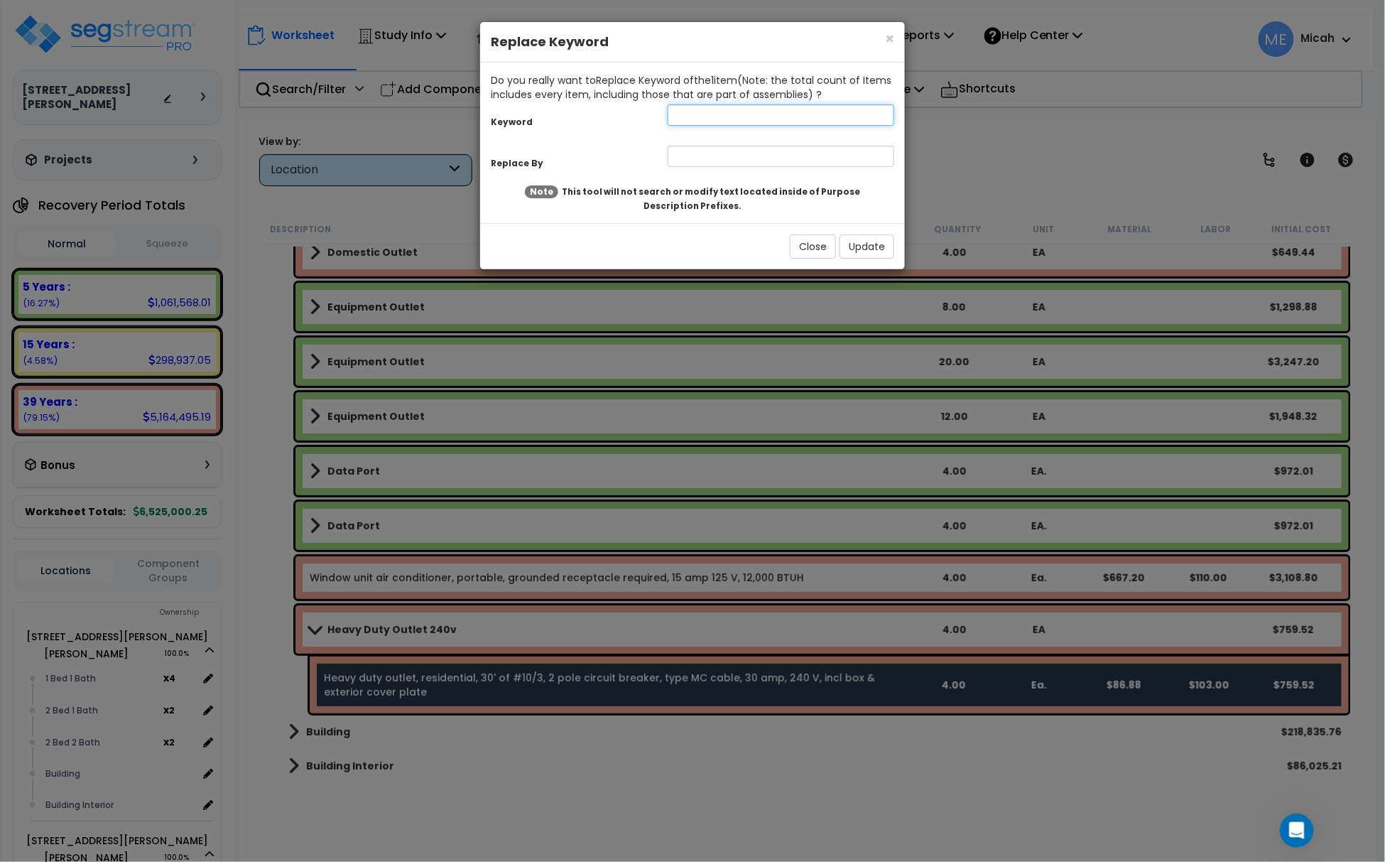
click at [730, 115] on input "text" at bounding box center [781, 114] width 227 height 21
type input "Heavy duty outlet"
click at [680, 153] on input "text" at bounding box center [781, 156] width 227 height 21
type input "Window unit air outlet"
click at [872, 251] on button "Update" at bounding box center [867, 246] width 55 height 24
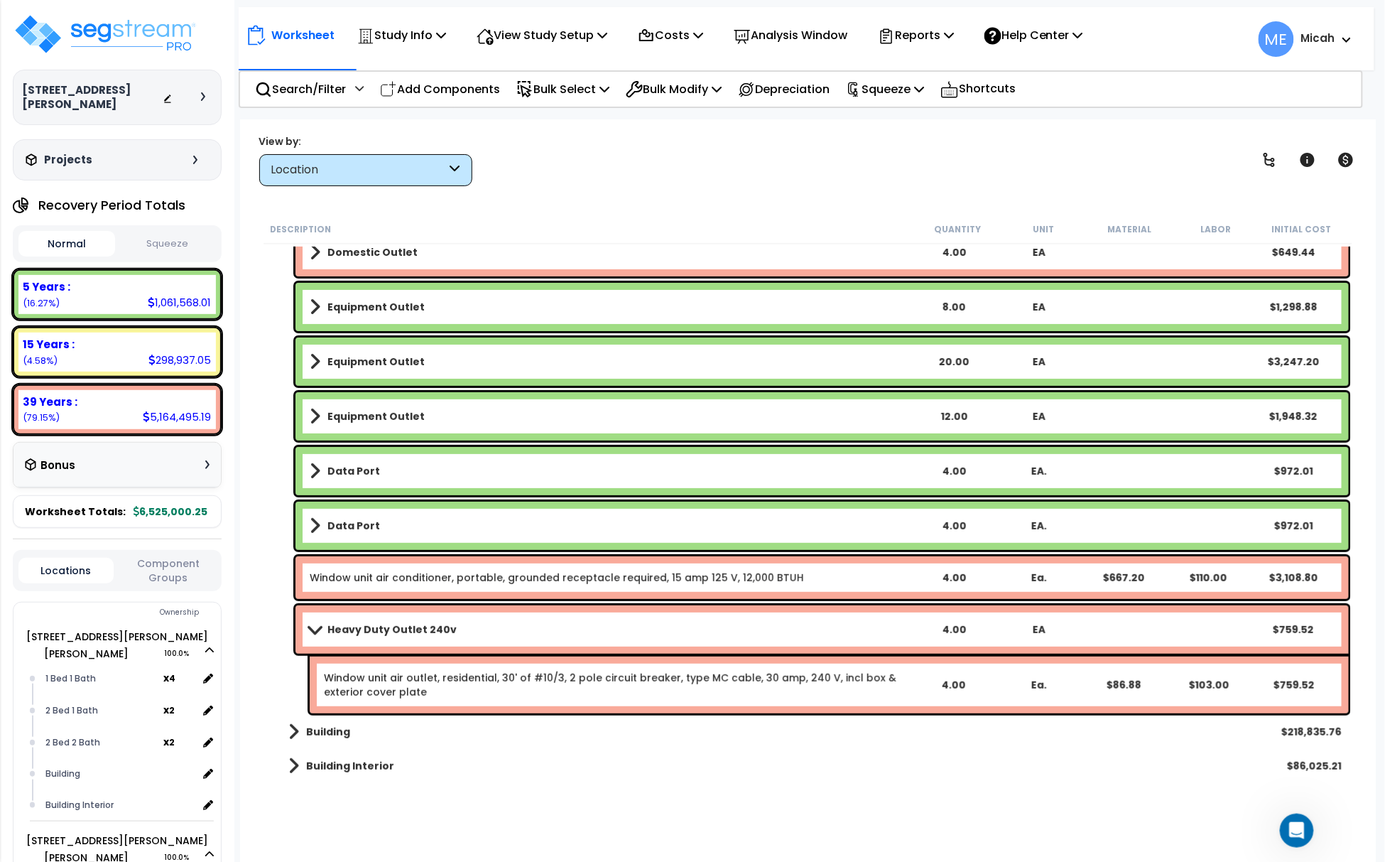
click at [311, 631] on span at bounding box center [315, 629] width 20 height 11
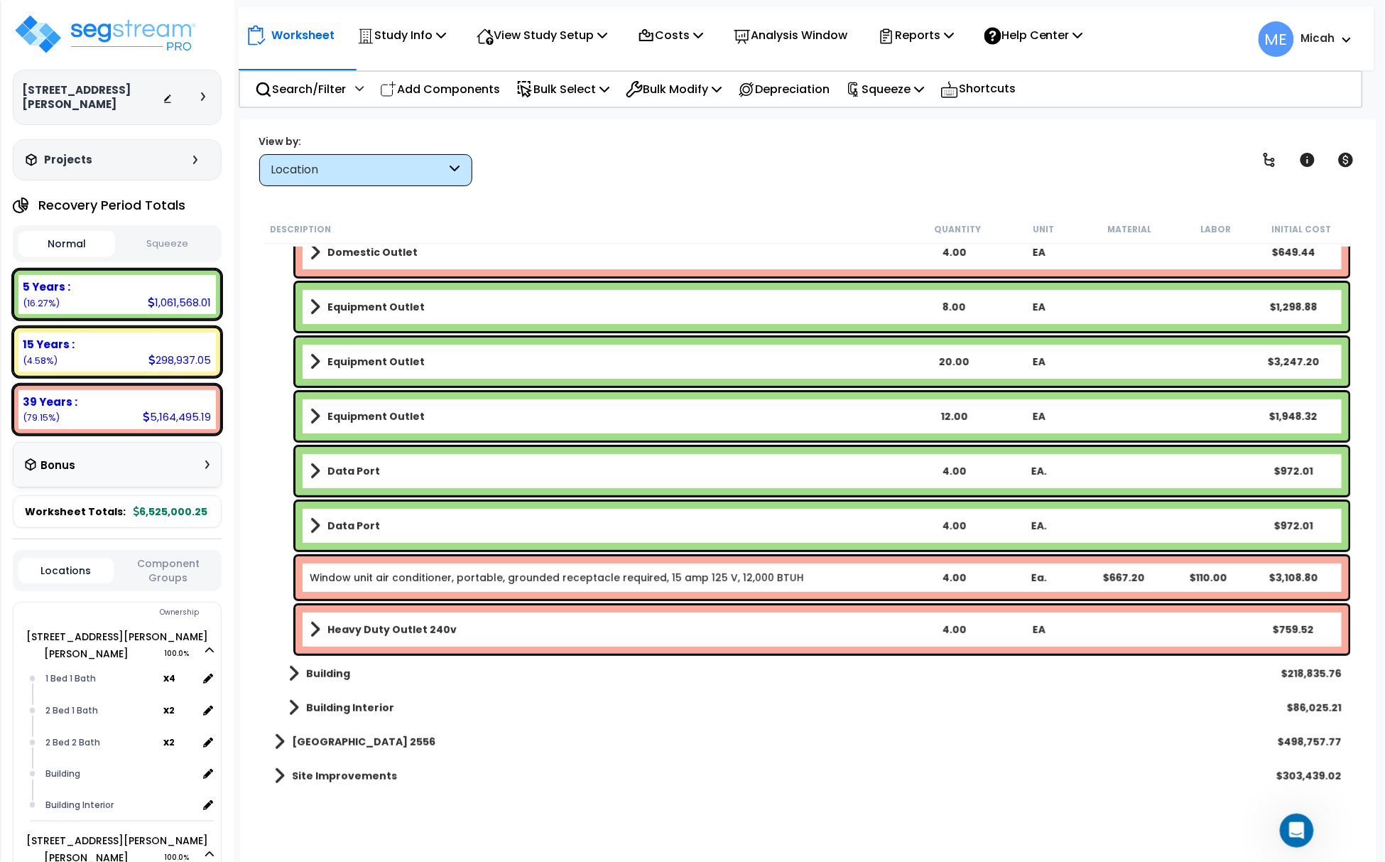
drag, startPoint x: 476, startPoint y: 87, endPoint x: 481, endPoint y: 197, distance: 110.9
click at [476, 87] on p "Add Components" at bounding box center [440, 89] width 120 height 19
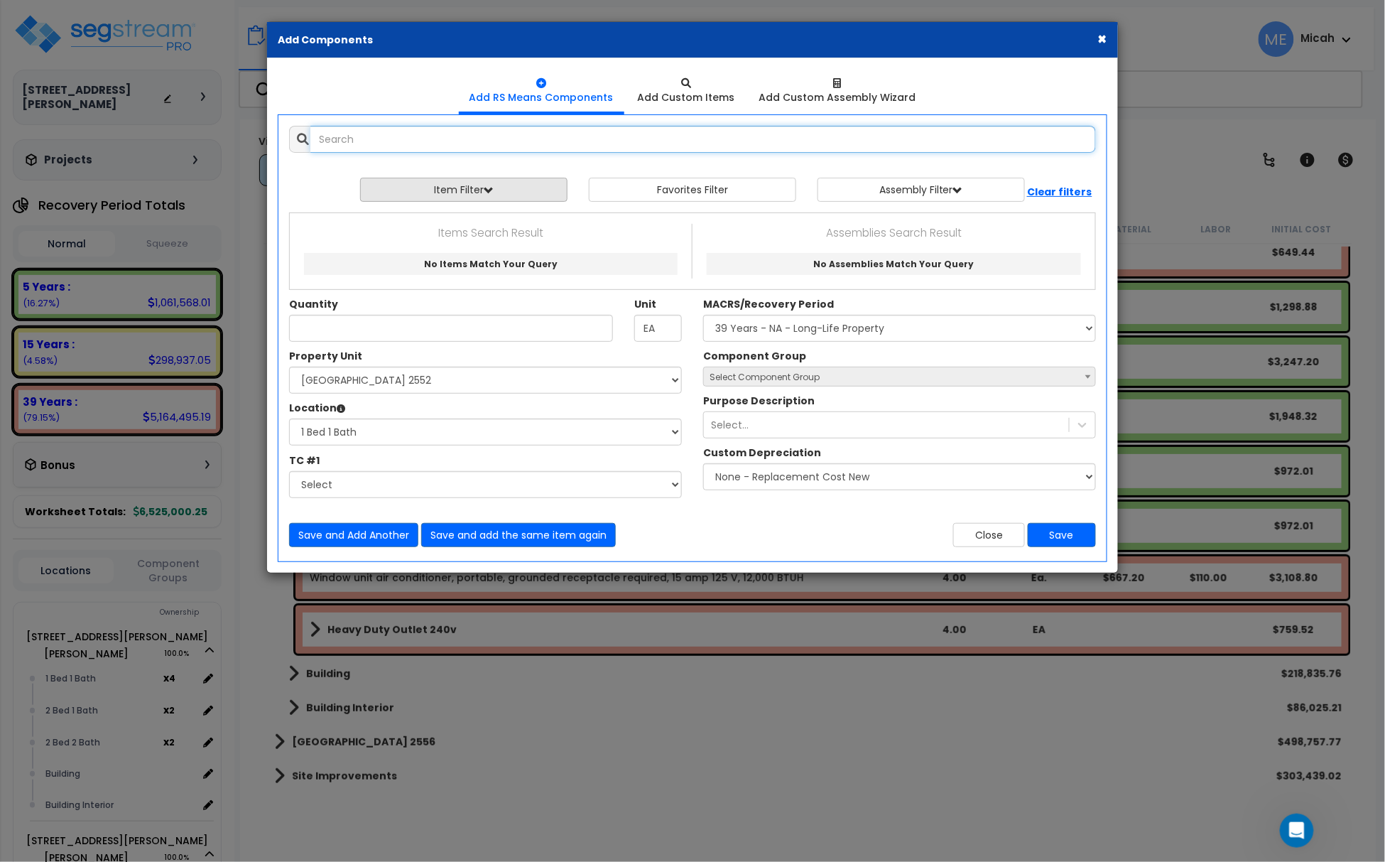
select select
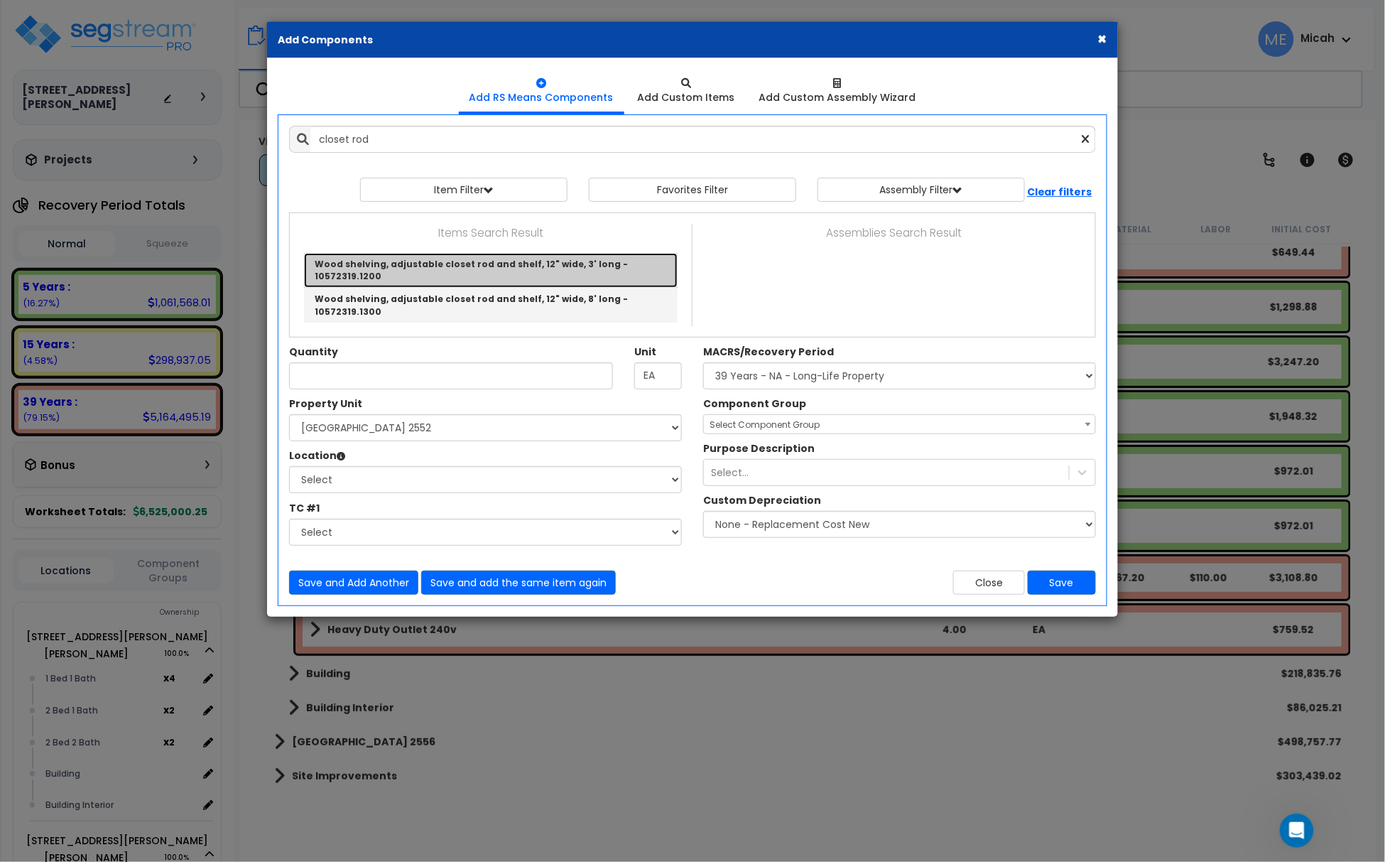
click at [589, 263] on link "Wood shelving, adjustable closet rod and shelf, 12" wide, 3' long - 10572319.12…" at bounding box center [491, 270] width 374 height 35
type input "Wood shelving, adjustable closet rod and shelf, 12" wide, 3' long - 10572319.12…"
type input "Ea."
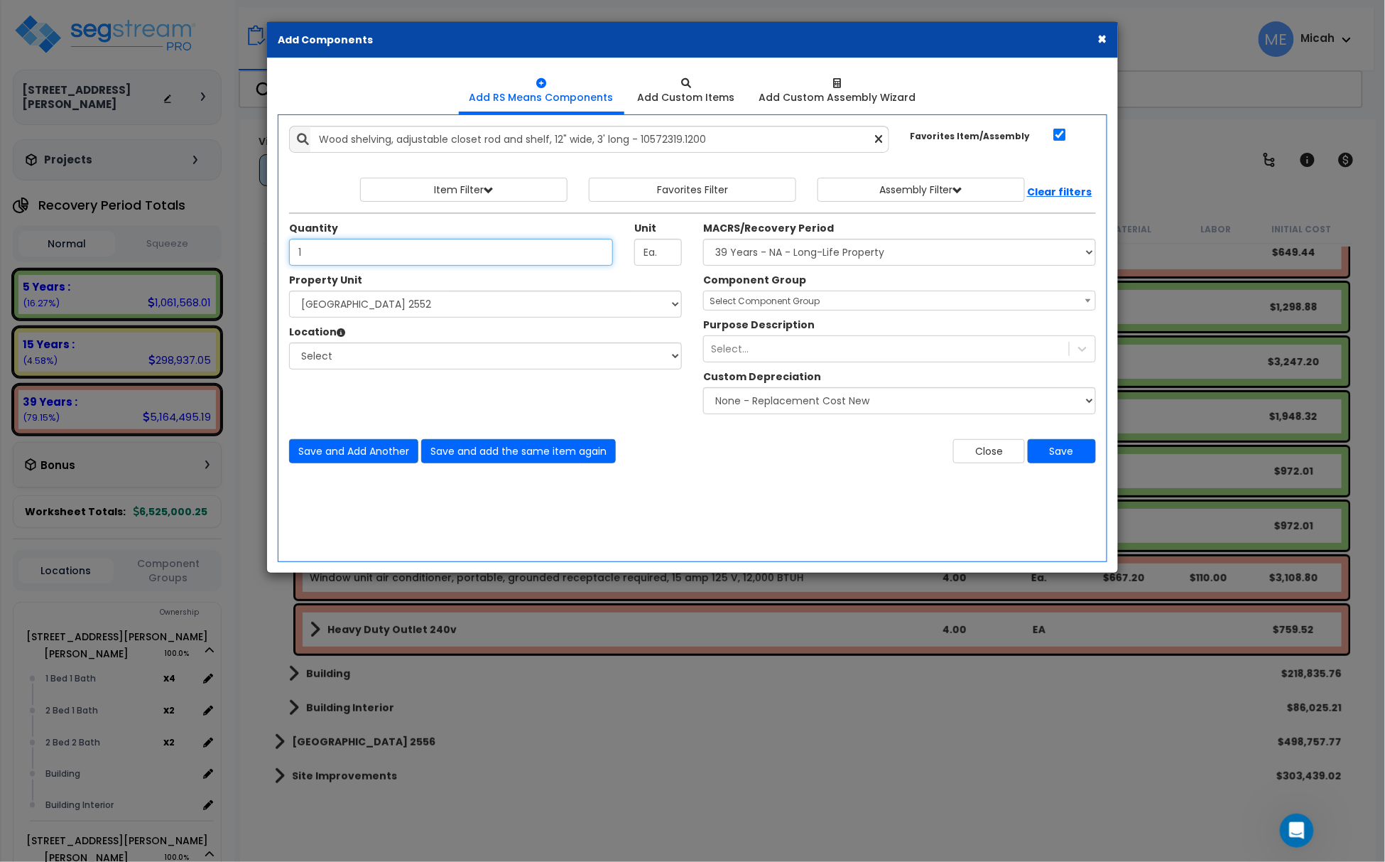
type input "1"
click at [402, 308] on select "Select [STREET_ADDRESS][PERSON_NAME] [STREET_ADDRESS][PERSON_NAME][PERSON_NAME]…" at bounding box center [485, 303] width 393 height 27
select select "175794"
click at [290, 292] on select "Select [STREET_ADDRESS][PERSON_NAME] [STREET_ADDRESS][PERSON_NAME][PERSON_NAME]…" at bounding box center [485, 303] width 393 height 27
click at [388, 366] on select "Select 1 Bed 1 Bath Building Building Interior Add Additional Location" at bounding box center [485, 355] width 393 height 27
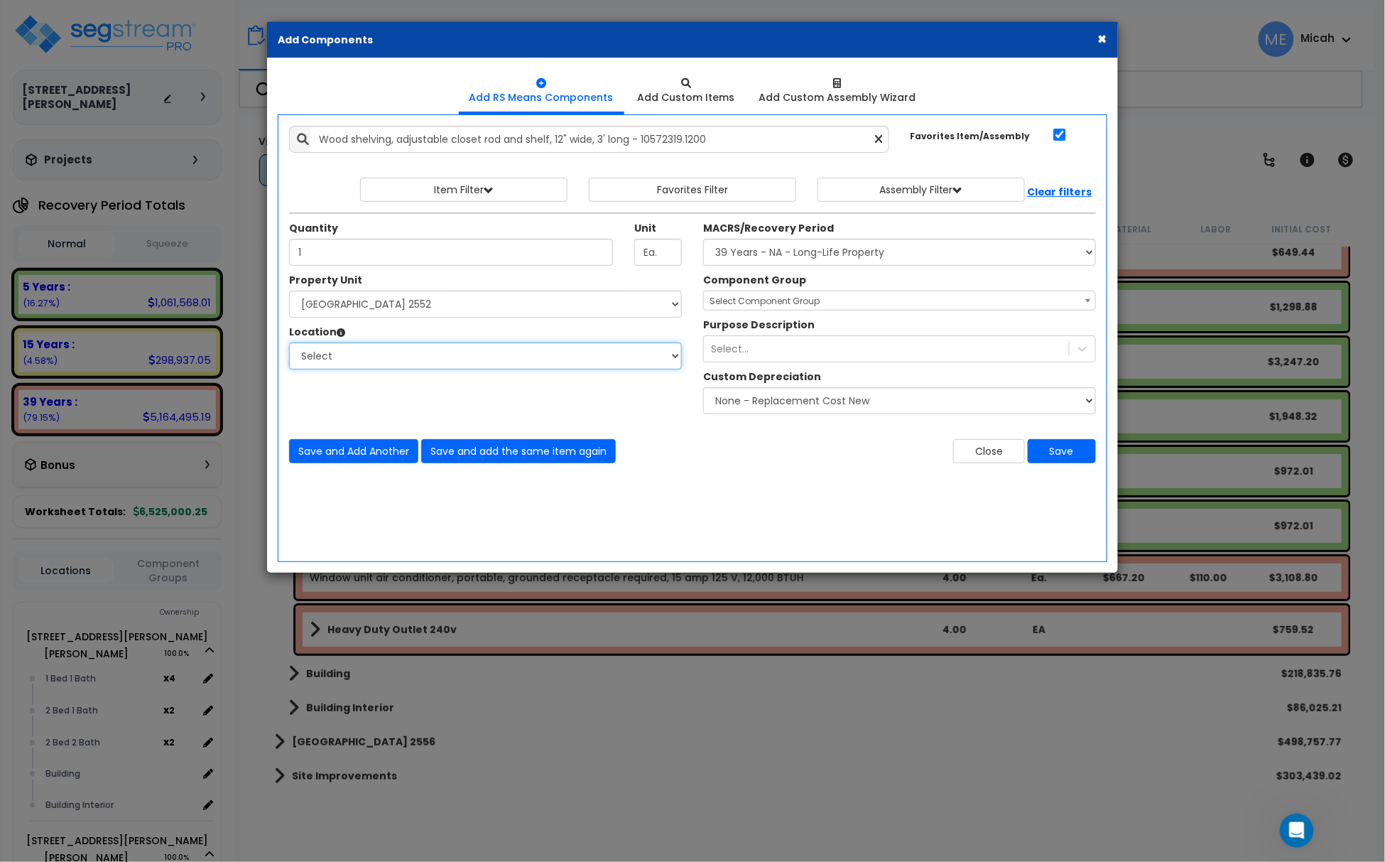
select select "8793"
click at [290, 344] on select "Select 1 Bed 1 Bath Building Building Interior Add Additional Location" at bounding box center [485, 355] width 393 height 27
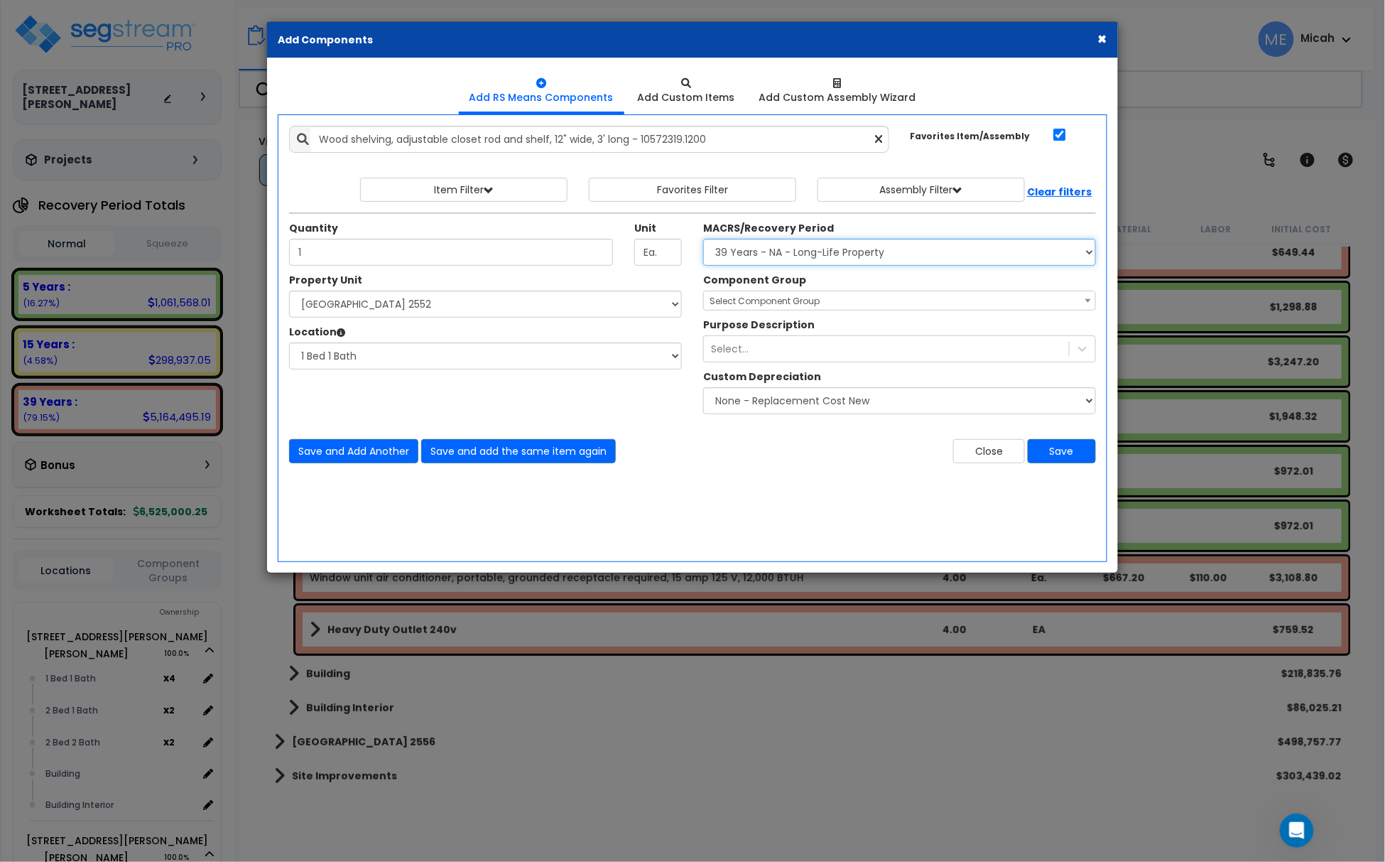
click at [822, 254] on select "Select MACRS/Recovery Period 5 Years - 57.0 - Distributive Trades & Services 5 …" at bounding box center [899, 252] width 393 height 27
select select "3667"
click at [703, 240] on select "Select MACRS/Recovery Period 5 Years - 57.0 - Distributive Trades & Services 5 …" at bounding box center [899, 252] width 393 height 27
click at [791, 304] on span "Select Component Group" at bounding box center [765, 301] width 110 height 12
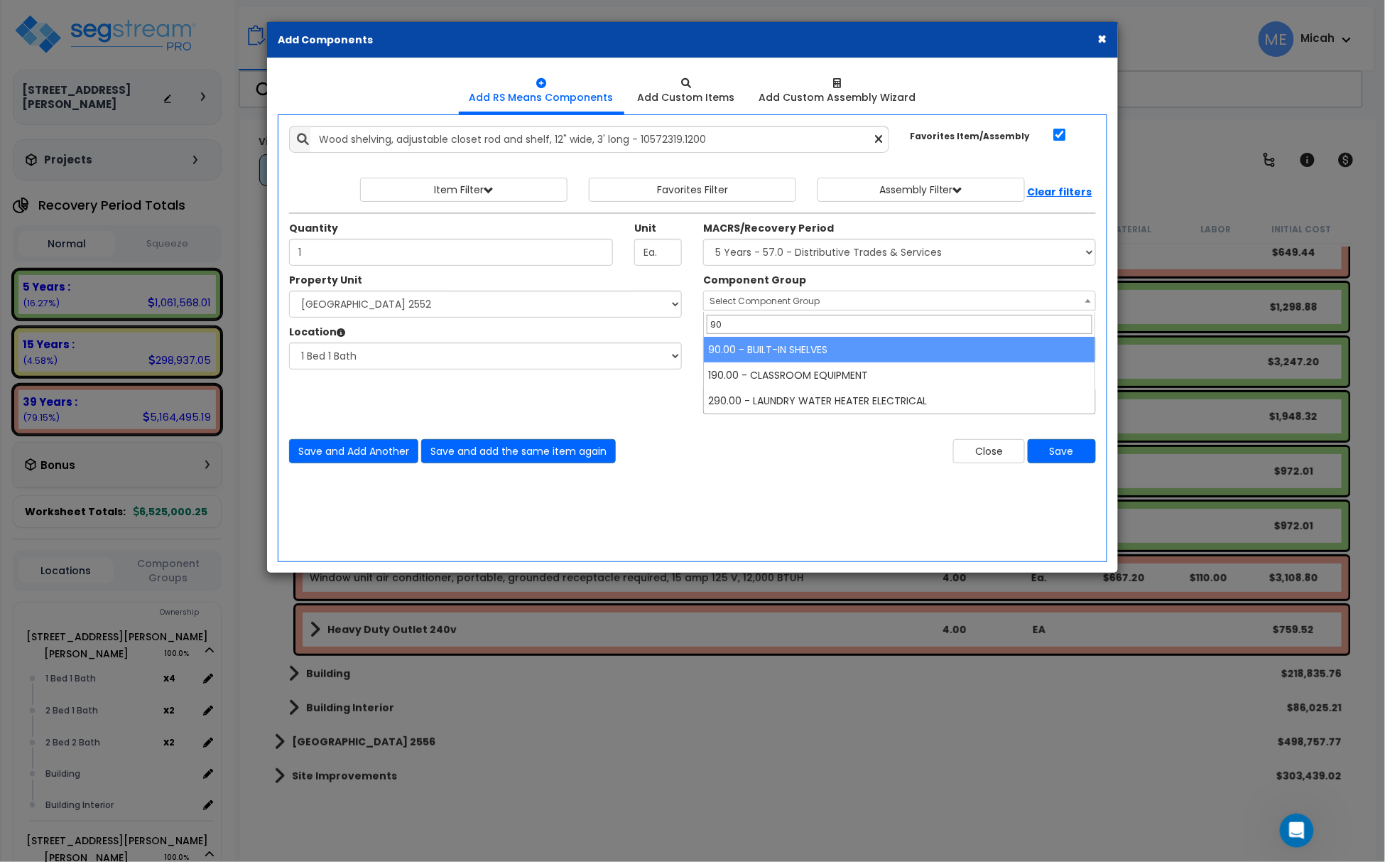
type input "90"
select select "56910"
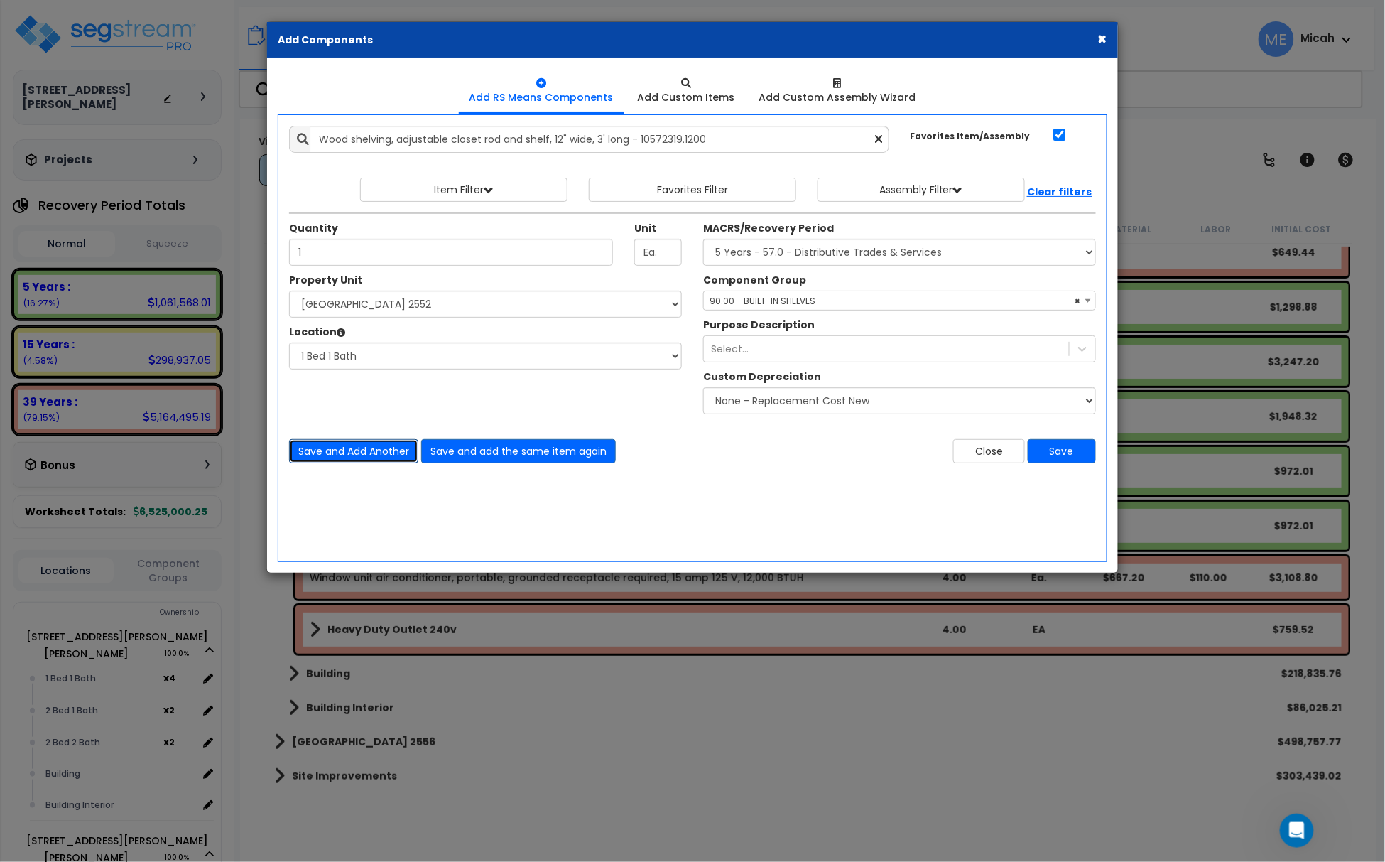
click at [369, 458] on button "Save and Add Another" at bounding box center [353, 451] width 129 height 24
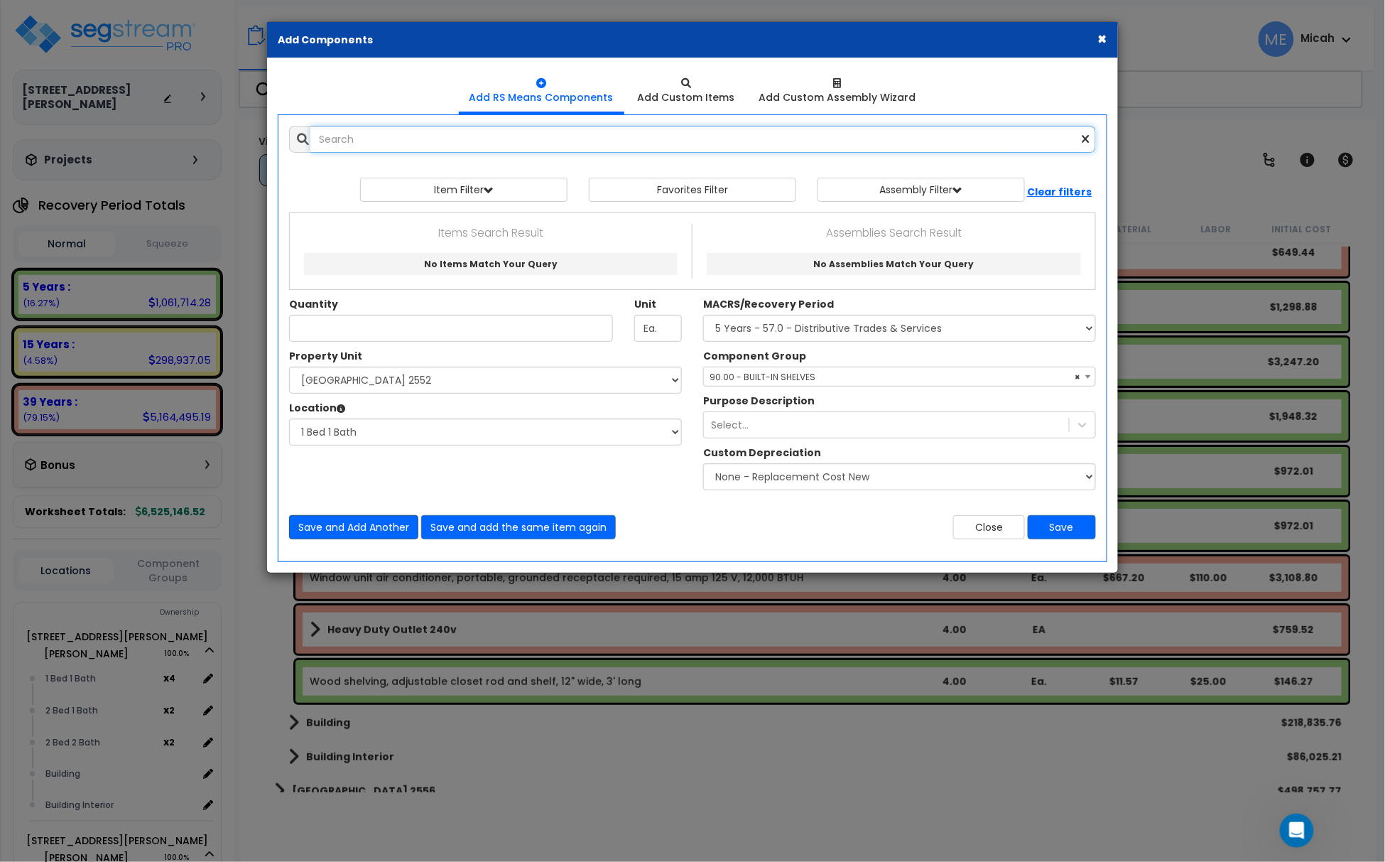
scroll to position [1495, 0]
